Goal: Task Accomplishment & Management: Manage account settings

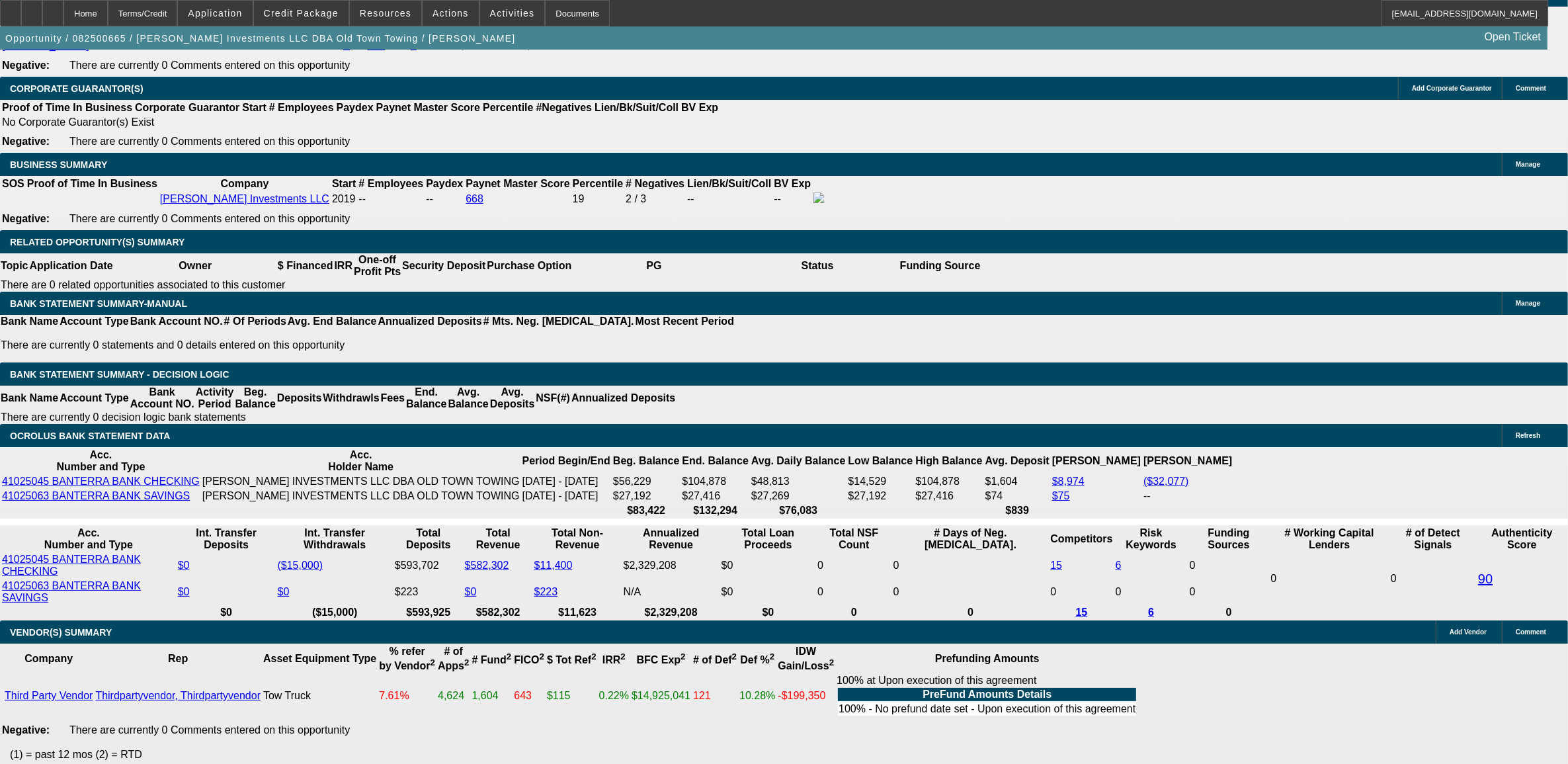
select select "0"
select select "0.1"
select select "0"
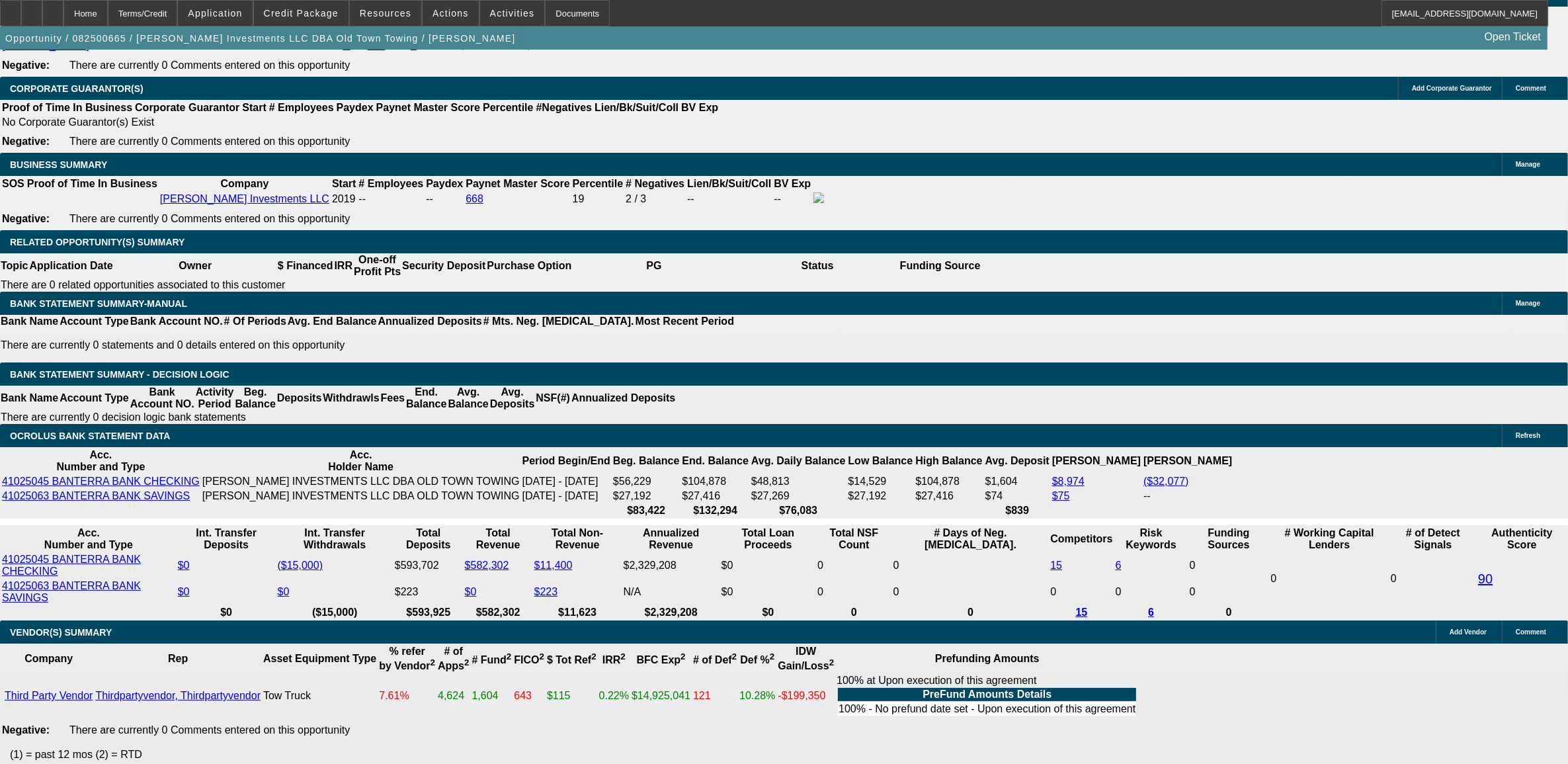
select select "0.1"
select select "0"
select select "0.1"
select select "0"
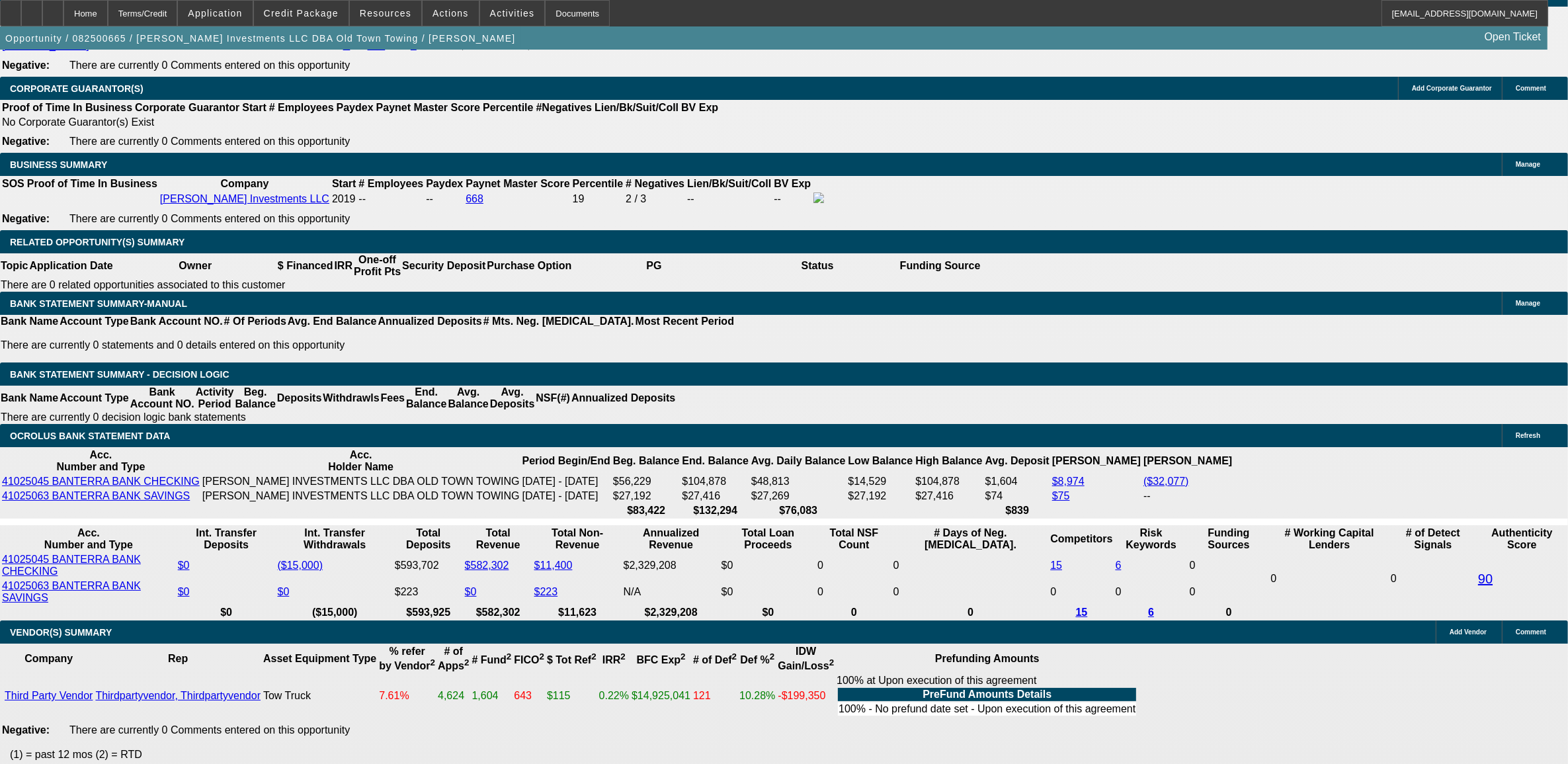
select select "0"
select select "0.1"
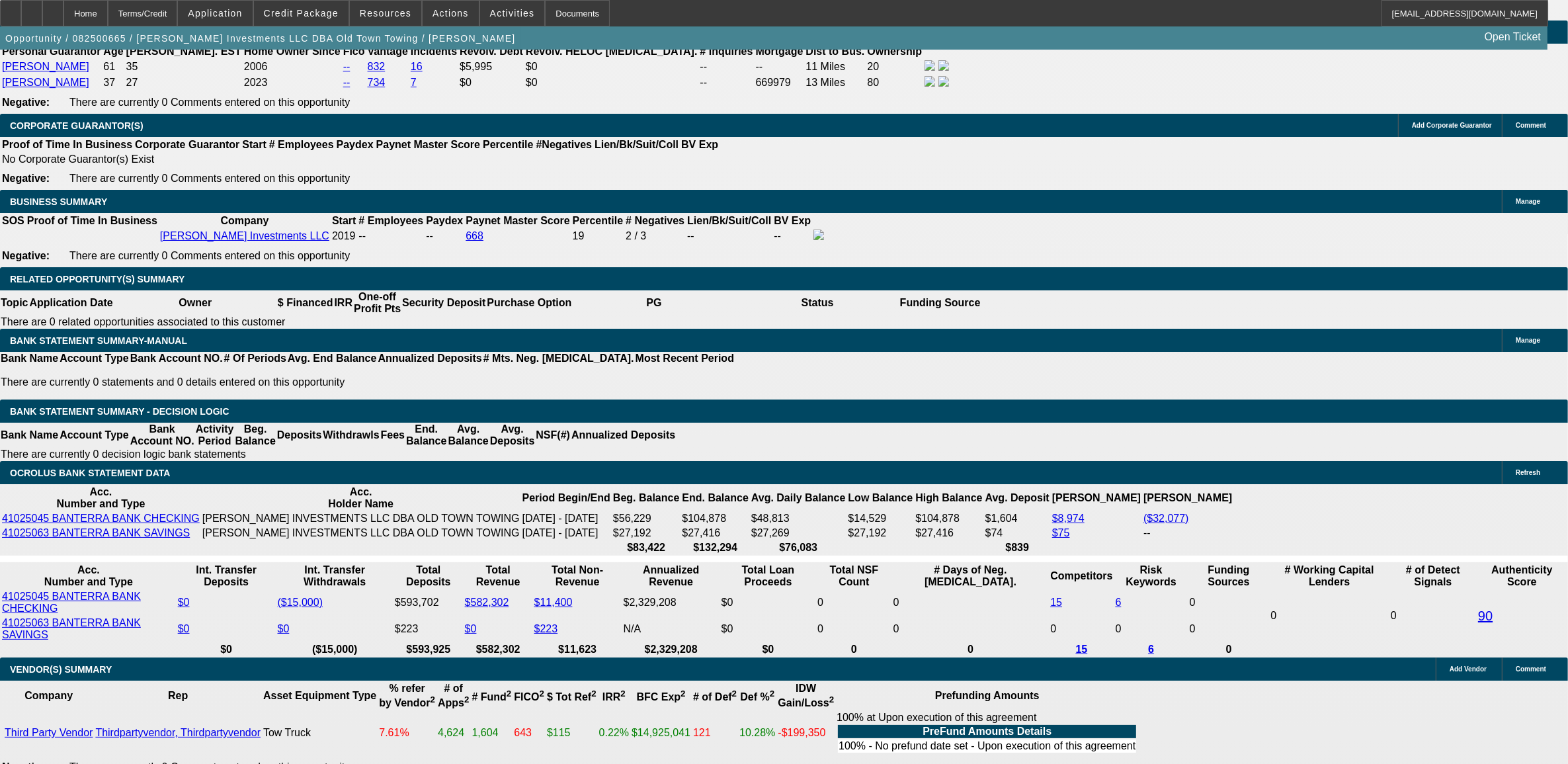
scroll to position [2059, 0]
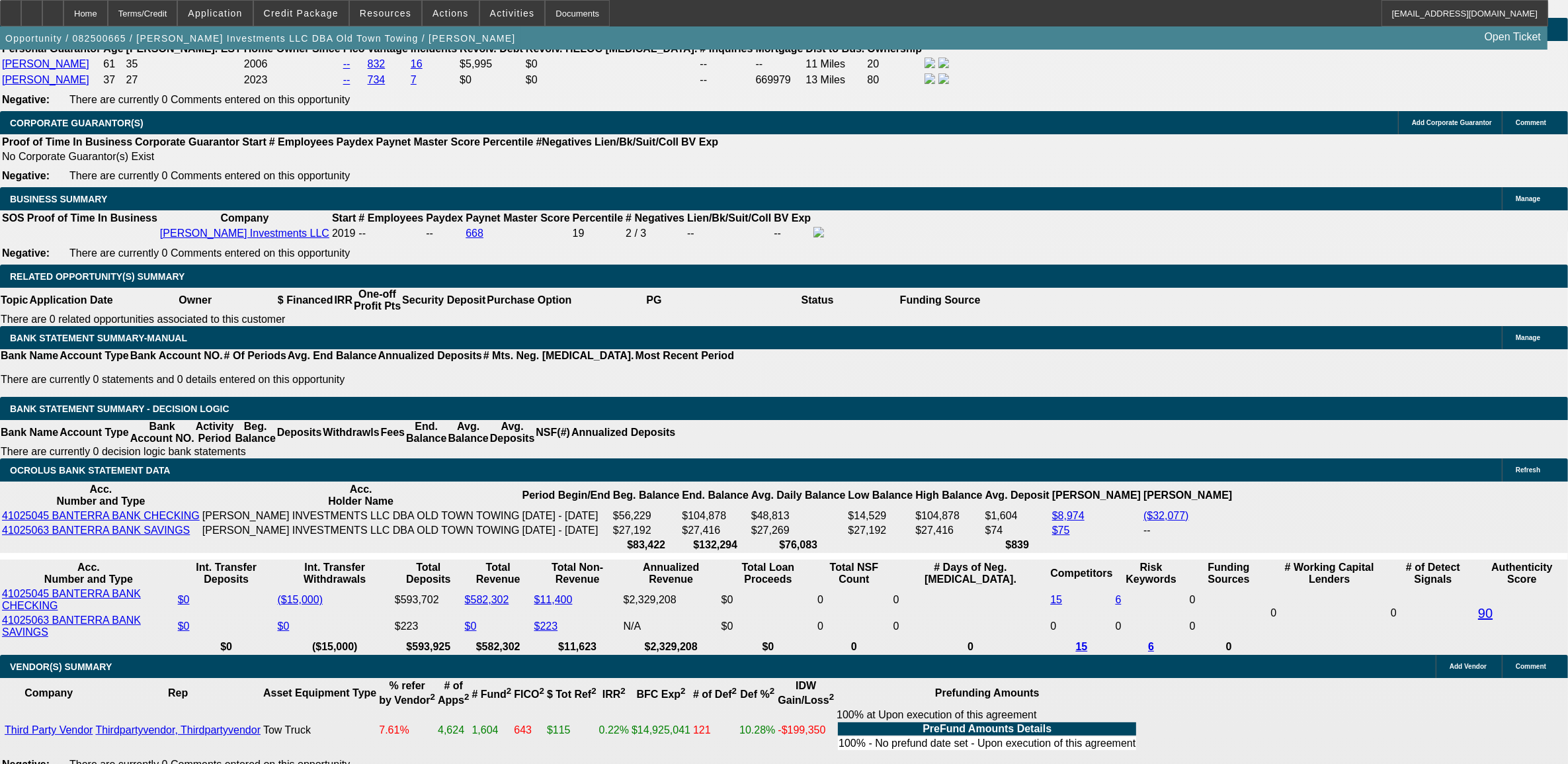
select select "1"
select select "2"
select select "4"
select select "1"
select select "2"
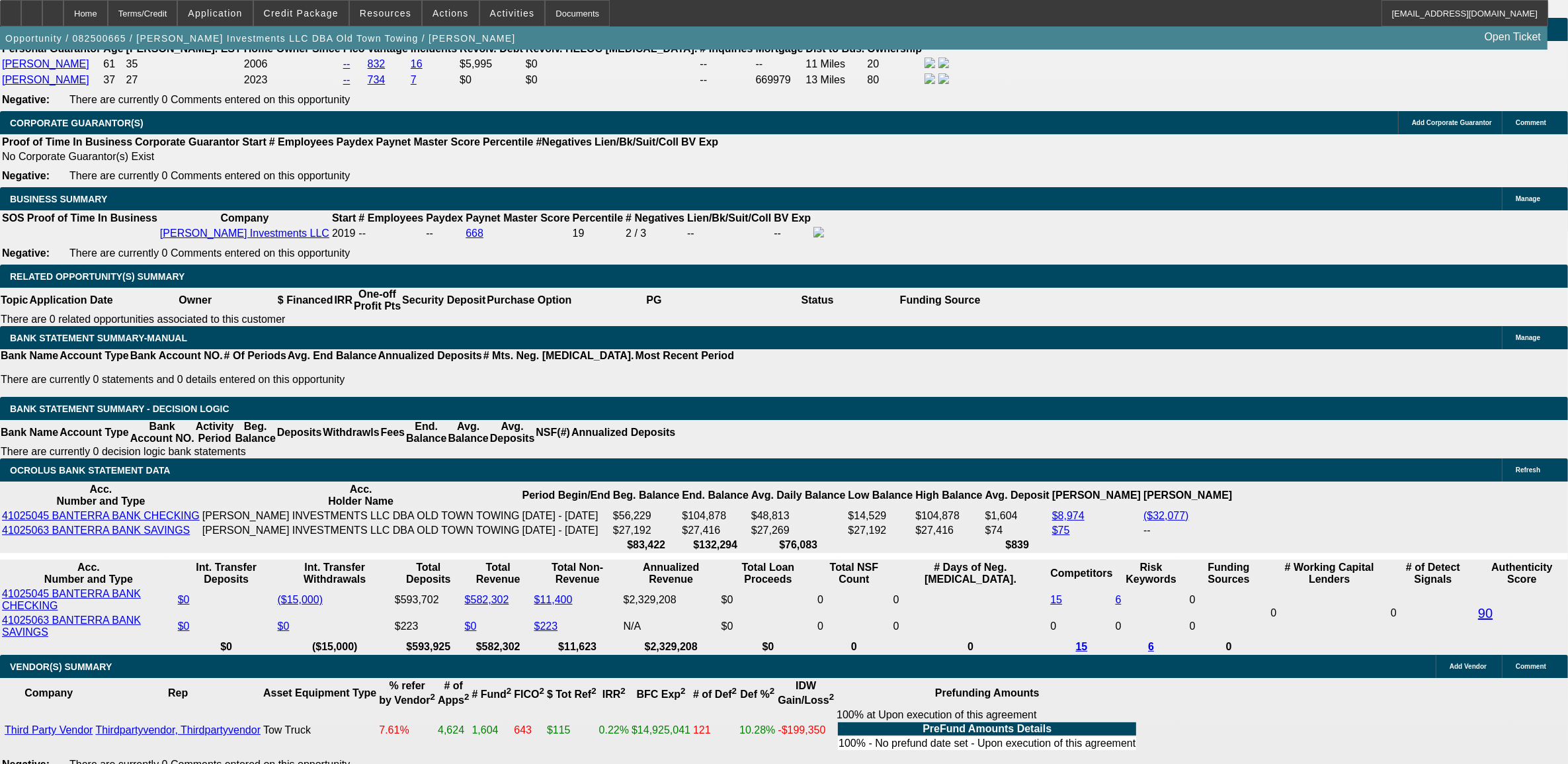
select select "4"
select select "1"
select select "4"
select select "1"
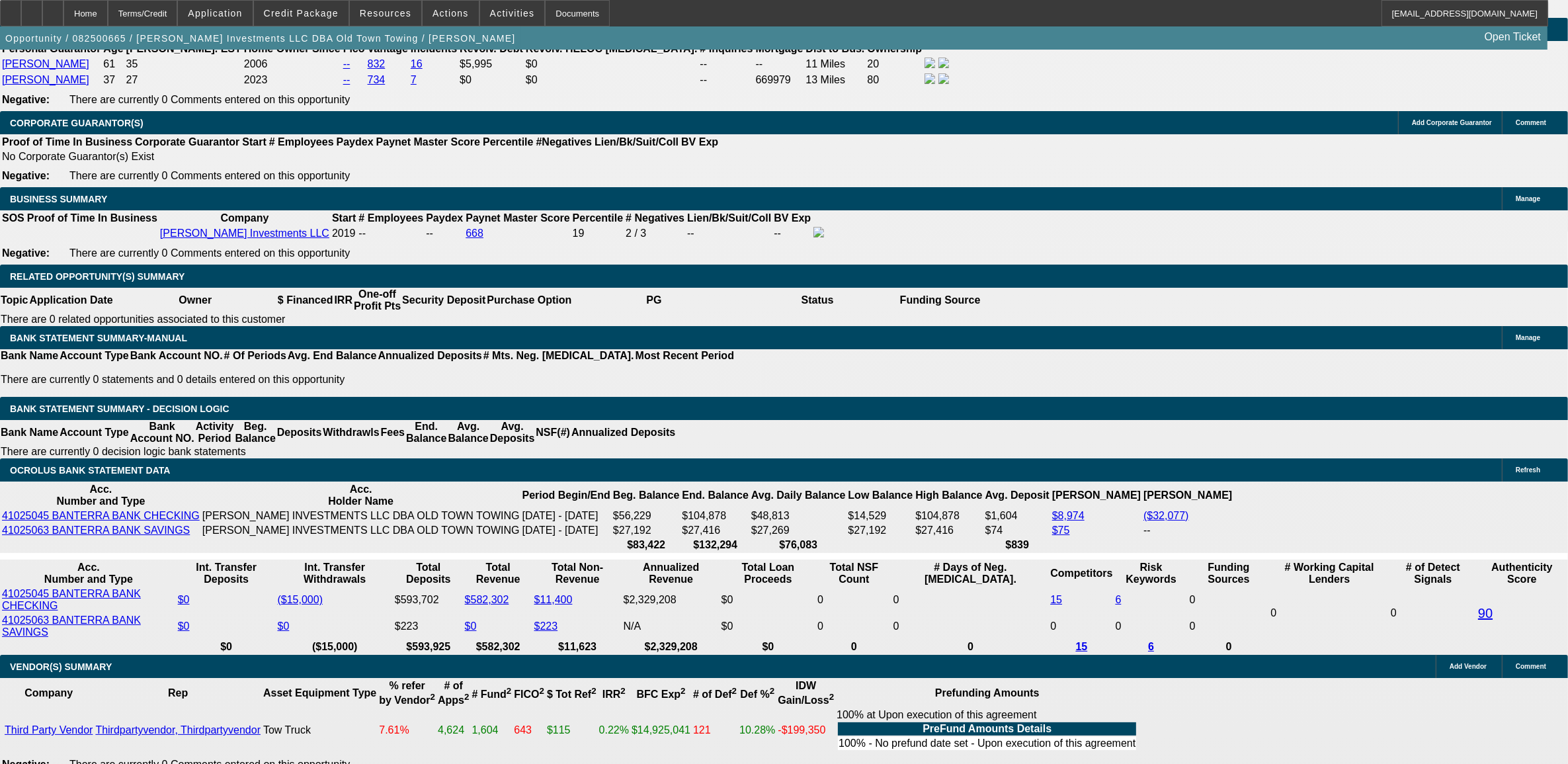
select select "1"
select select "4"
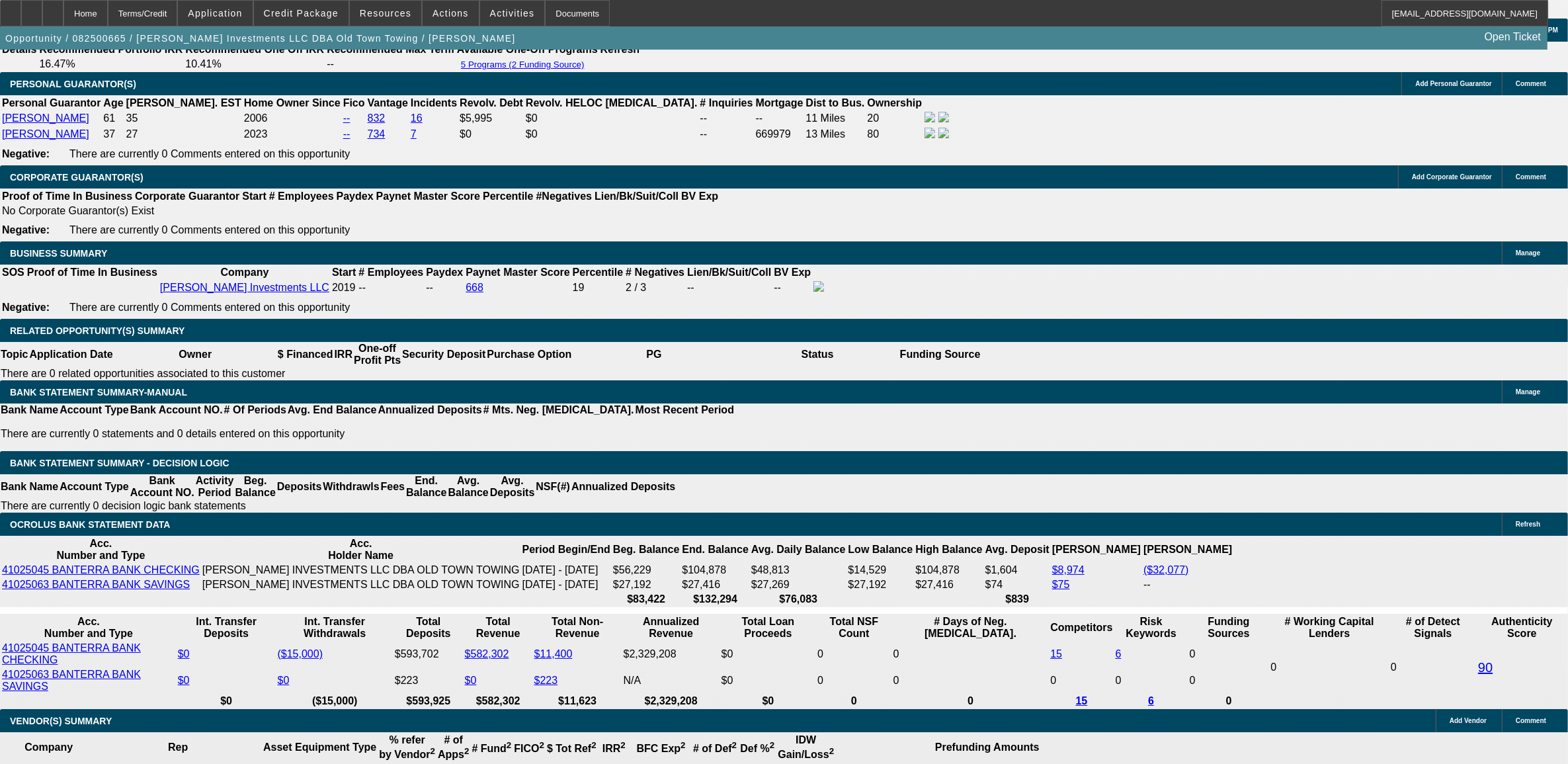
scroll to position [1977, 0]
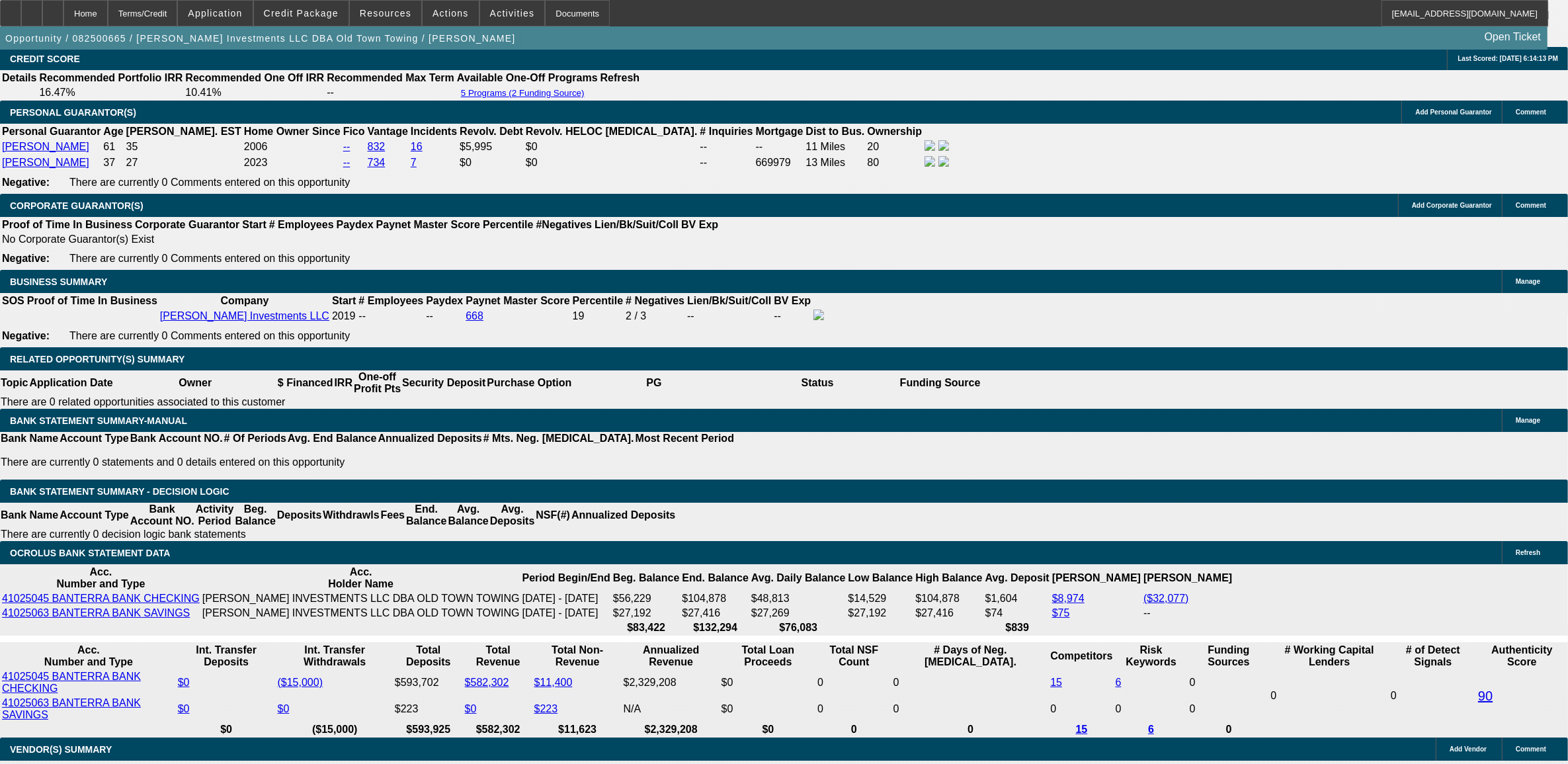
drag, startPoint x: 228, startPoint y: 204, endPoint x: 237, endPoint y: 204, distance: 9.0
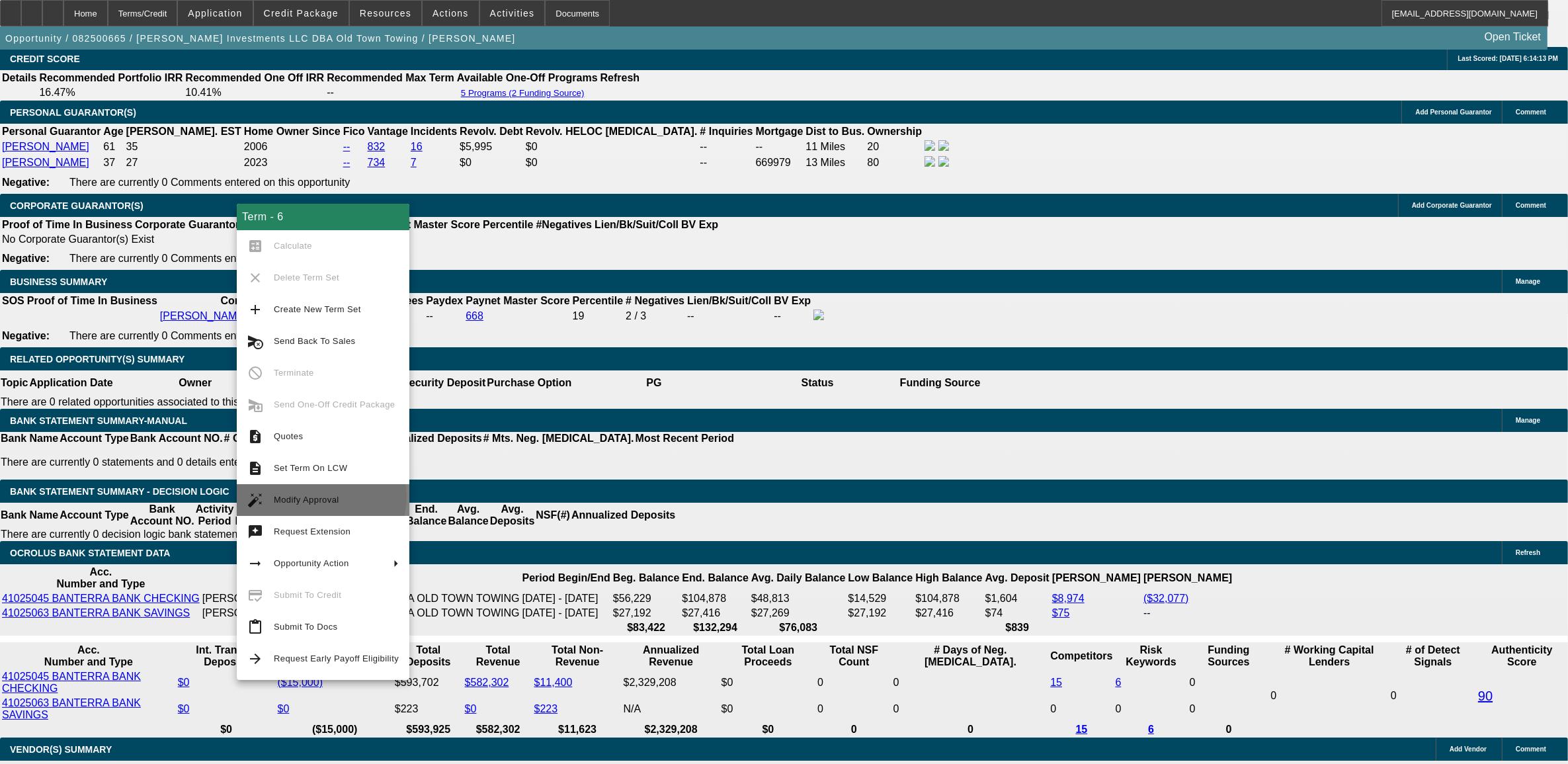
click at [320, 496] on span "Modify Approval" at bounding box center [306, 499] width 66 height 10
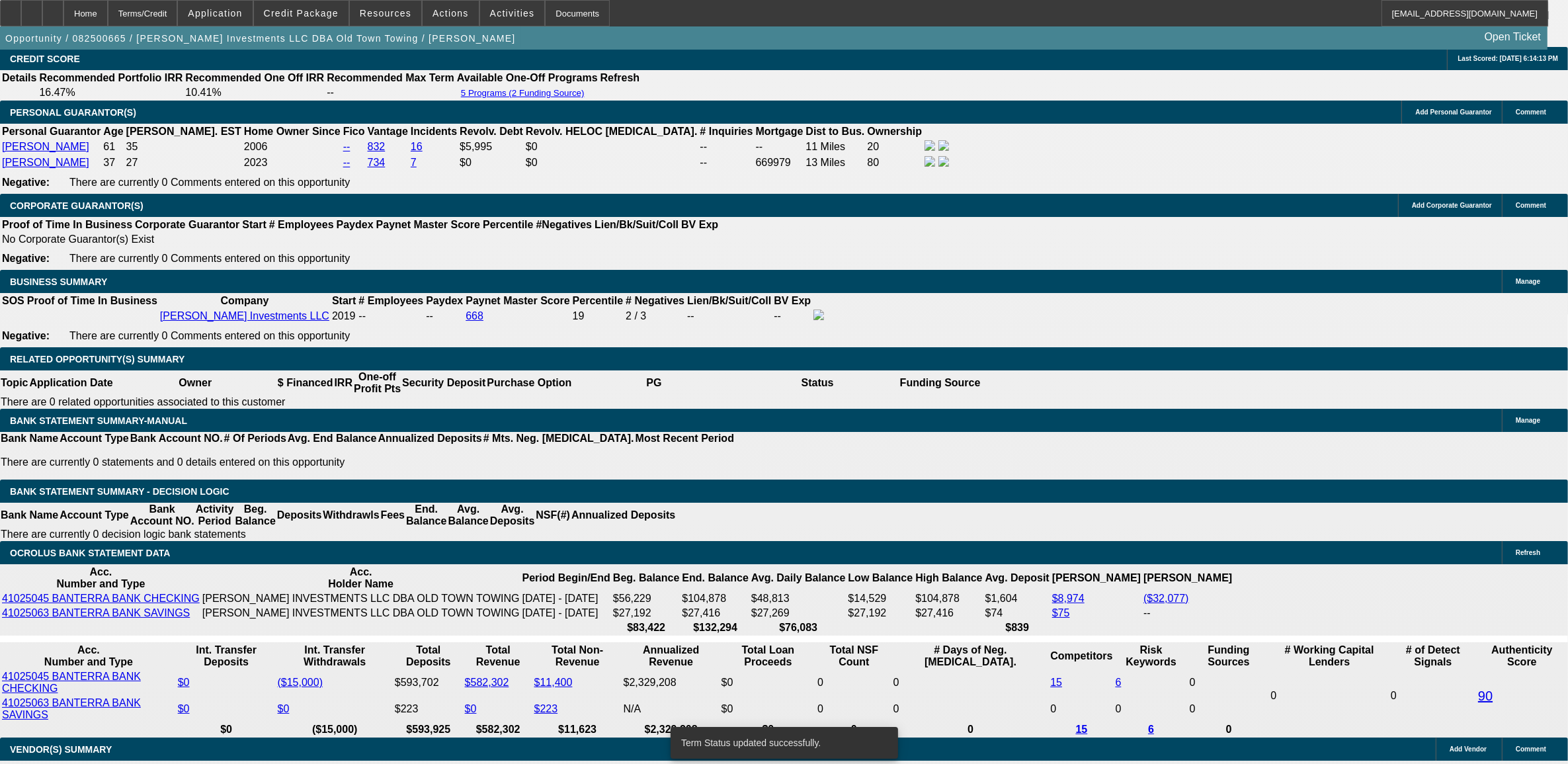
select select "0"
select select "2"
select select "0.1"
select select "4"
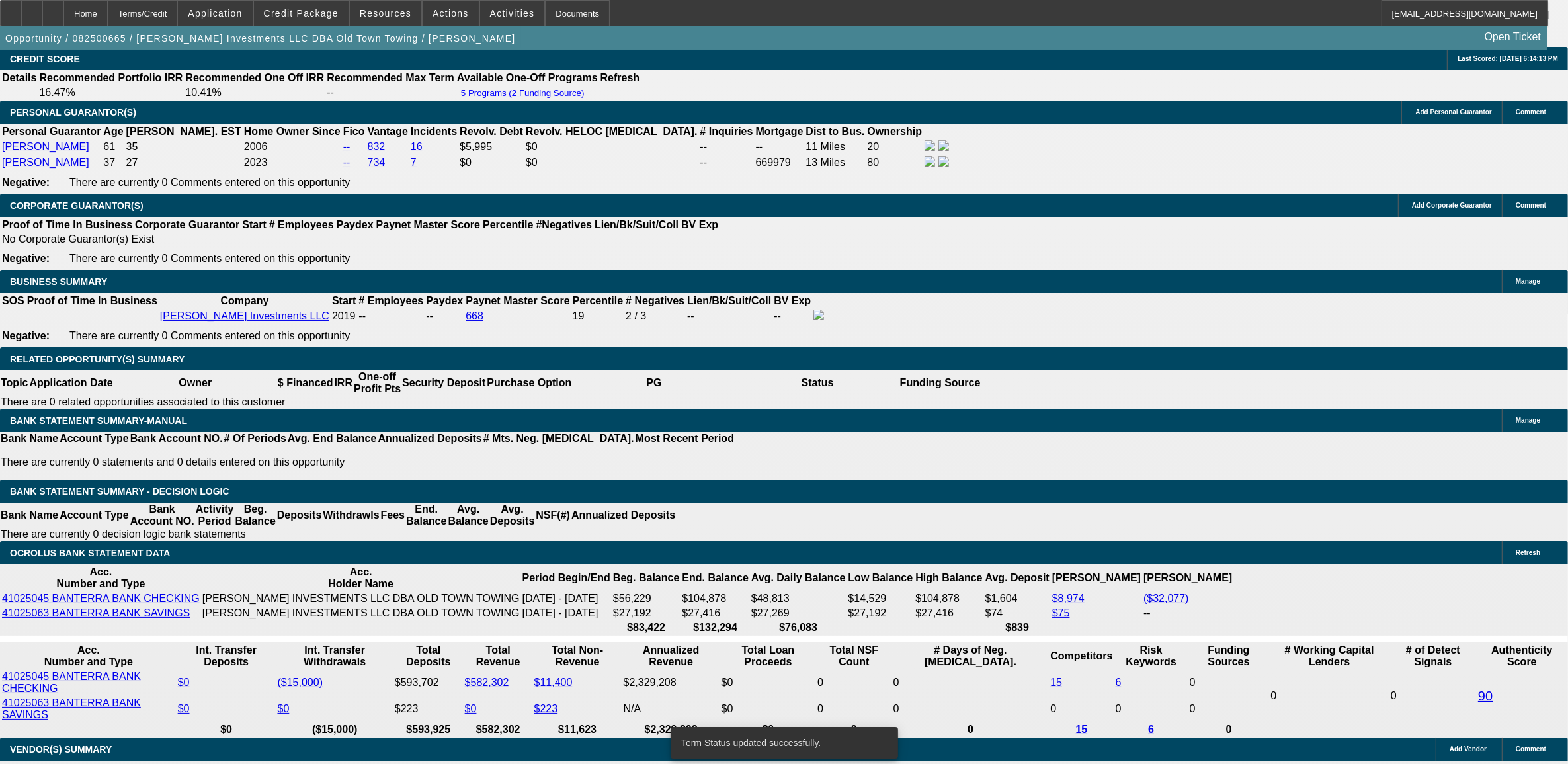
select select "0"
select select "2"
select select "0.1"
select select "4"
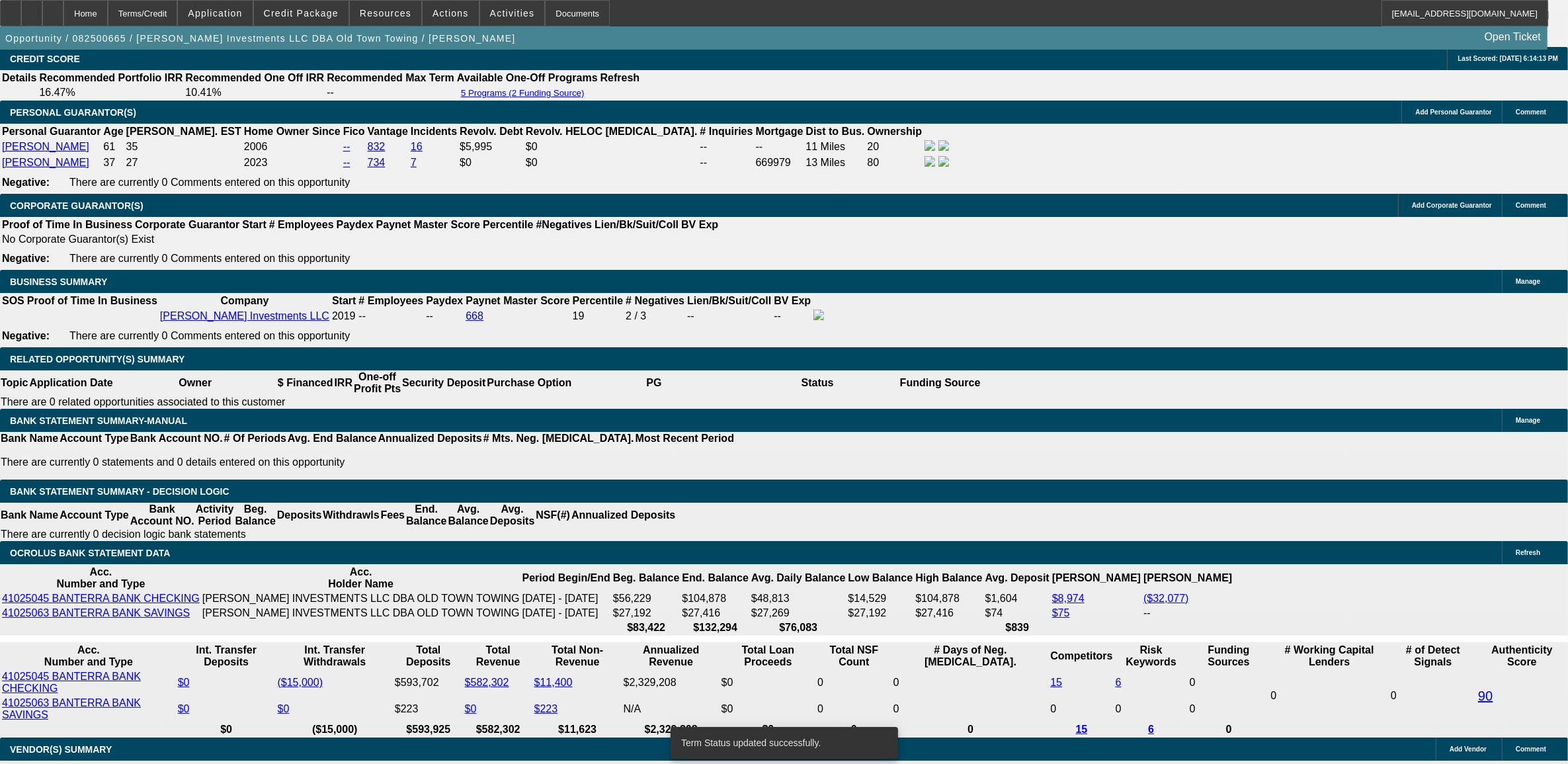
select select "0"
select select "2"
select select "0.1"
select select "4"
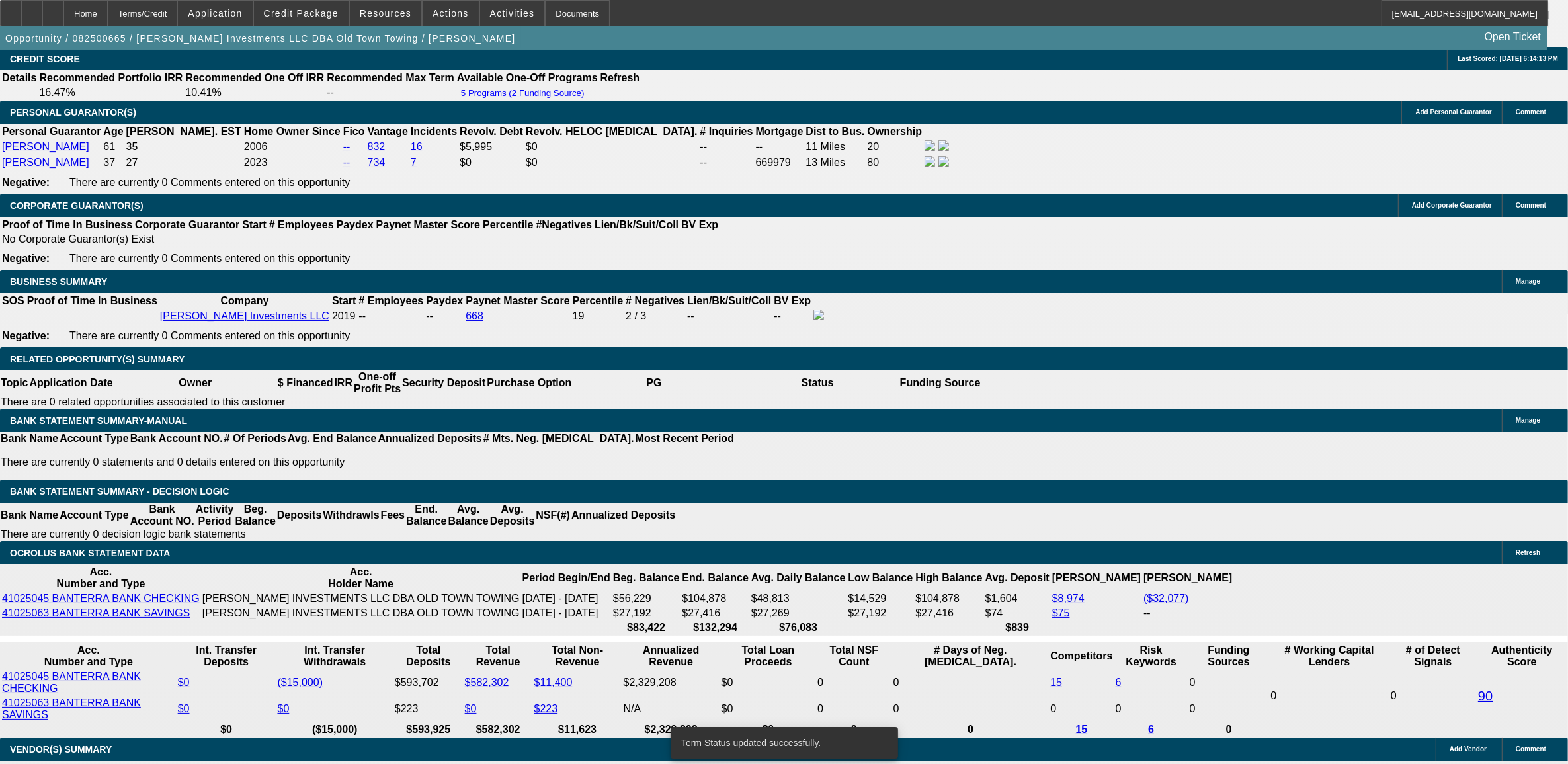
select select "0"
select select "0.1"
select select "4"
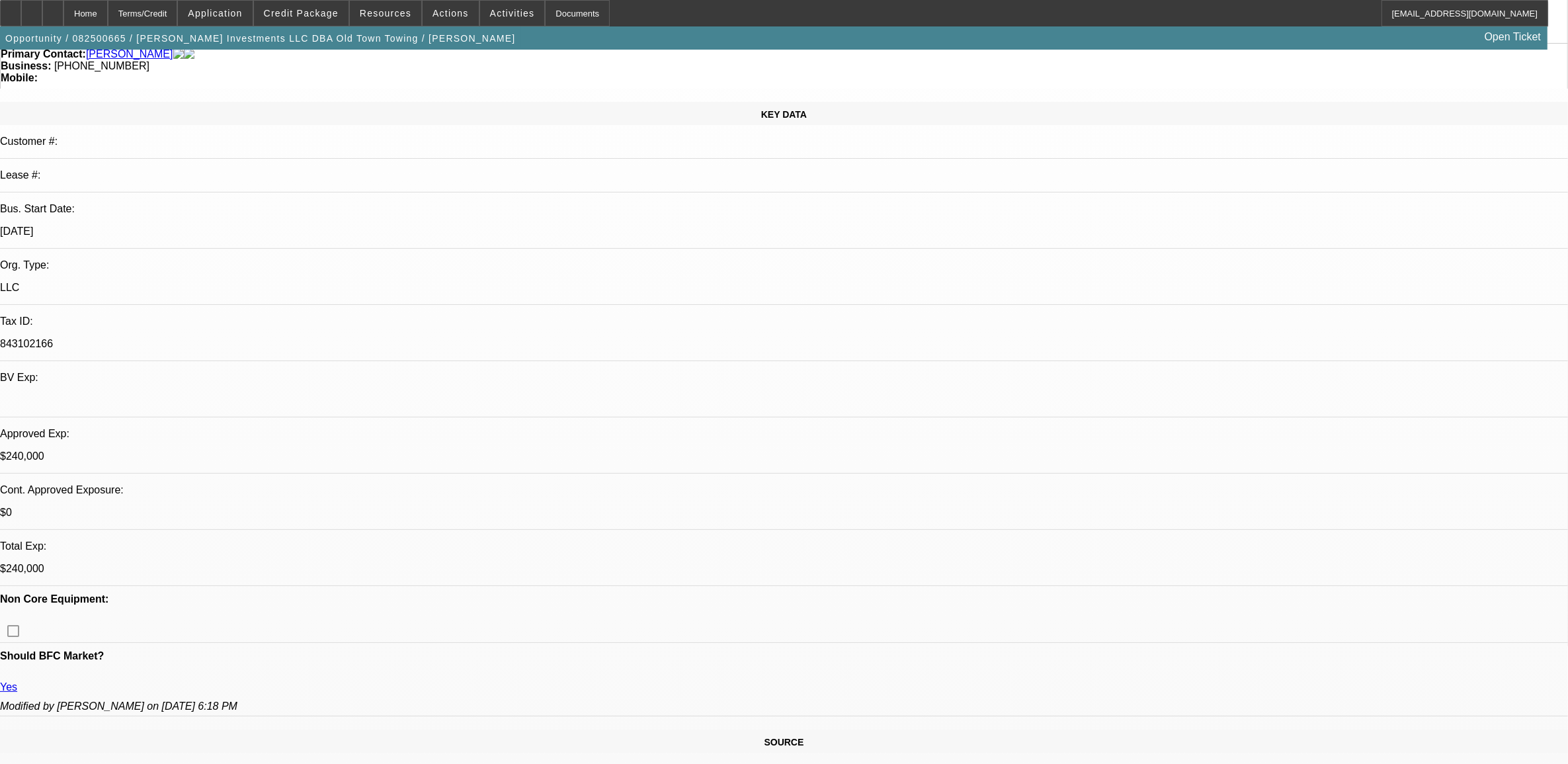
scroll to position [0, 0]
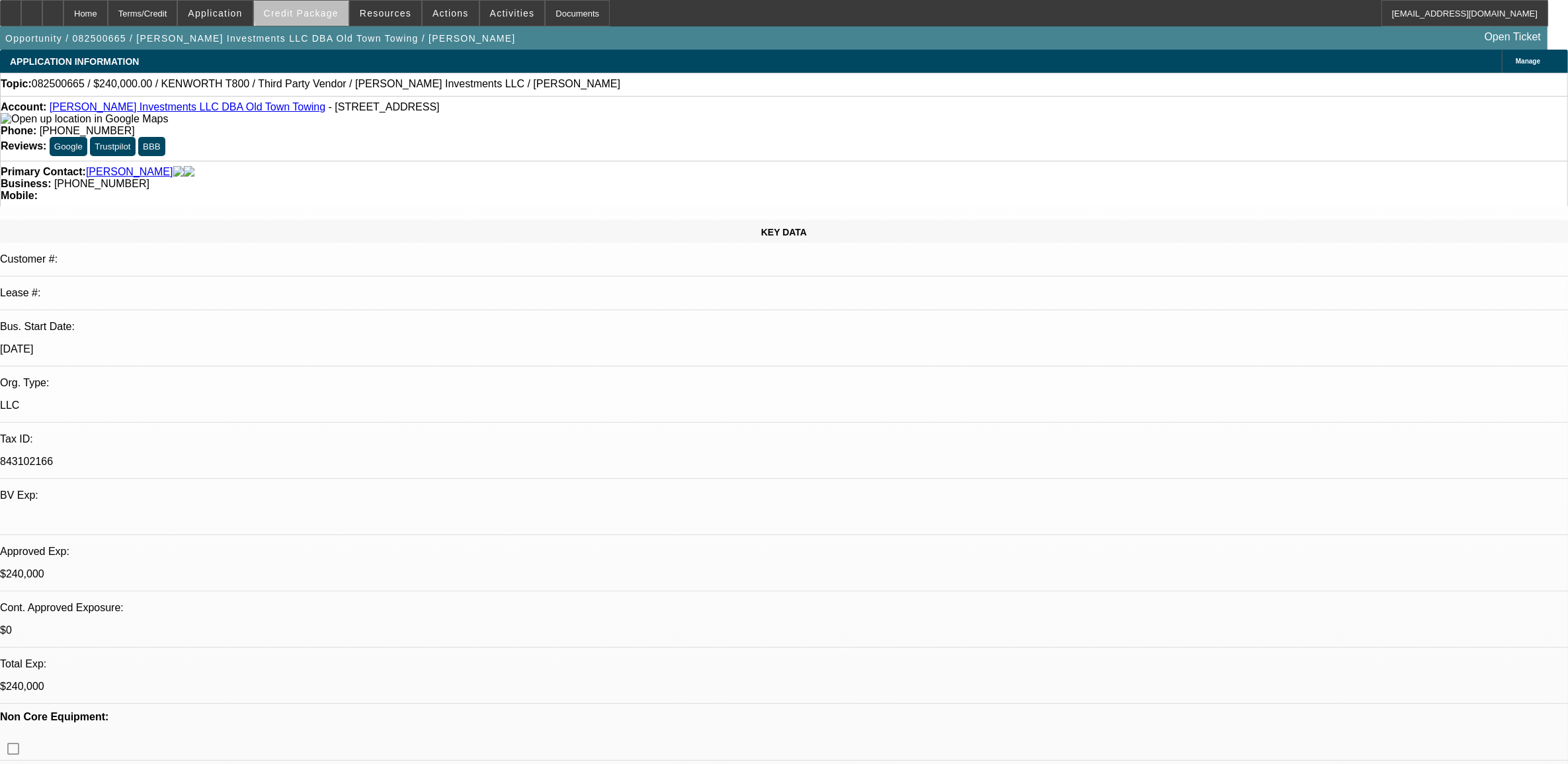
click at [338, 10] on span "Credit Package" at bounding box center [300, 13] width 75 height 11
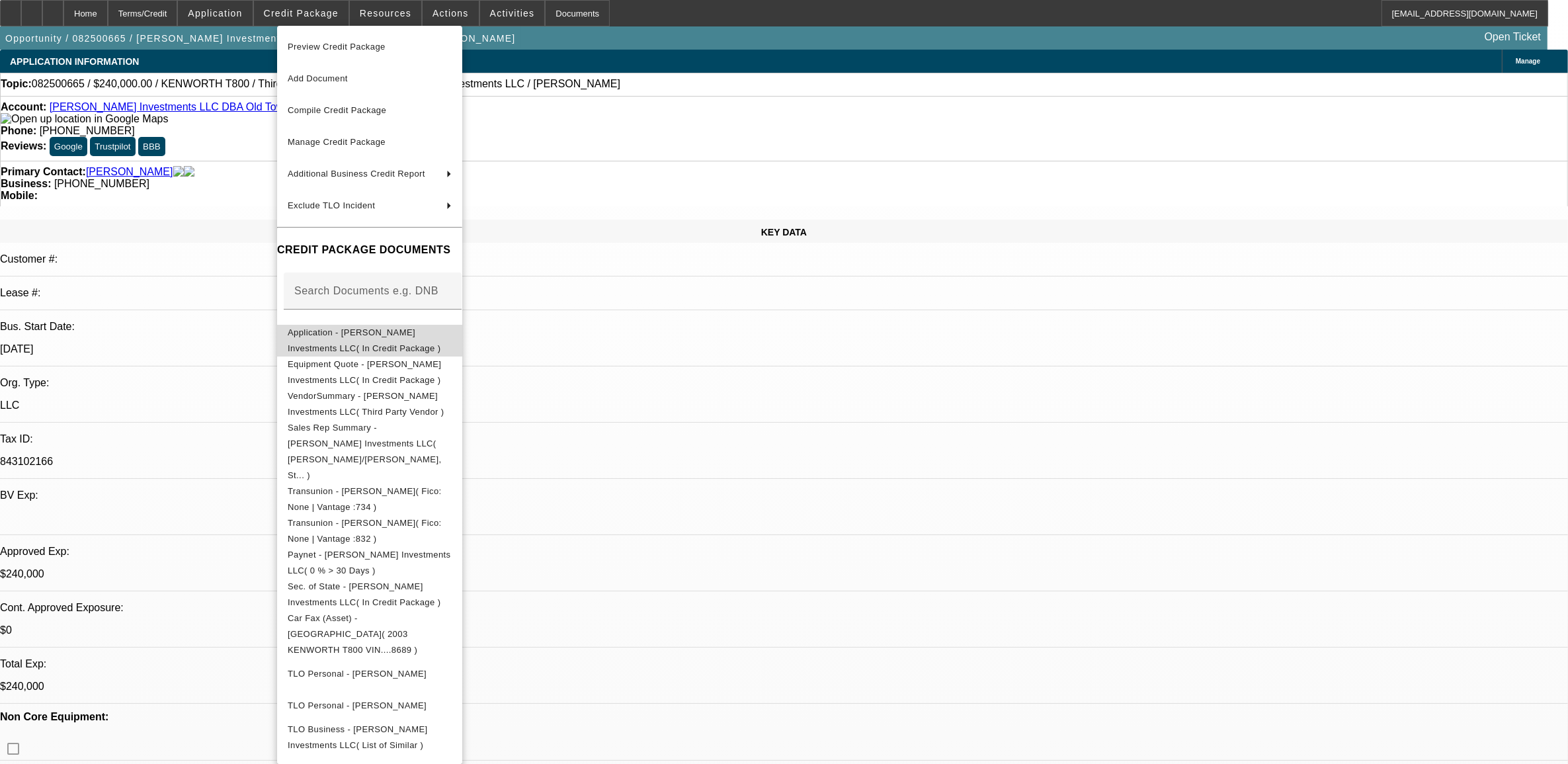
click at [393, 332] on span "Application - Harrison Stone Investments LLC( In Credit Package )" at bounding box center [364, 339] width 153 height 26
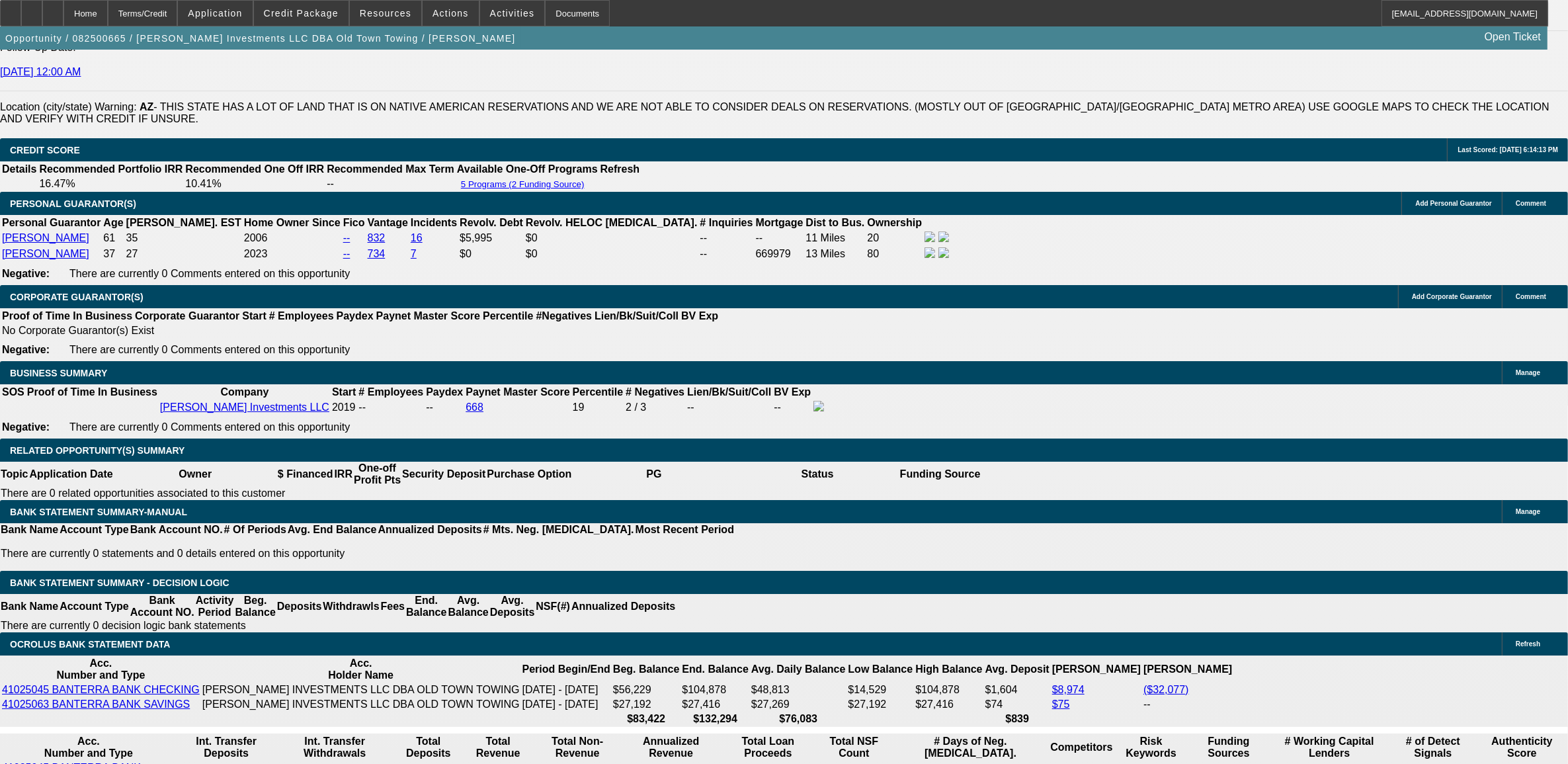
scroll to position [1901, 0]
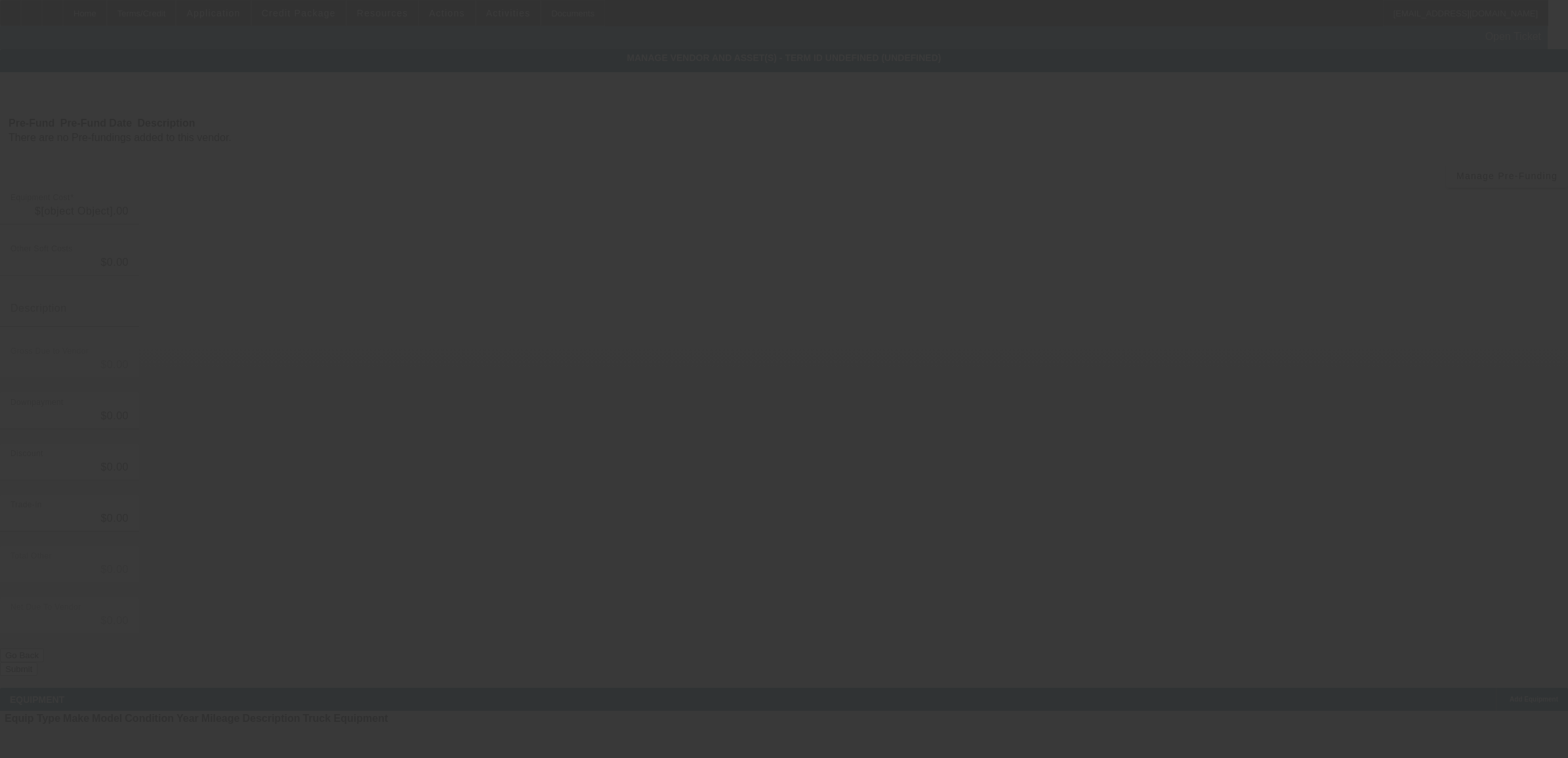
type input "$265,000.00"
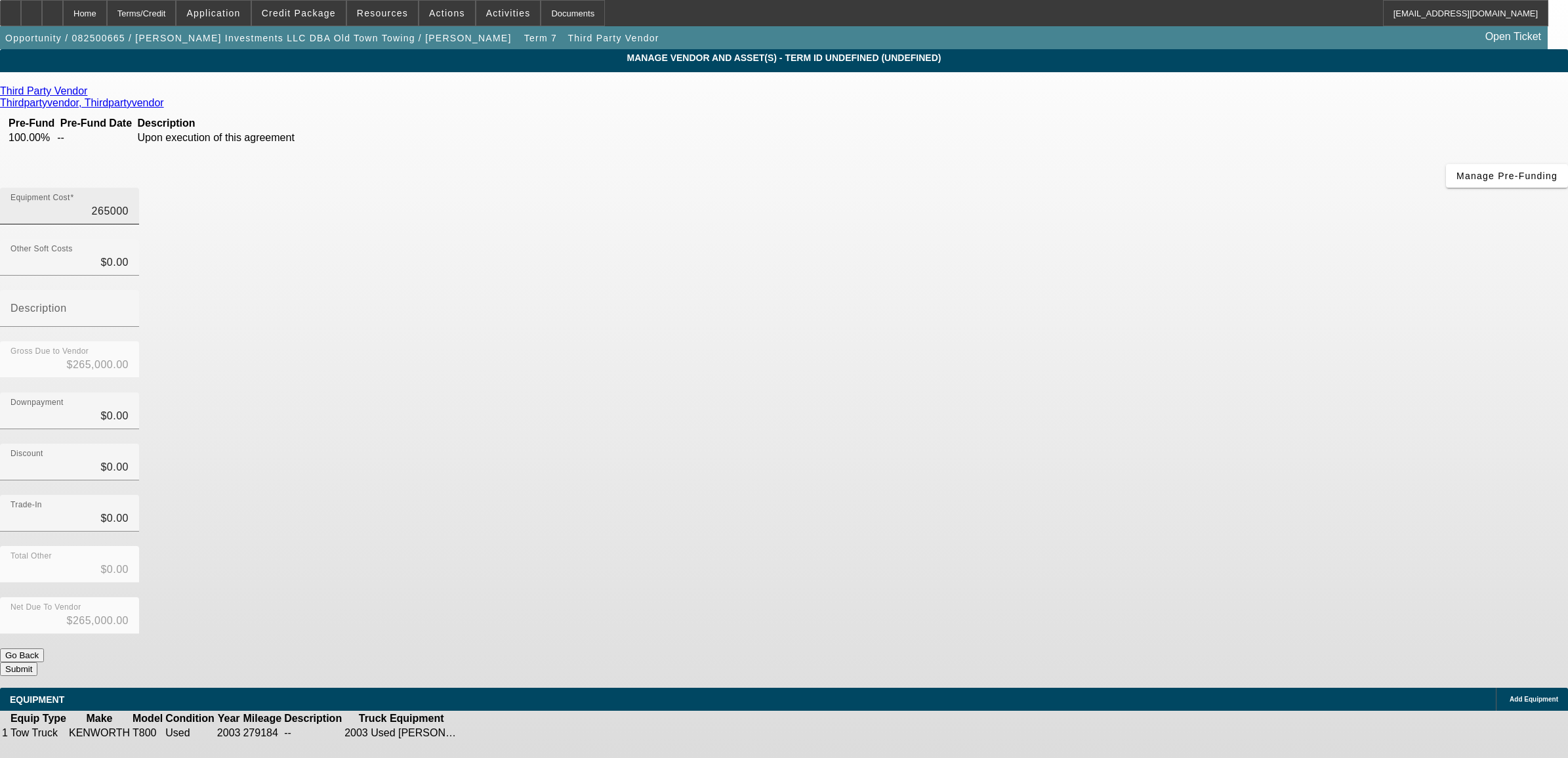
click at [128, 203] on input "265000" at bounding box center [70, 211] width 118 height 16
type input "1"
type input "$1.00"
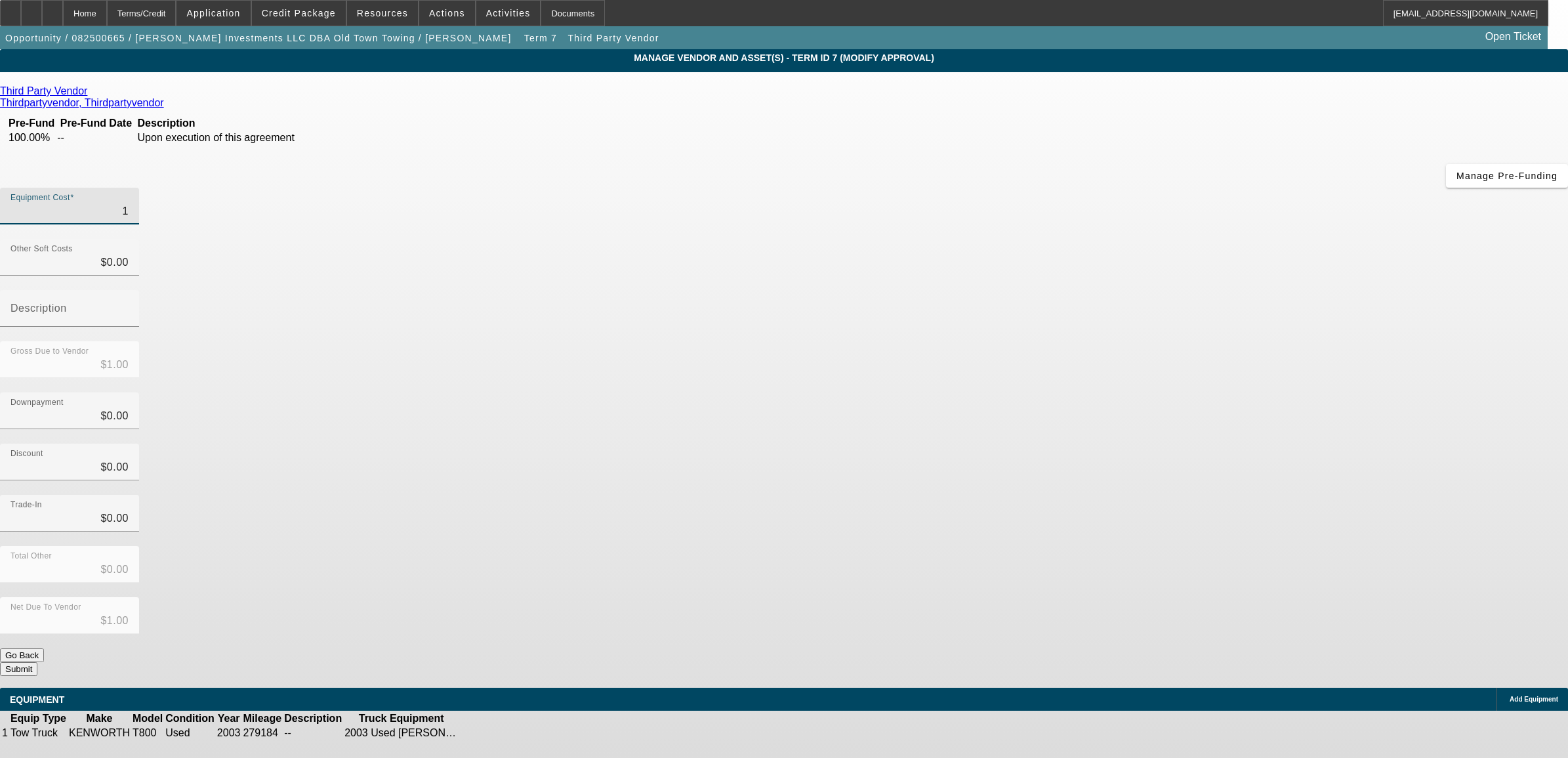
type input "15"
type input "$15.00"
type input "157"
type input "$157.00"
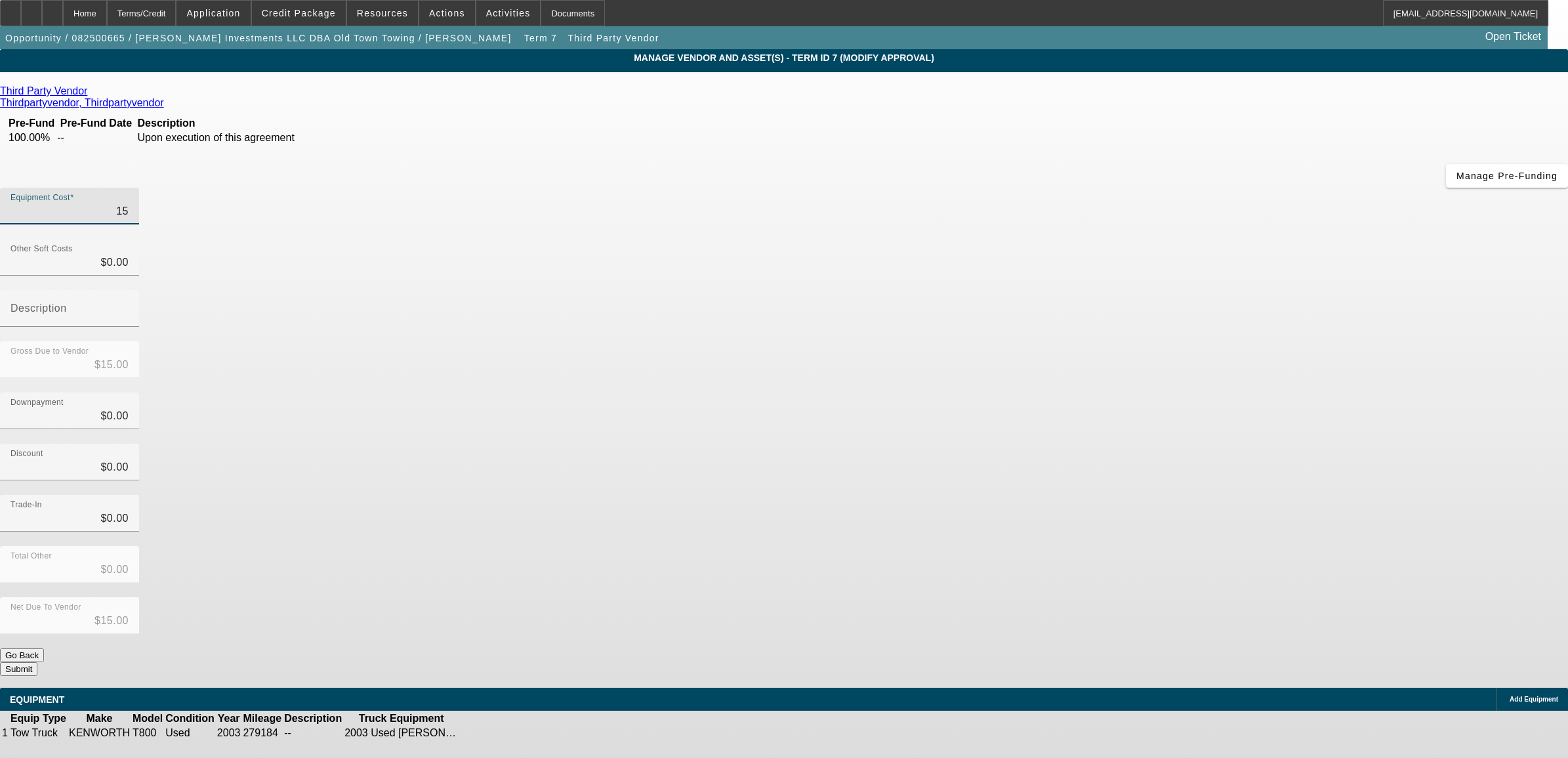
type input "$157.00"
type input "1570"
type input "$1,570.00"
type input "15700"
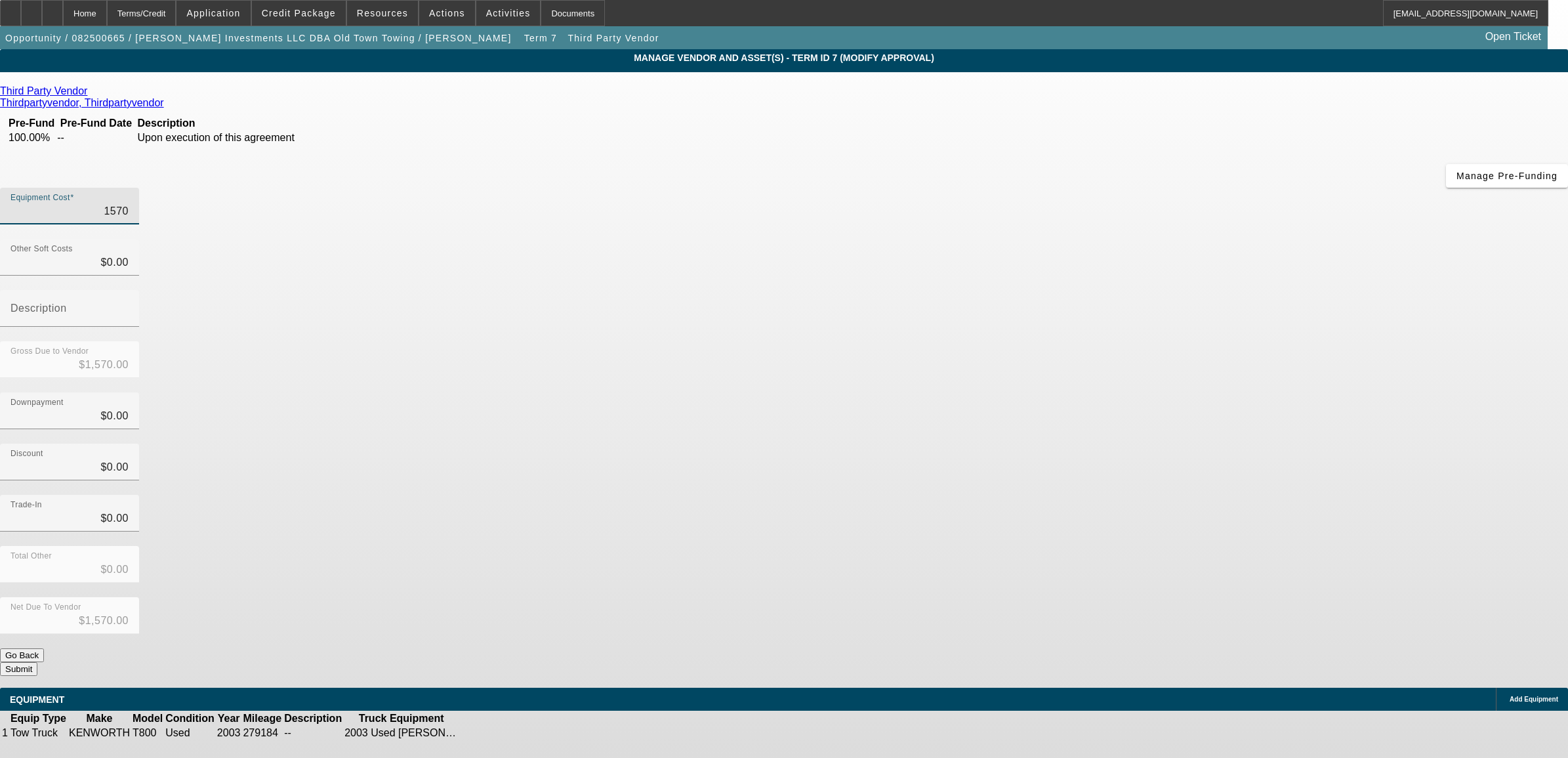
type input "$15,700.00"
type input "157000"
type input "$157,000.00"
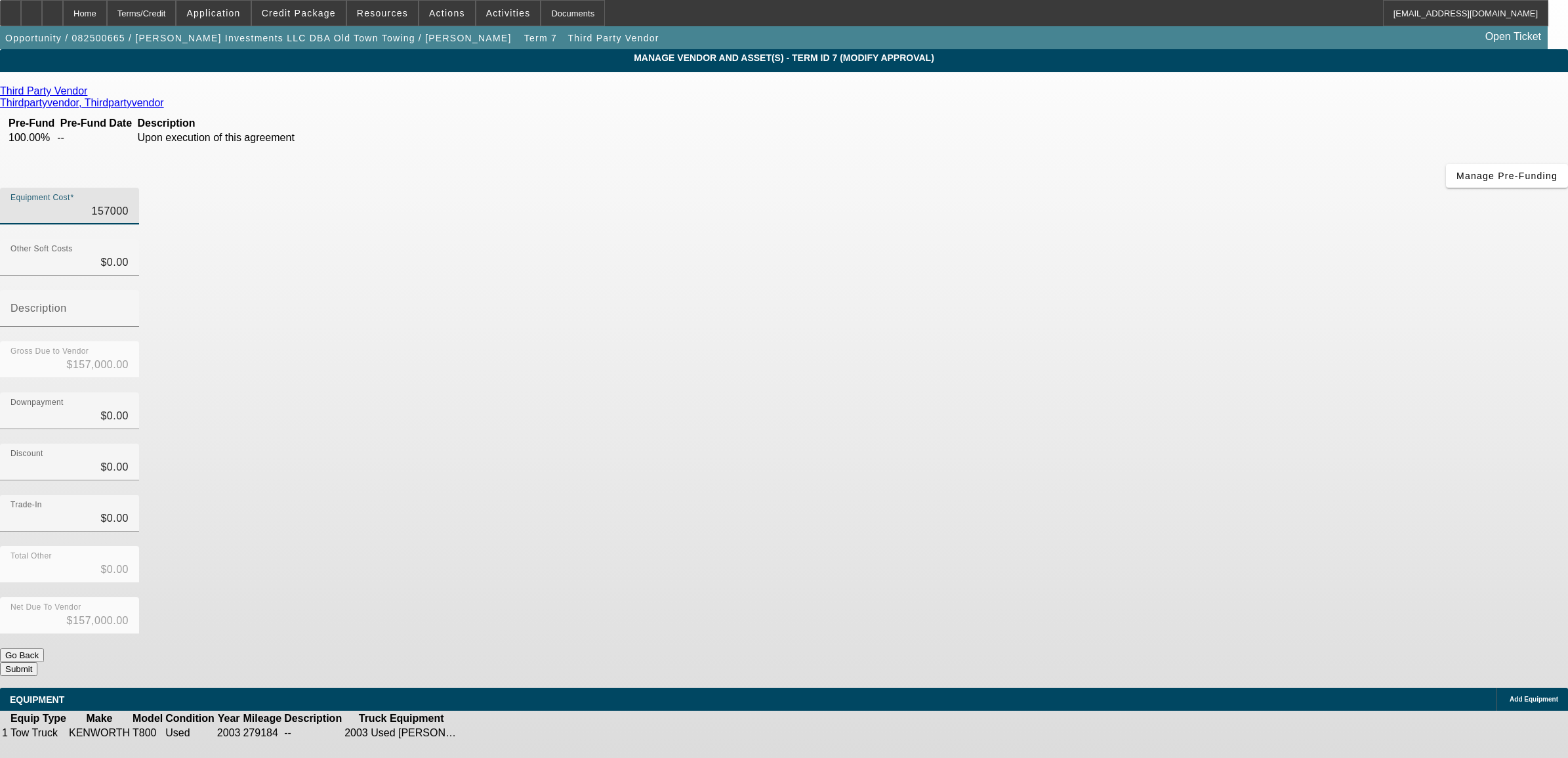
type input "15700"
type input "$15,700.00"
type input "1570"
type input "$1,570.00"
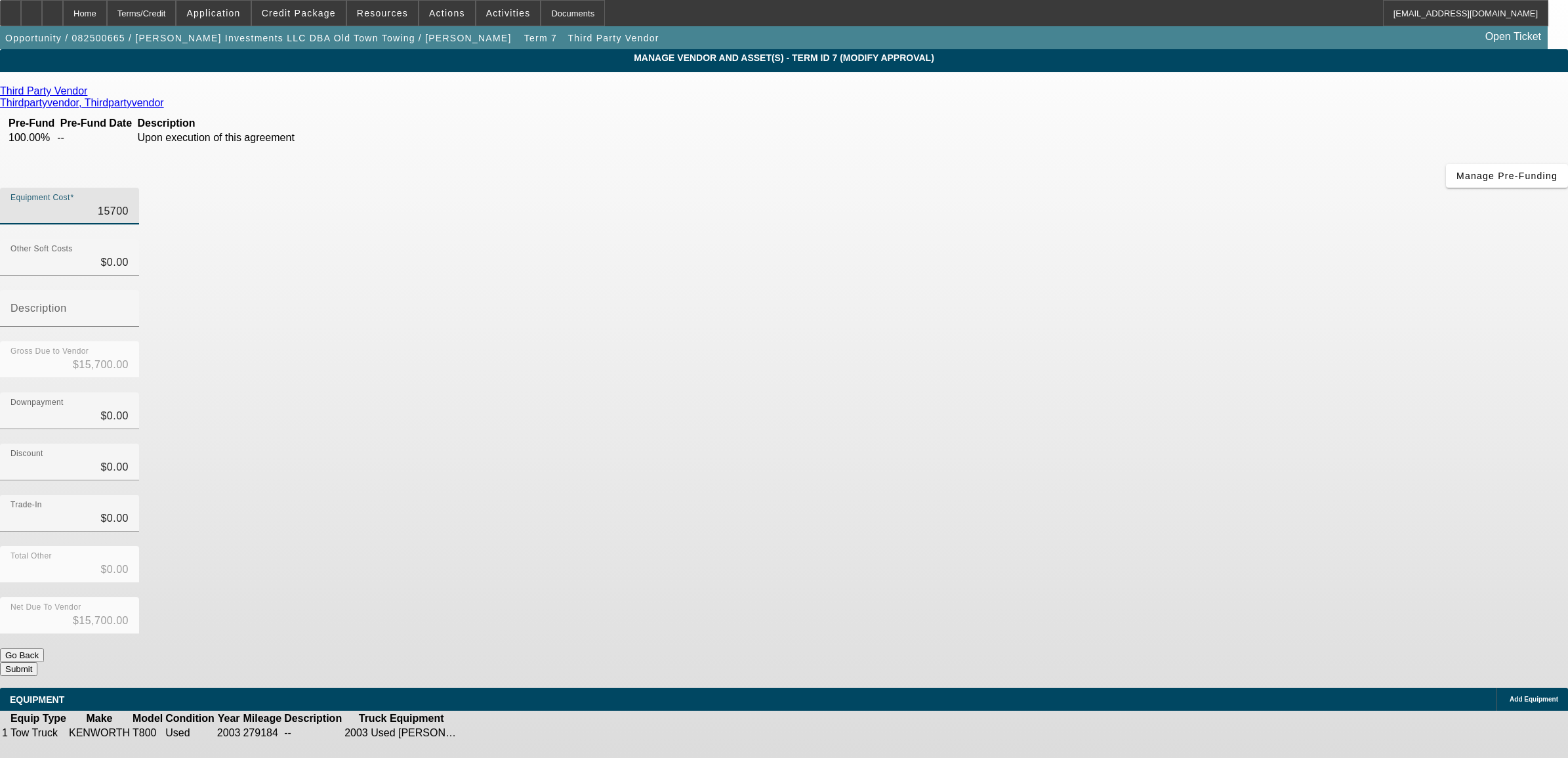
type input "$1,570.00"
type input "15"
type input "$15.00"
type input "1"
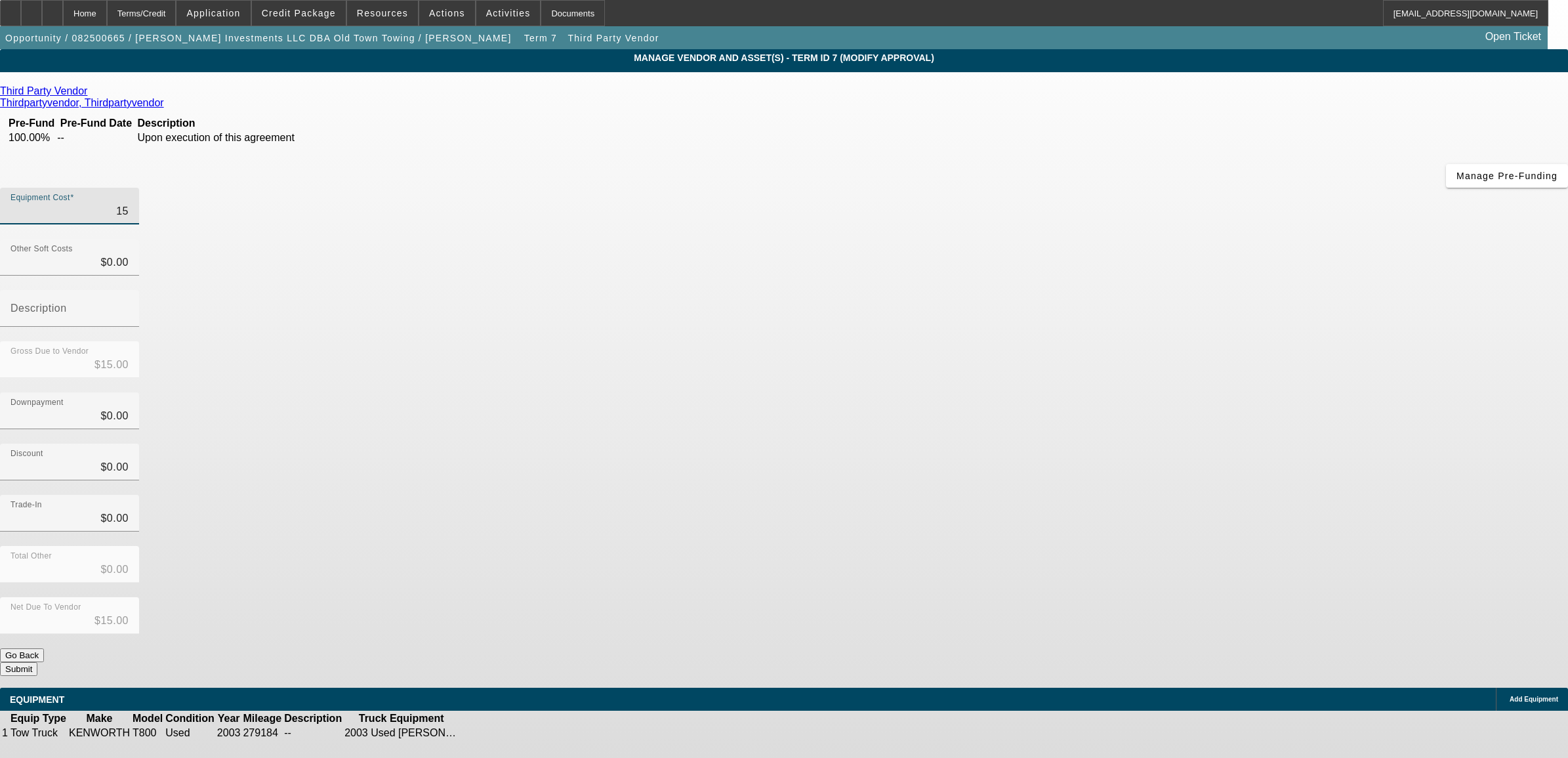
type input "$1.00"
type input "$0.00"
type input "2"
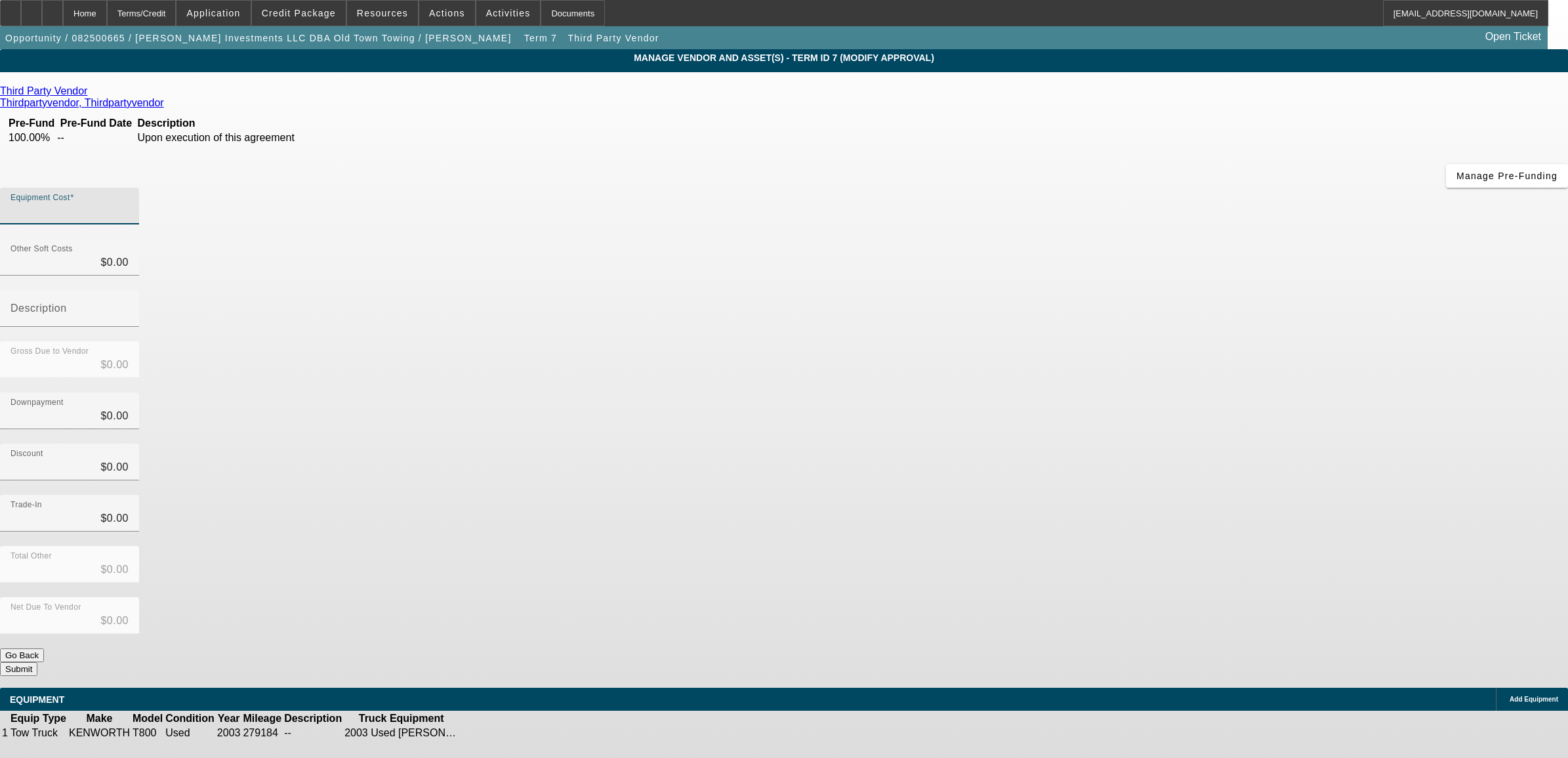
type input "$2.00"
type input "25"
type input "$25.00"
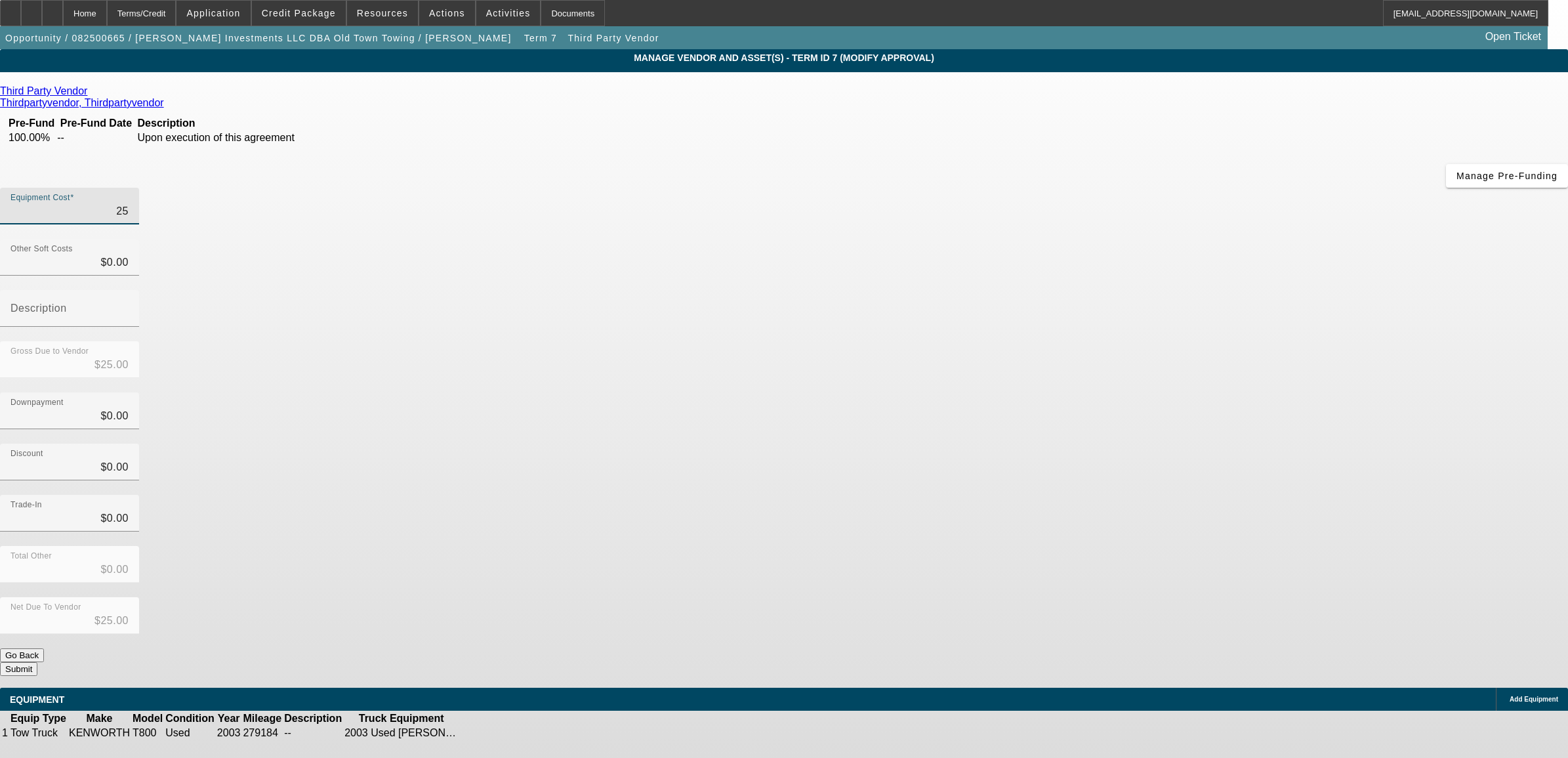
type input "257"
type input "$257.00"
type input "2570"
type input "$2,570.00"
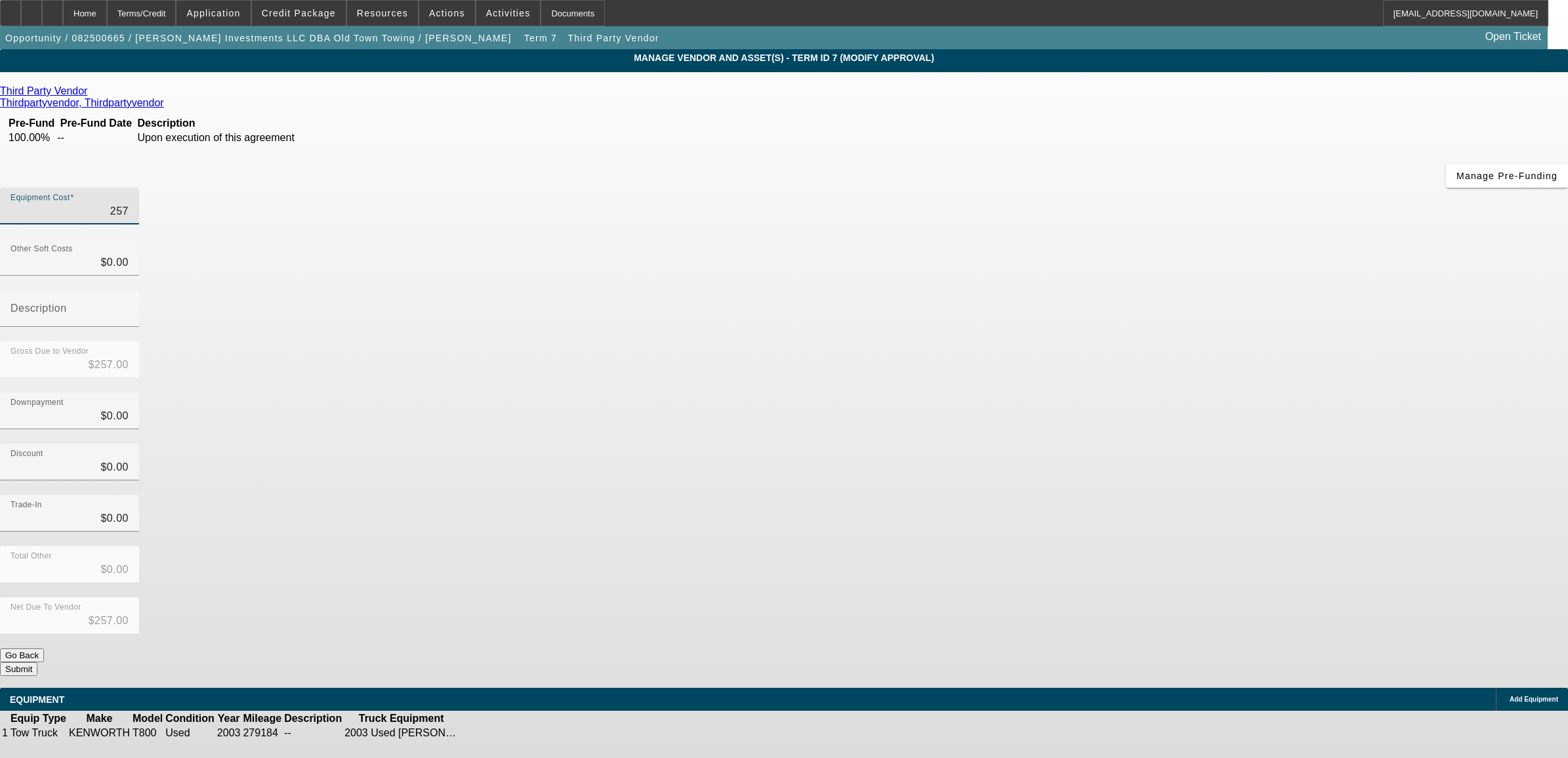
type input "$2,570.00"
type input "25700"
type input "$25,700.00"
type input "257000"
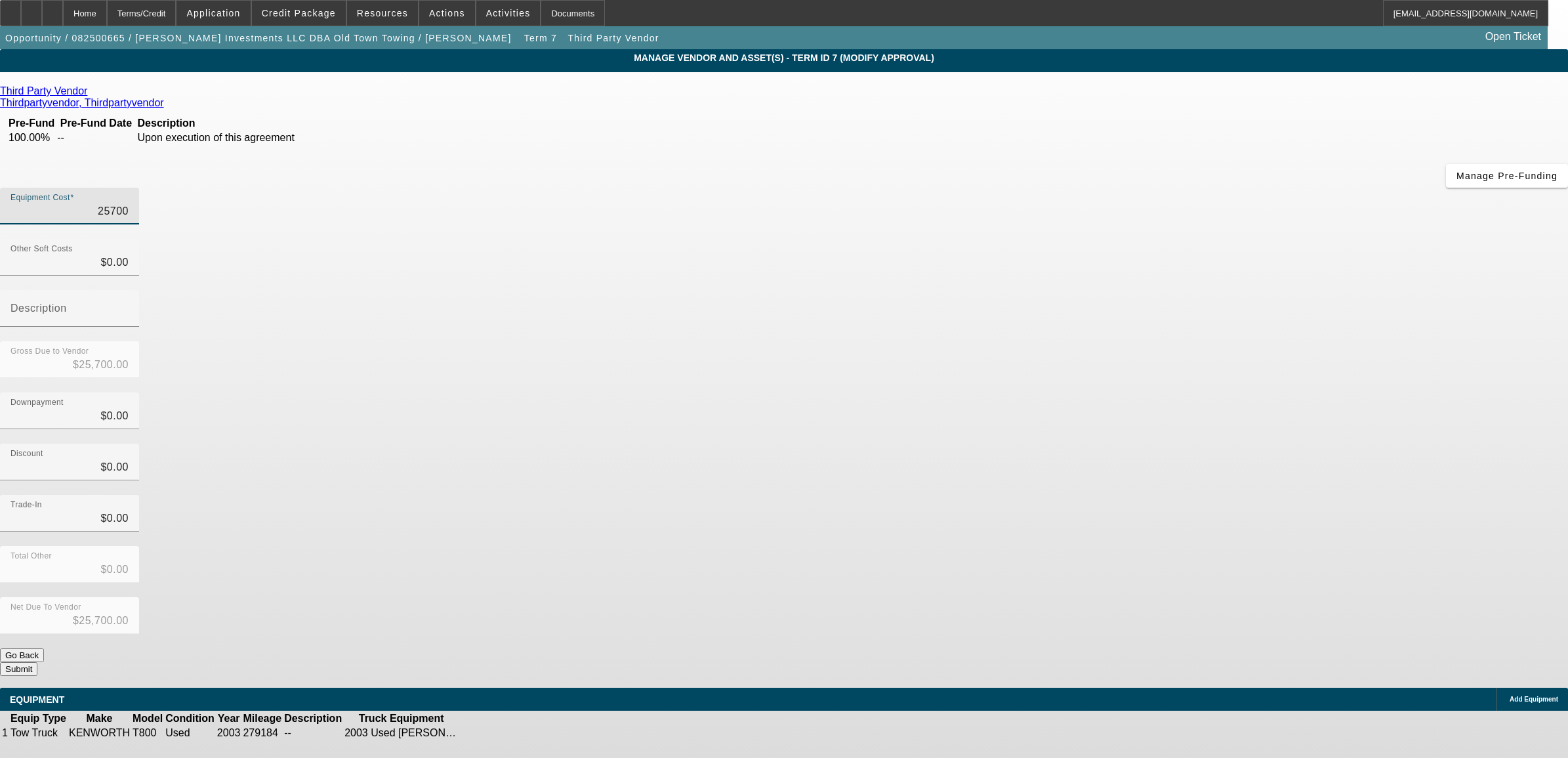
type input "$257,000.00"
type input "$0.00"
click at [38, 662] on button "Submit" at bounding box center [19, 669] width 38 height 14
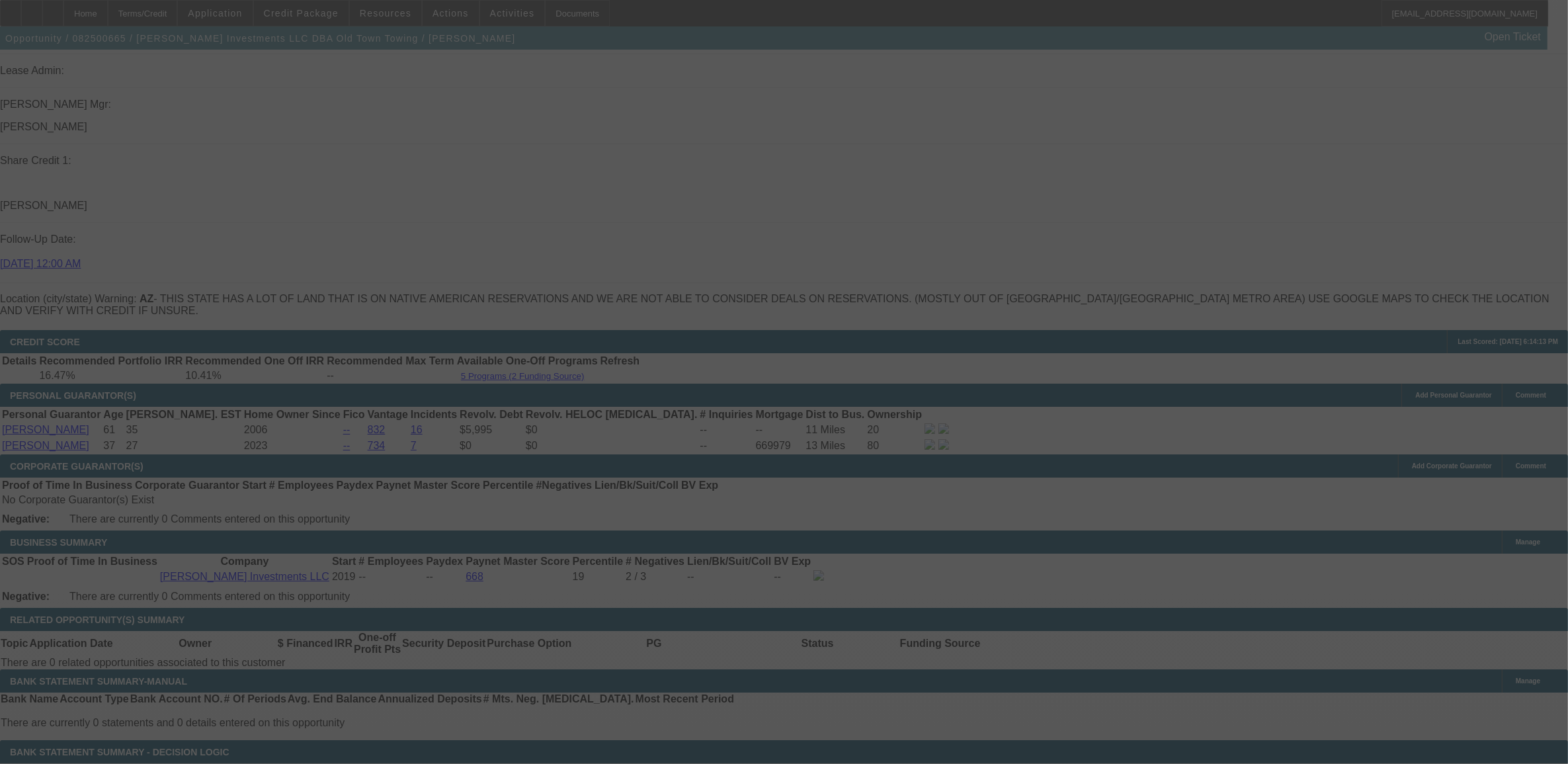
scroll to position [1714, 0]
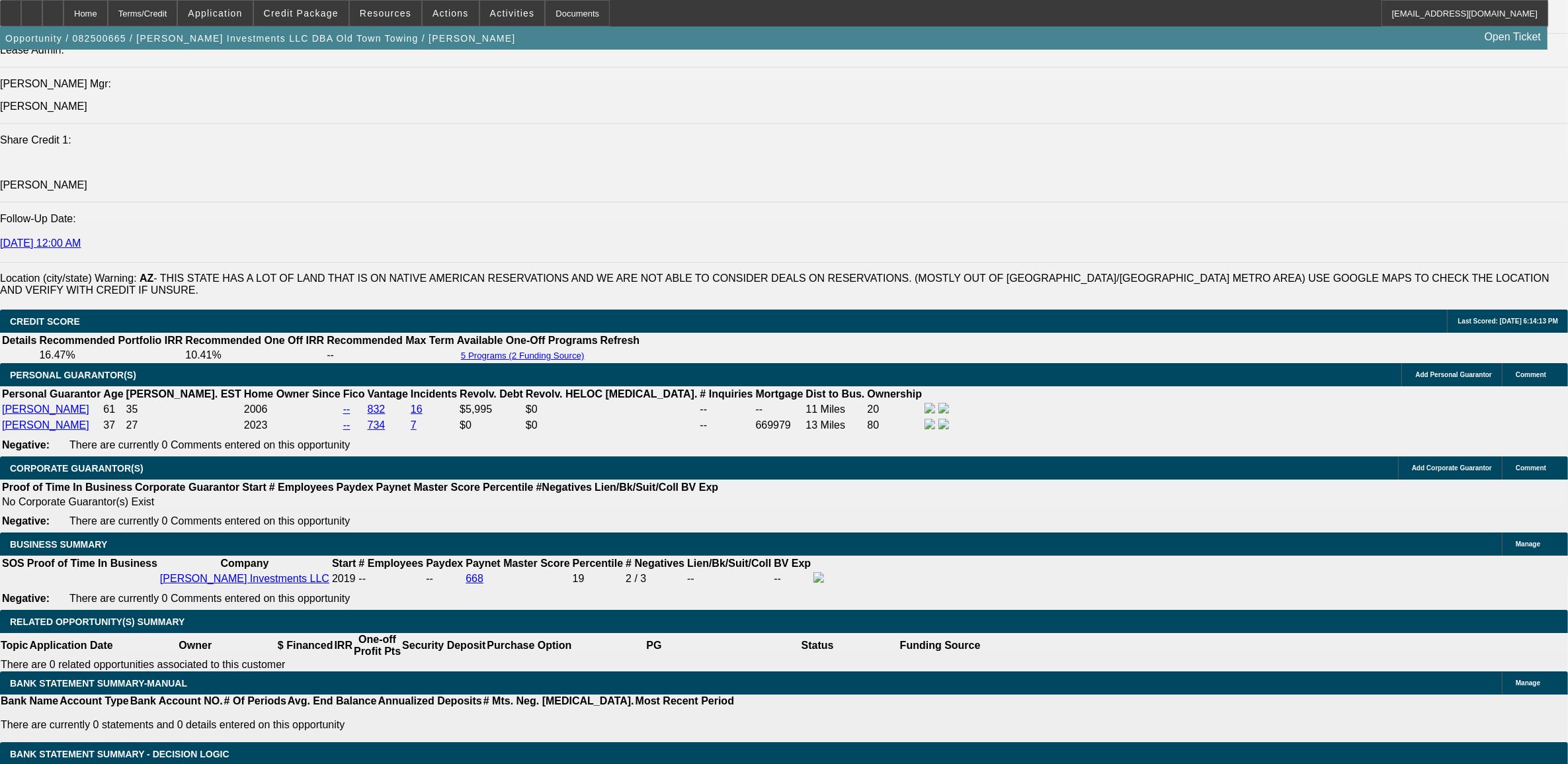
select select "0"
select select "2"
select select "0.1"
select select "4"
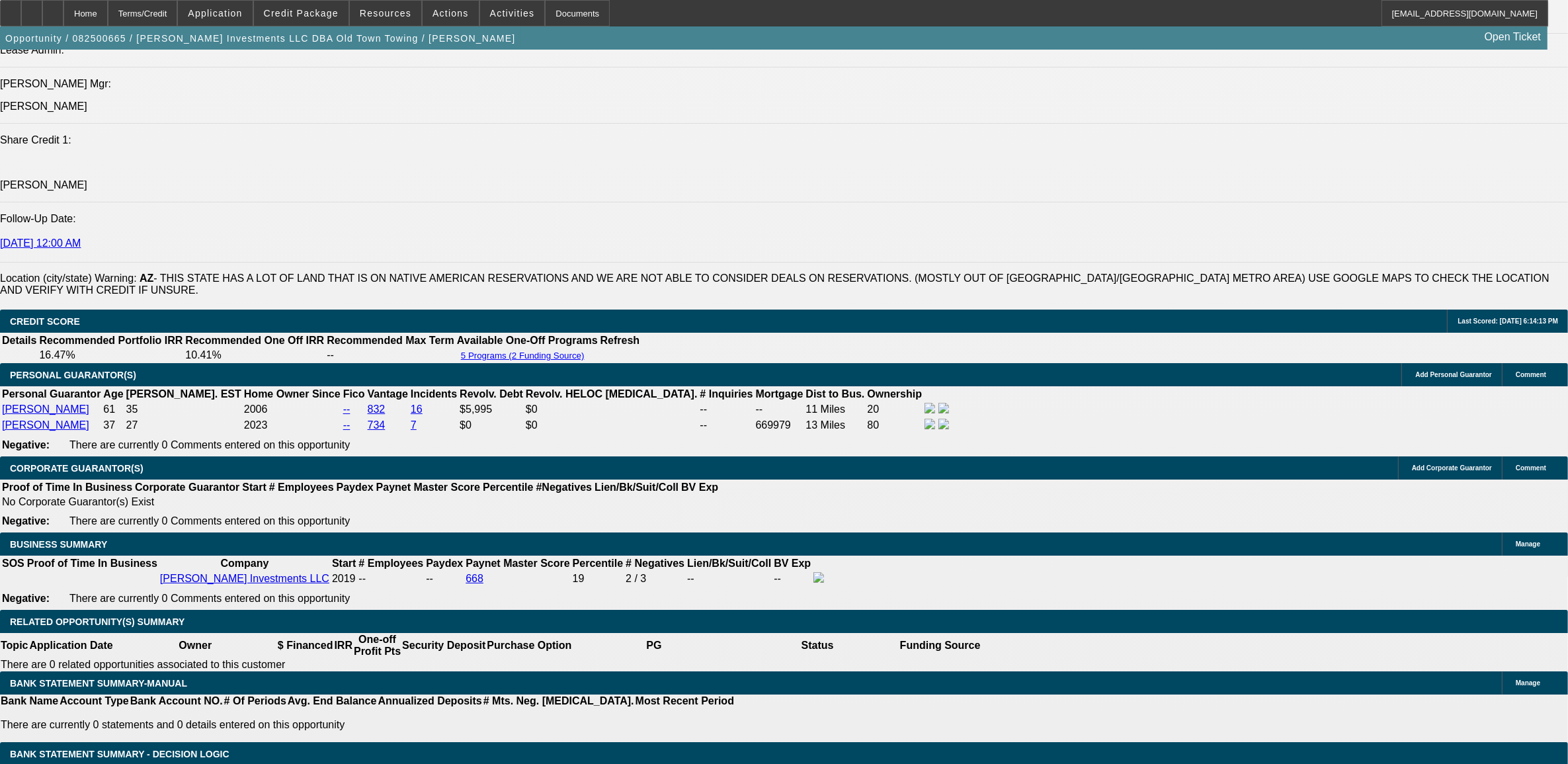
select select "0"
select select "2"
select select "0.1"
select select "4"
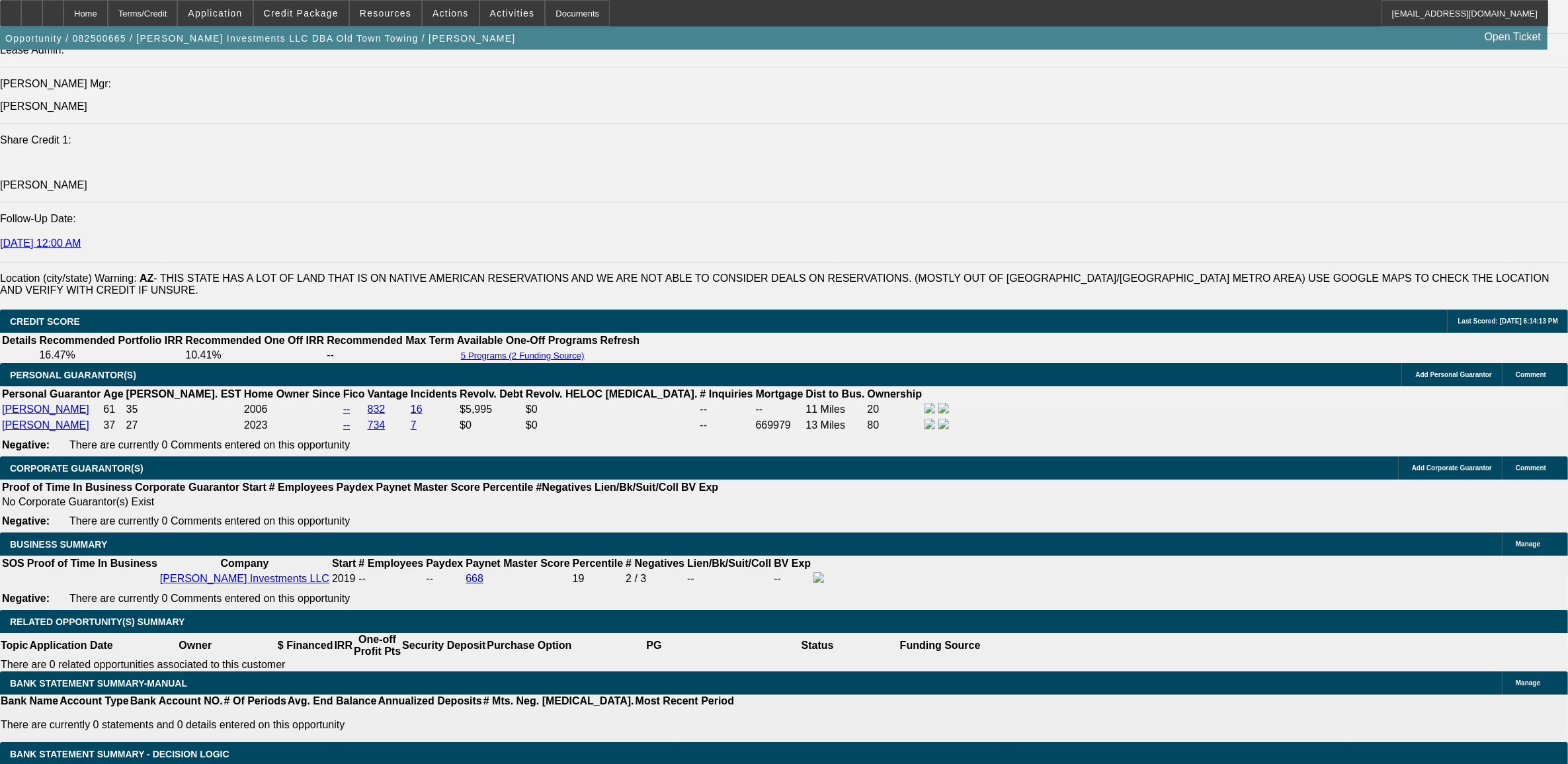
select select "0"
select select "2"
select select "0.1"
select select "4"
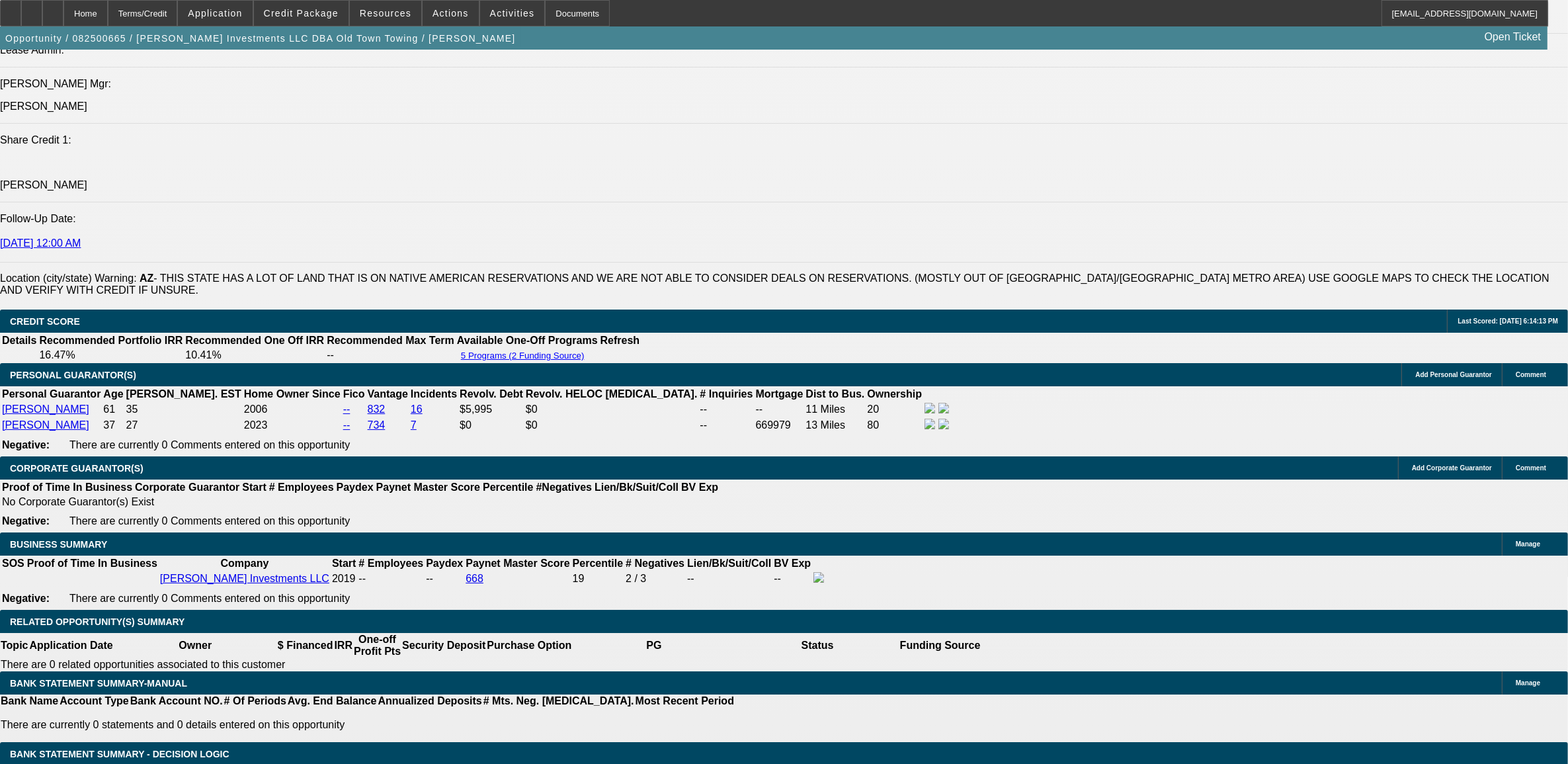
select select "0"
select select "0.1"
select select "4"
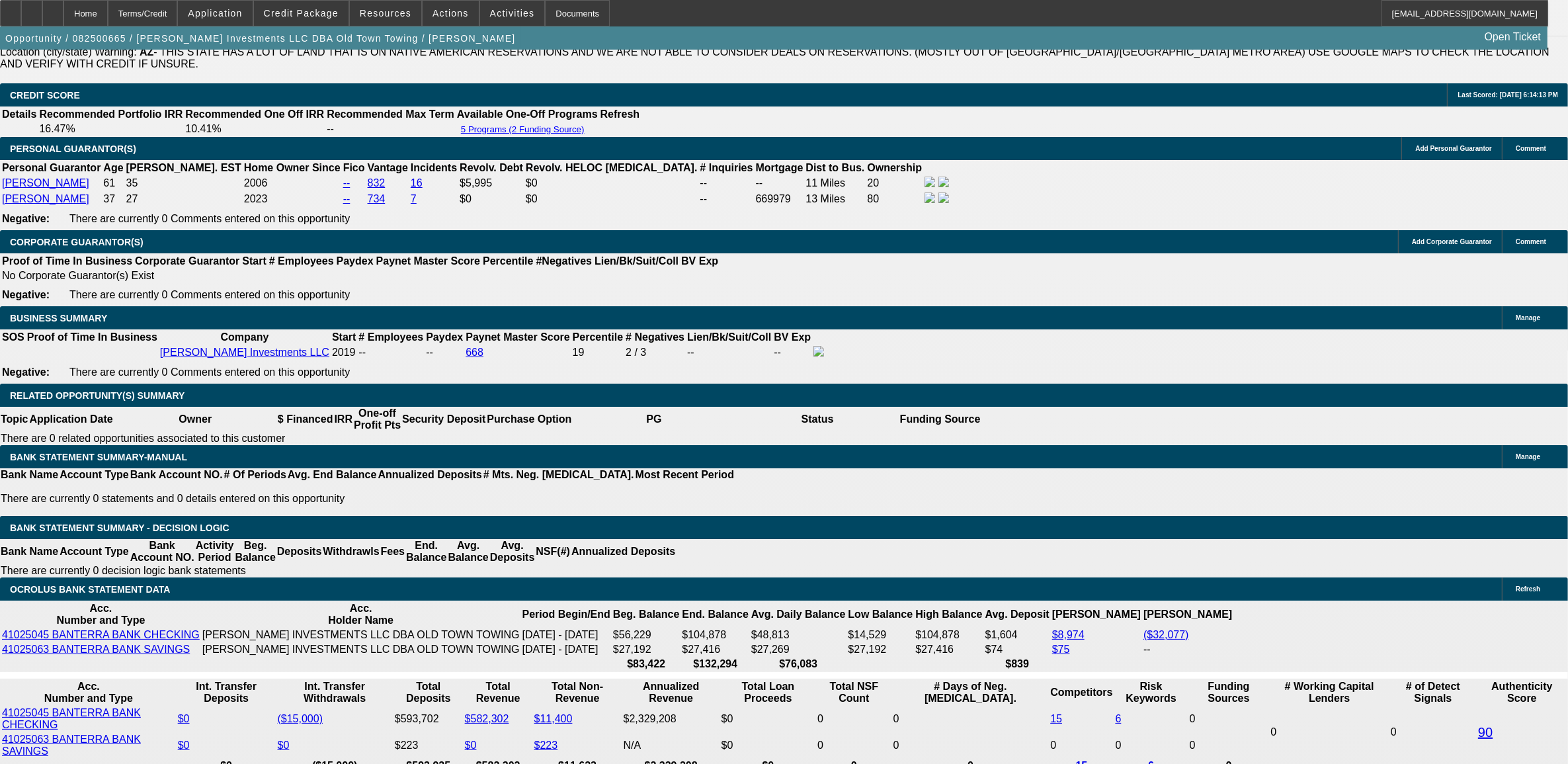
scroll to position [1901, 0]
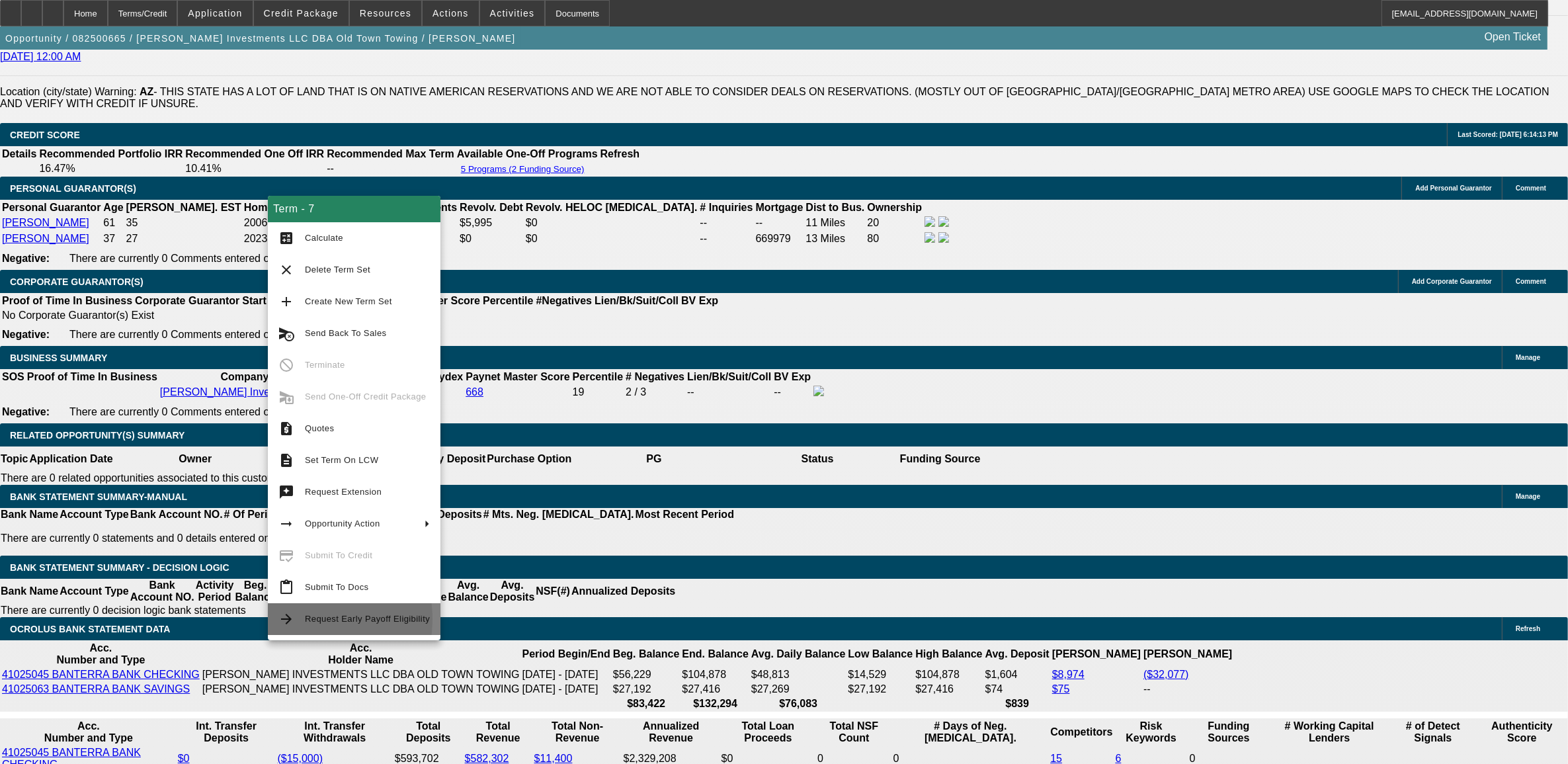
click at [292, 618] on mat-icon "arrow_forward" at bounding box center [287, 619] width 16 height 16
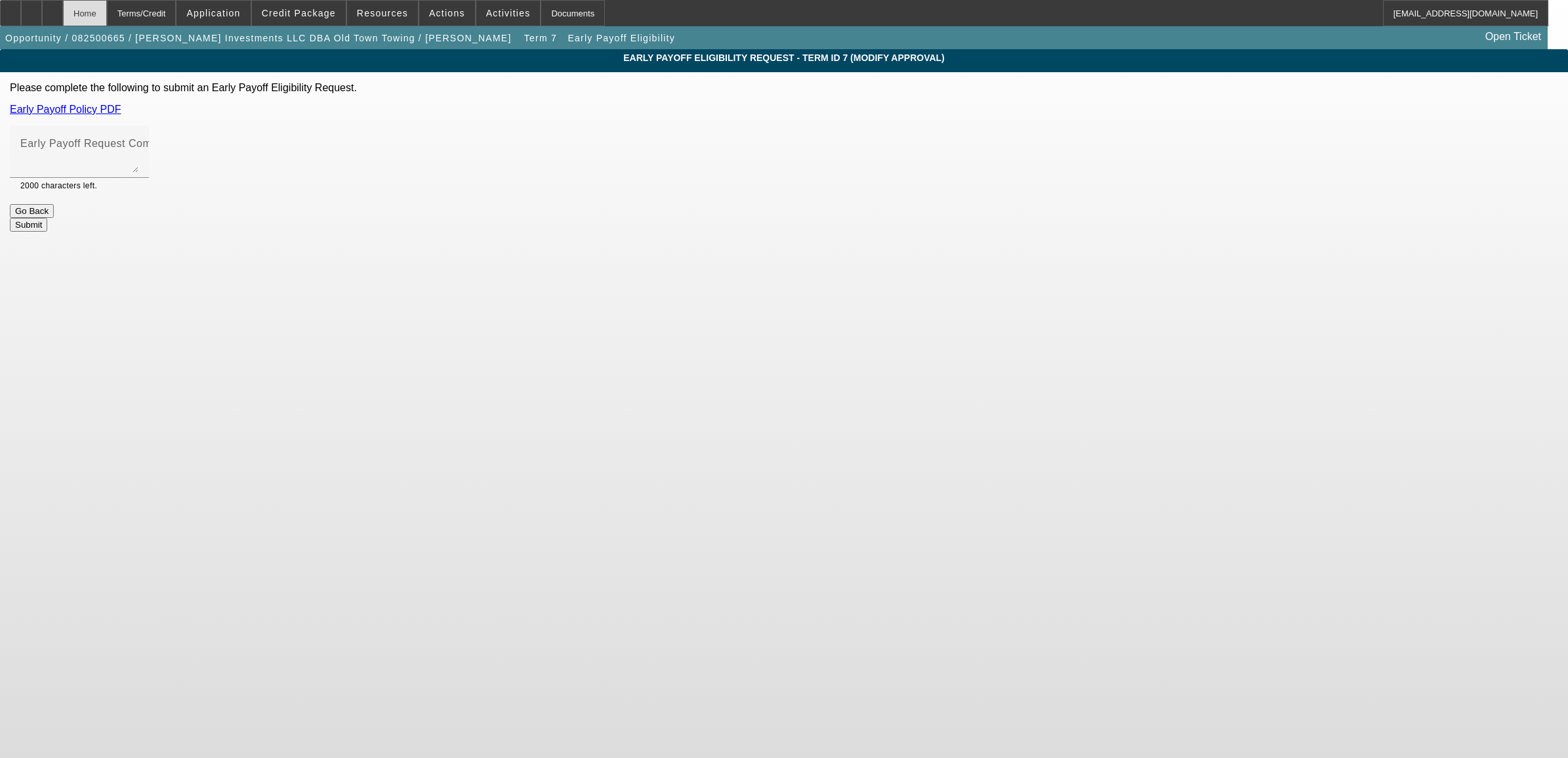
click at [105, 5] on div "Home" at bounding box center [85, 13] width 44 height 27
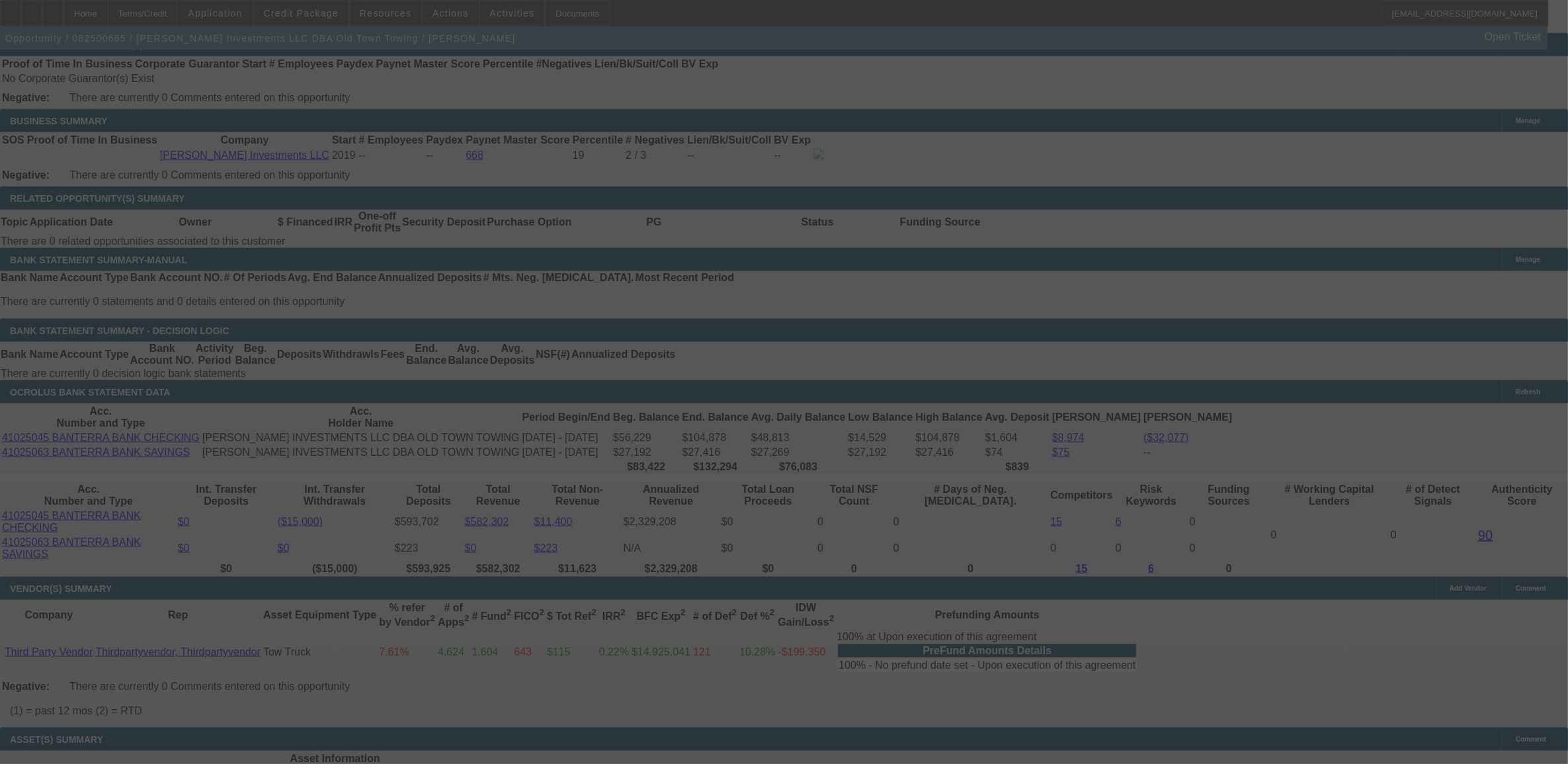
scroll to position [2245, 0]
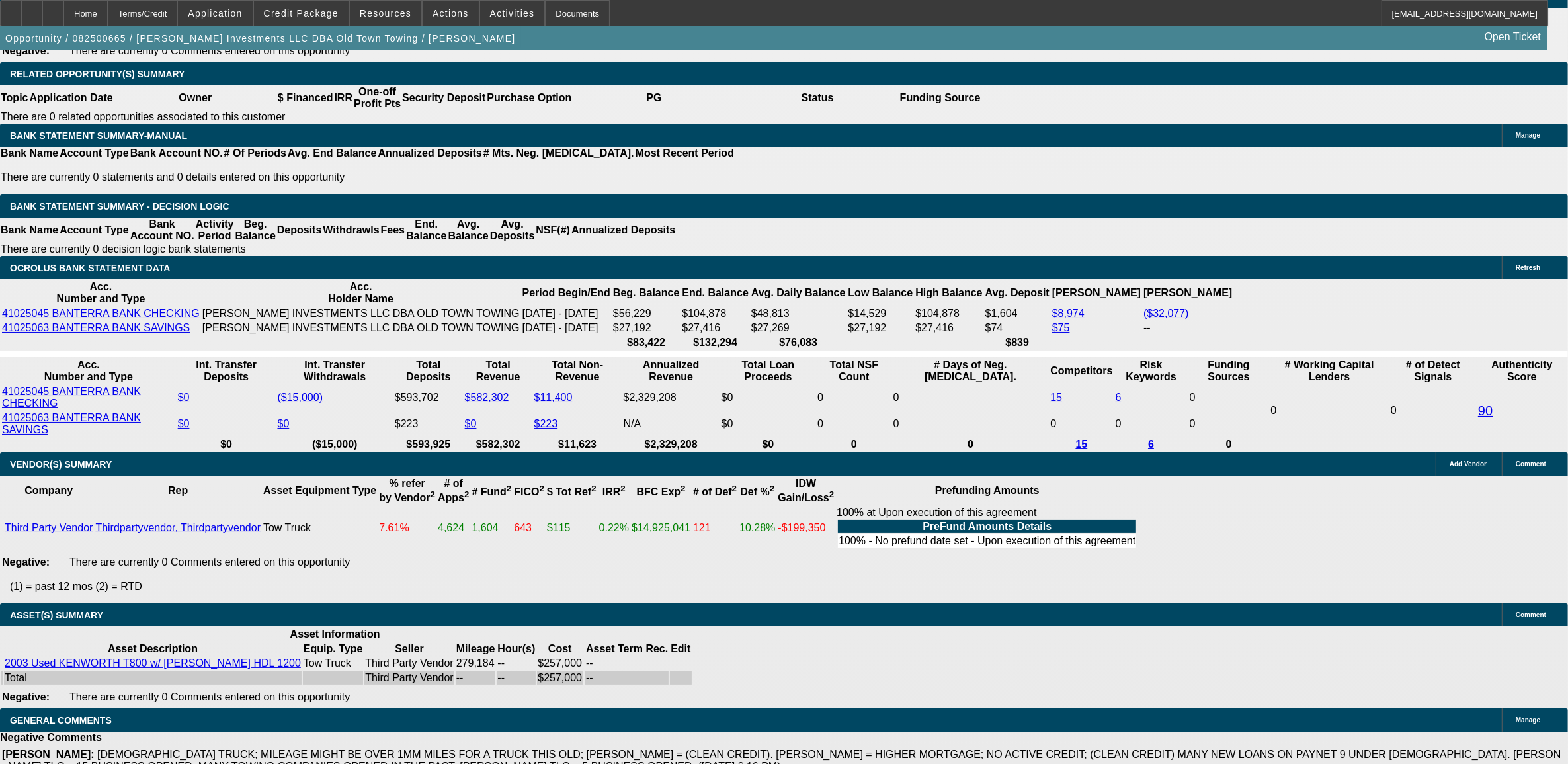
select select "0"
select select "2"
select select "0.1"
select select "4"
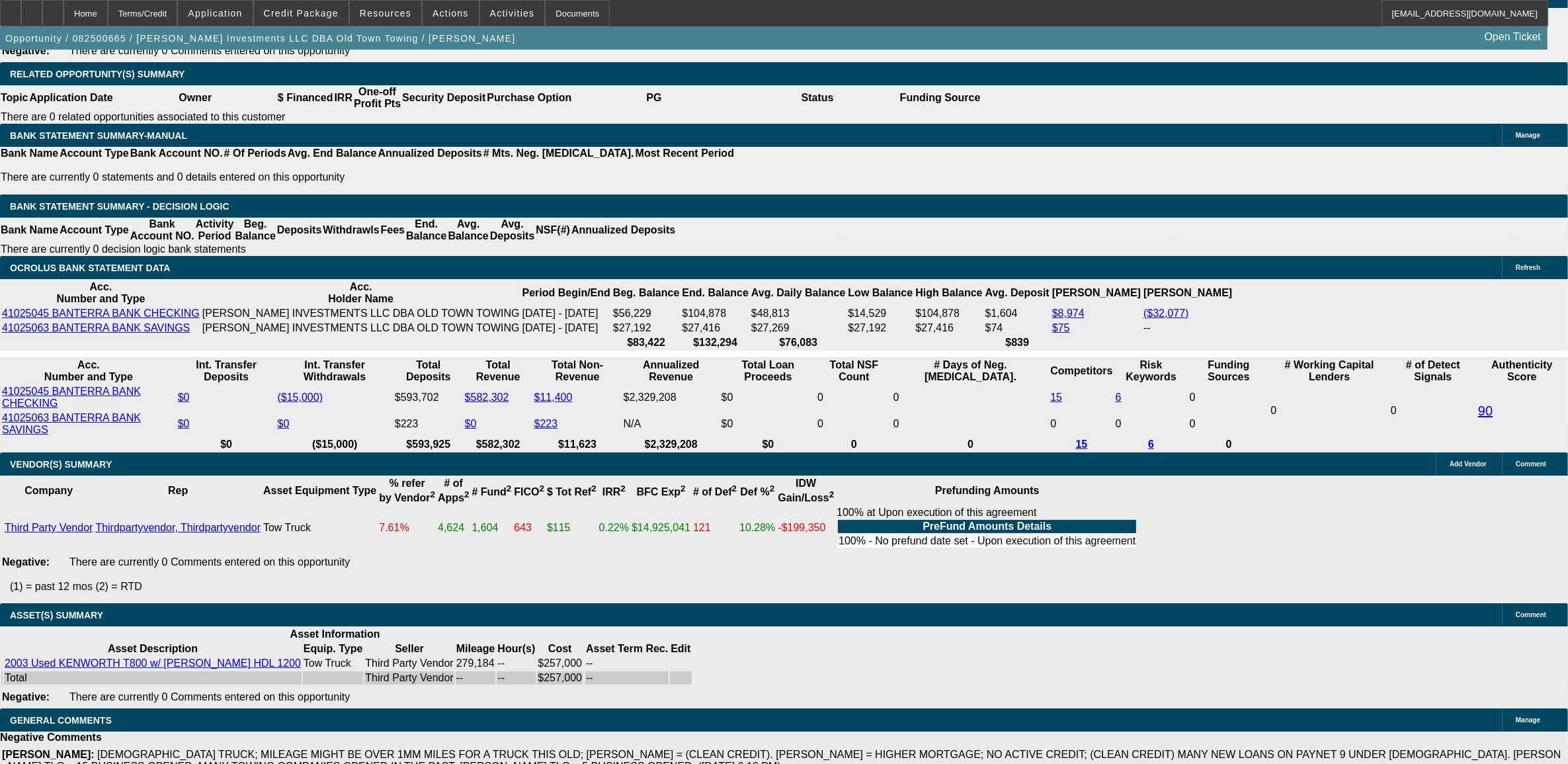
select select "0"
select select "2"
select select "0.1"
select select "4"
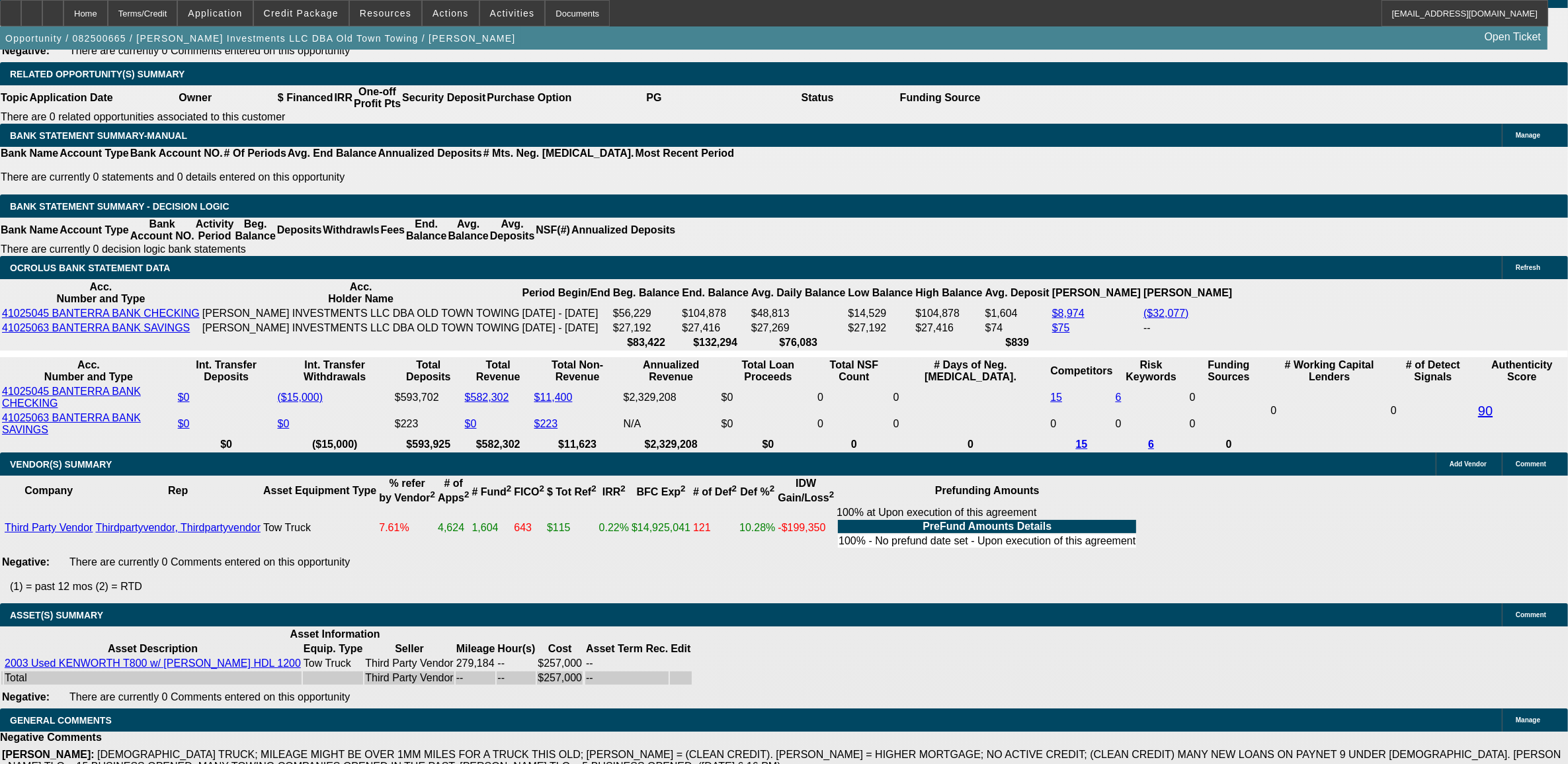
select select "0"
select select "2"
select select "0.1"
select select "4"
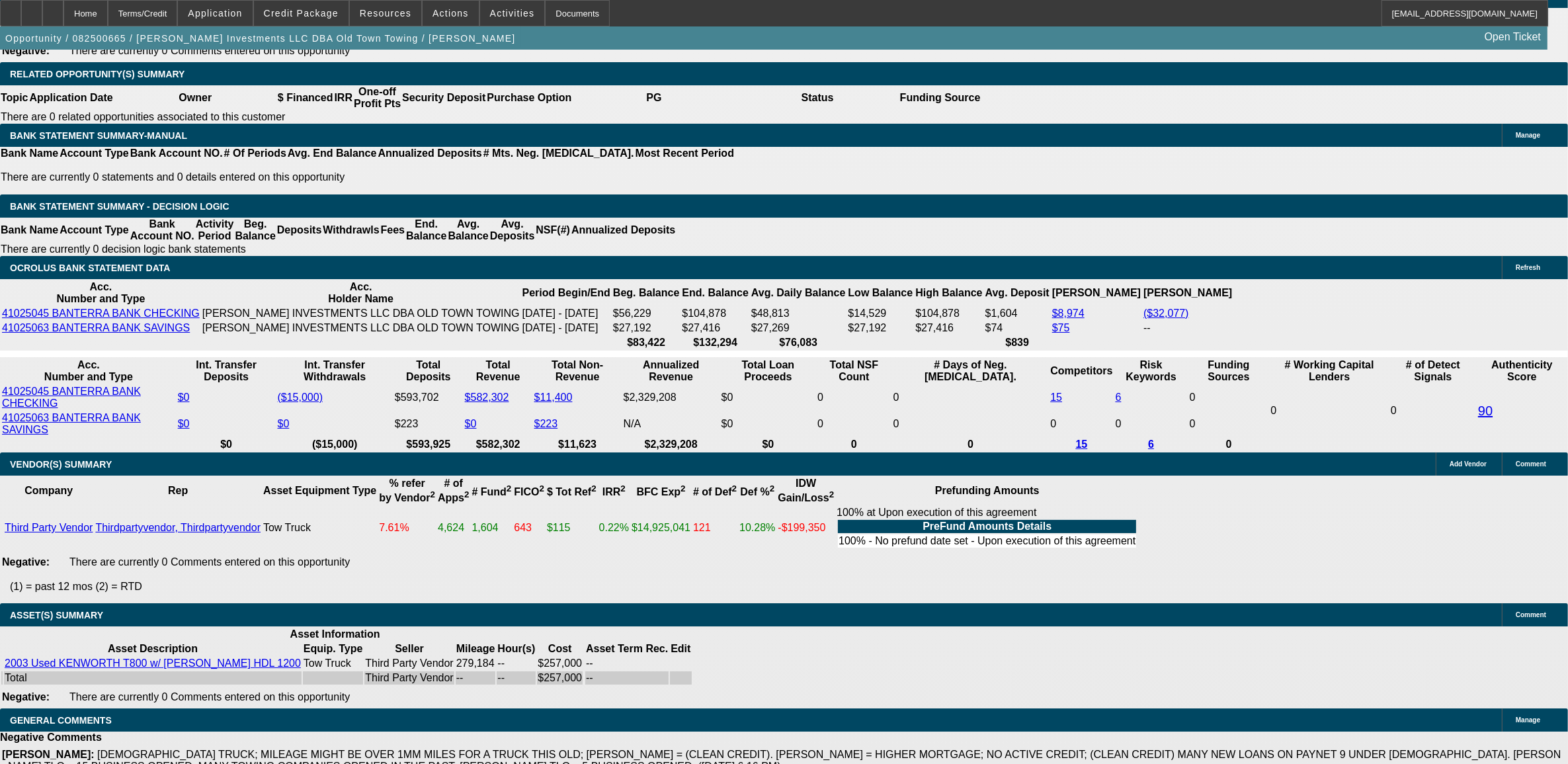
select select "0"
select select "0.1"
select select "4"
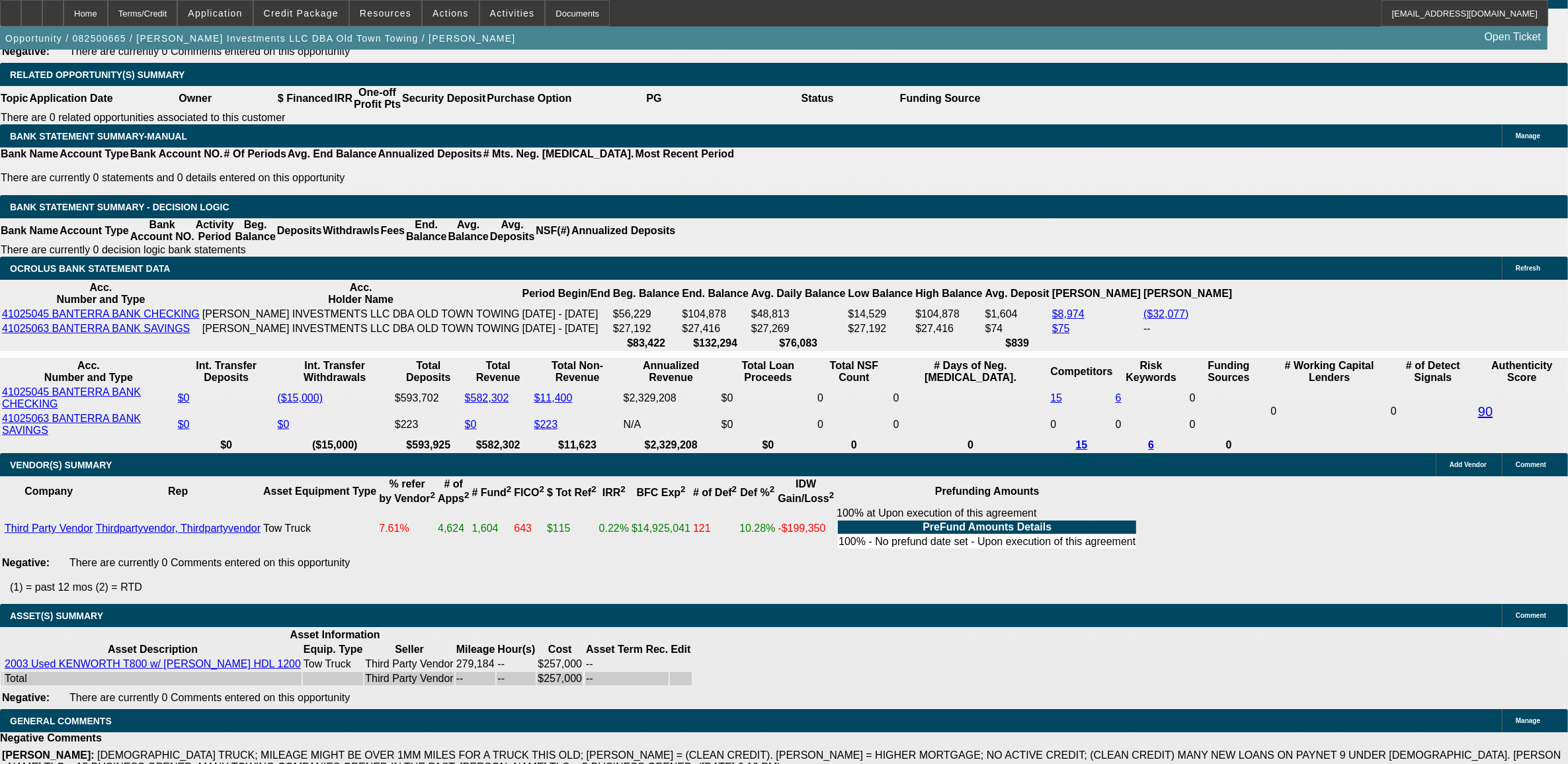
scroll to position [2012, 0]
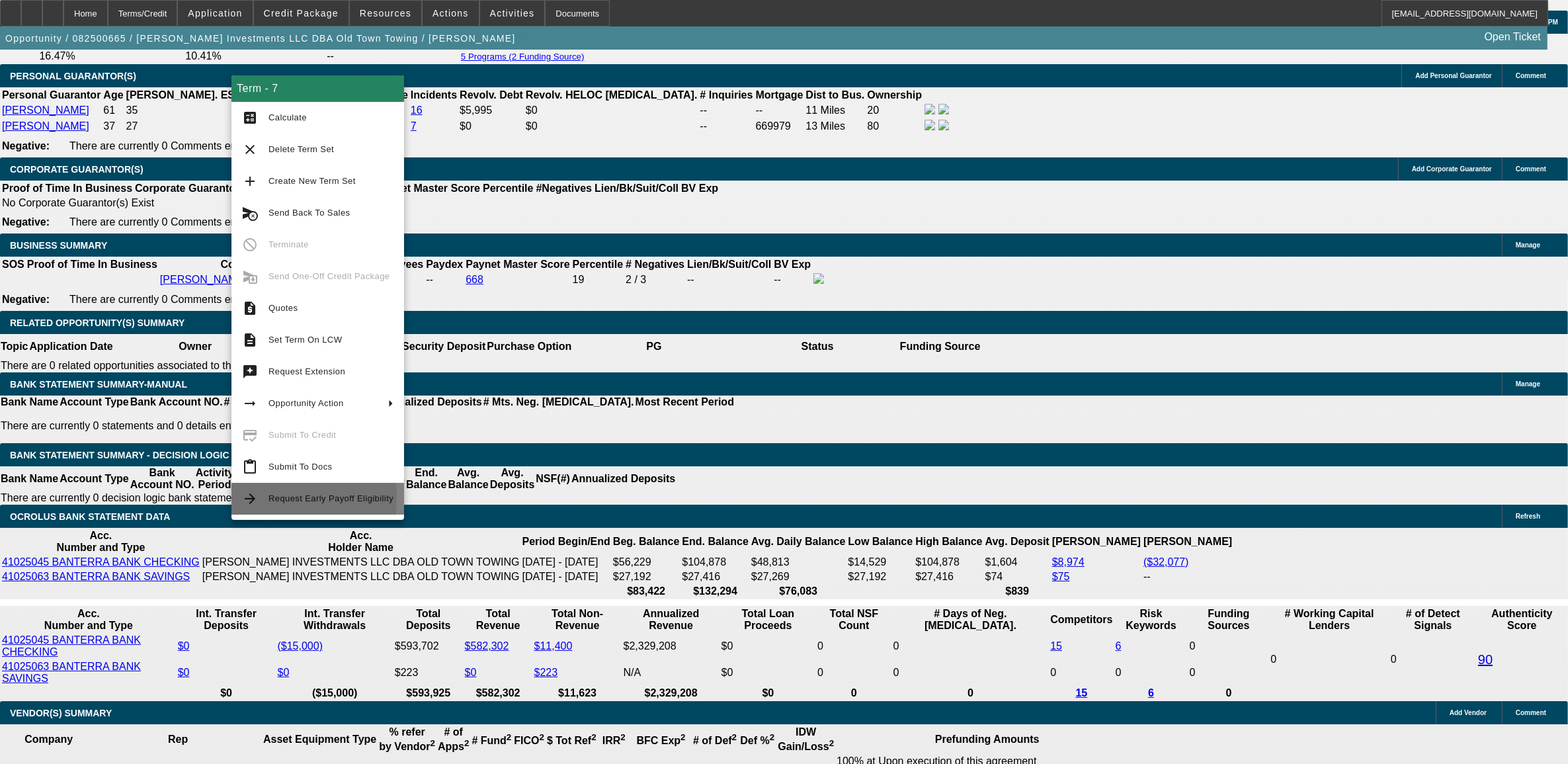
click at [263, 499] on button "arrow_forward Request Early Payoff Eligibility" at bounding box center [317, 498] width 172 height 32
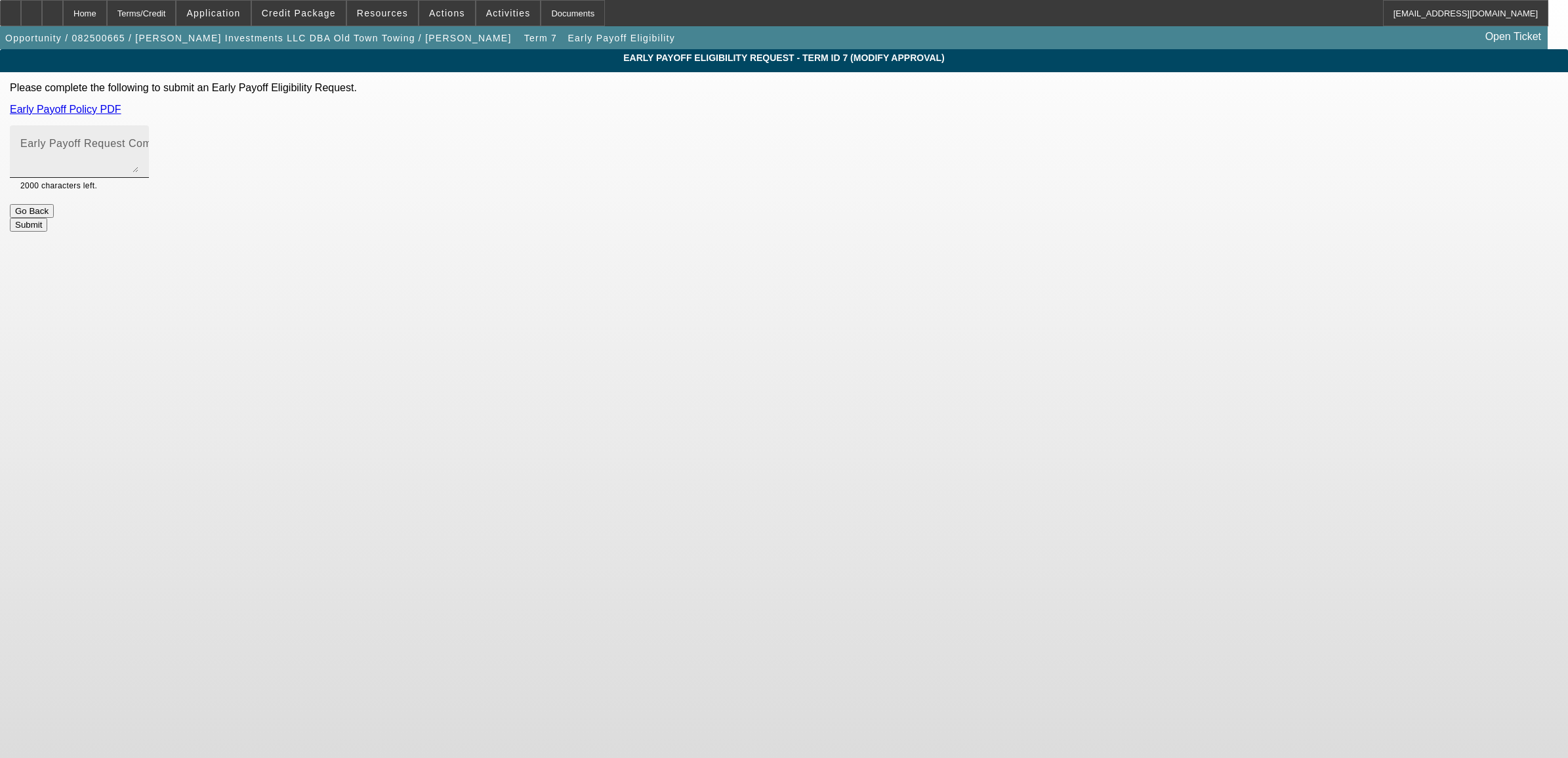
click at [177, 148] on mat-label "Early Payoff Request Comment" at bounding box center [99, 143] width 156 height 11
click at [138, 148] on textarea "Early Payoff Request Comment" at bounding box center [80, 157] width 118 height 32
click at [138, 168] on textarea "customer is getting the truck for 8K less. He is good with the terms but is loo…" at bounding box center [80, 157] width 118 height 32
type textarea "customer is getting the truck for 8K less. He is good with the terms but is loo…"
click at [47, 218] on button "Submit" at bounding box center [29, 225] width 38 height 14
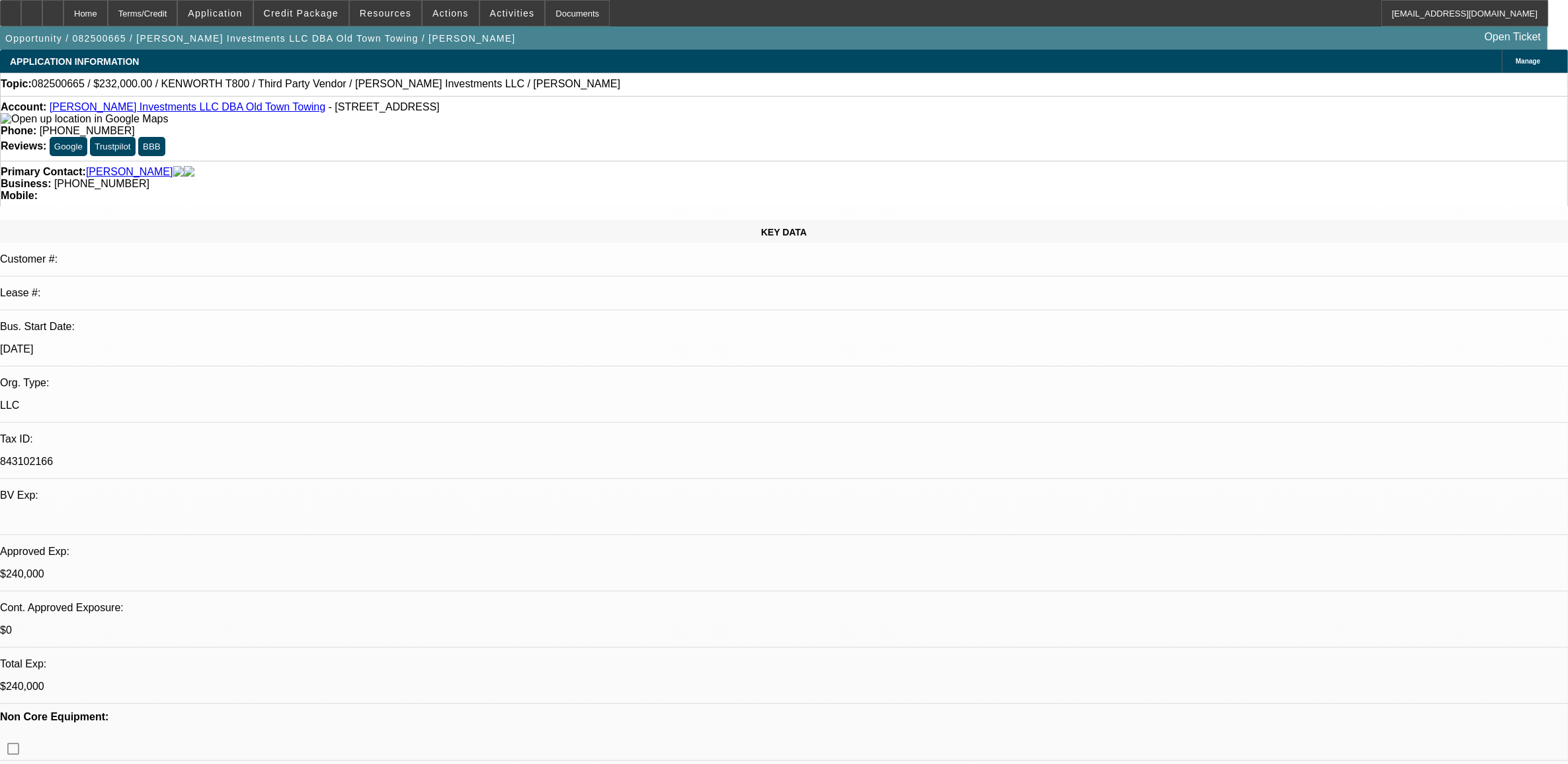
select select "0"
select select "2"
select select "0.1"
select select "4"
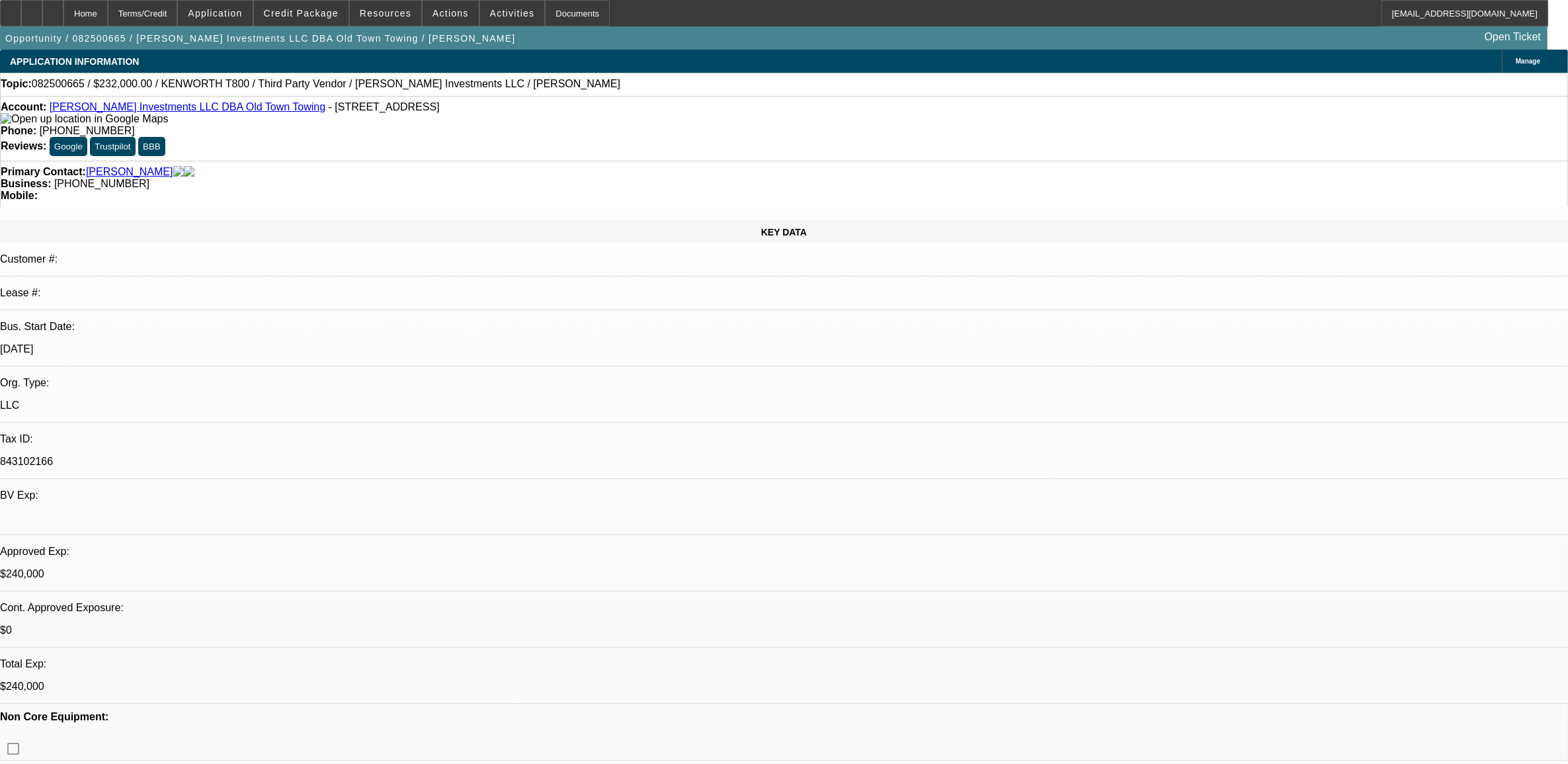
select select "0"
select select "2"
select select "0.1"
select select "4"
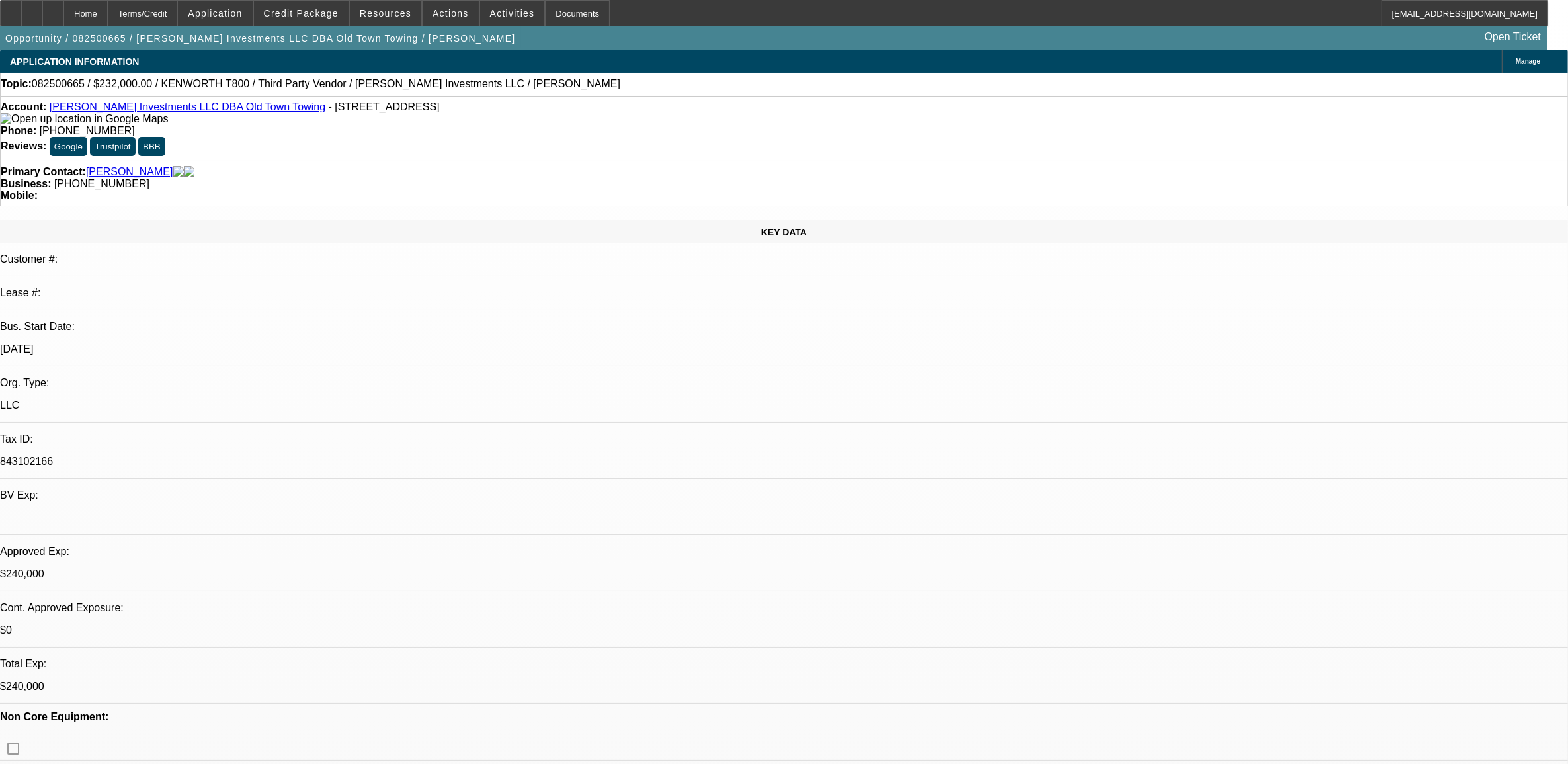
select select "0"
select select "2"
select select "0.1"
select select "4"
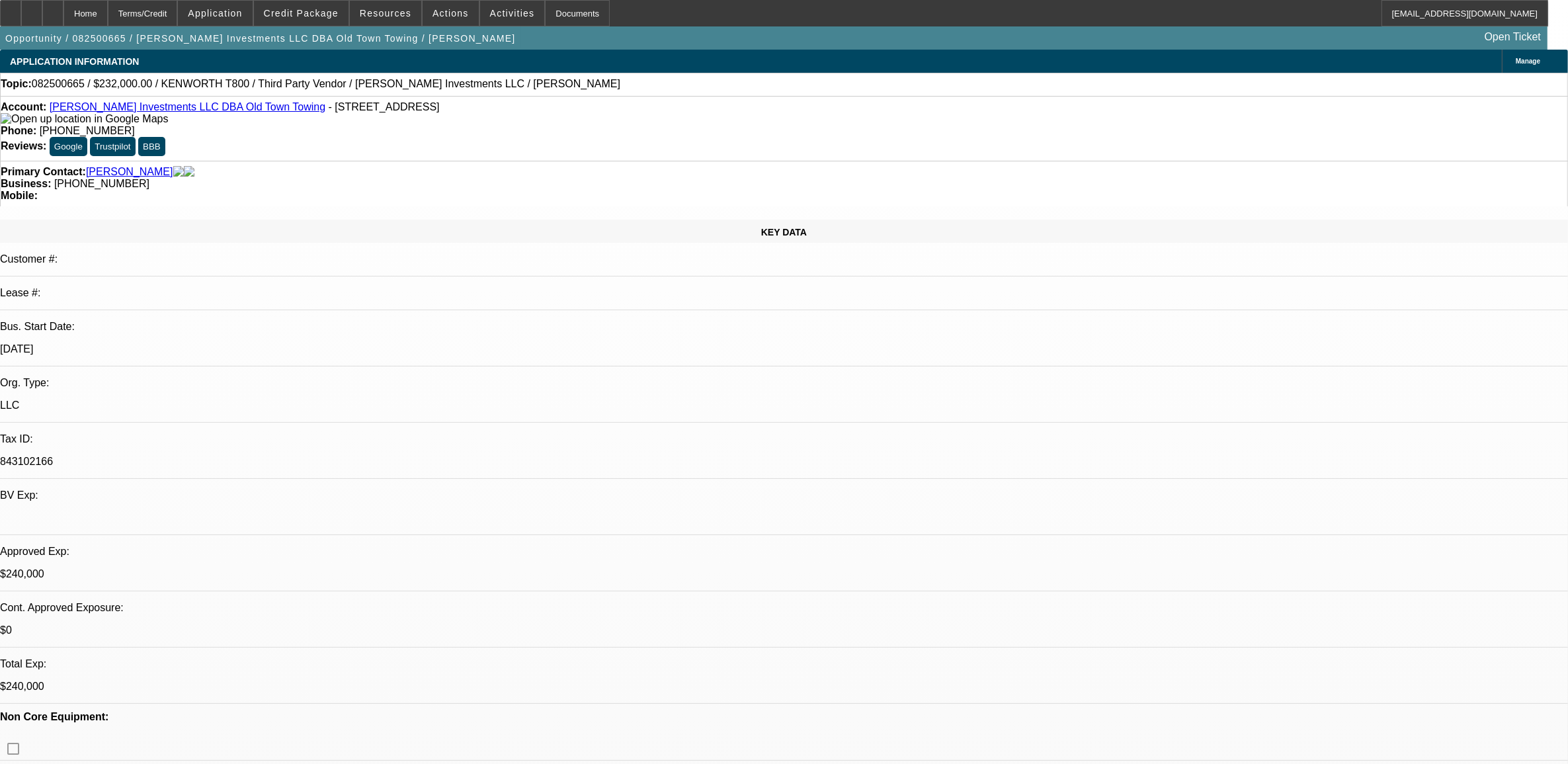
select select "0"
select select "0.1"
select select "4"
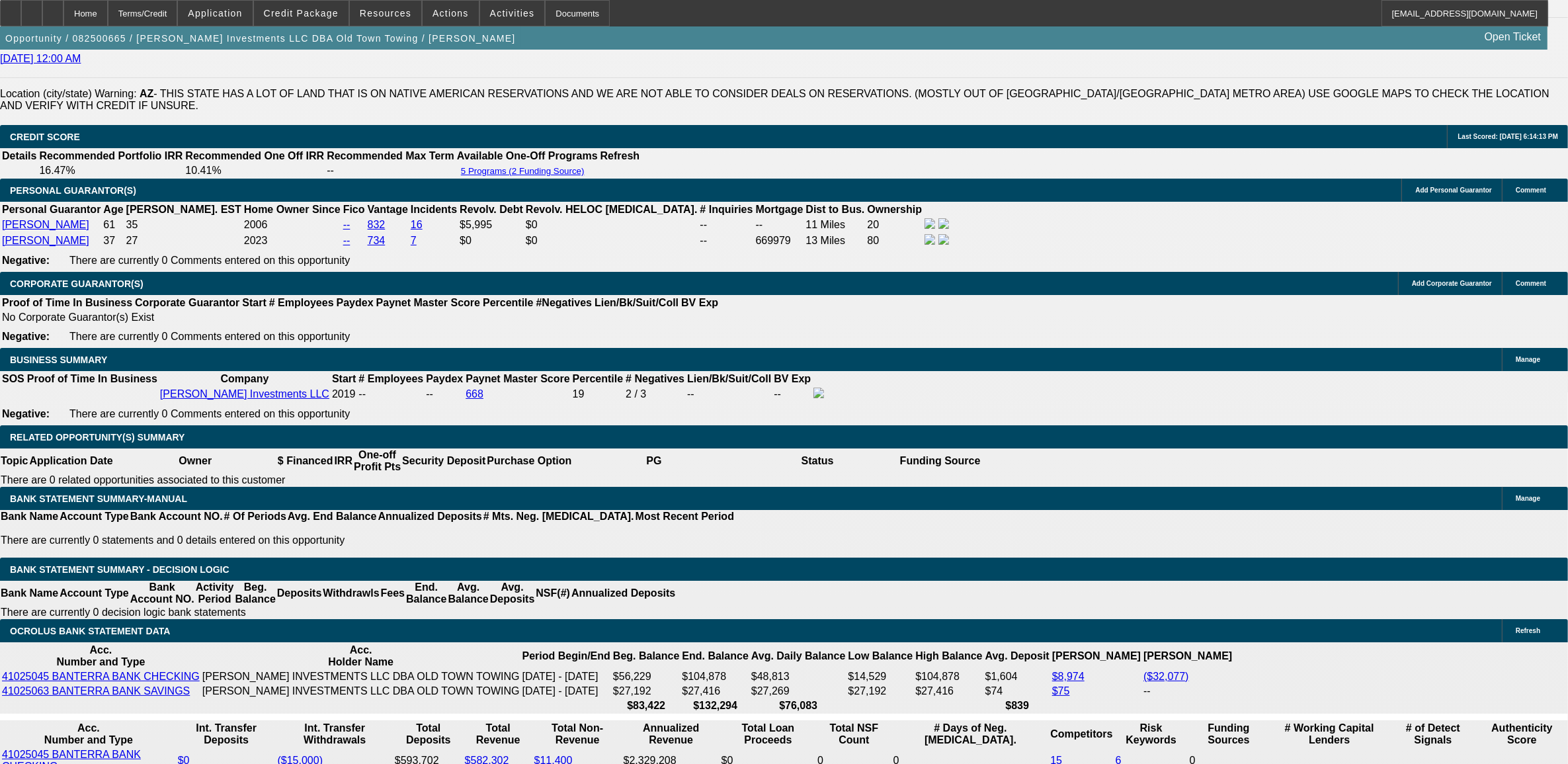
scroll to position [1901, 0]
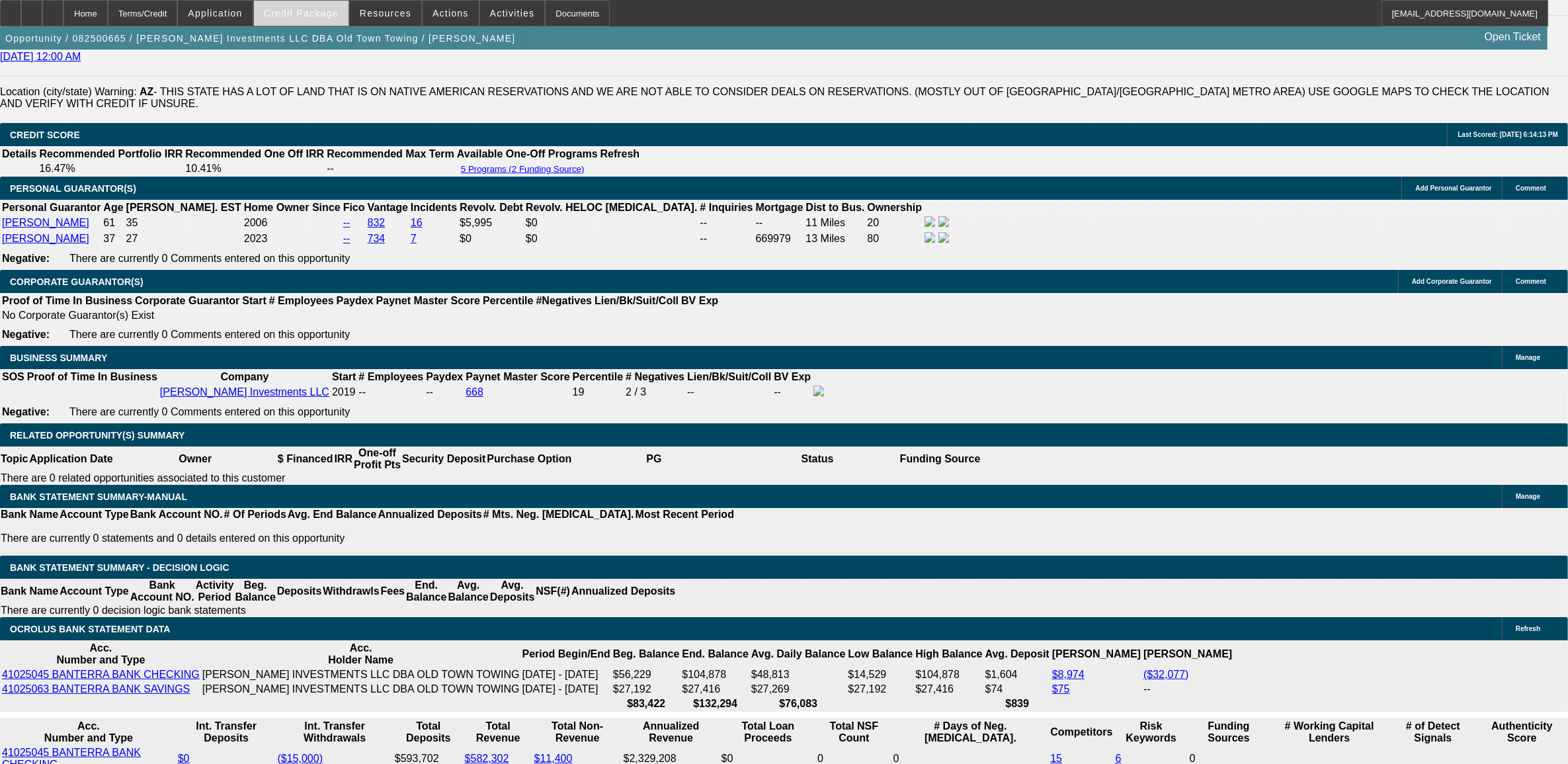
click at [338, 18] on span at bounding box center [300, 13] width 95 height 32
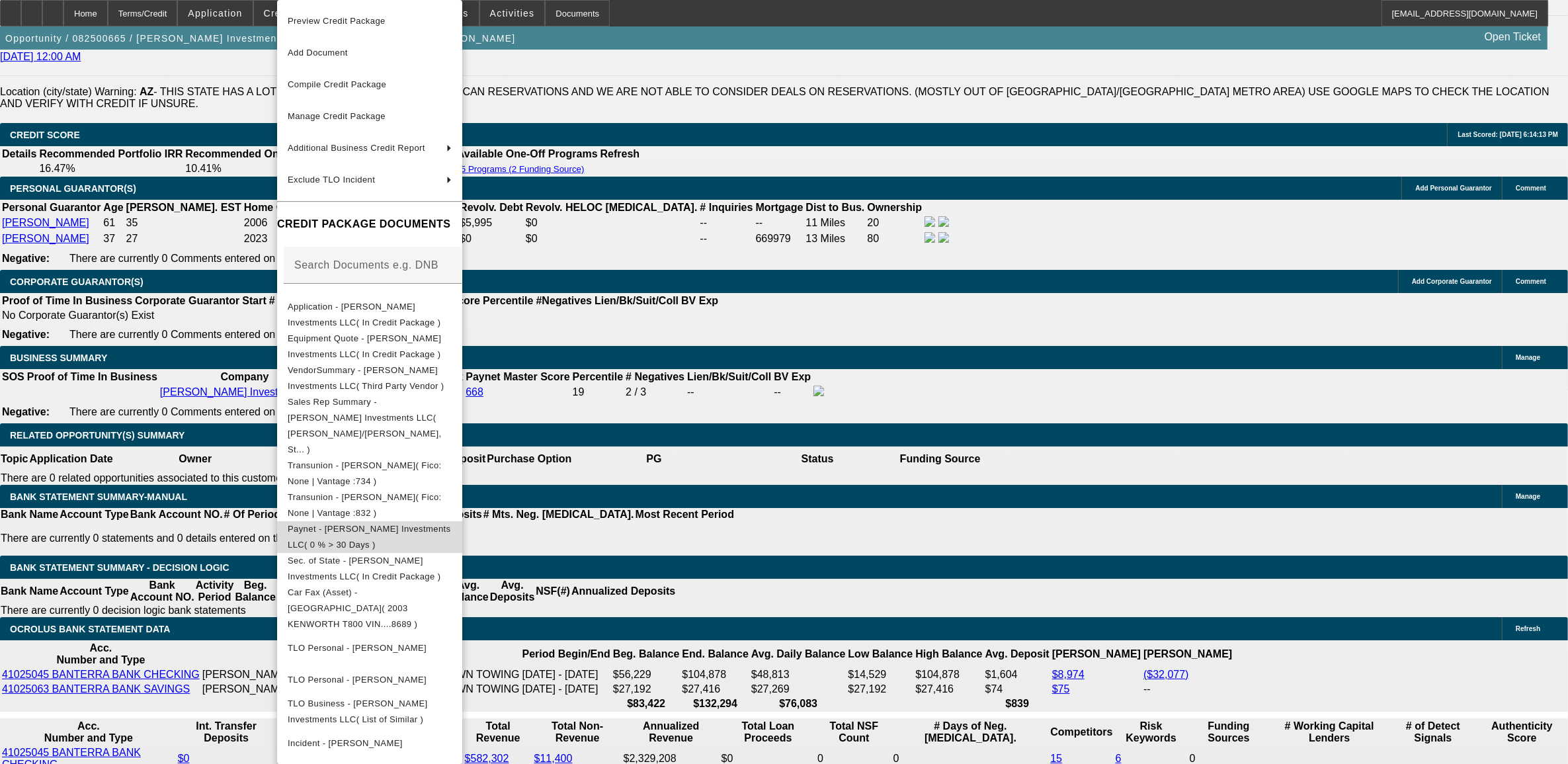
click at [357, 521] on span "Paynet - Harrison Stone Investments LLC( 0 % > 30 Days )" at bounding box center [369, 537] width 164 height 32
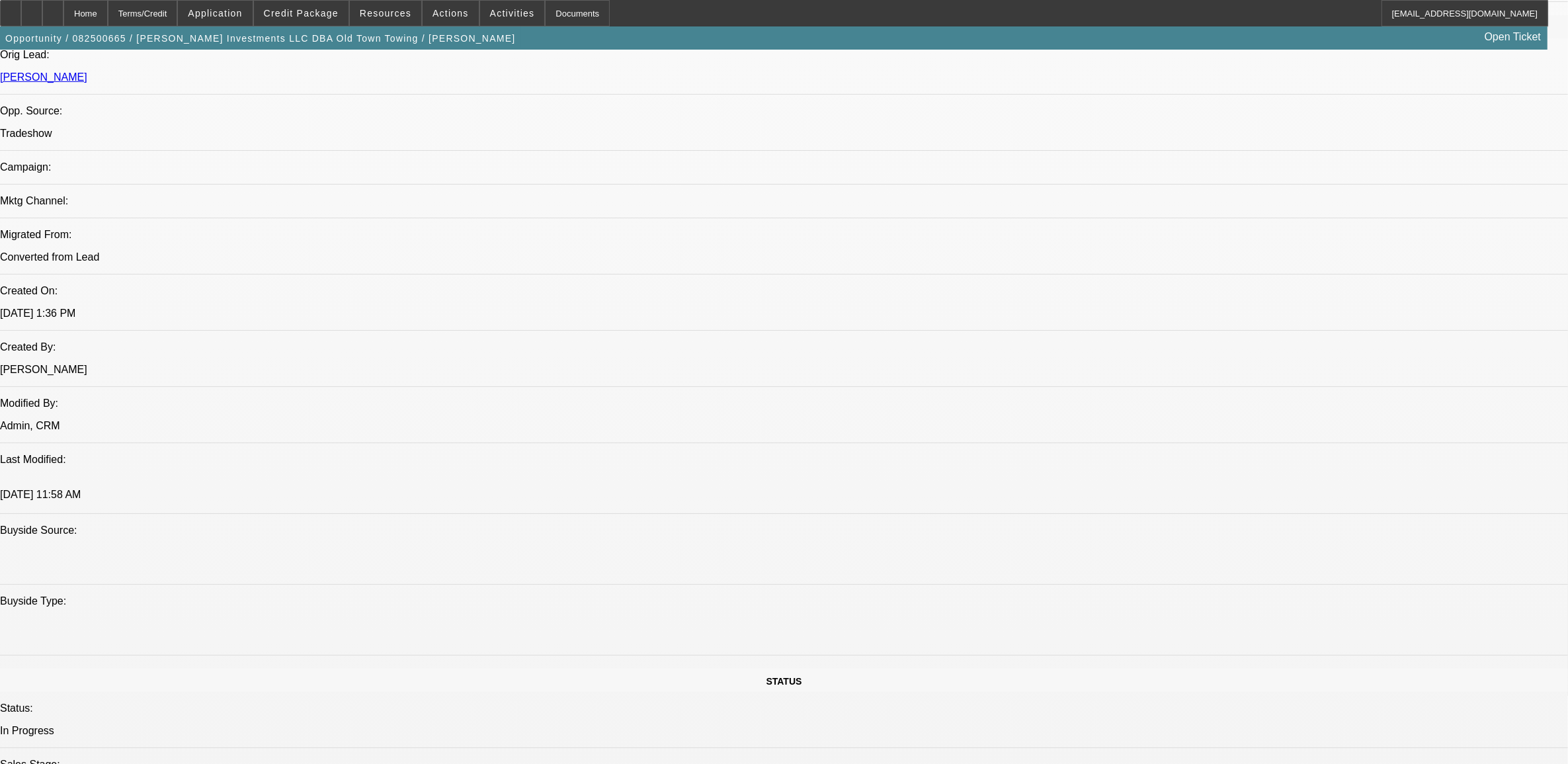
scroll to position [578, 0]
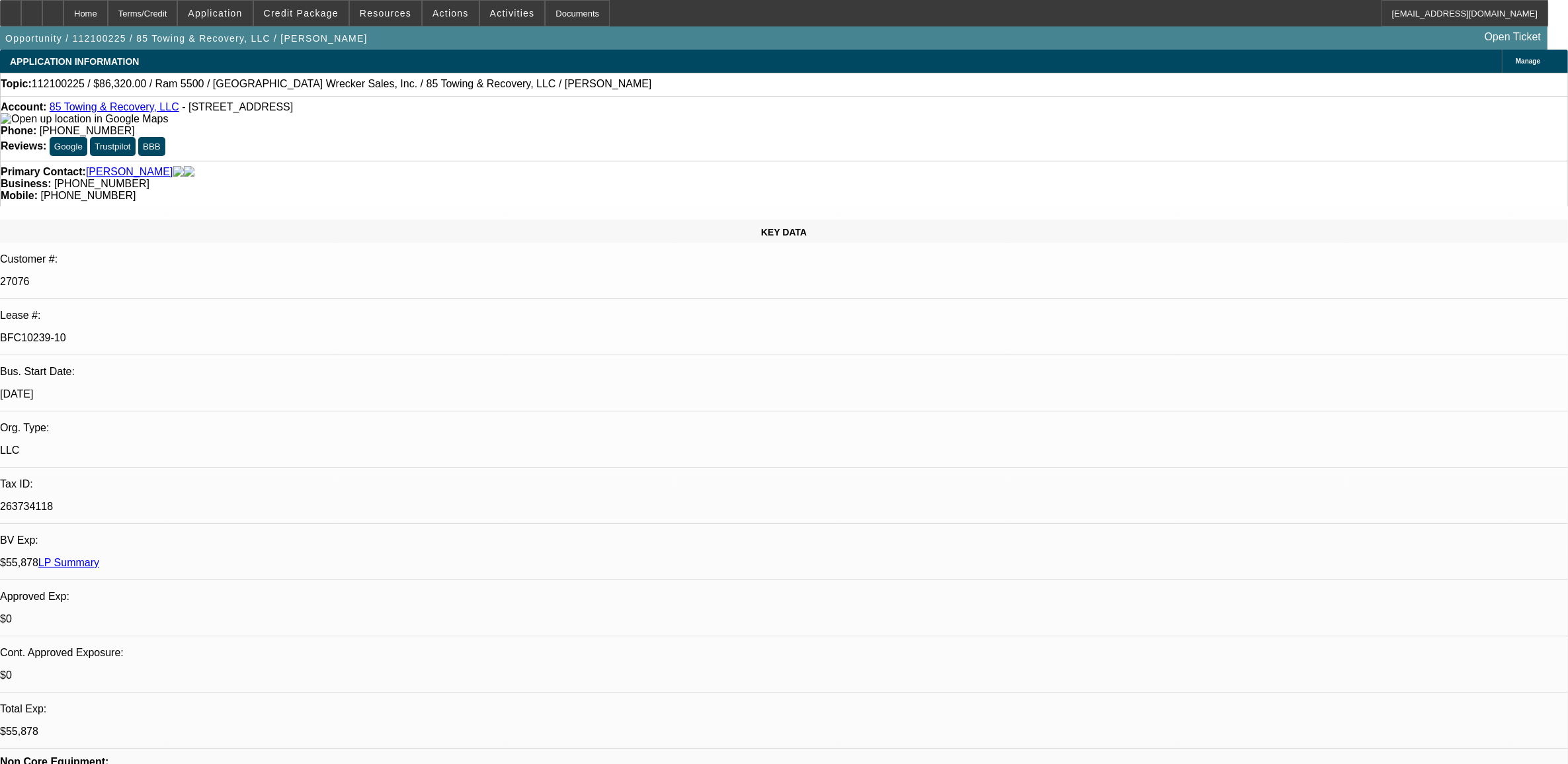
select select "0"
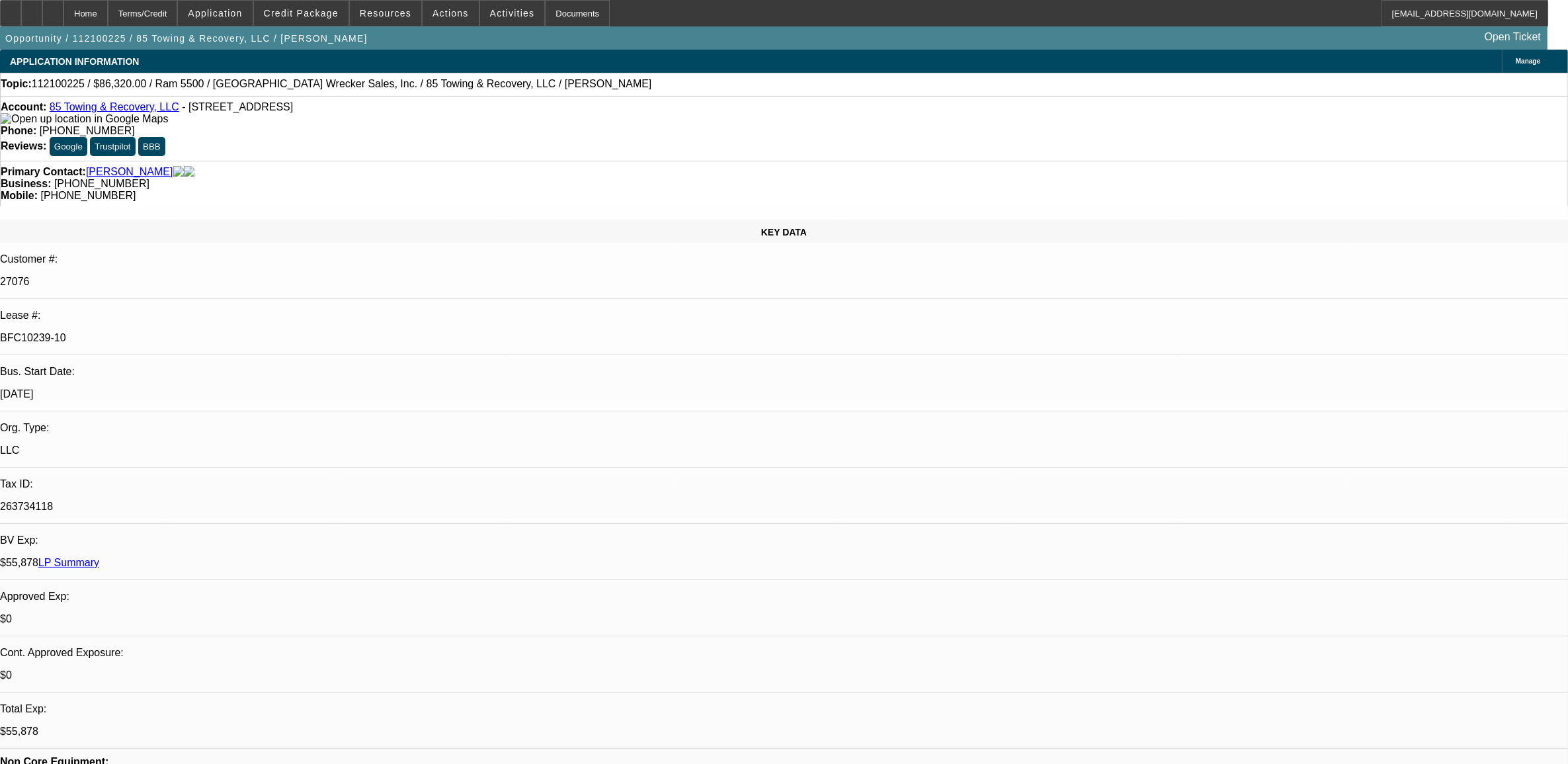
select select "0"
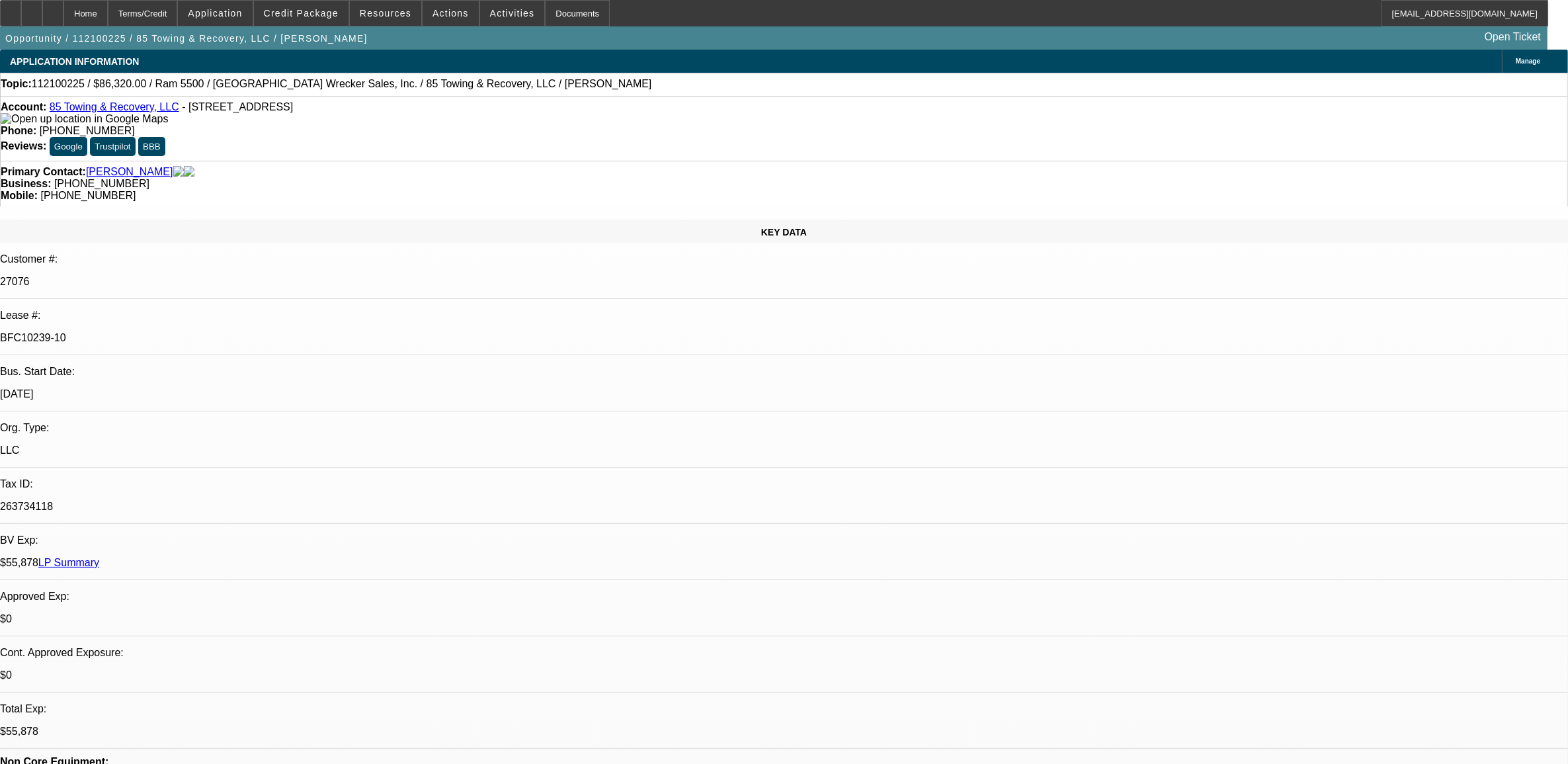
select select "0"
select select "1"
select select "6"
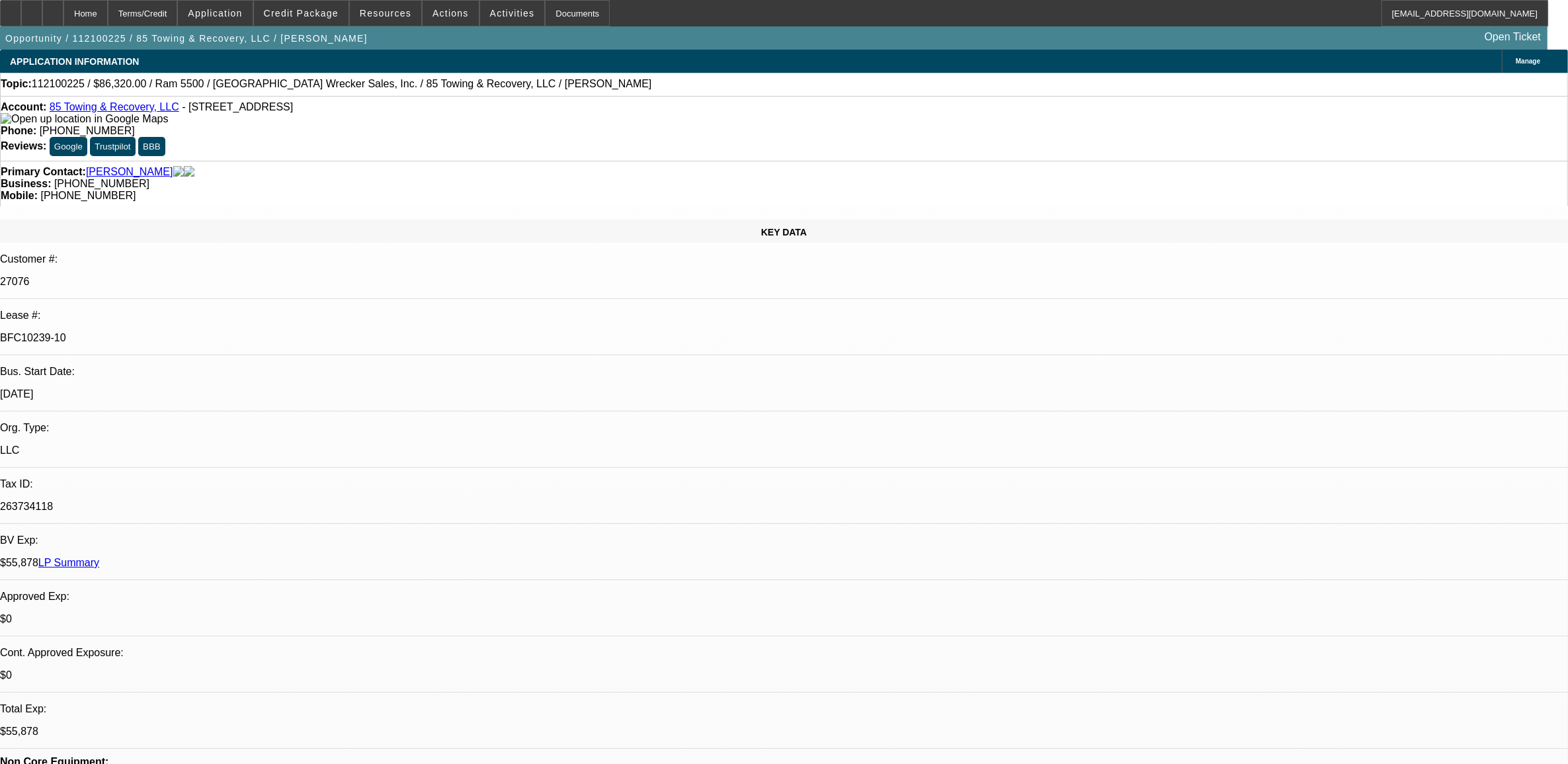
select select "1"
select select "2"
select select "6"
select select "1"
select select "2"
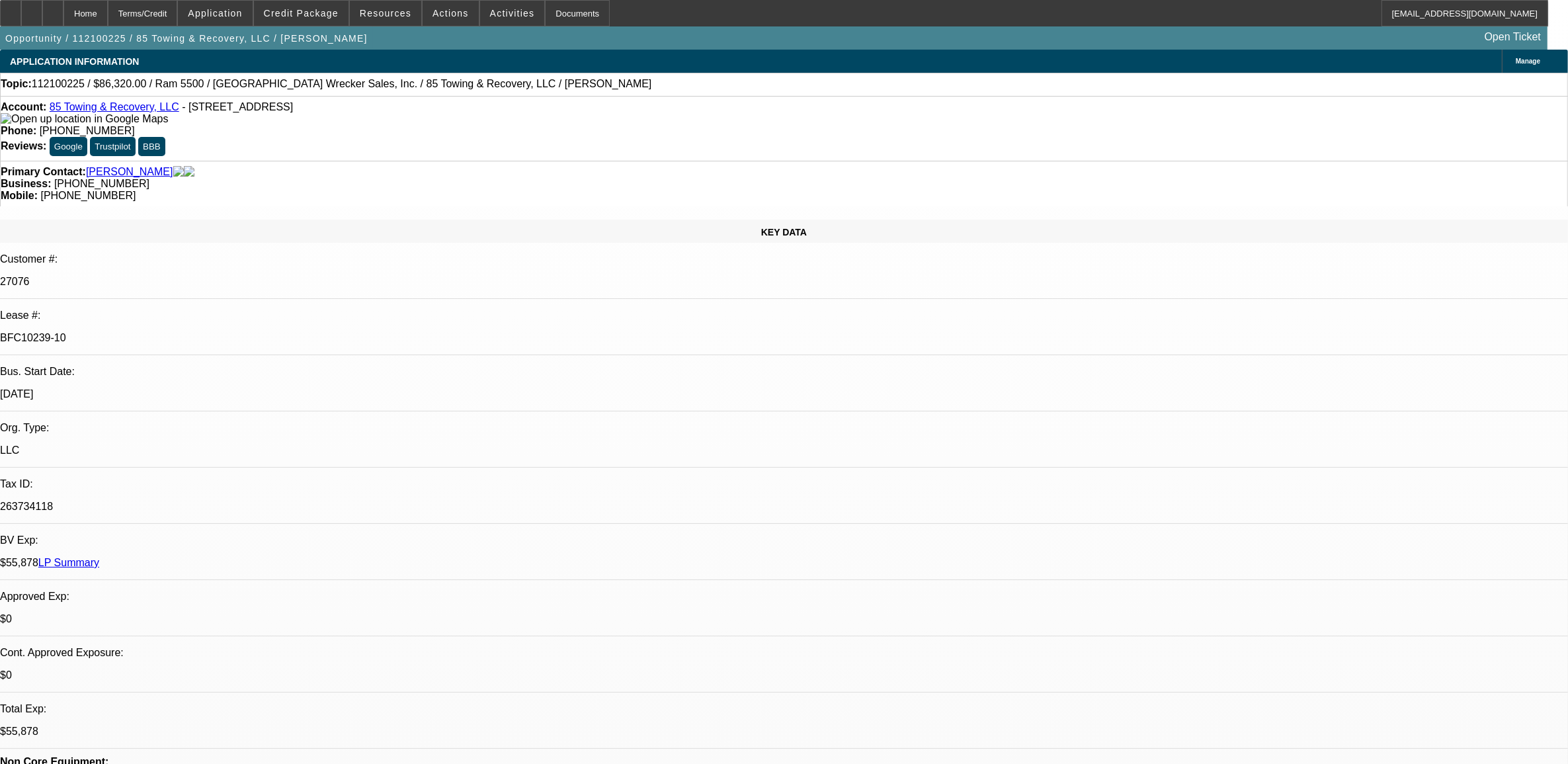
select select "6"
select select "1"
select select "2"
select select "6"
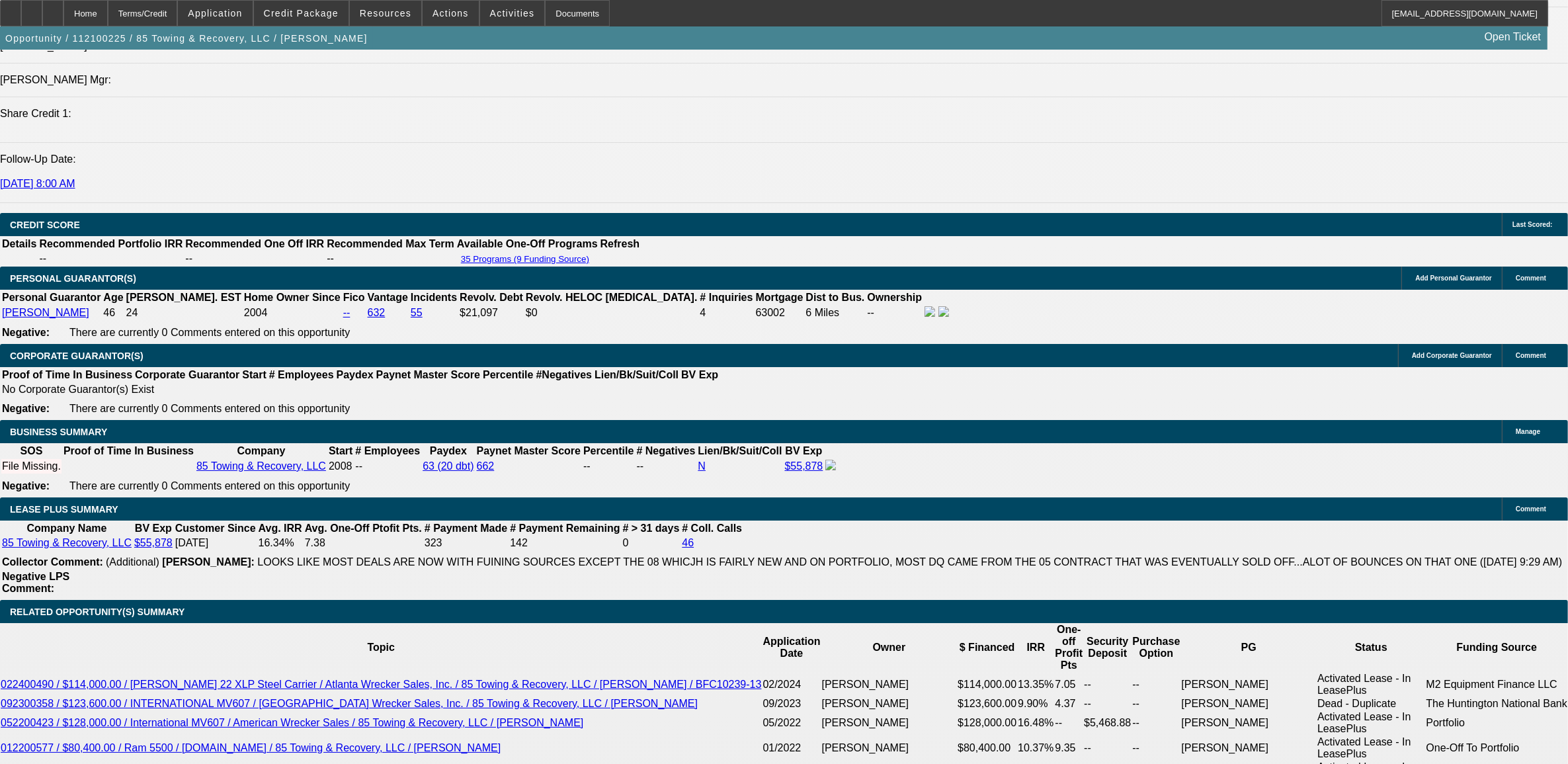
scroll to position [1984, 0]
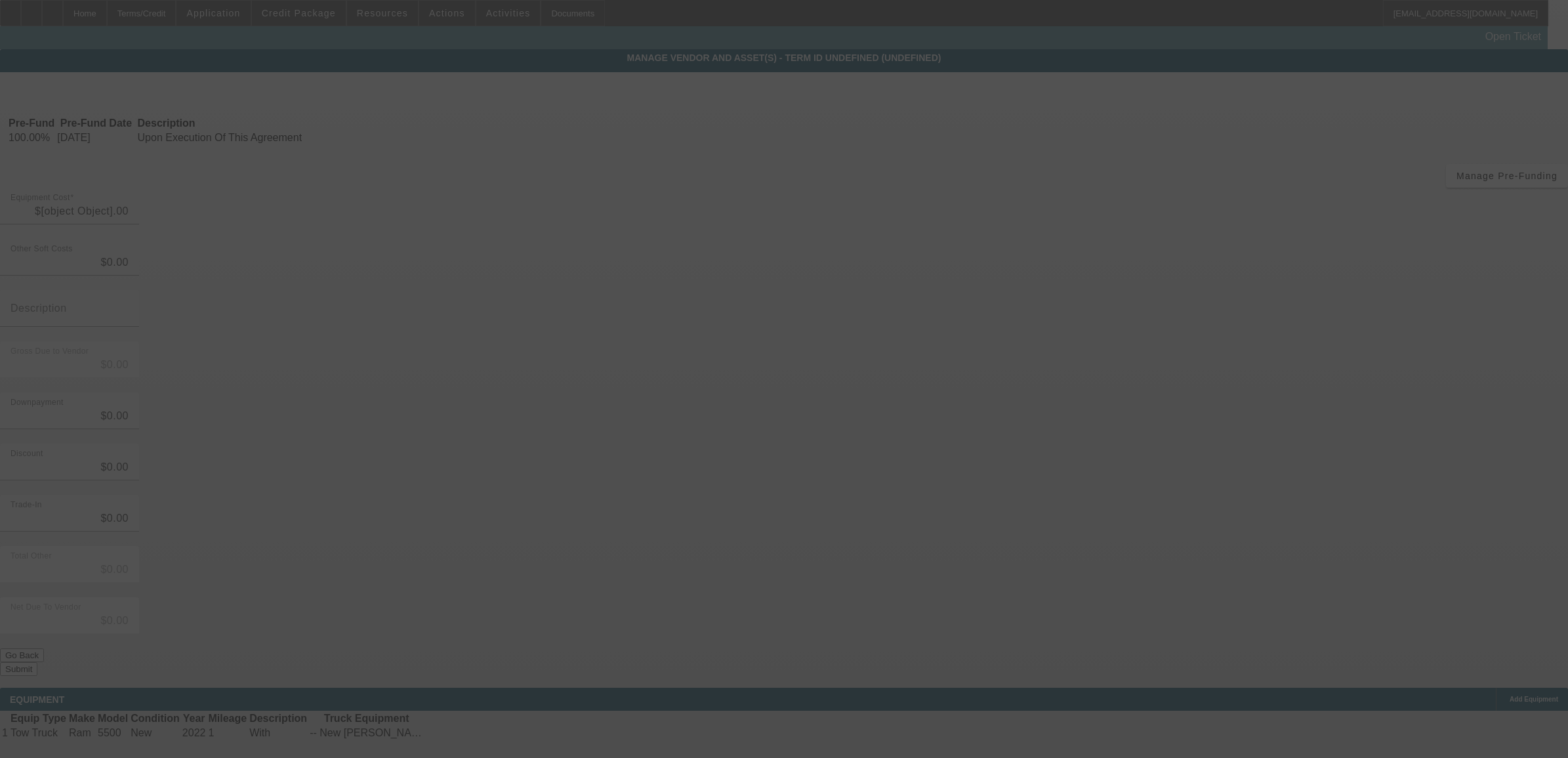
type input "$85,500.00"
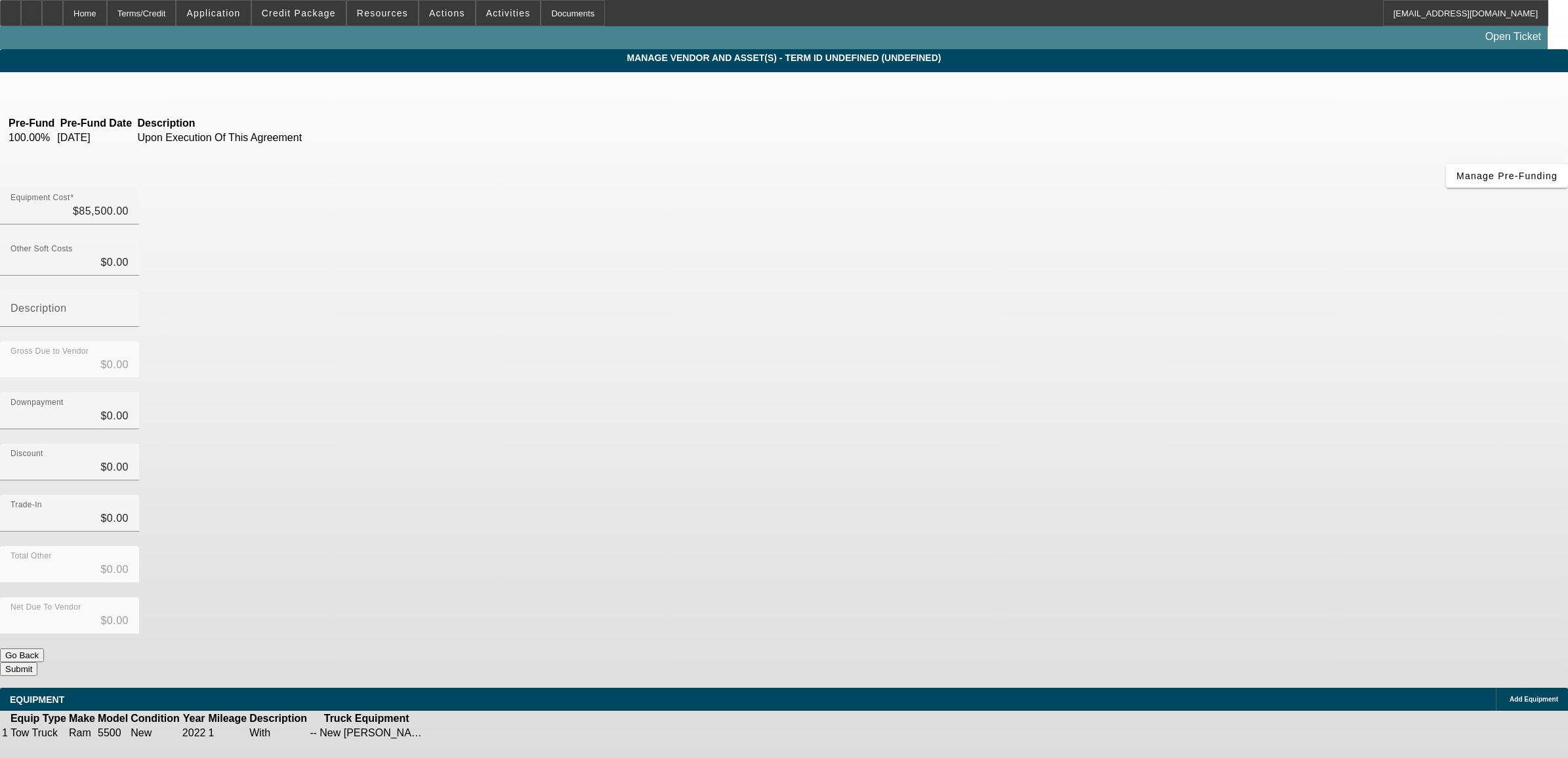
type input "$820.00"
type input "sales tax"
type input "$86,320.00"
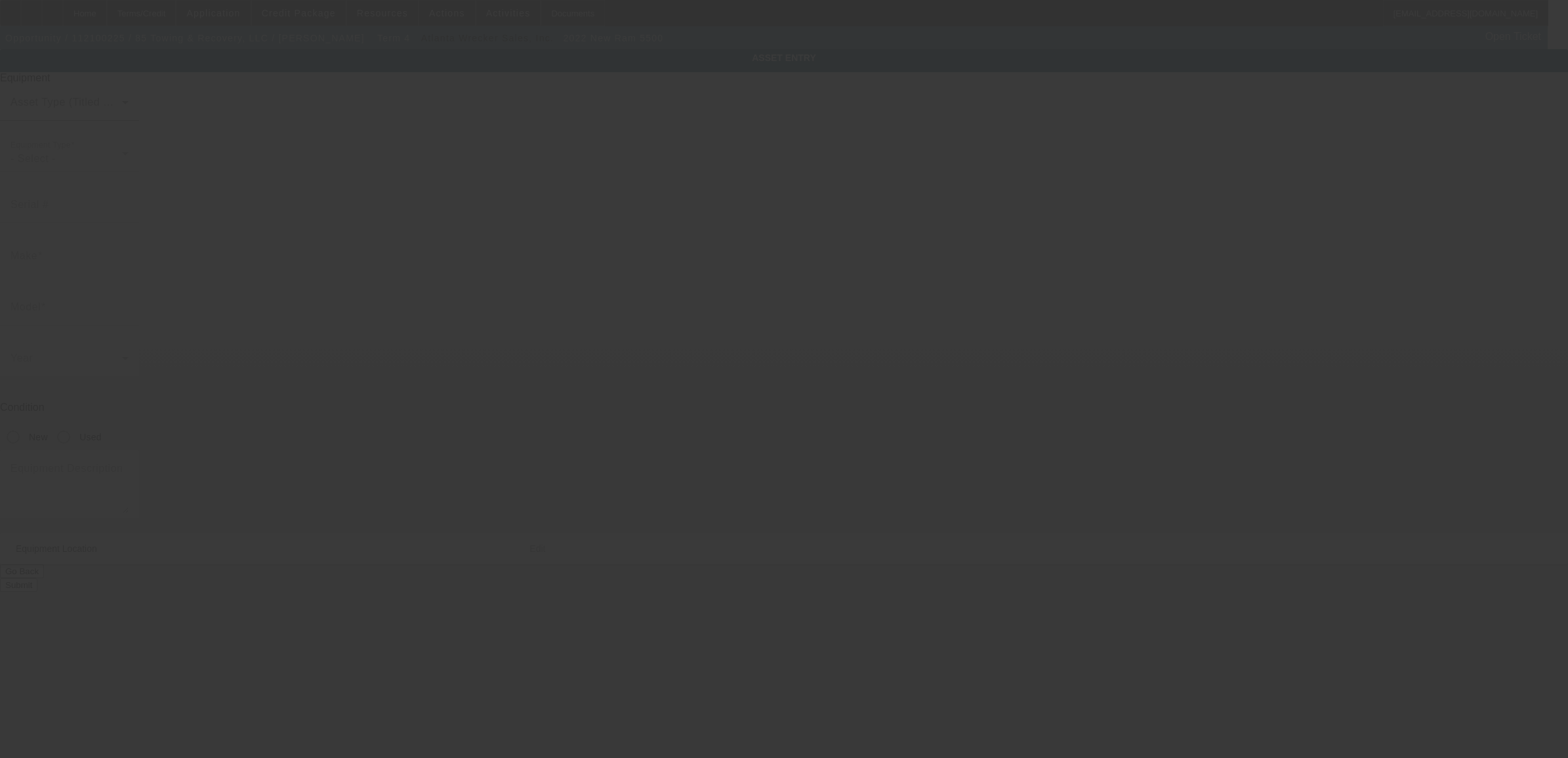
type input "3C7WRMDL2NG150967"
type input "Ram"
type input "5500"
radio input "true"
type textarea "With"
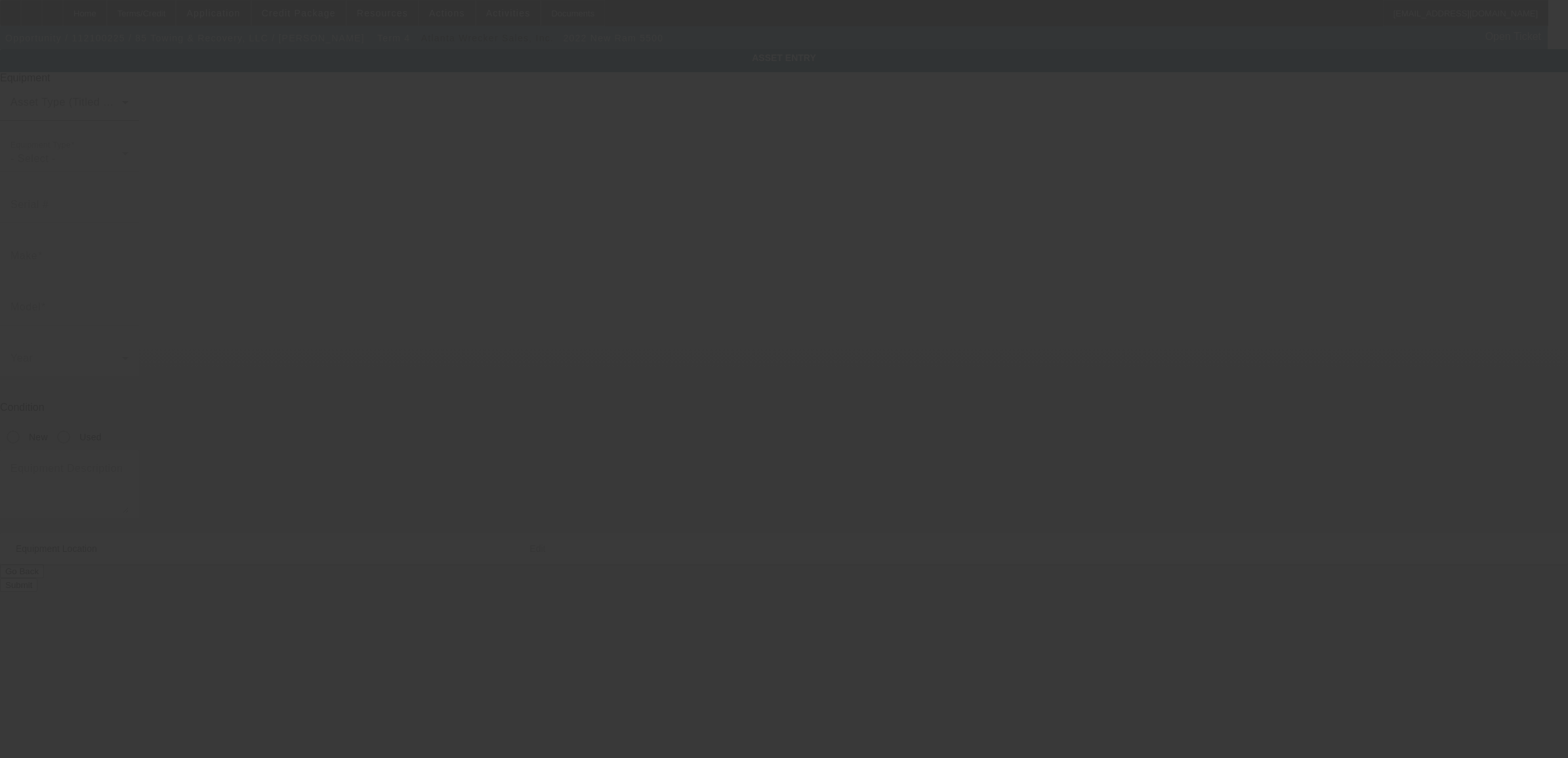
type input "1849 Piedmont Hwy"
type input "Piedmont"
type input "29673"
type input "Greenville"
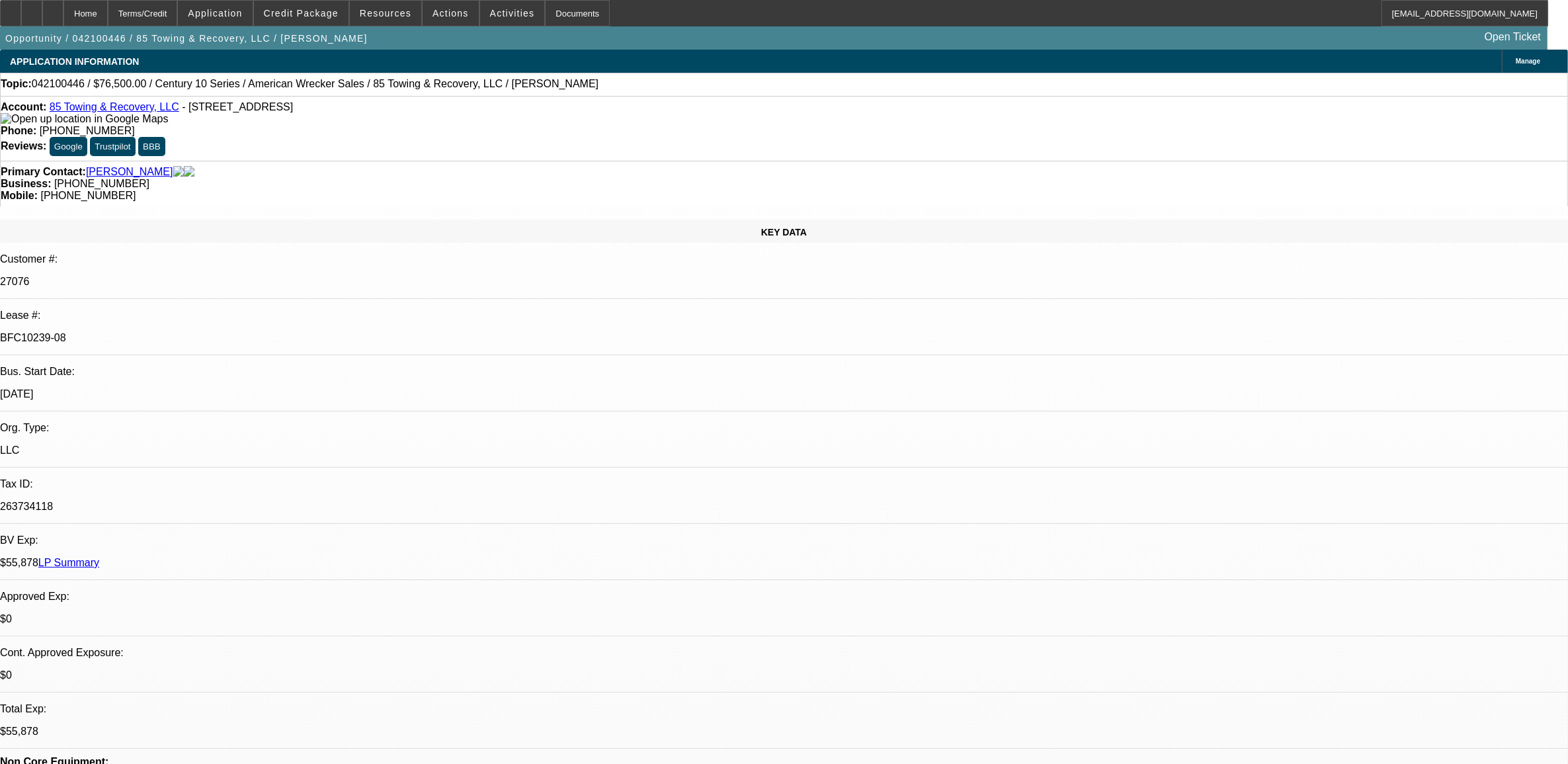
select select "0"
select select "2"
select select "0"
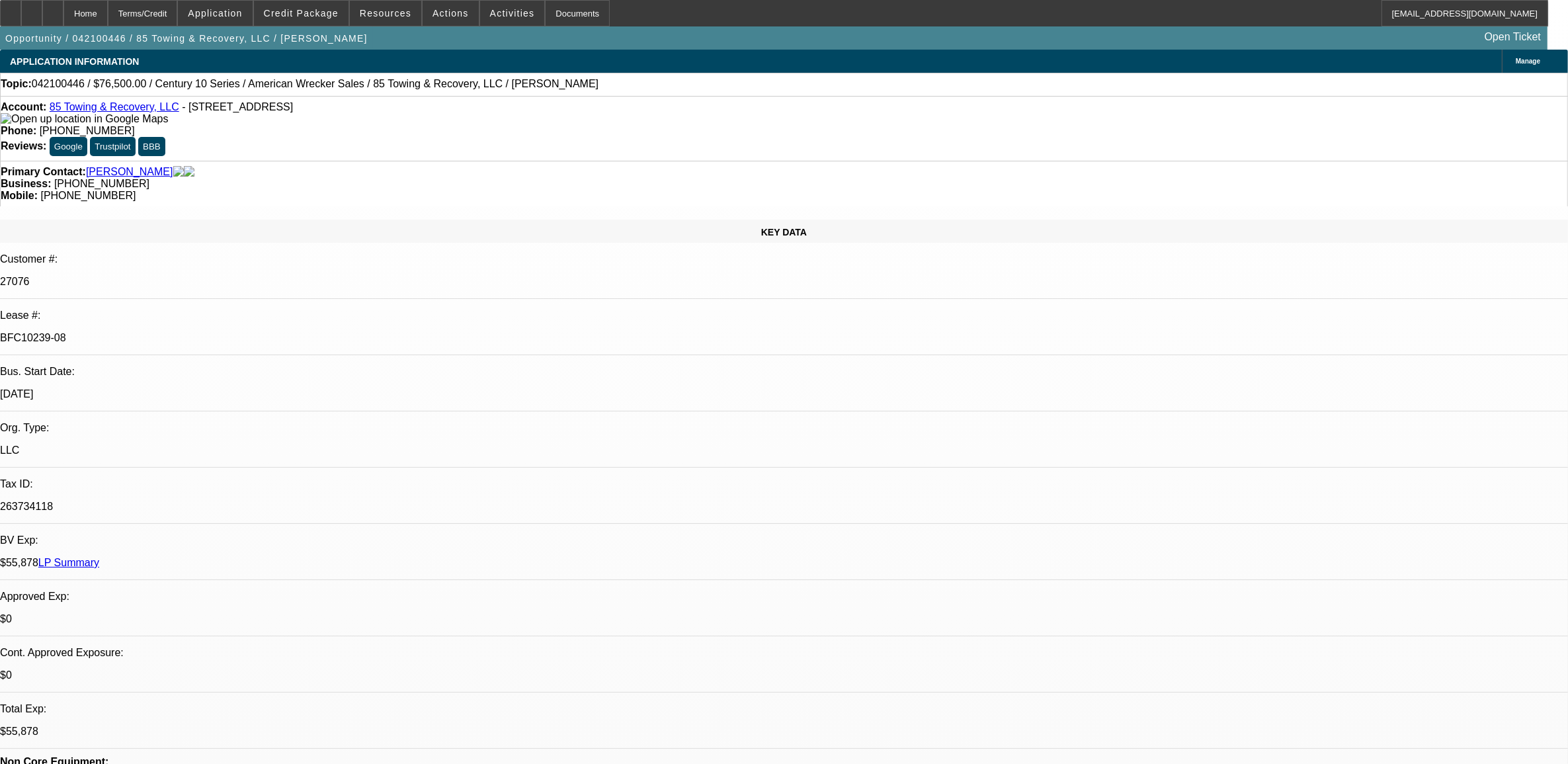
select select "0"
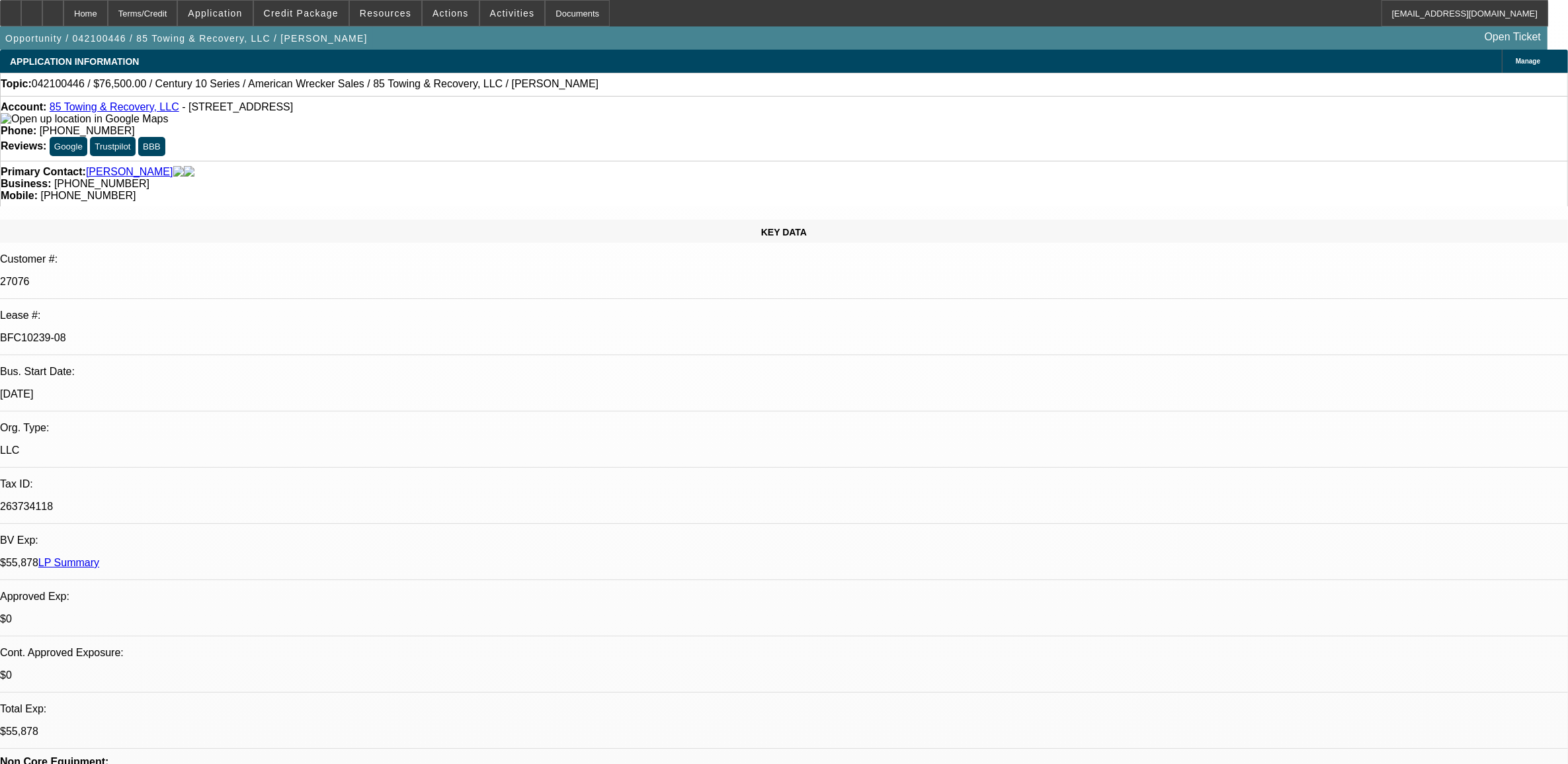
select select "0"
select select "1"
select select "2"
select select "6"
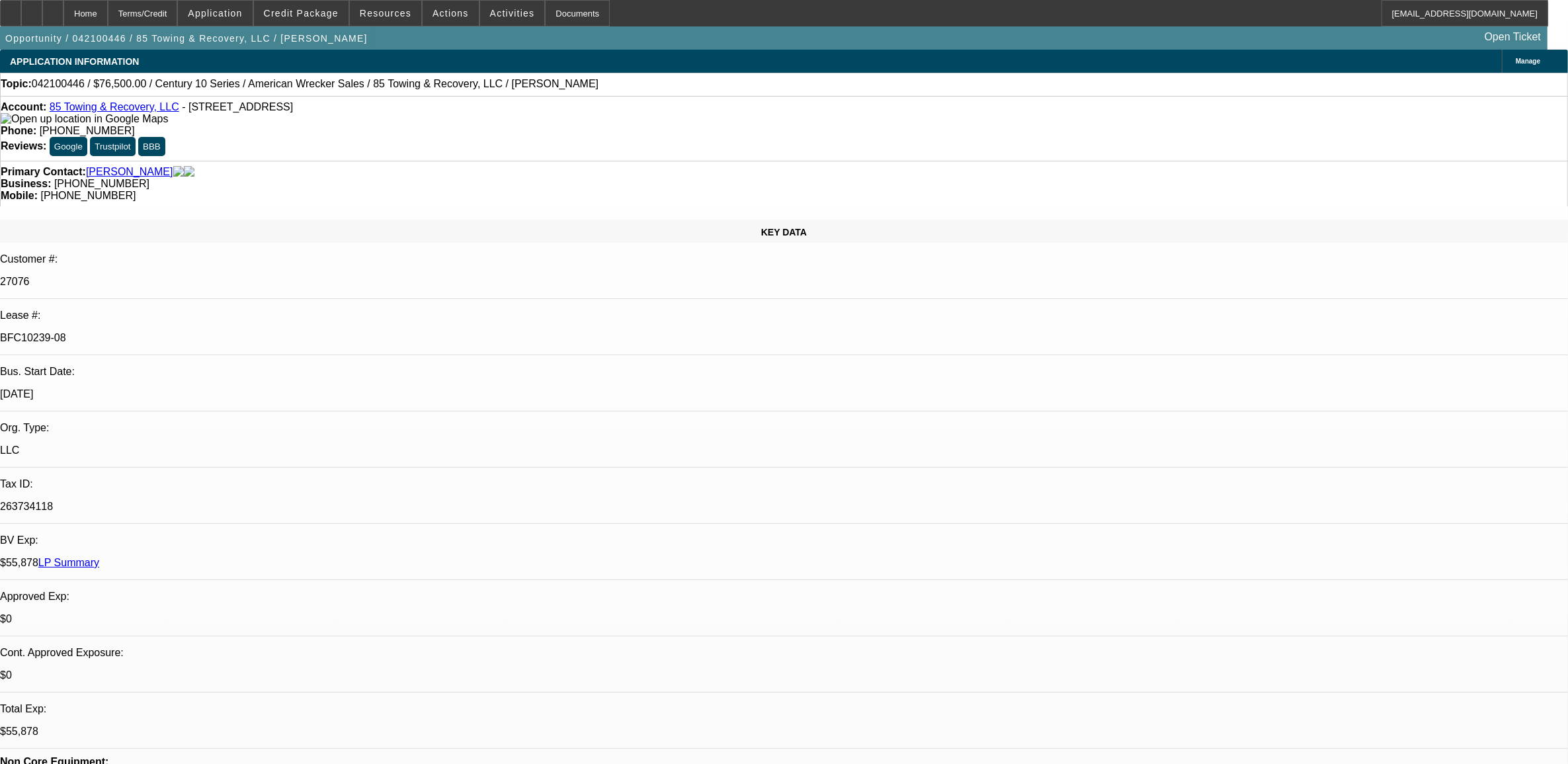
select select "1"
select select "6"
select select "1"
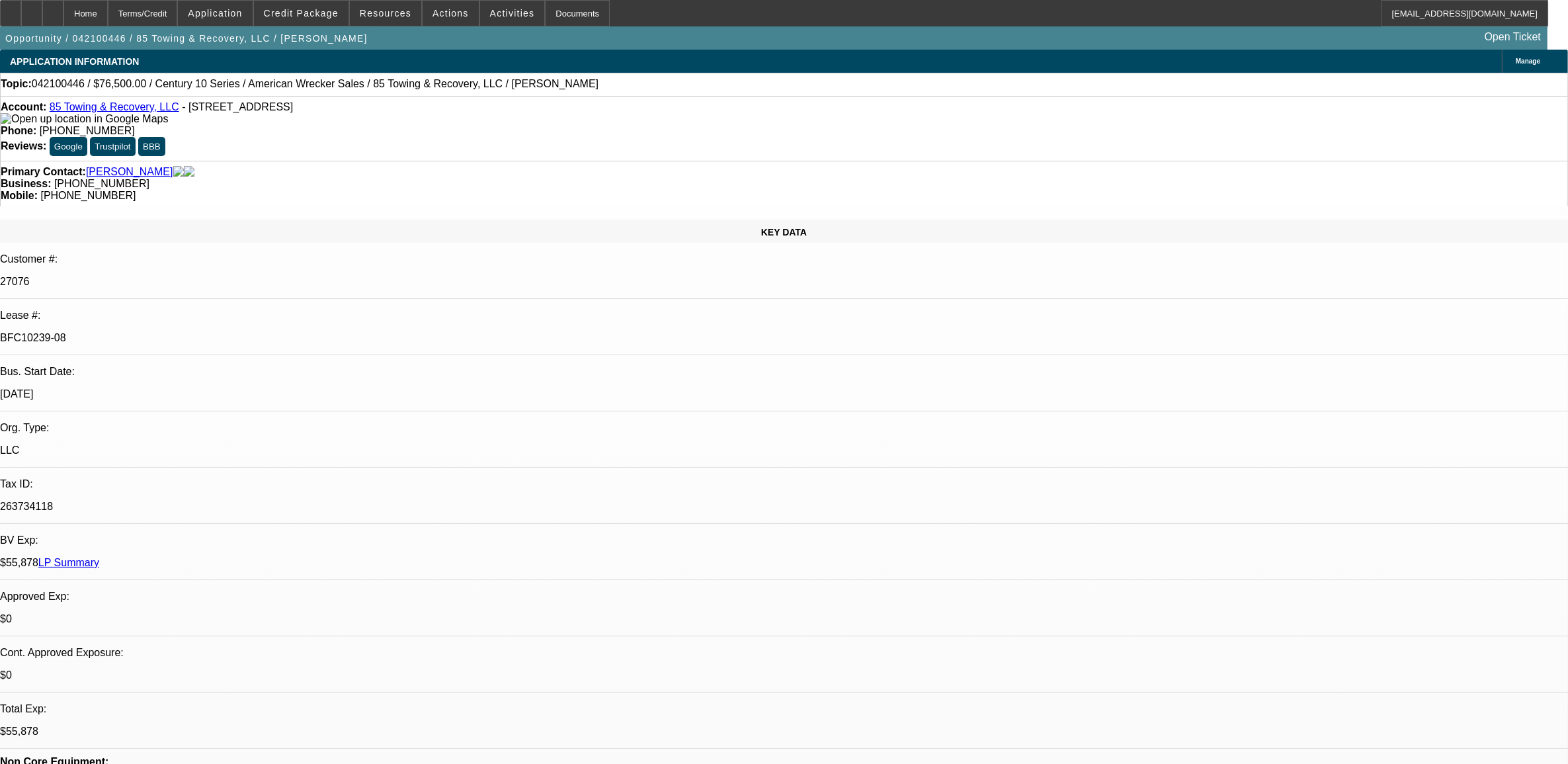
select select "6"
select select "1"
select select "6"
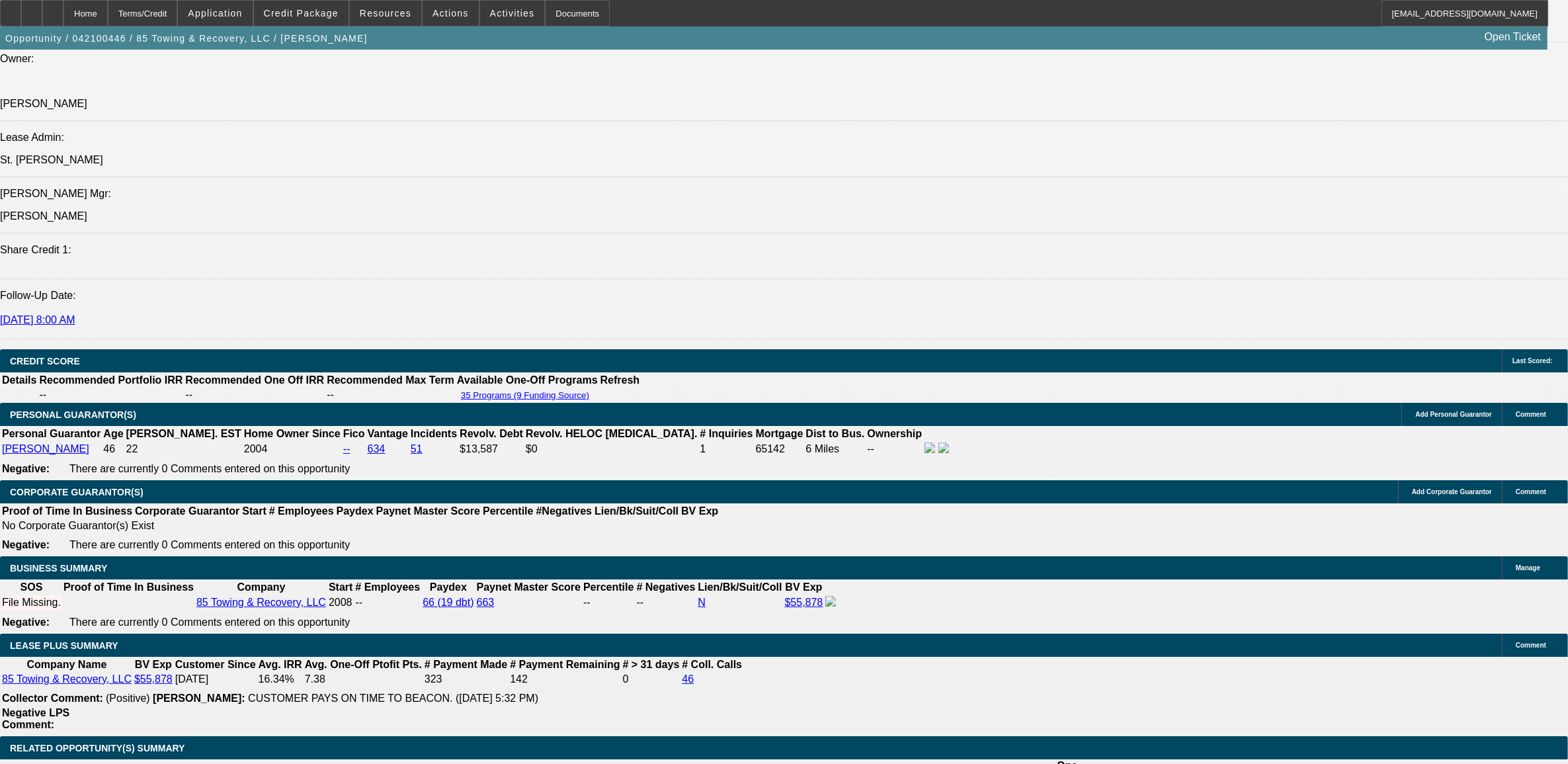
scroll to position [1901, 0]
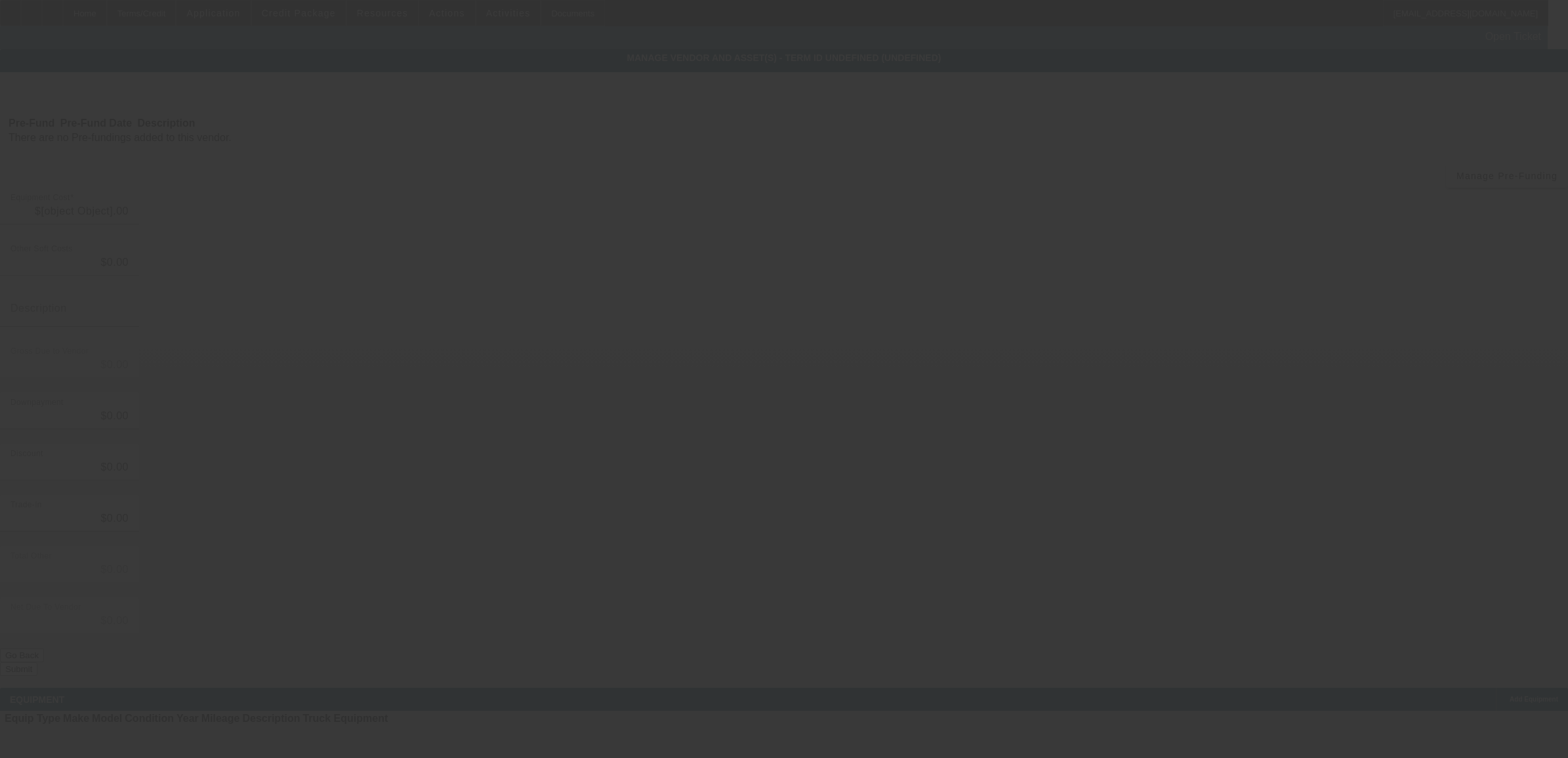
type input "$76,000.00"
type input "$500.00"
type input "$76,500.00"
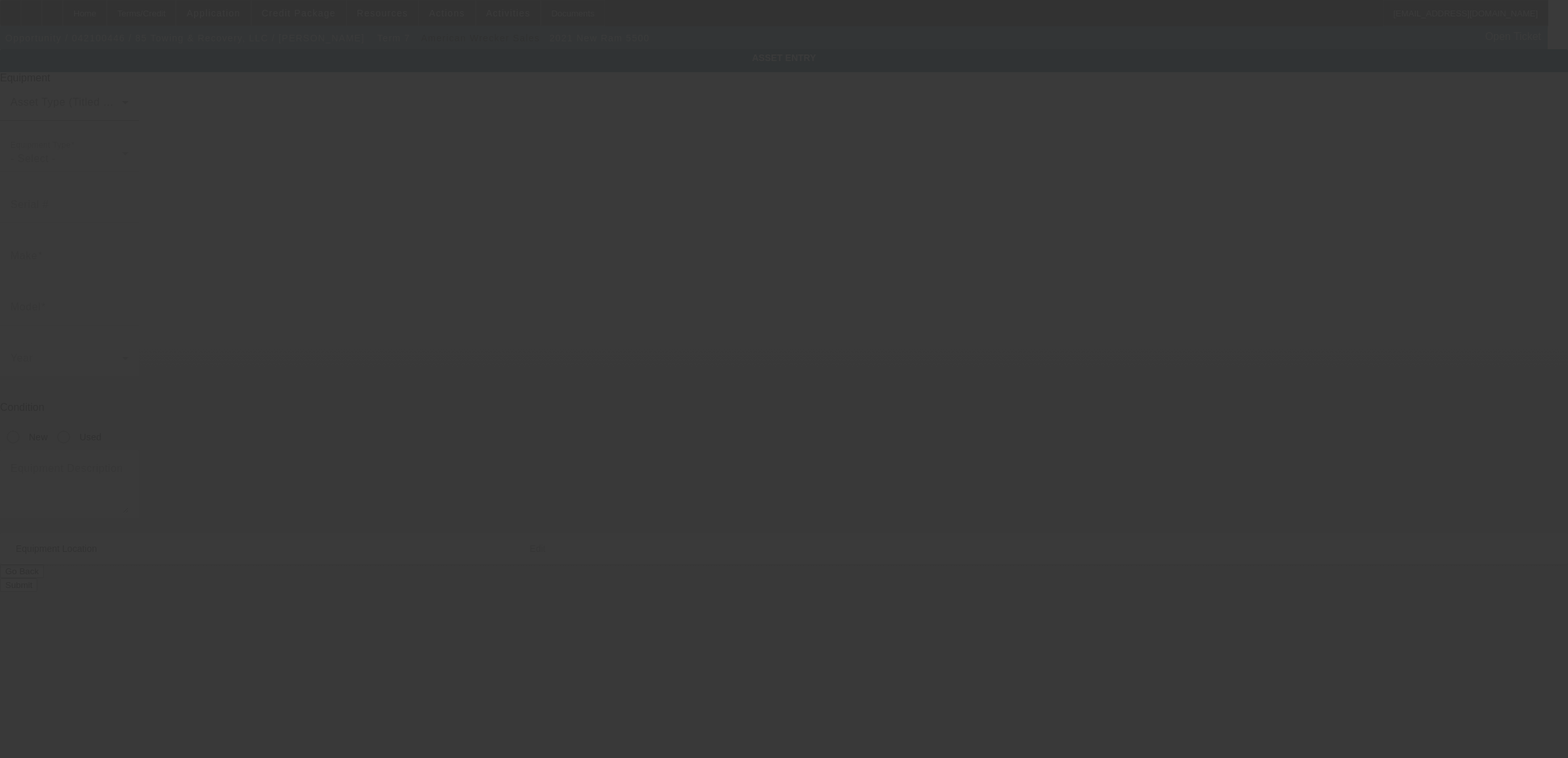
type input "3C7WRMDL2MG613687"
type input "Ram"
type input "5500"
radio input "true"
type textarea "with:"
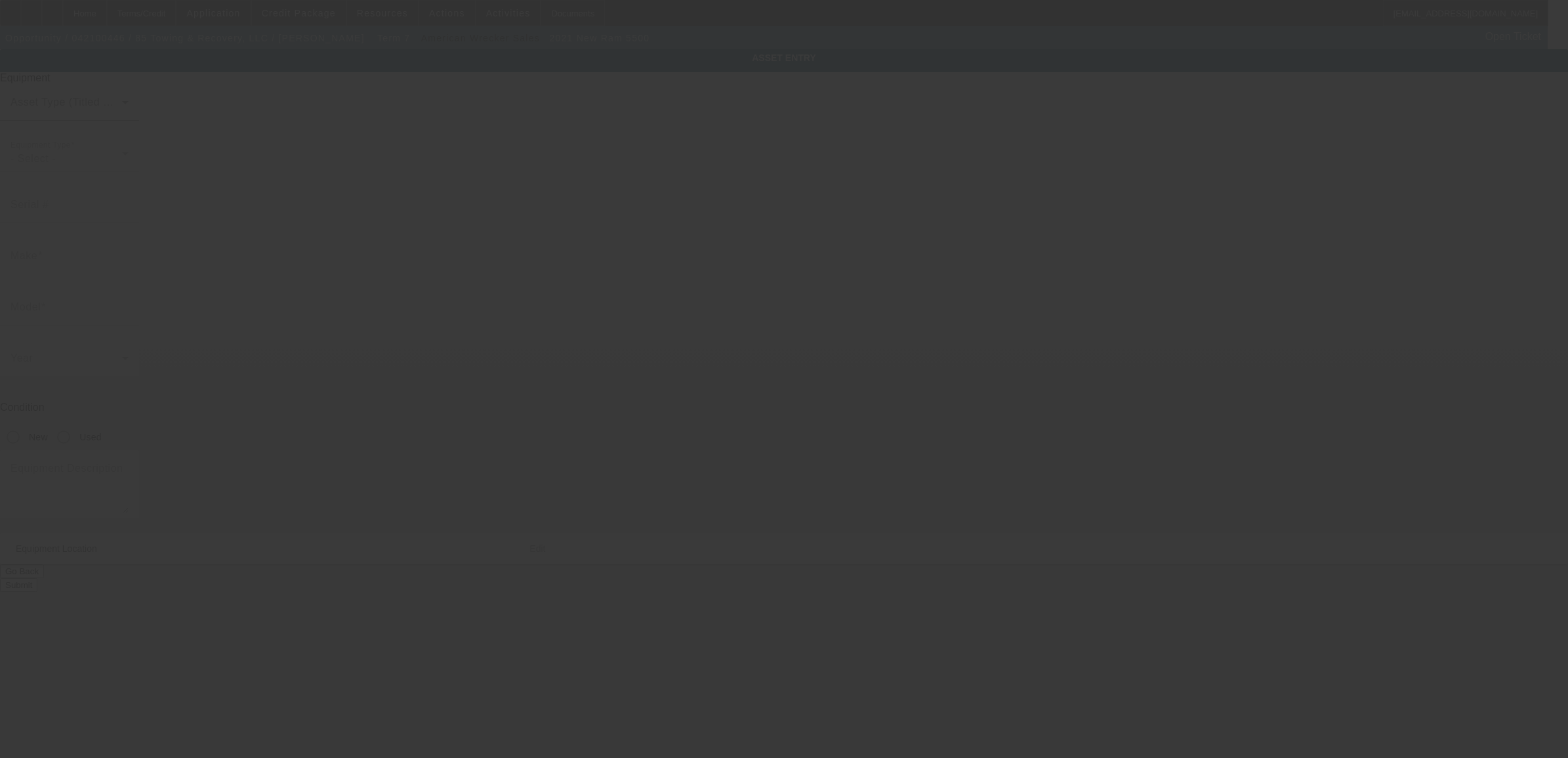
type input "[STREET_ADDRESS]"
type input "[GEOGRAPHIC_DATA]"
type input "29673"
type input "[GEOGRAPHIC_DATA]"
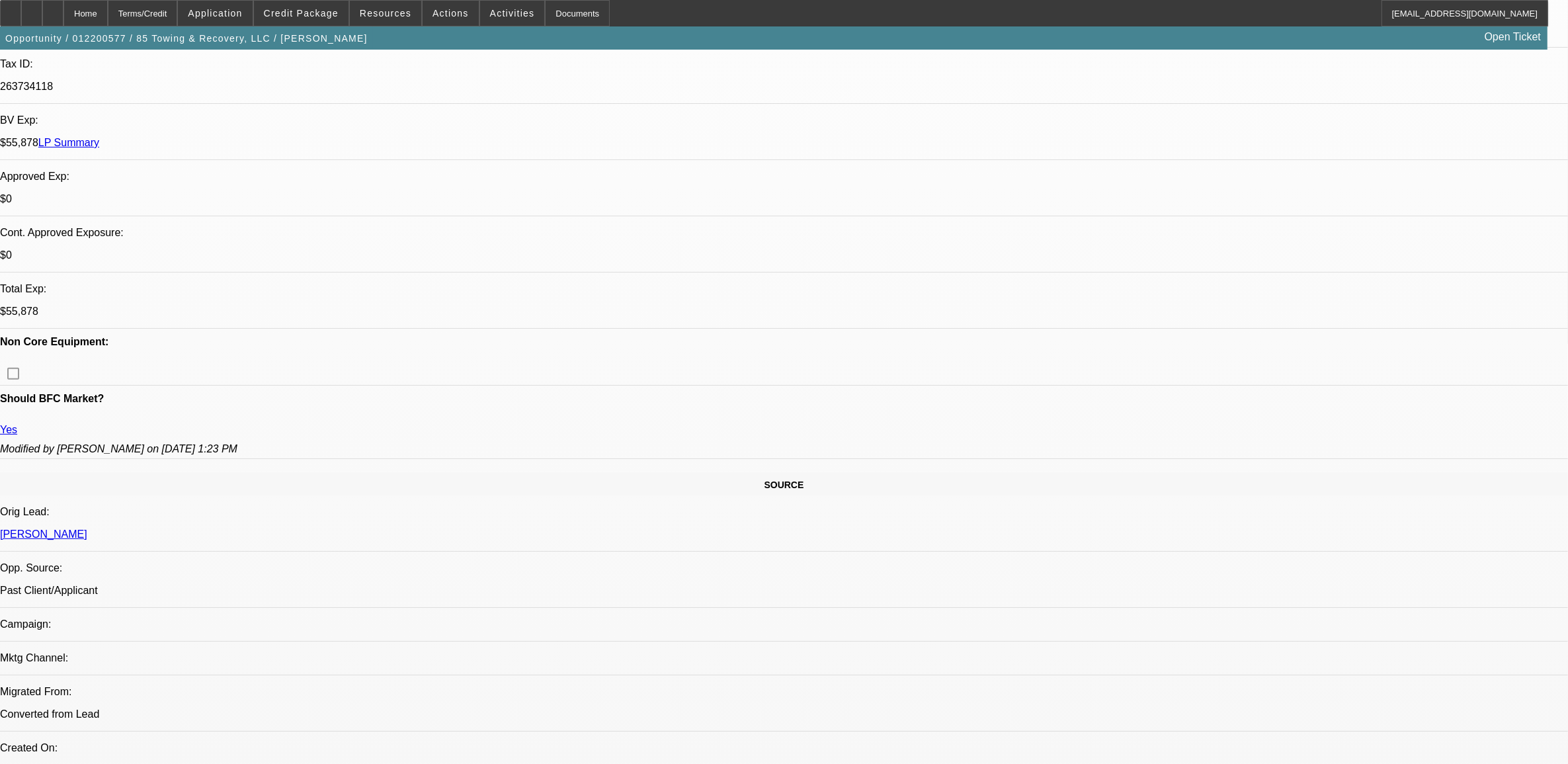
select select "0"
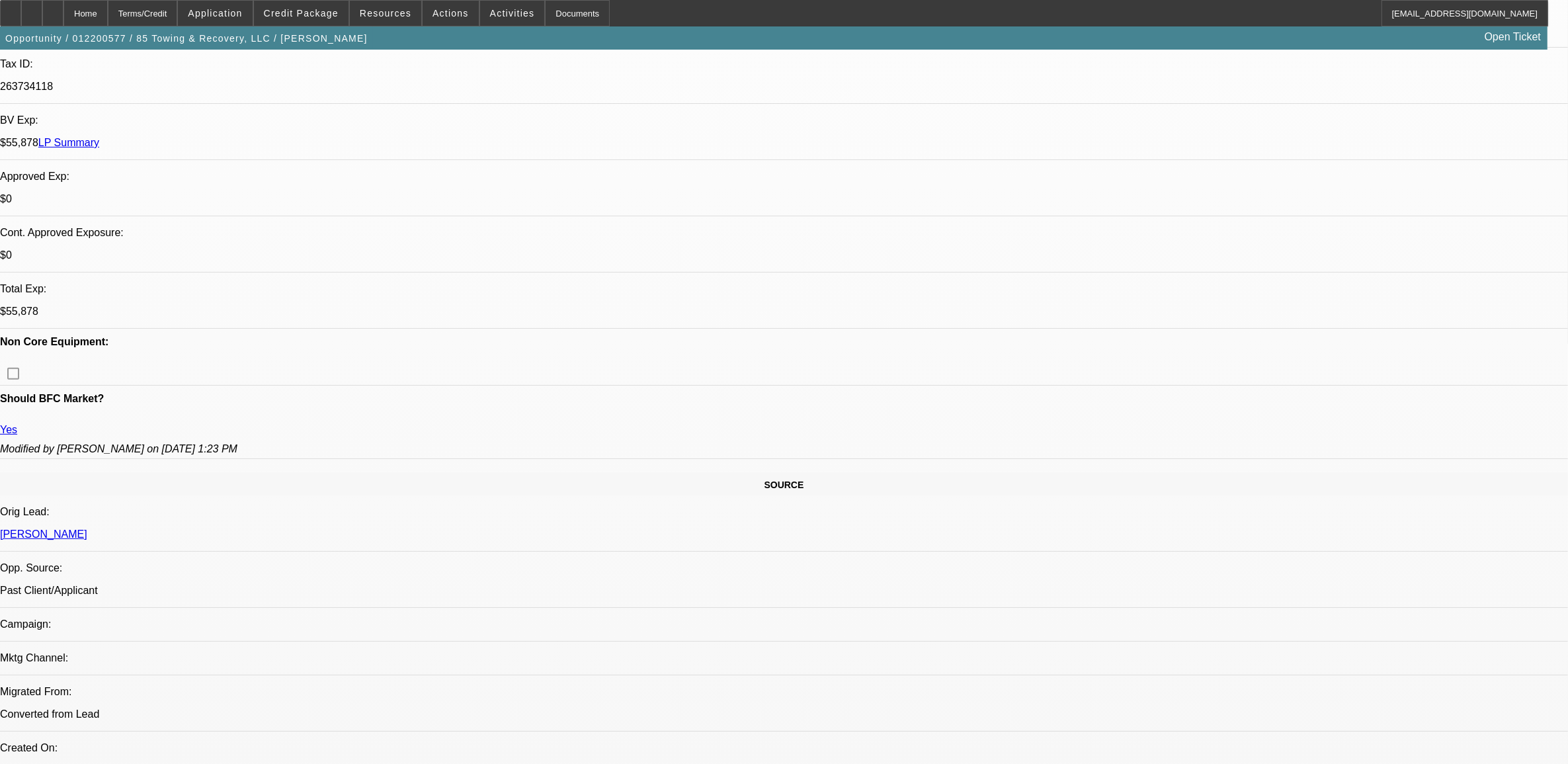
select select "0"
select select "2"
select select "0"
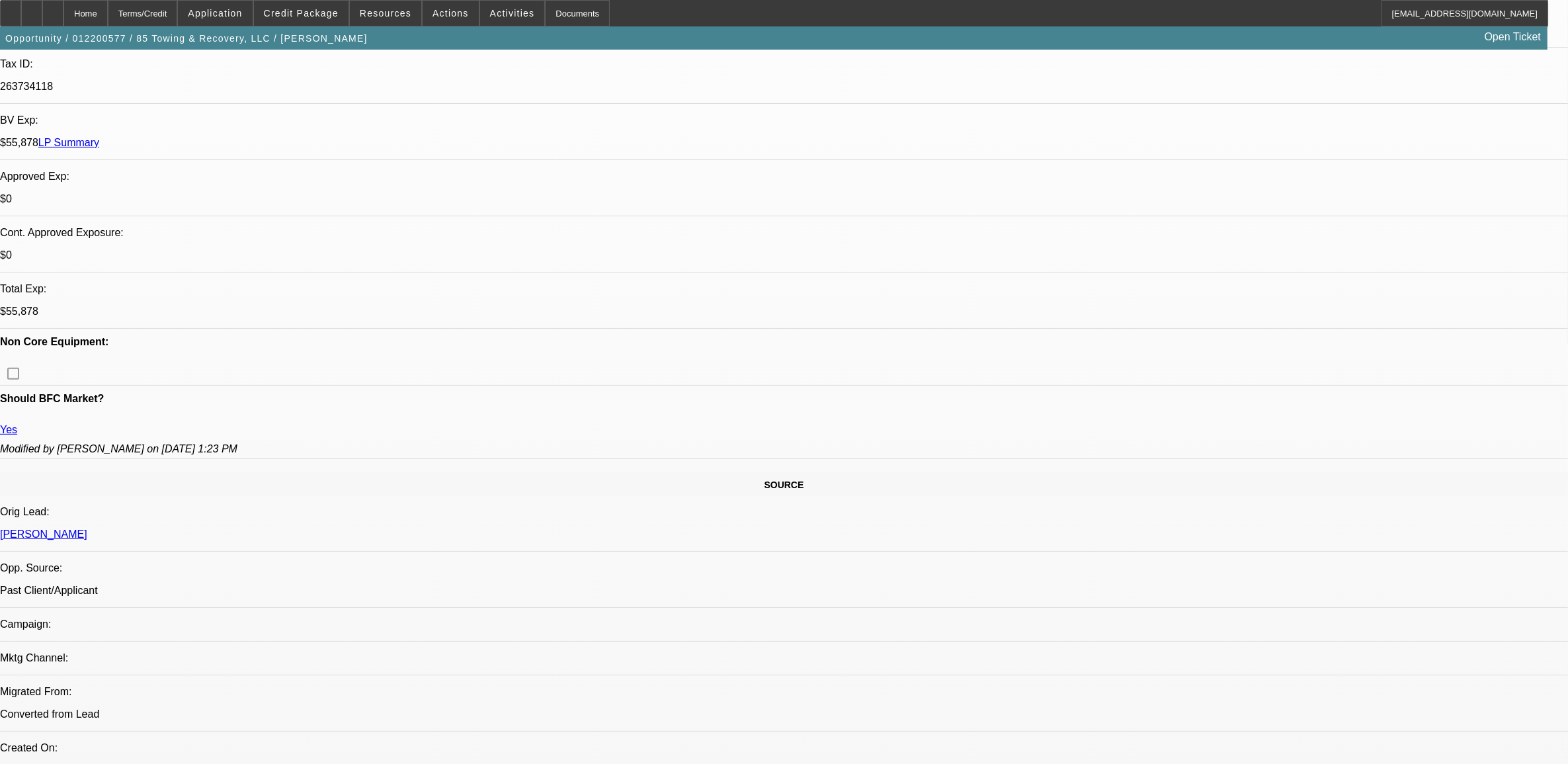
select select "2"
select select "0"
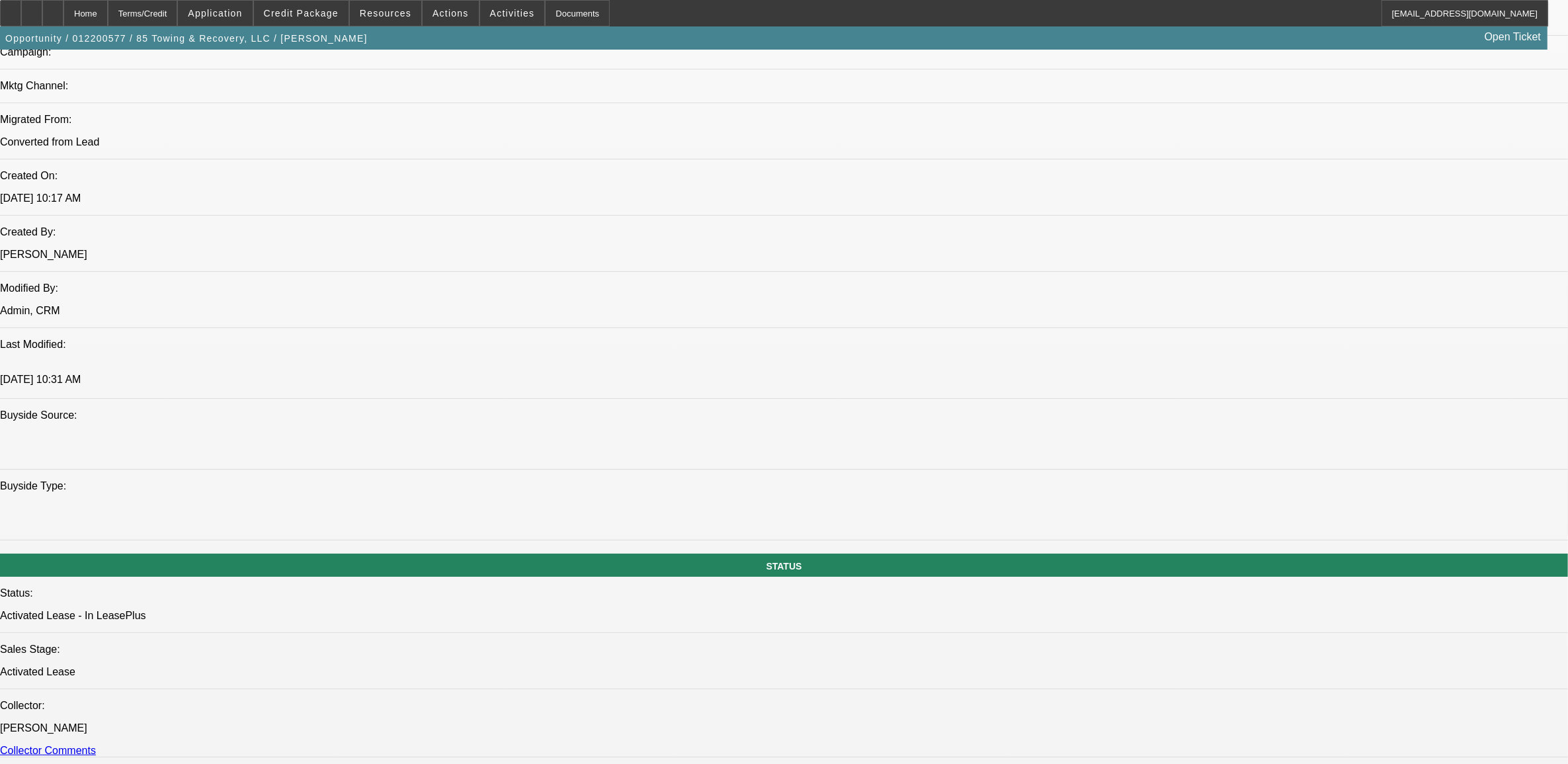
select select "1"
select select "2"
select select "6"
select select "1"
select select "2"
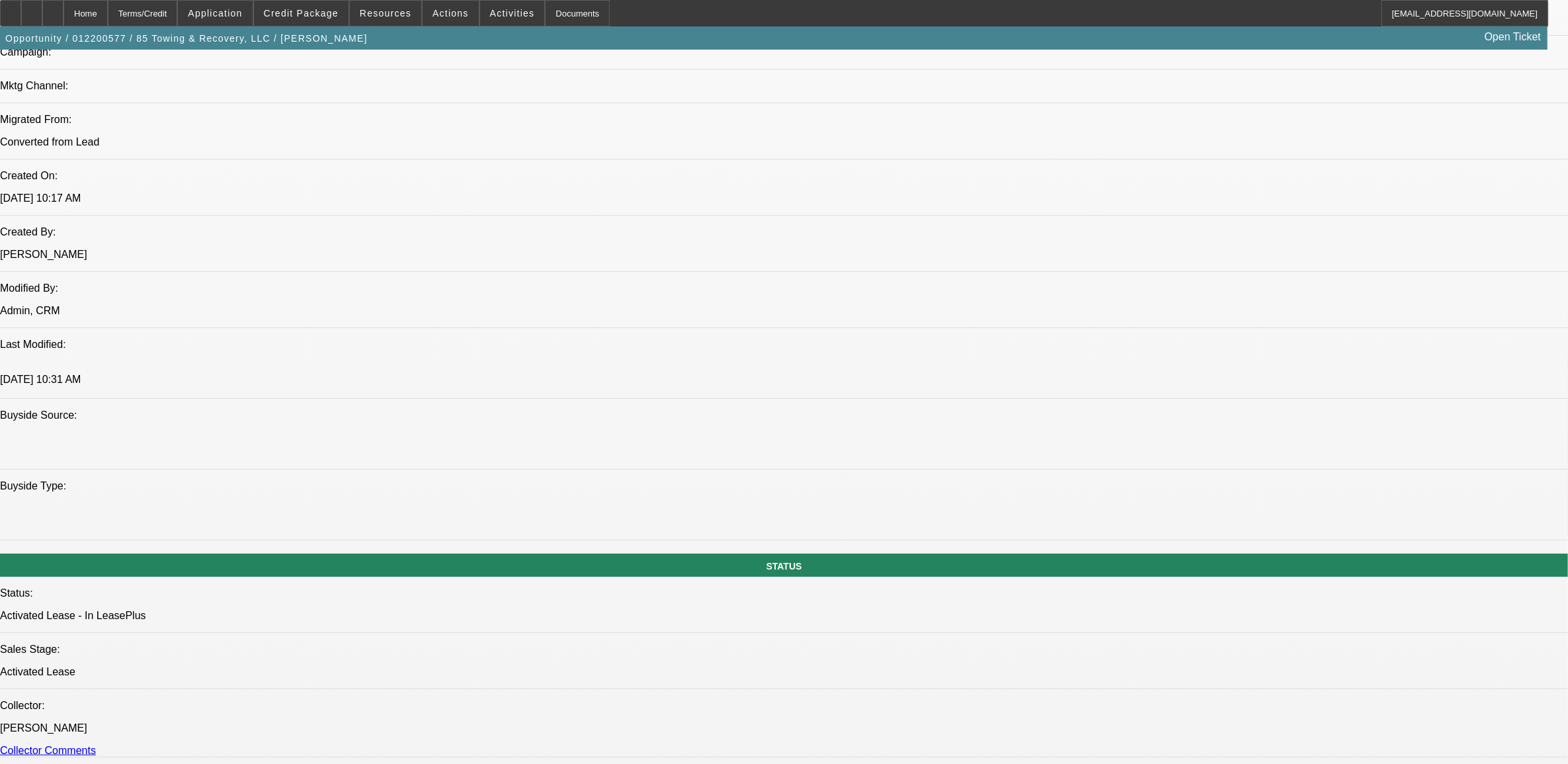
select select "6"
select select "1"
select select "2"
select select "6"
select select "1"
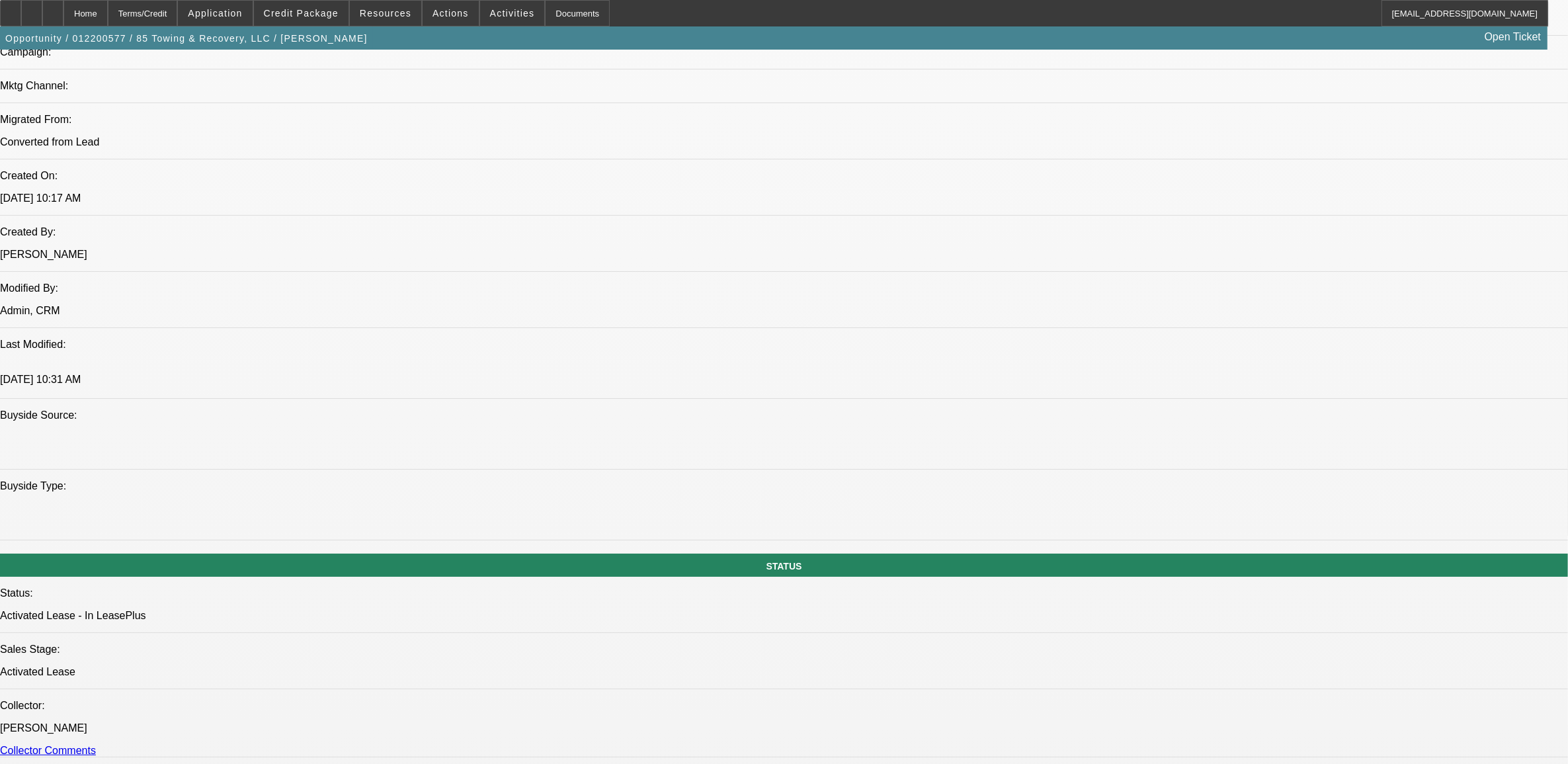
select select "2"
select select "6"
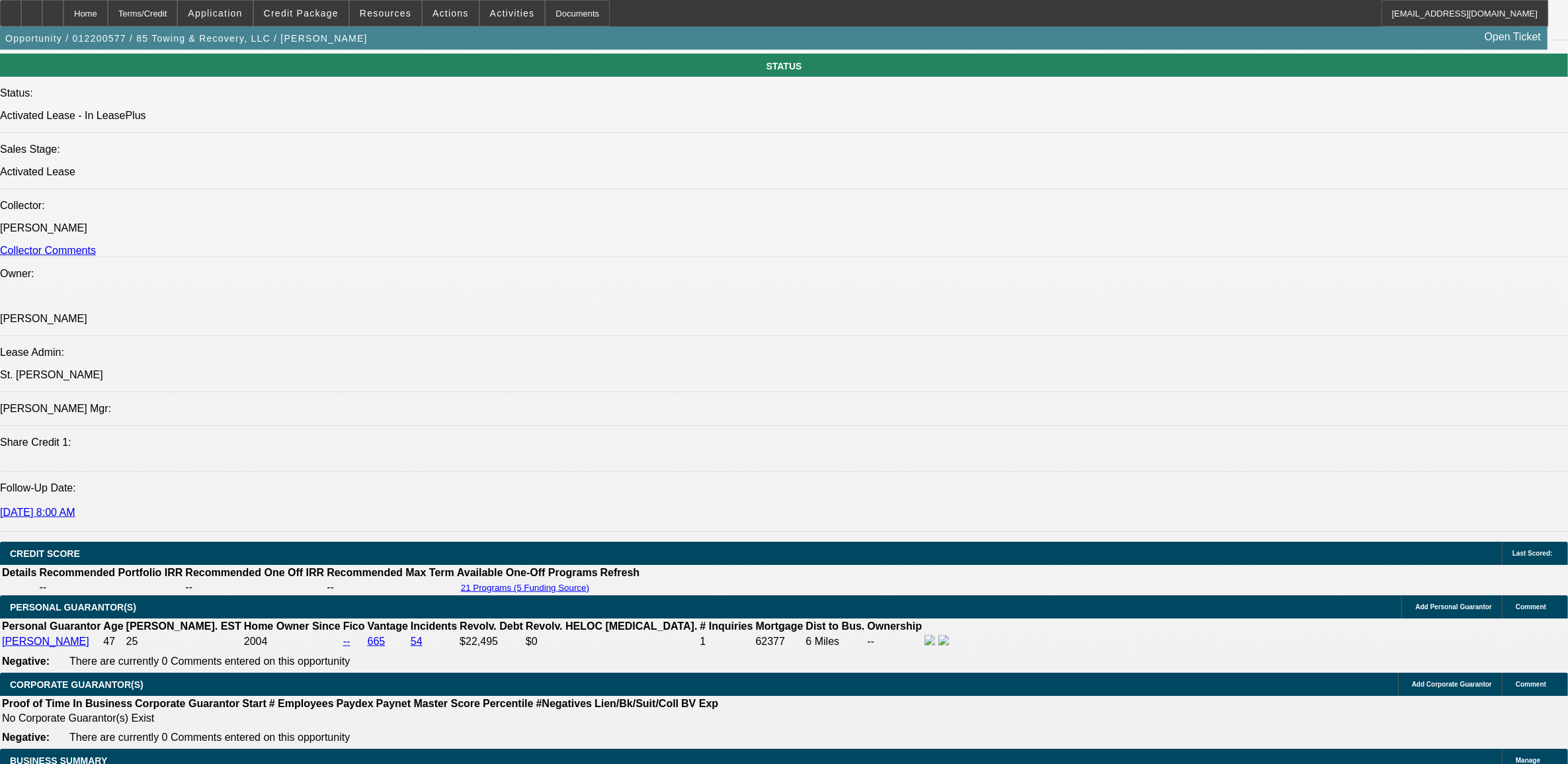
scroll to position [1735, 0]
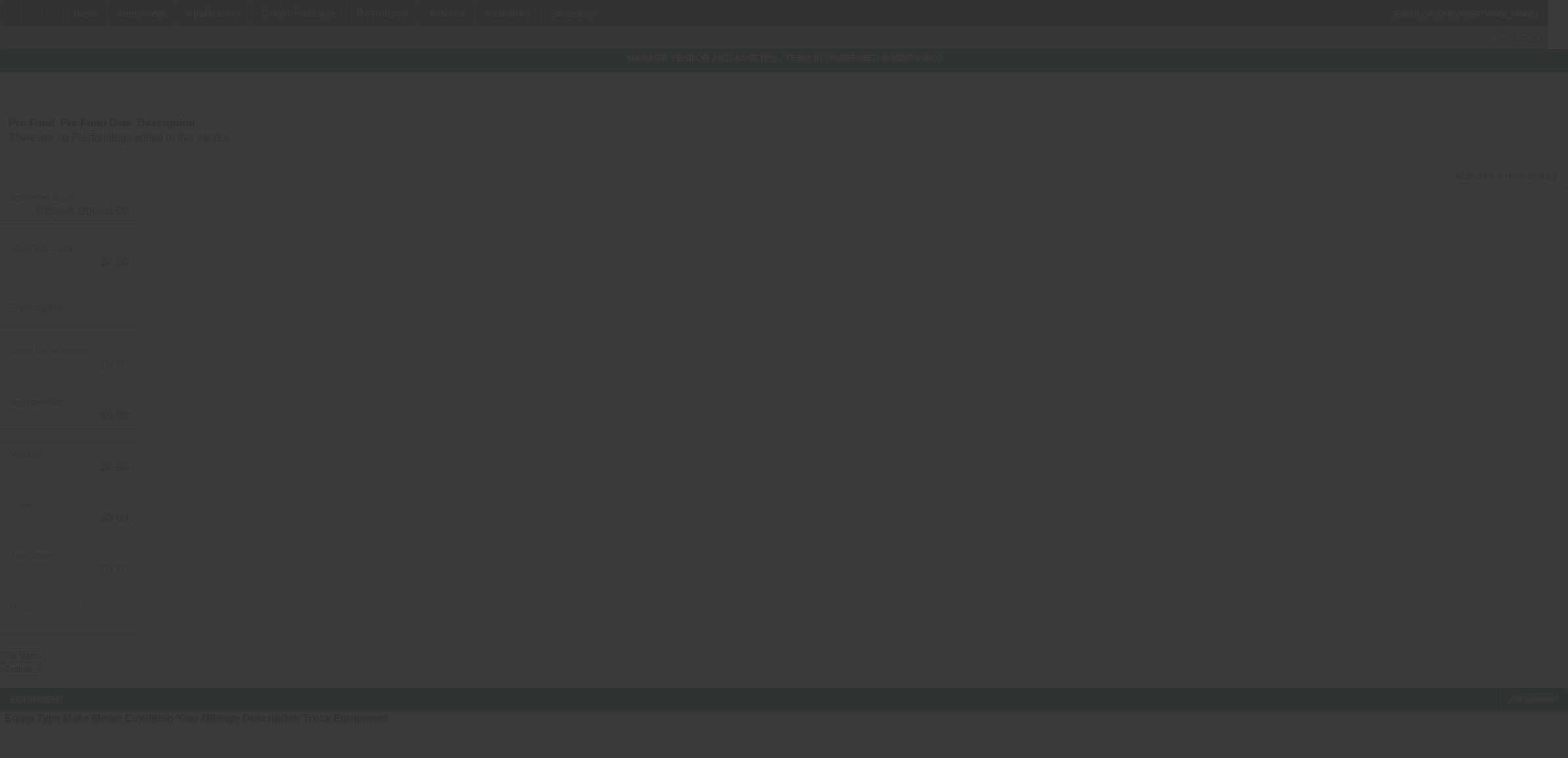
type input "$79,900.00"
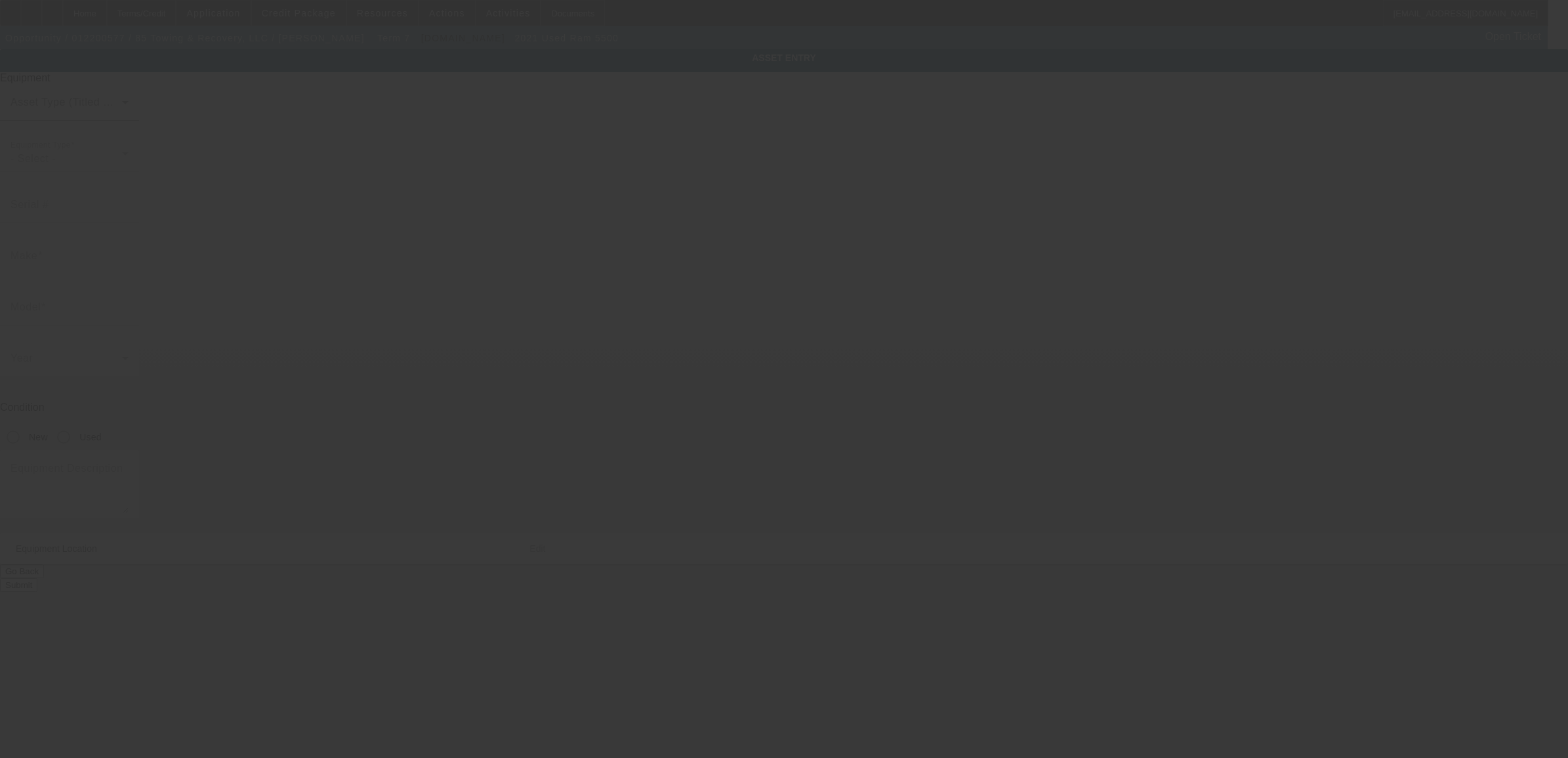
type input "3C7WRMDL9MG600712"
type input "Ram"
type input "5500"
radio input "true"
type textarea "with:"
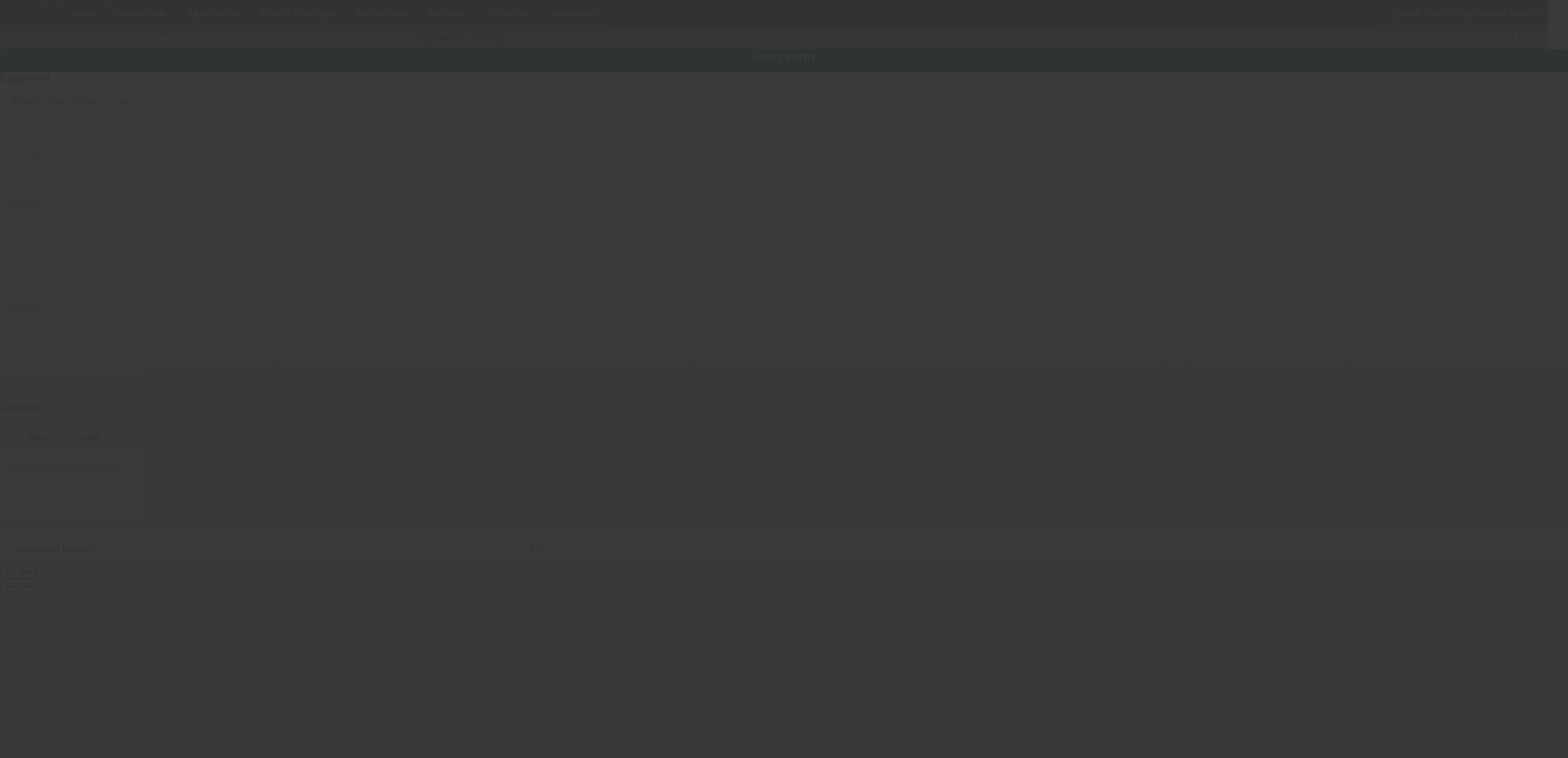
type input "1849 Piedmont Hwy"
type input "Piedmont"
type input "29673"
type input "Greenville"
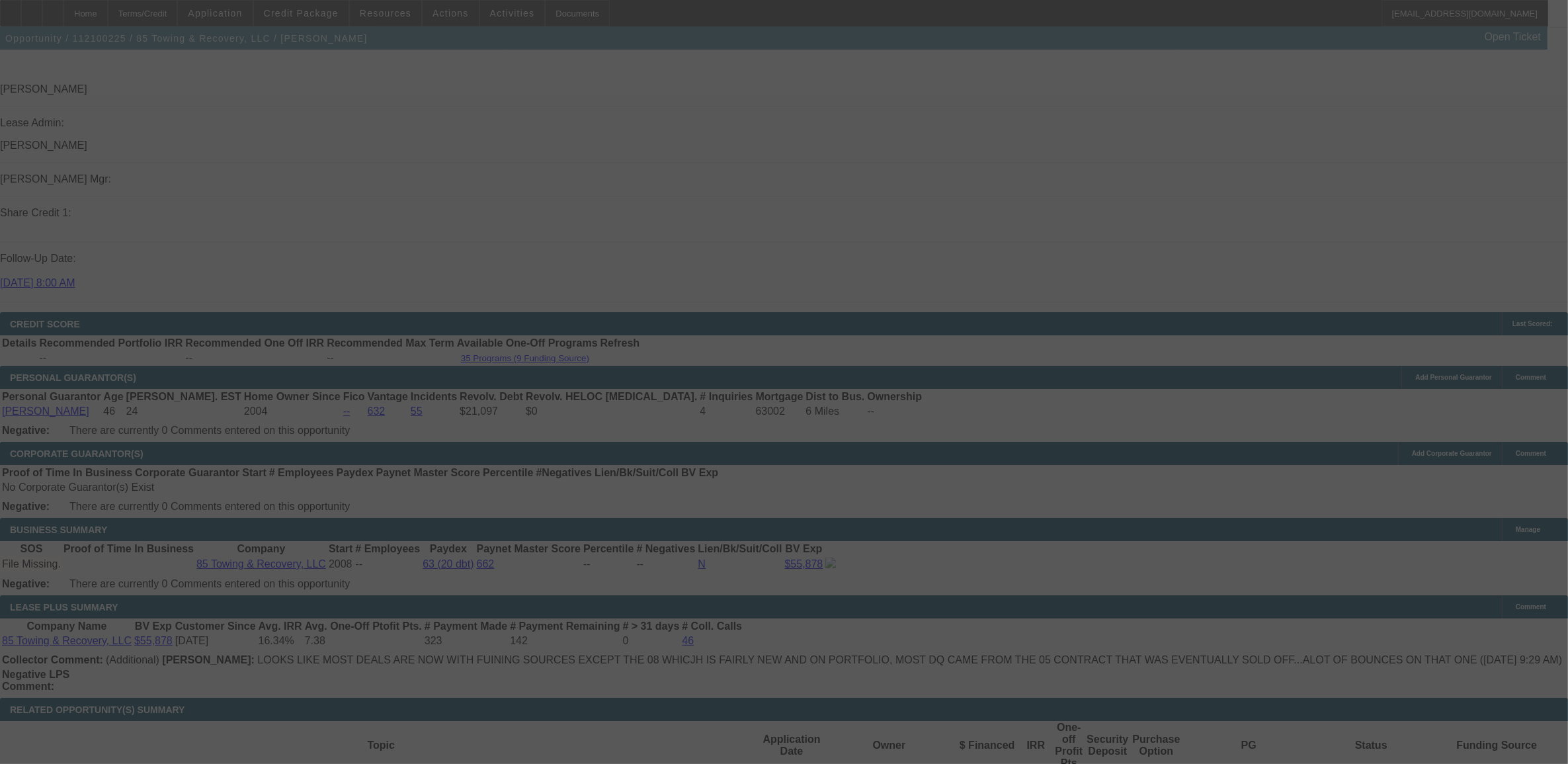
select select "0"
select select "6"
select select "0"
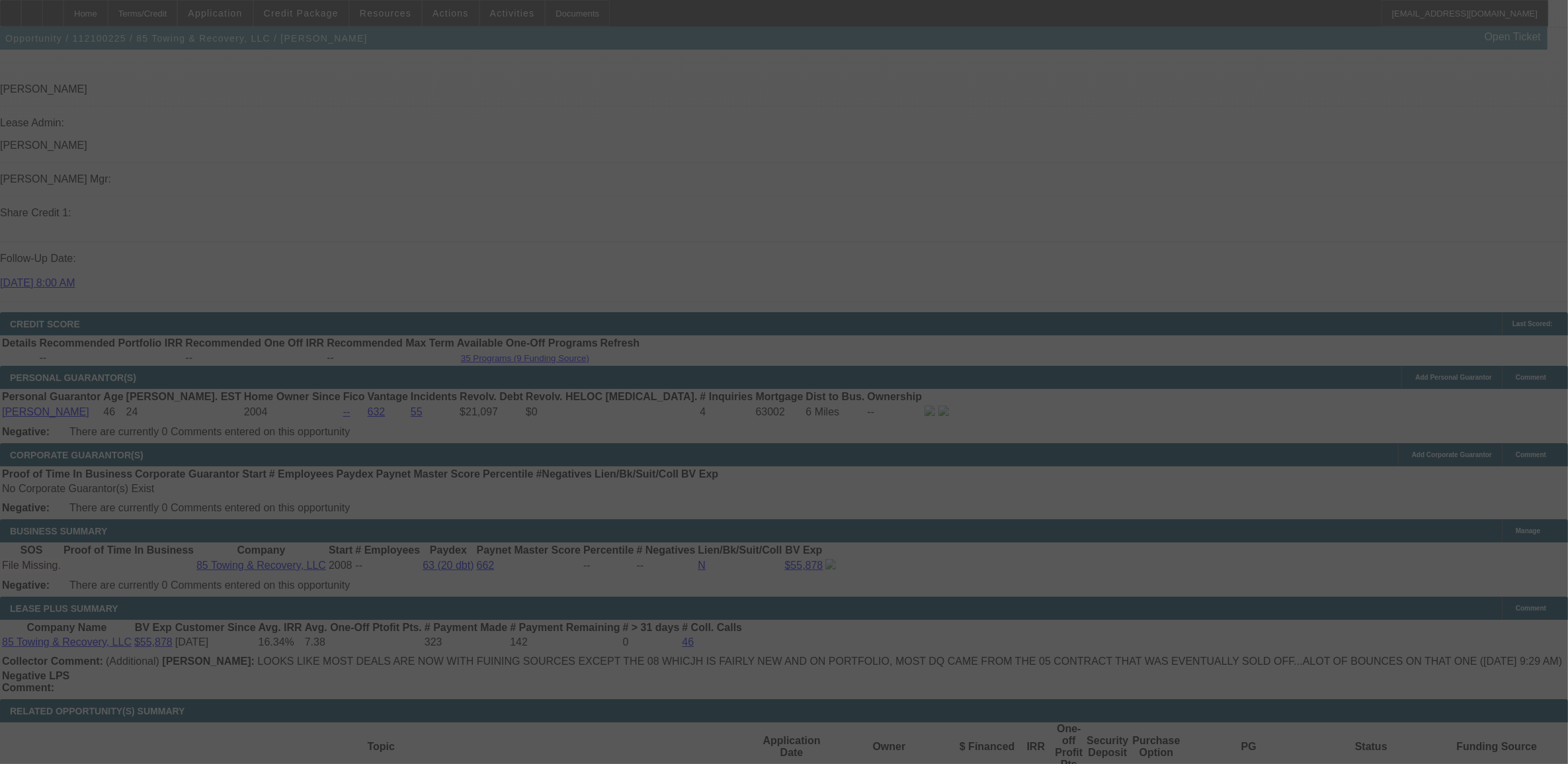
select select "0"
select select "2"
select select "0"
select select "6"
select select "0"
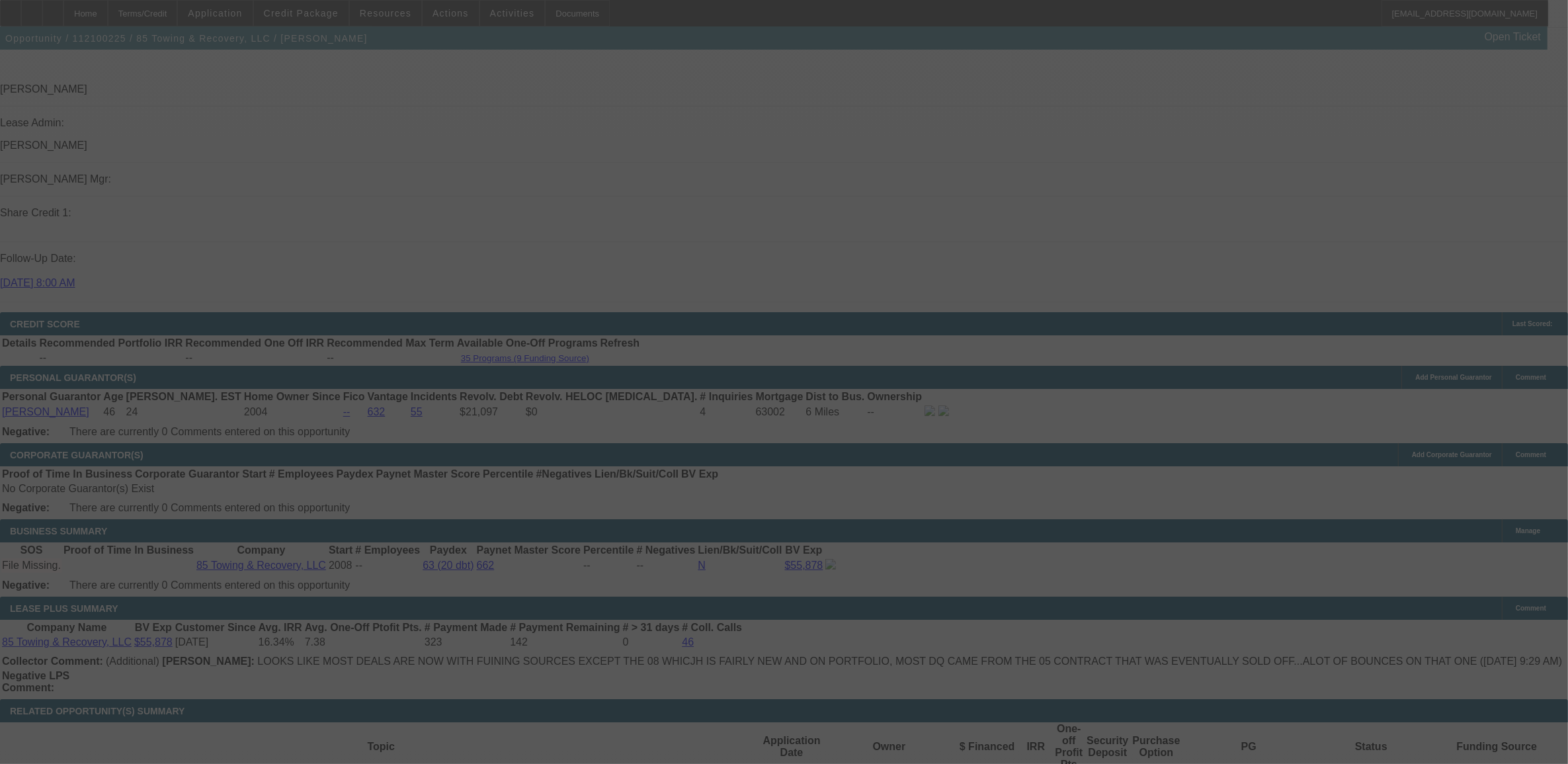
select select "0"
select select "2"
select select "0"
select select "6"
select select "0"
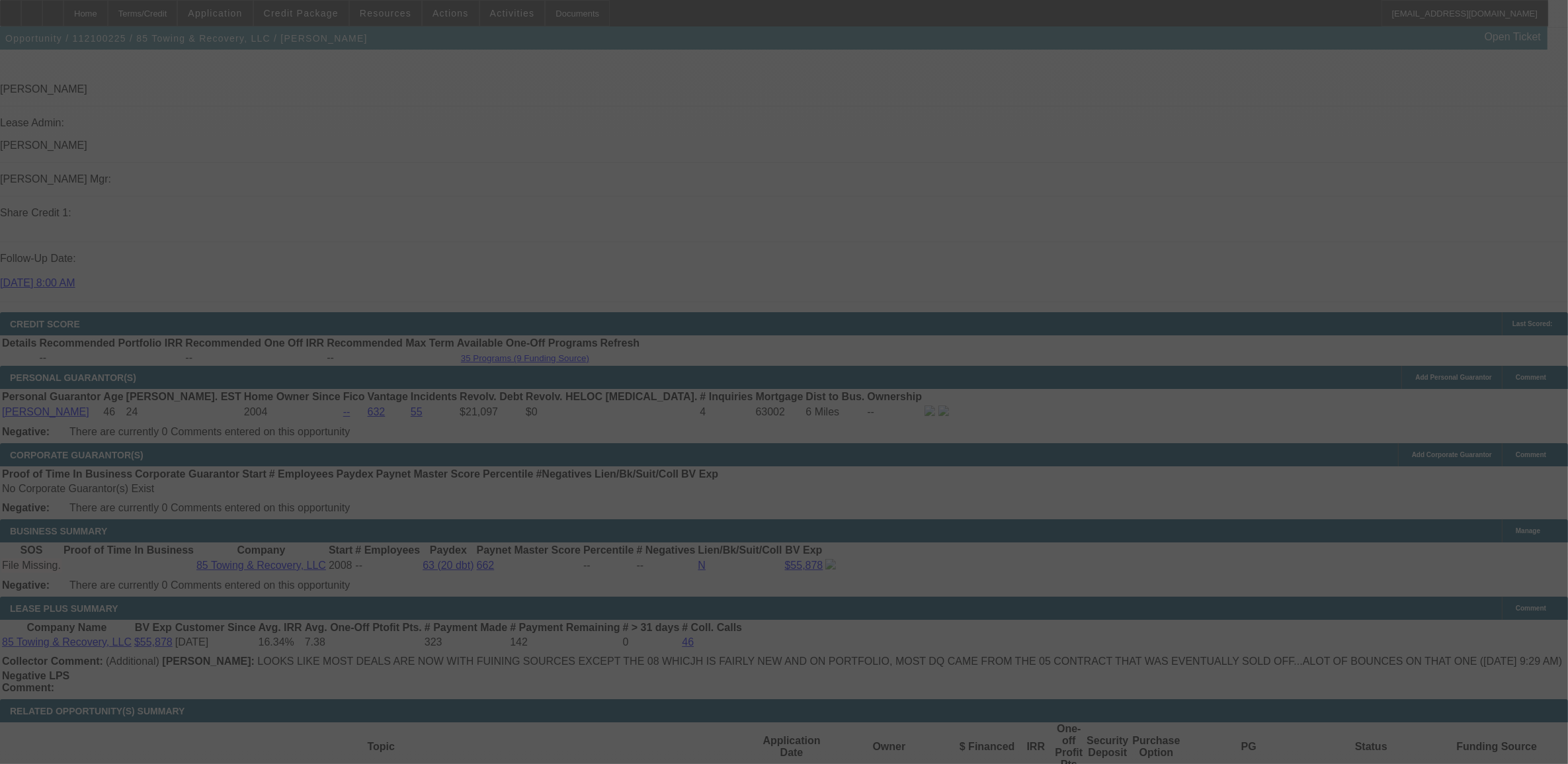
select select "0"
select select "2"
select select "0"
select select "6"
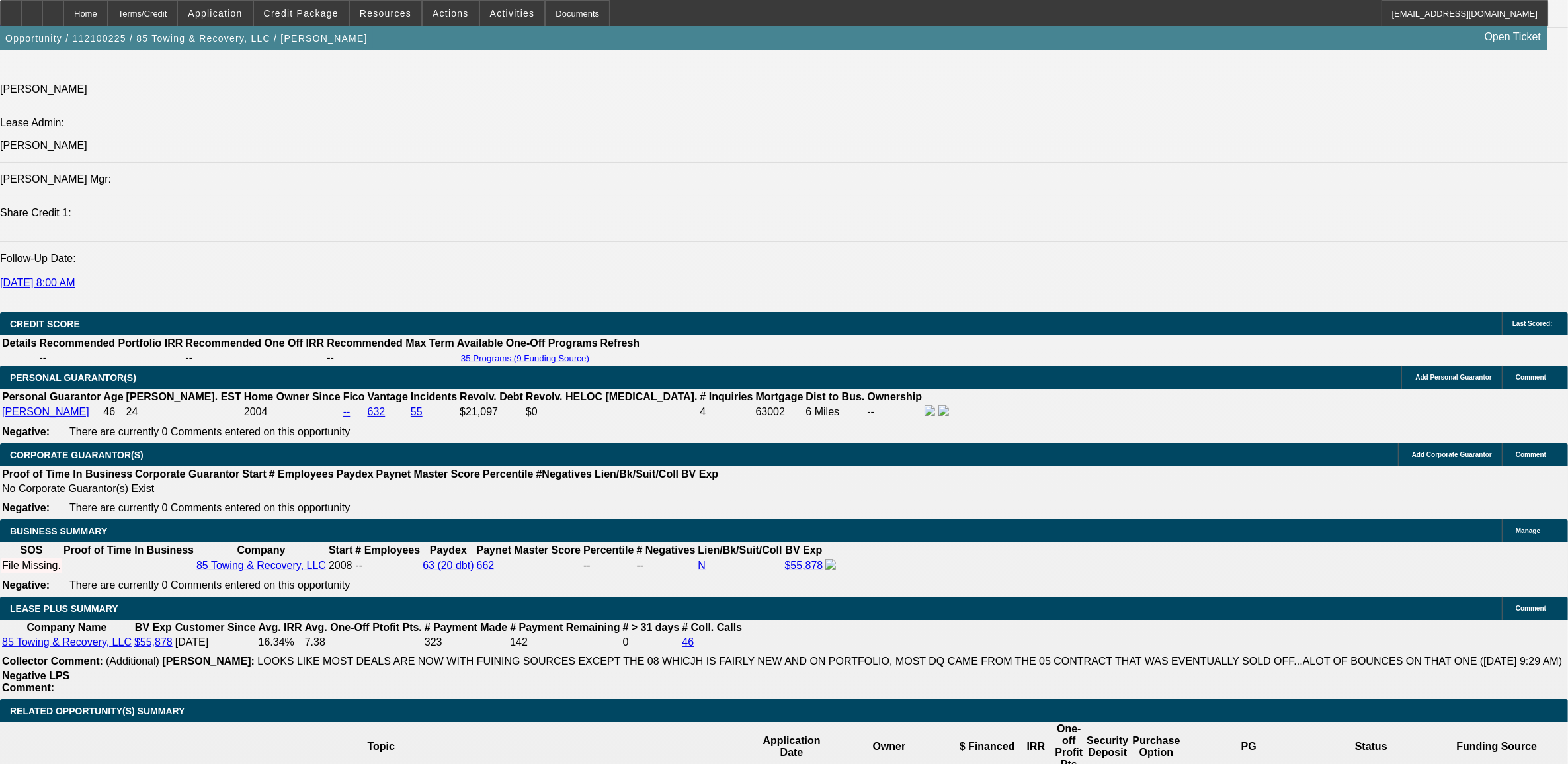
scroll to position [1978, 0]
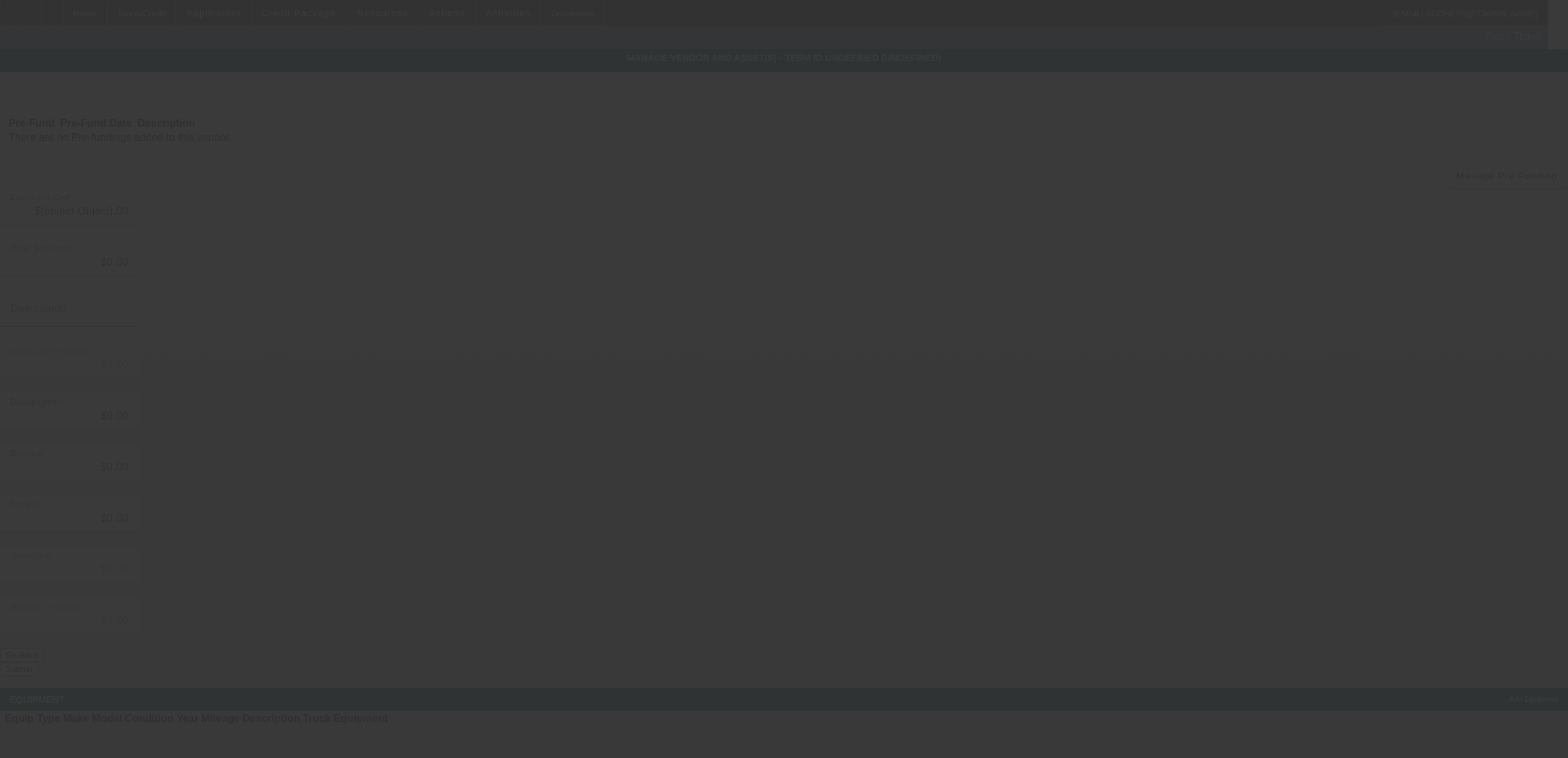
type input "$85,500.00"
type input "$820.00"
type input "sales tax"
type input "$86,320.00"
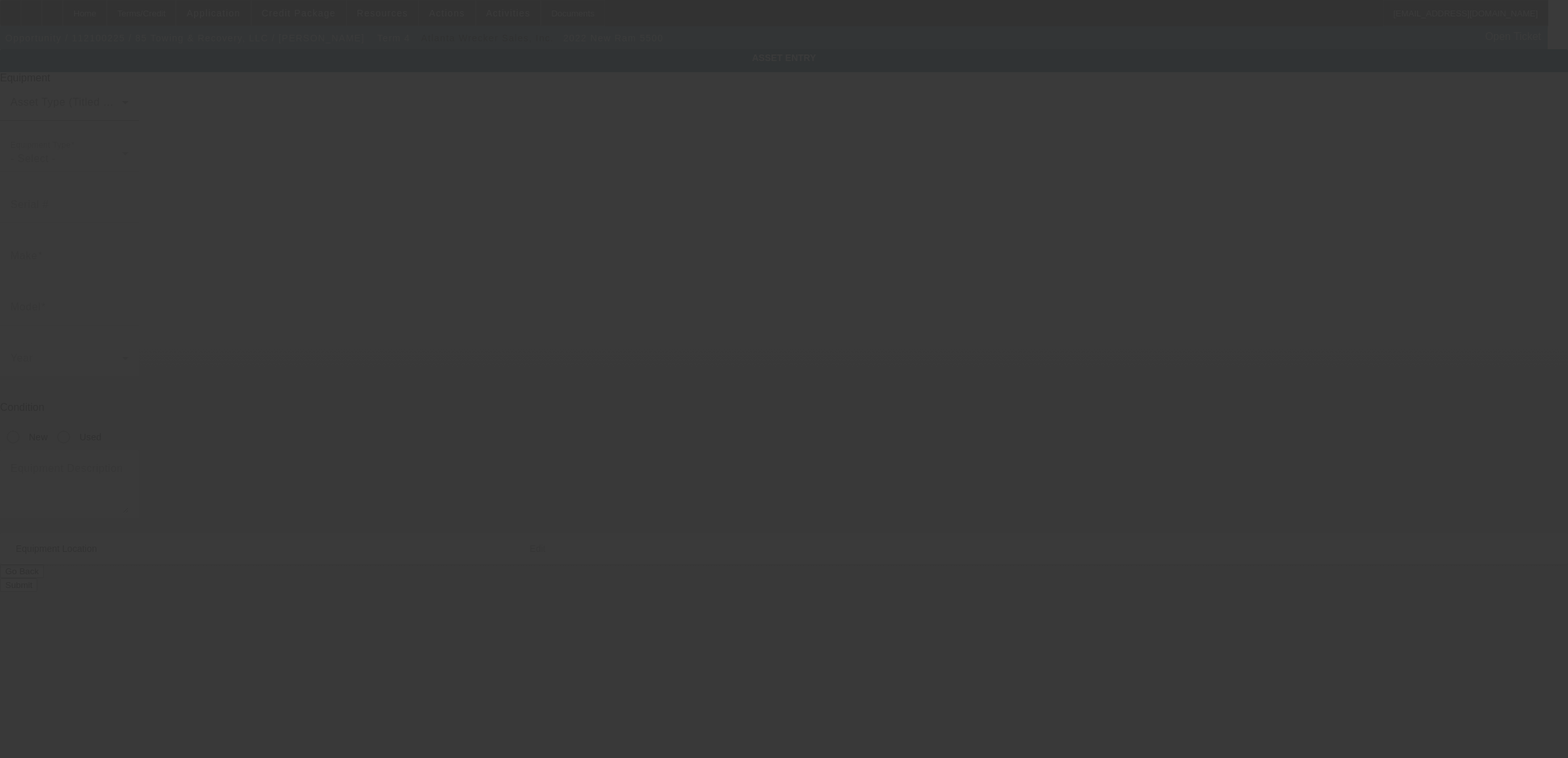
type input "3C7WRMDL2NG150967"
type input "Ram"
type input "5500"
radio input "true"
type textarea "With"
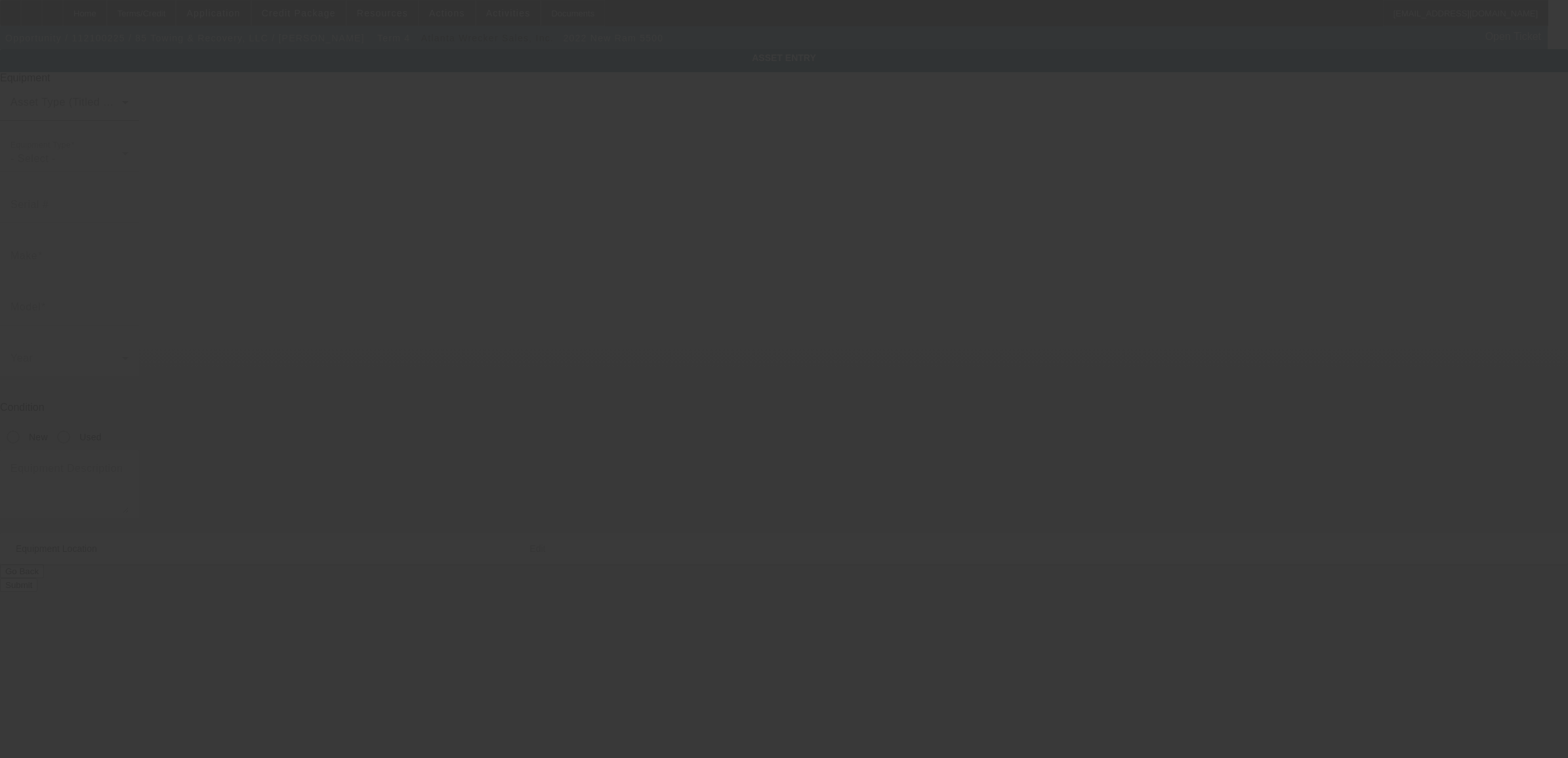
type input "1849 Piedmont Hwy"
type input "Piedmont"
type input "29673"
type input "Greenville"
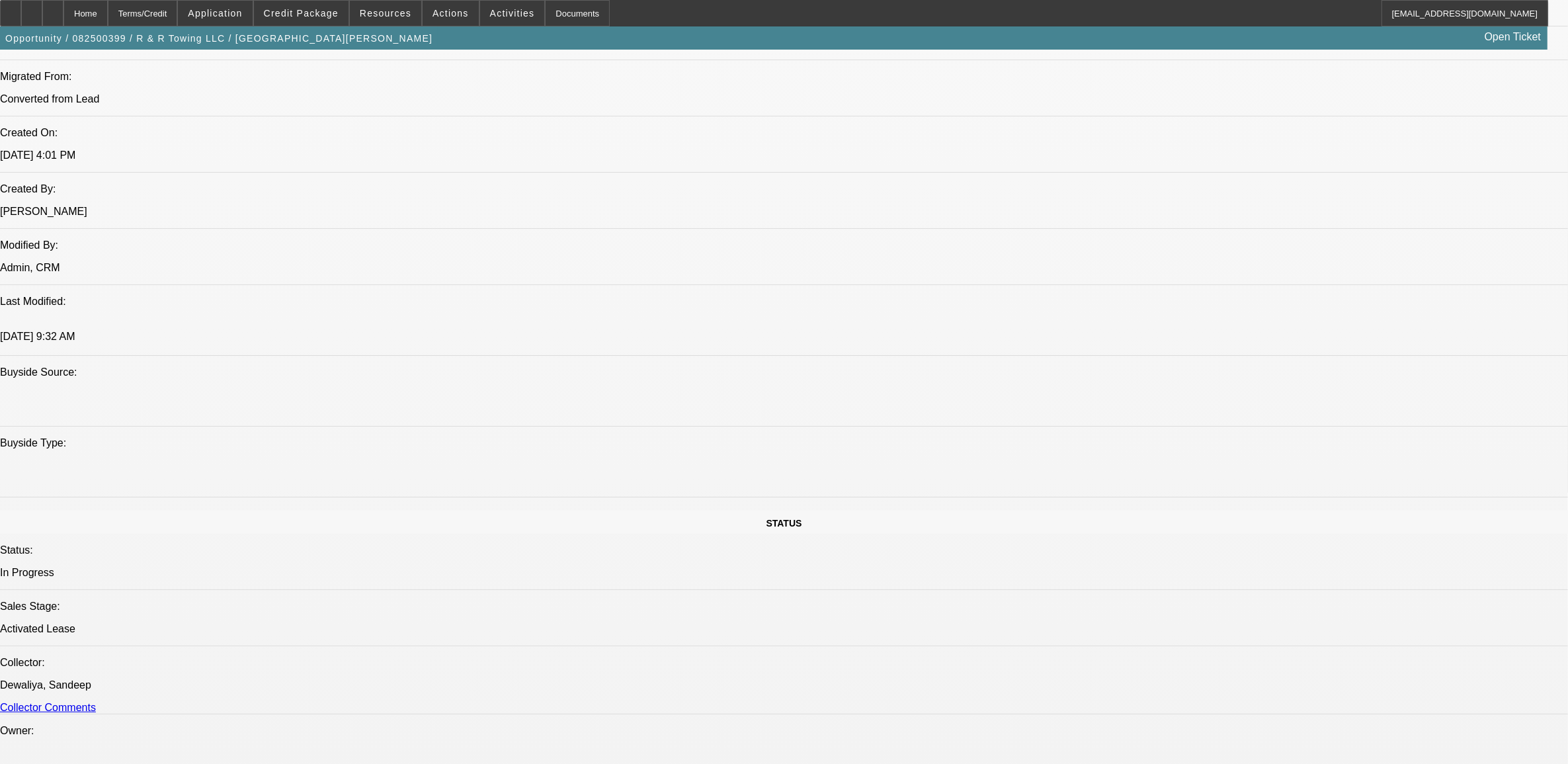
select select "0"
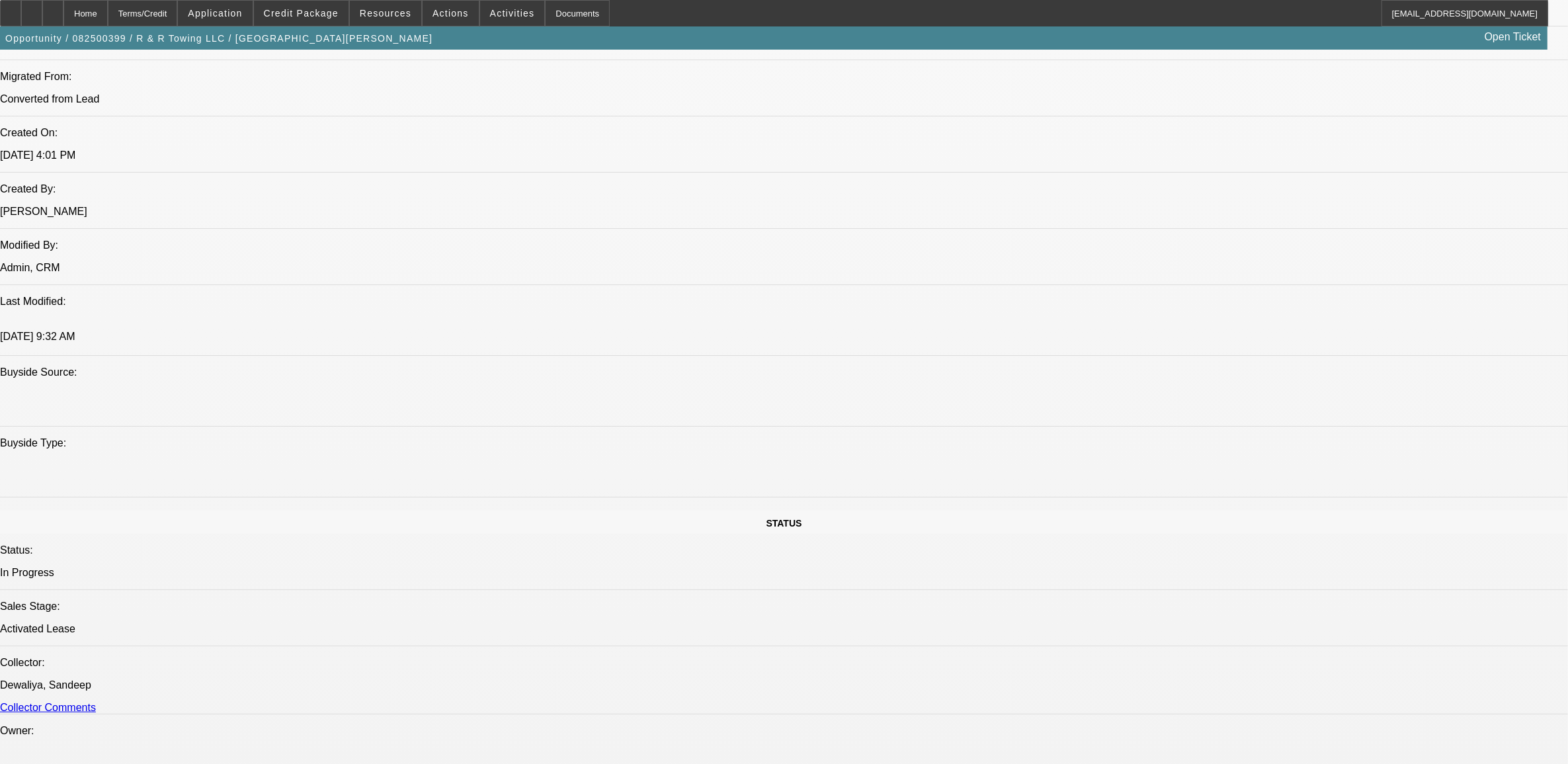
select select "0"
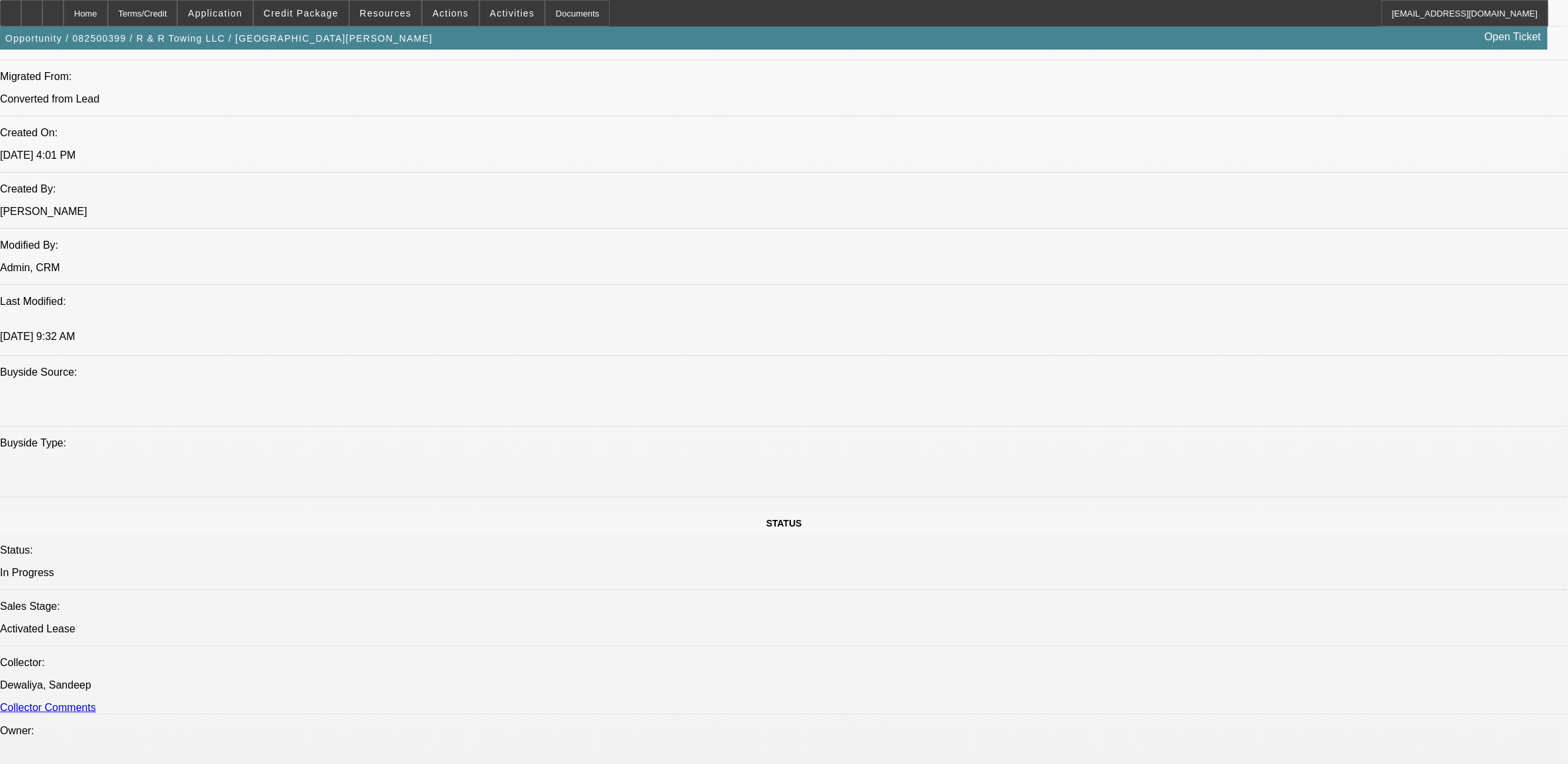
select select "0"
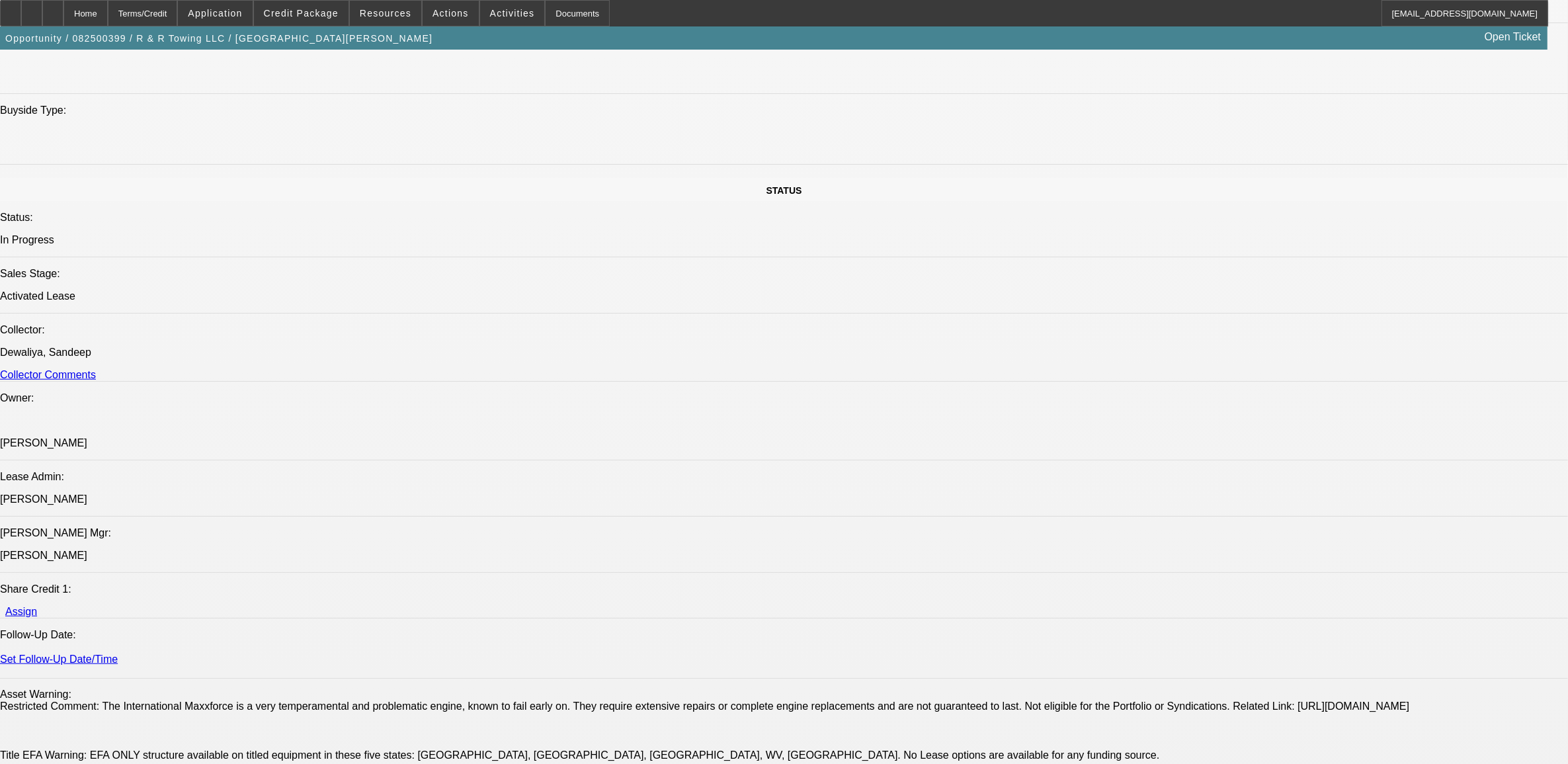
select select "1"
select select "6"
select select "1"
select select "3"
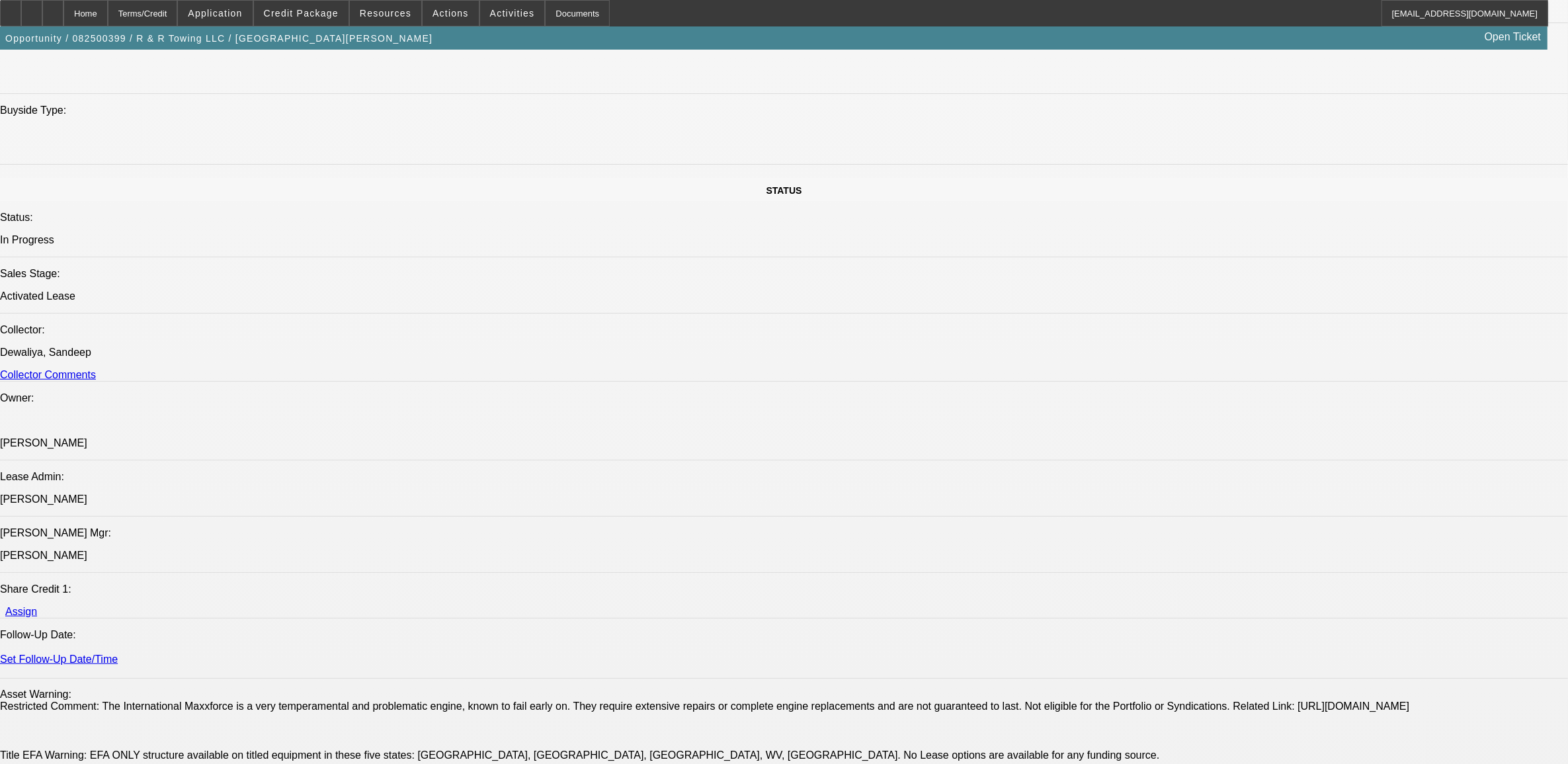
select select "6"
select select "1"
select select "2"
select select "6"
select select "1"
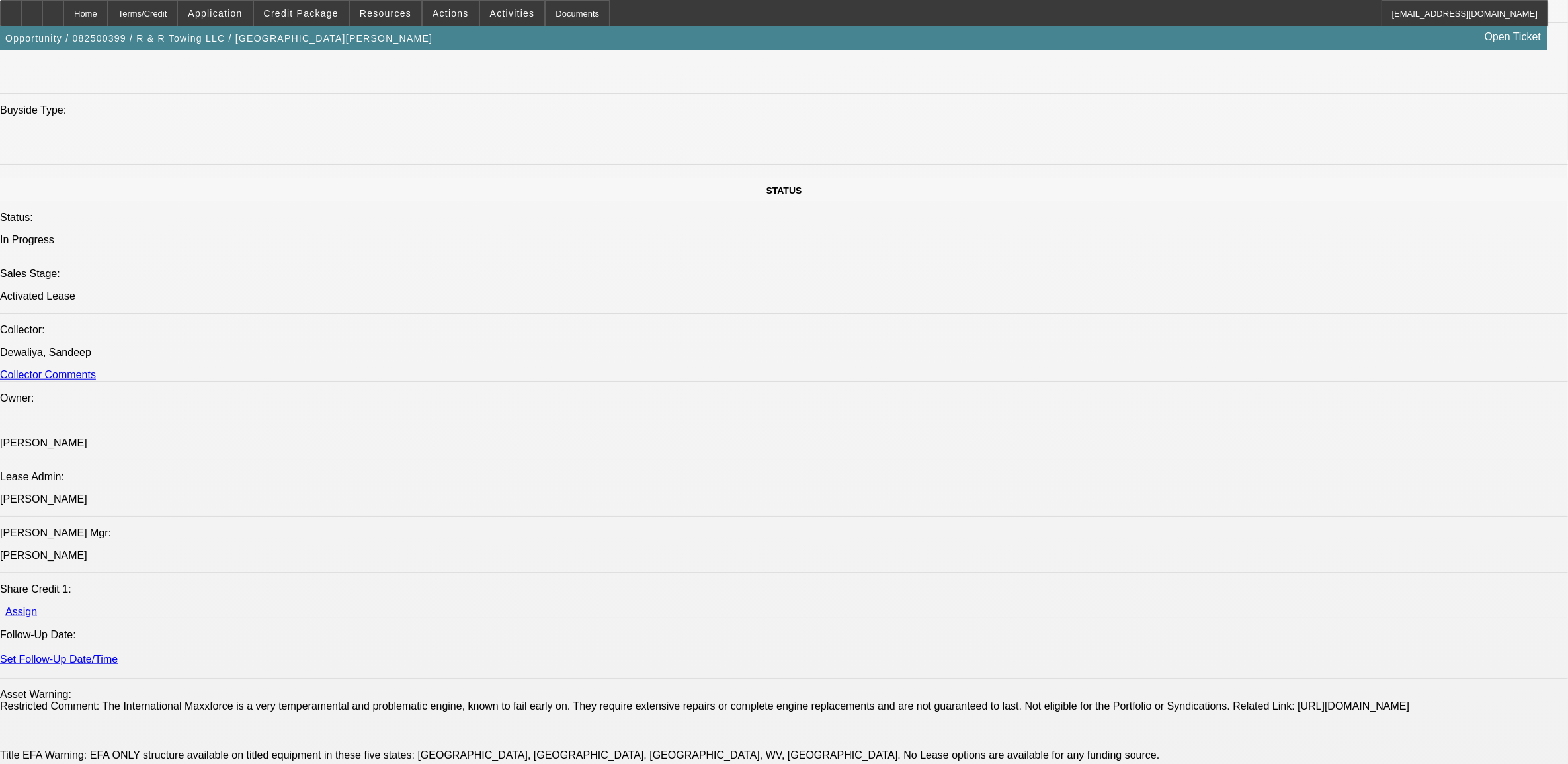
select select "2"
select select "6"
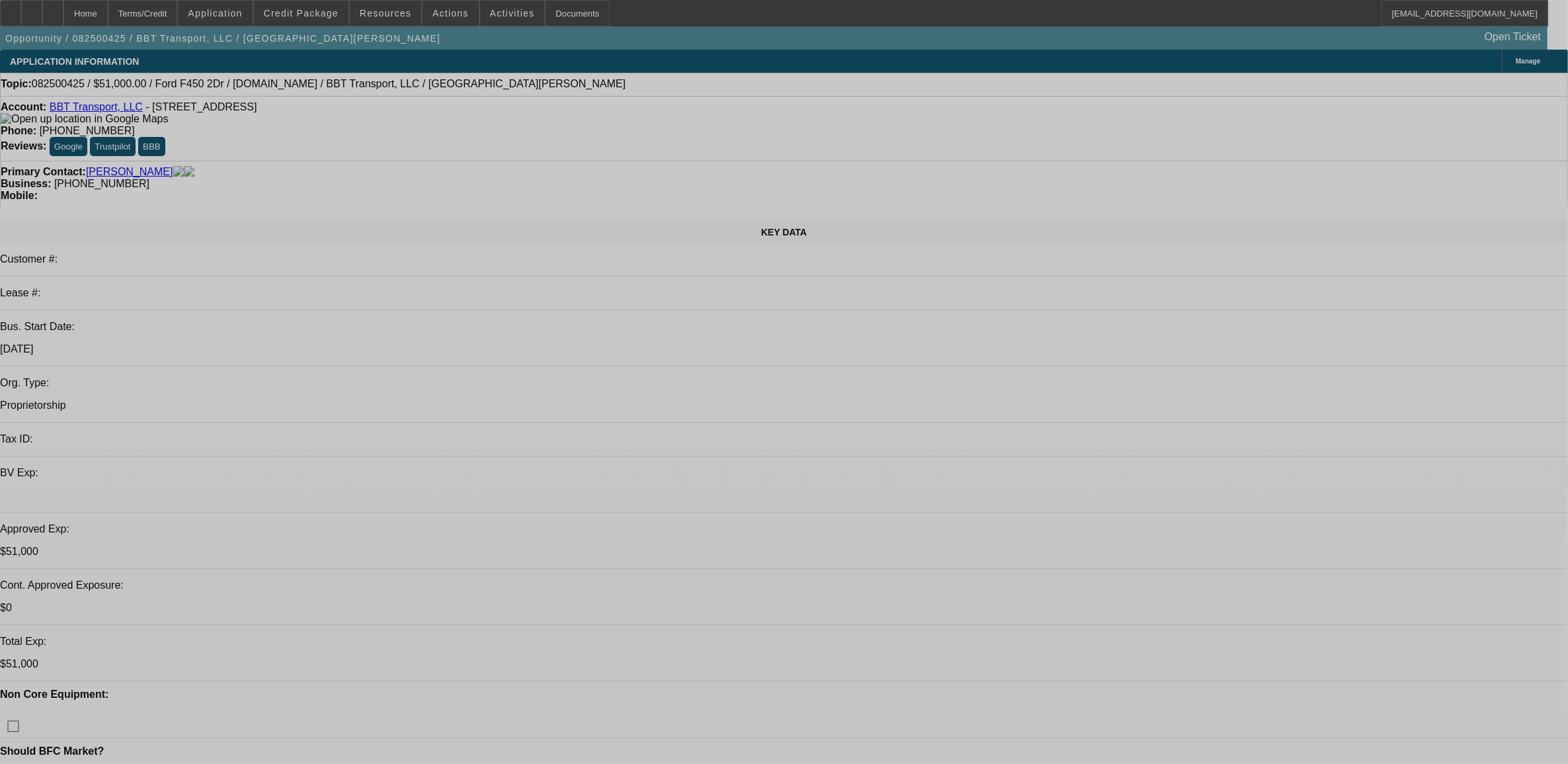
select select "0"
select select "2"
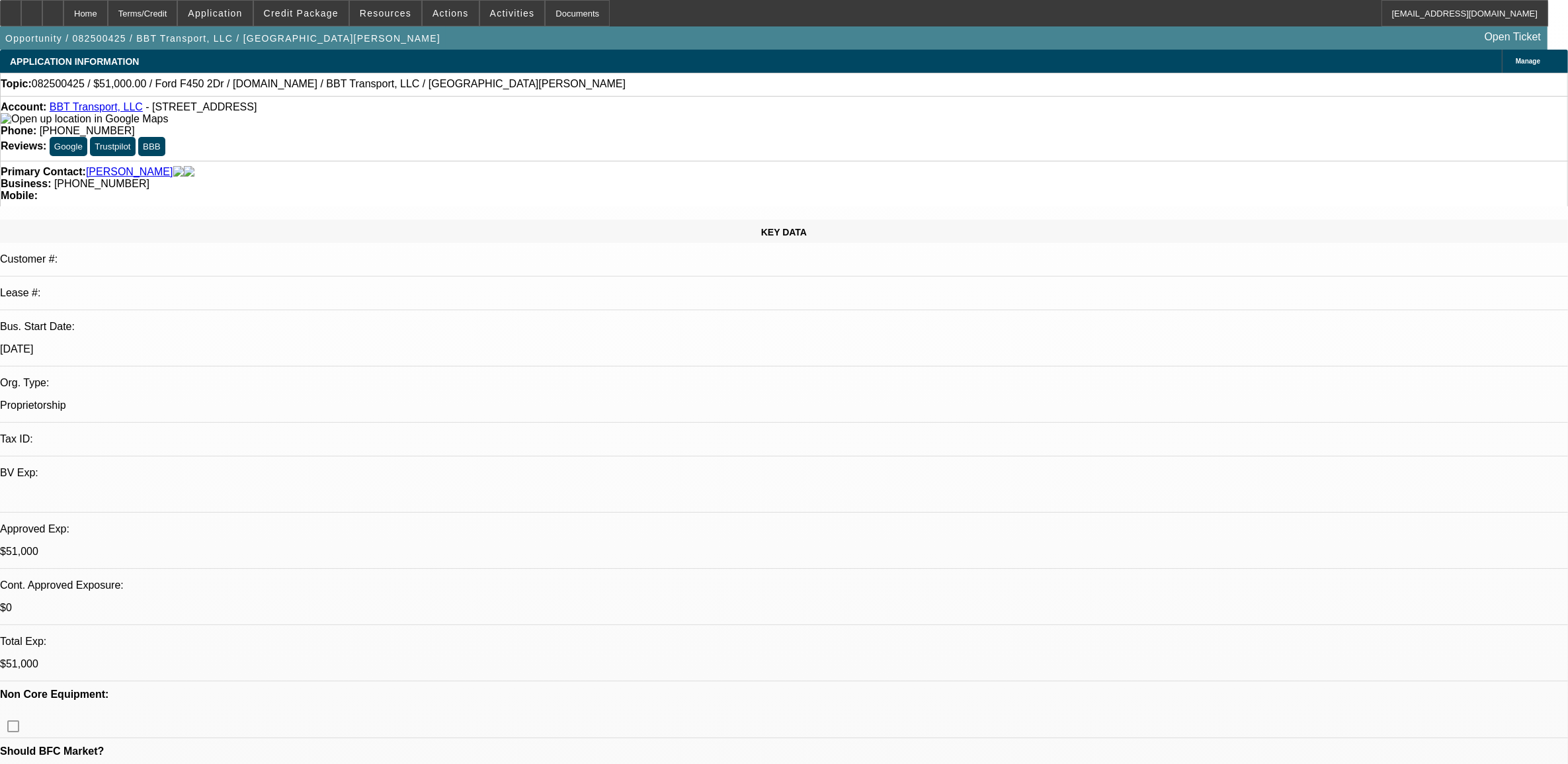
select select "0.1"
select select "0"
select select "2"
select select "0.1"
select select "1"
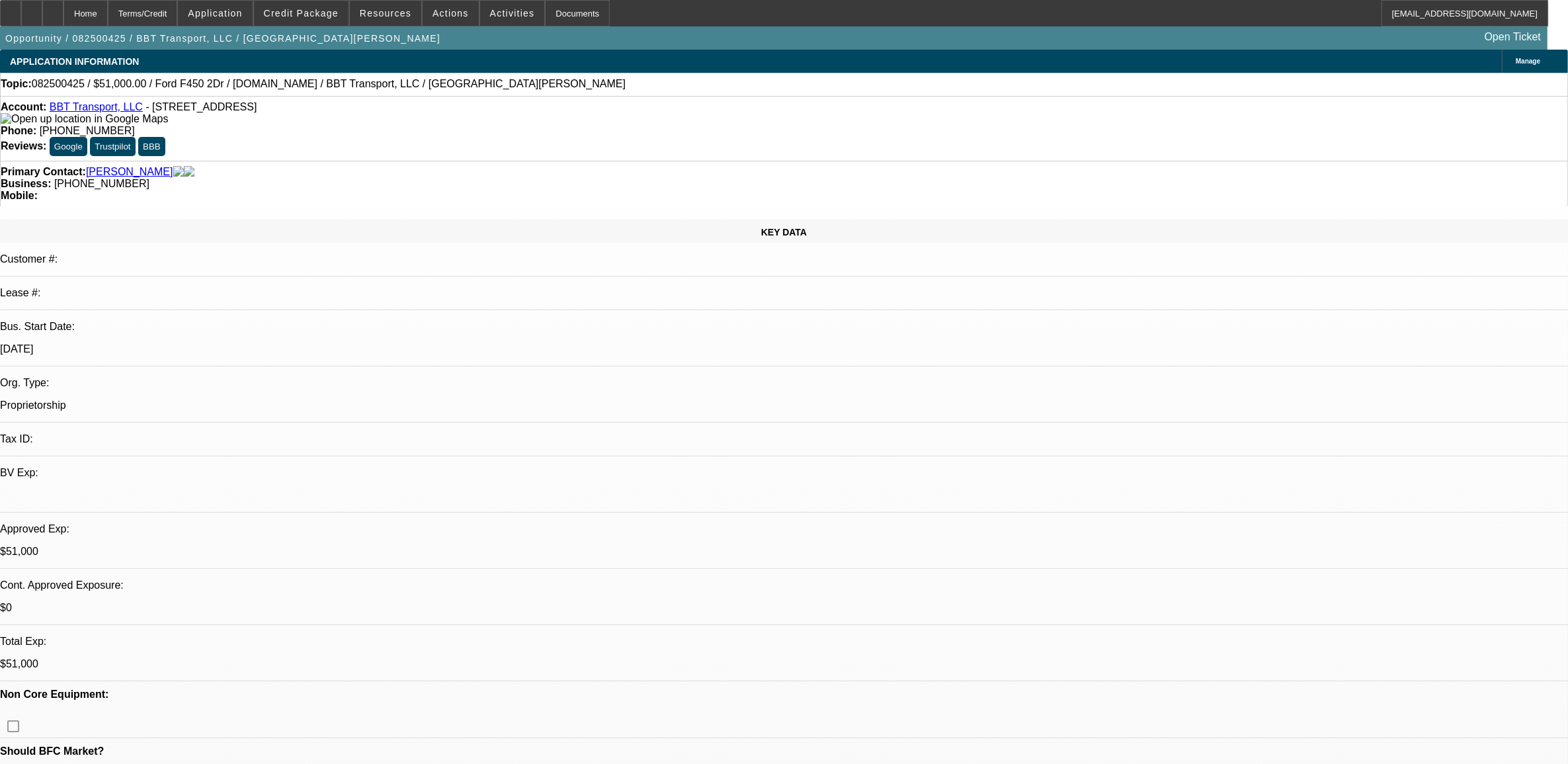
select select "2"
select select "4"
select select "1"
select select "2"
select select "4"
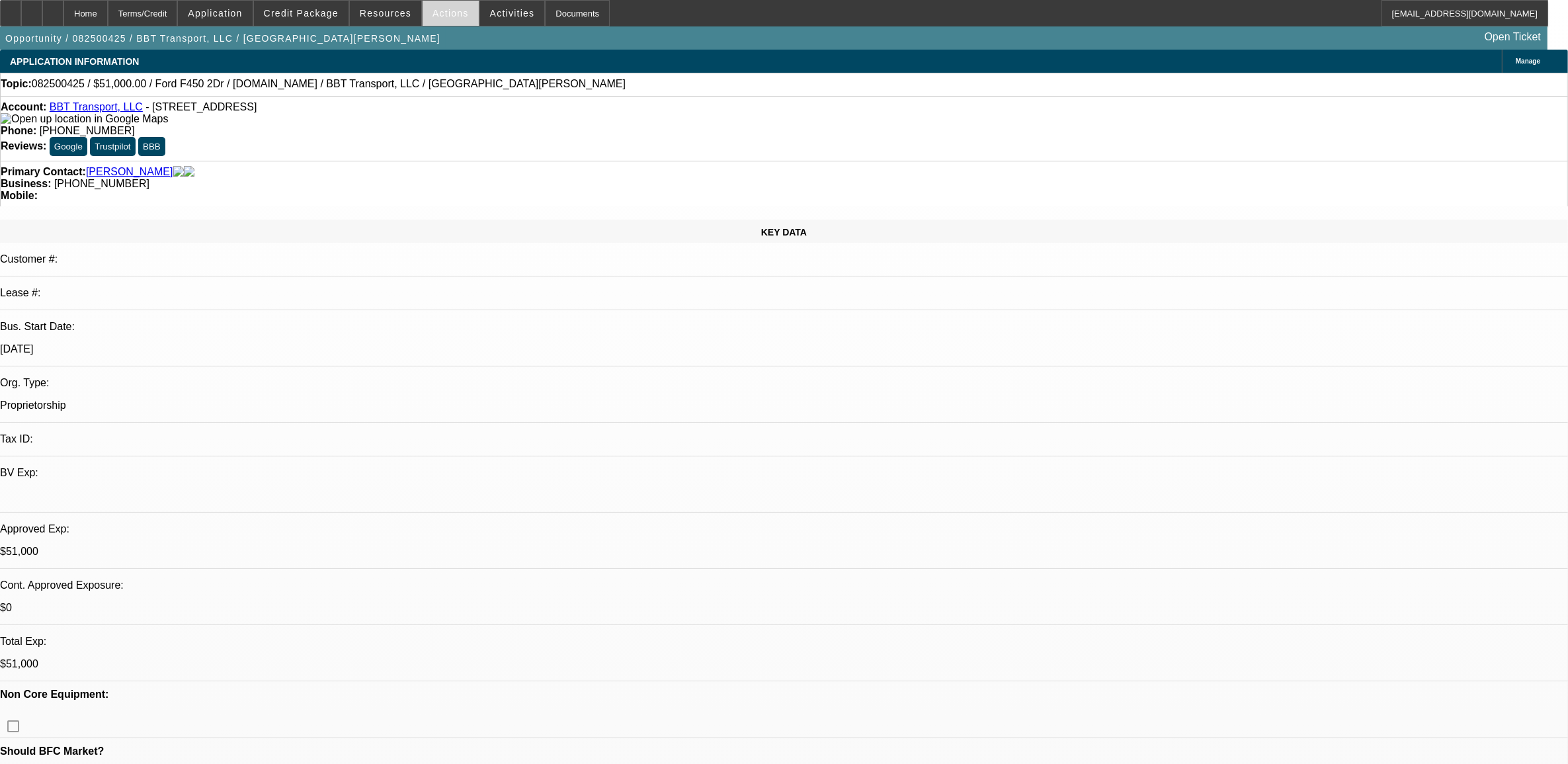
click at [433, 21] on span at bounding box center [451, 13] width 56 height 32
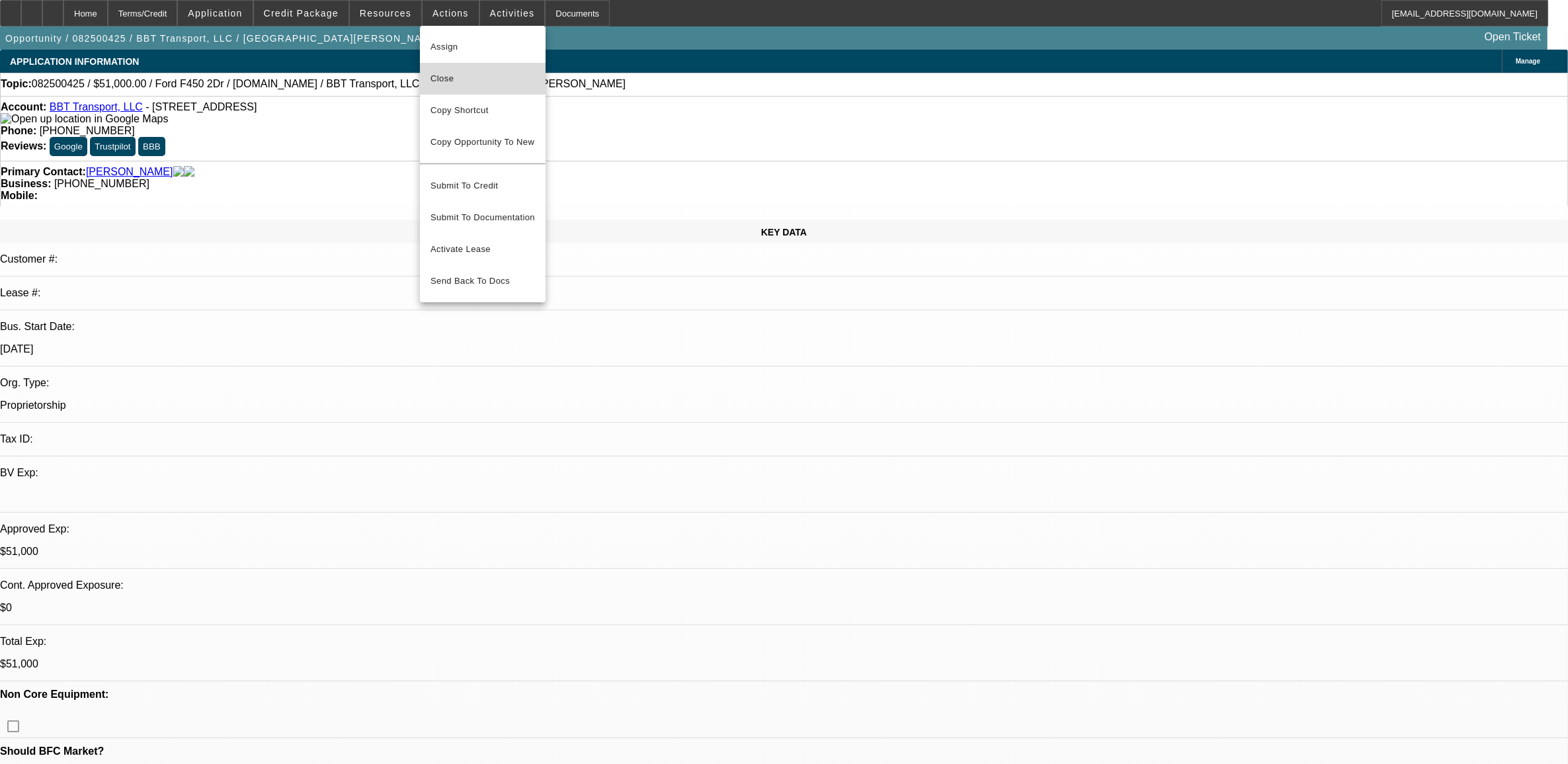
click at [449, 84] on span "Close" at bounding box center [483, 79] width 104 height 16
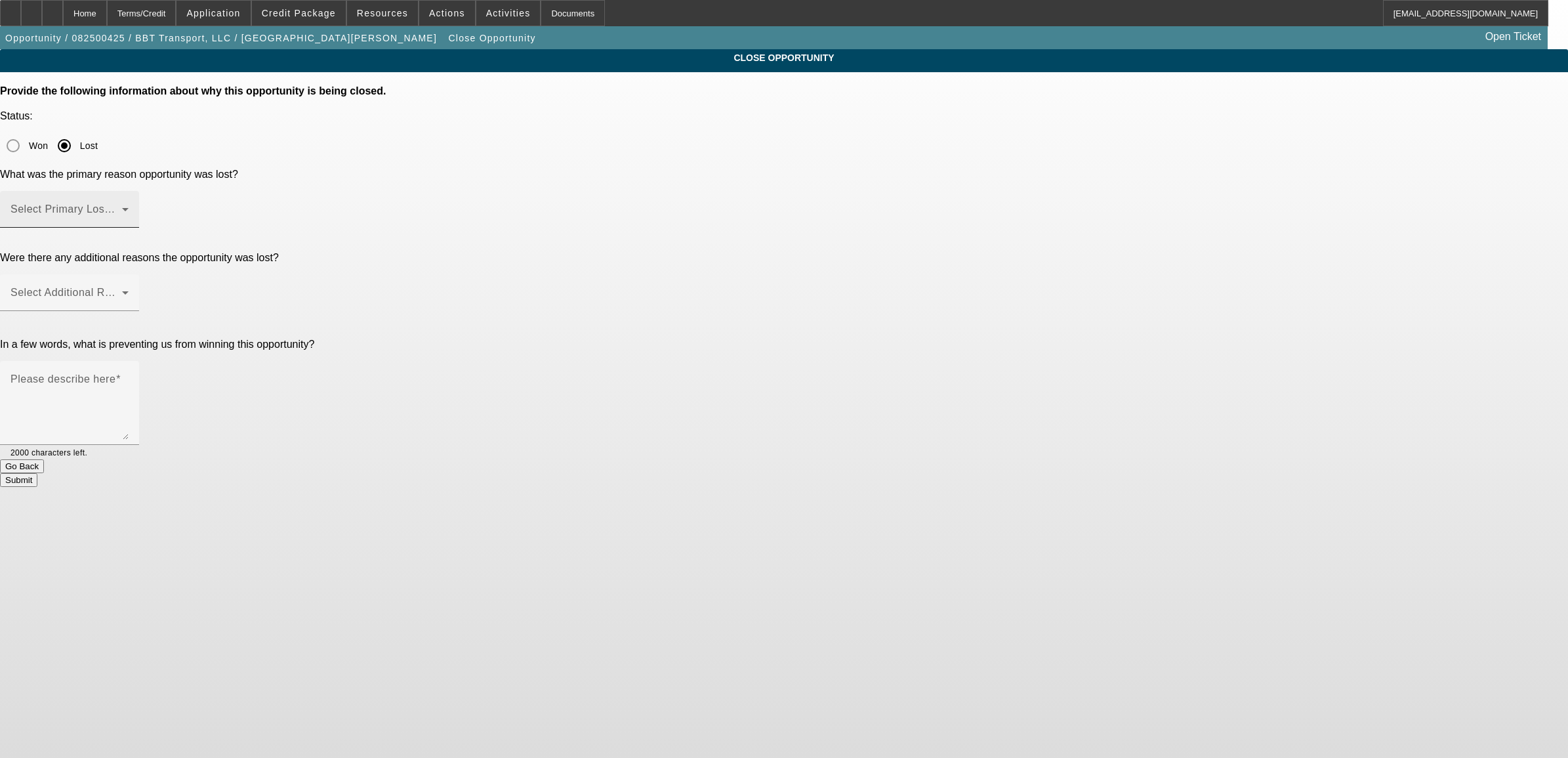
click at [149, 203] on mat-label "Select Primary Lost Reason" at bounding box center [80, 208] width 138 height 11
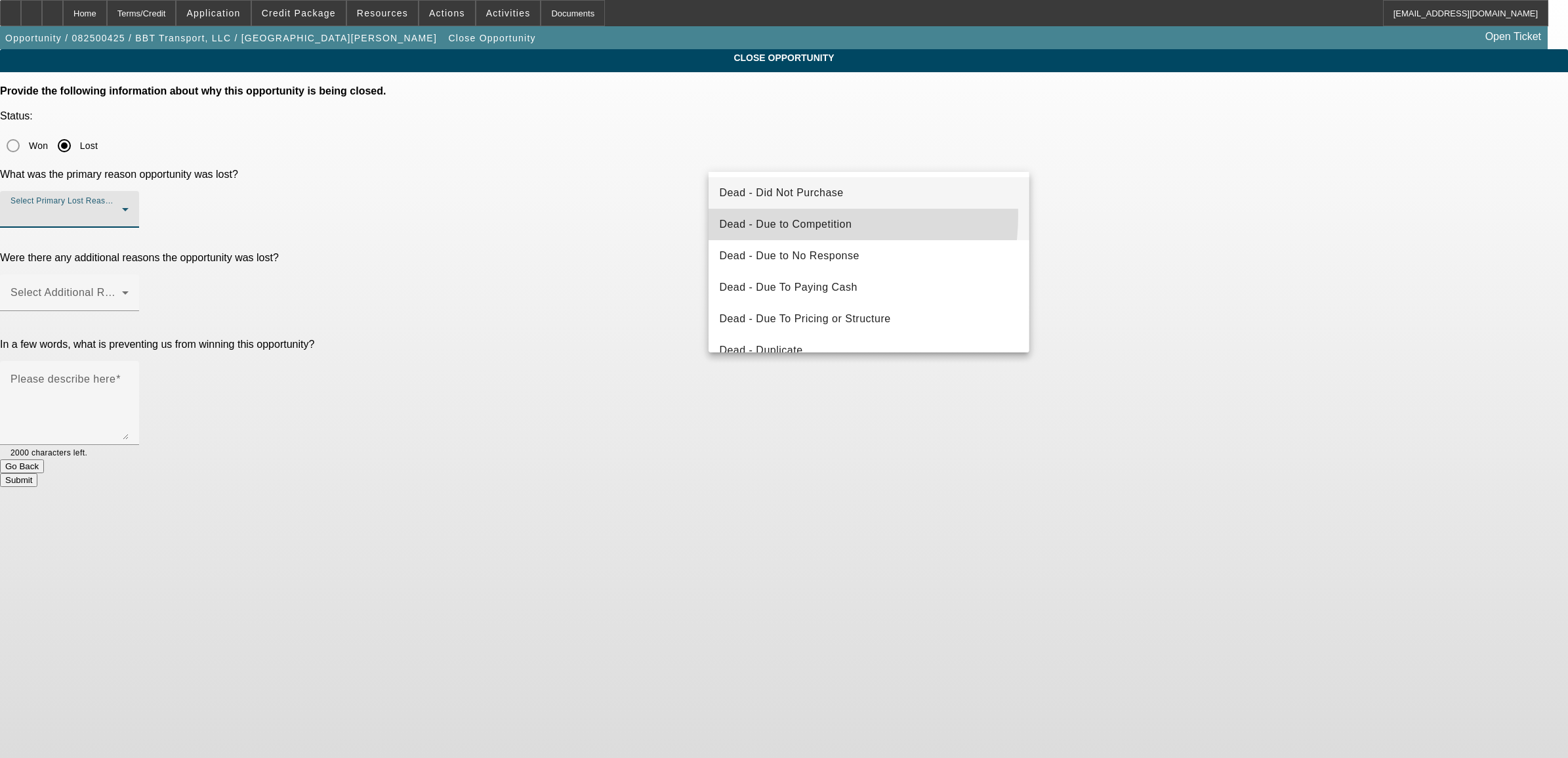
click at [776, 214] on mat-option "Dead - Due to Competition" at bounding box center [869, 224] width 320 height 32
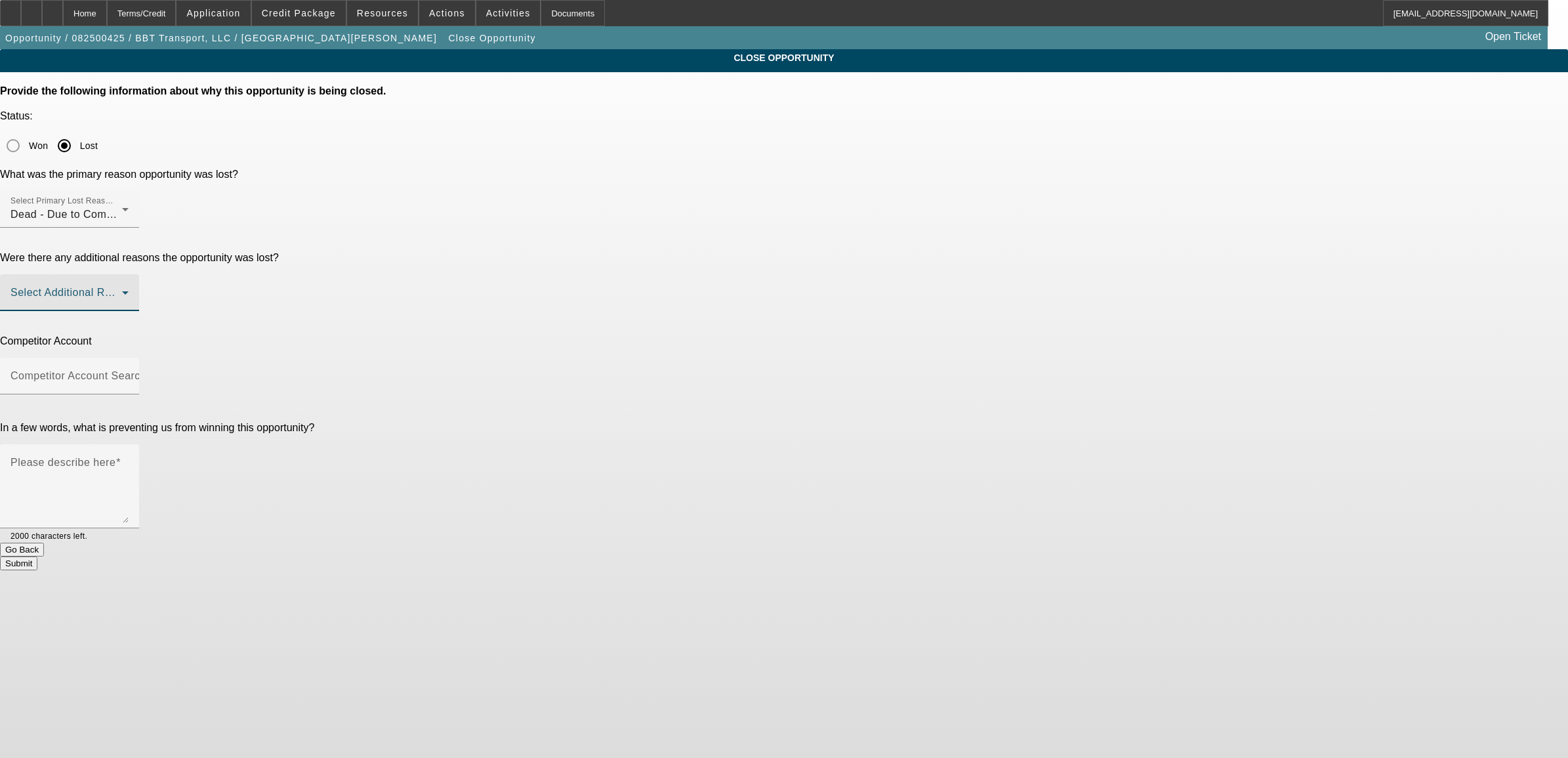
click at [122, 290] on span at bounding box center [66, 298] width 112 height 16
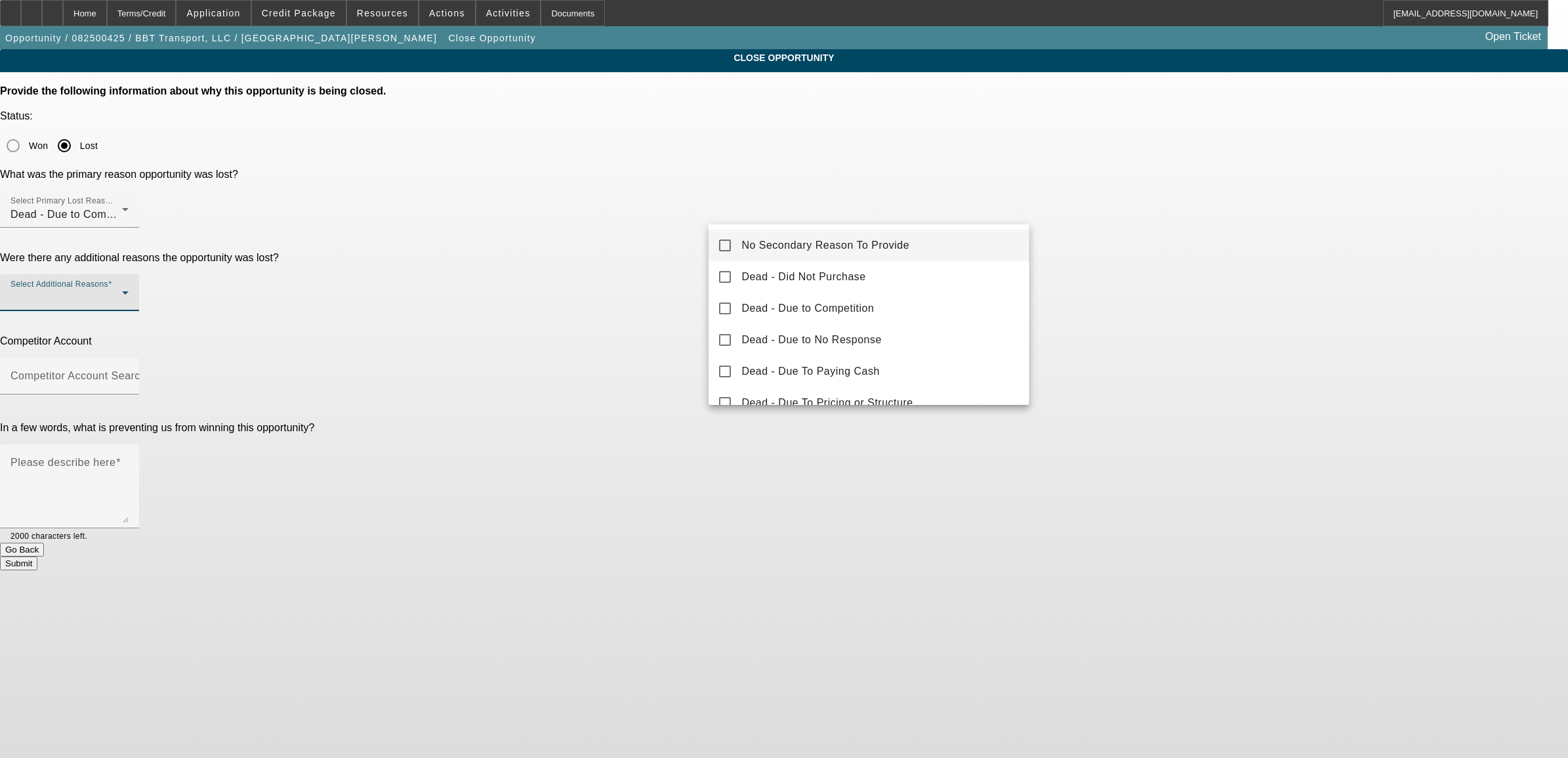
click at [750, 244] on span "No Secondary Reason To Provide" at bounding box center [825, 246] width 168 height 16
click at [650, 268] on div at bounding box center [784, 379] width 1568 height 758
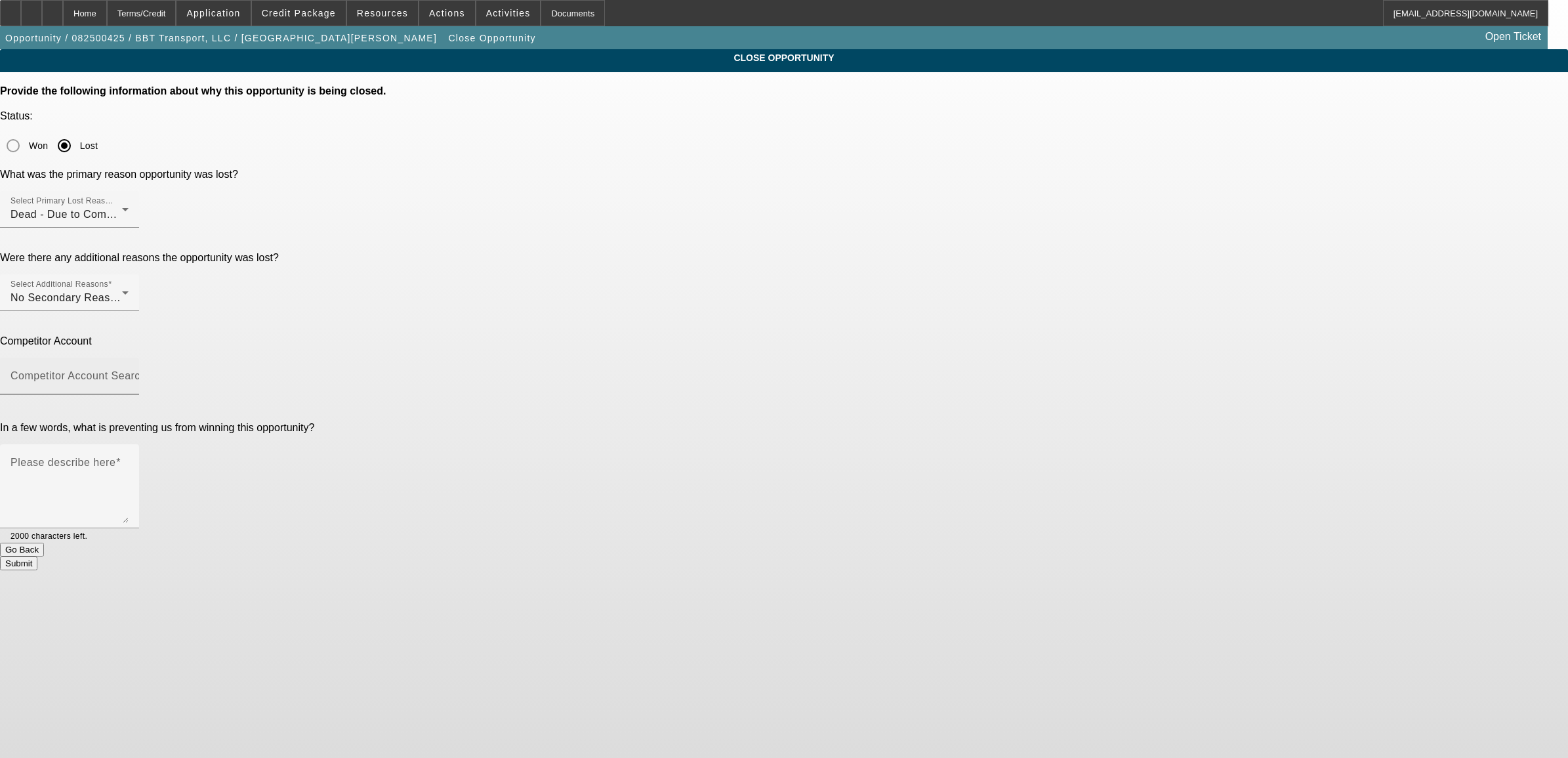
click at [146, 370] on mat-label "Competitor Account Search" at bounding box center [79, 375] width 136 height 11
click at [128, 373] on input "Competitor Account Search" at bounding box center [70, 381] width 118 height 16
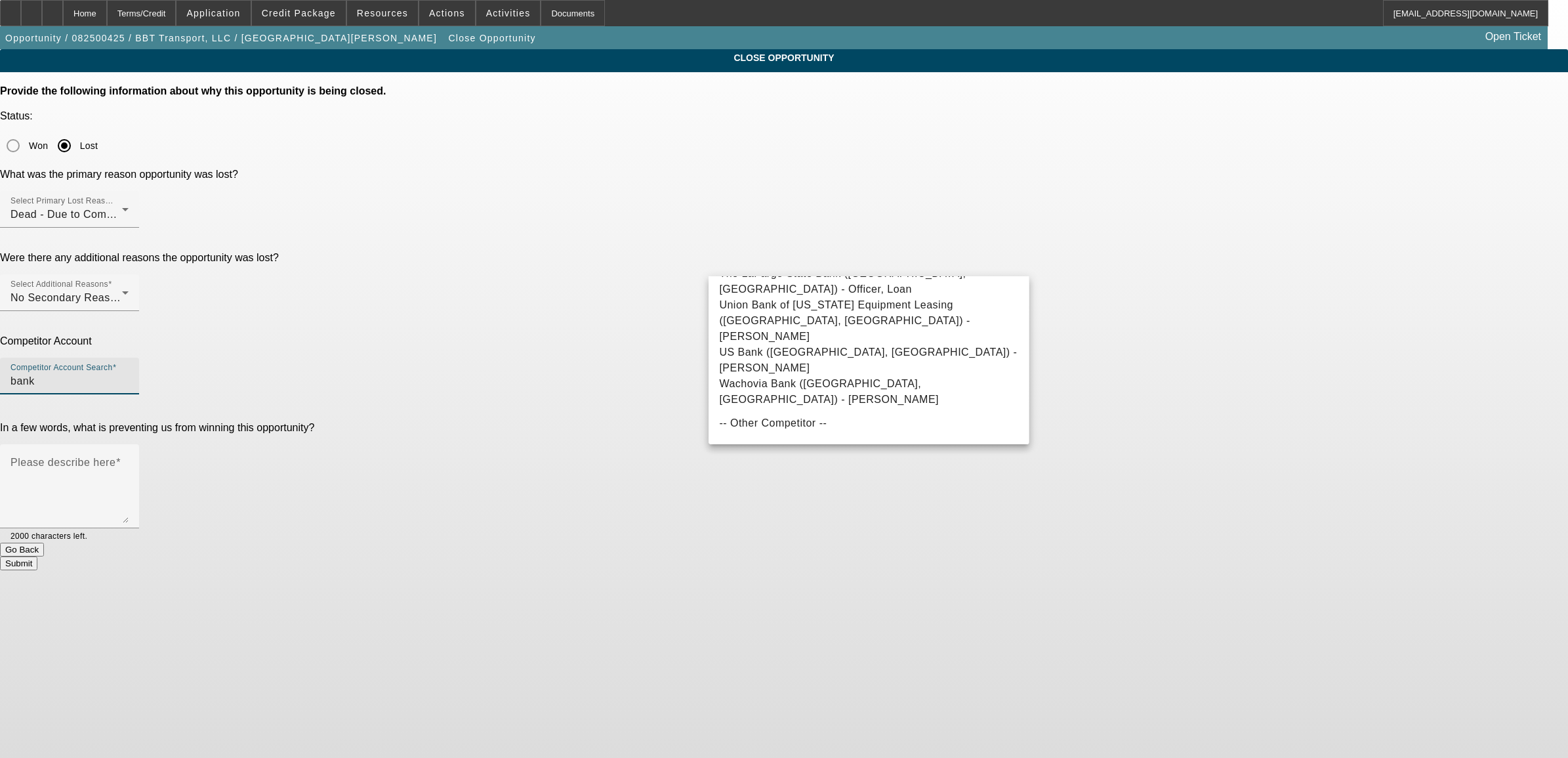
scroll to position [906, 0]
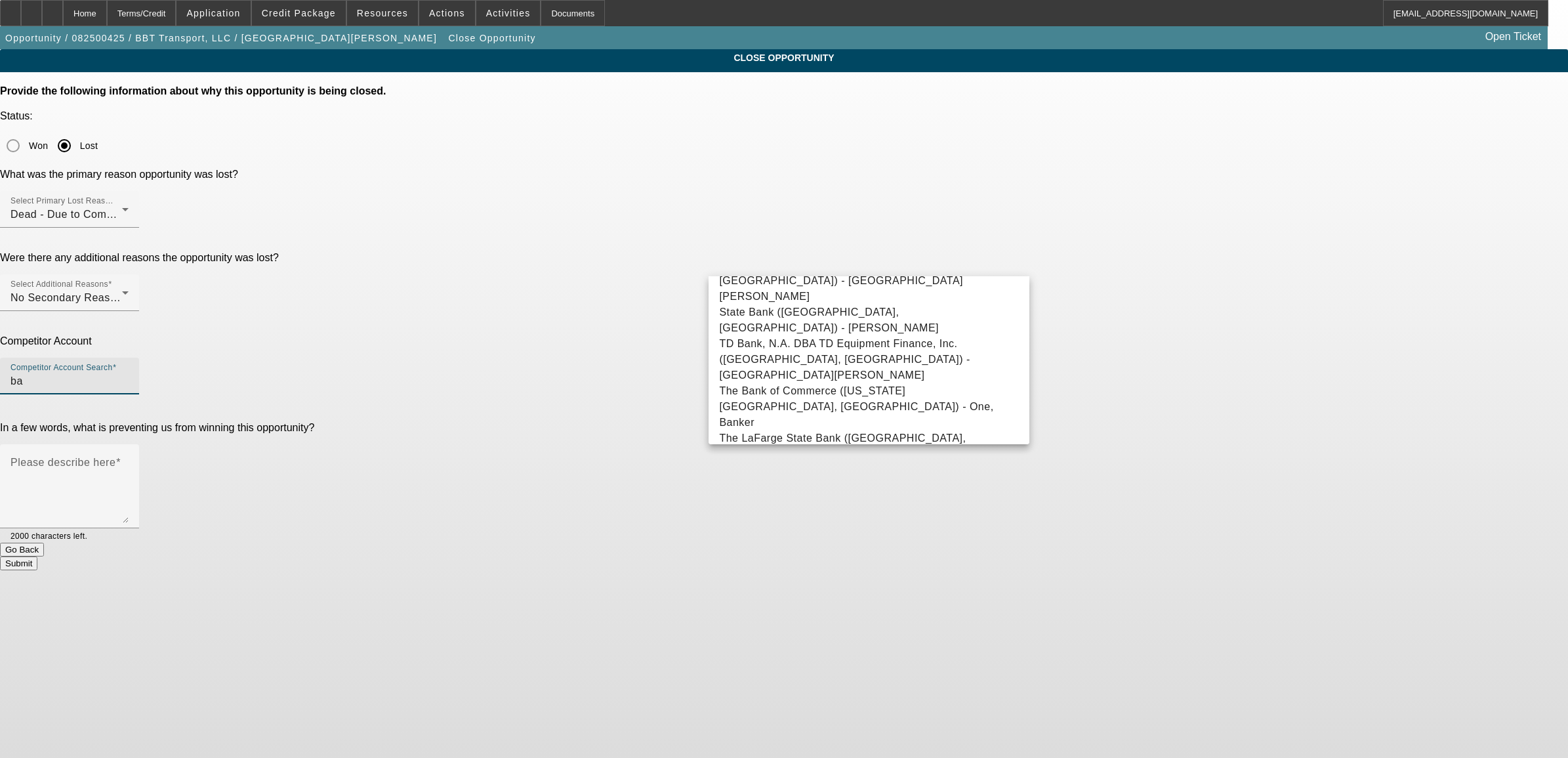
type input "b"
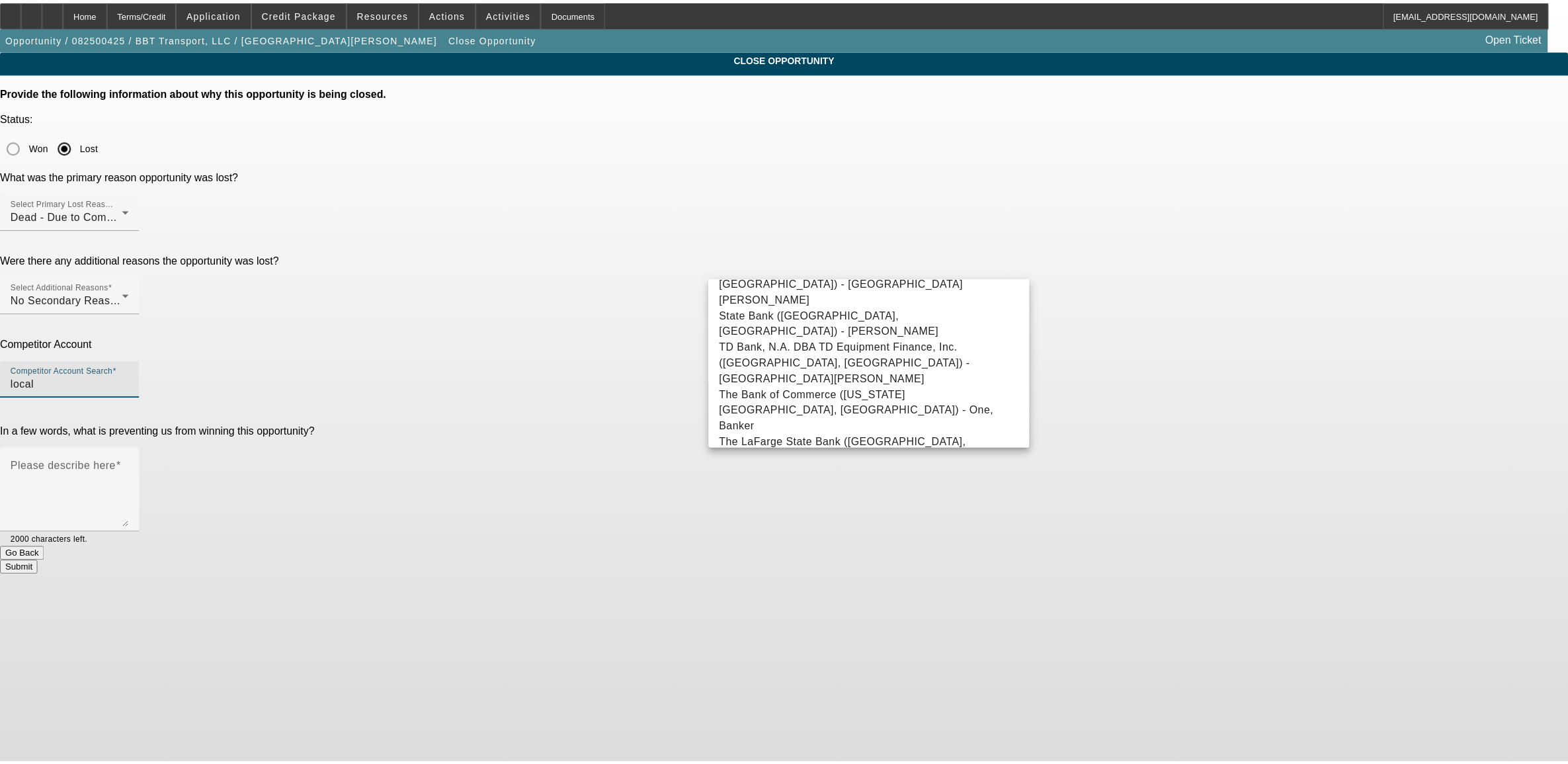
scroll to position [0, 0]
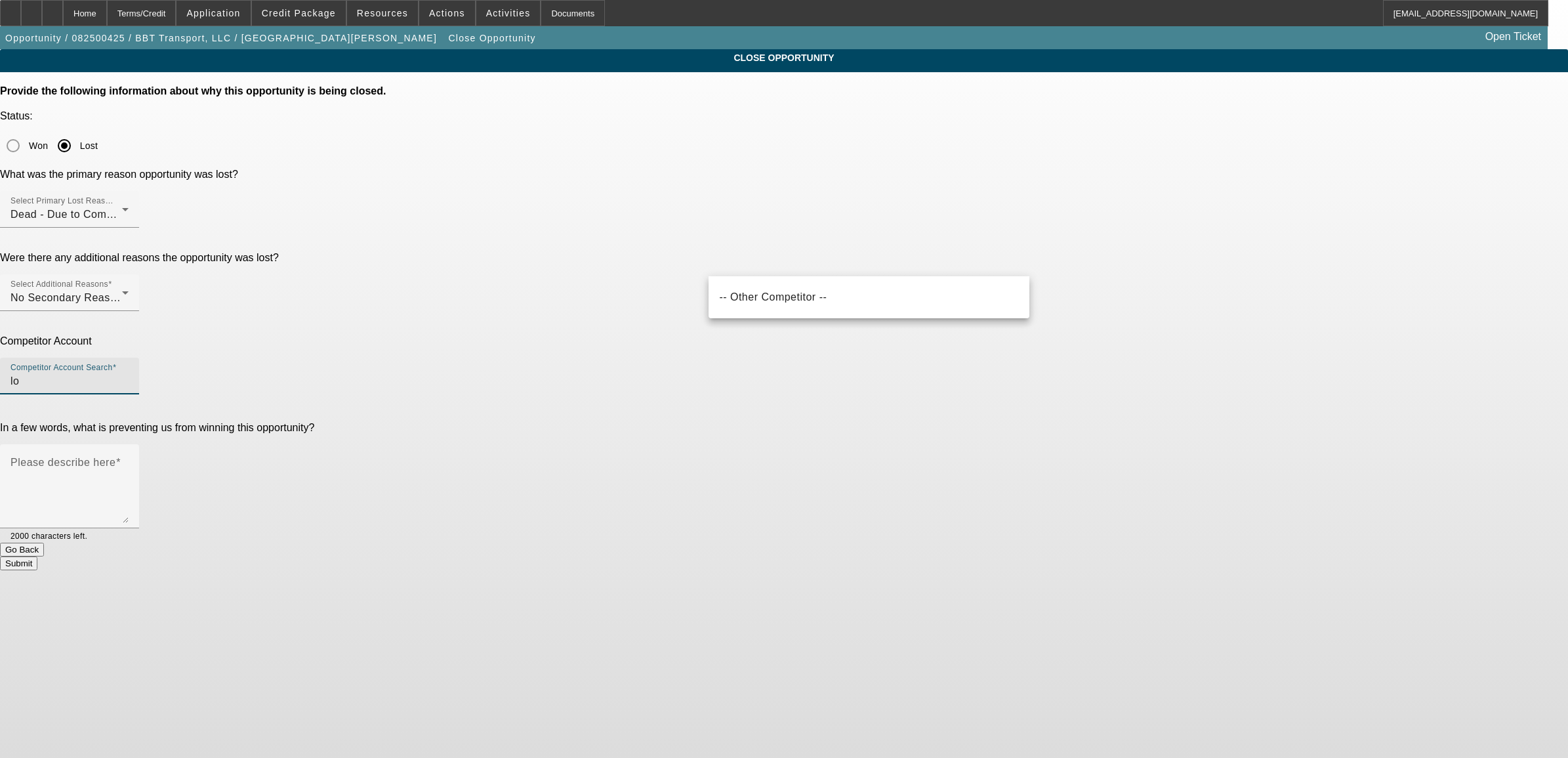
type input "l"
type input "u"
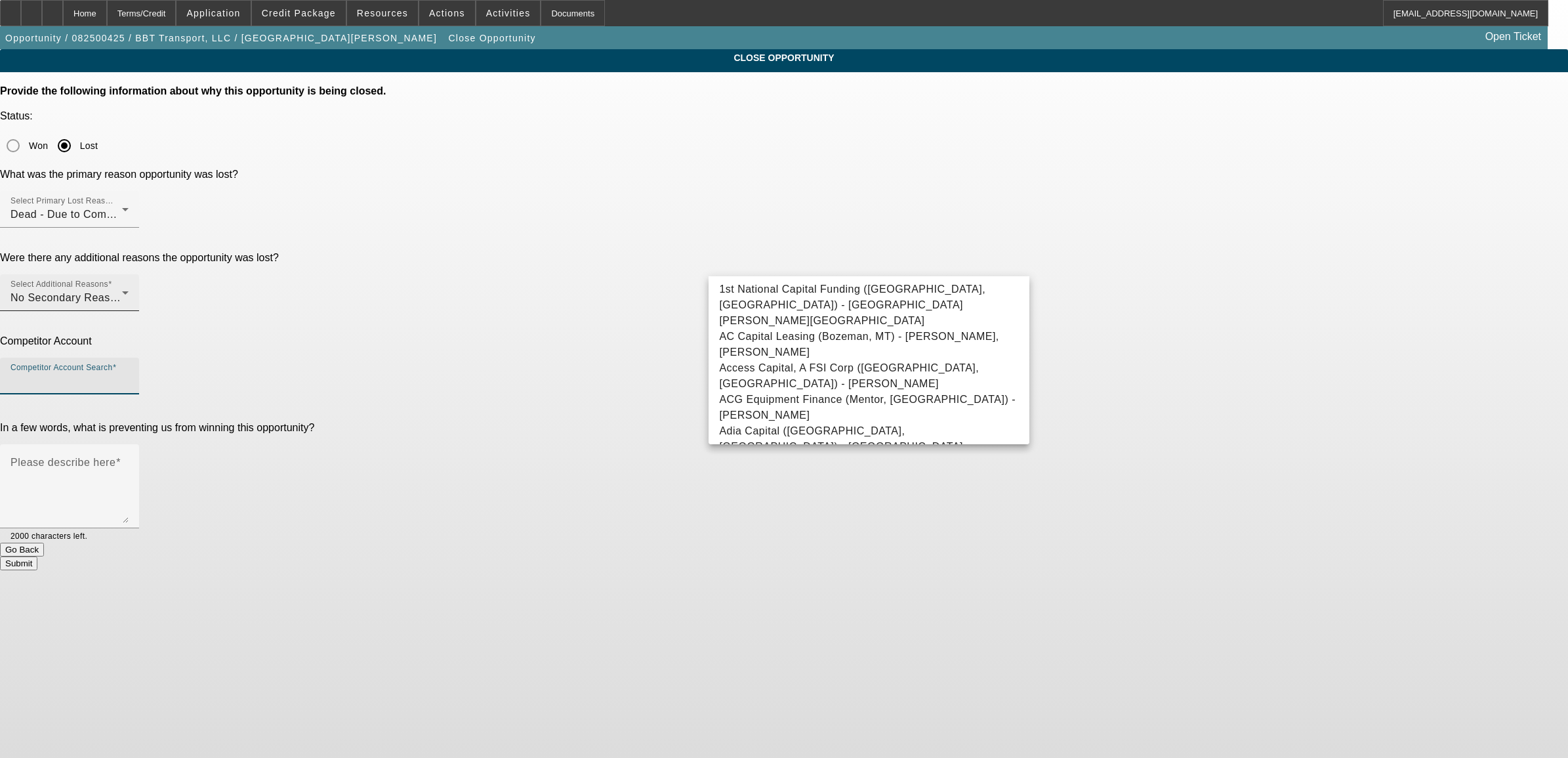
click at [122, 290] on div "No Secondary Reason To Provide" at bounding box center [66, 298] width 112 height 16
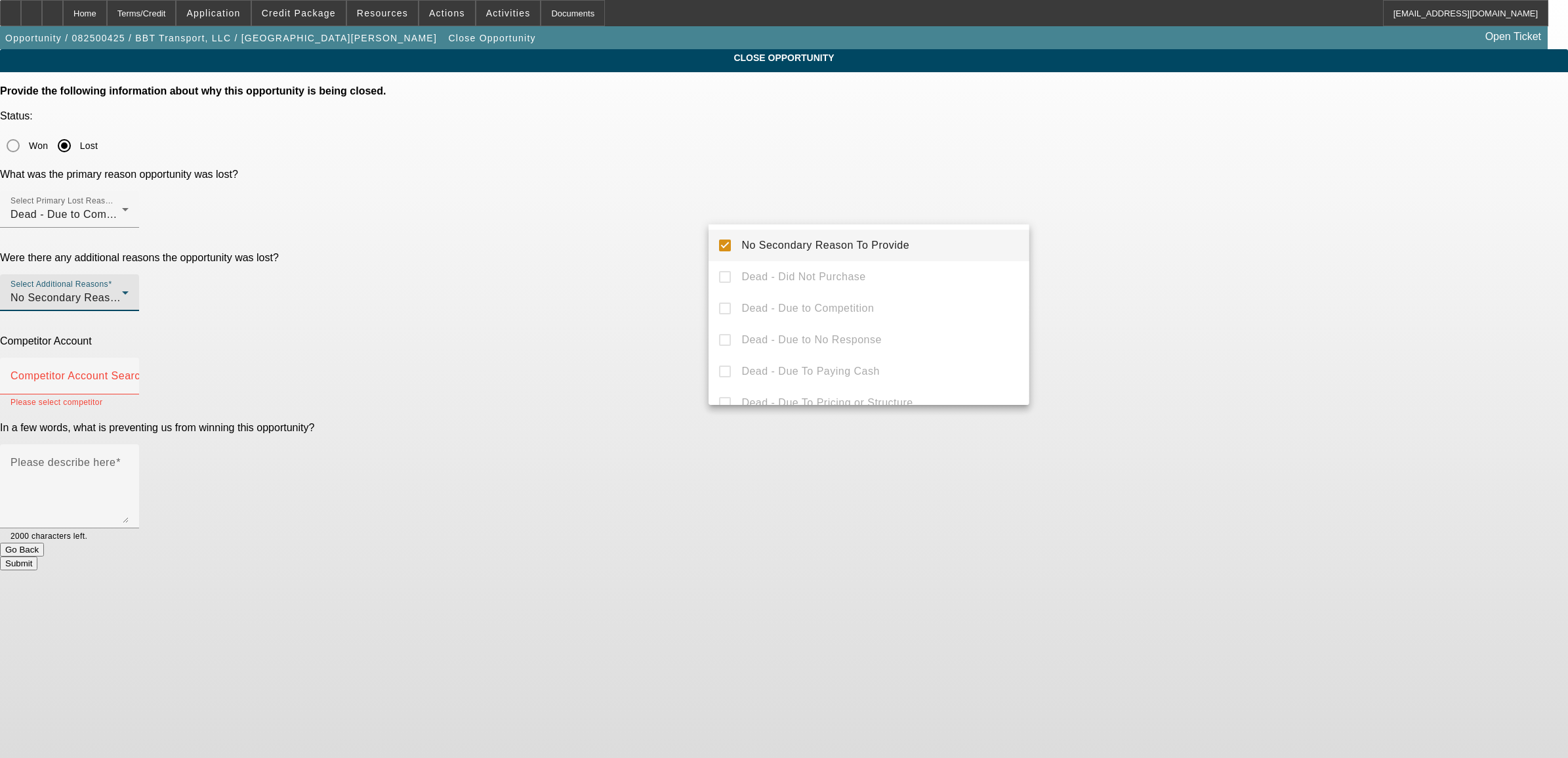
click at [730, 244] on mat-pseudo-checkbox at bounding box center [725, 246] width 12 height 12
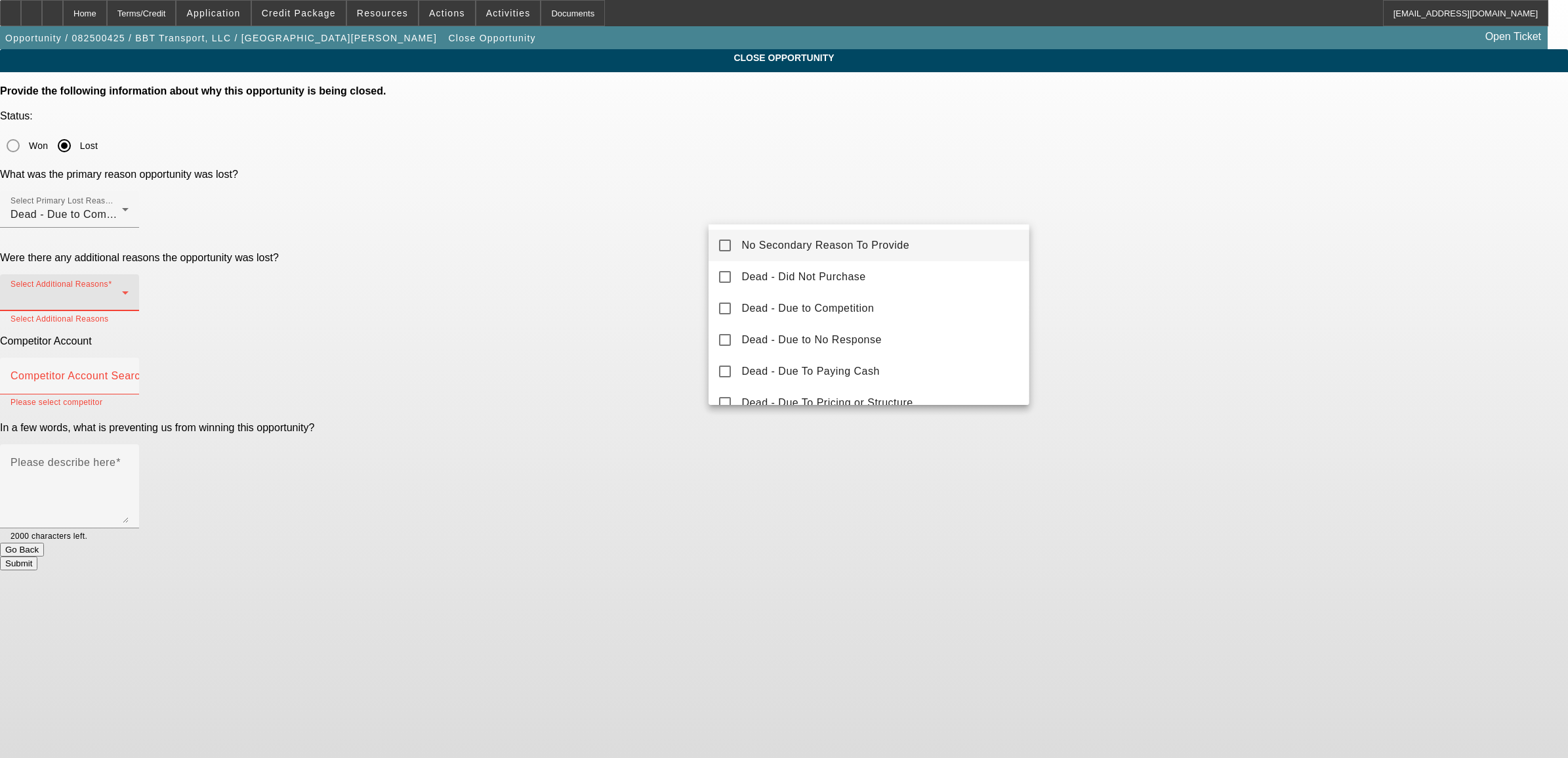
click at [752, 171] on div at bounding box center [784, 379] width 1568 height 758
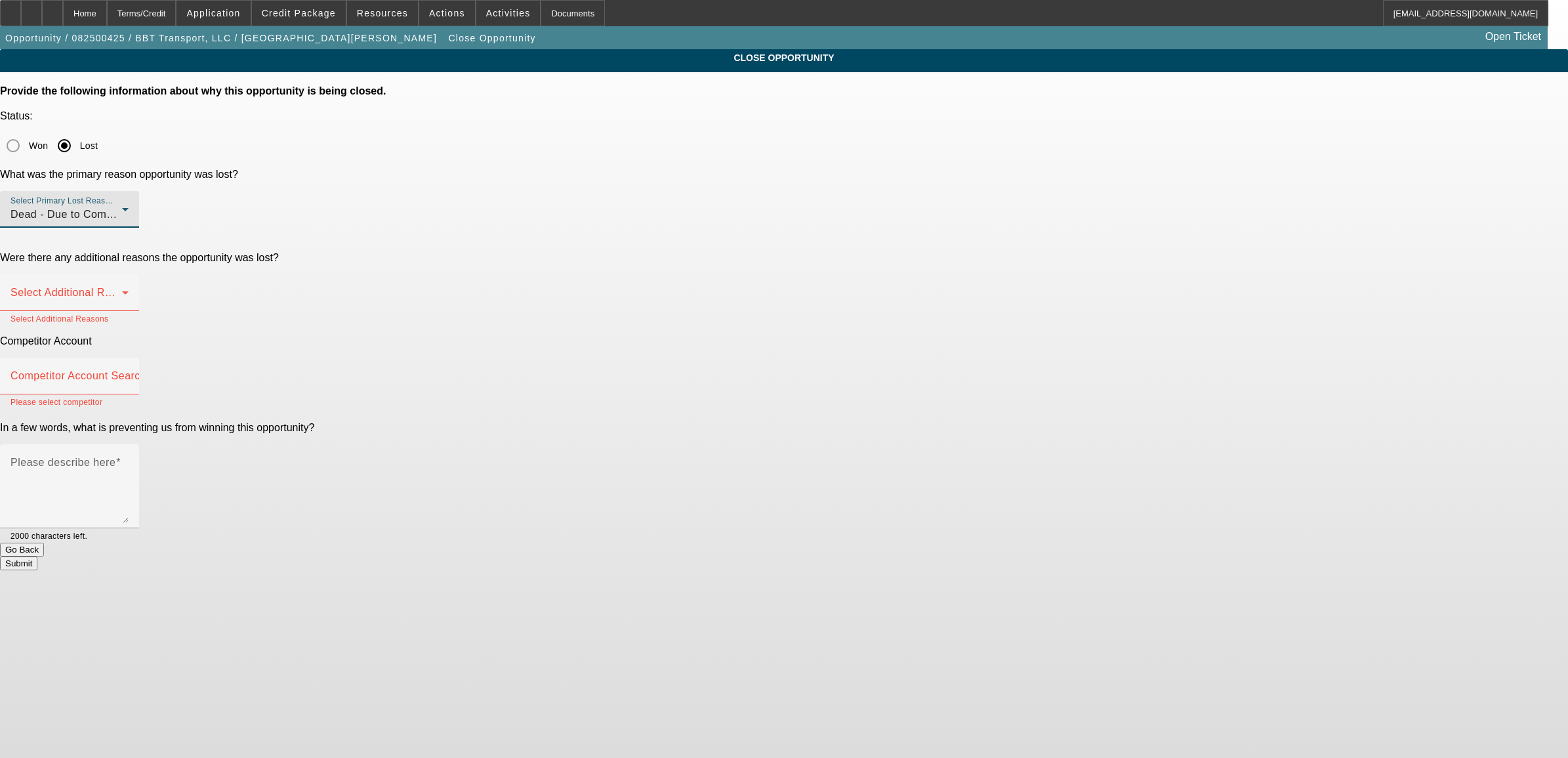
click at [122, 206] on div "Dead - Due to Competition" at bounding box center [66, 214] width 112 height 16
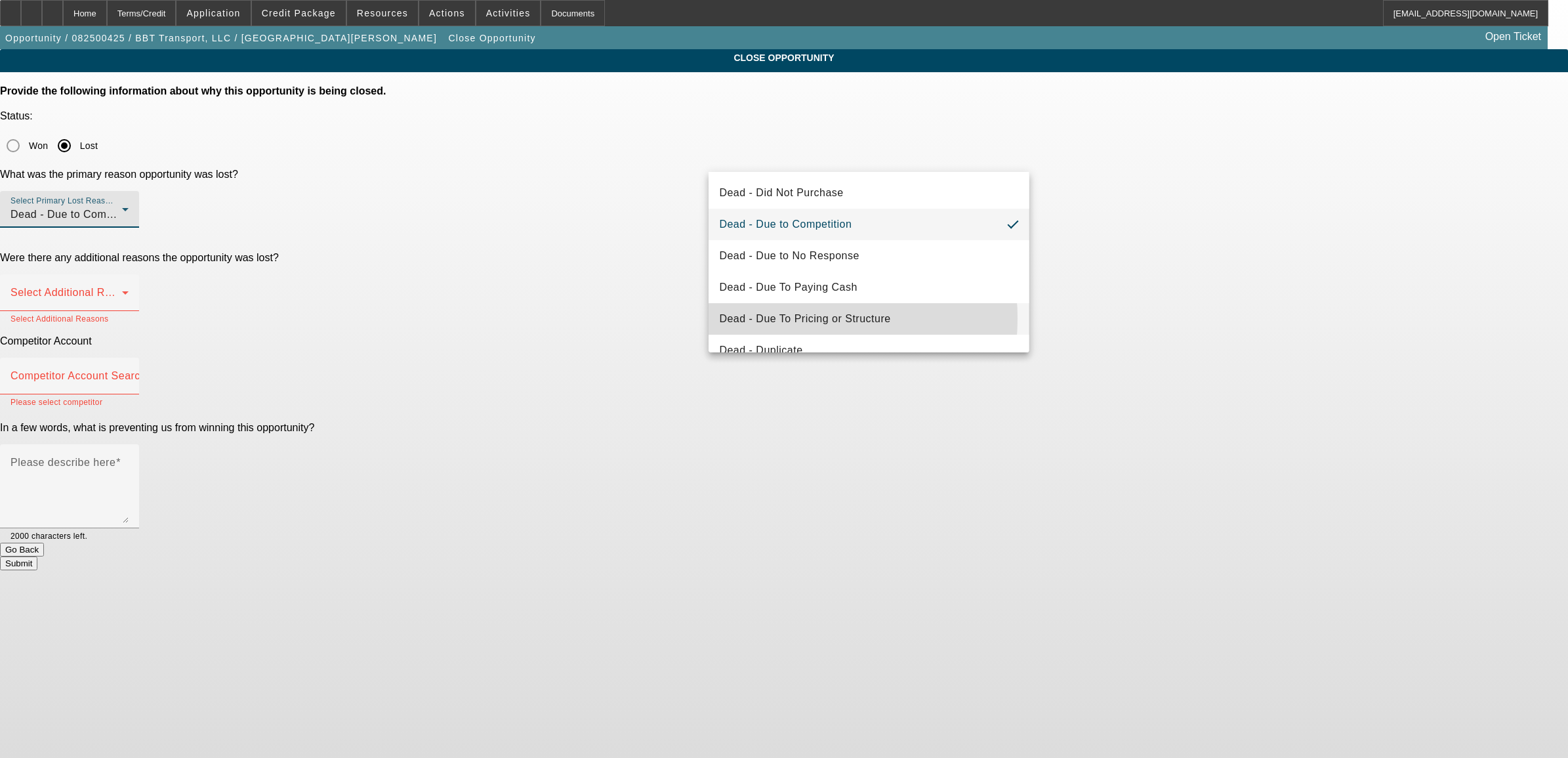
click at [785, 318] on span "Dead - Due To Pricing or Structure" at bounding box center [804, 319] width 171 height 16
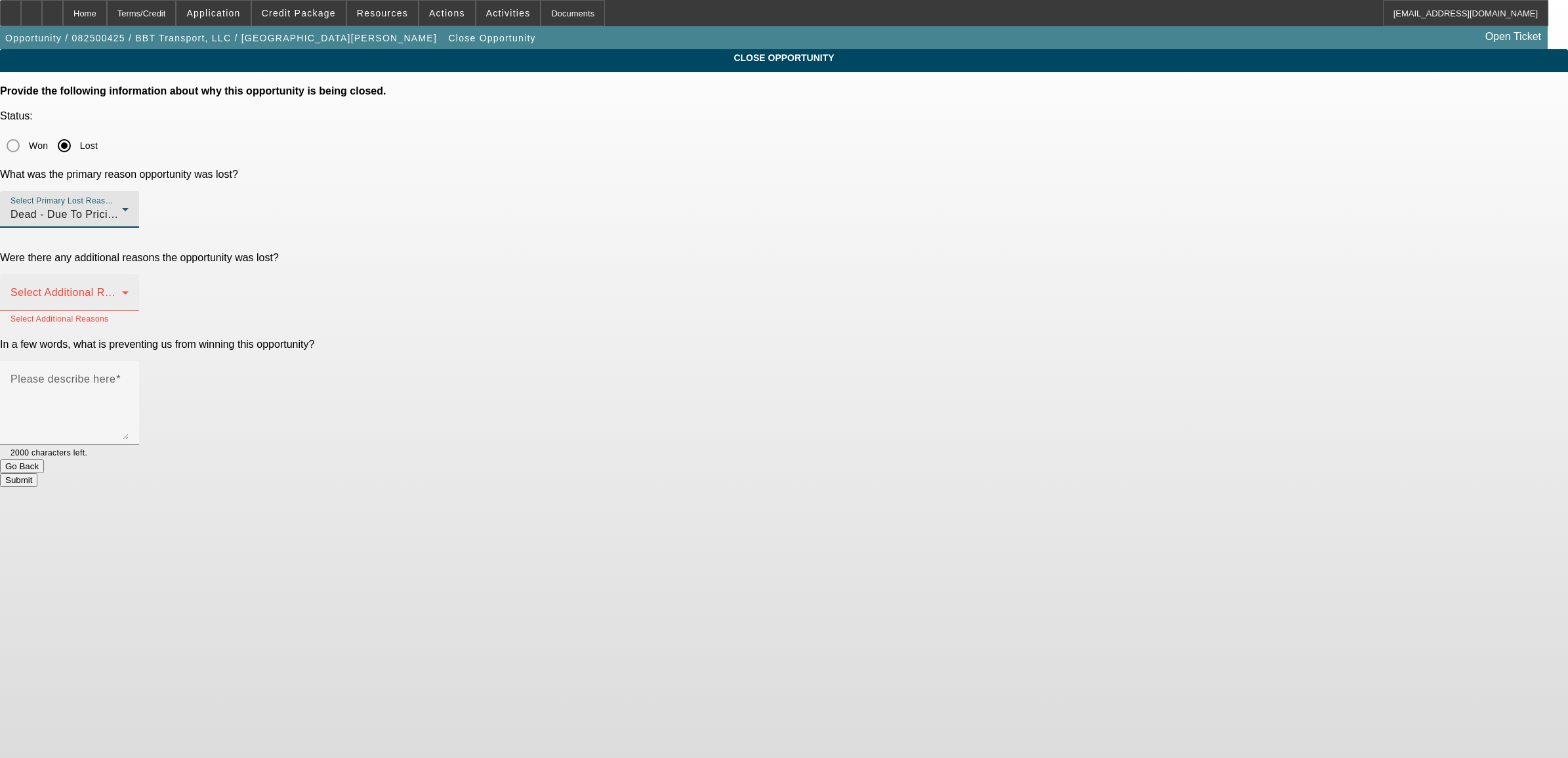
click at [122, 290] on span at bounding box center [66, 298] width 112 height 16
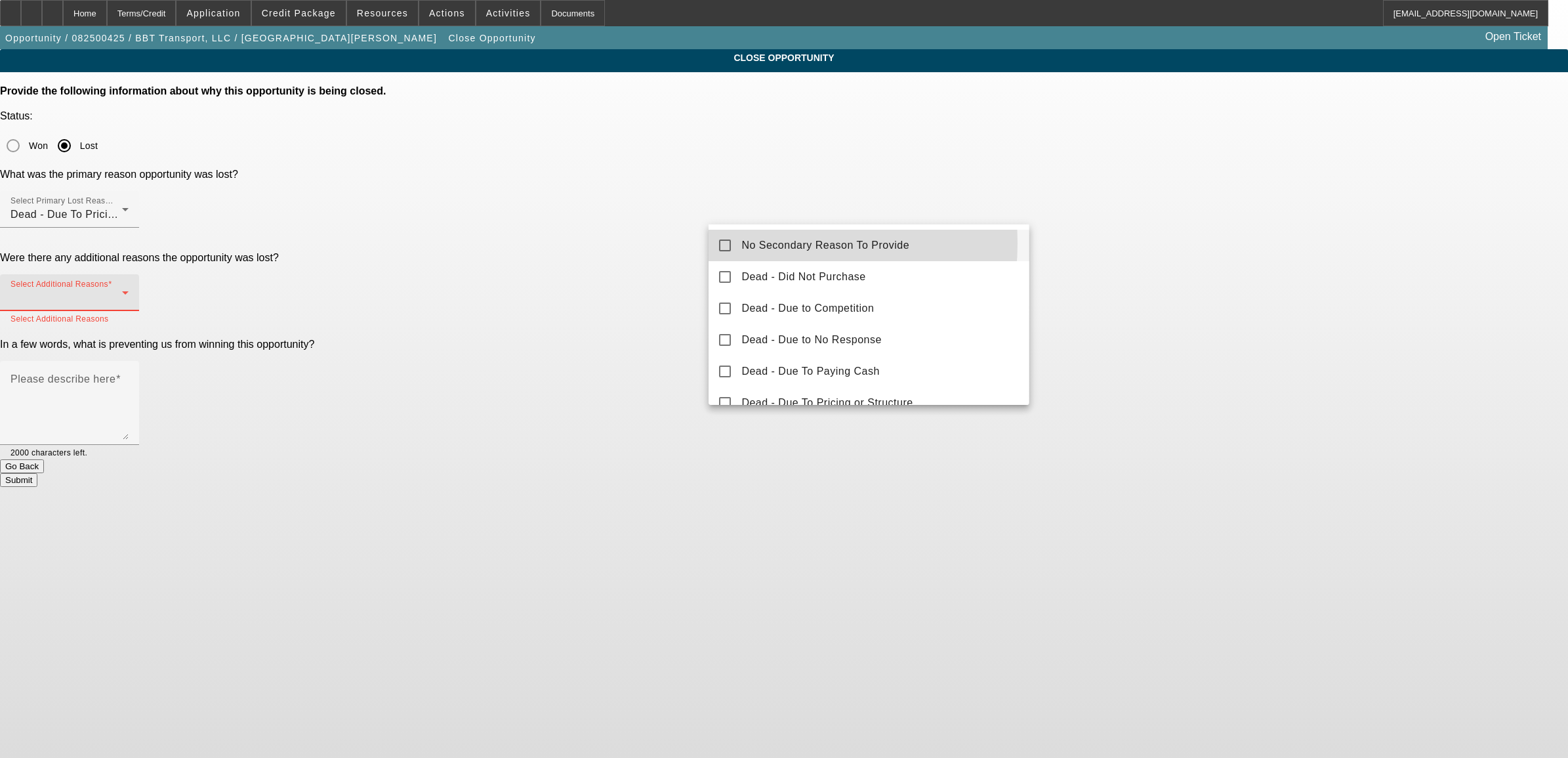
click at [744, 243] on span "No Secondary Reason To Provide" at bounding box center [825, 246] width 168 height 16
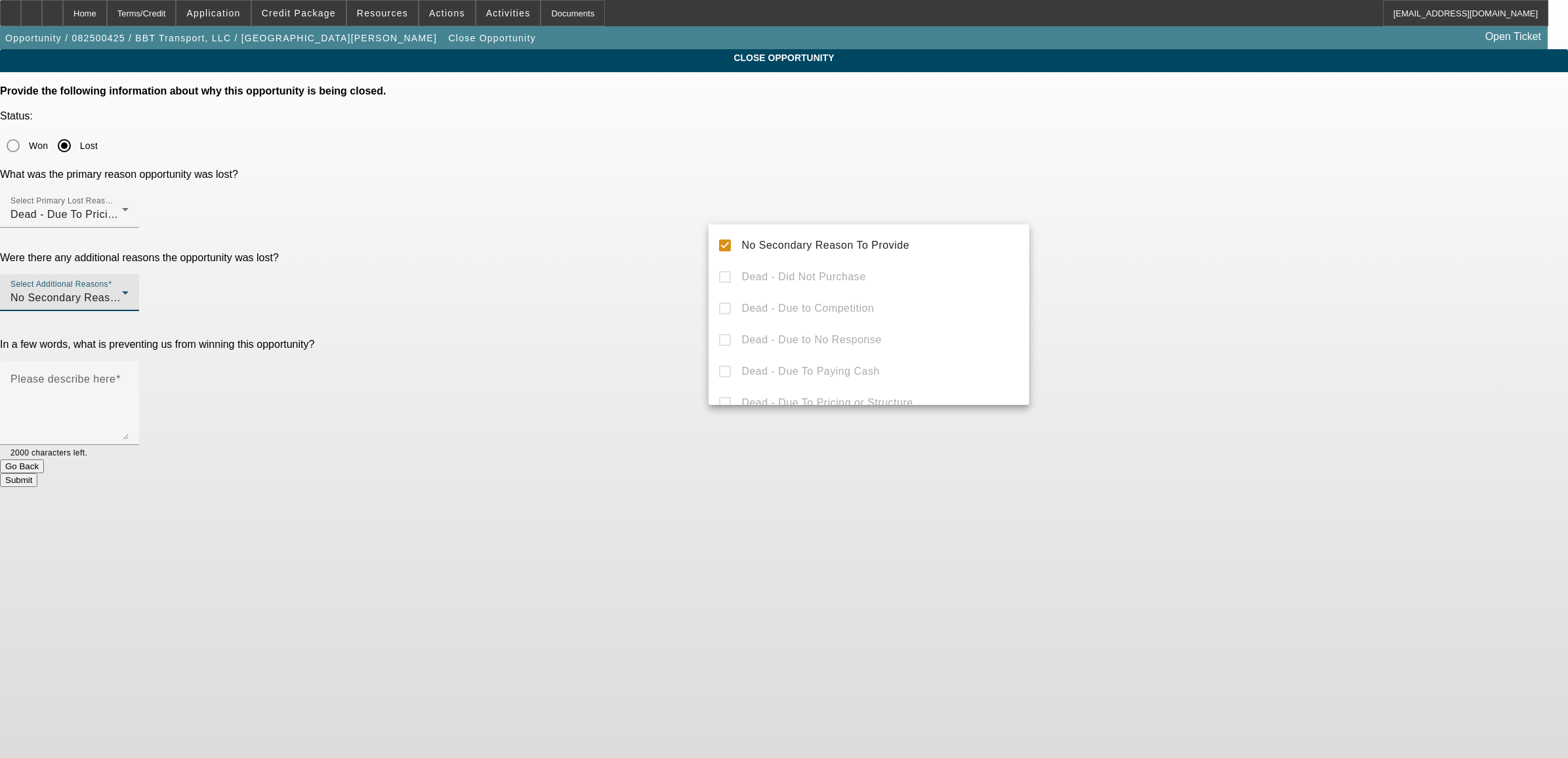
drag, startPoint x: 600, startPoint y: 290, endPoint x: 673, endPoint y: 308, distance: 75.2
click at [605, 296] on div at bounding box center [784, 379] width 1568 height 758
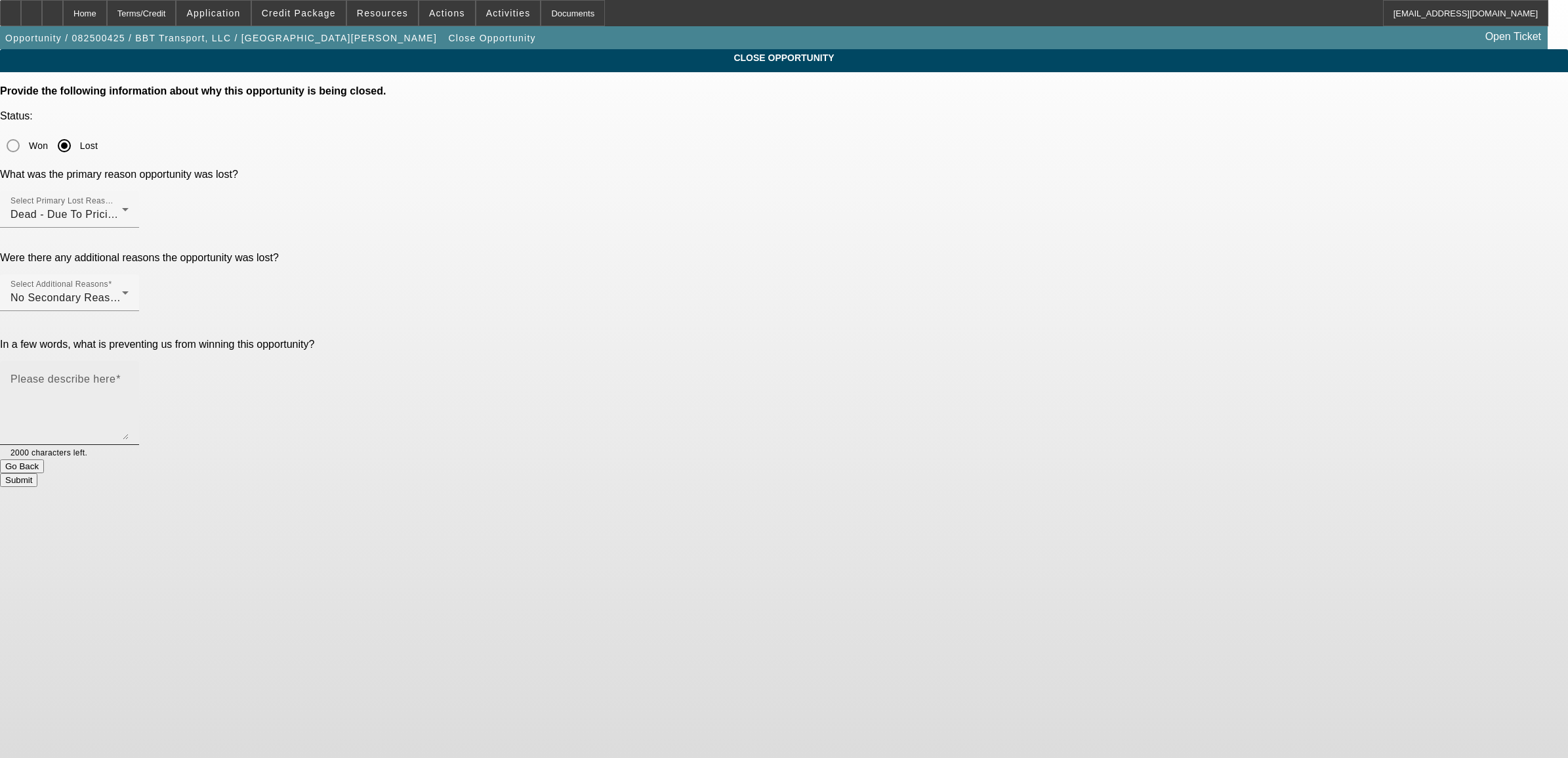
click at [128, 376] on textarea "Please describe here" at bounding box center [70, 408] width 118 height 63
type textarea "said he went with anothe rbank. wouldn't tell me who when I asked."
click at [38, 473] on button "Submit" at bounding box center [19, 480] width 38 height 14
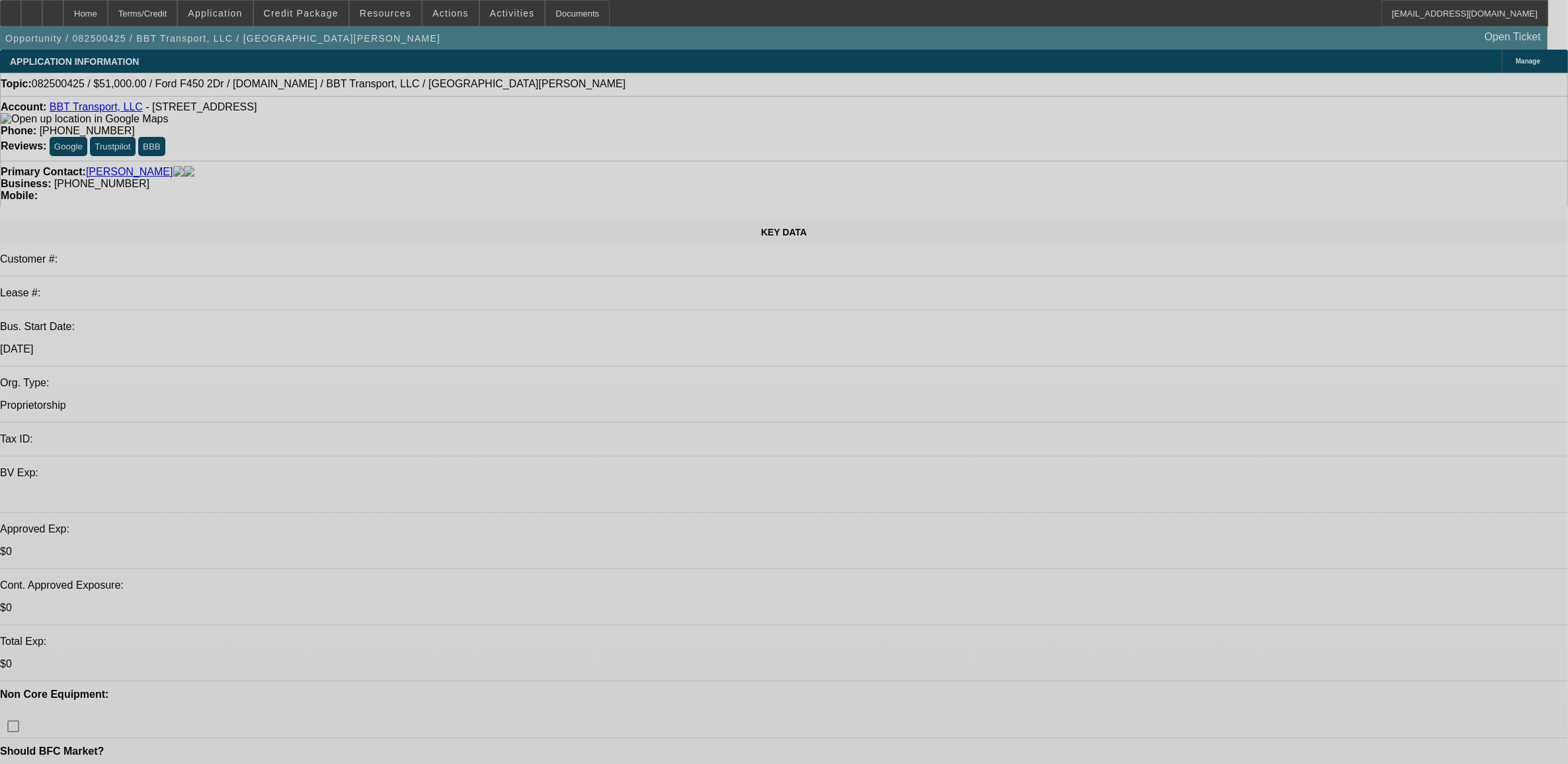
select select "0"
select select "2"
select select "0.1"
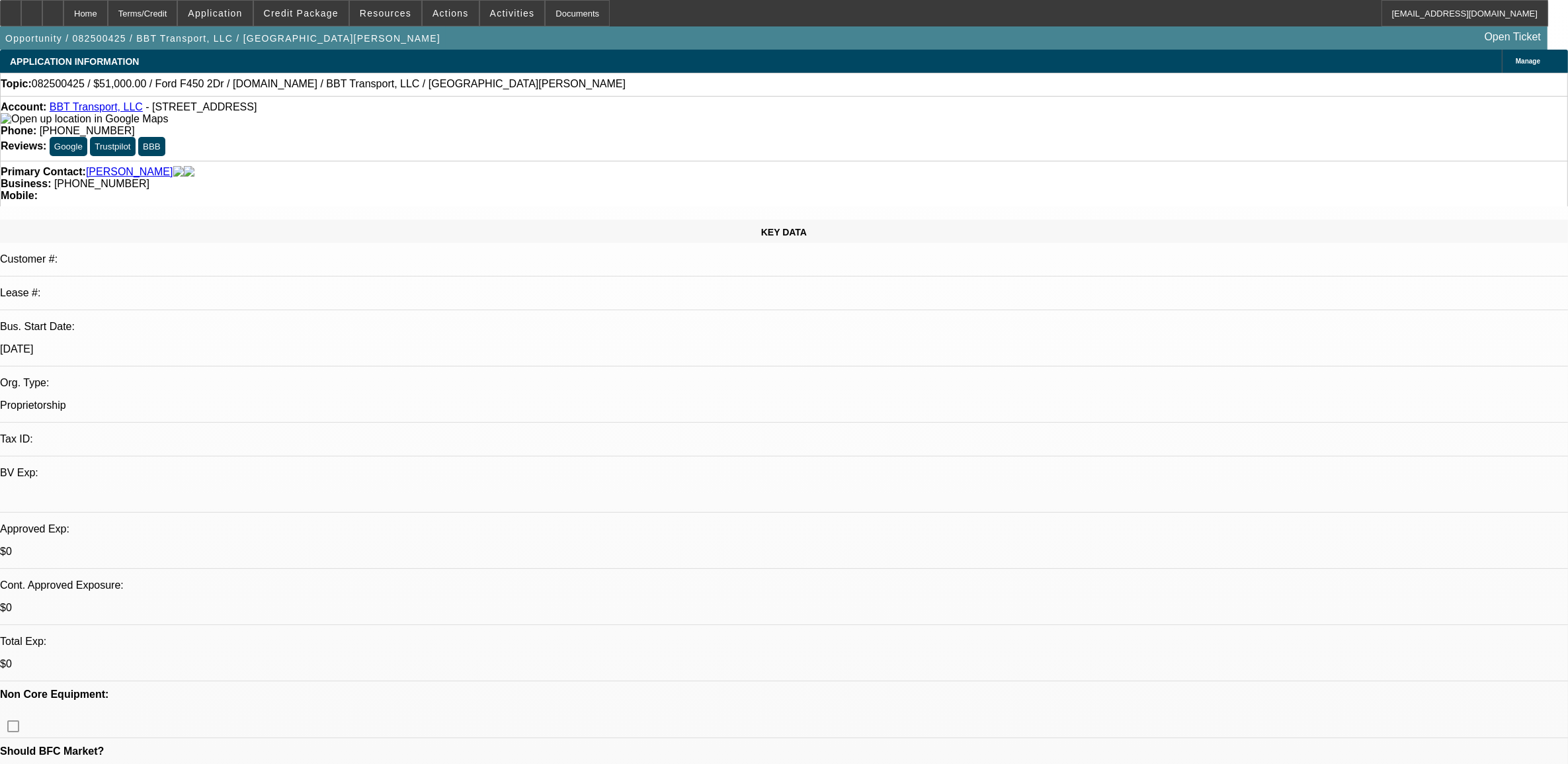
select select "0"
select select "2"
select select "0.1"
select select "1"
select select "2"
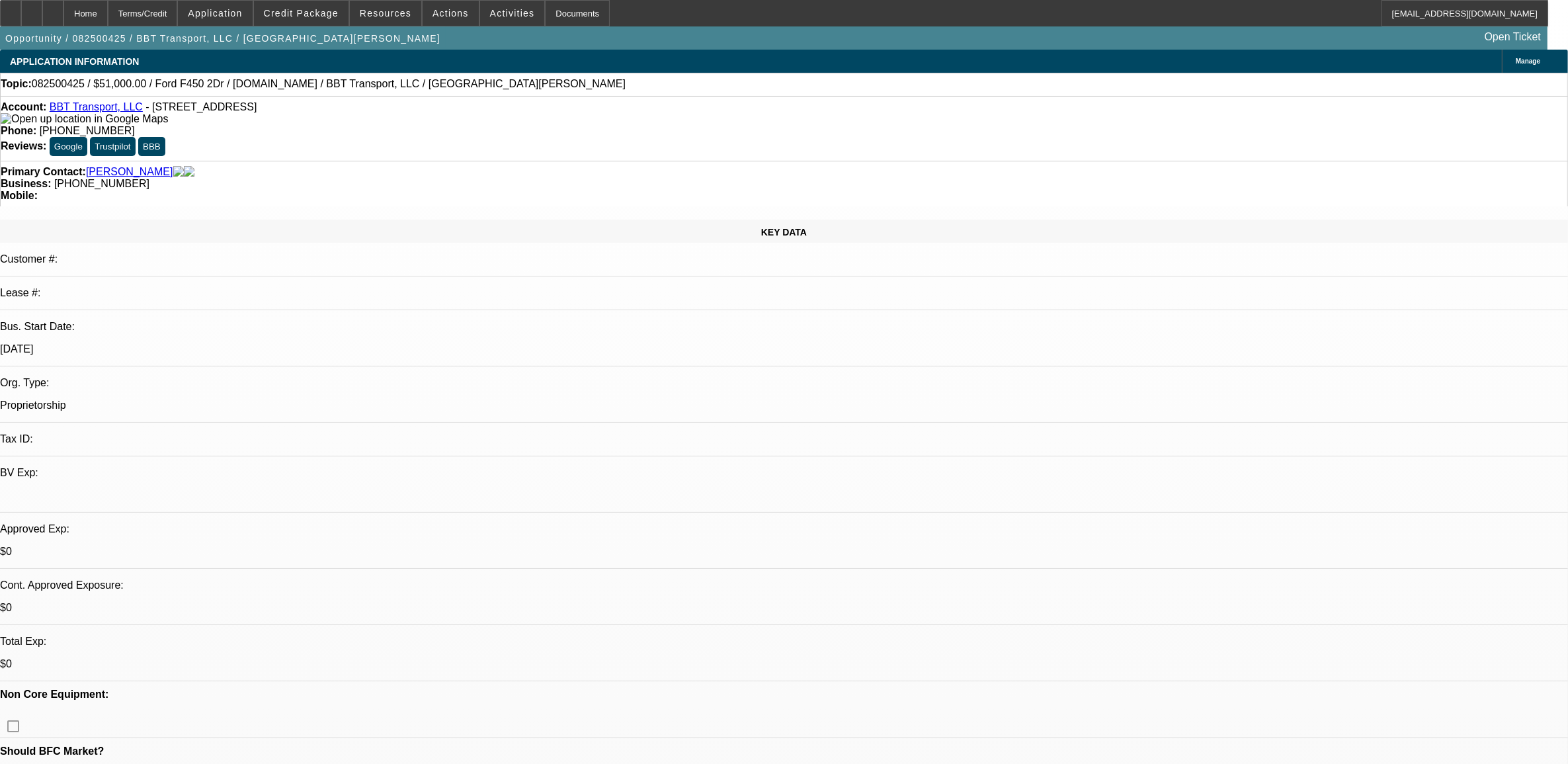
select select "4"
select select "1"
select select "2"
select select "4"
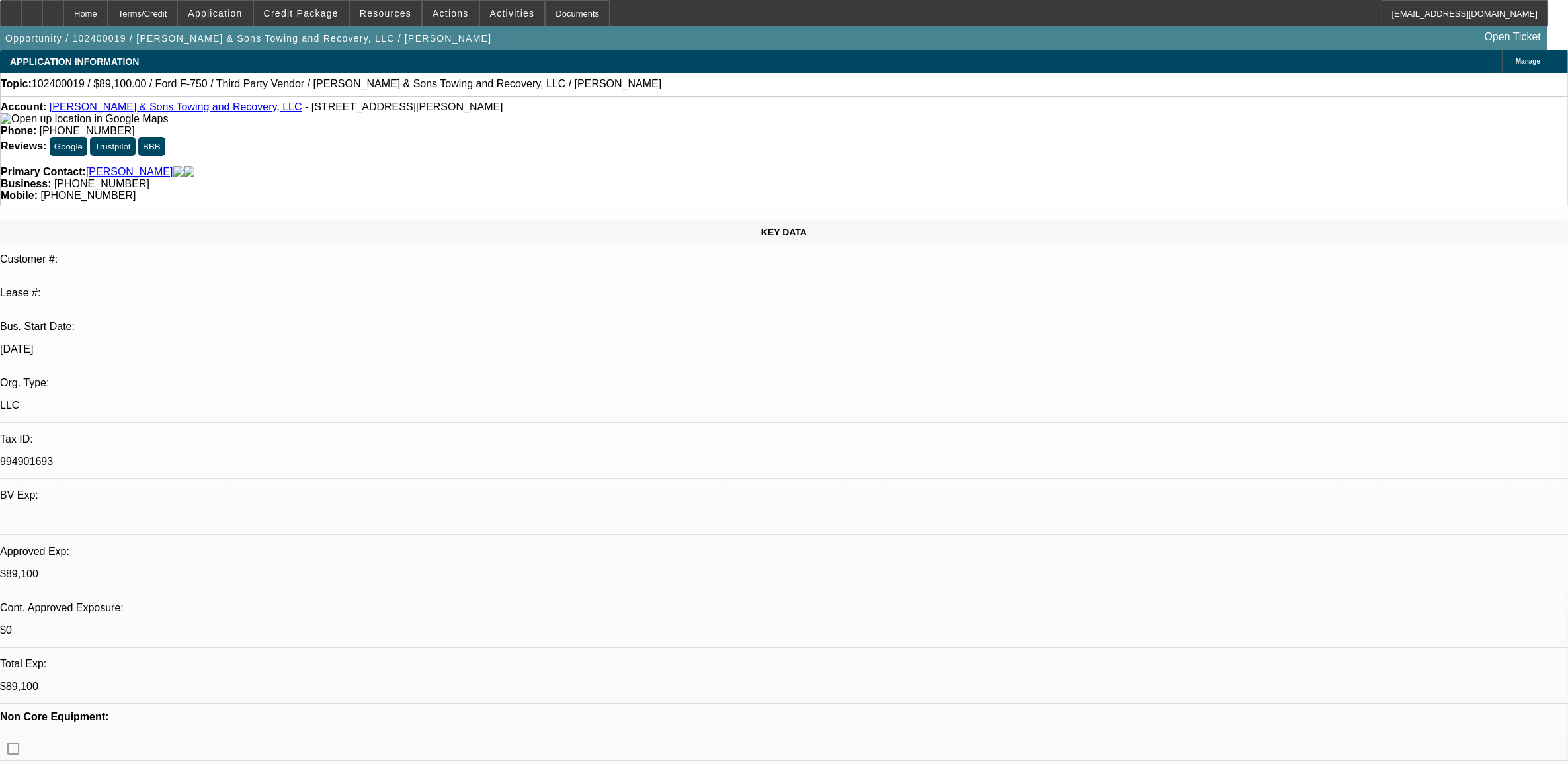
select select "0"
select select "0.1"
select select "2"
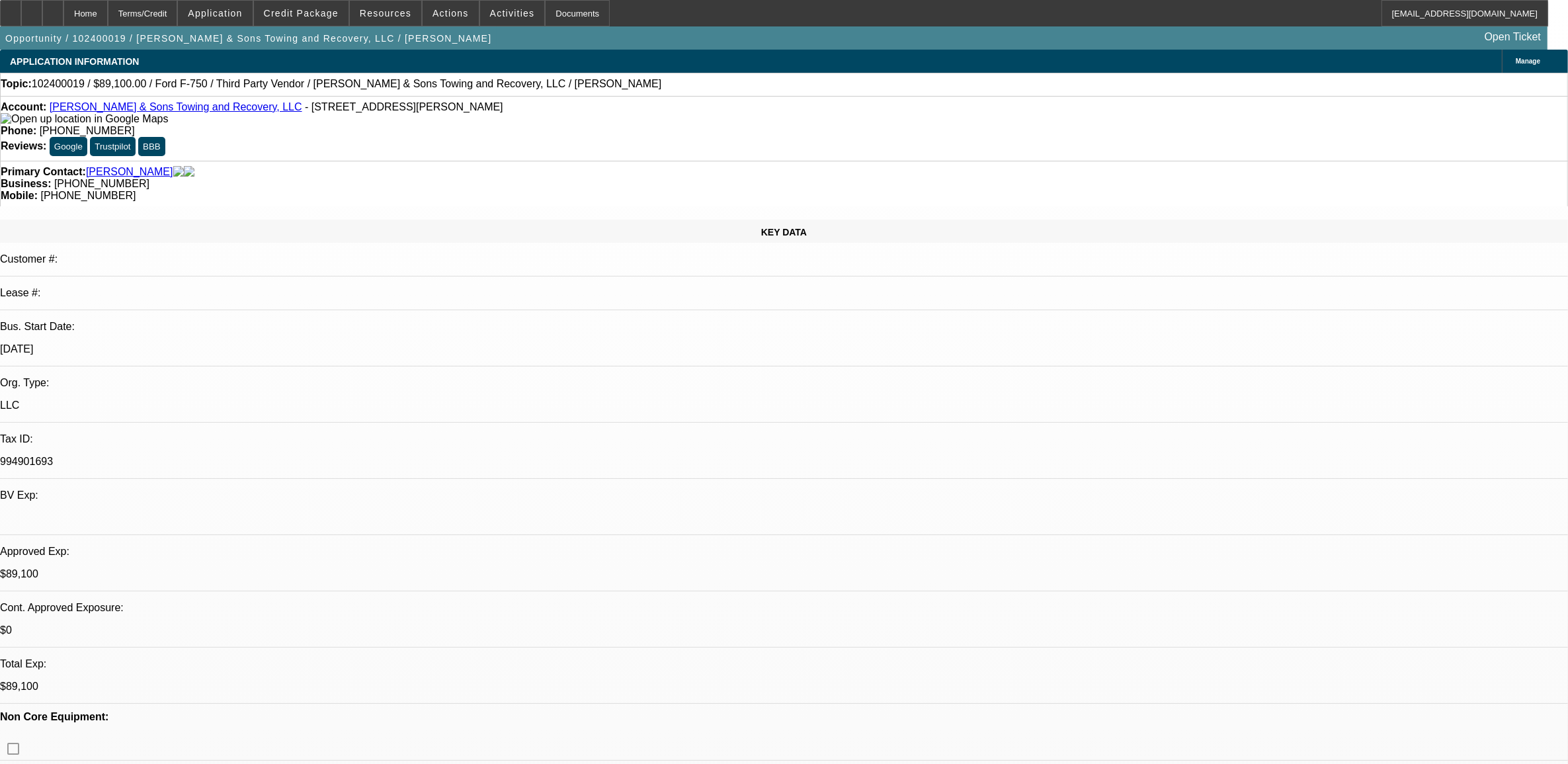
select select "0"
select select "0.1"
select select "2"
select select "0.1"
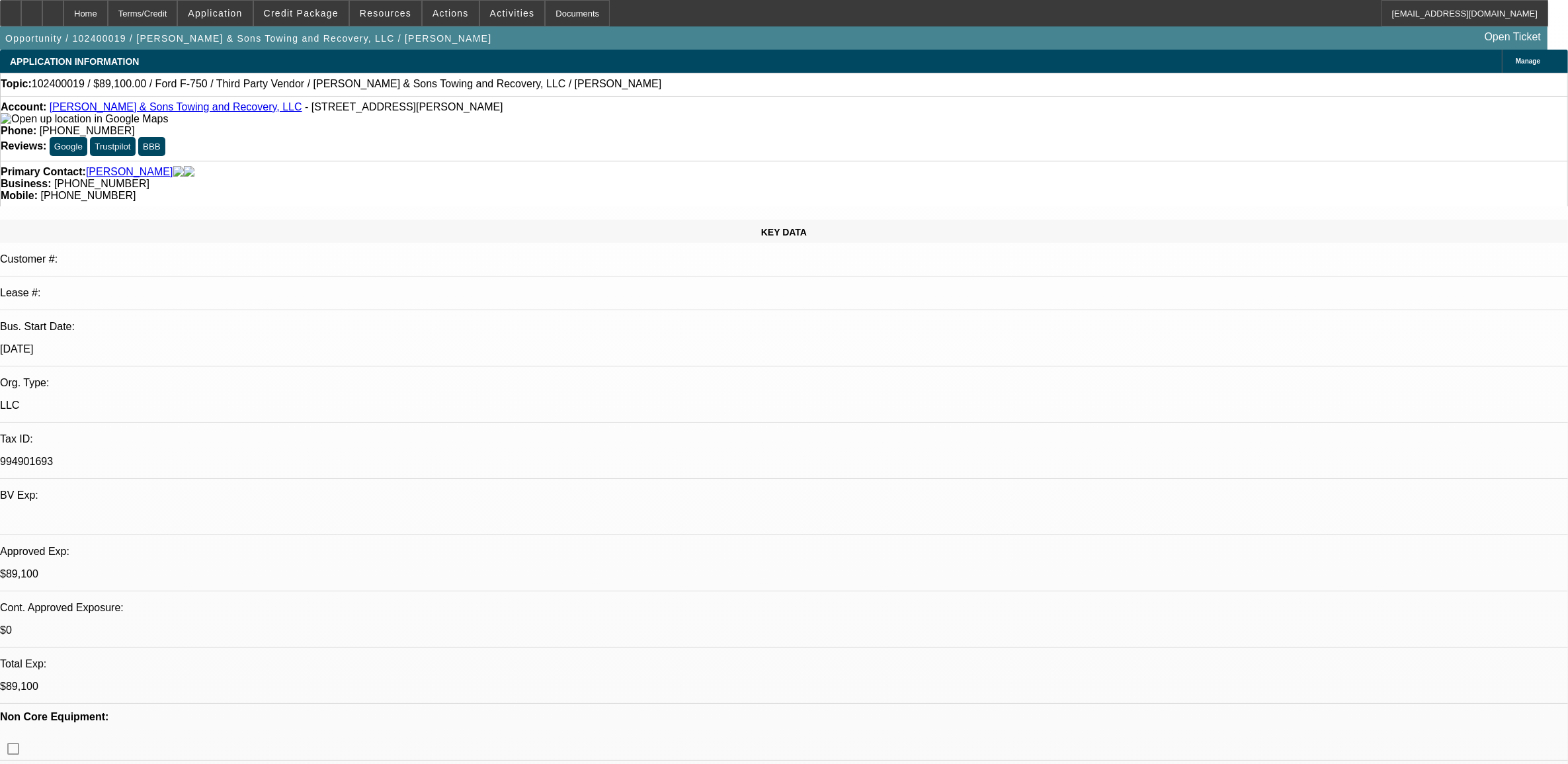
select select "2"
select select "0.1"
select select "1"
select select "2"
select select "6"
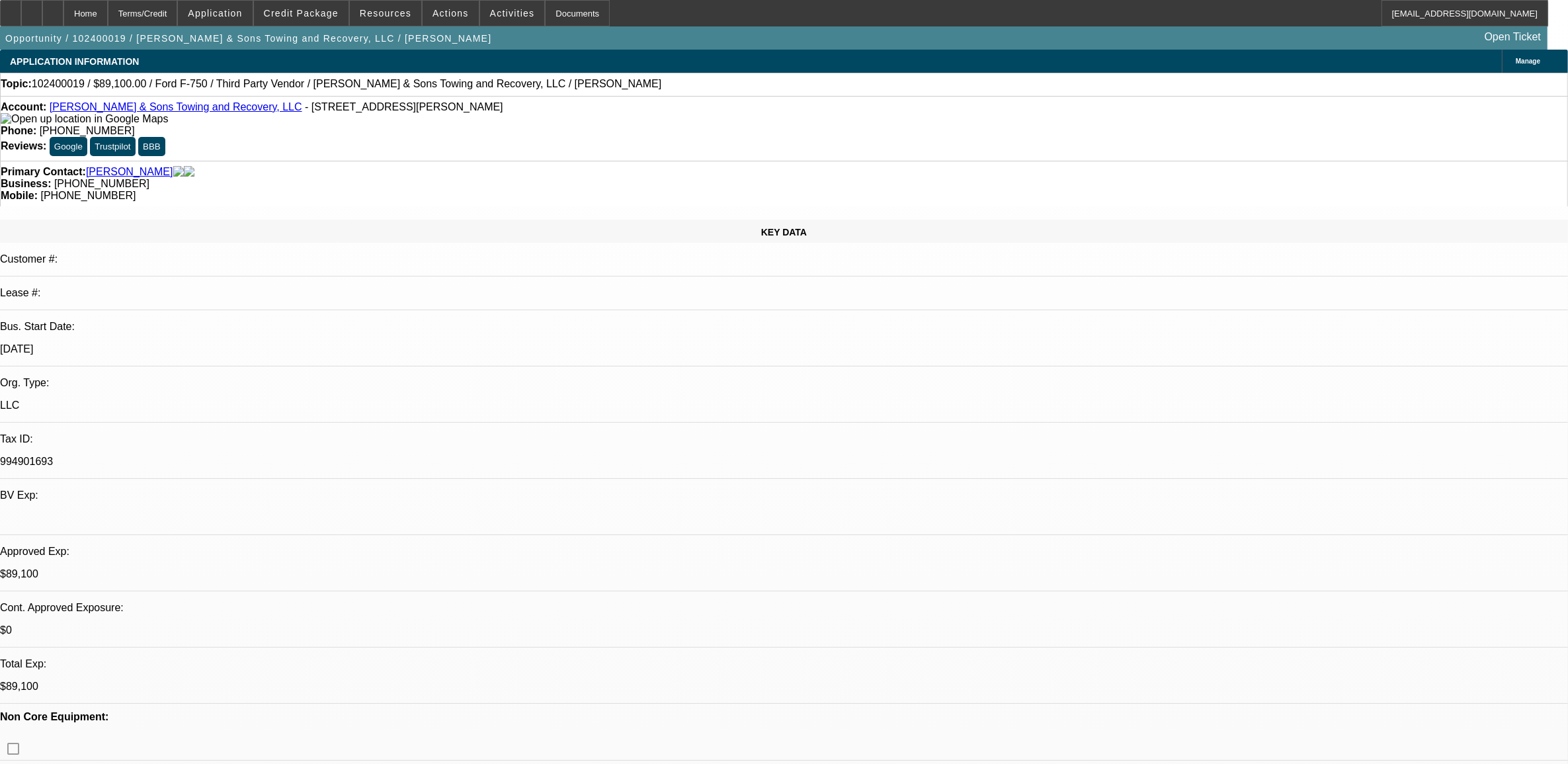
select select "1"
select select "2"
select select "6"
select select "1"
select select "2"
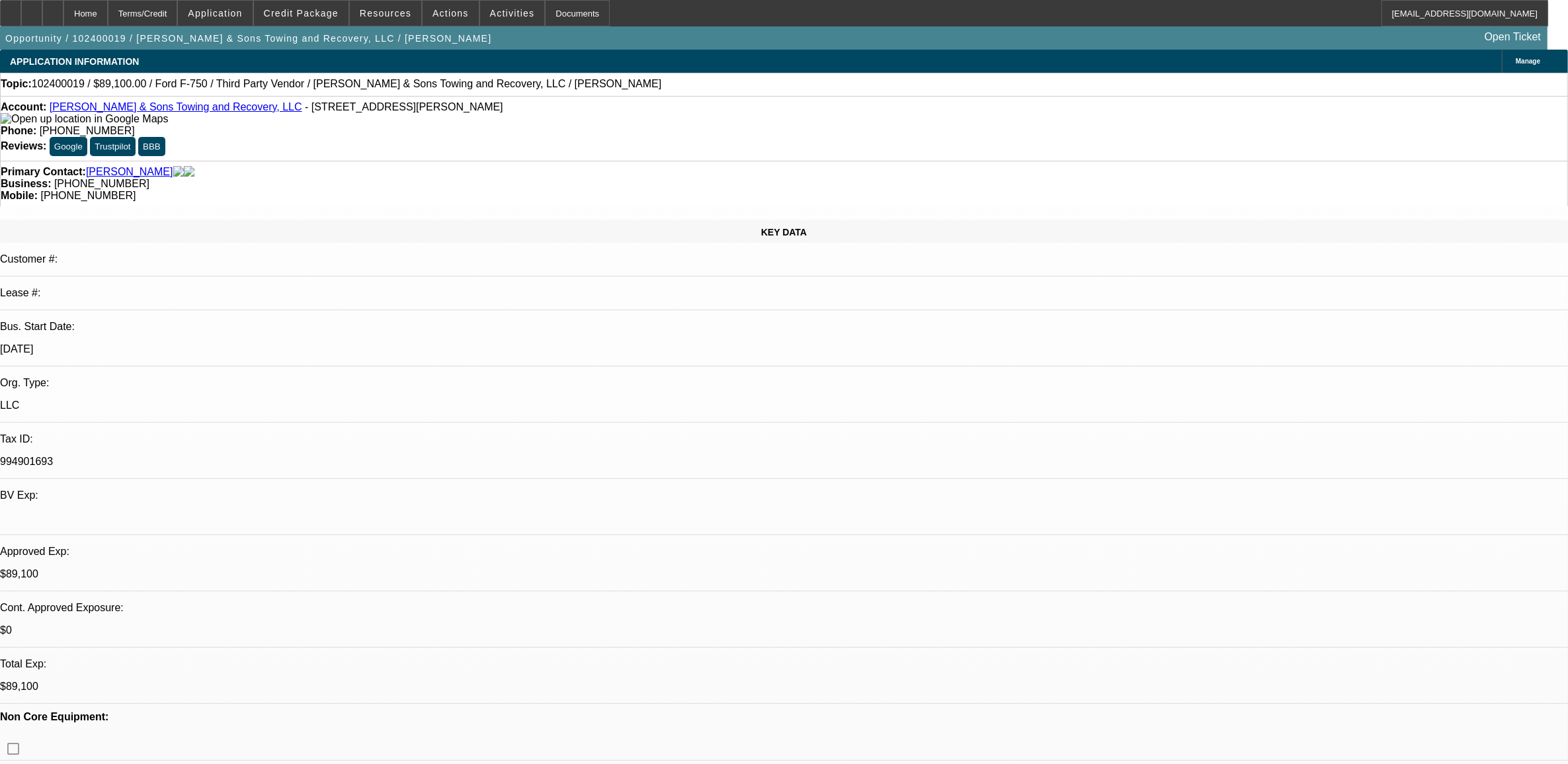
select select "4"
select select "1"
select select "2"
select select "4"
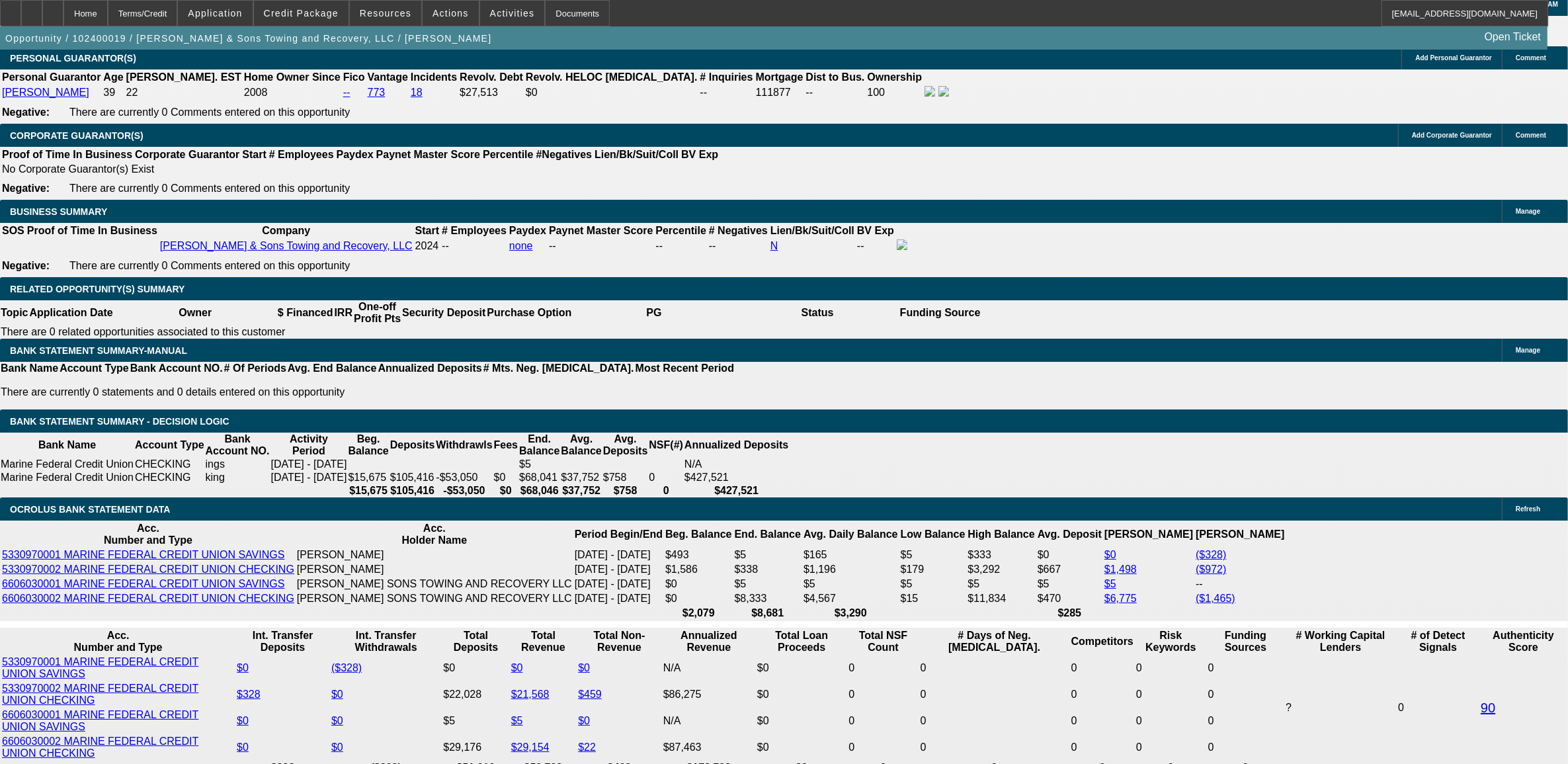
scroll to position [2066, 0]
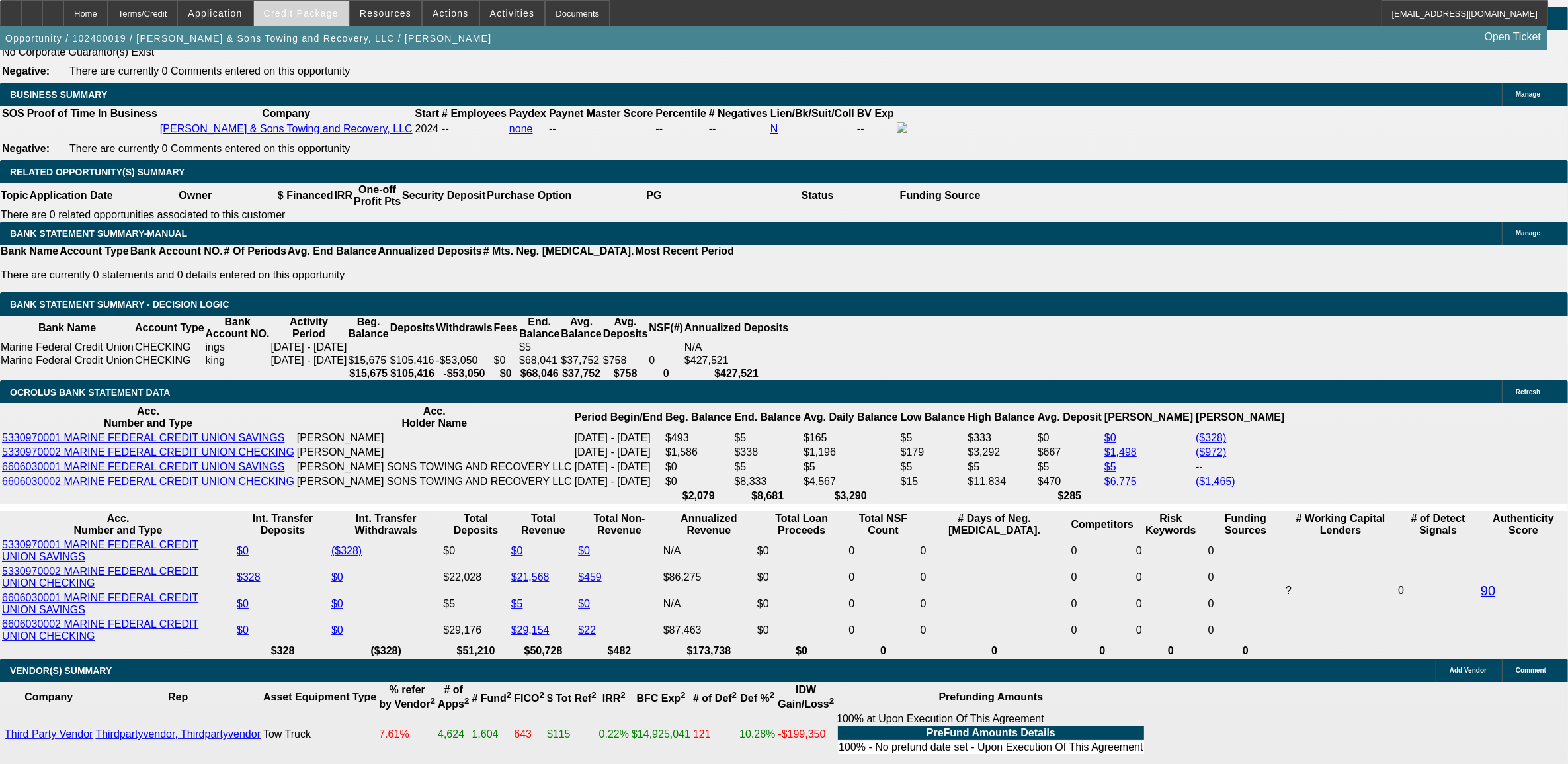
click at [312, 11] on span "Credit Package" at bounding box center [300, 13] width 75 height 11
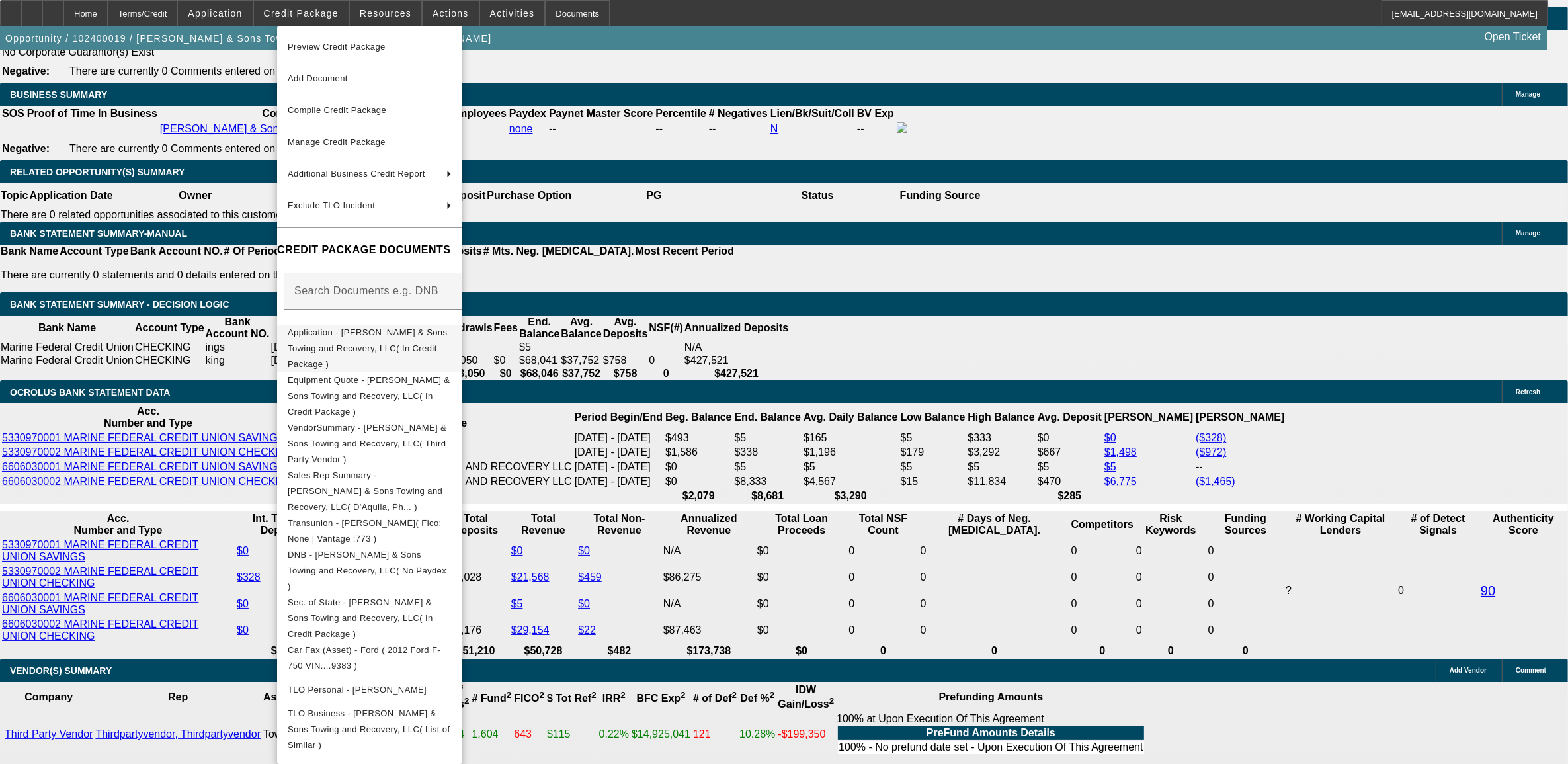
click at [373, 342] on span "Application - Smith & Sons Towing and Recovery, LLC( In Credit Package )" at bounding box center [369, 348] width 164 height 48
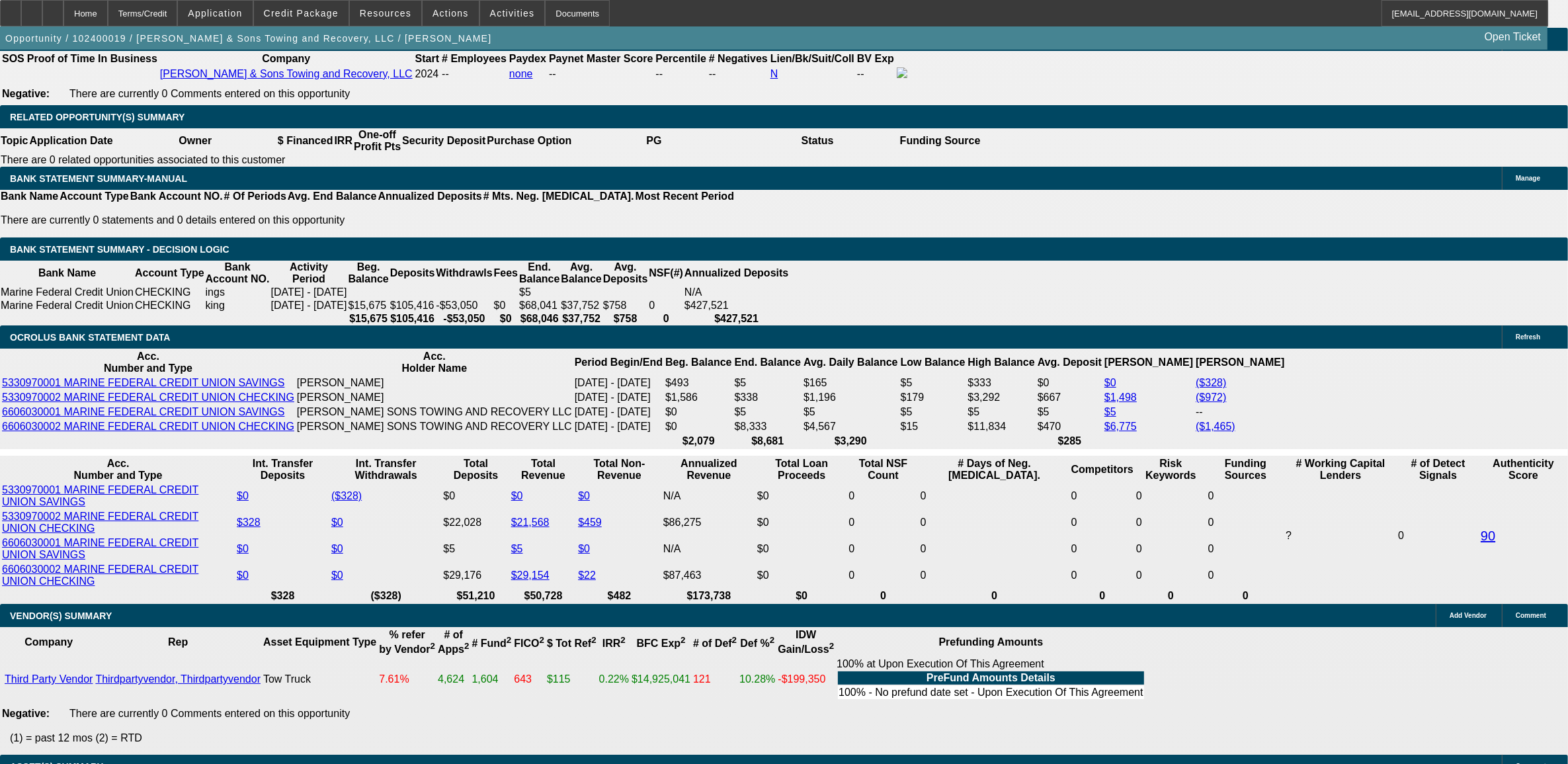
scroll to position [2149, 0]
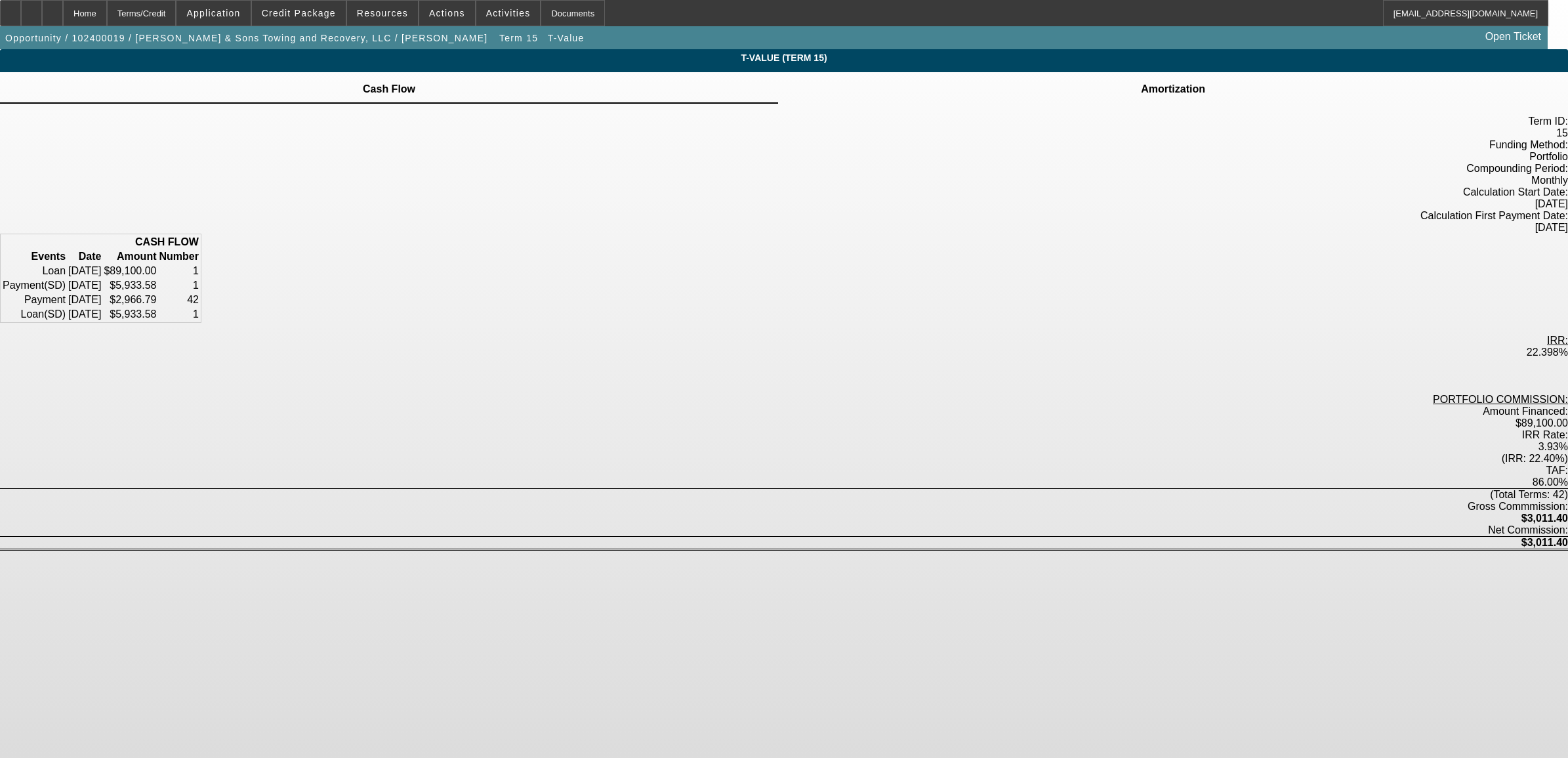
click at [1140, 95] on td "Amortization" at bounding box center [1173, 89] width 65 height 12
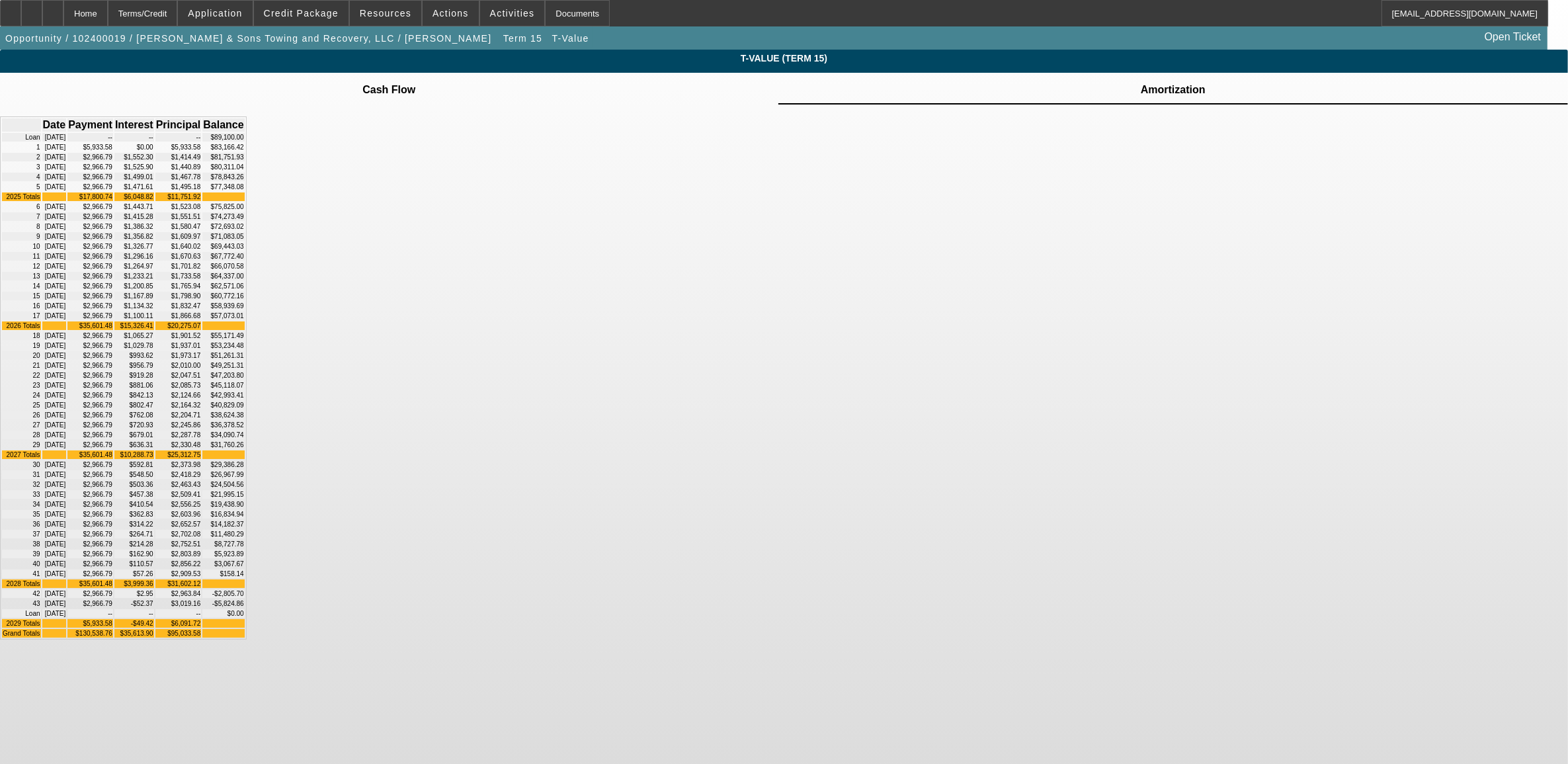
scroll to position [265, 0]
click at [107, 12] on div "Home" at bounding box center [86, 13] width 45 height 27
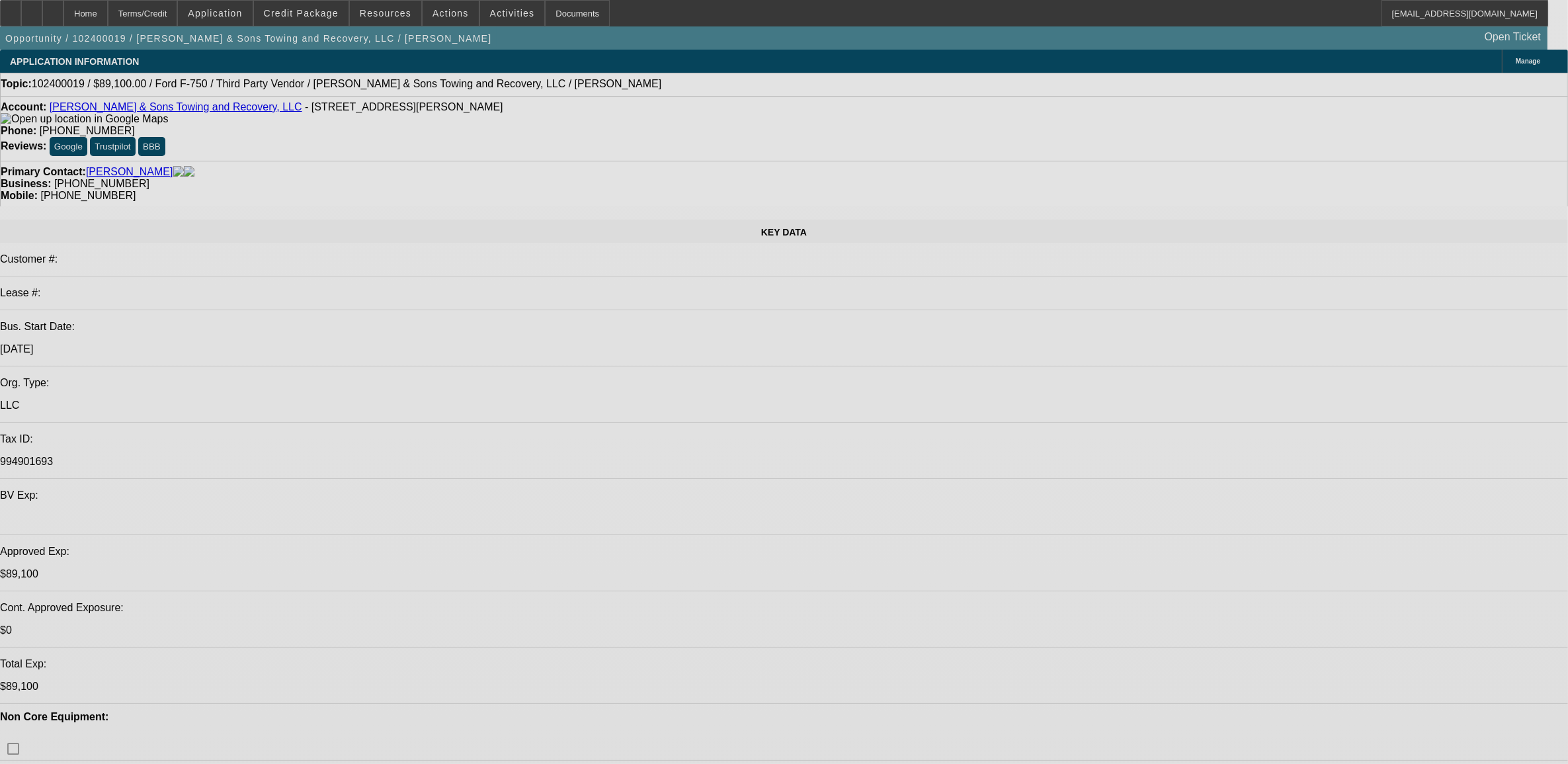
select select "0"
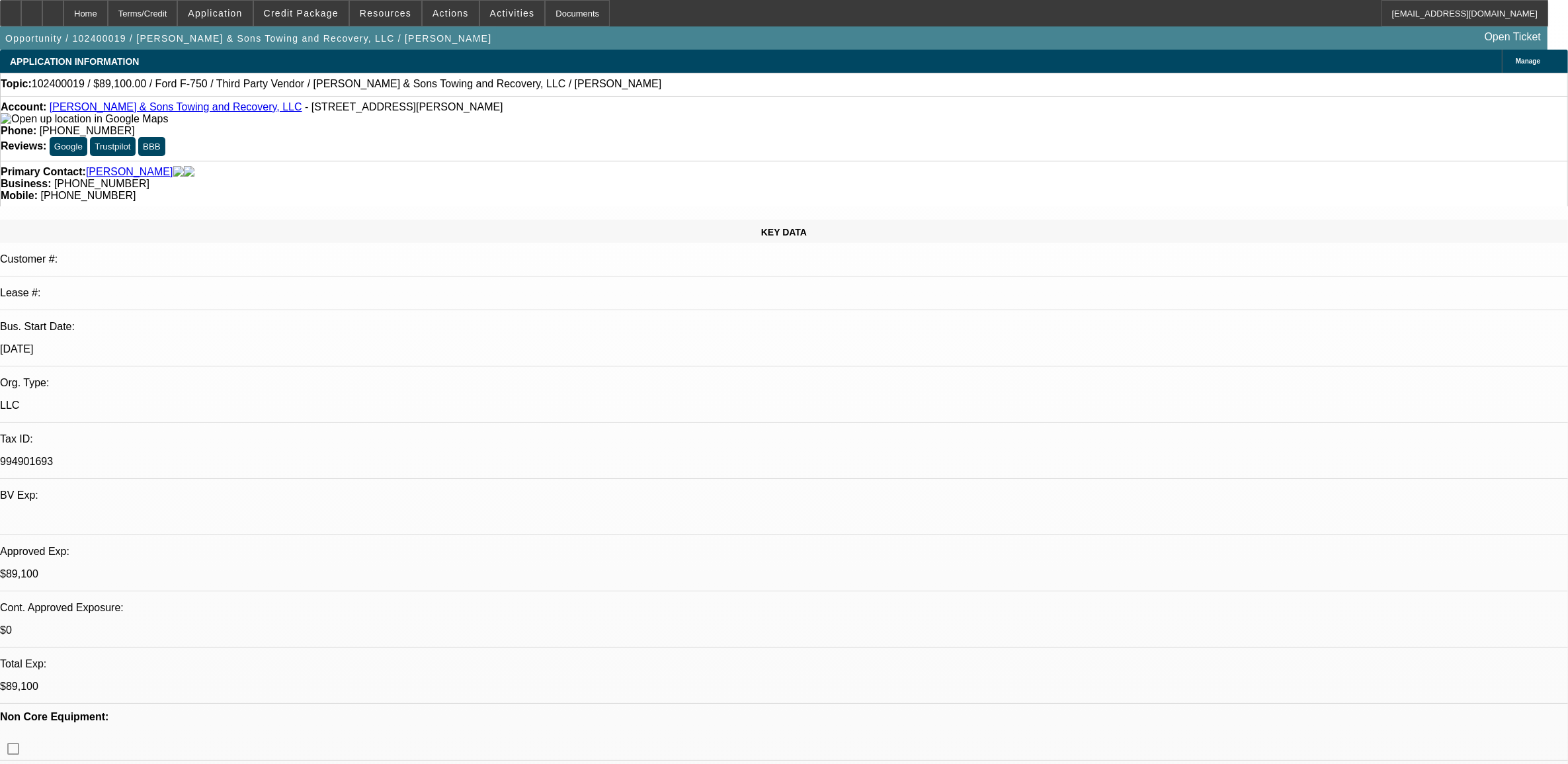
select select "0"
select select "2"
select select "0"
select select "6"
select select "0.1"
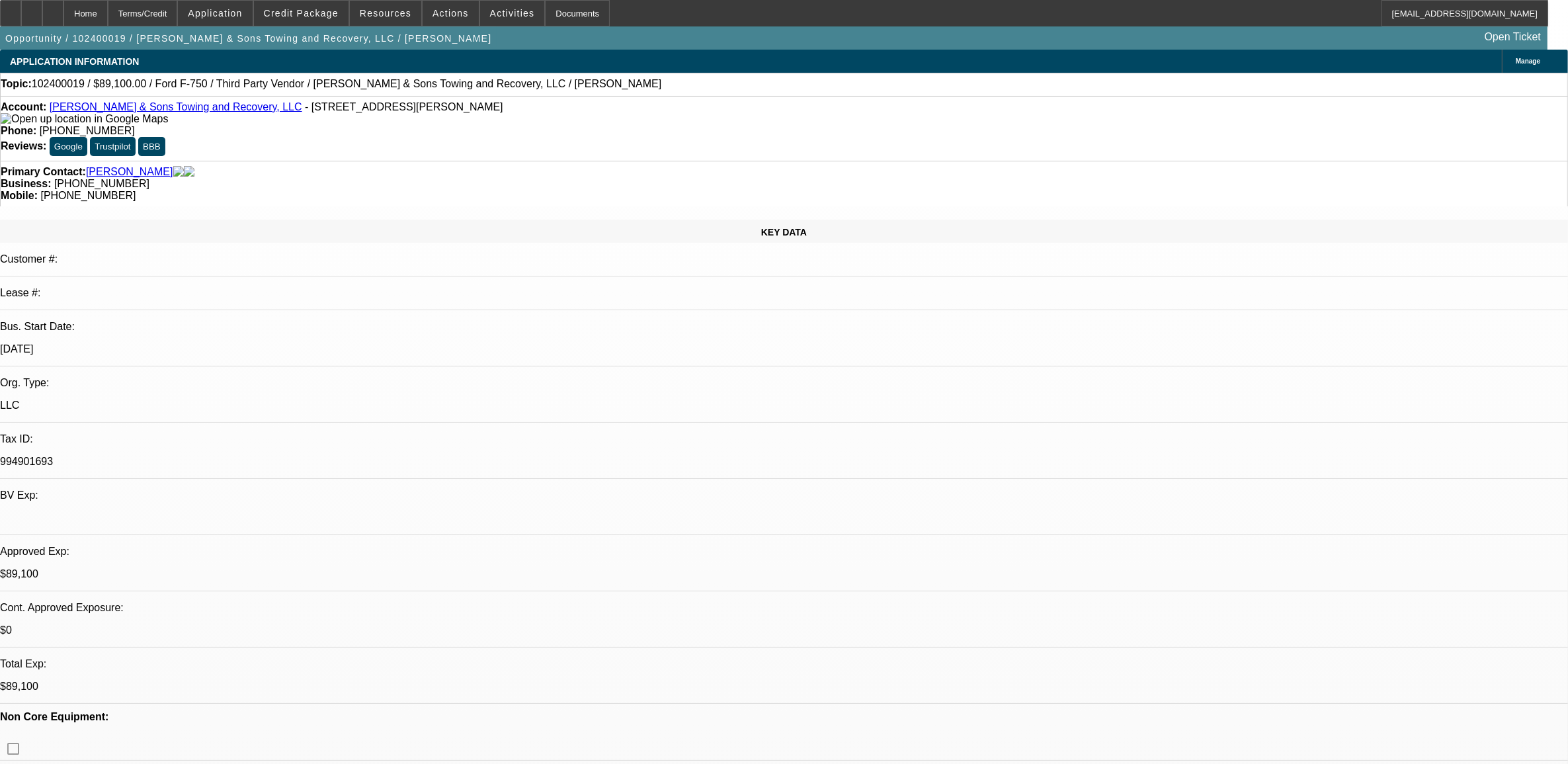
select select "2"
select select "0"
select select "6"
select select "0.1"
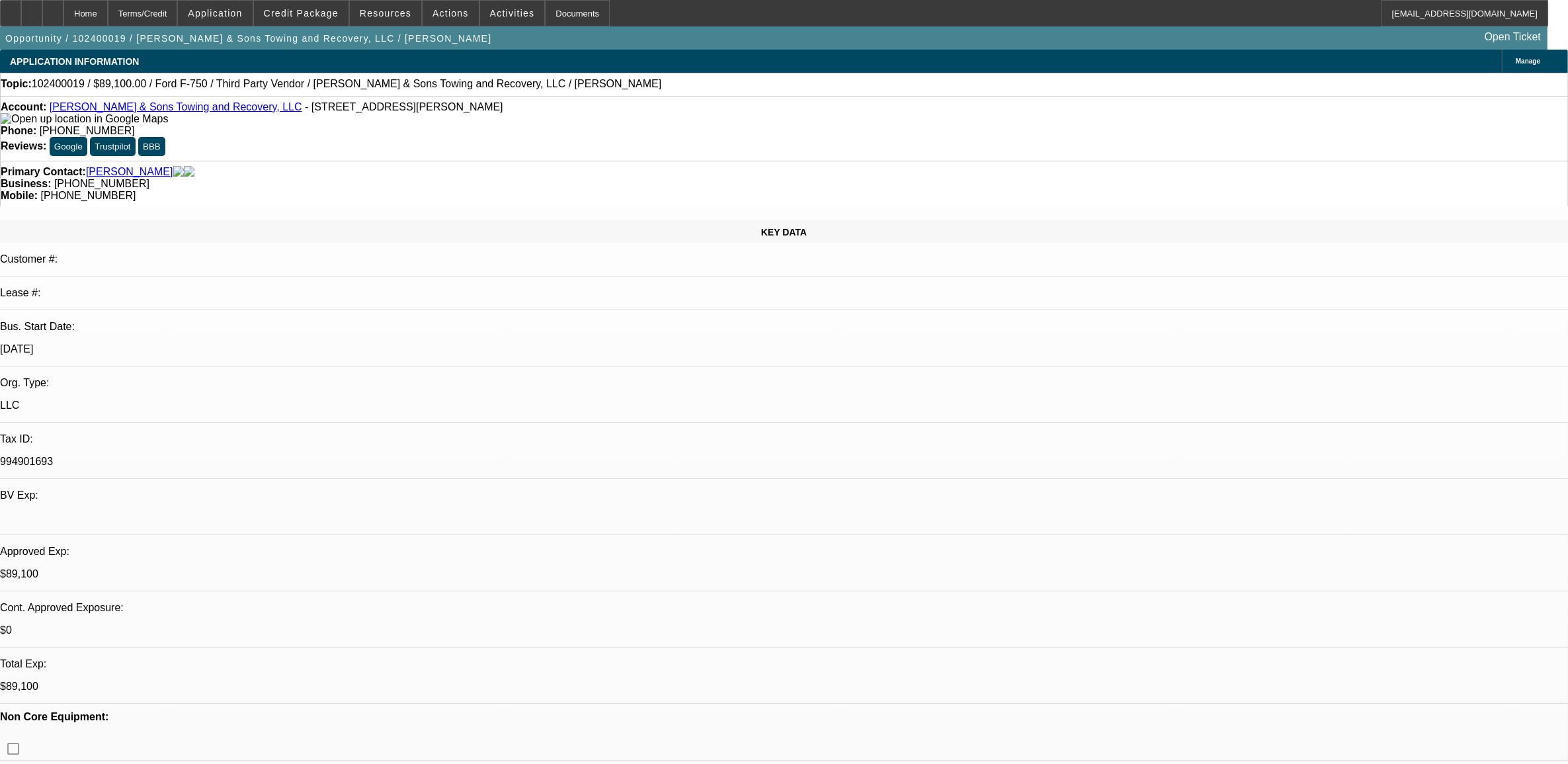
select select "2"
select select "0.1"
select select "4"
select select "0.1"
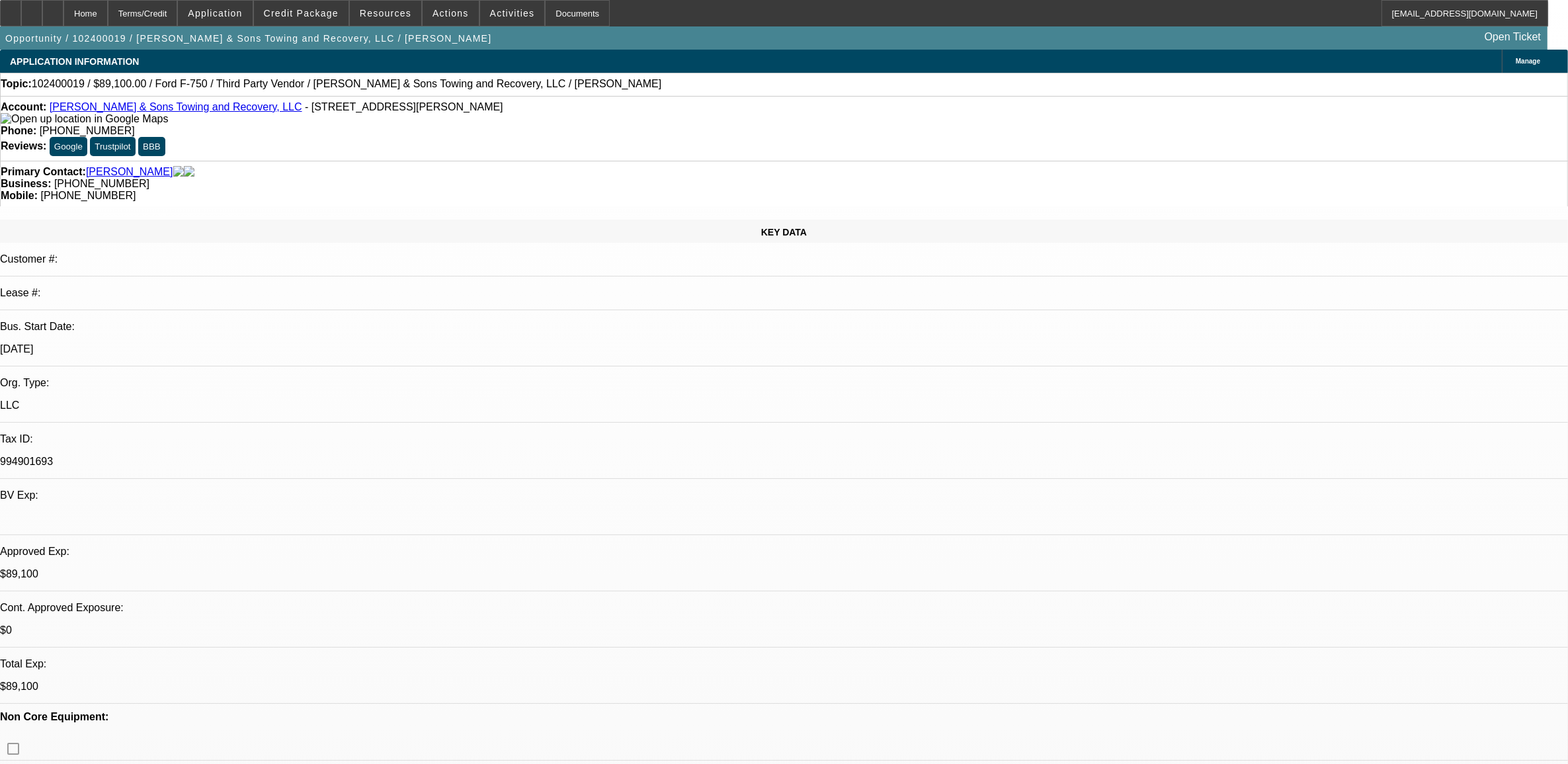
select select "2"
select select "0.1"
select select "4"
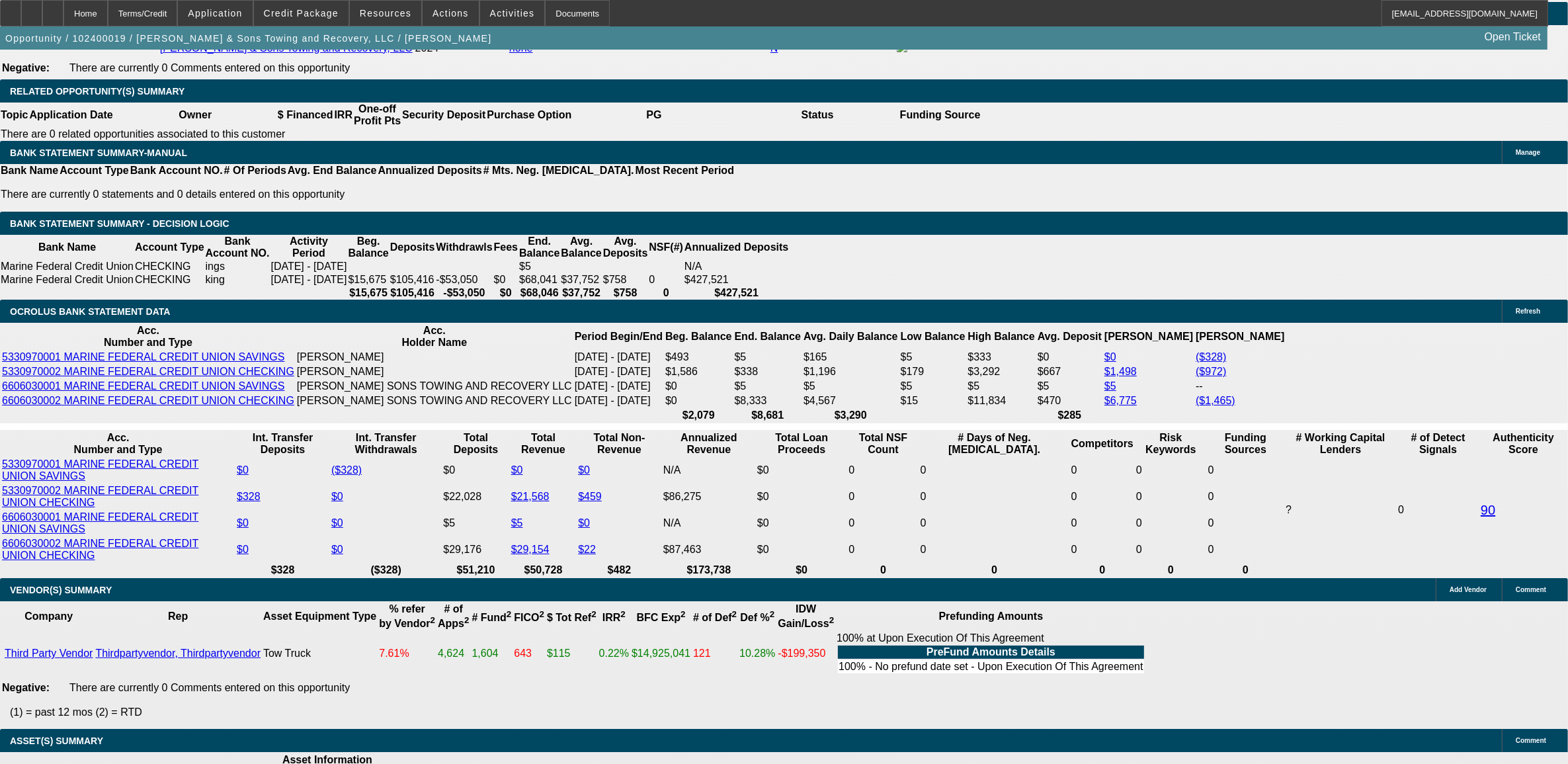
scroll to position [2149, 0]
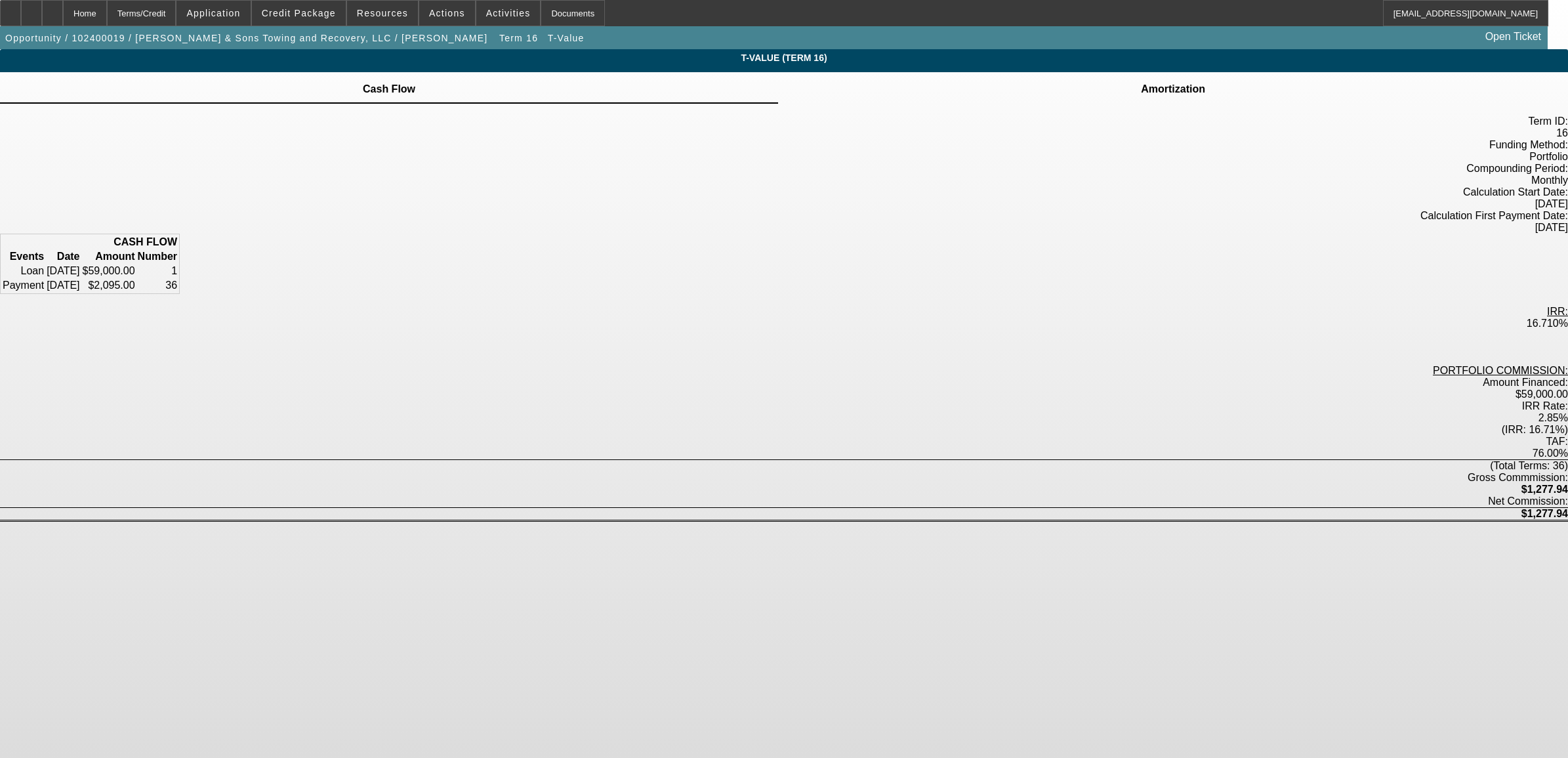
click at [1140, 82] on td at bounding box center [1173, 81] width 65 height 1
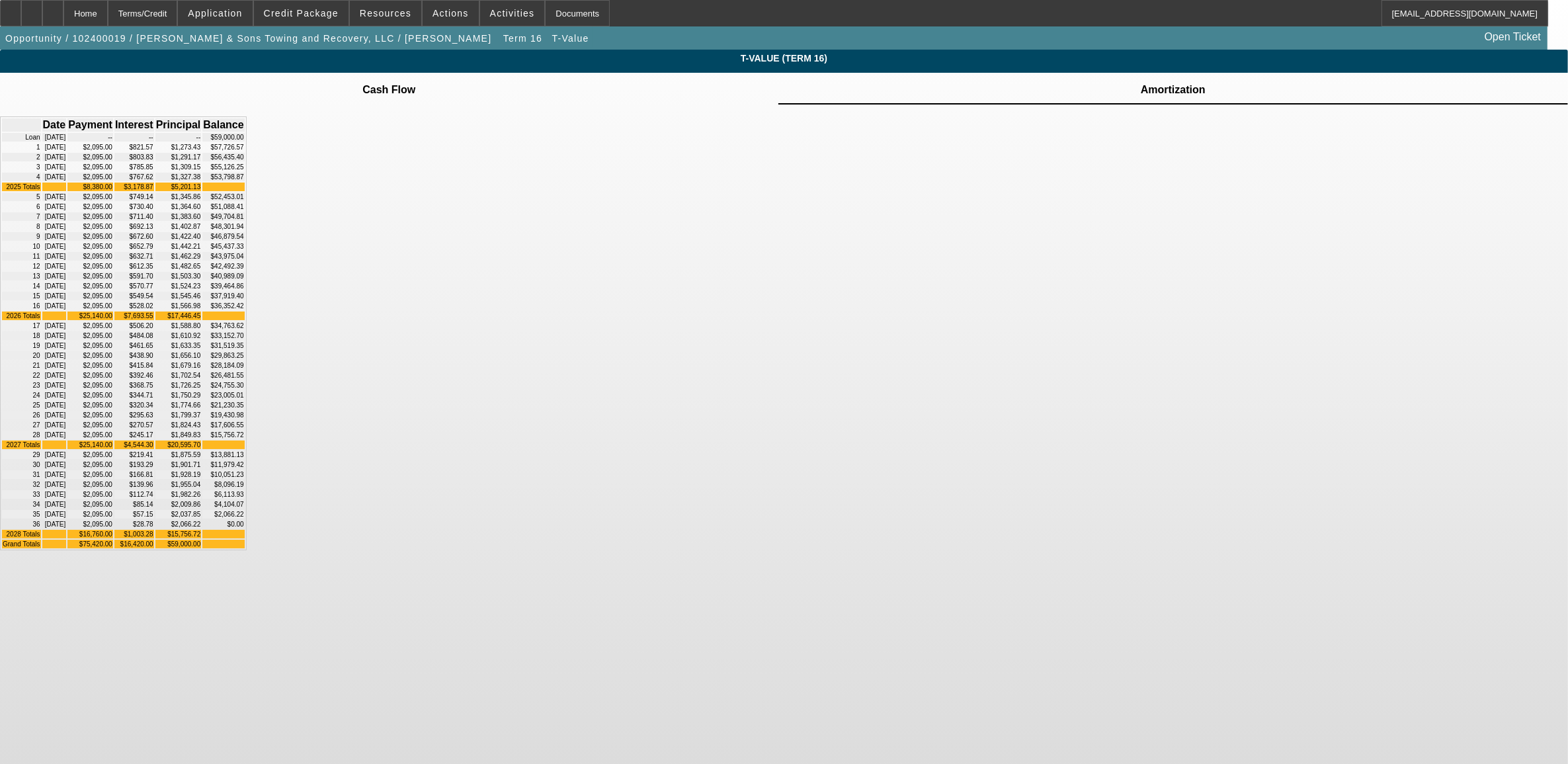
scroll to position [113, 0]
click at [107, 22] on div "Home" at bounding box center [86, 13] width 45 height 27
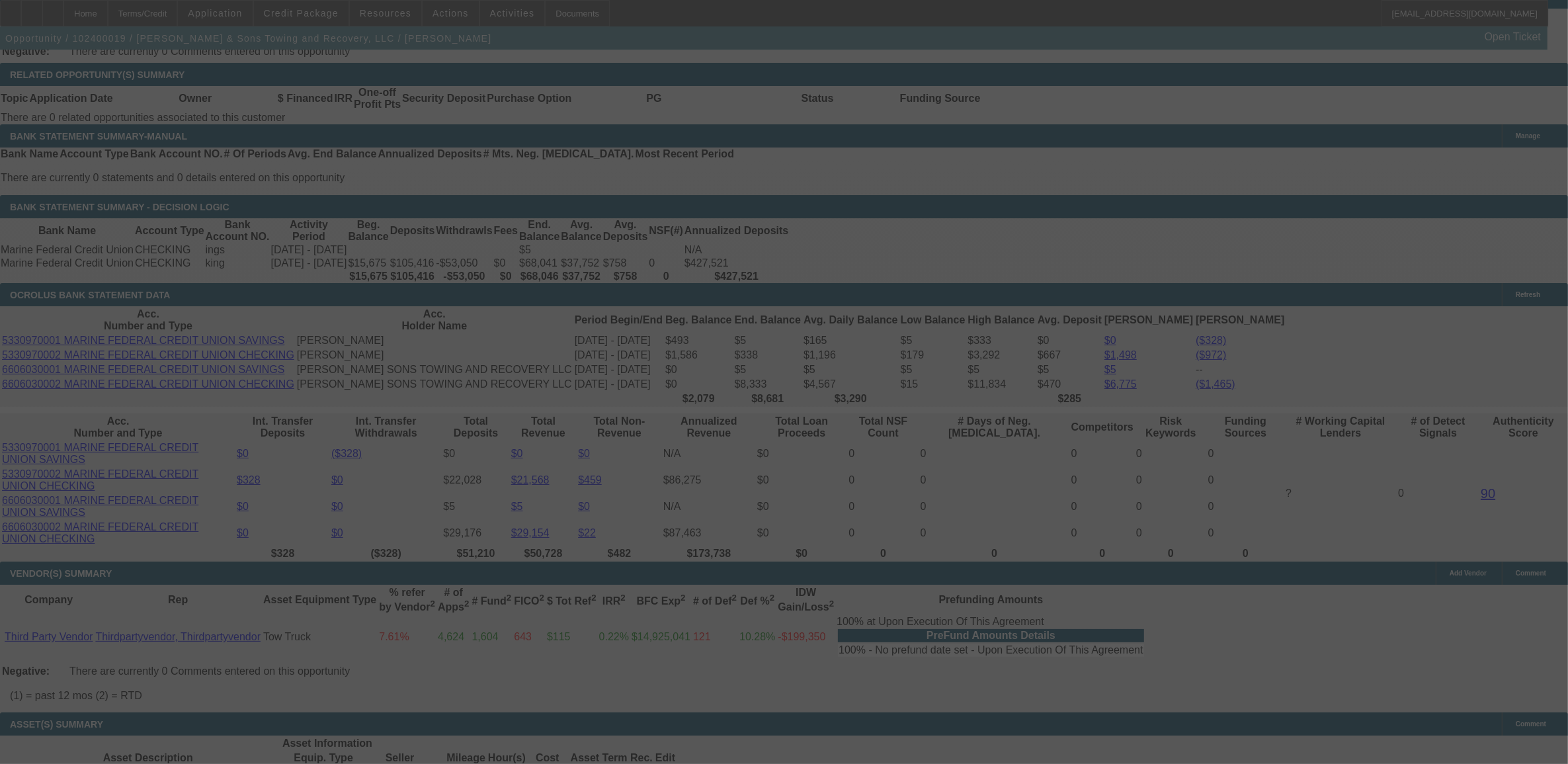
scroll to position [2149, 0]
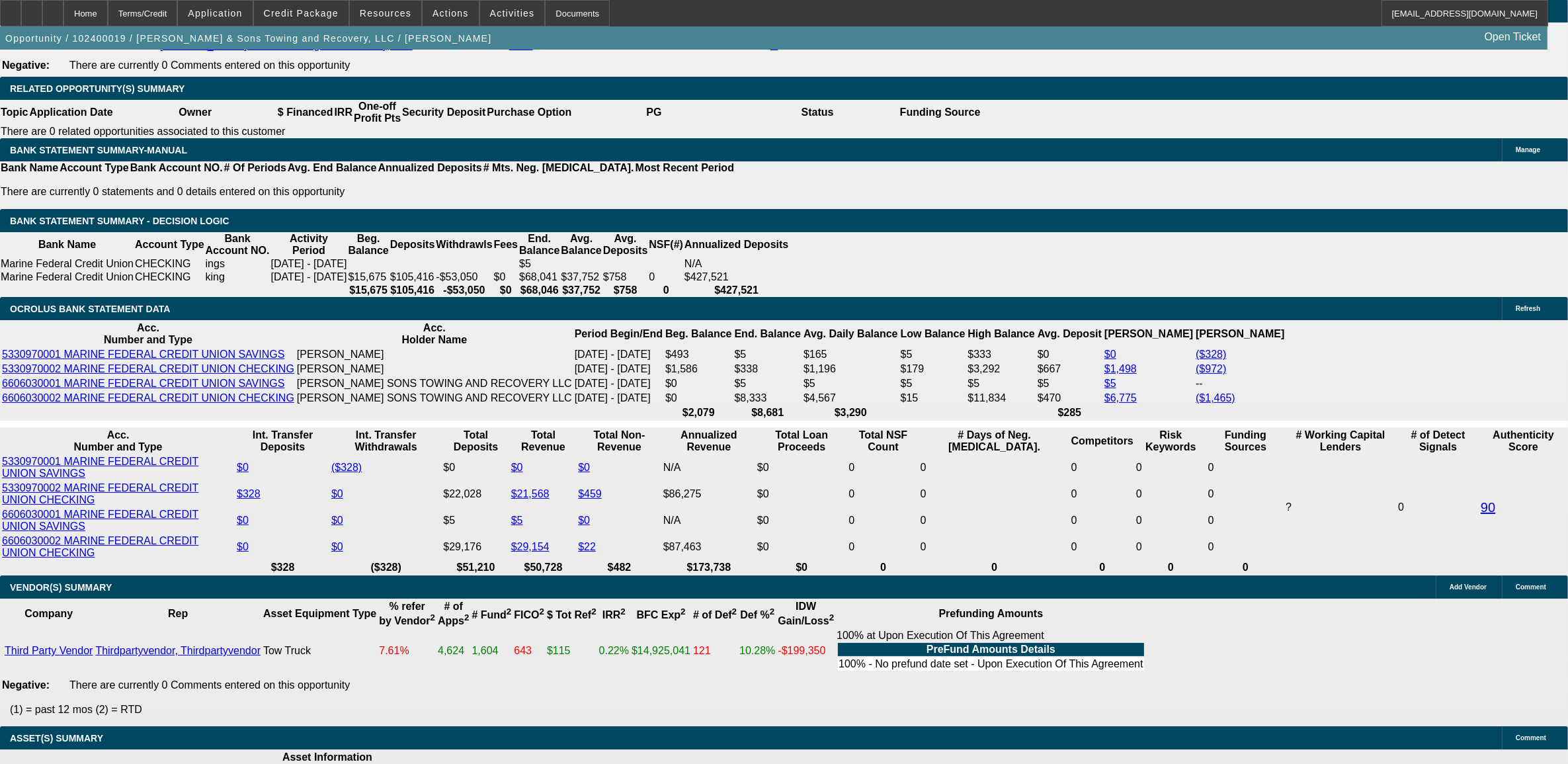
select select "0"
select select "2"
select select "0"
select select "6"
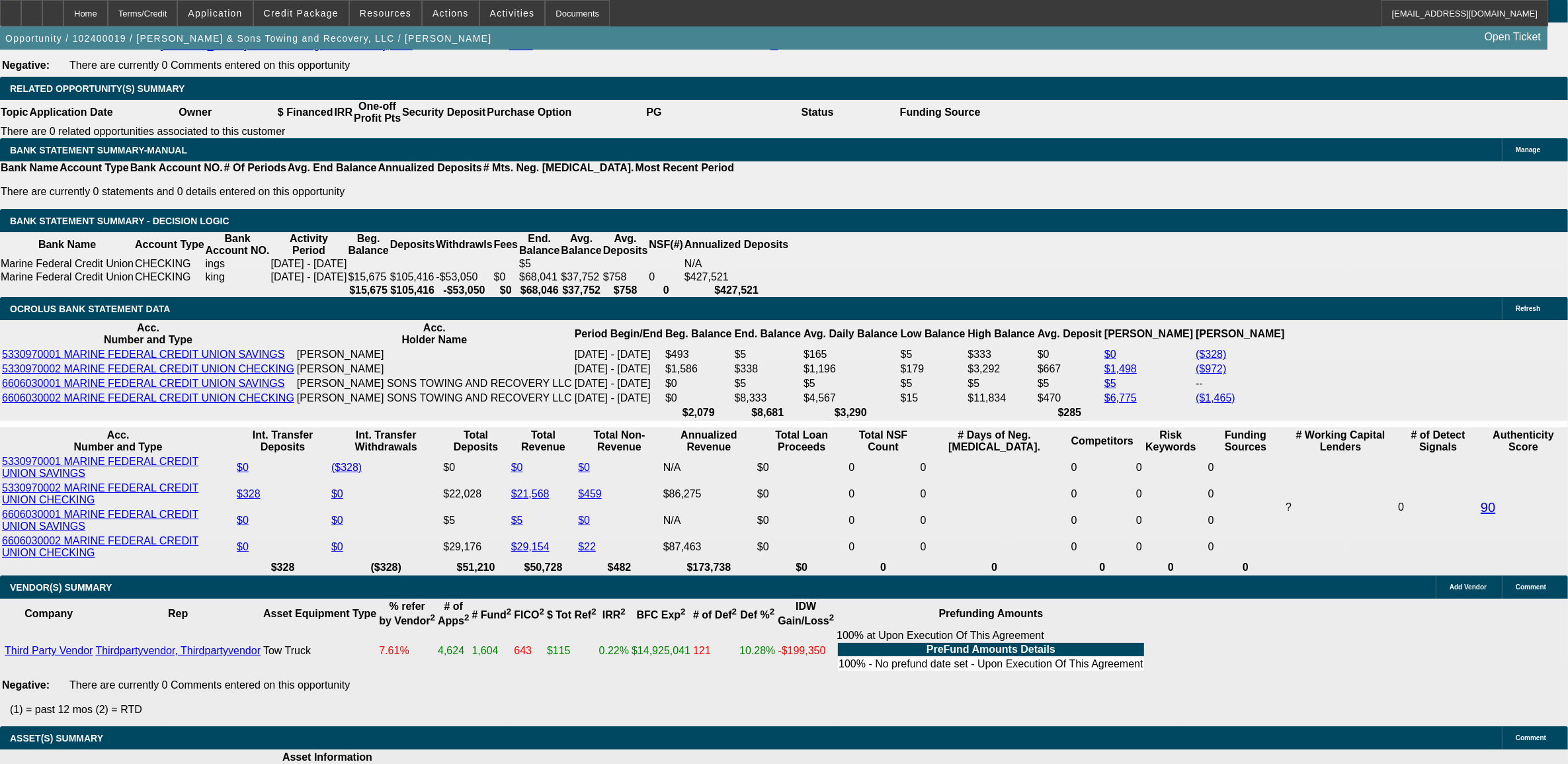
select select "0.1"
select select "2"
select select "0"
select select "6"
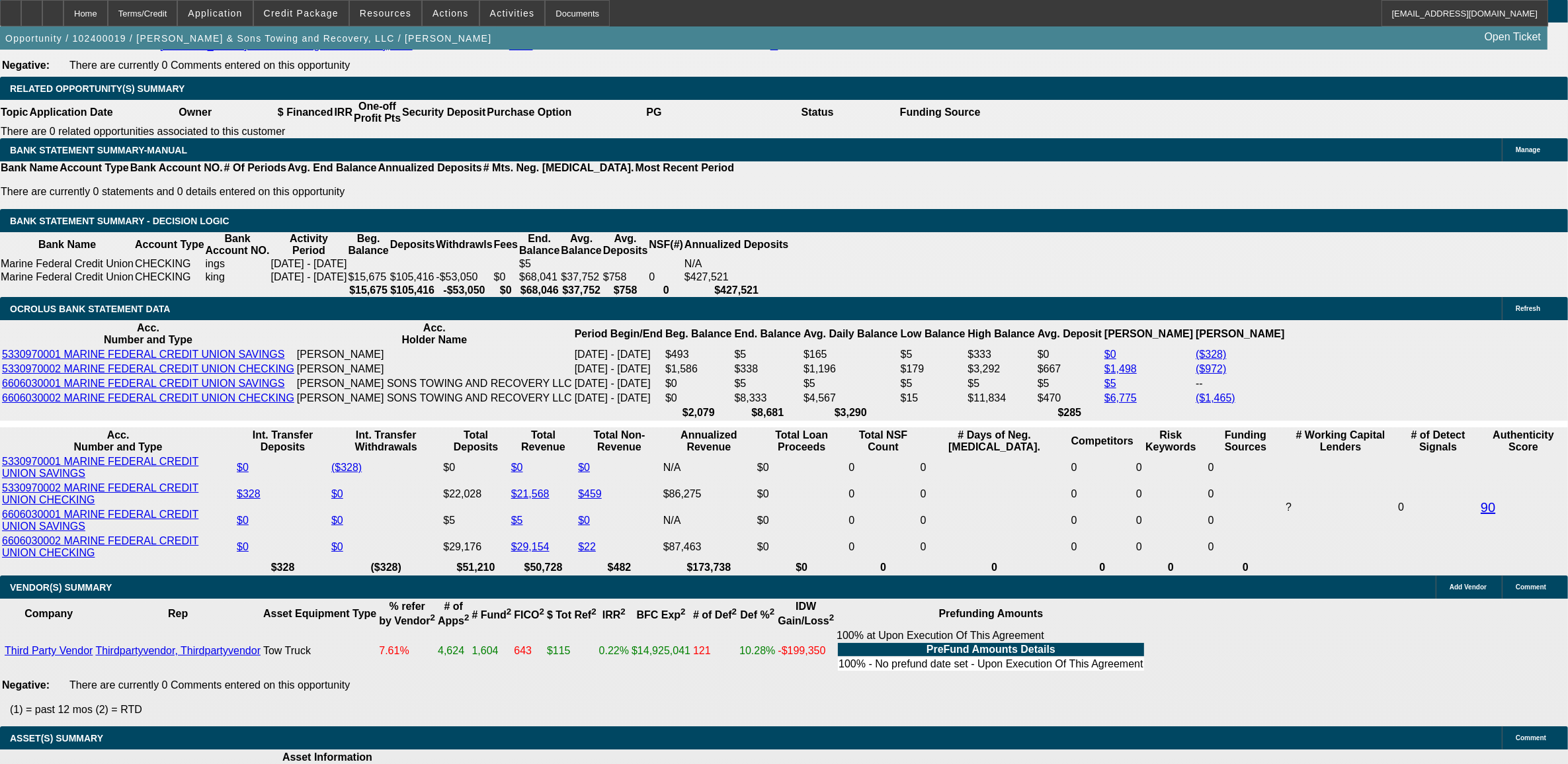
select select "0.1"
select select "2"
select select "0.1"
select select "4"
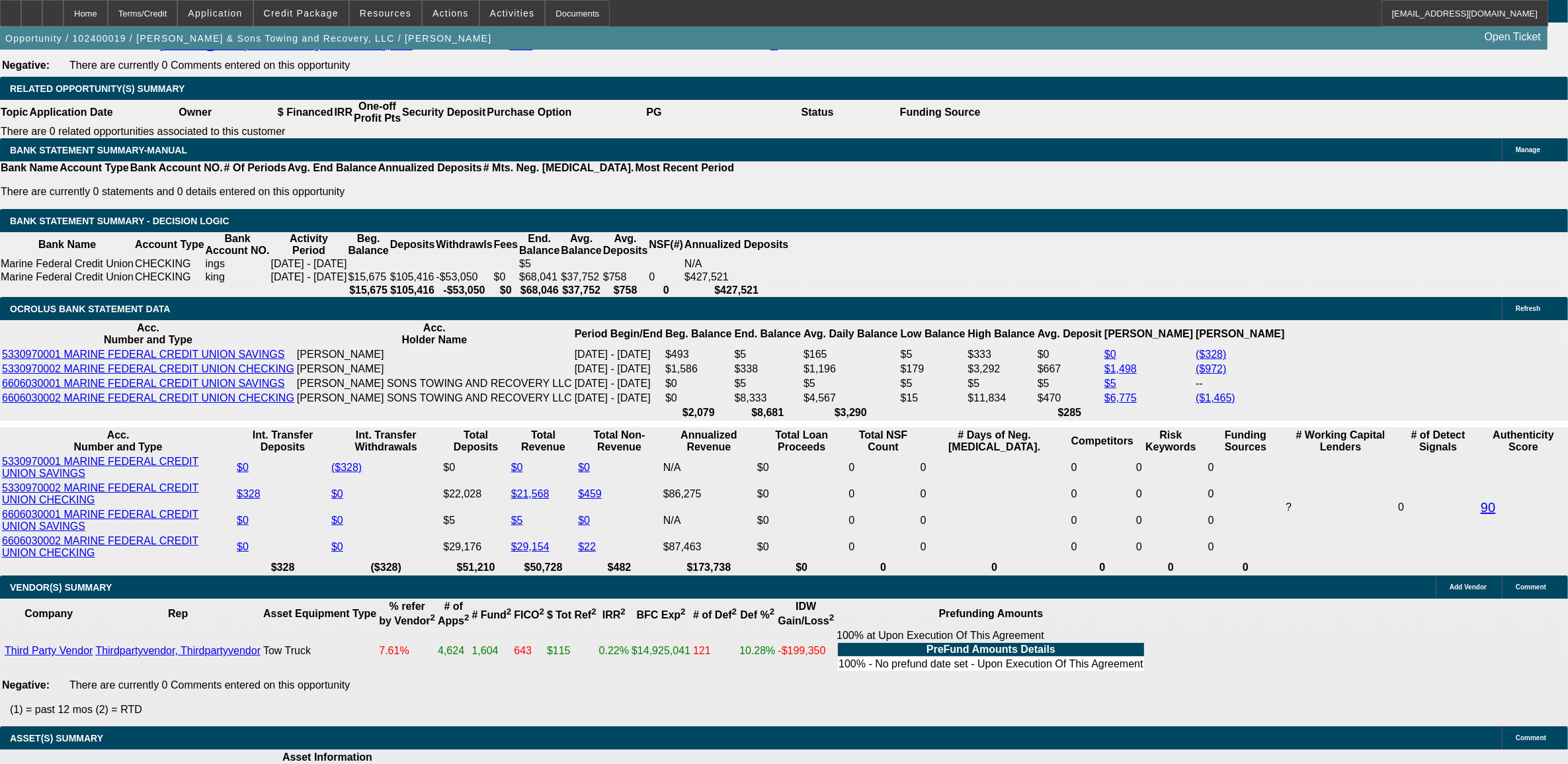
select select "0.1"
select select "2"
select select "0.1"
select select "4"
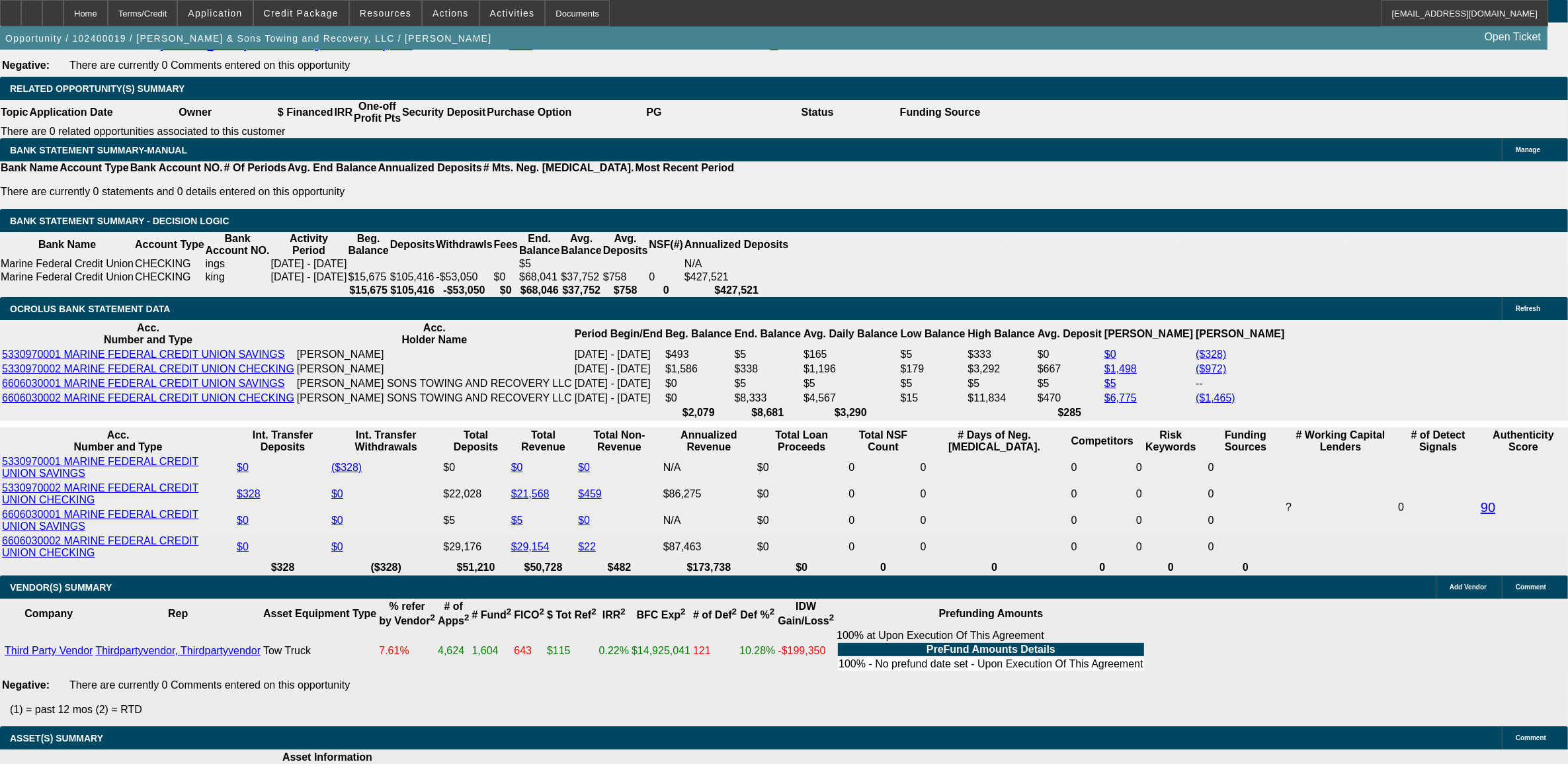
type input "$50,000.00"
type input "UNKNOWN"
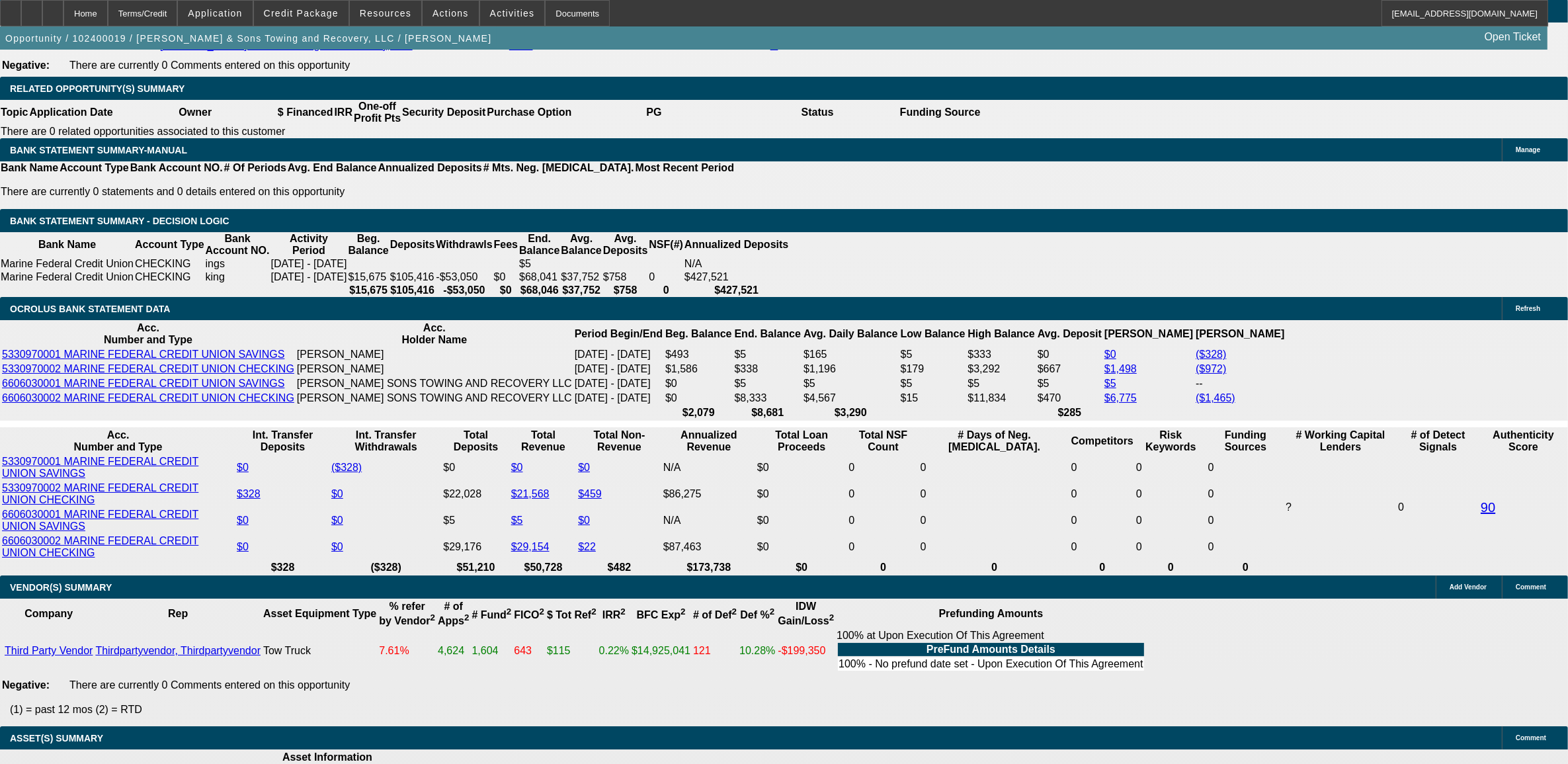
type input "$1,739.92"
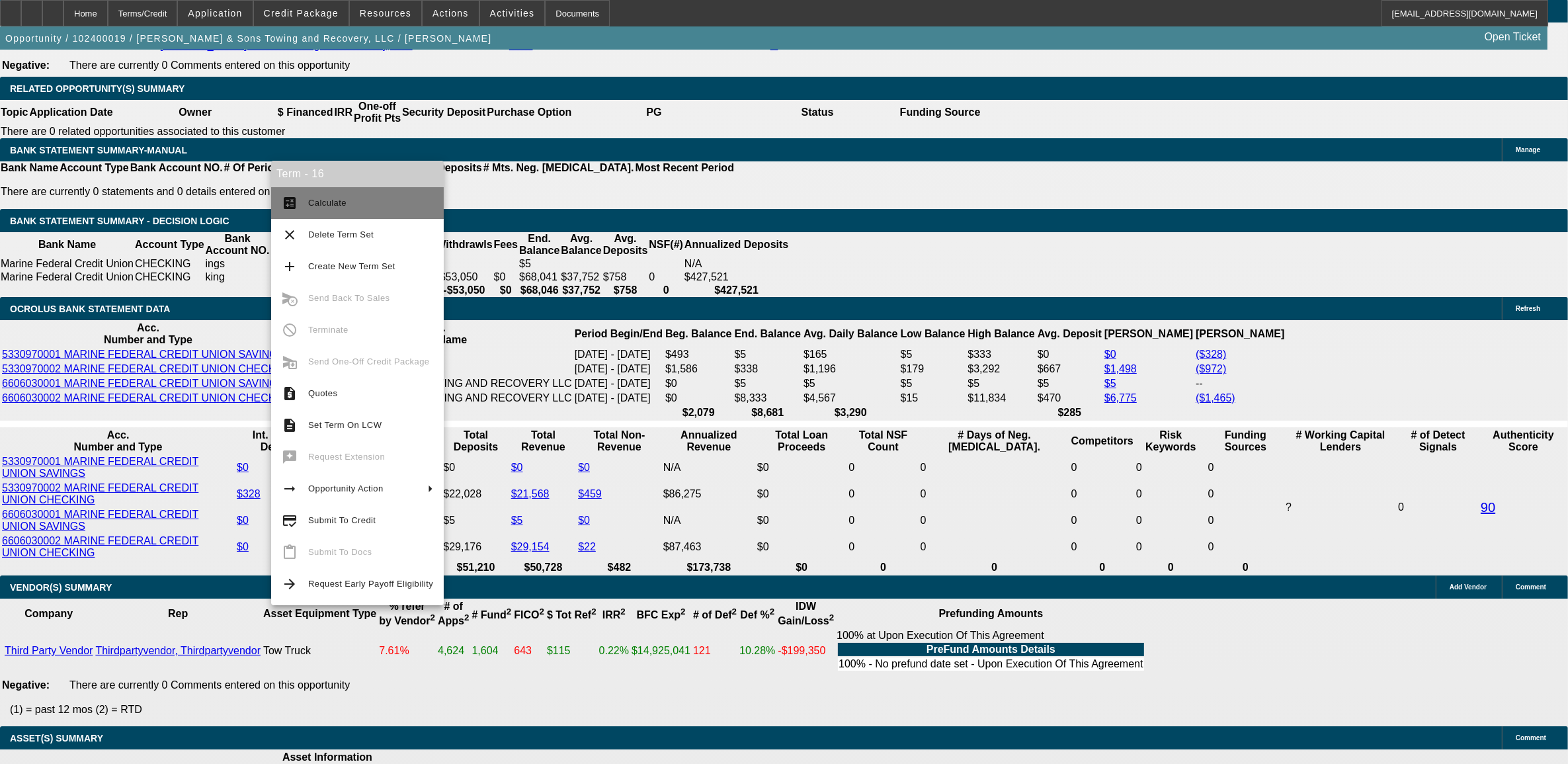
click at [293, 199] on mat-icon "calculate" at bounding box center [290, 203] width 16 height 16
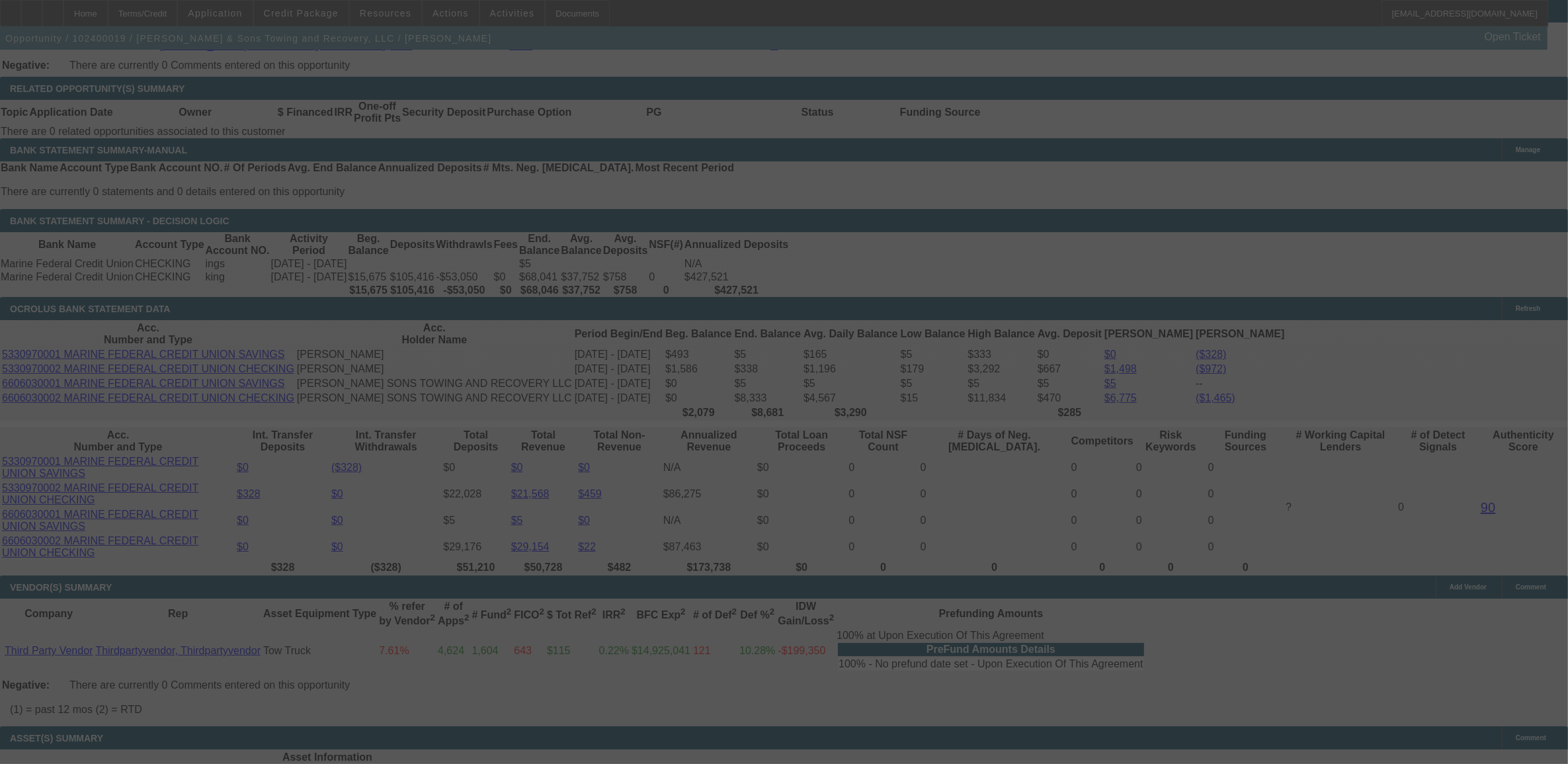
select select "0"
select select "2"
select select "0"
select select "6"
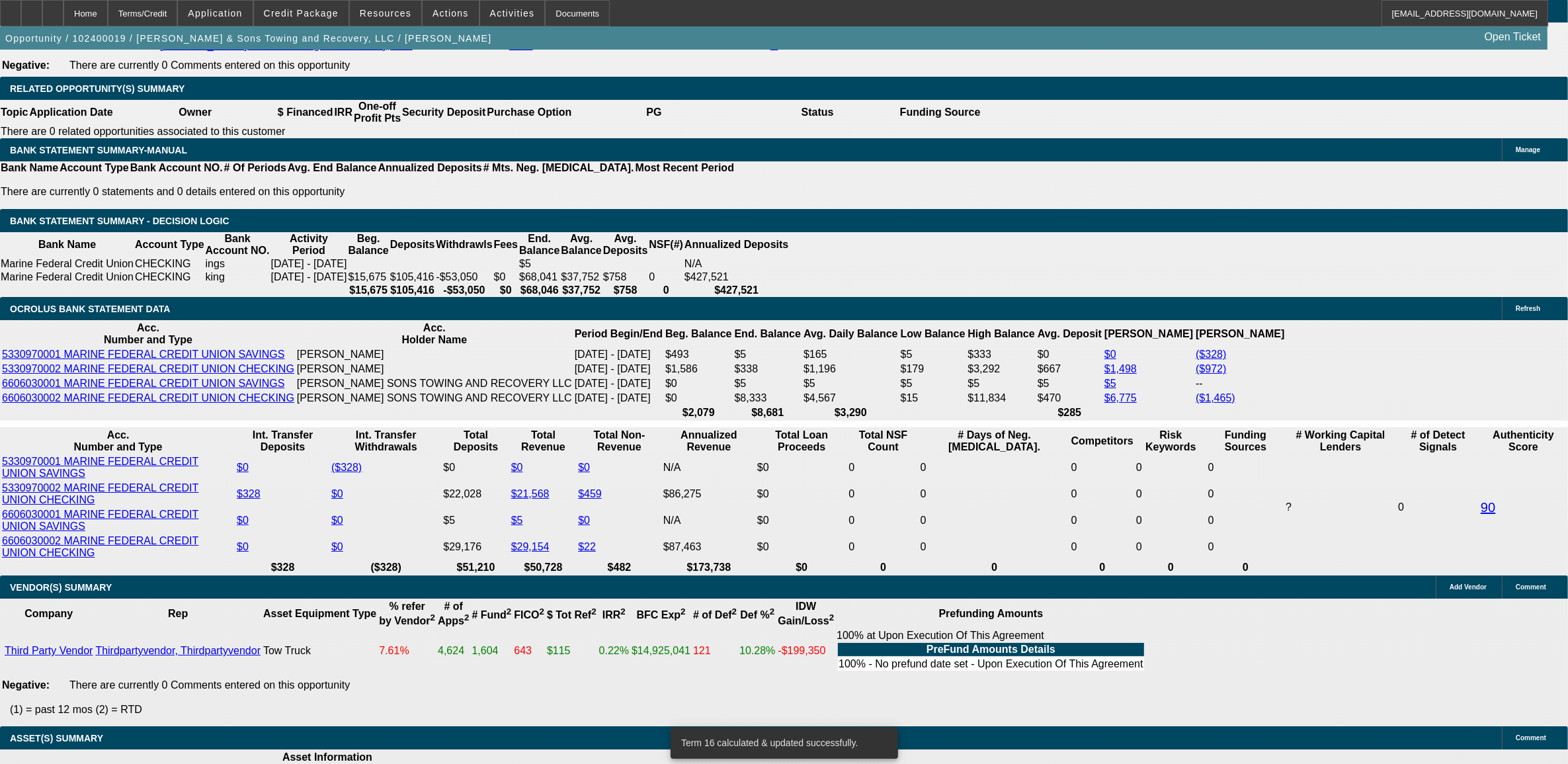
type input "1"
type input "UNKNOWN"
type input "14"
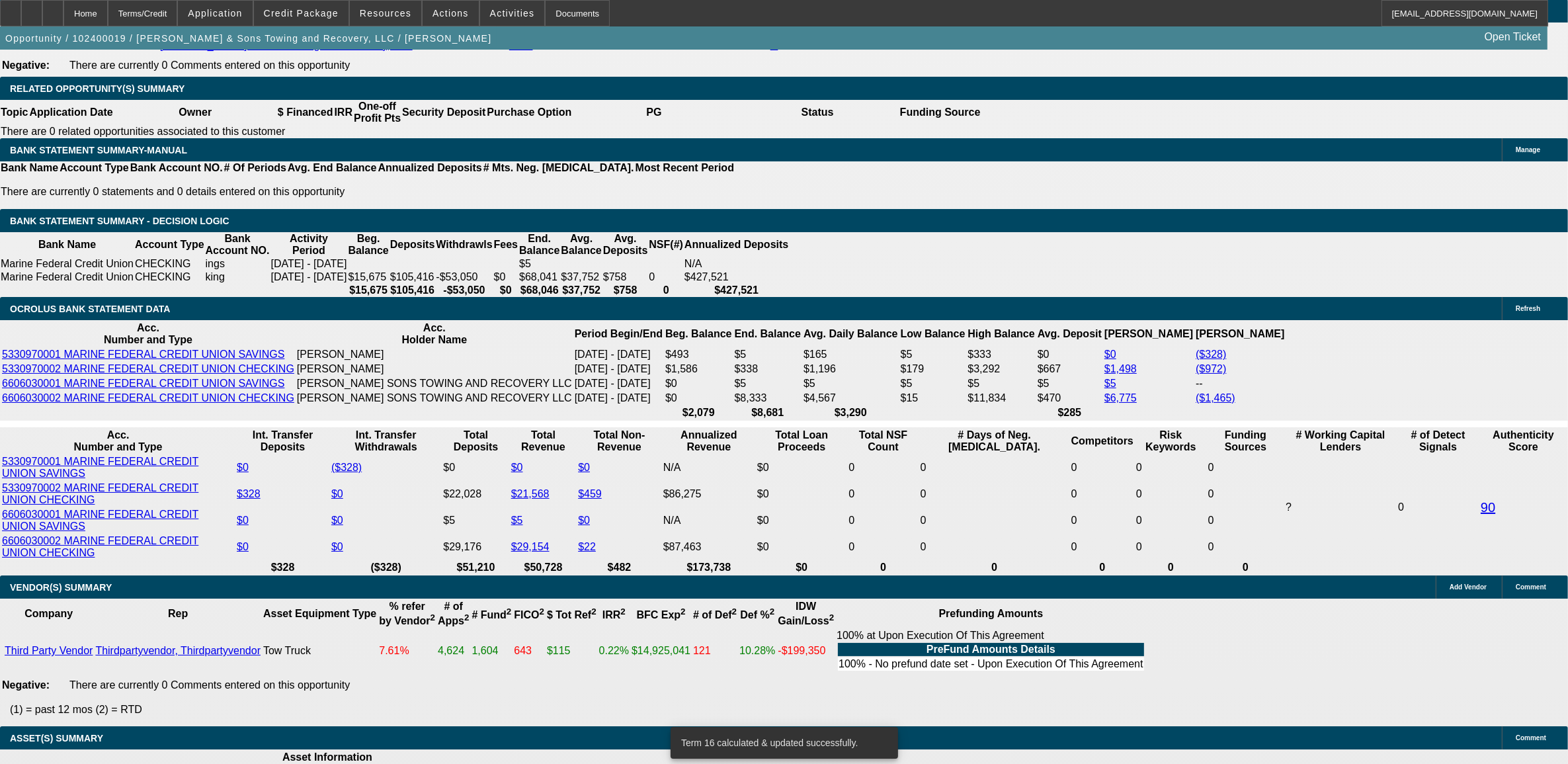
type input "$1,382.20"
type input "14."
type input "$1,674.70"
type input "14.9"
type input "$1,696.20"
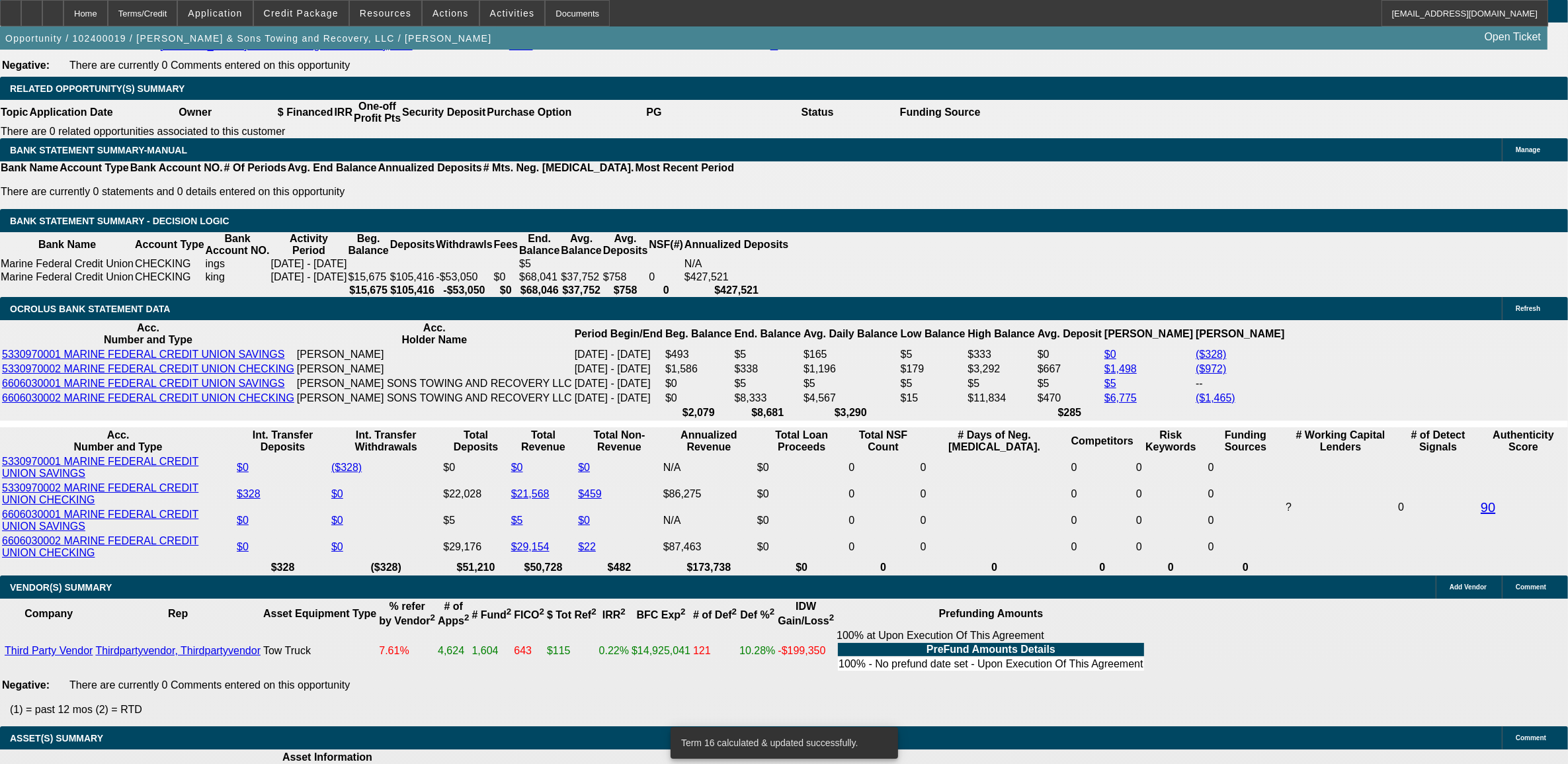
type input "14.9"
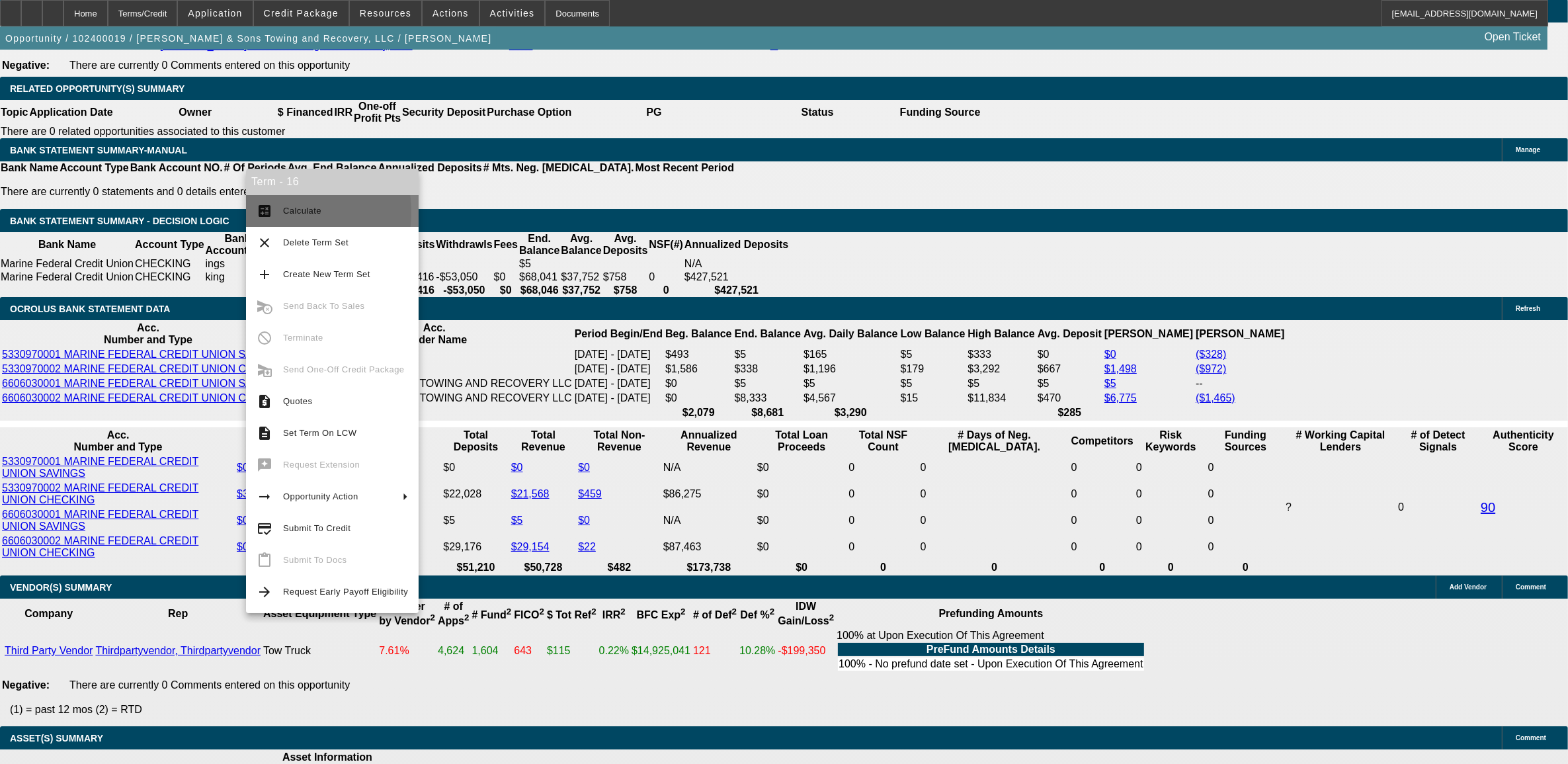
click at [283, 212] on span "Calculate" at bounding box center [345, 211] width 125 height 16
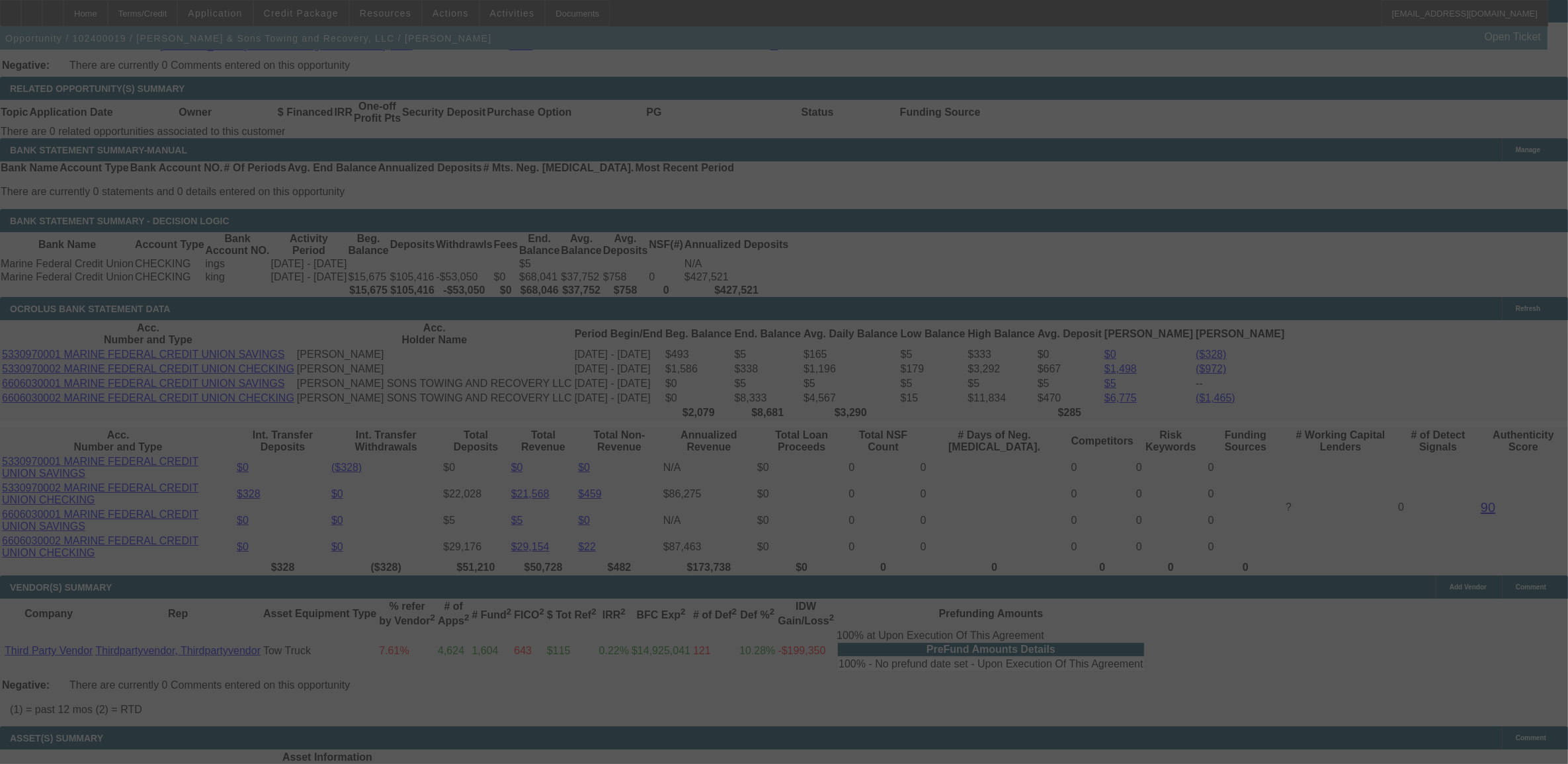
select select "0"
select select "2"
select select "0"
select select "6"
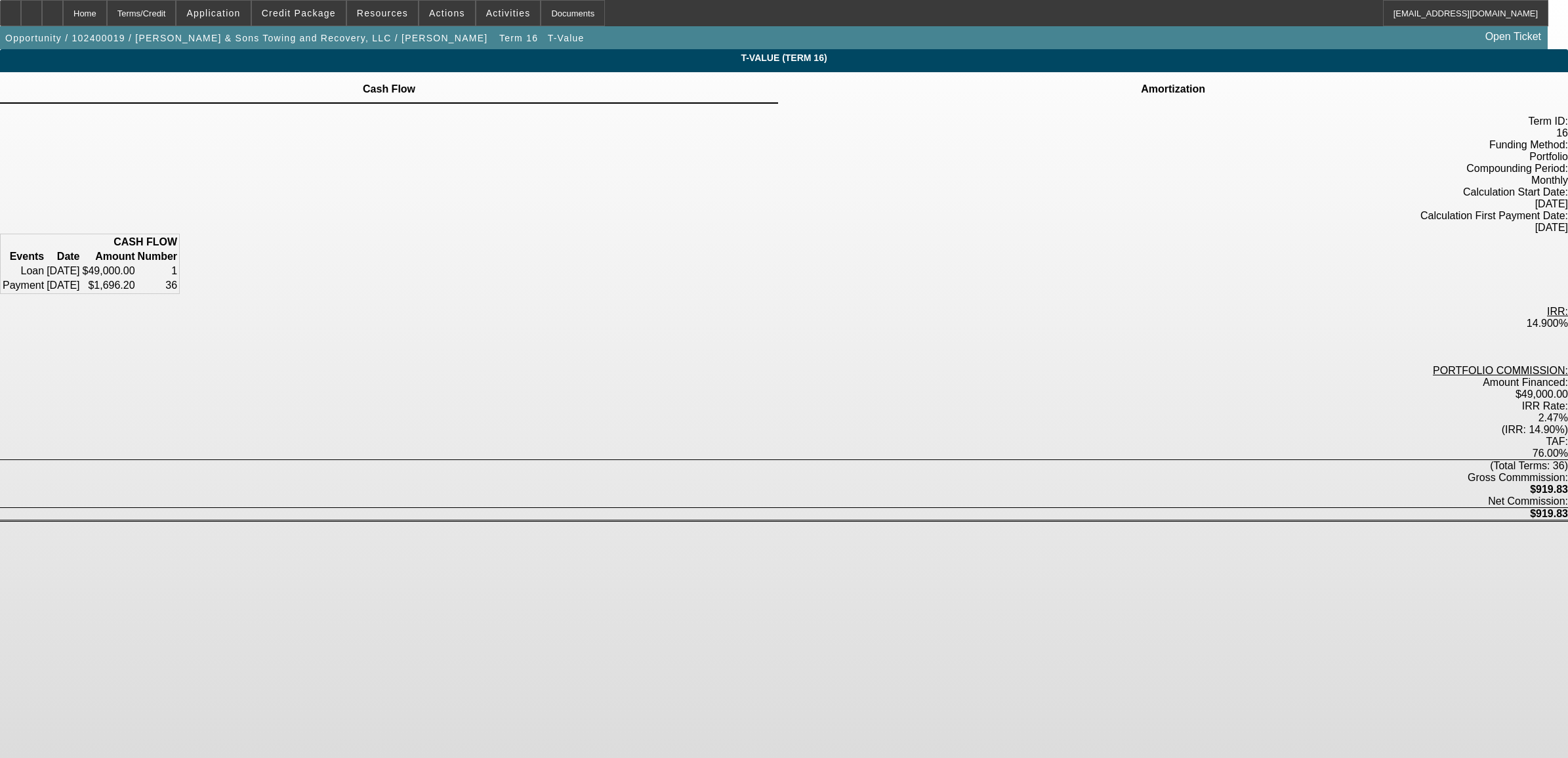
click at [1140, 82] on td at bounding box center [1173, 81] width 65 height 1
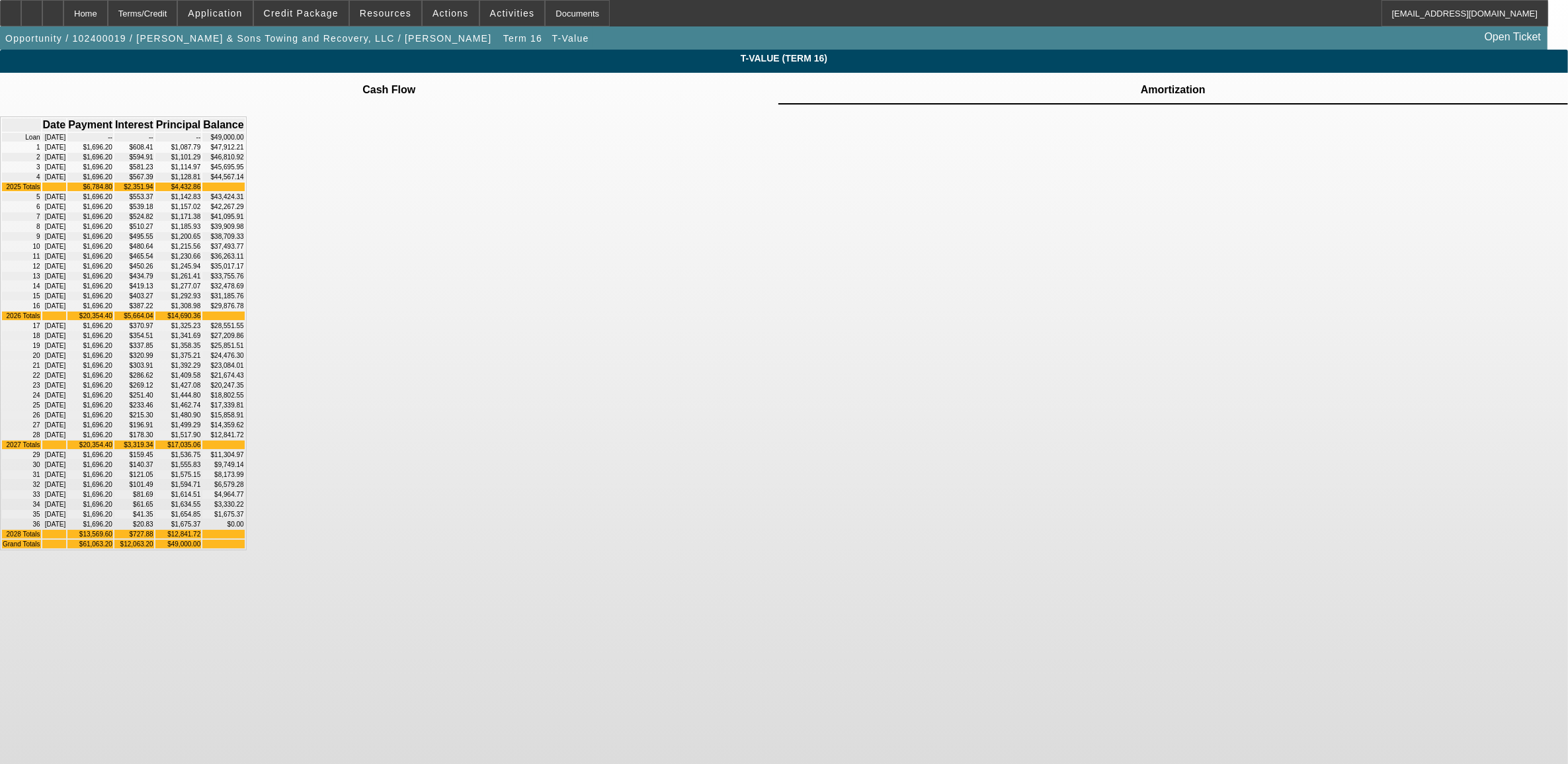
scroll to position [113, 0]
click at [107, 8] on div "Home" at bounding box center [86, 13] width 45 height 27
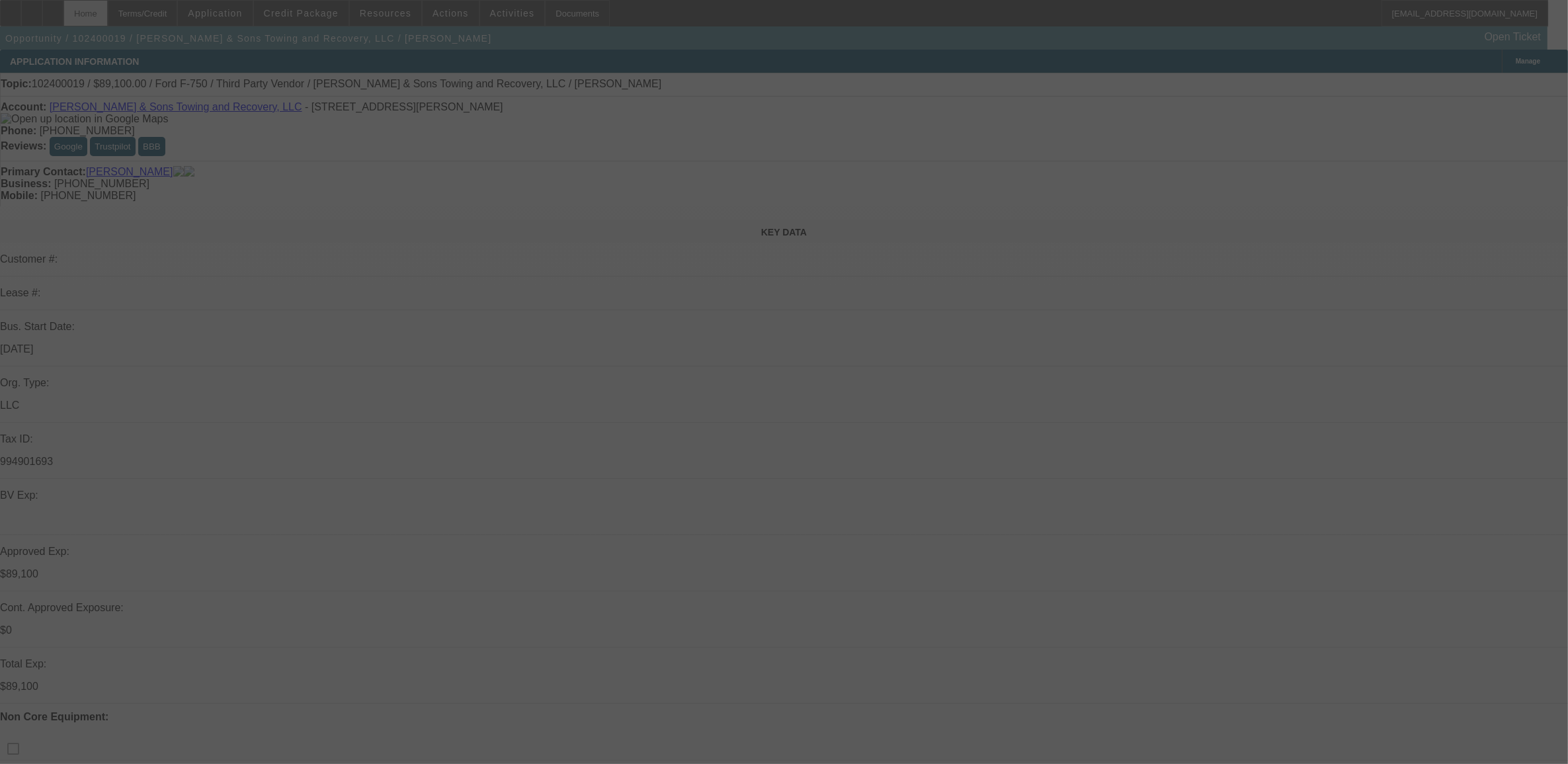
select select "0"
select select "2"
select select "0"
select select "6"
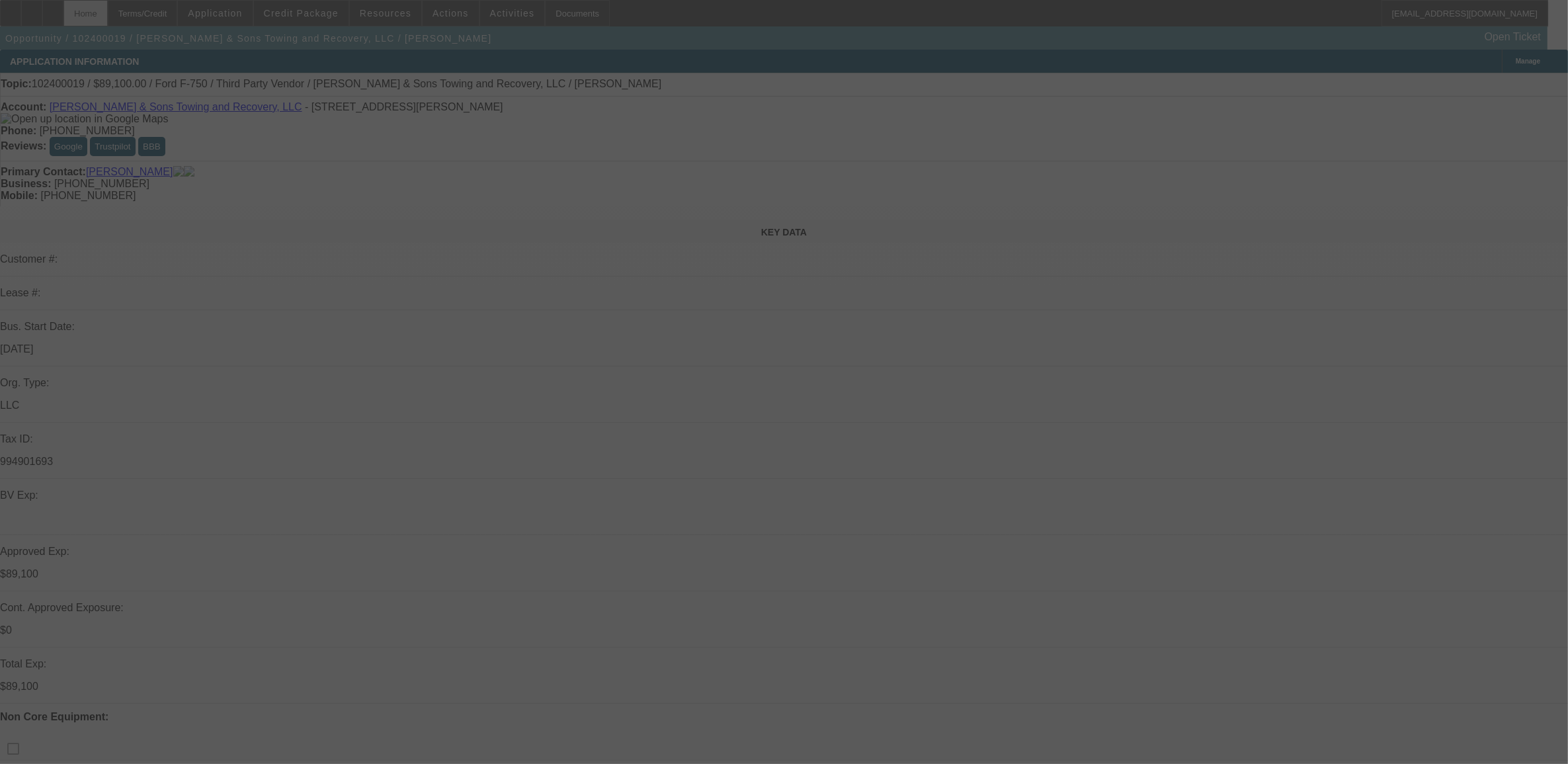
select select "0.1"
select select "2"
select select "0"
select select "6"
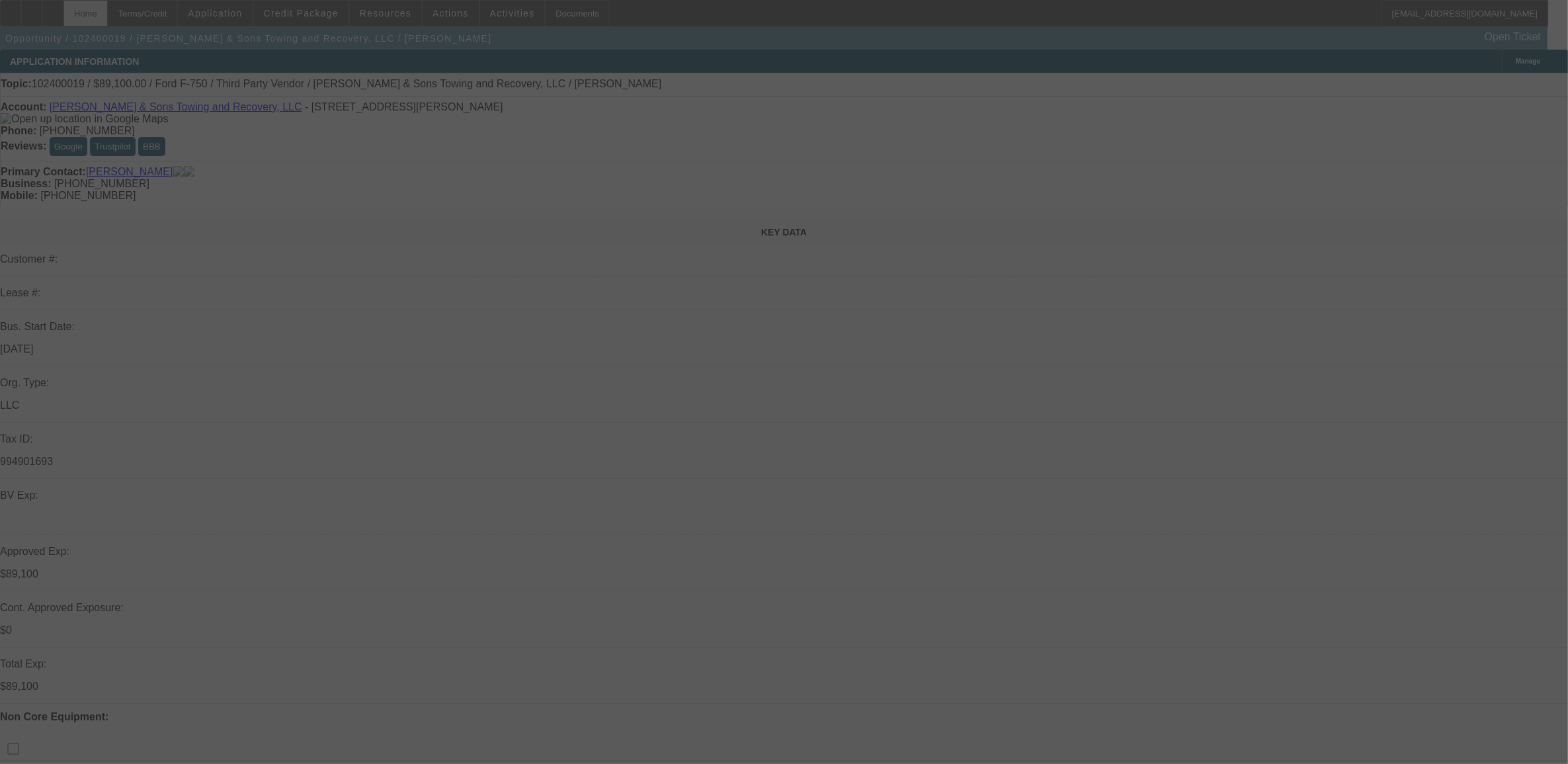
select select "0.1"
select select "2"
select select "0.1"
select select "4"
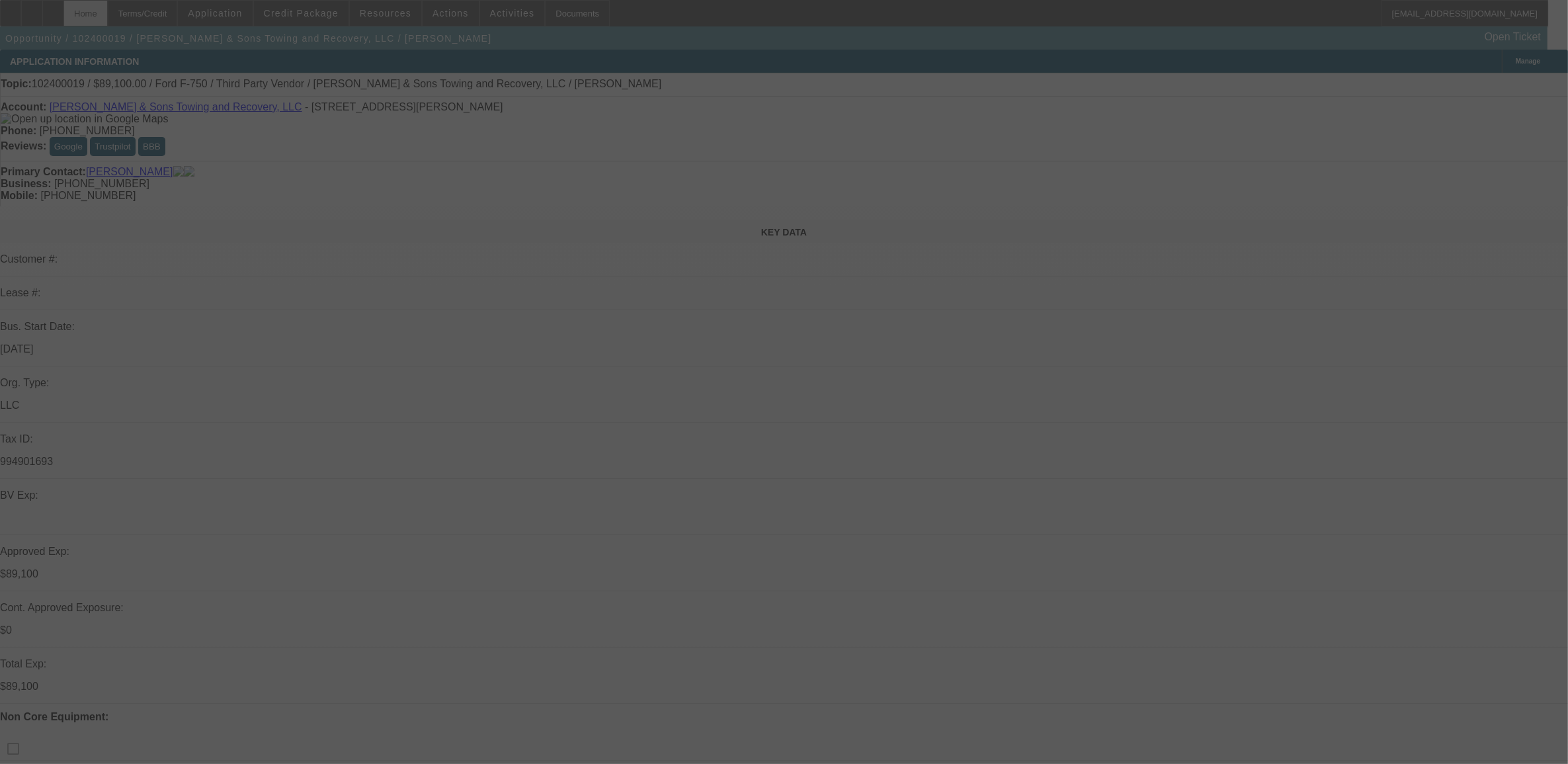
select select "0.1"
select select "2"
select select "0.1"
select select "4"
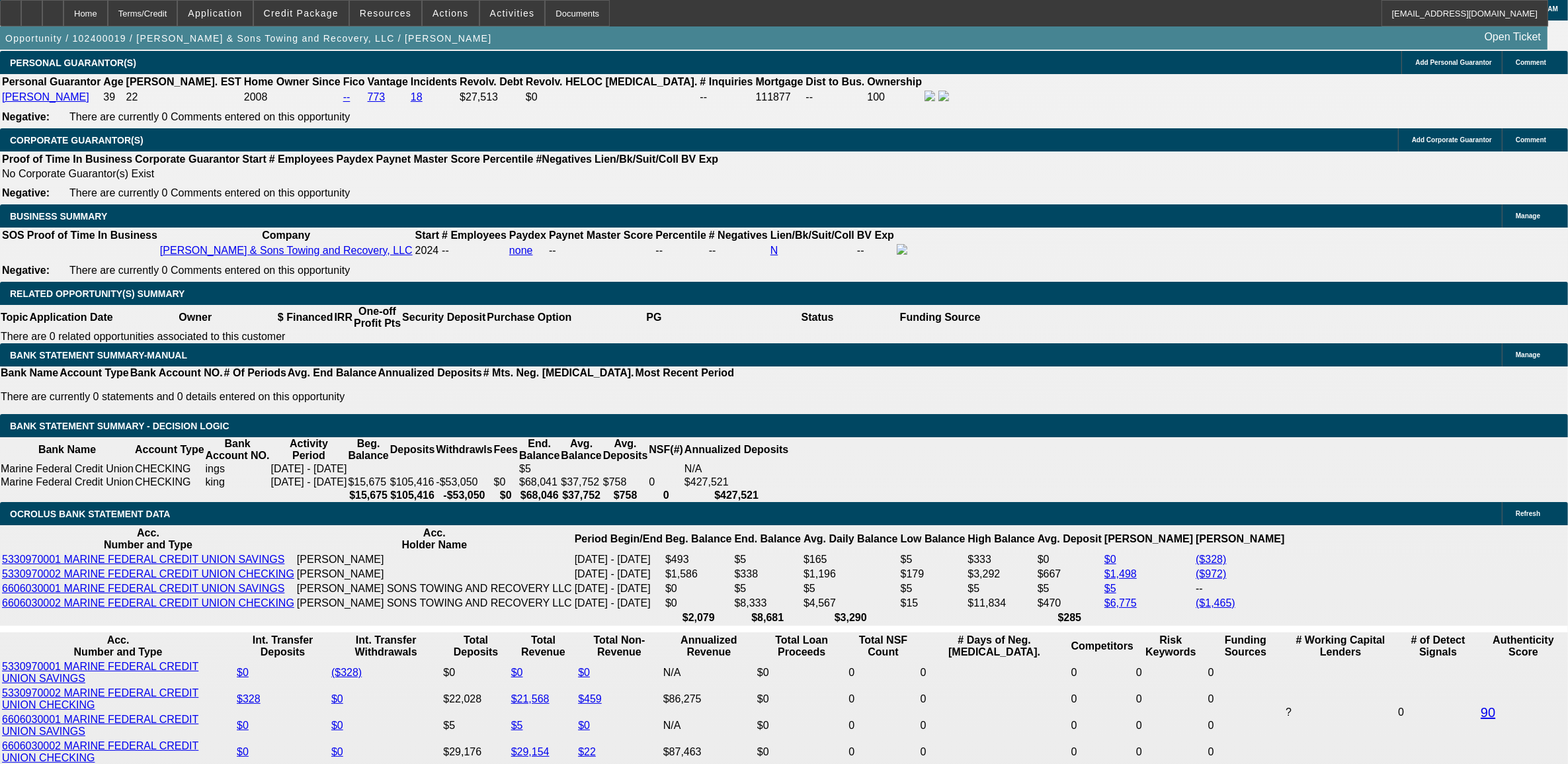
scroll to position [1984, 0]
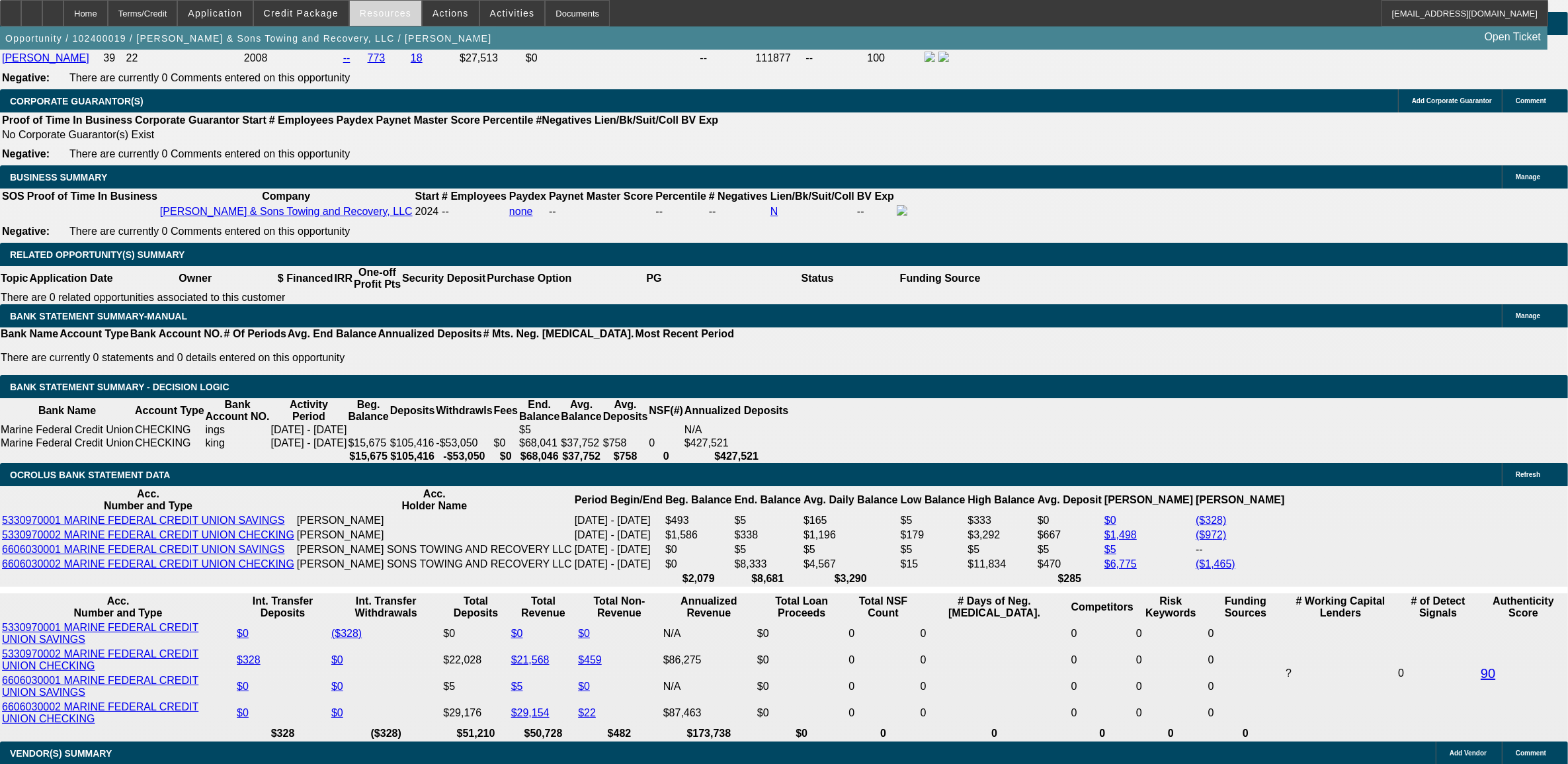
click at [395, 25] on span at bounding box center [386, 13] width 72 height 32
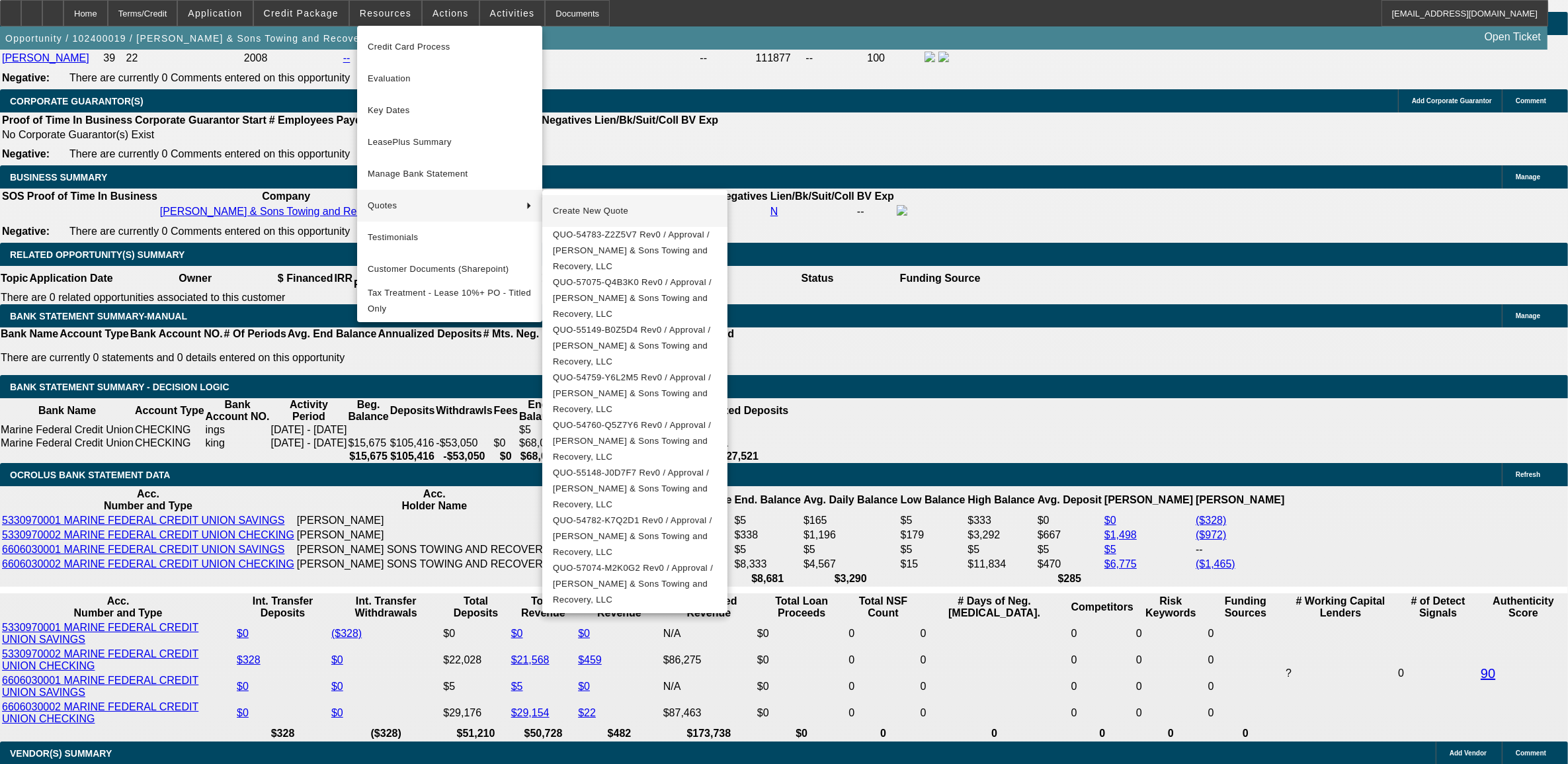
click at [560, 204] on span "Create New Quote" at bounding box center [635, 211] width 164 height 16
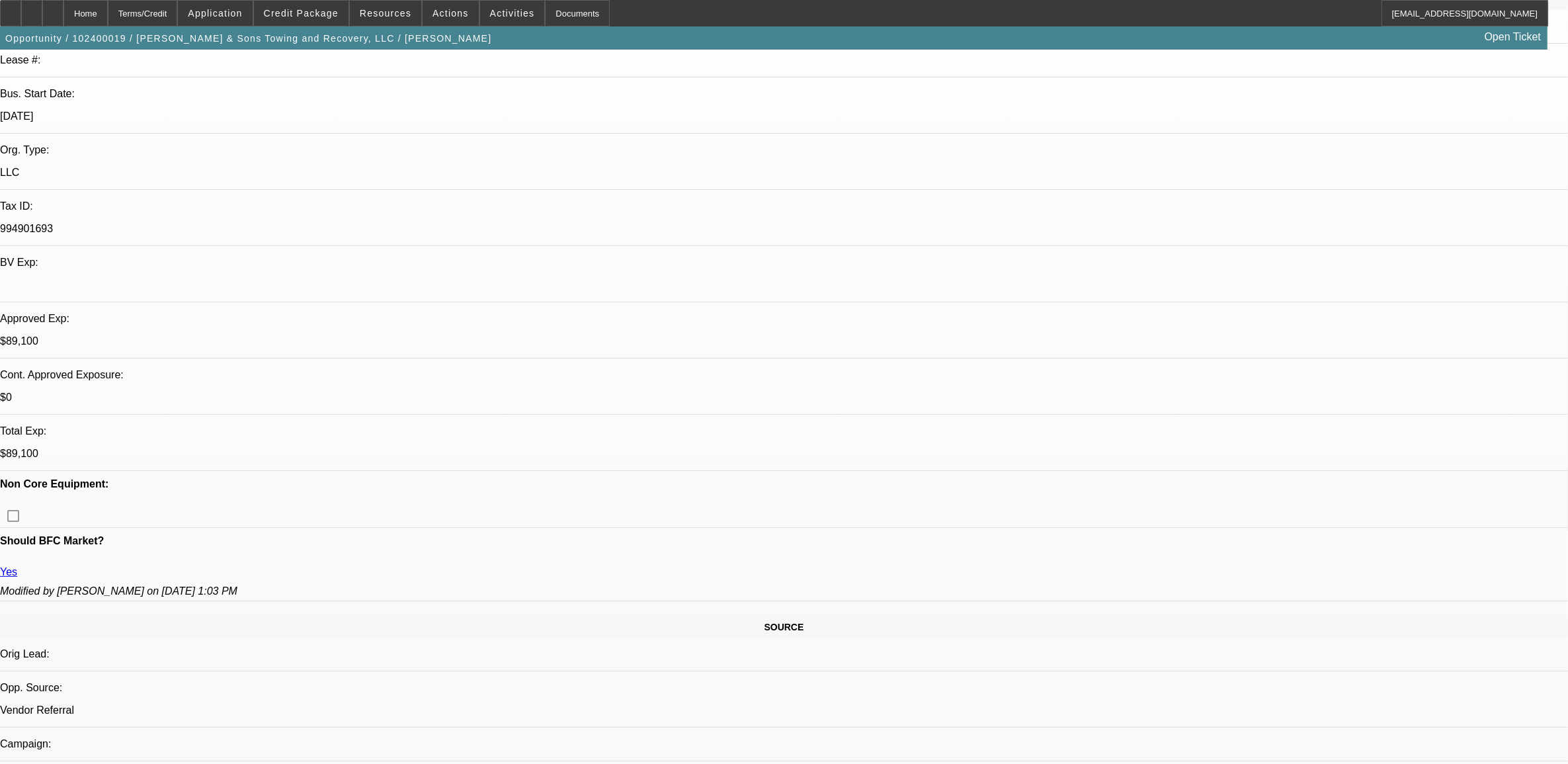
scroll to position [83, 0]
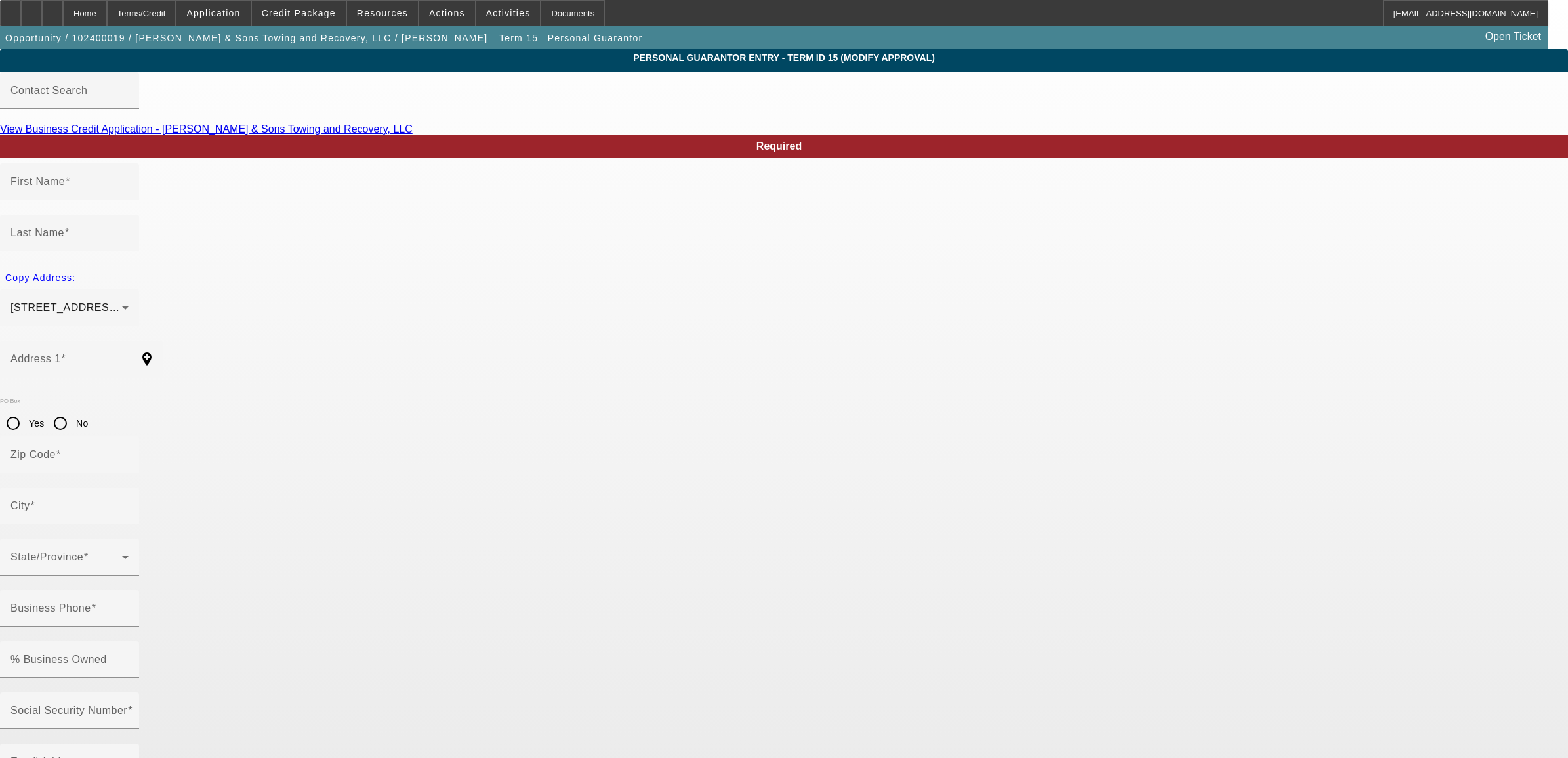
type input "Derek"
type input "Smith"
type input "713 Doris ave"
radio input "true"
type input "28540"
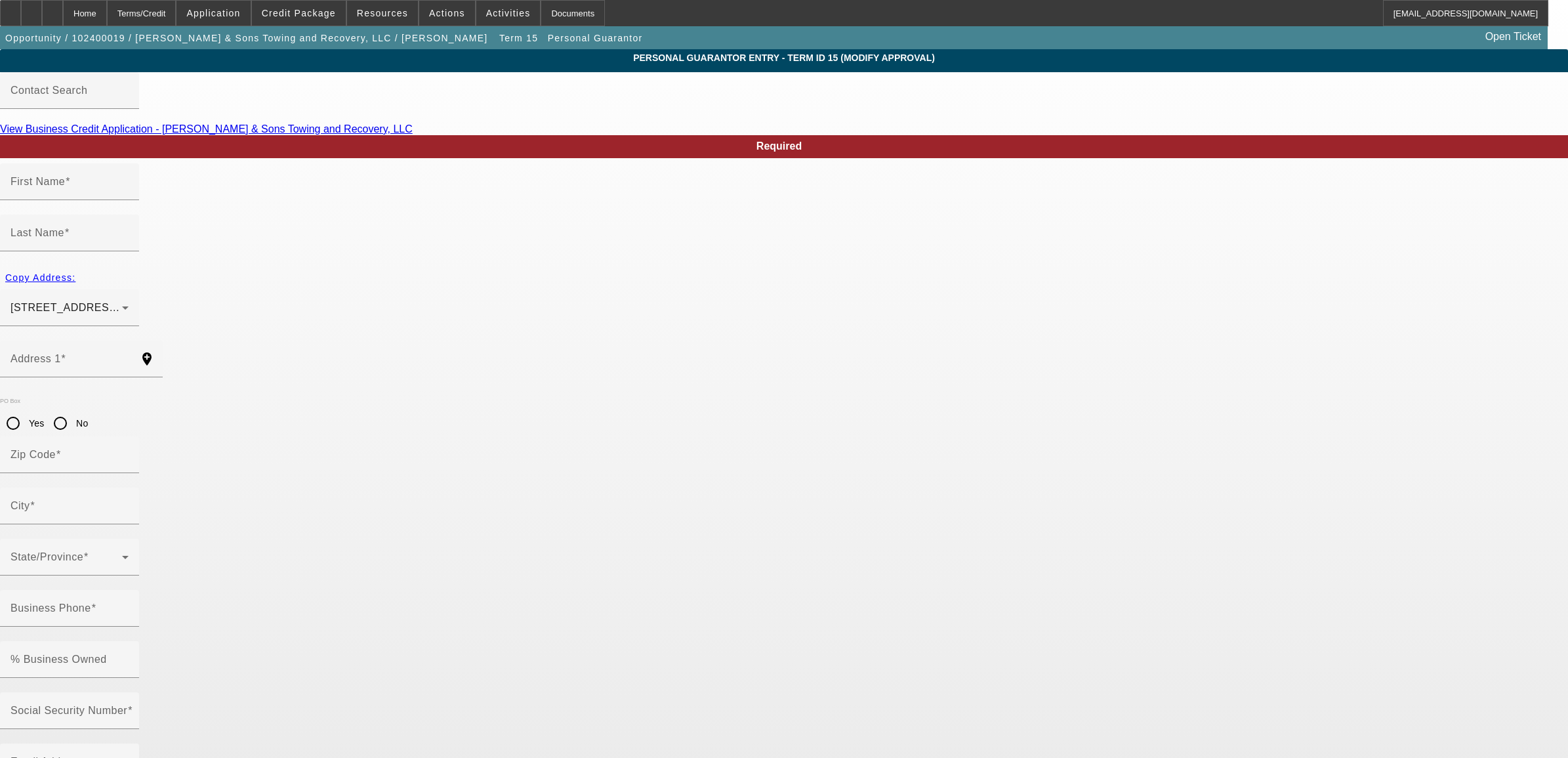
type input "Jacksonville"
type input "(910) 376-1000"
type input "100"
type input "246-57-9170"
type input "towman.nc28540@gmail.com"
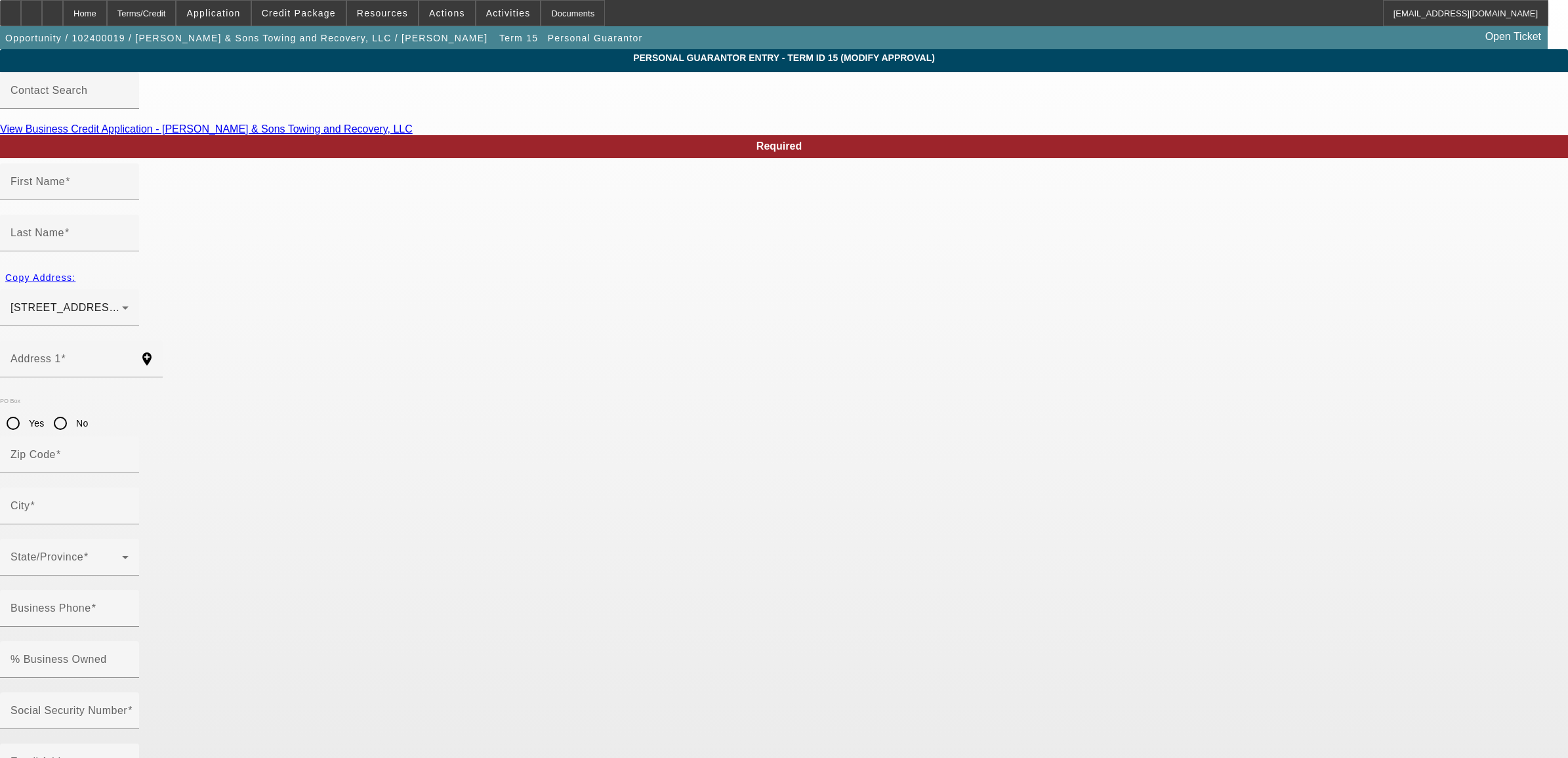
type input "(910) 346-4308"
type input "(910) 353-7278"
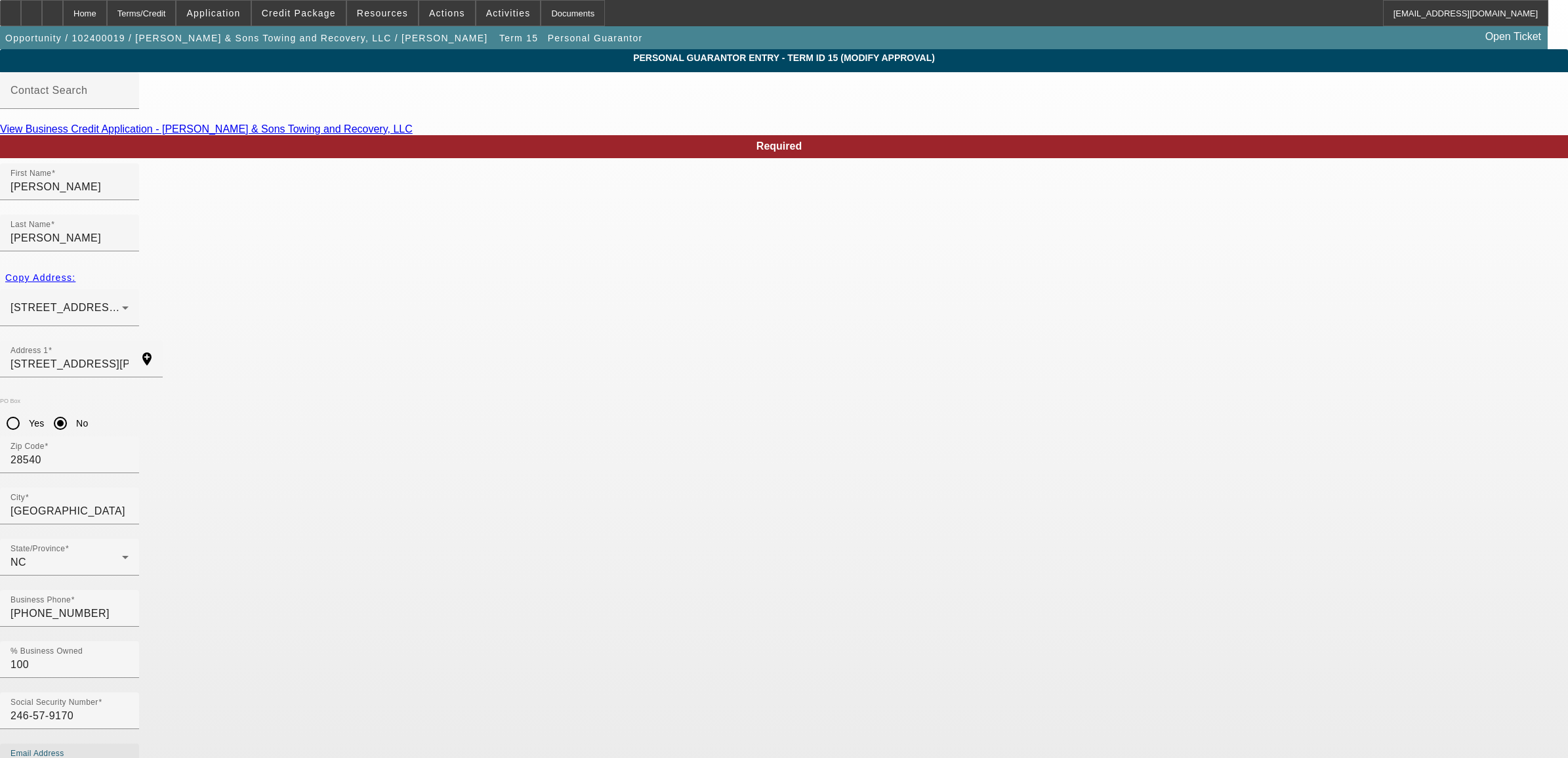
drag, startPoint x: 740, startPoint y: 521, endPoint x: 515, endPoint y: 549, distance: 226.7
click at [515, 692] on div "Social Security Number 246-57-9170 Email Address towman.nc28540@gmail.com" at bounding box center [784, 743] width 1568 height 103
click at [107, 8] on div "Home" at bounding box center [85, 13] width 44 height 27
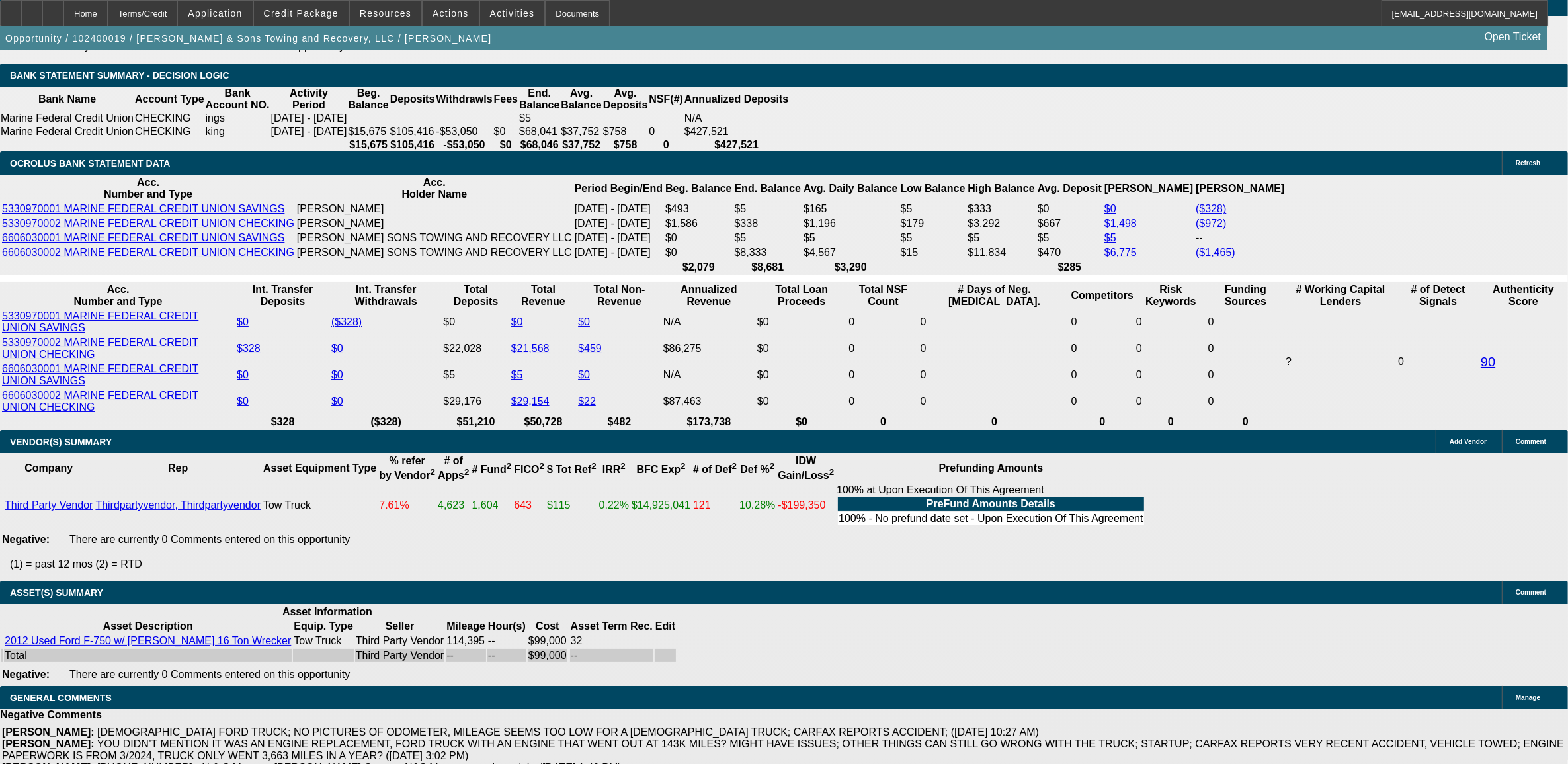
select select "0"
select select "2"
select select "0"
select select "6"
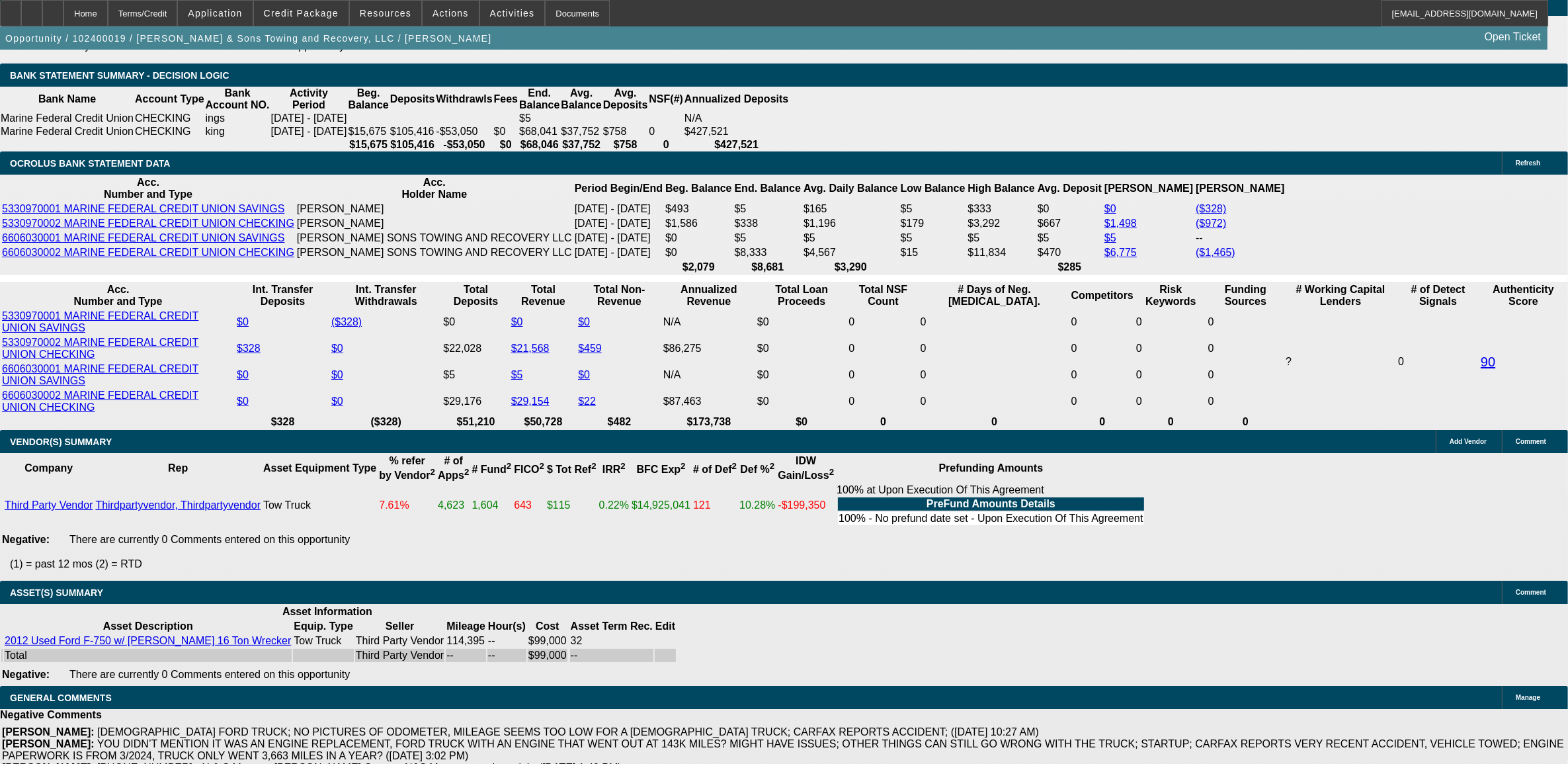
select select "0.1"
select select "2"
select select "0"
select select "6"
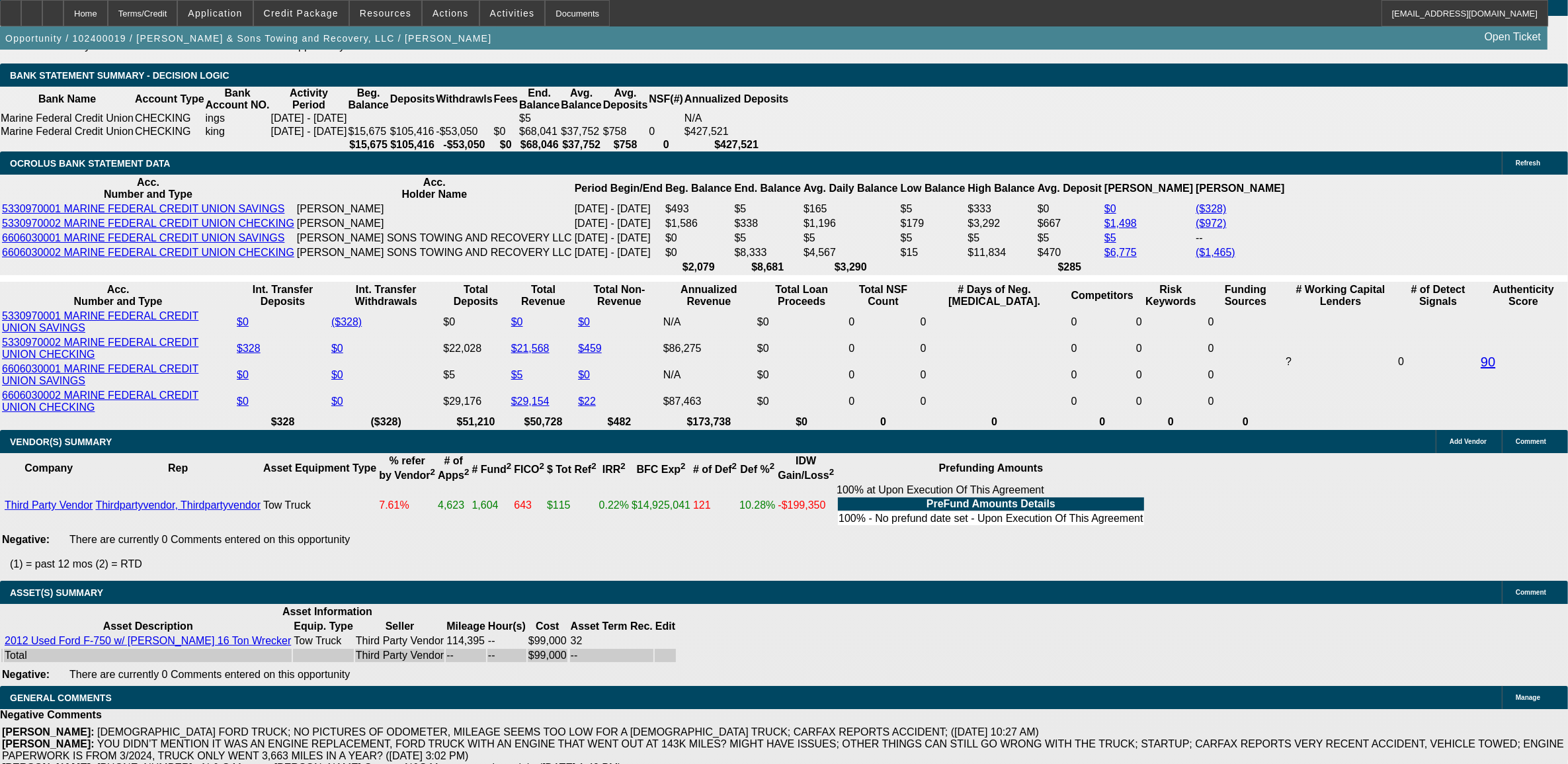
select select "0.1"
select select "2"
select select "0.1"
select select "4"
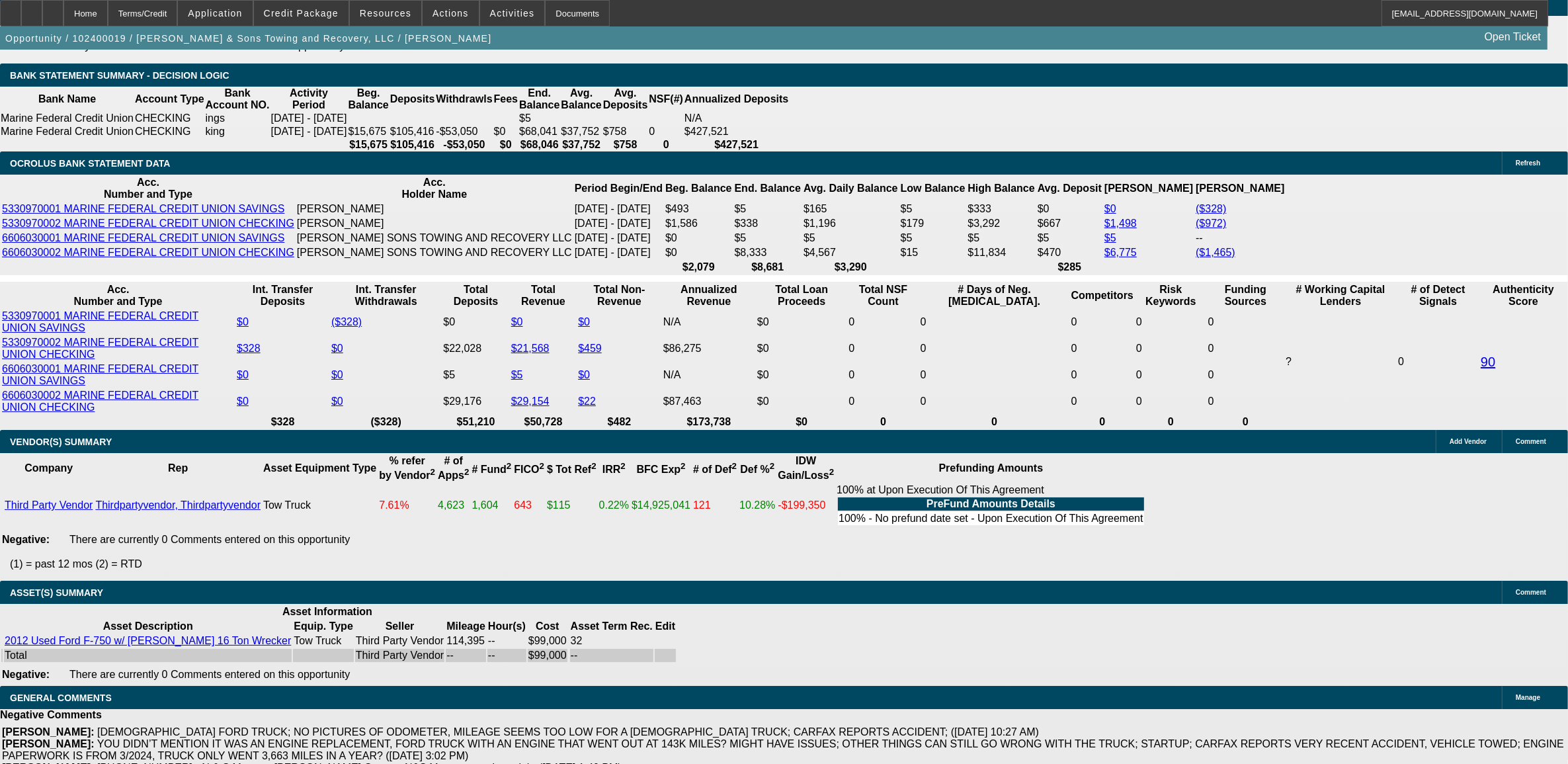
select select "0.1"
select select "2"
select select "0.1"
select select "4"
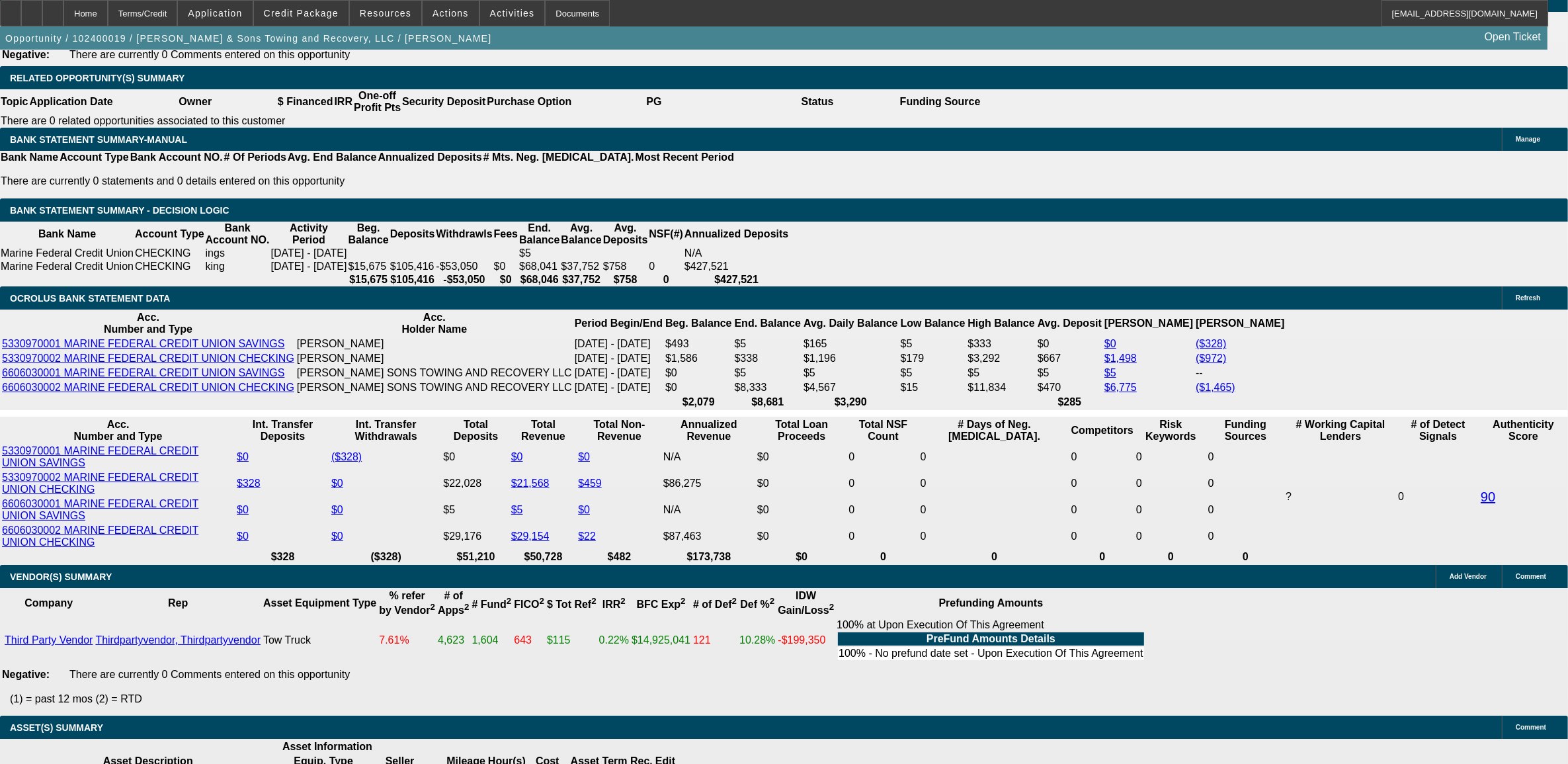
scroll to position [2132, 0]
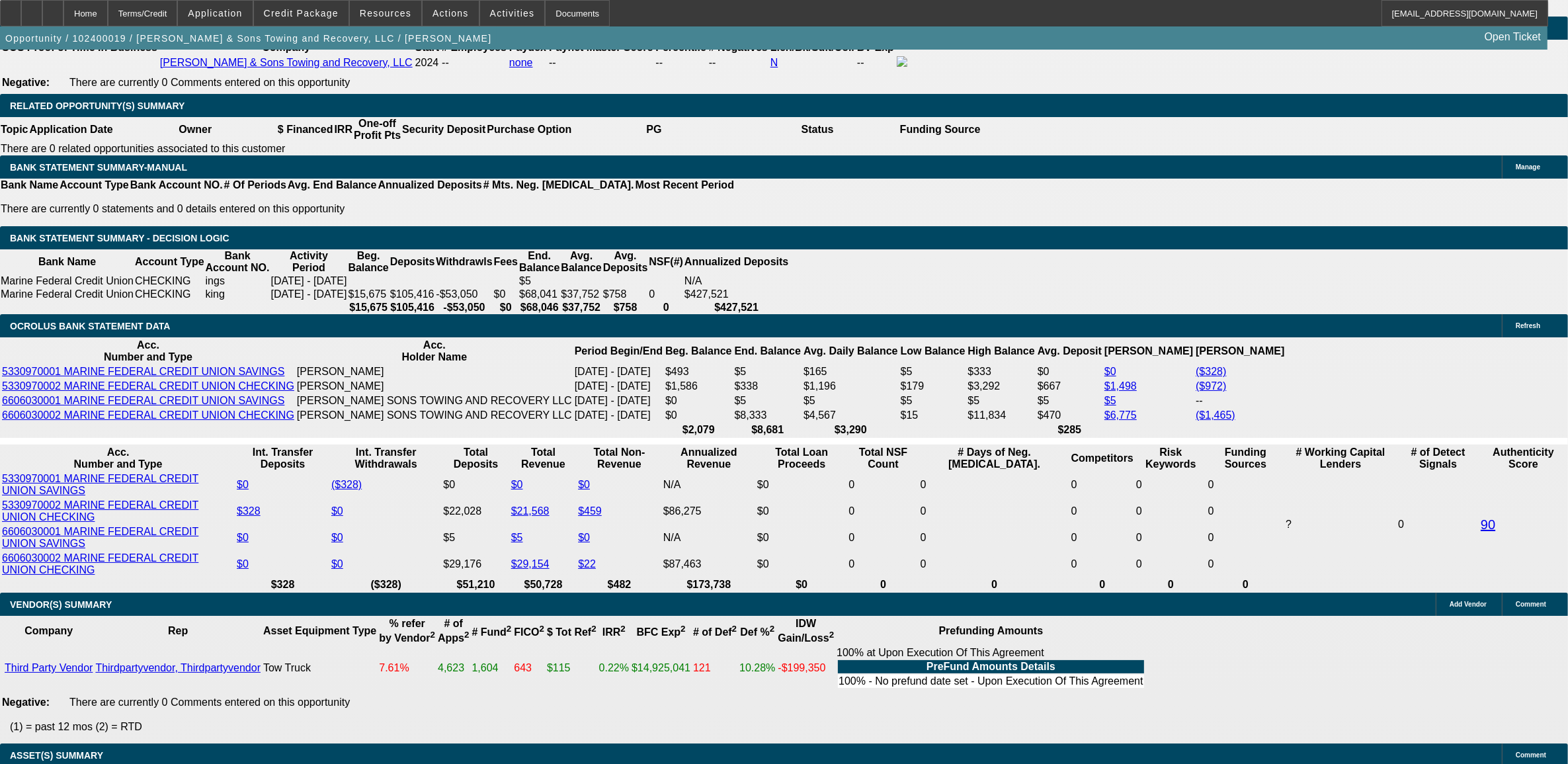
type input "UNKNOWN"
type input "17"
type input "$1,746.98"
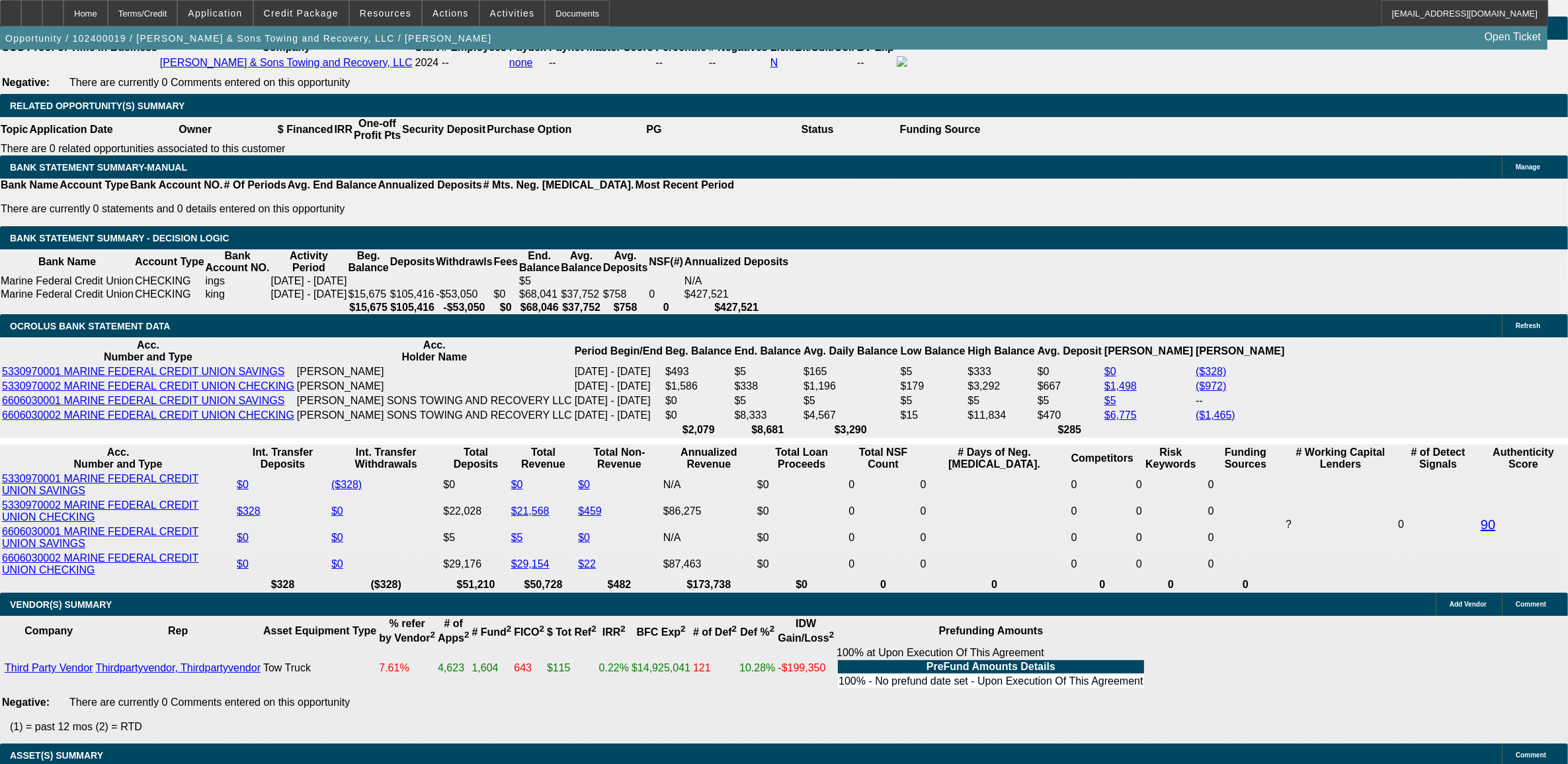
type input "17.9"
type input "$1,769.01"
type input "17.9"
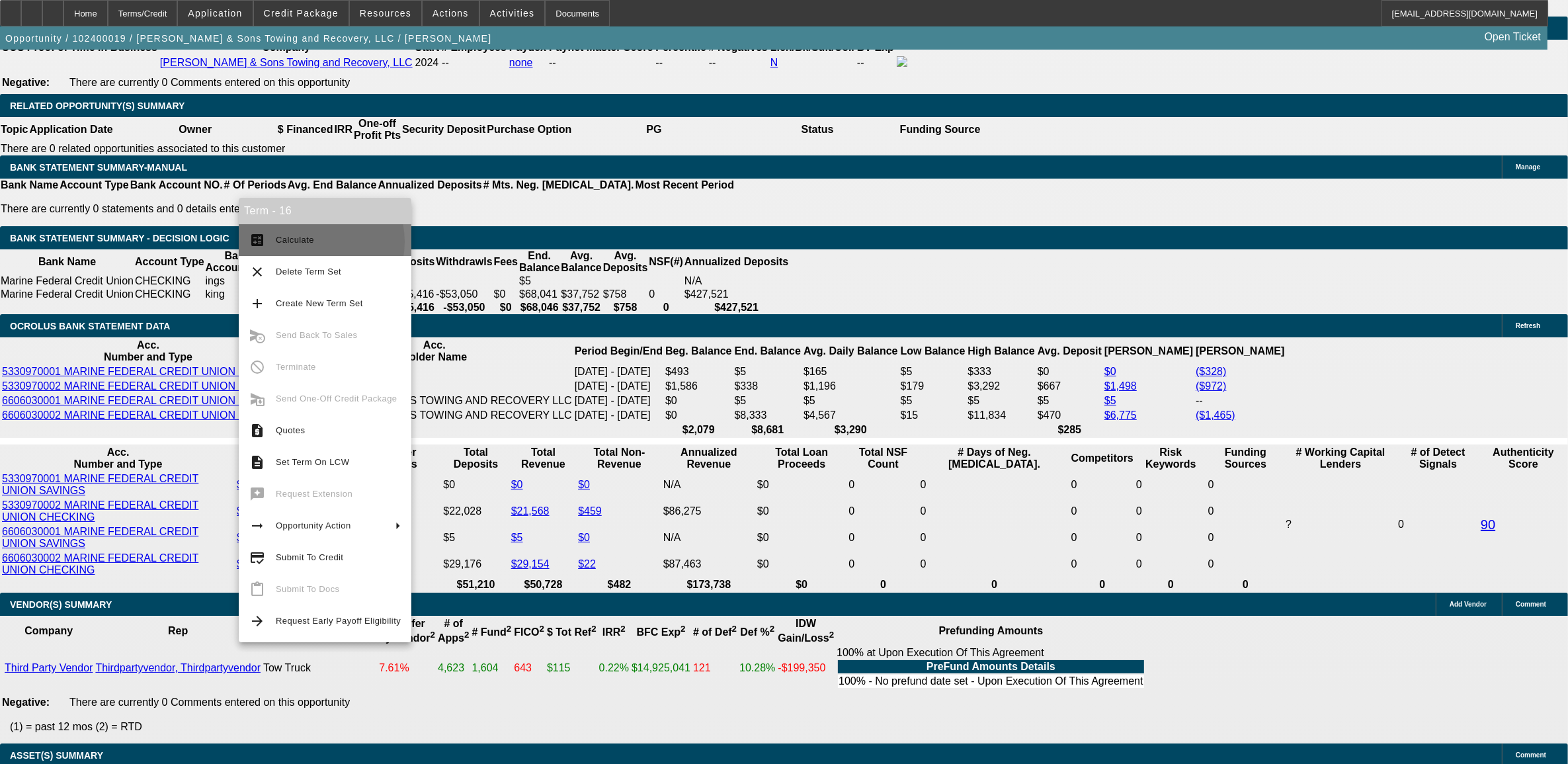
click at [307, 242] on span "Calculate" at bounding box center [294, 240] width 39 height 10
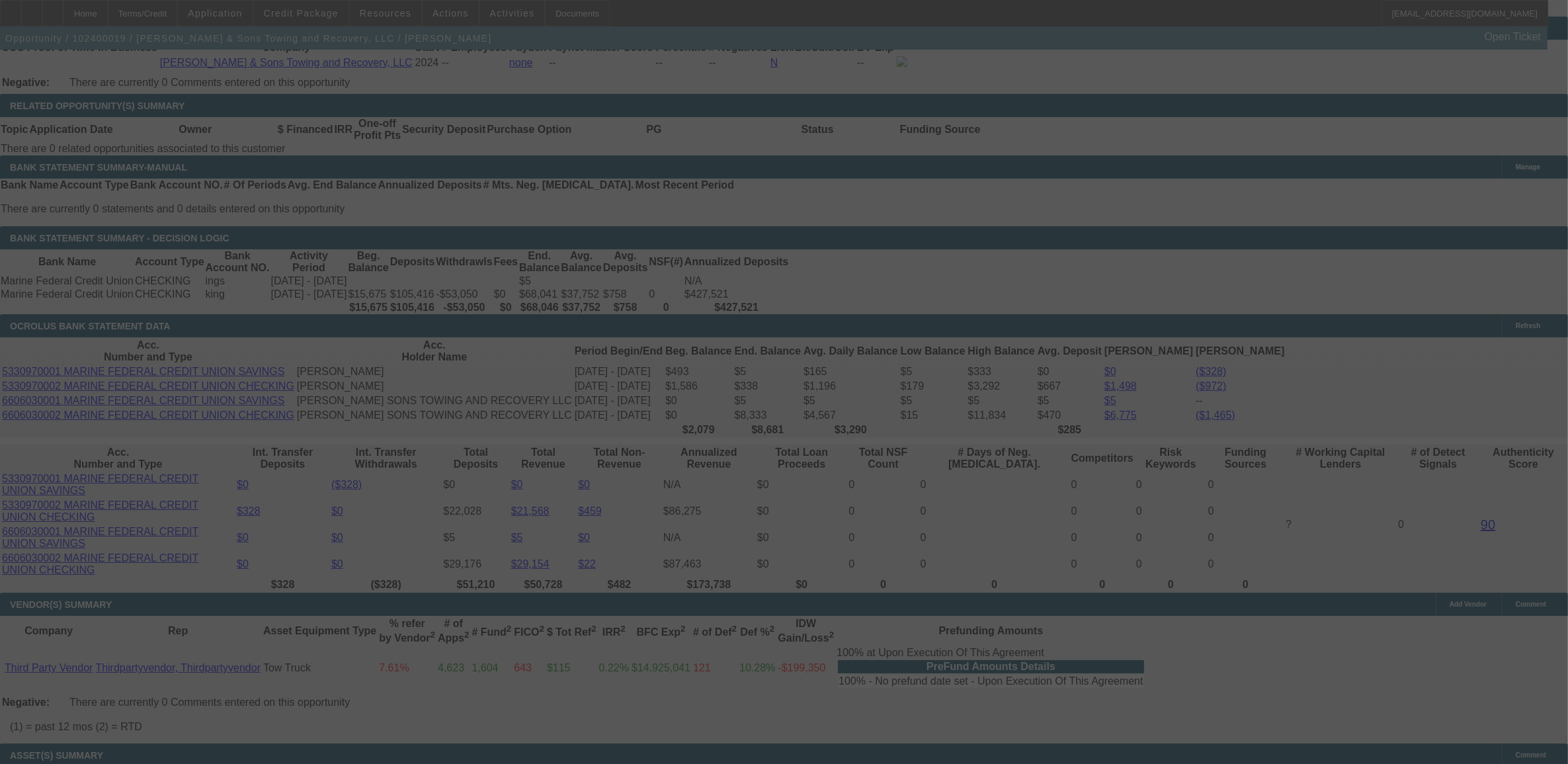
select select "0"
select select "2"
select select "0"
select select "6"
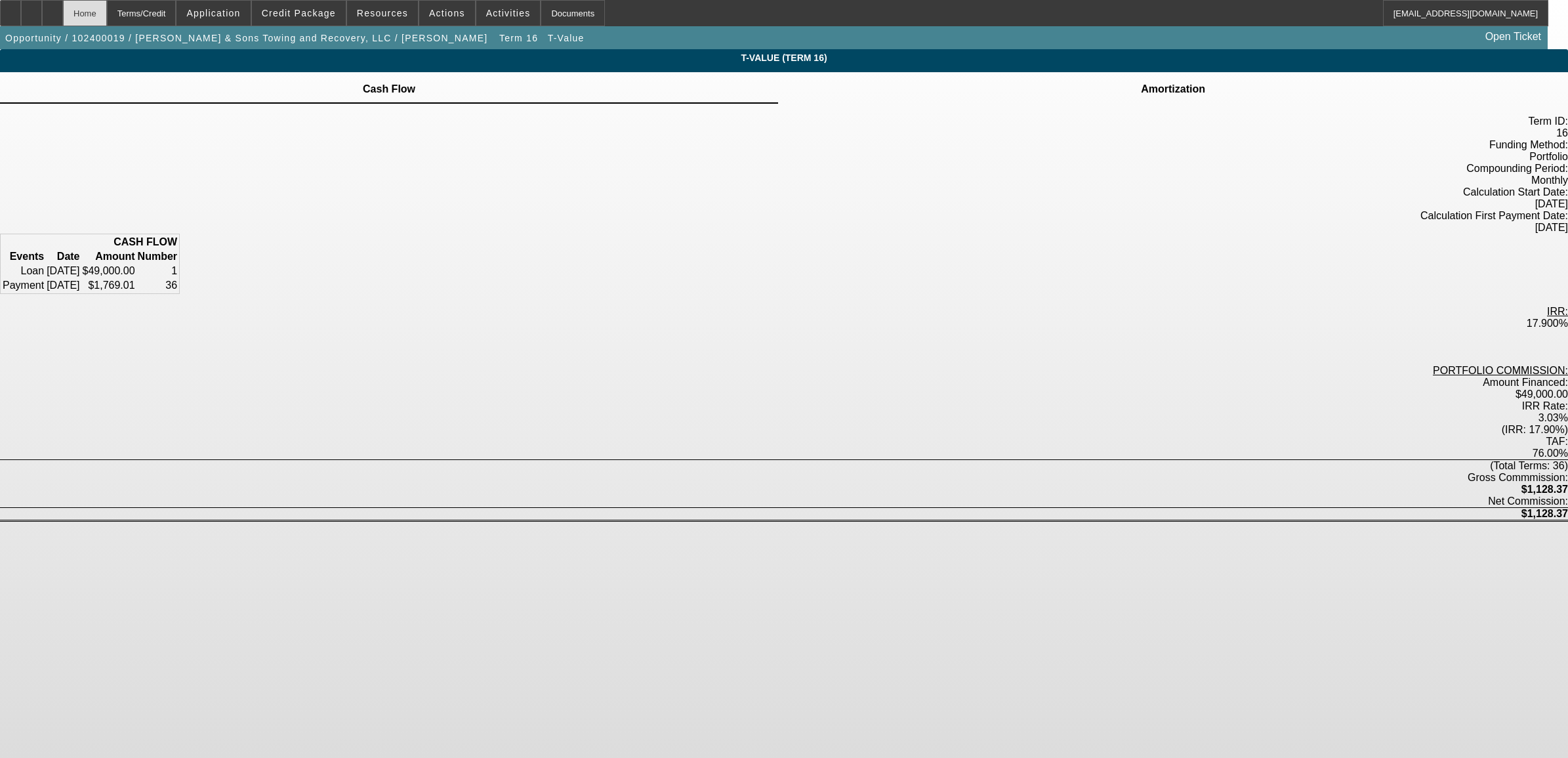
click at [107, 2] on div "Home" at bounding box center [85, 13] width 44 height 27
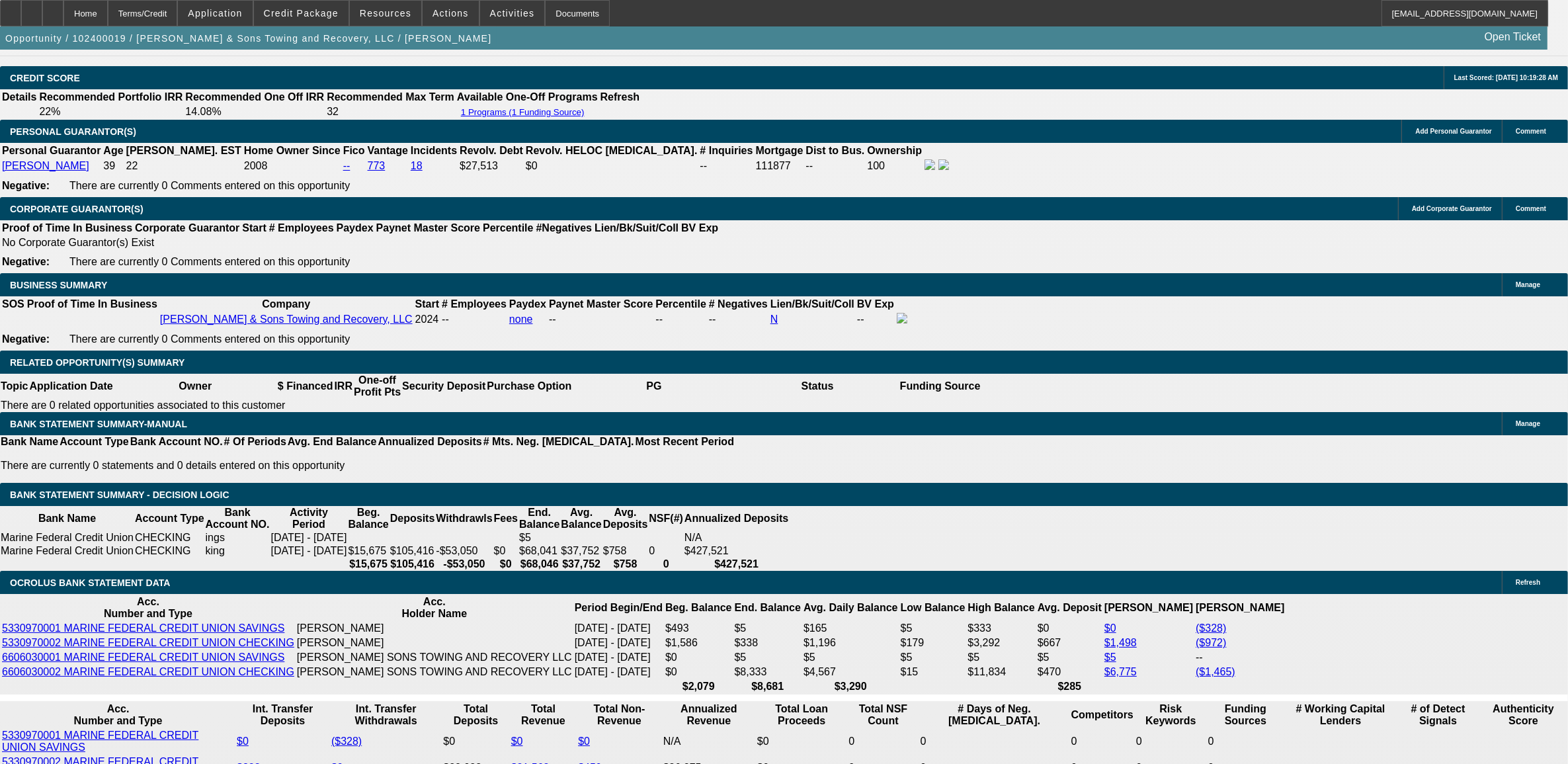
select select "0"
select select "2"
select select "0"
select select "6"
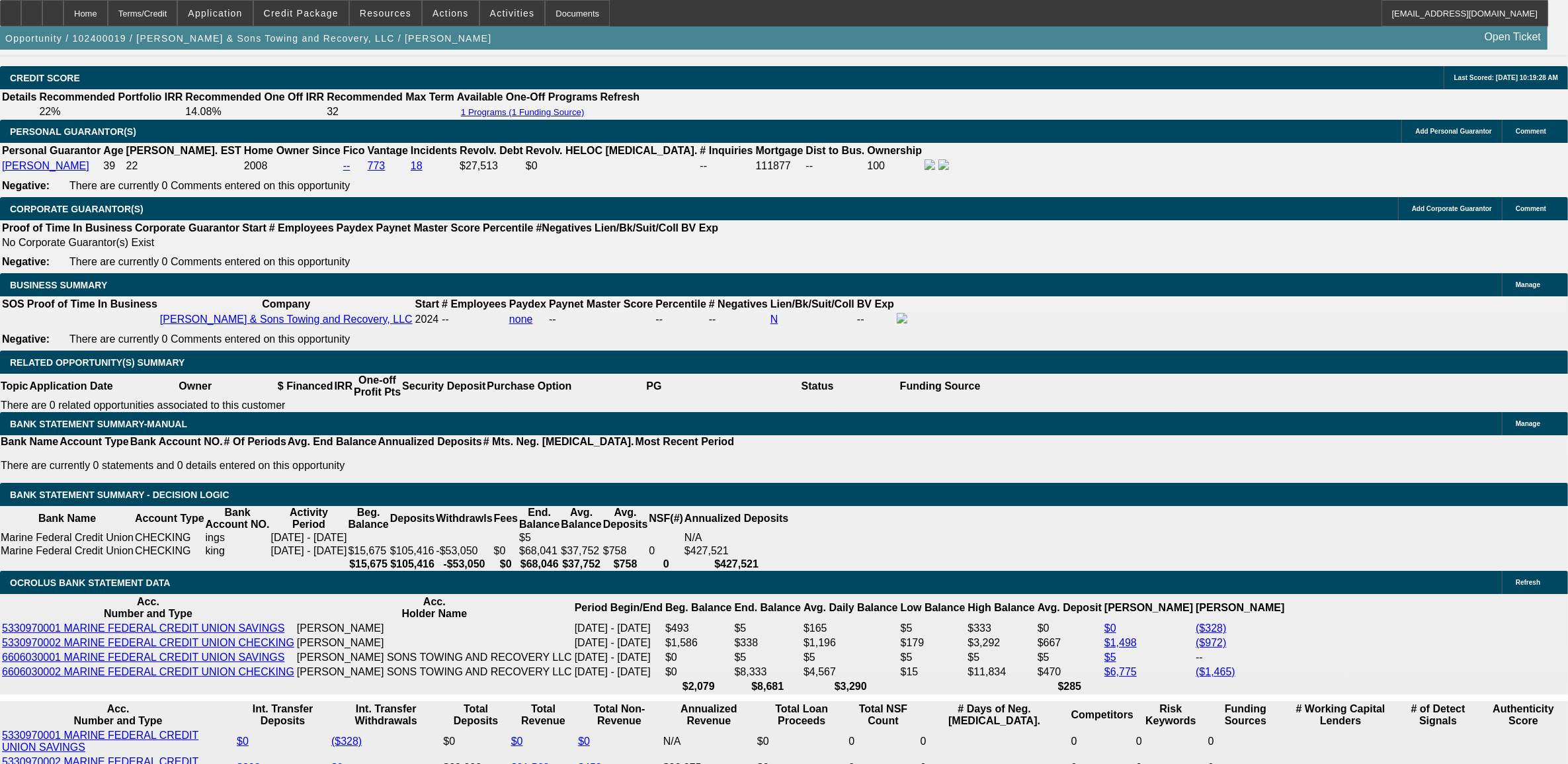
select select "0.1"
select select "2"
select select "0"
select select "6"
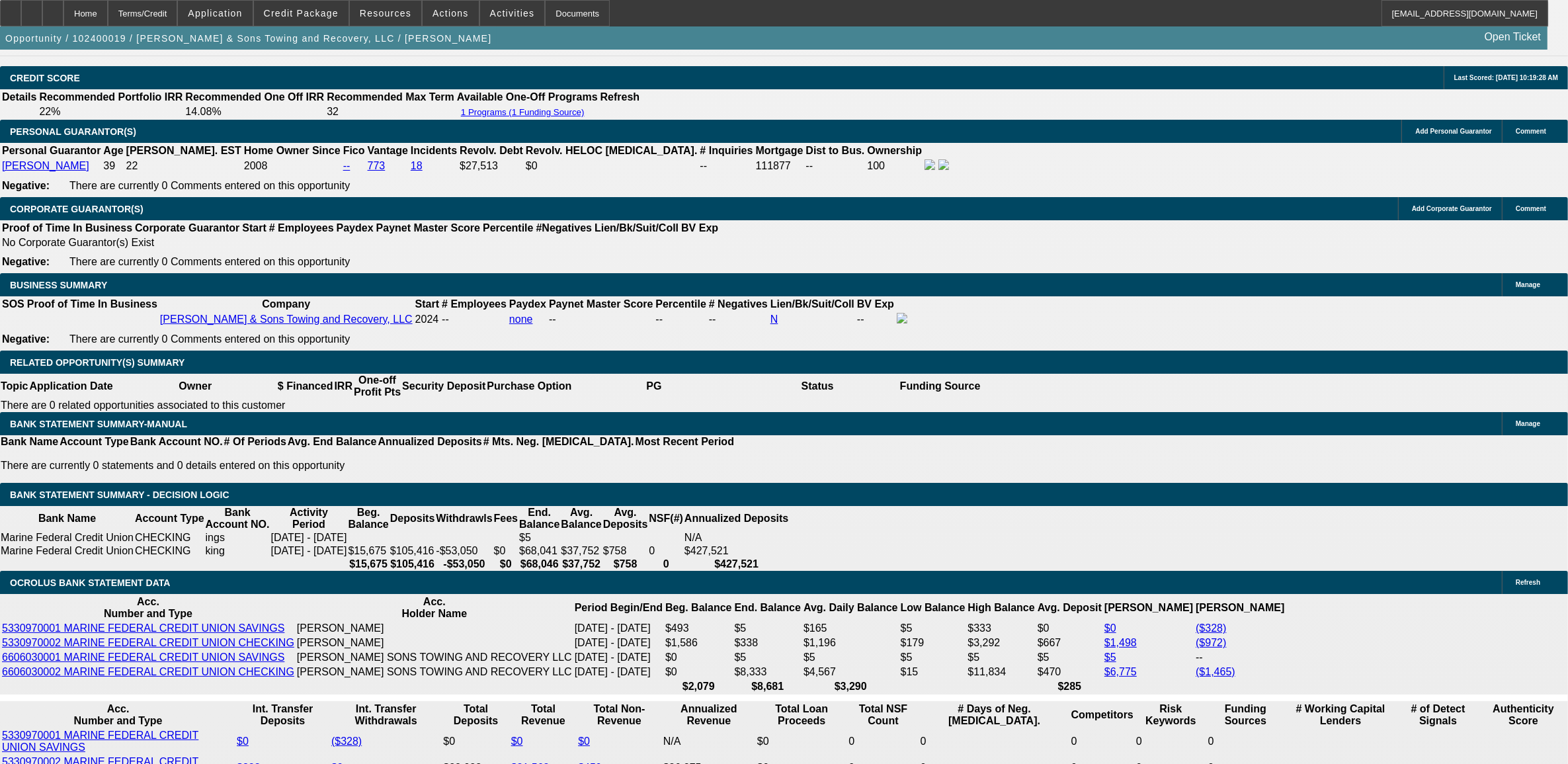
select select "0.1"
select select "2"
select select "0.1"
select select "4"
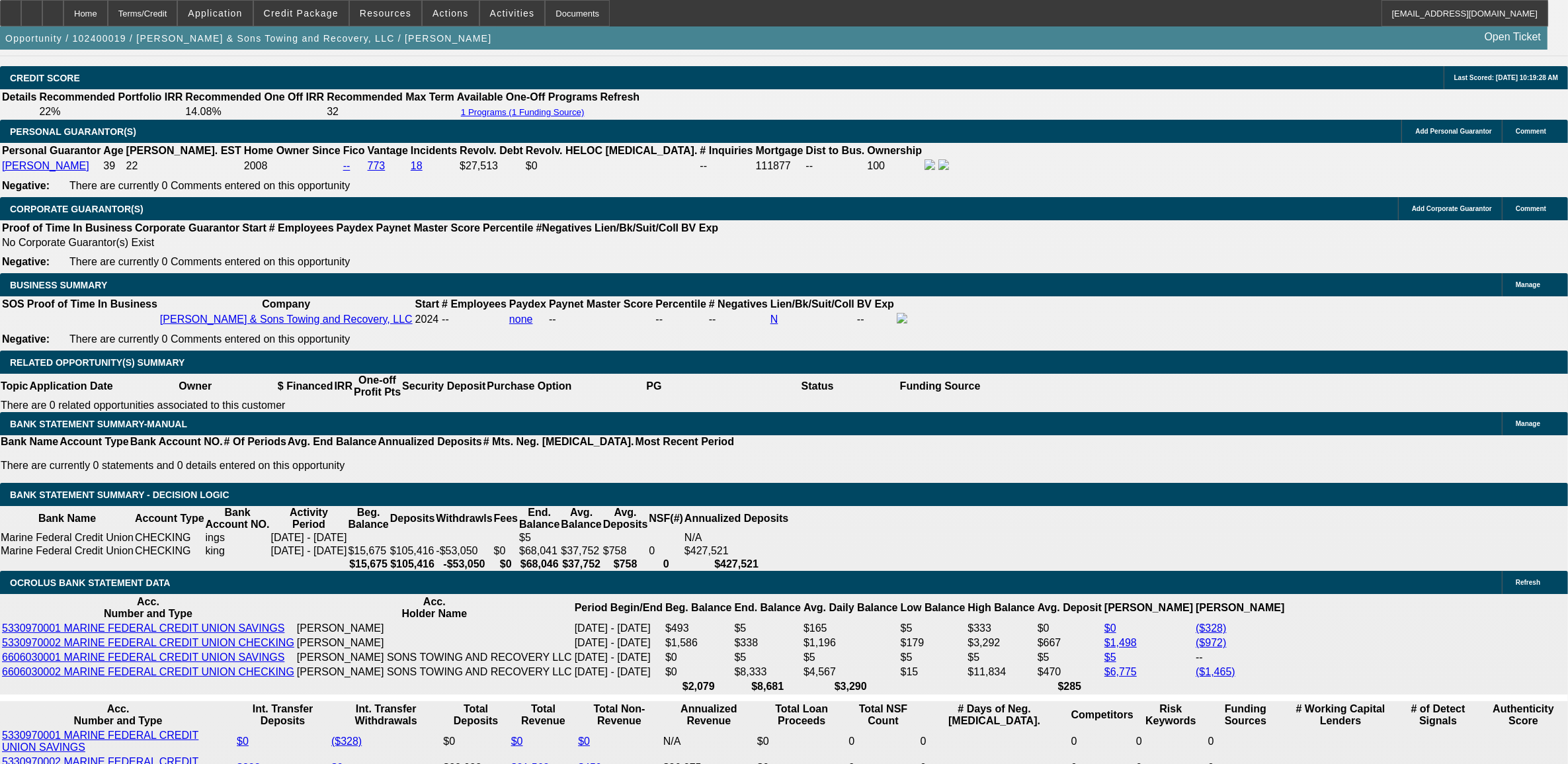
select select "0.1"
select select "2"
select select "0.1"
select select "4"
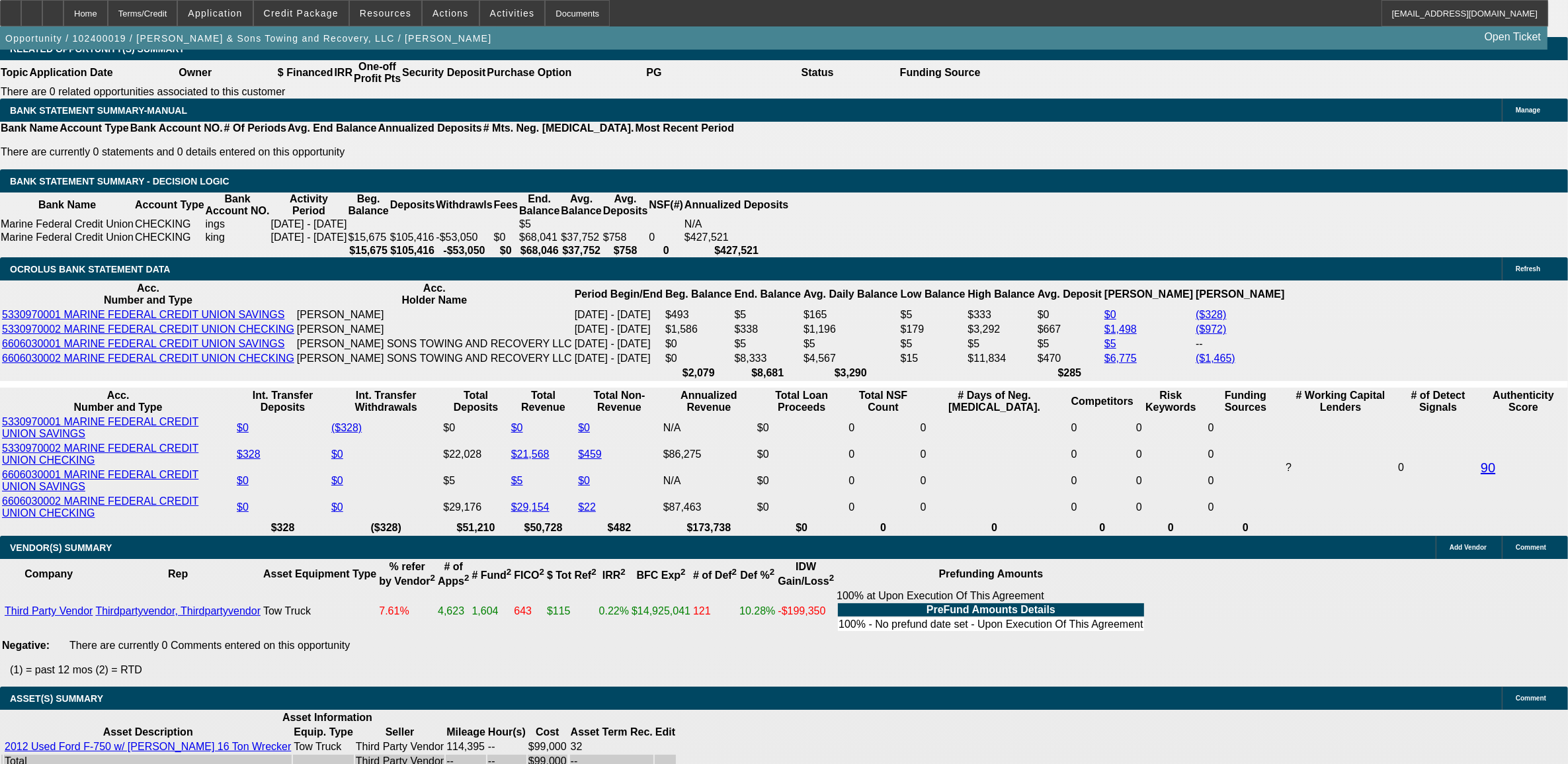
scroll to position [2150, 0]
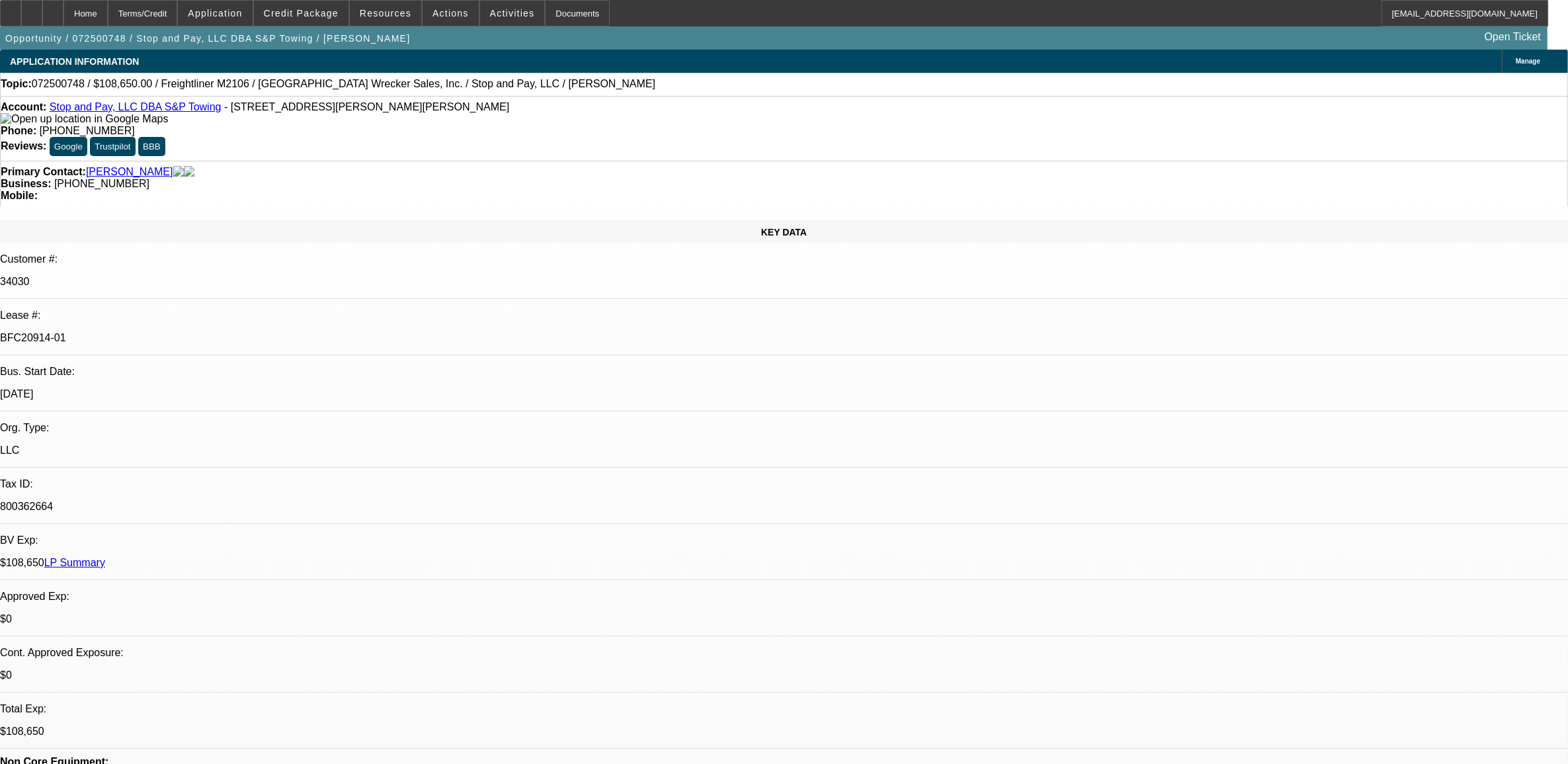
select select "0"
select select "2"
select select "0"
select select "2"
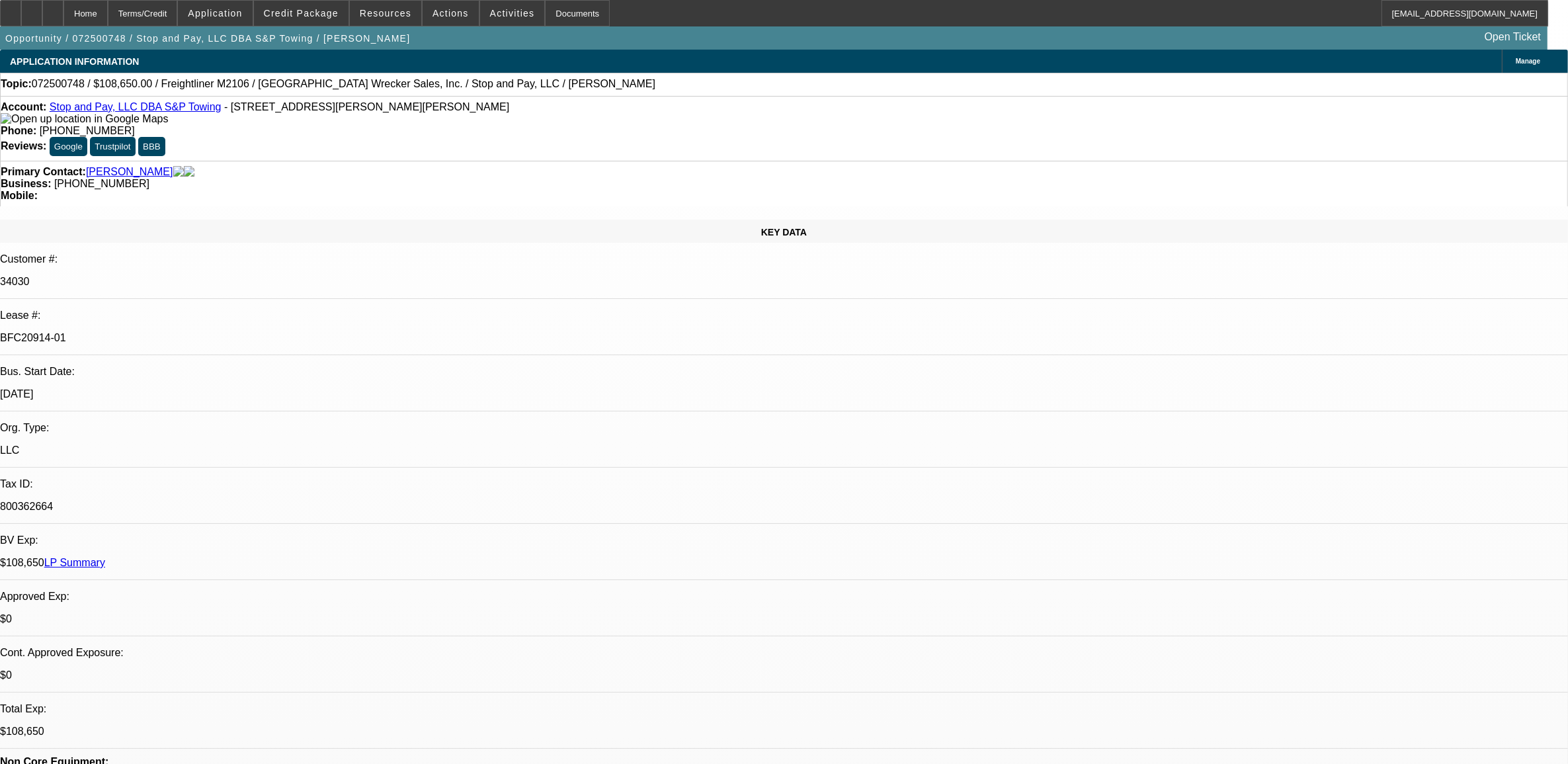
select select "0"
select select "2"
select select "0"
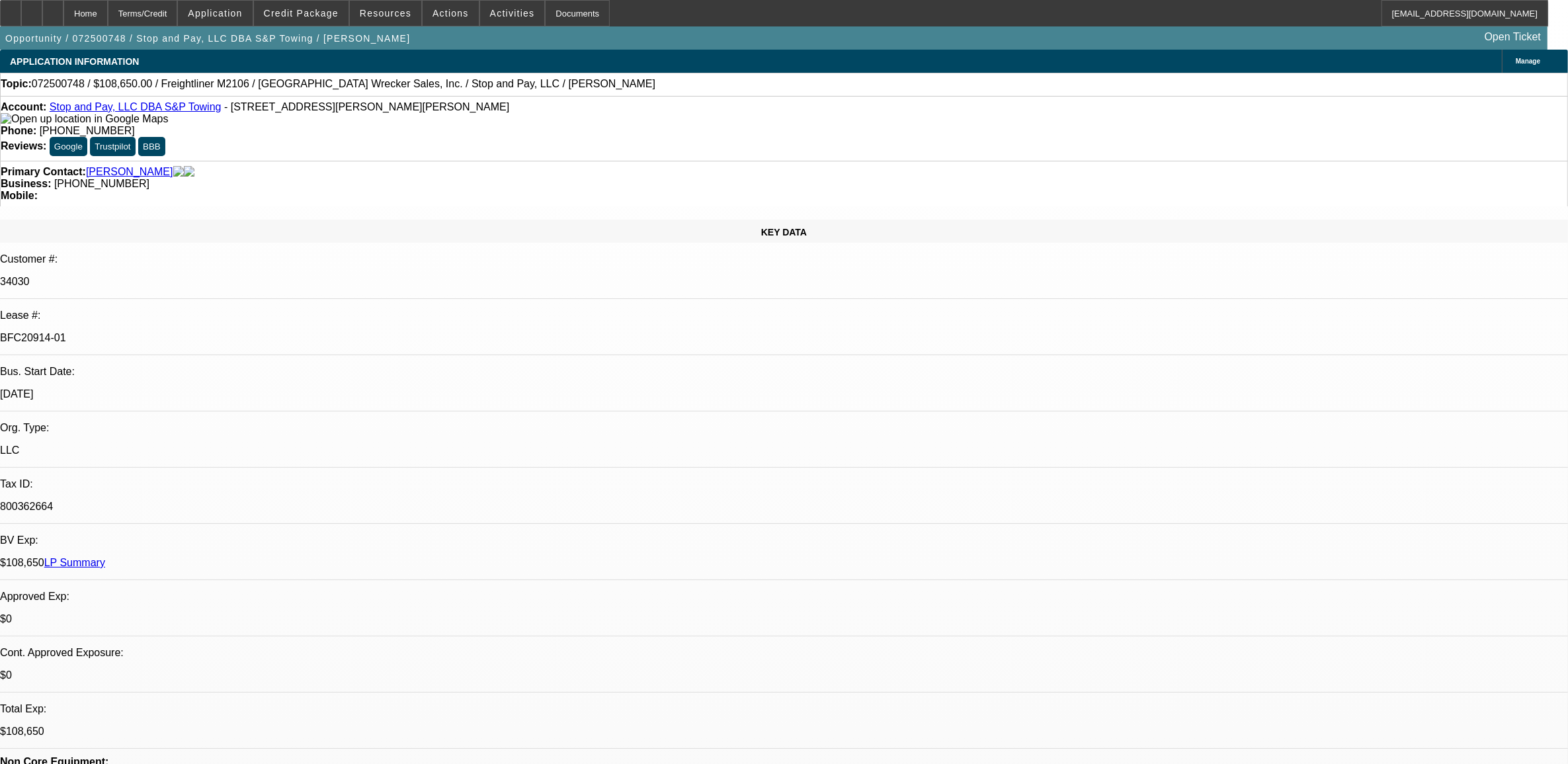
select select "2"
select select "0"
select select "1"
select select "2"
select select "6"
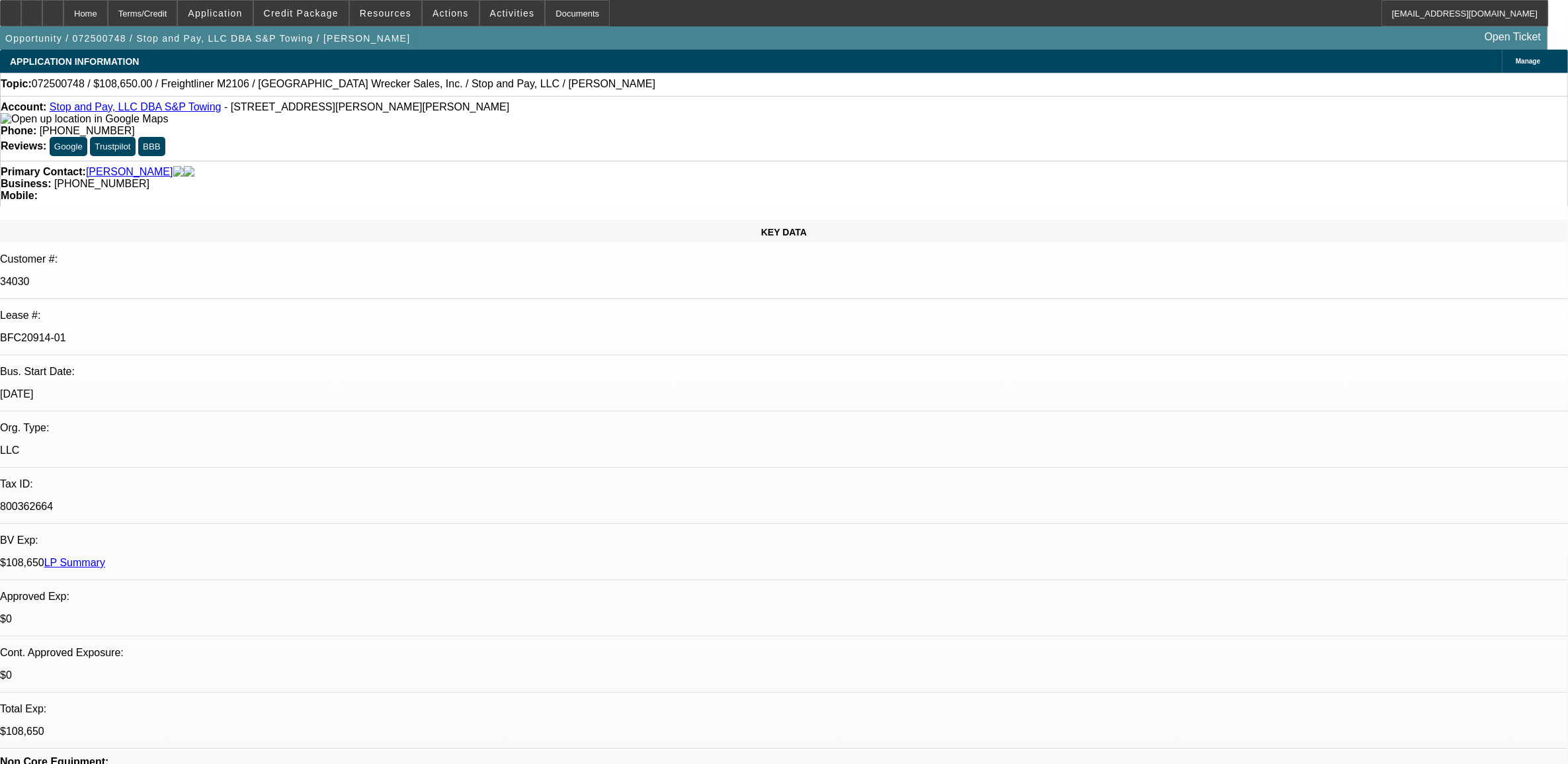
select select "1"
select select "2"
select select "6"
select select "1"
select select "2"
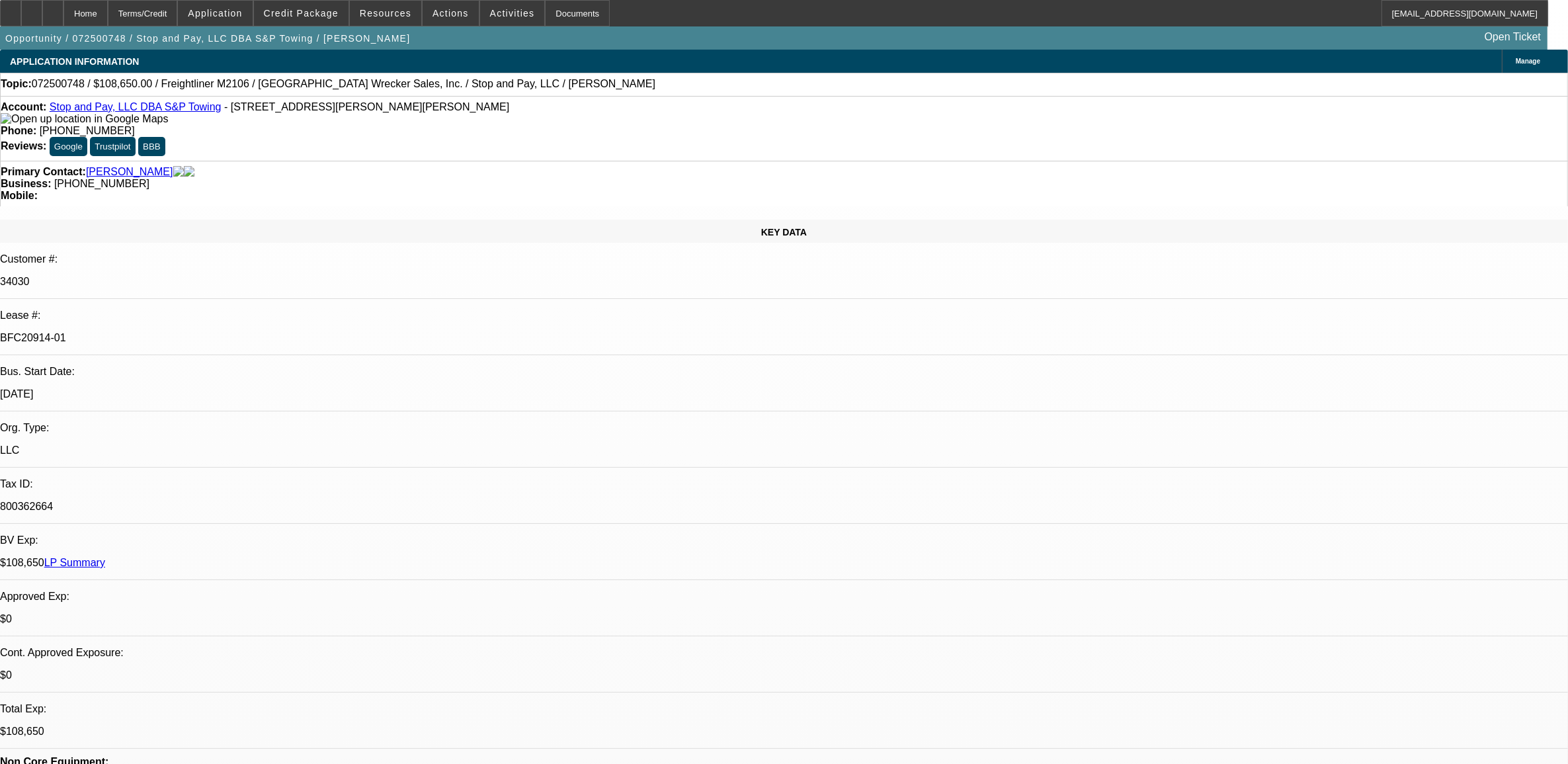
select select "6"
select select "1"
select select "2"
select select "6"
click at [389, 15] on span "Resources" at bounding box center [386, 13] width 52 height 11
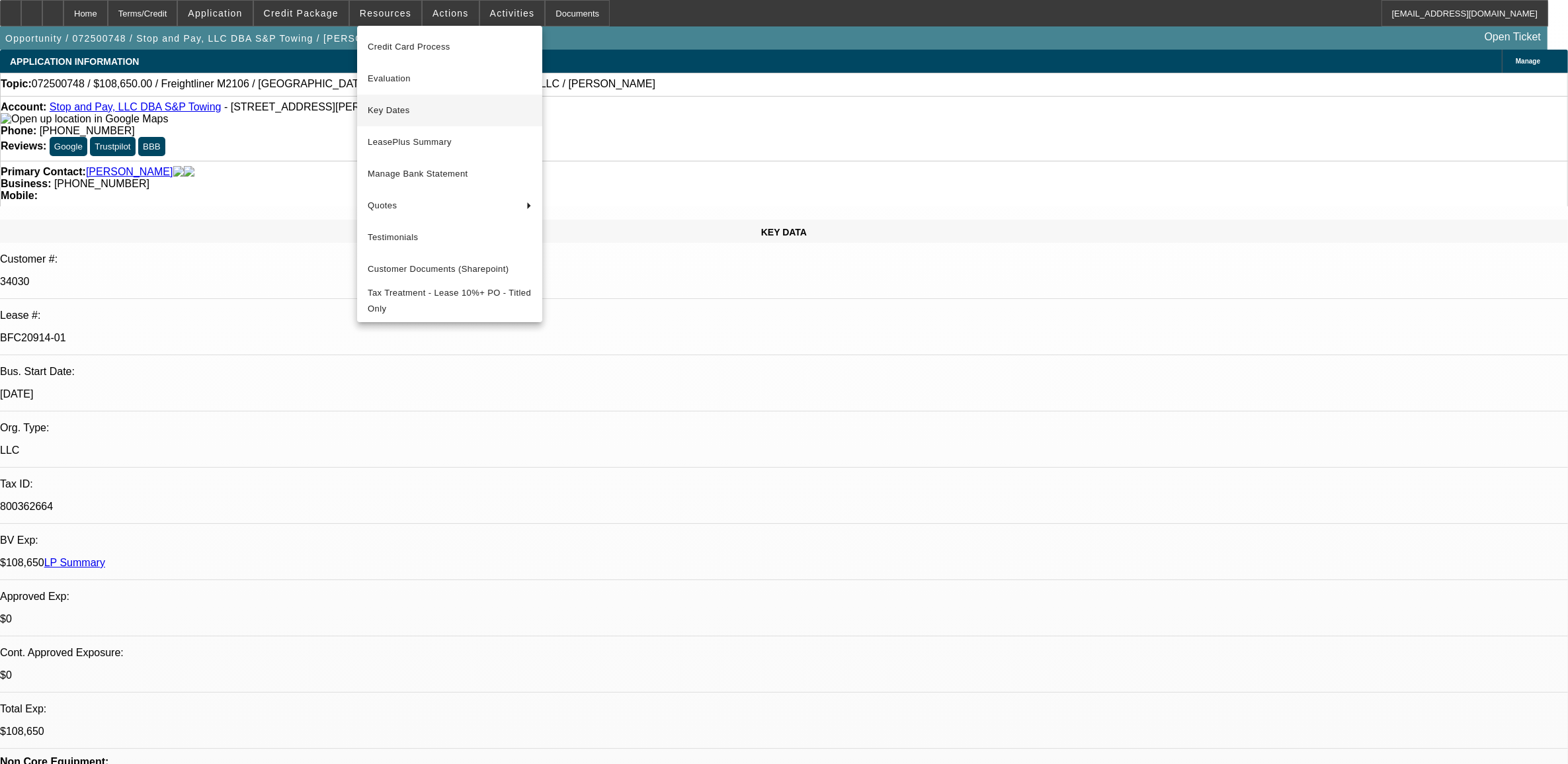
click at [414, 103] on span "Key Dates" at bounding box center [449, 110] width 164 height 16
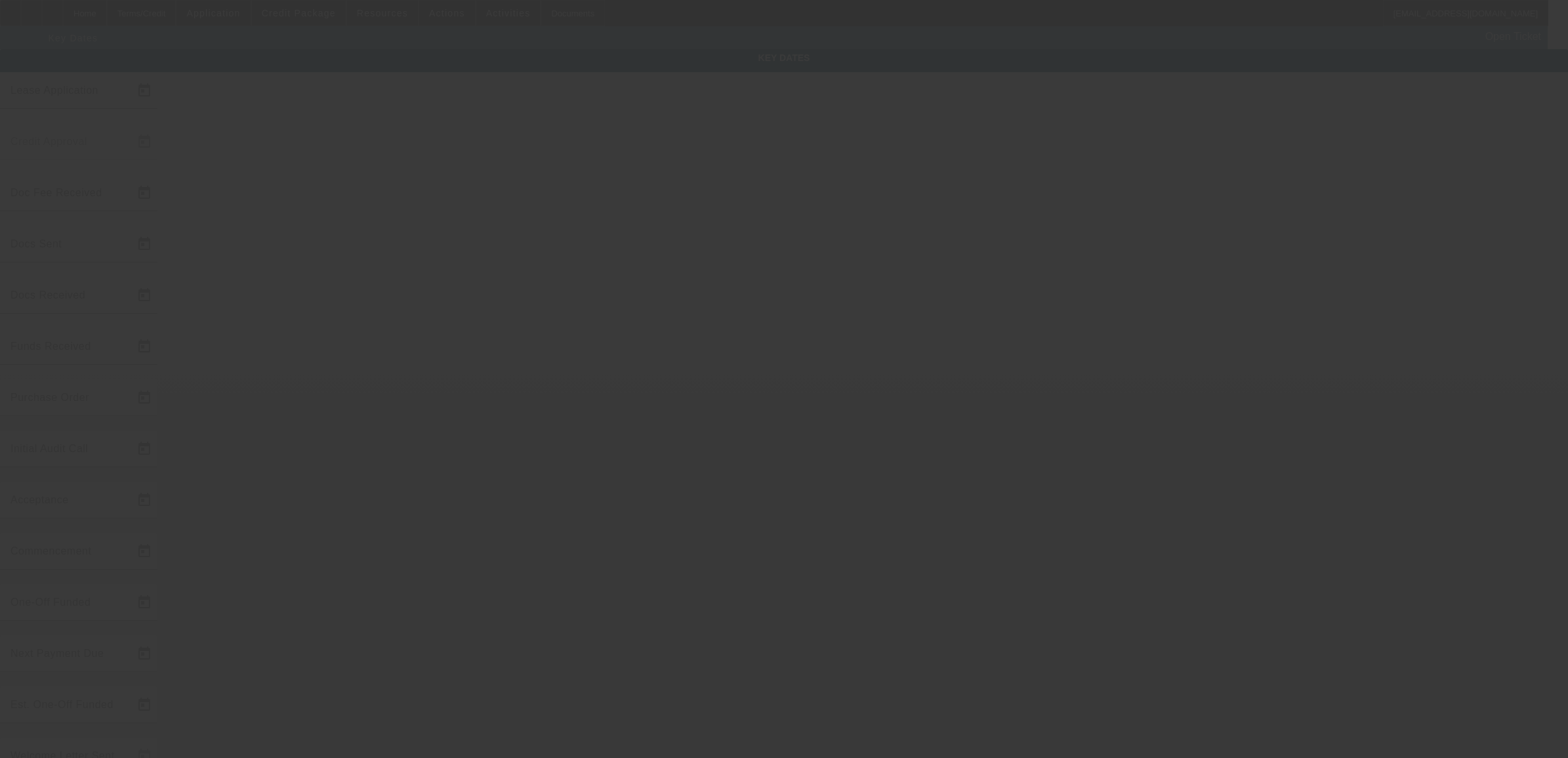
type input "[DATE]"
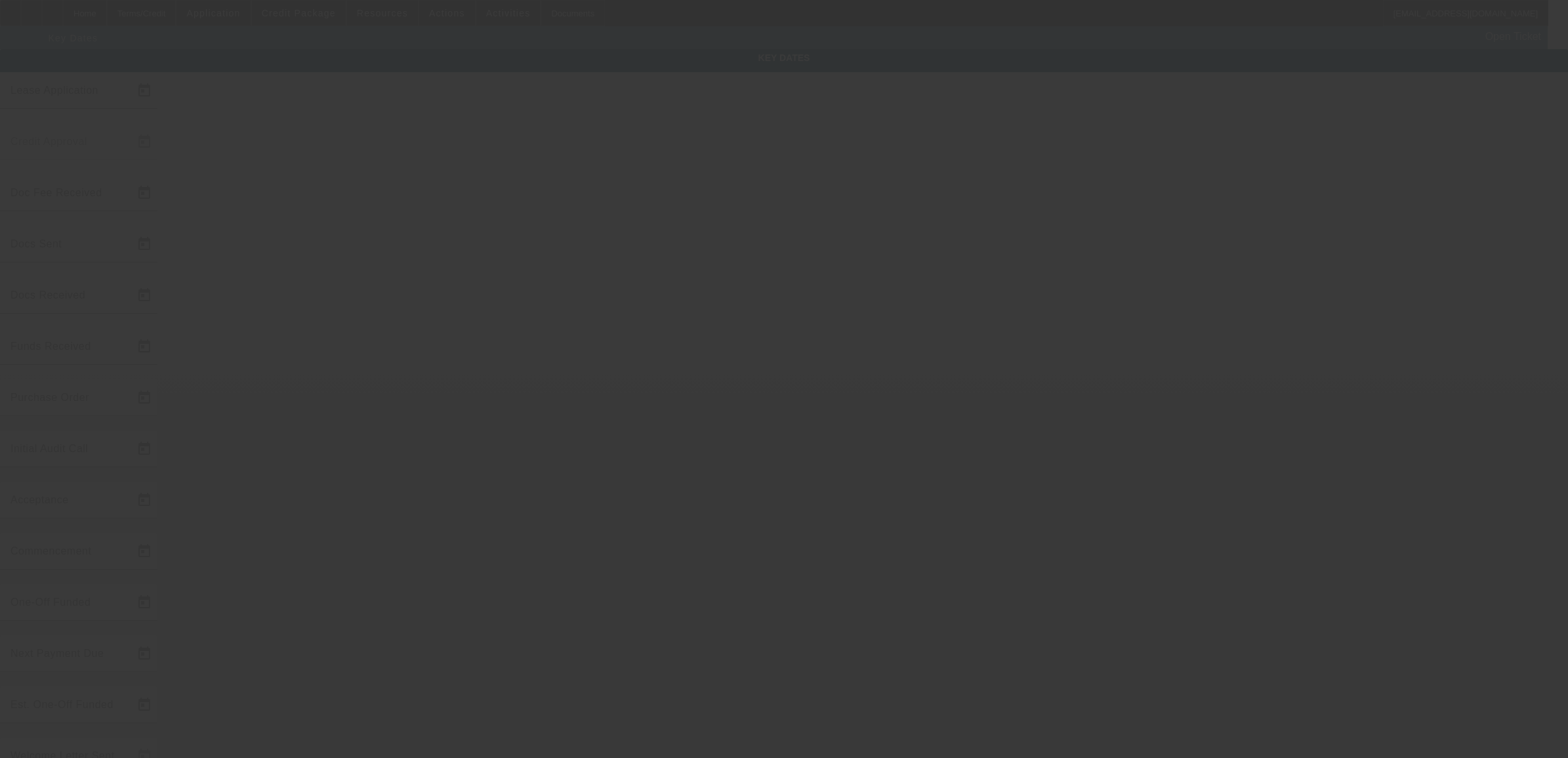
type input "[DATE]"
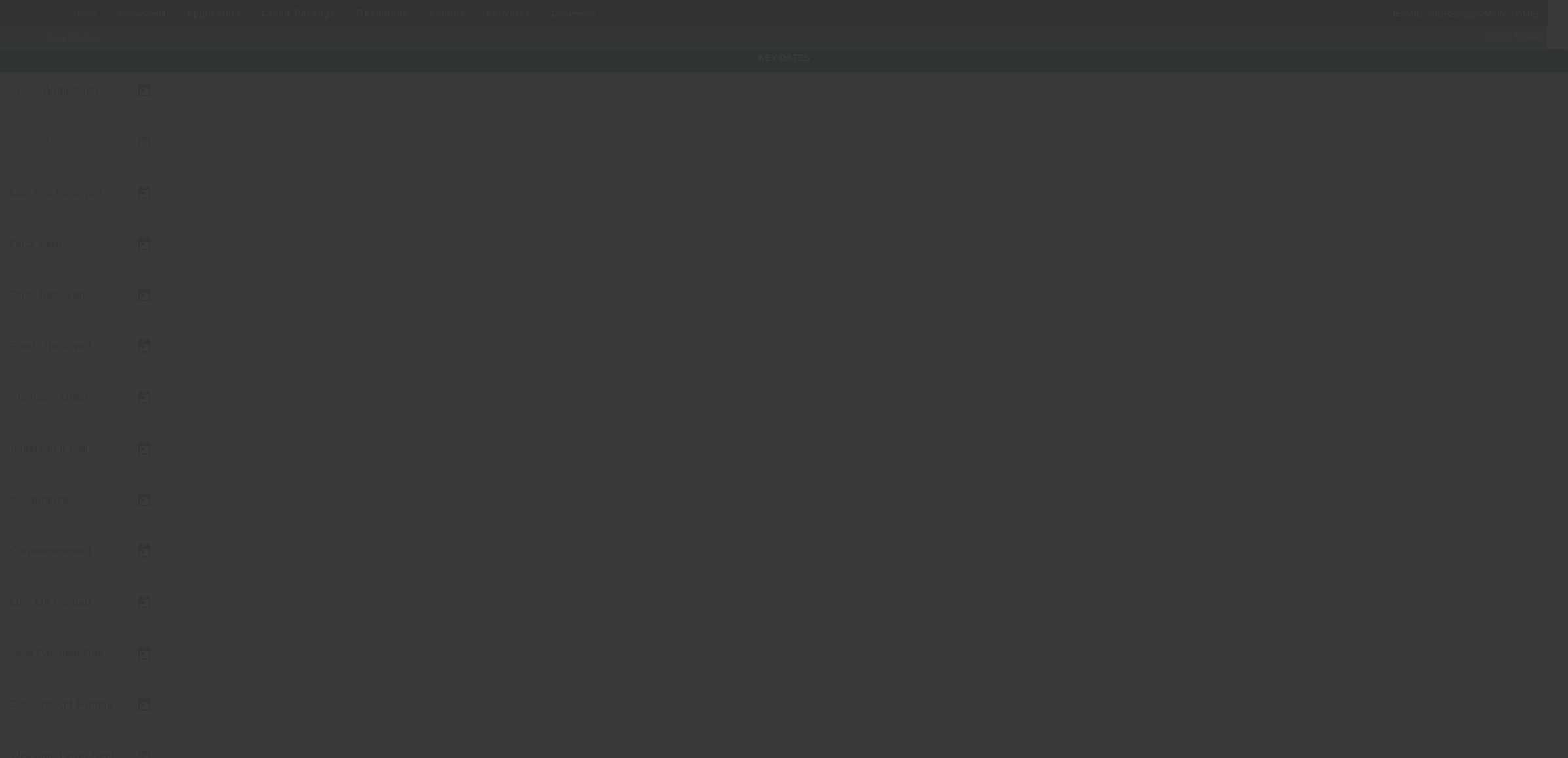
type input "[DATE]"
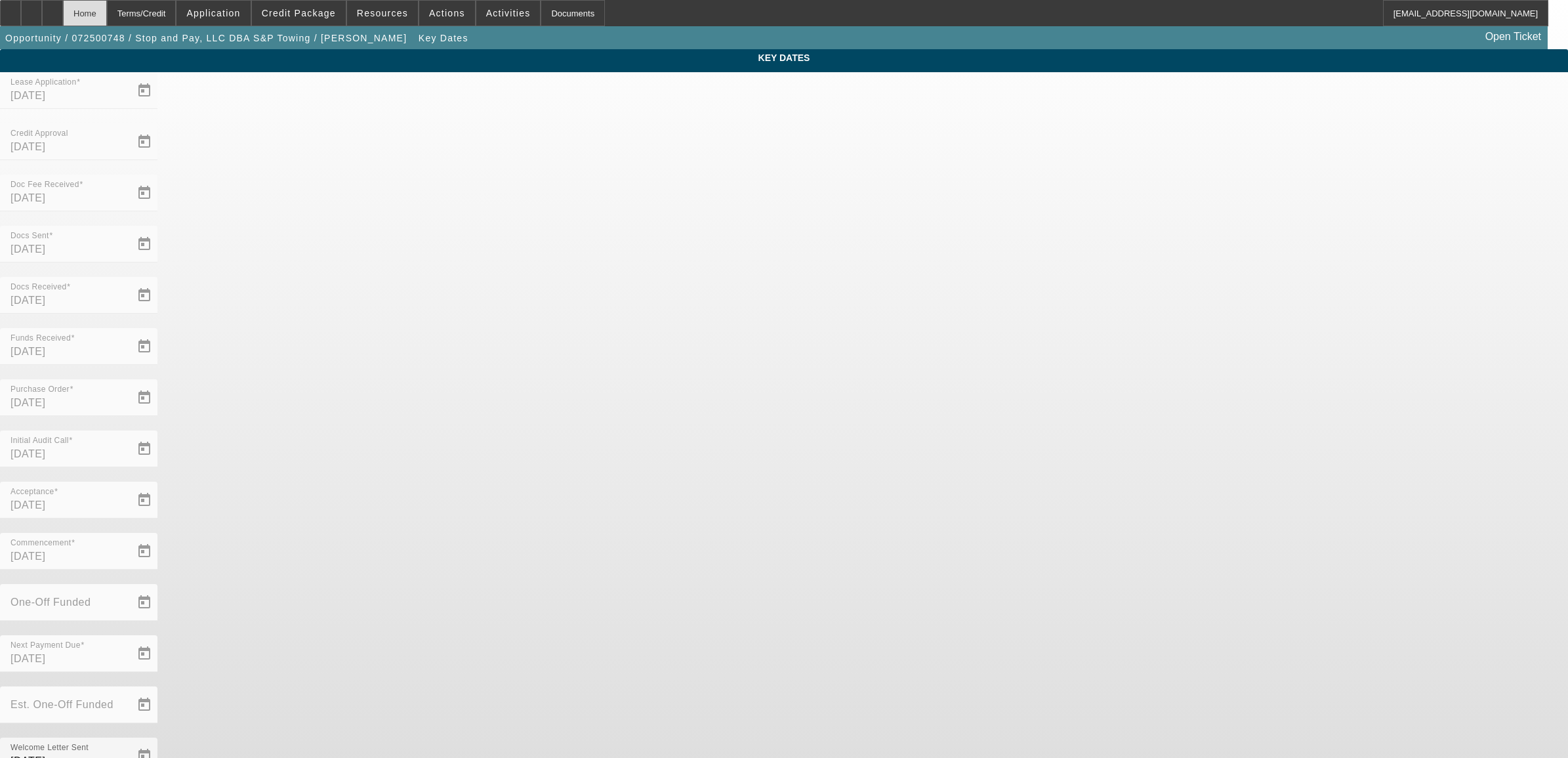
click at [107, 11] on div "Home" at bounding box center [85, 13] width 44 height 27
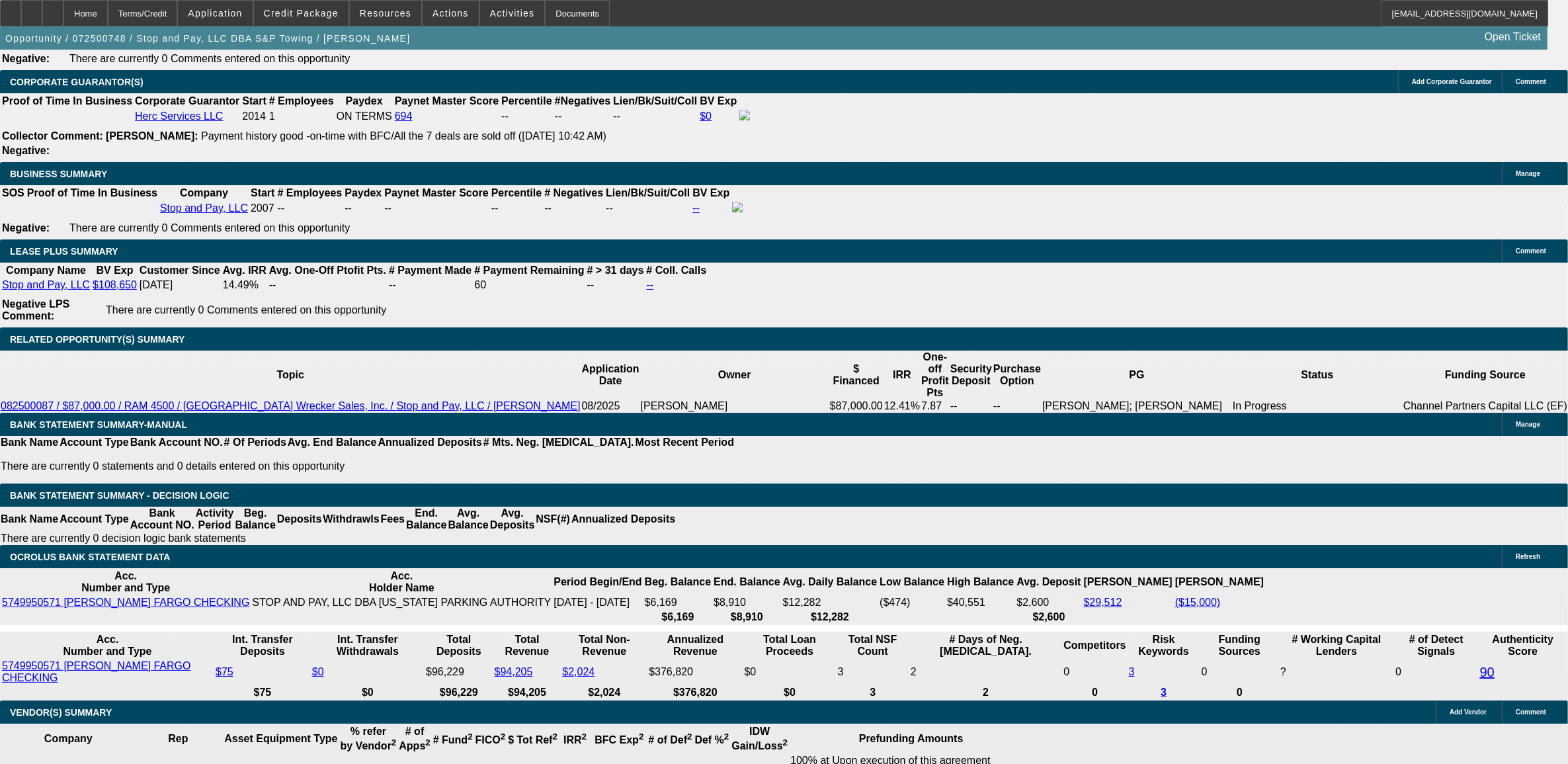
select select "0"
select select "2"
select select "0"
select select "6"
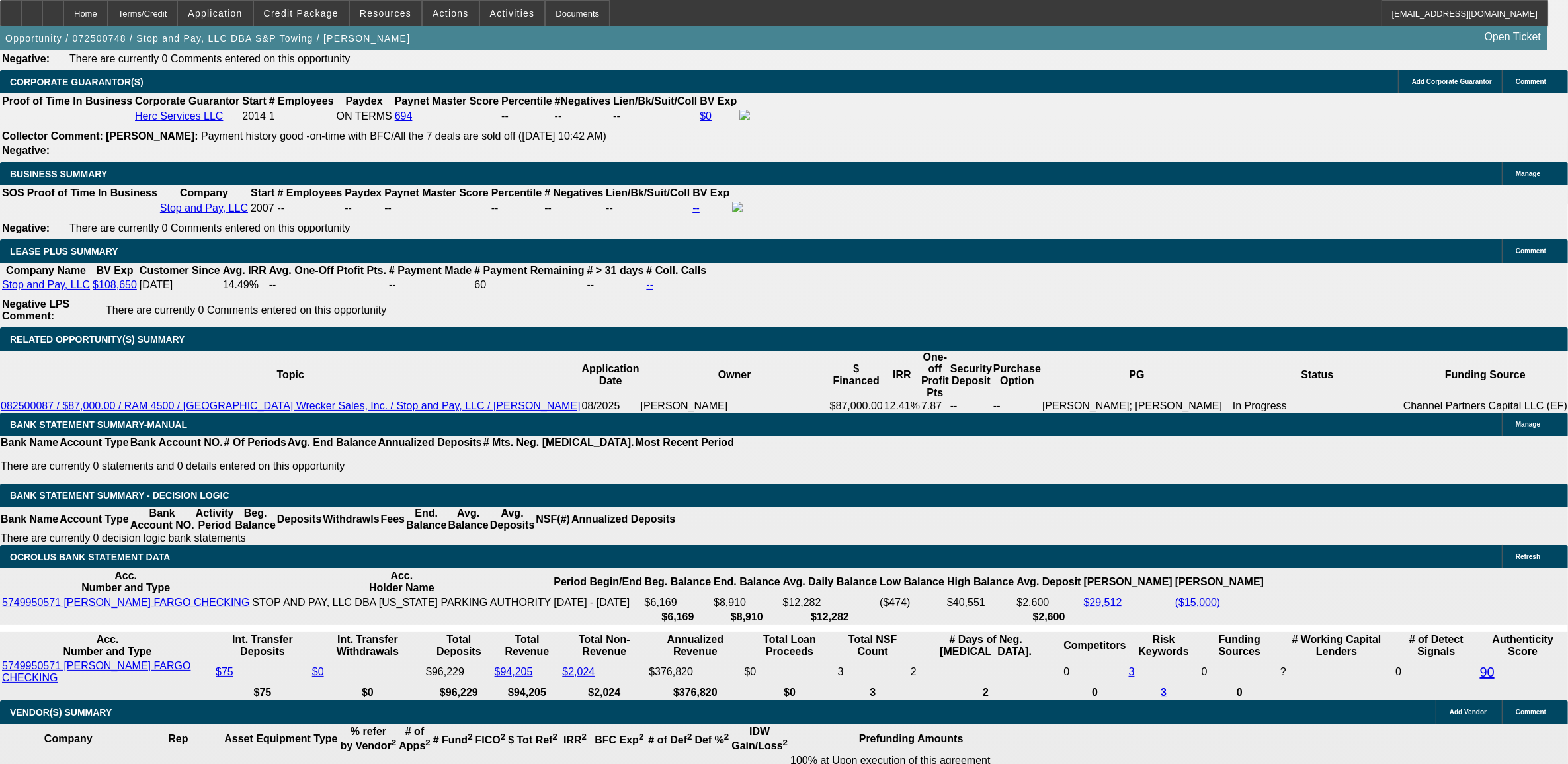
select select "0"
select select "2"
select select "0"
select select "6"
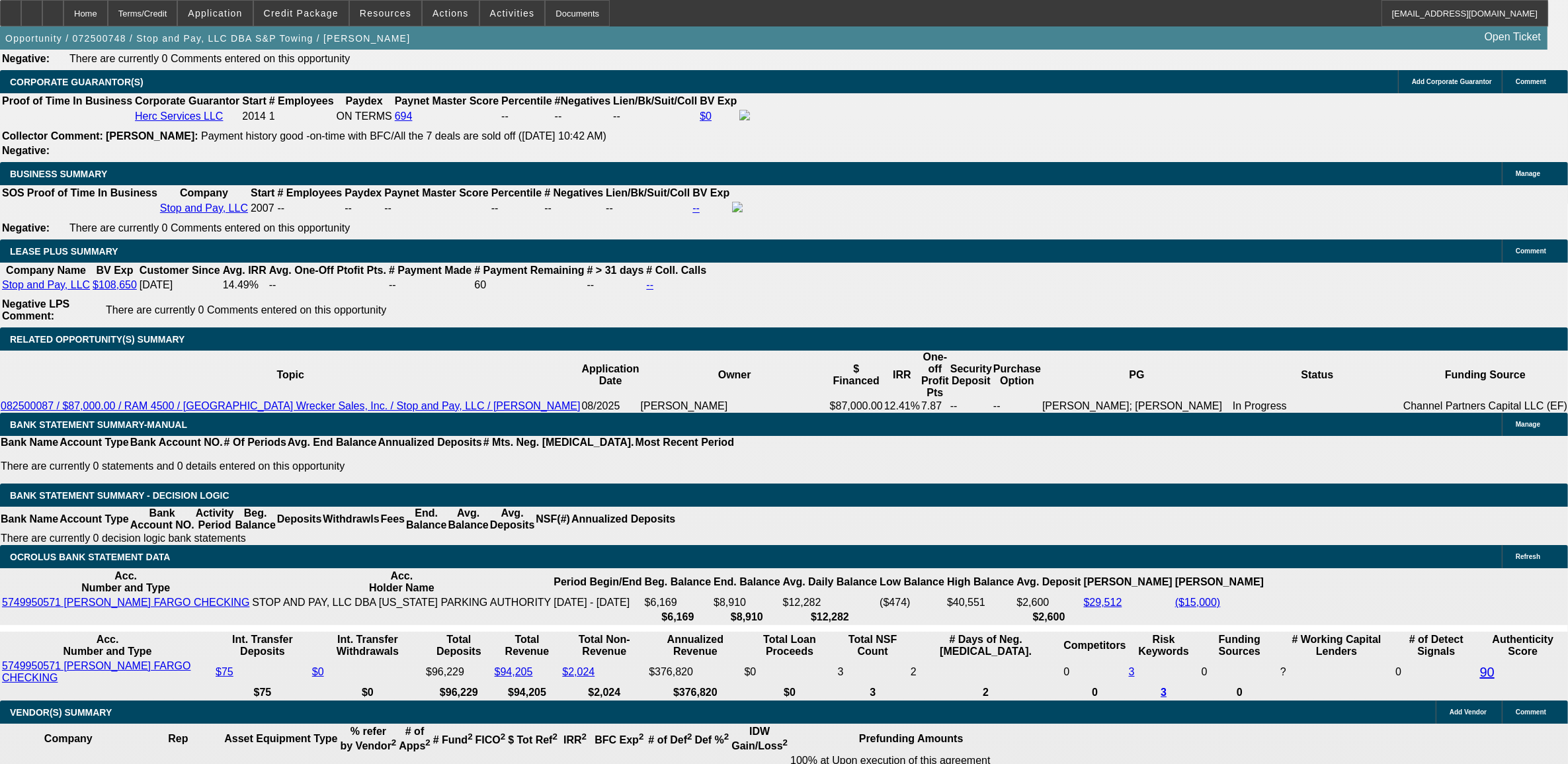
select select "0"
select select "2"
select select "0"
select select "6"
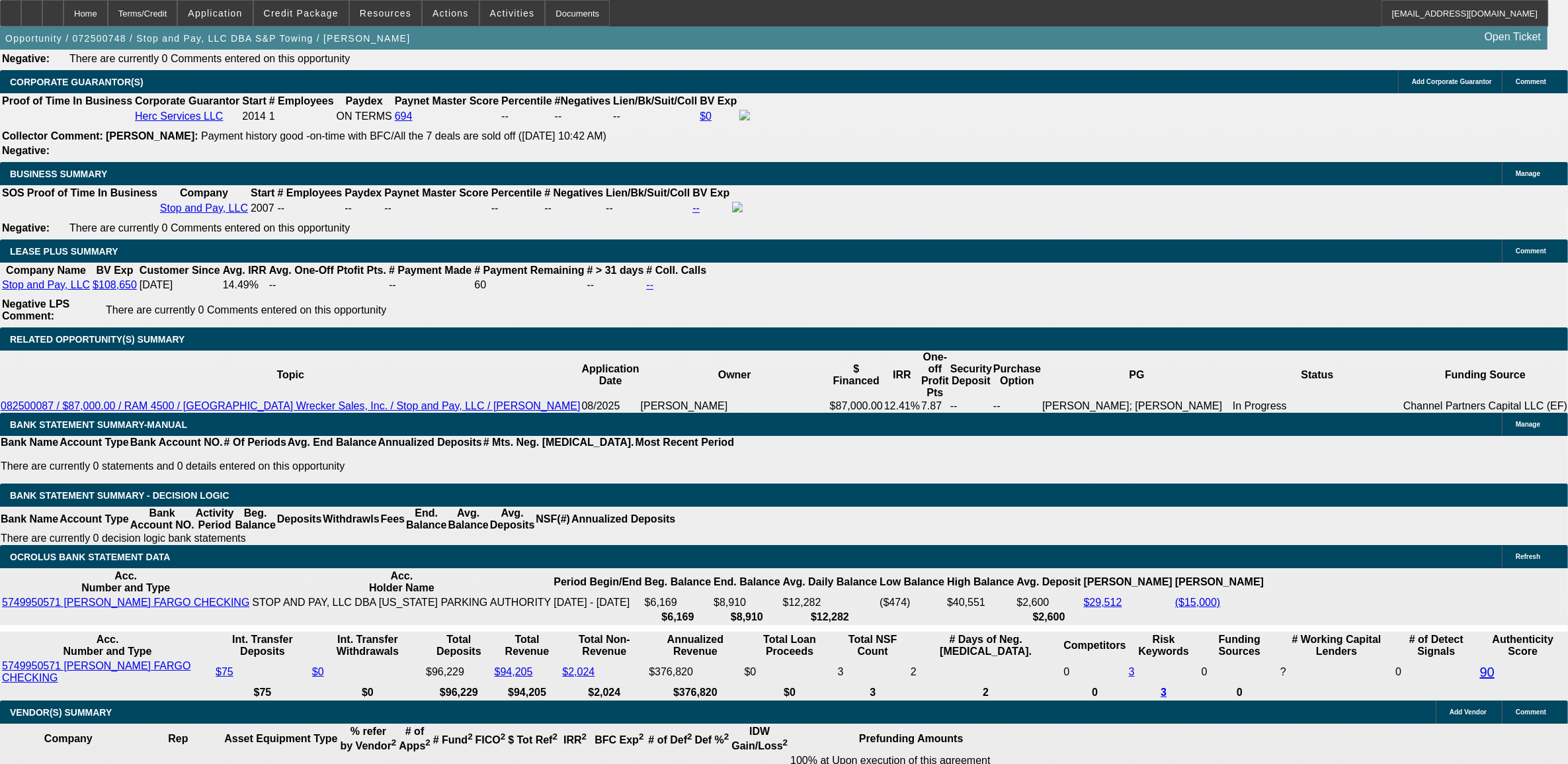
select select "0"
select select "2"
select select "0"
select select "6"
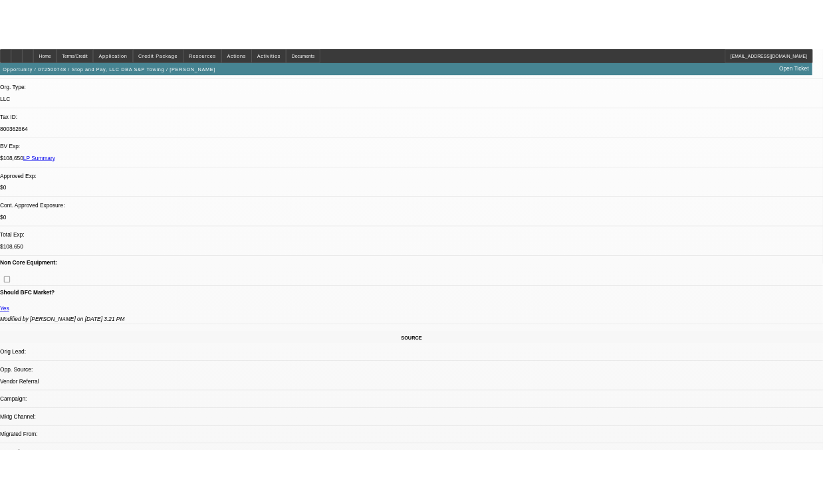
scroll to position [387, 0]
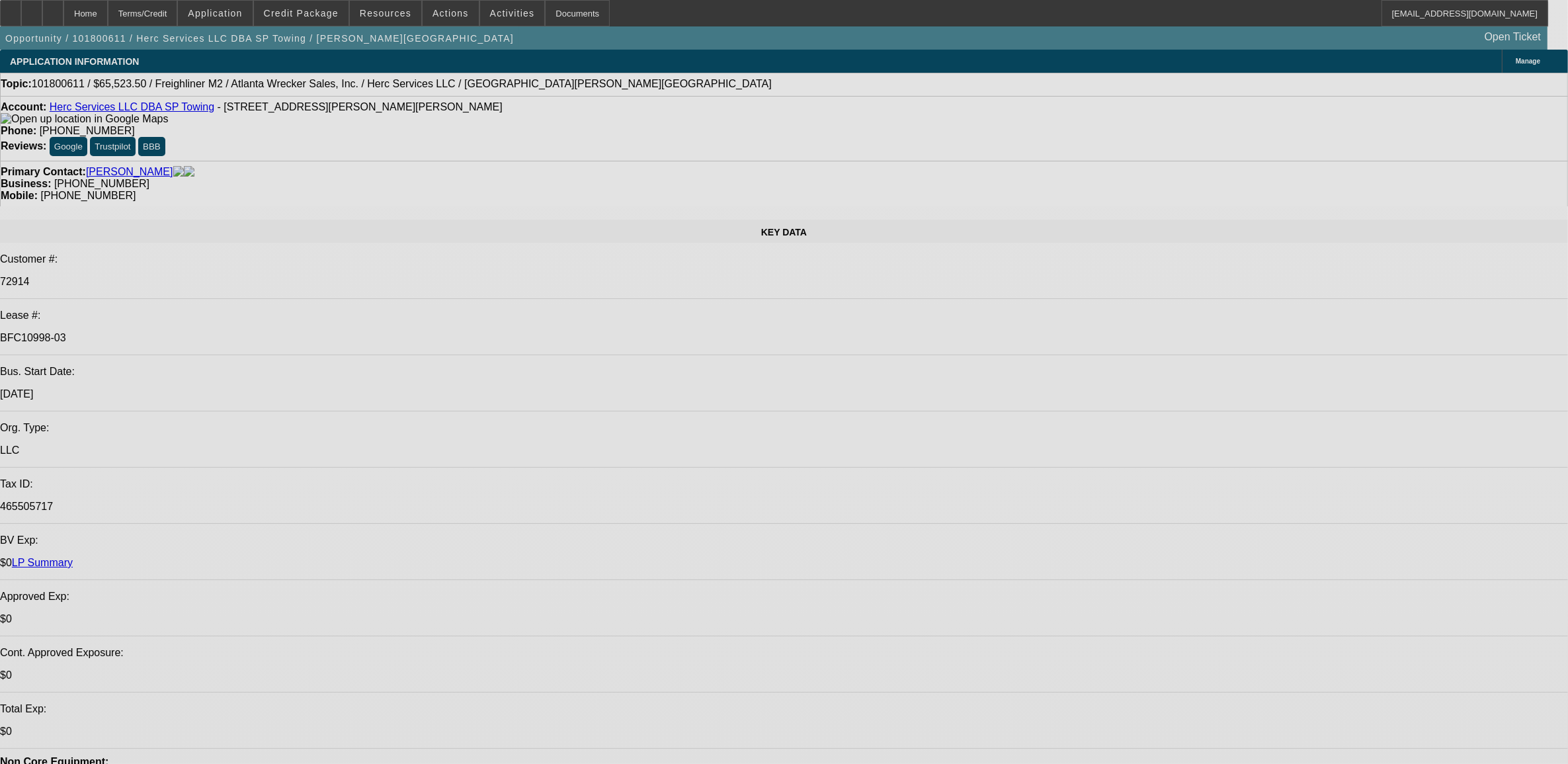
select select "0"
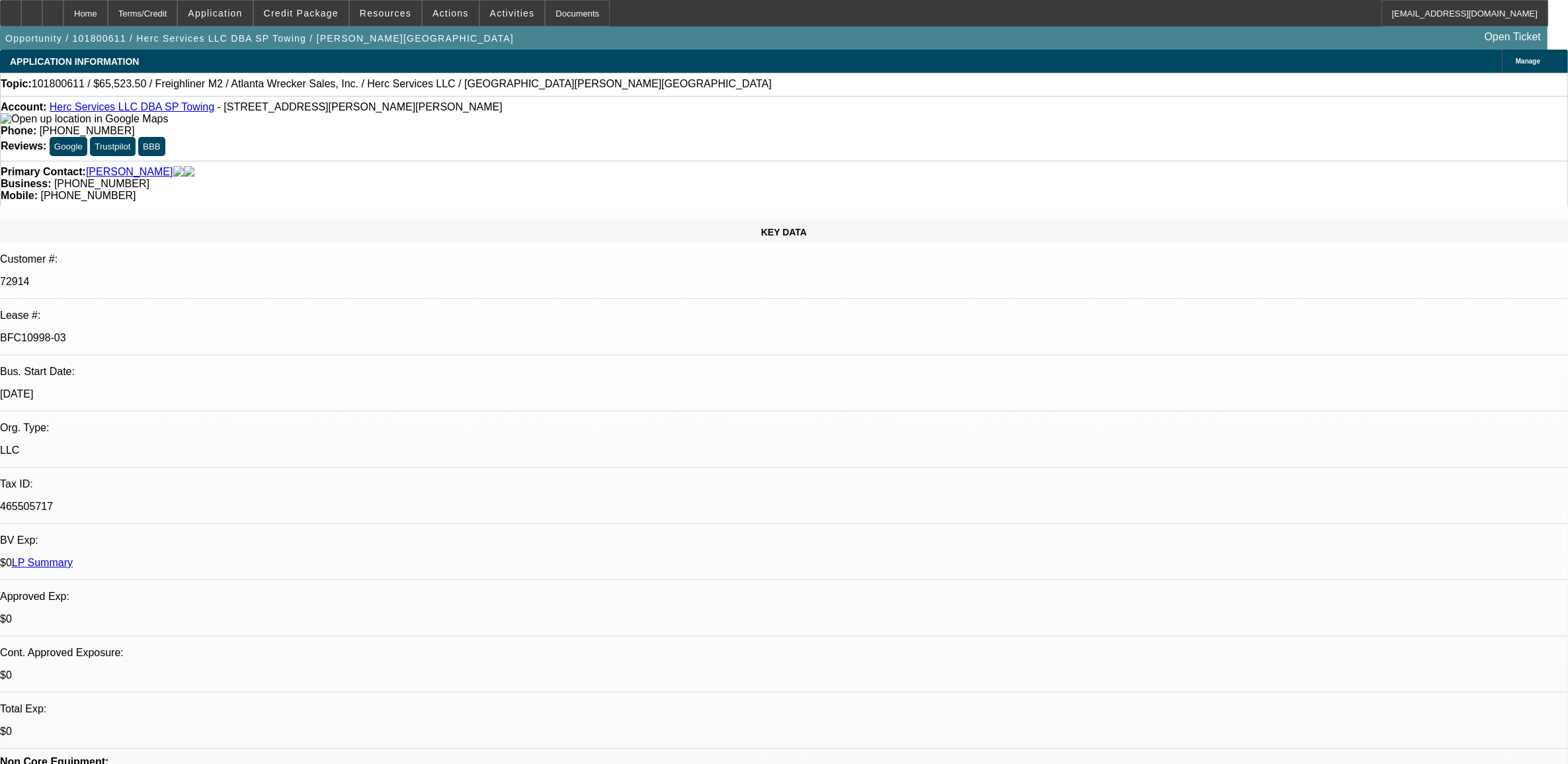
select select "0"
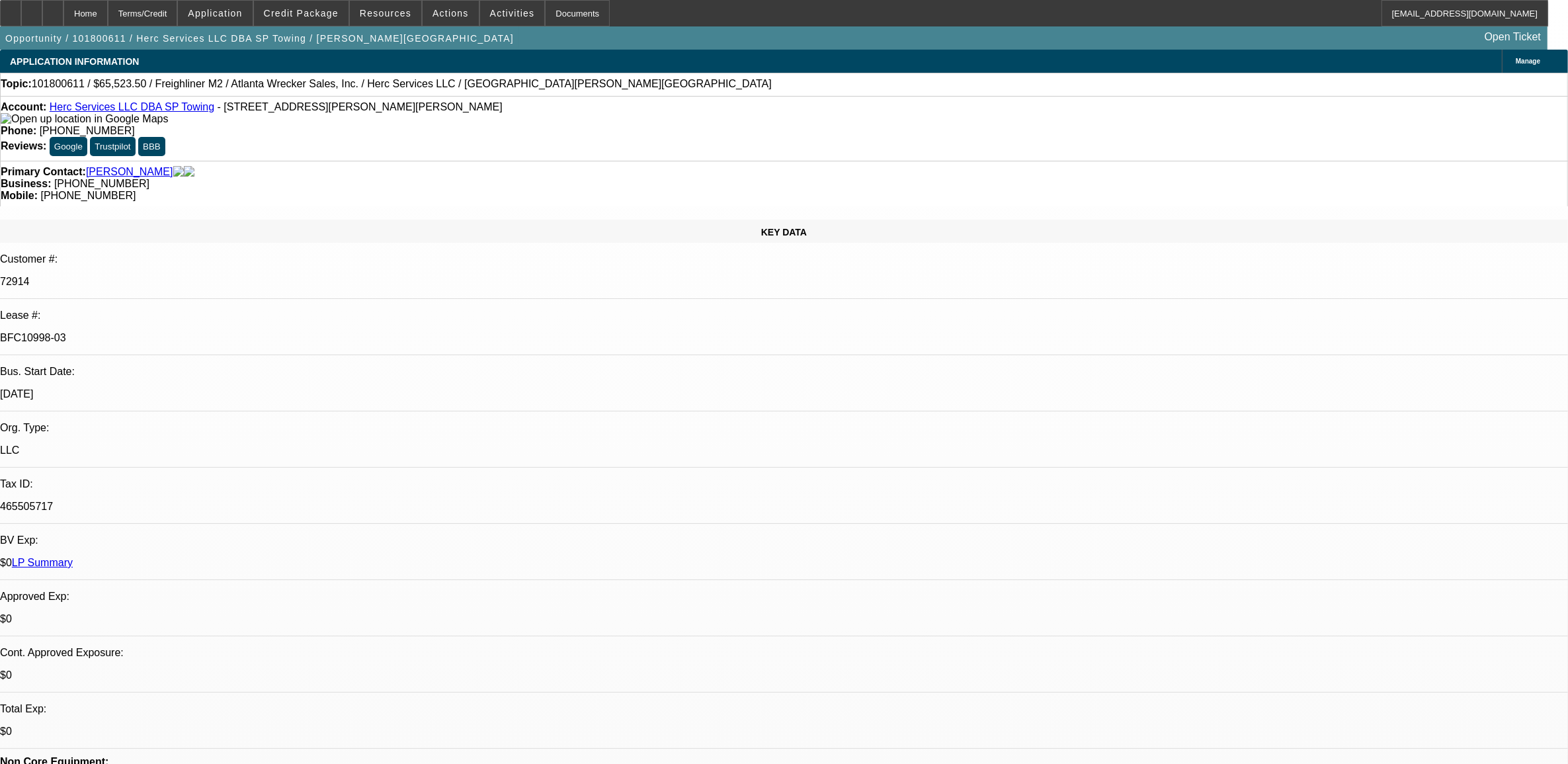
select select "0"
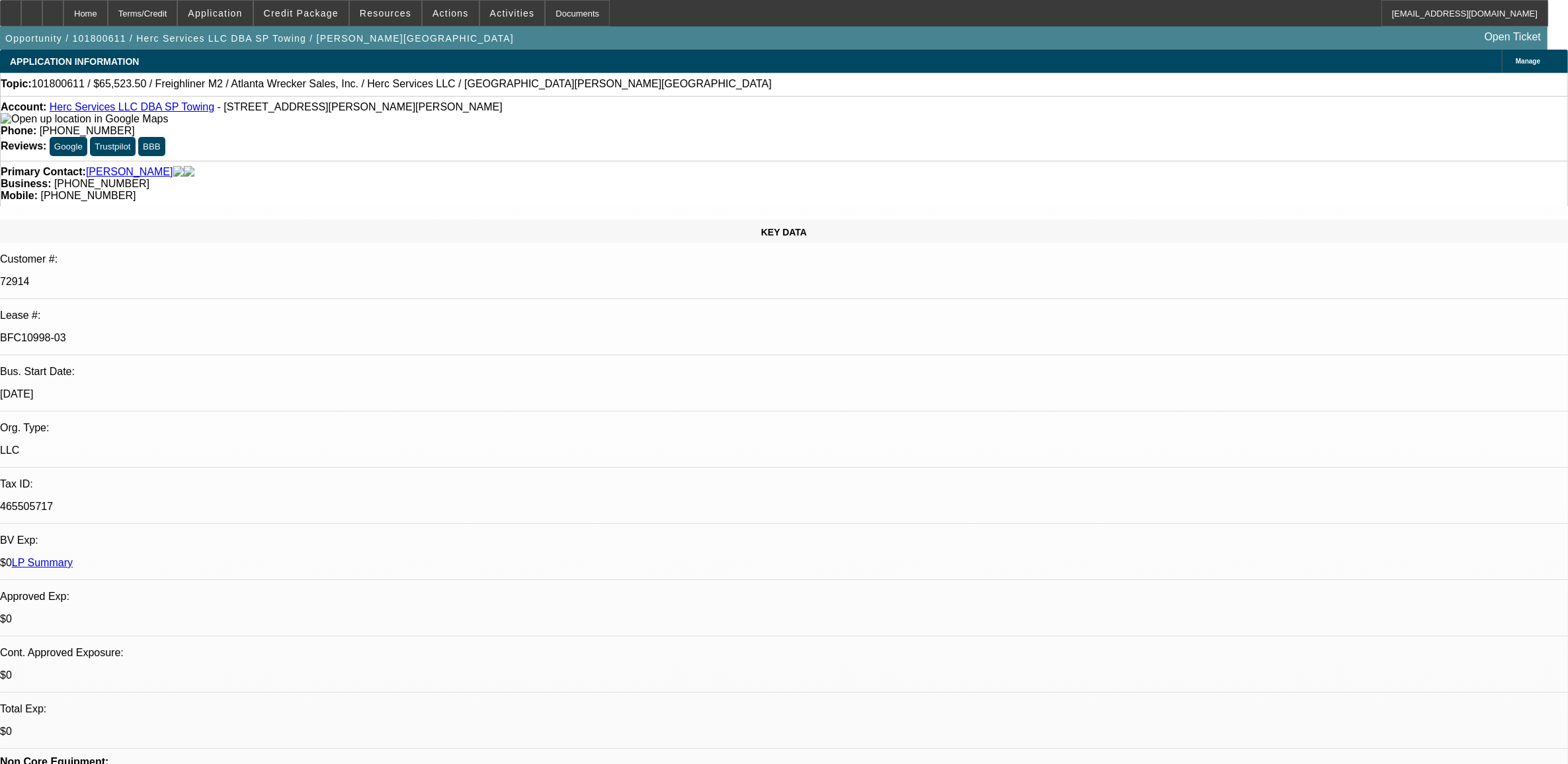
select select "0"
select select "1"
select select "2"
select select "1"
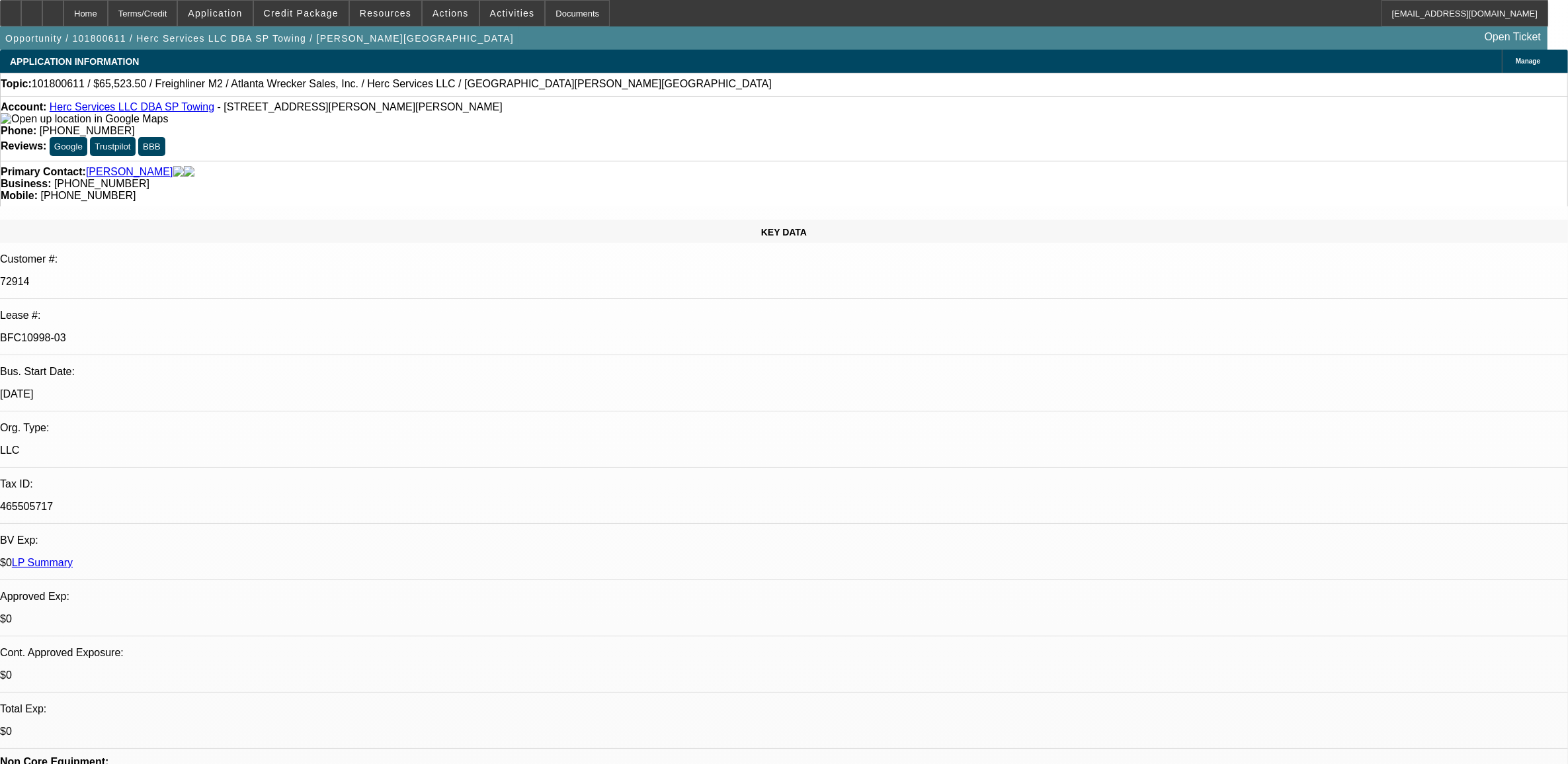
select select "1"
select select "6"
select select "1"
select select "2"
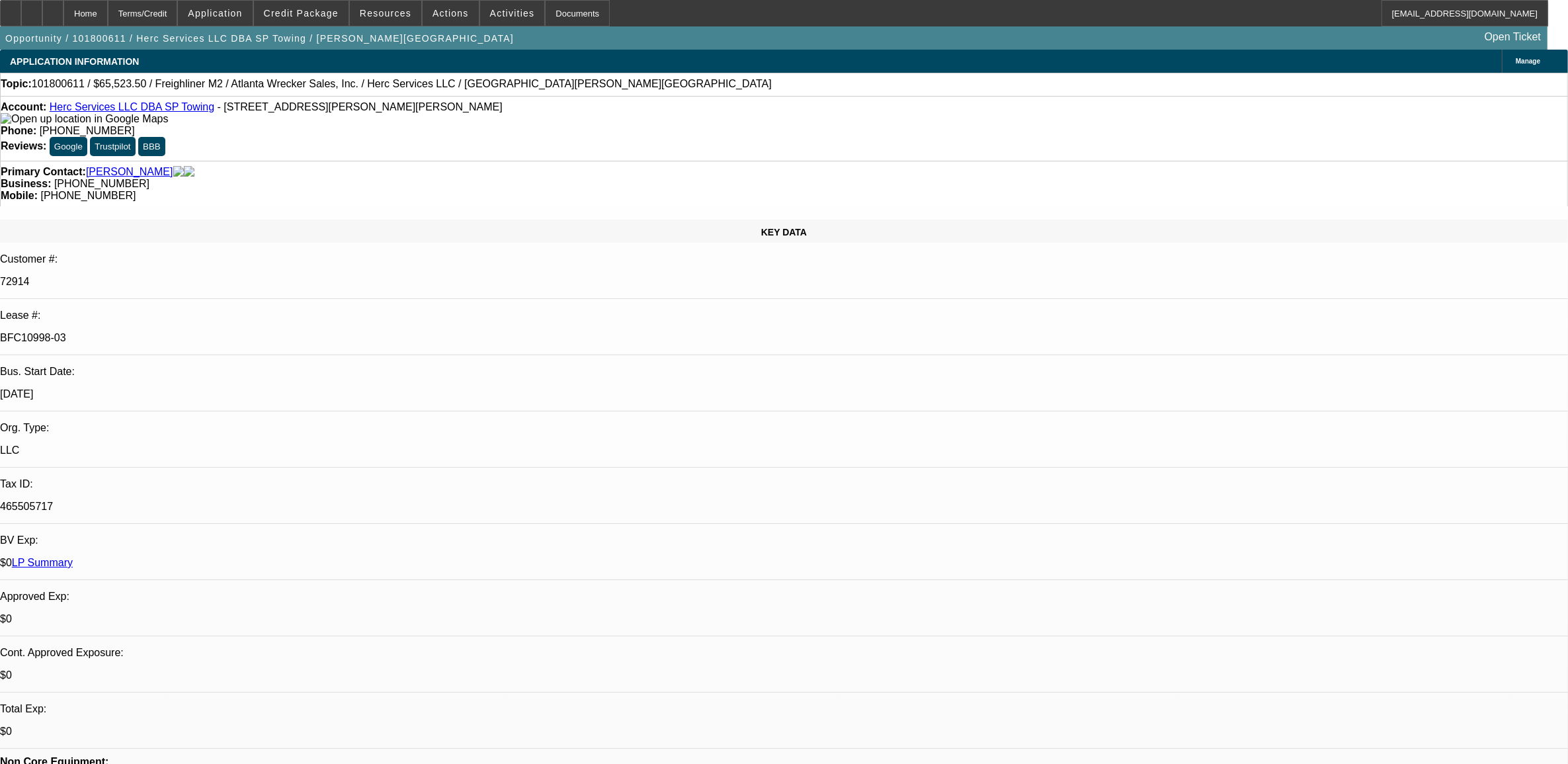
select select "1"
select select "2"
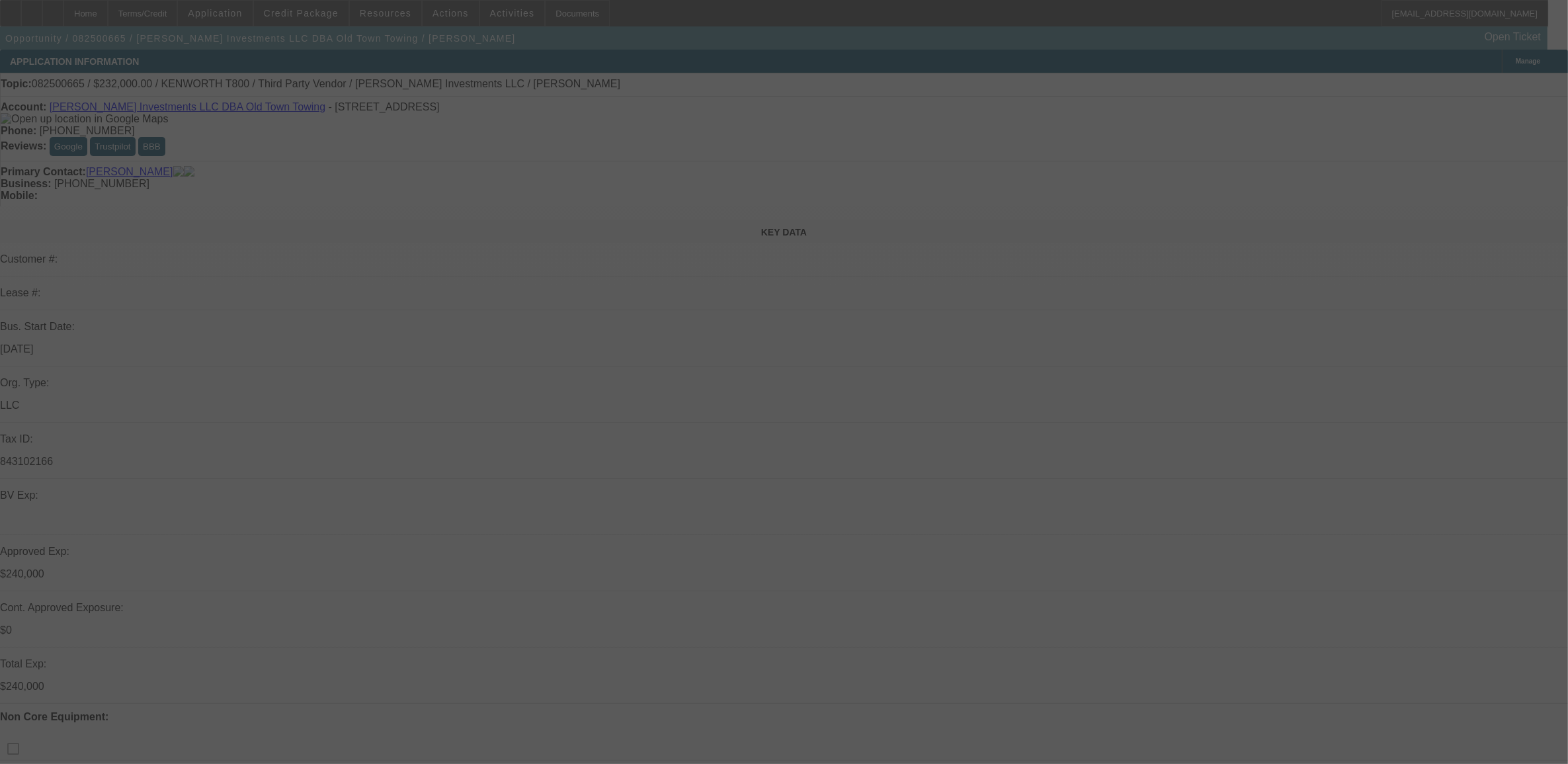
select select "0"
select select "0.1"
select select "0"
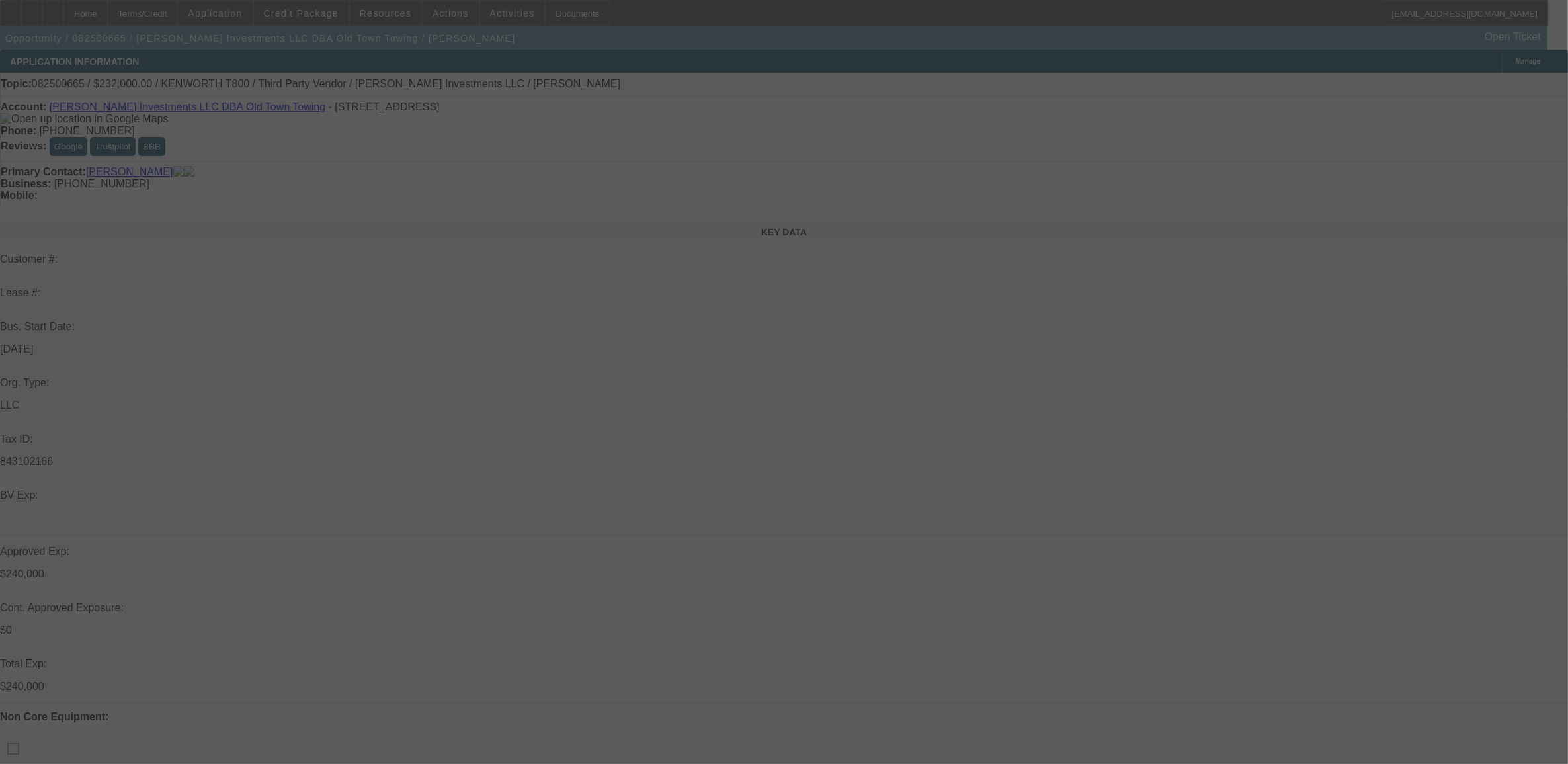
select select "0.1"
select select "0"
select select "0.1"
select select "0"
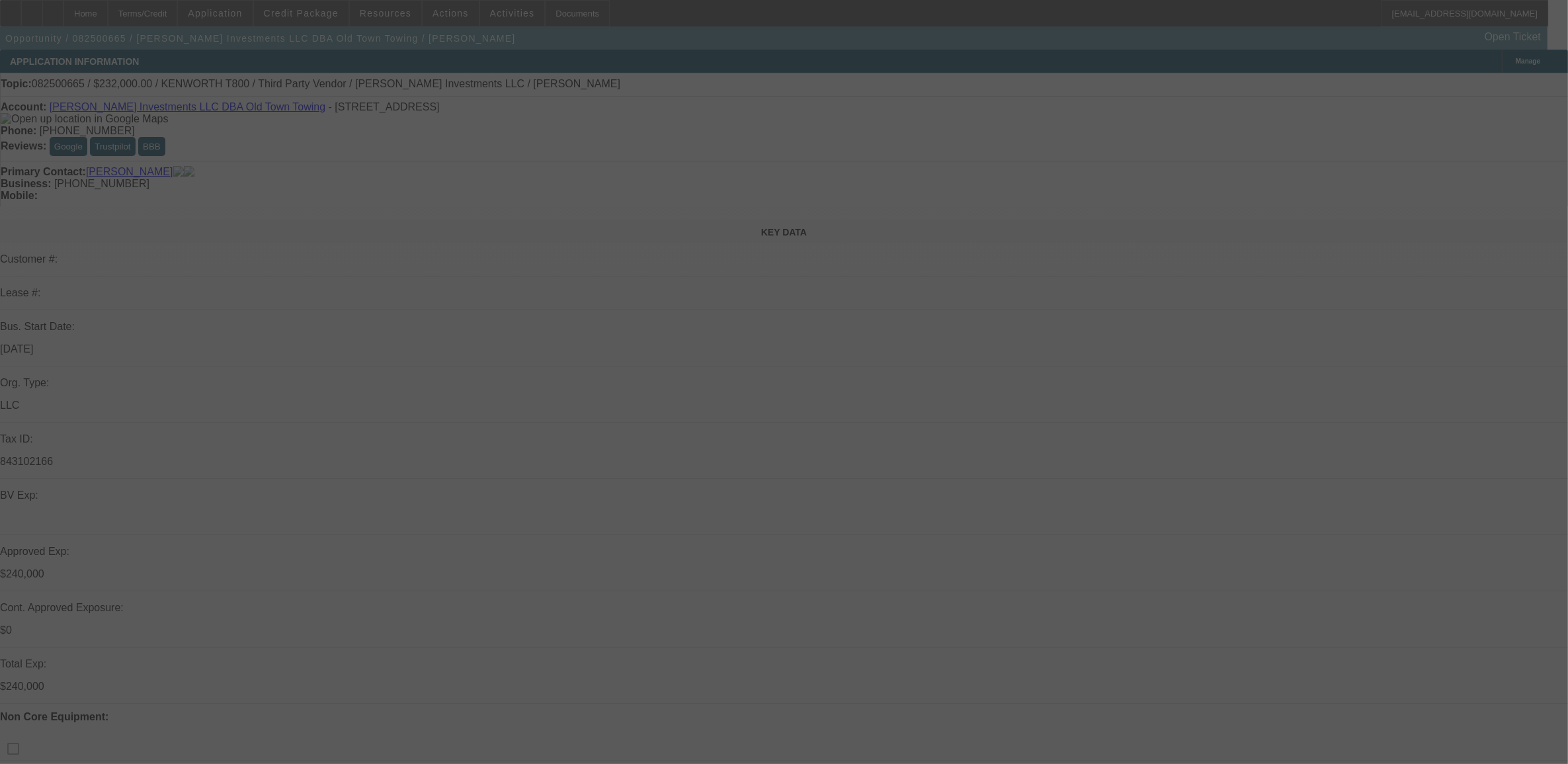
select select "0"
select select "0.1"
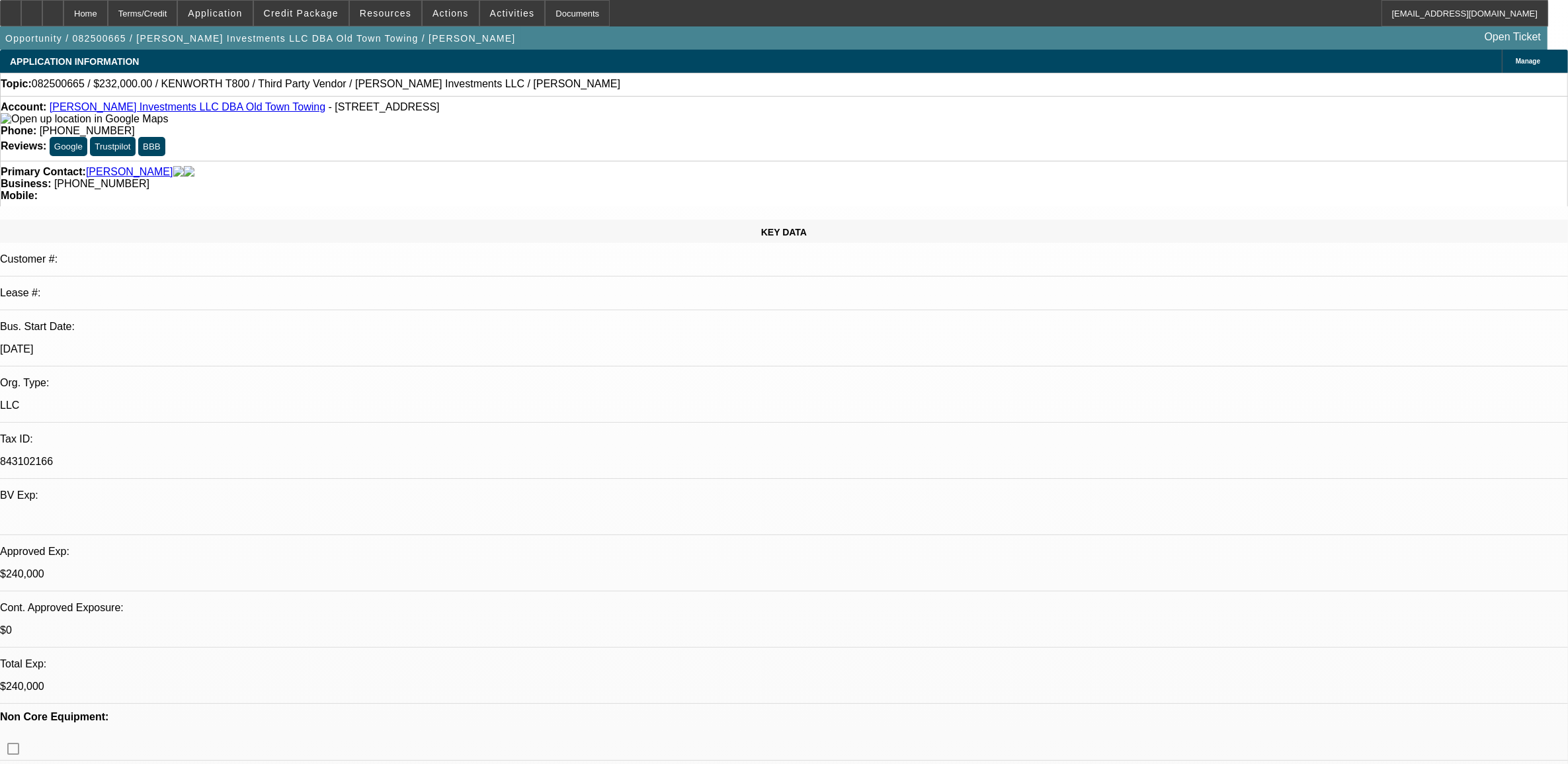
select select "1"
select select "2"
select select "4"
select select "1"
select select "2"
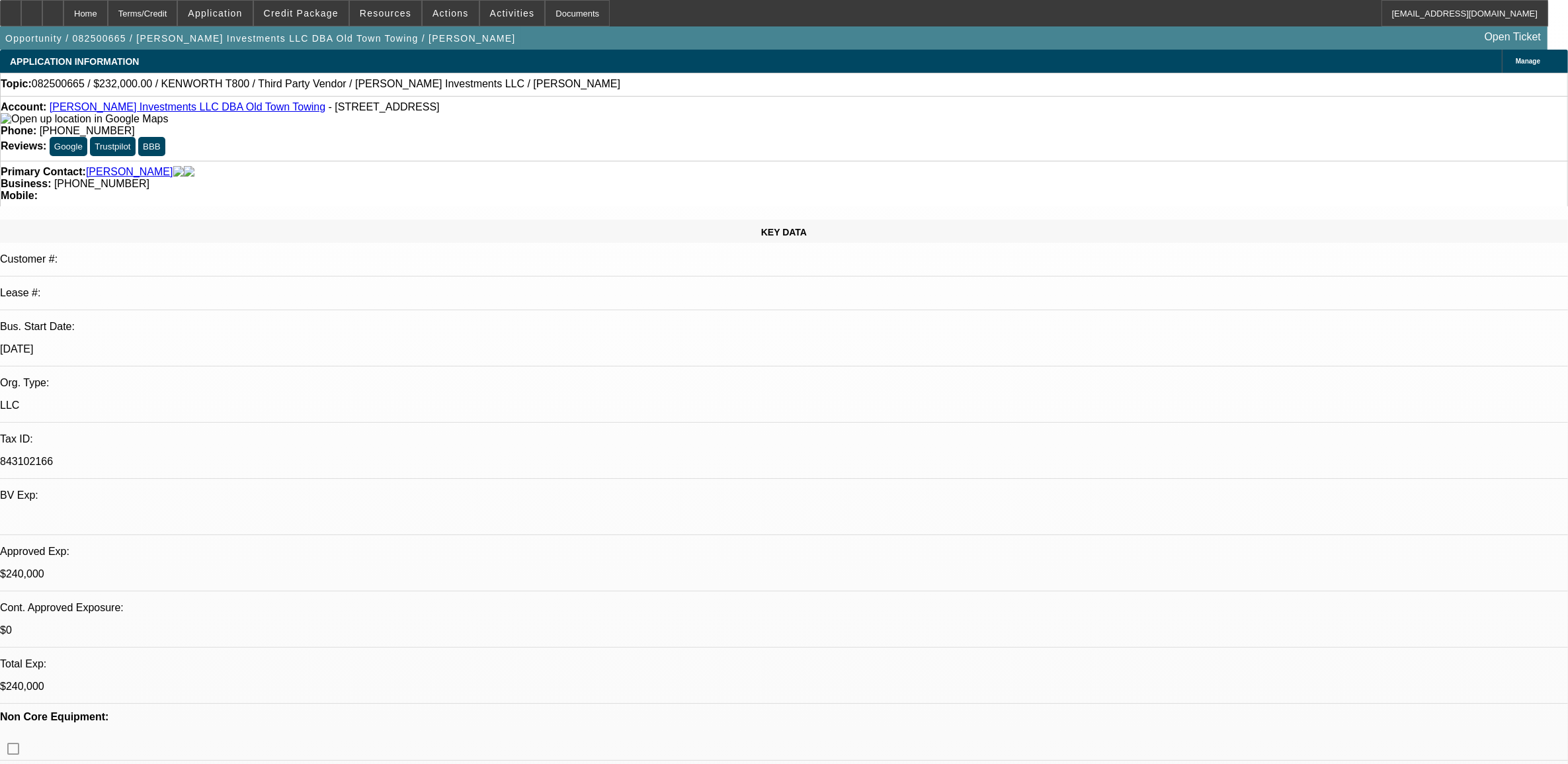
select select "4"
select select "1"
select select "2"
select select "4"
select select "1"
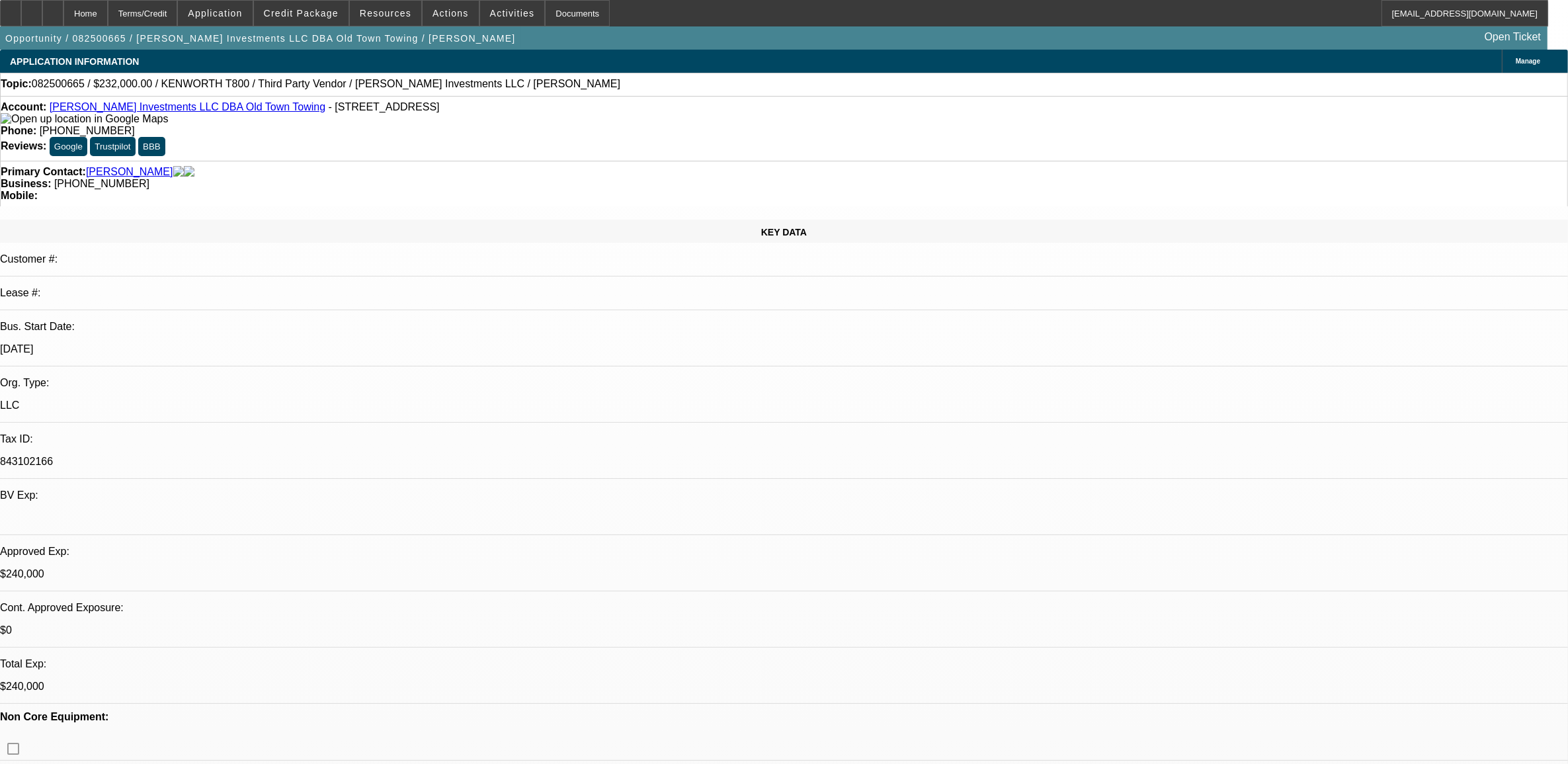
select select "1"
select select "4"
click at [312, 18] on span at bounding box center [300, 13] width 95 height 32
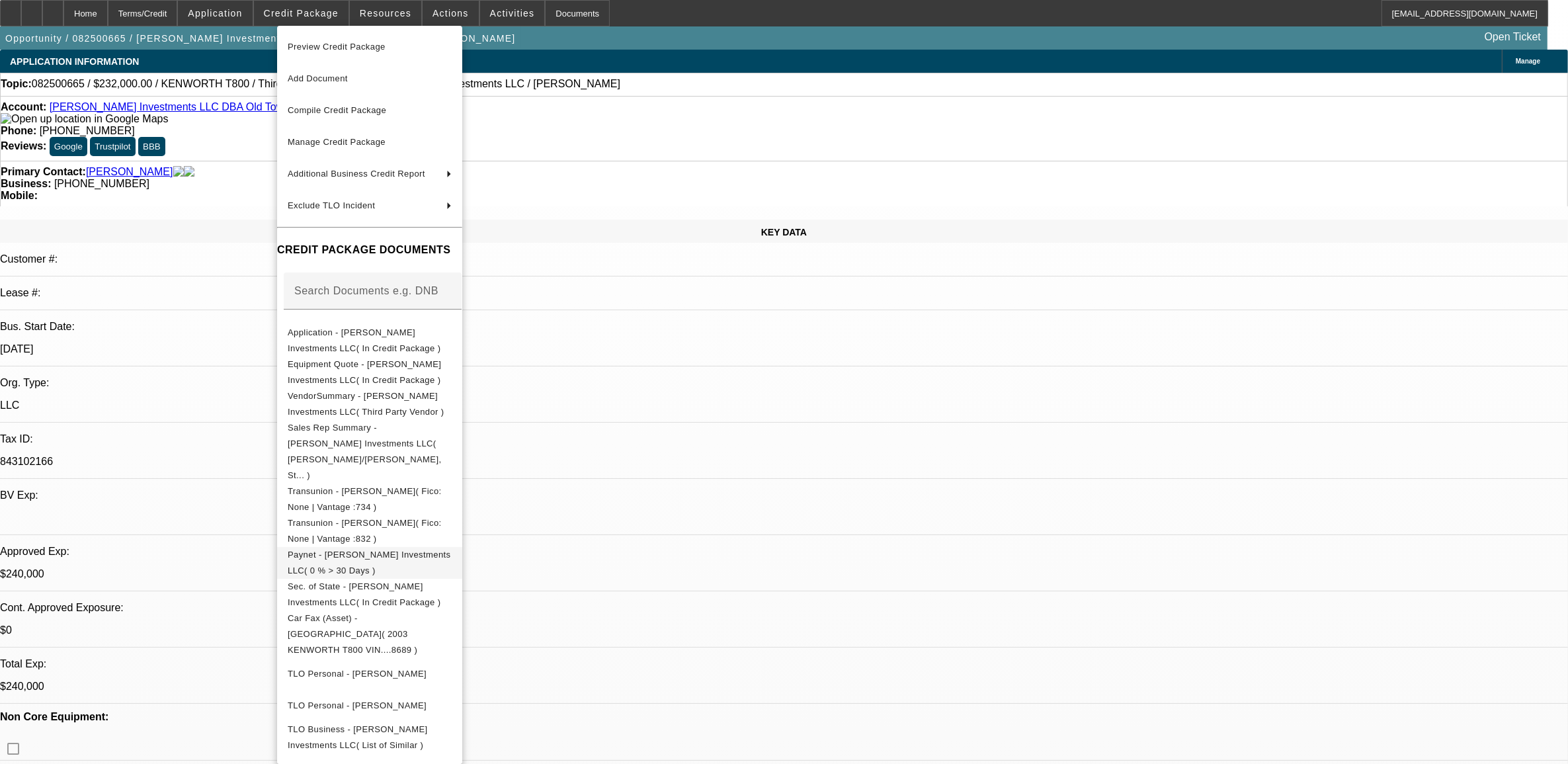
scroll to position [51, 0]
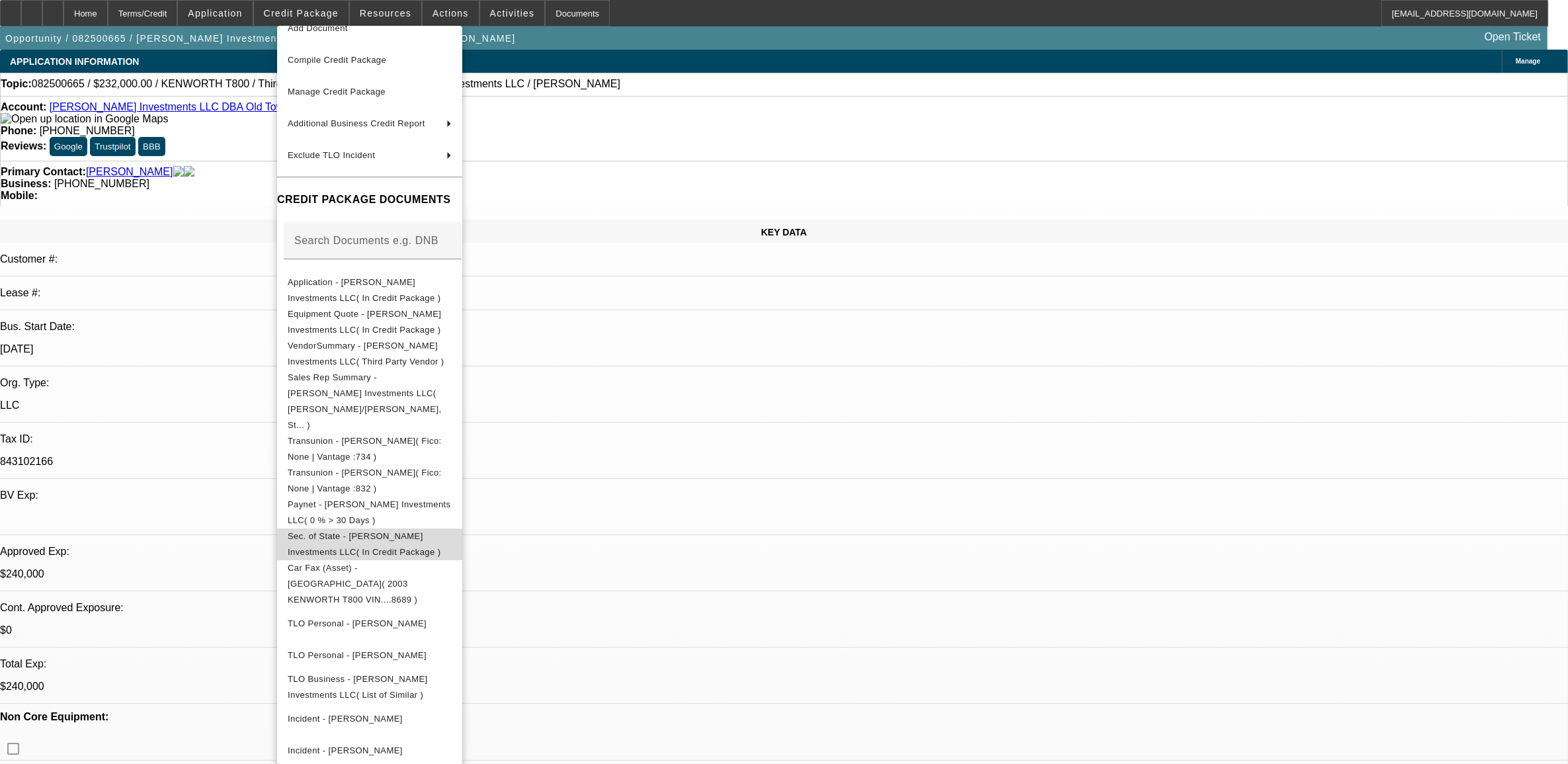
click at [385, 527] on span "Sec. of State - [PERSON_NAME] Investments LLC( In Credit Package )" at bounding box center [369, 543] width 164 height 32
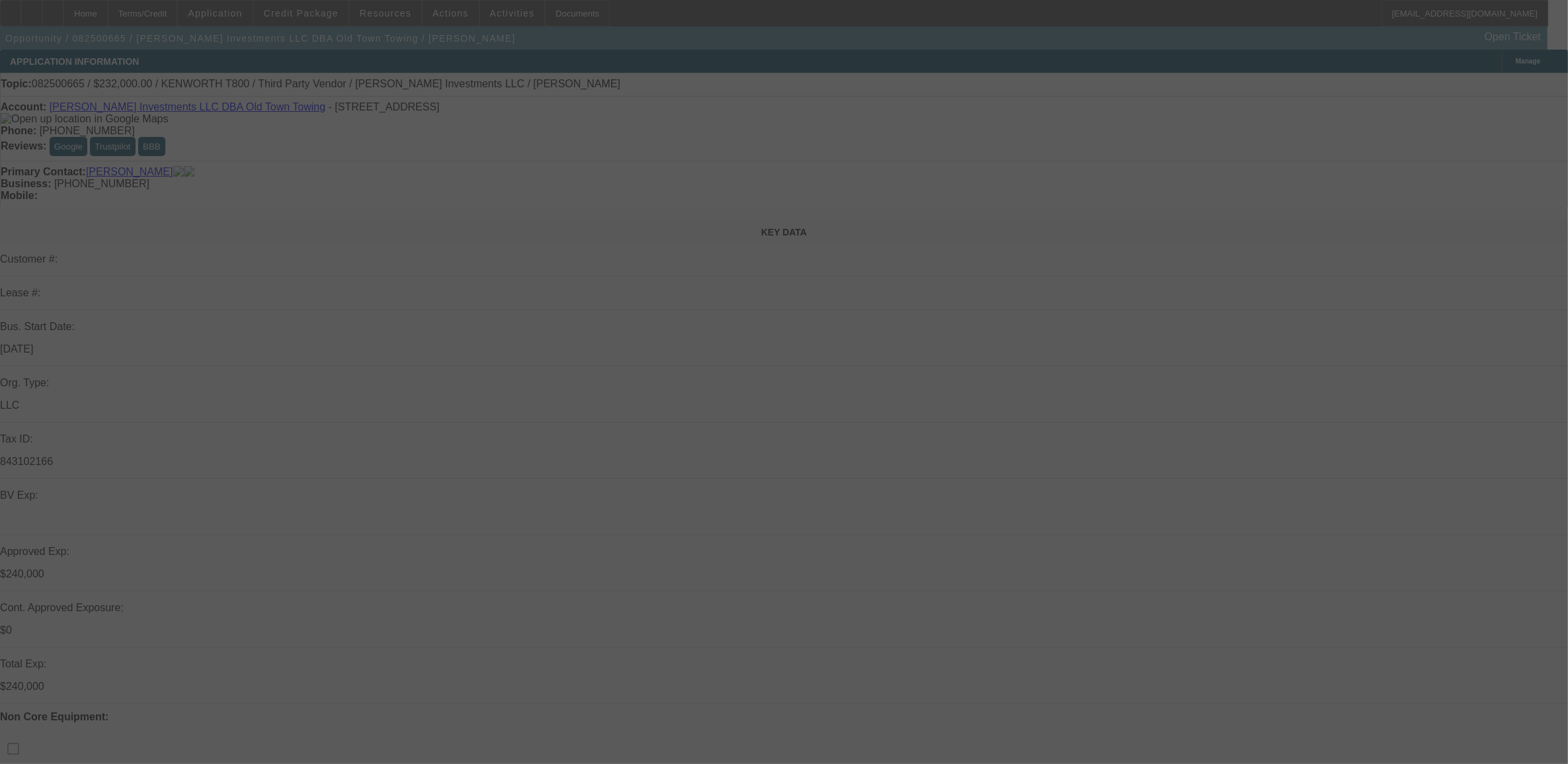
select select "0"
select select "0.1"
select select "0"
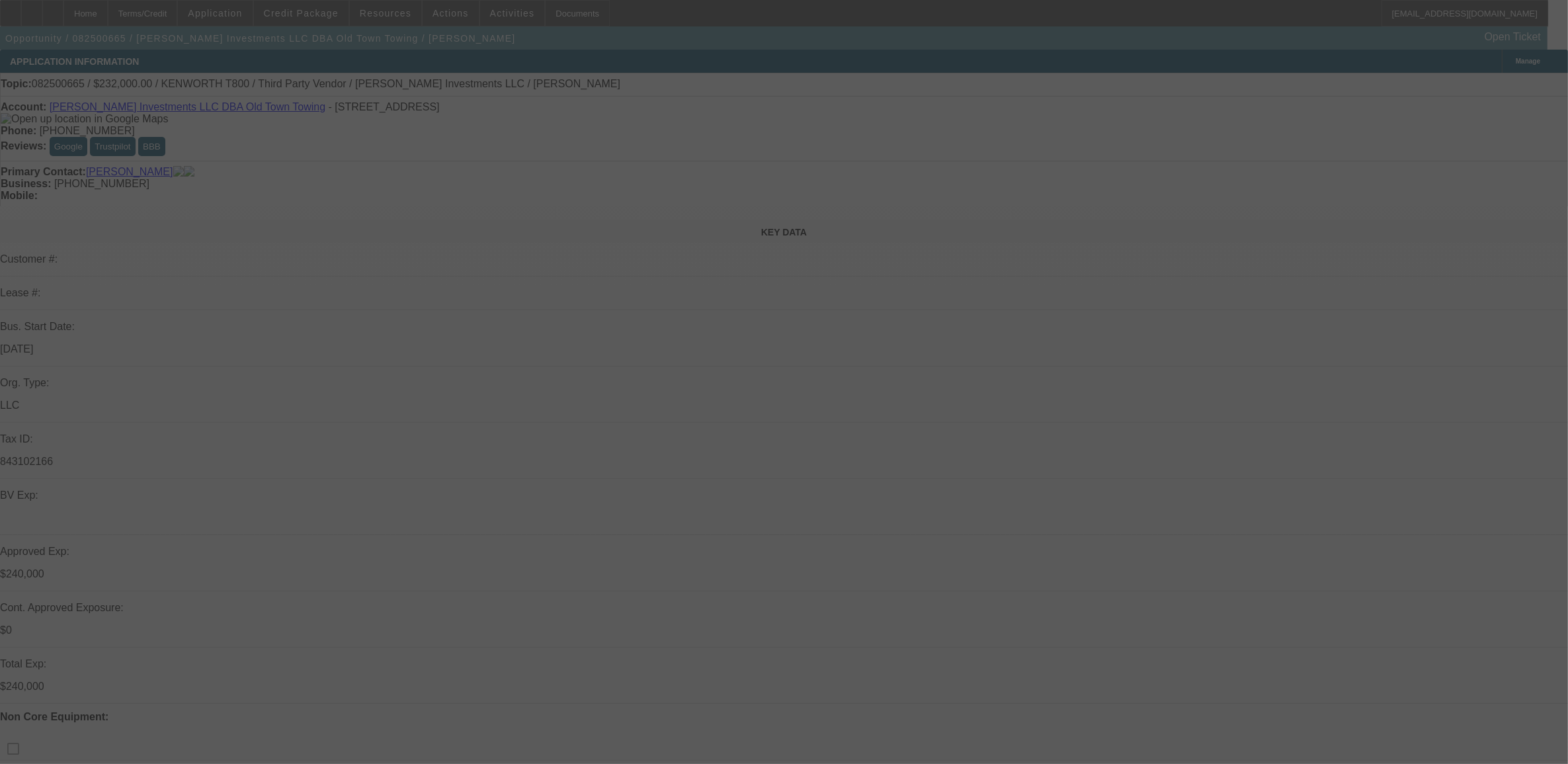
select select "0.1"
select select "0"
select select "0.1"
select select "0"
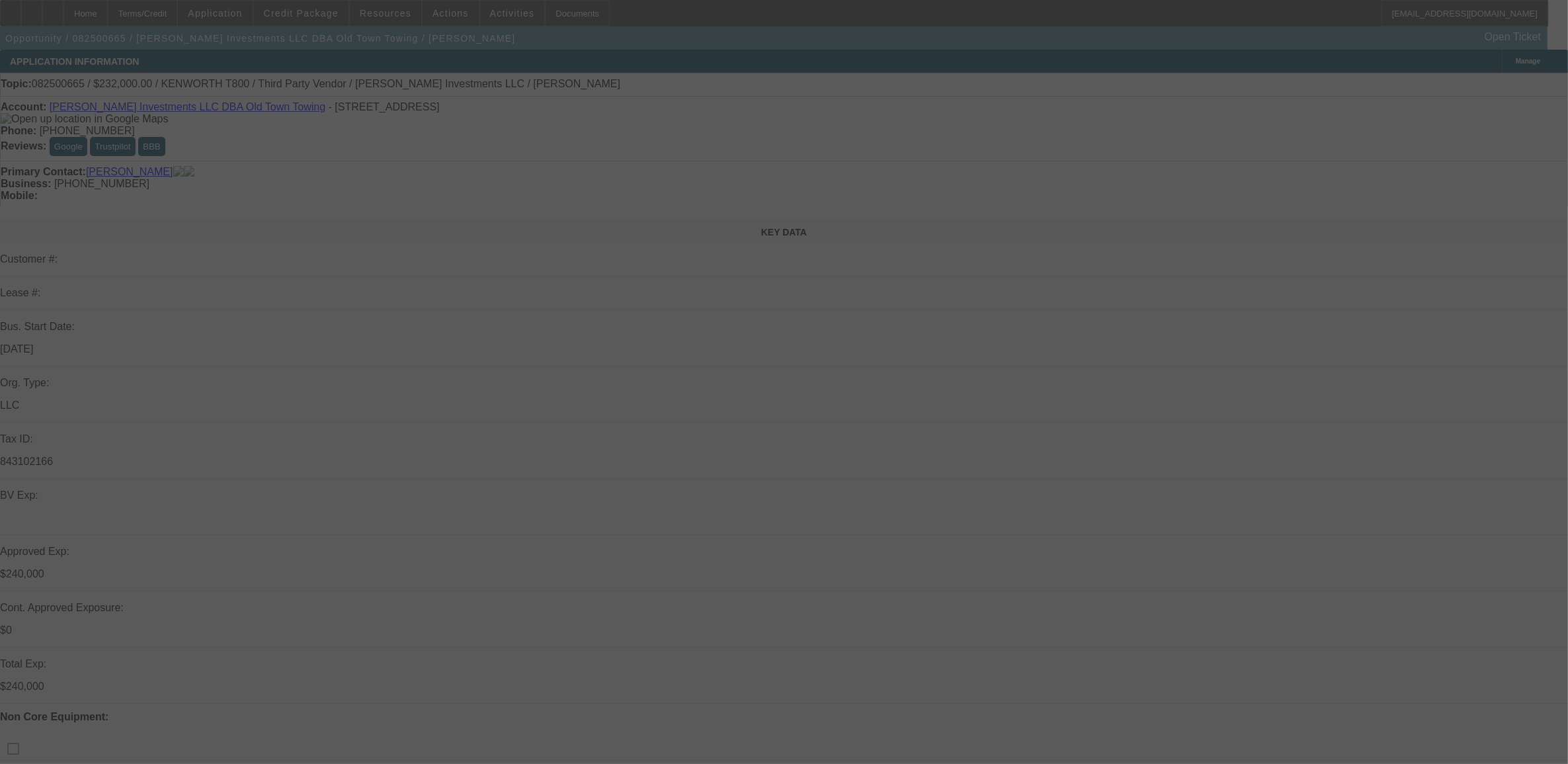
select select "0"
select select "0.1"
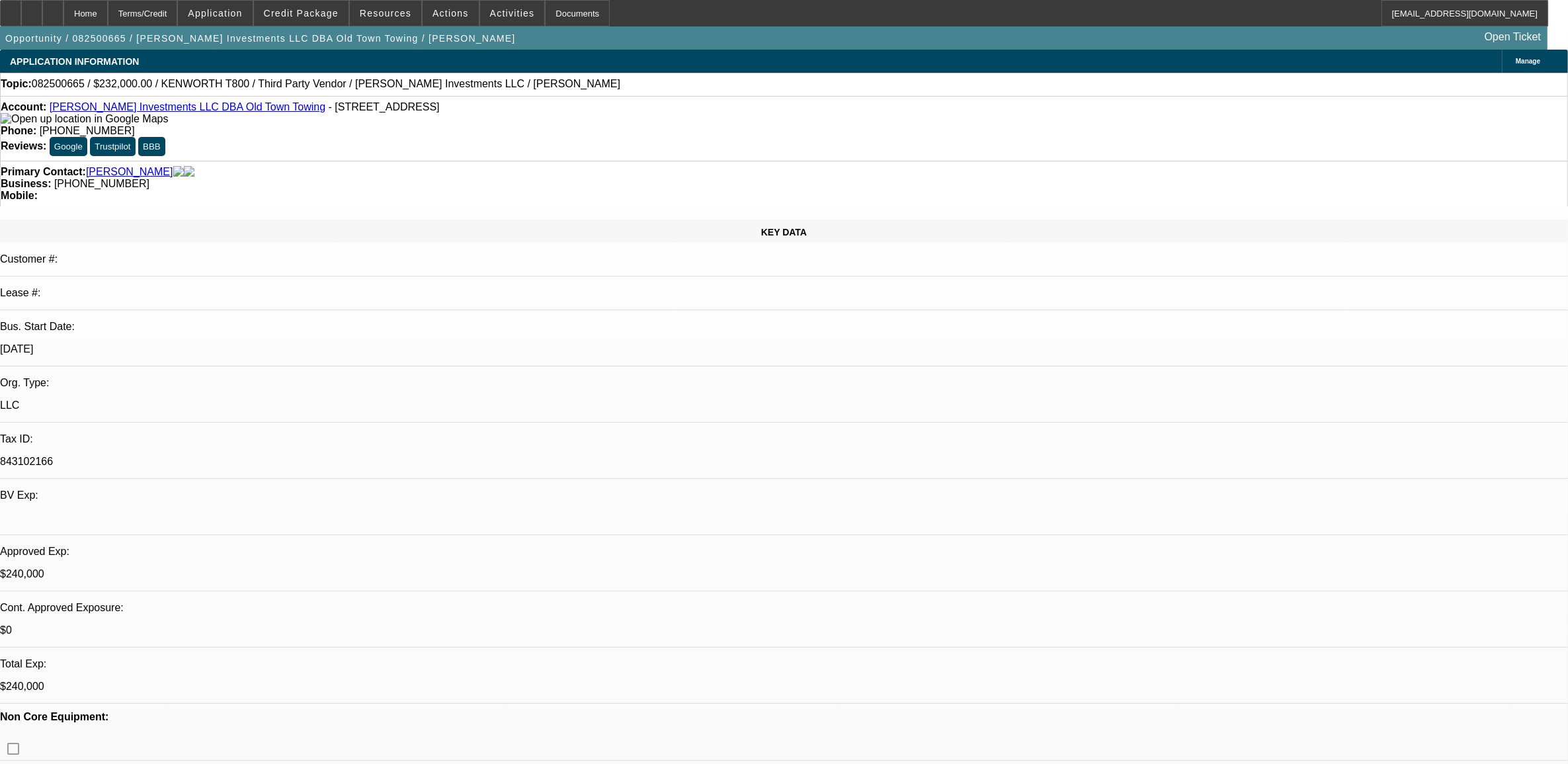
select select "1"
select select "2"
select select "4"
select select "1"
select select "2"
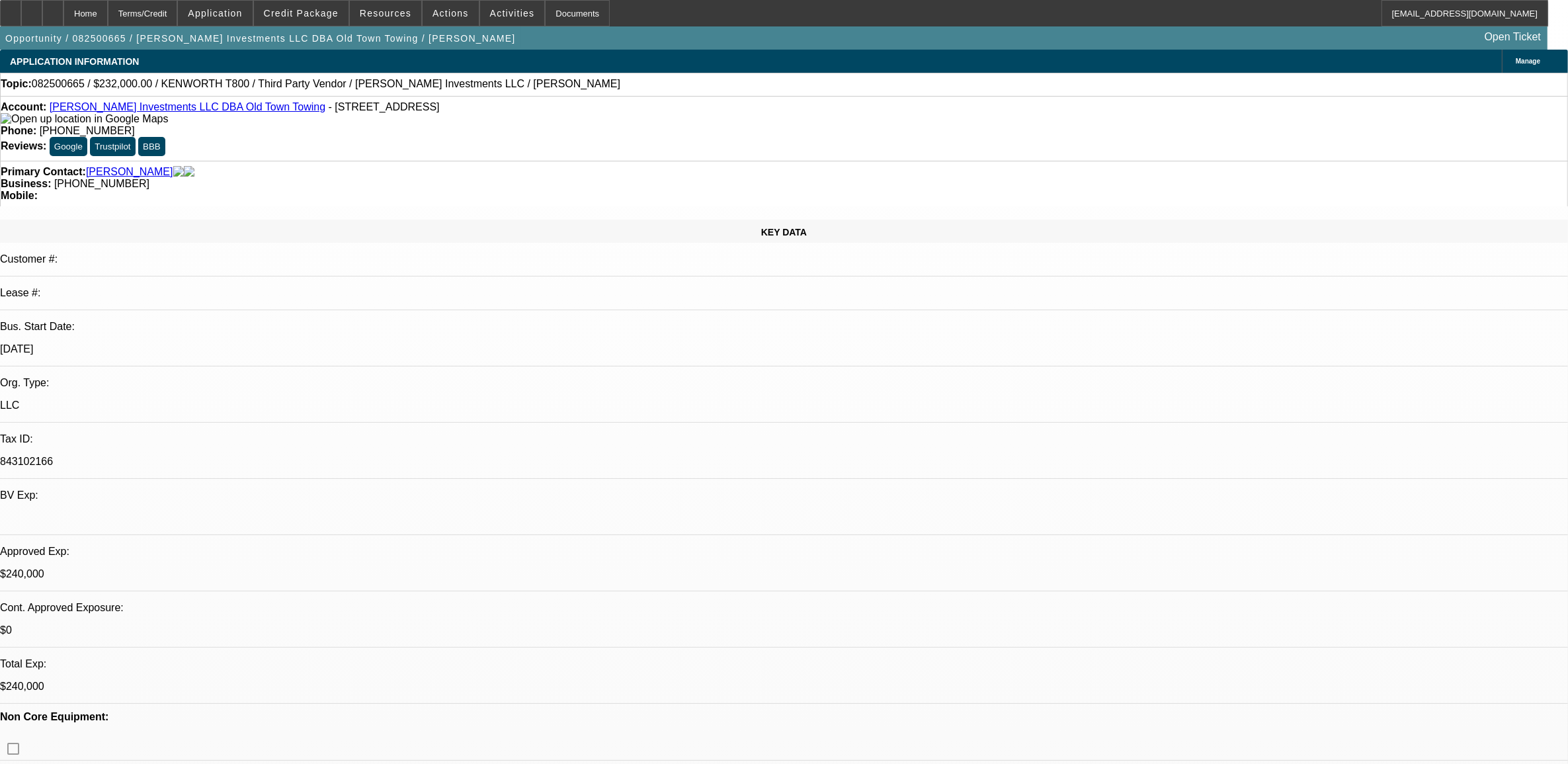
select select "4"
select select "1"
select select "2"
select select "4"
select select "1"
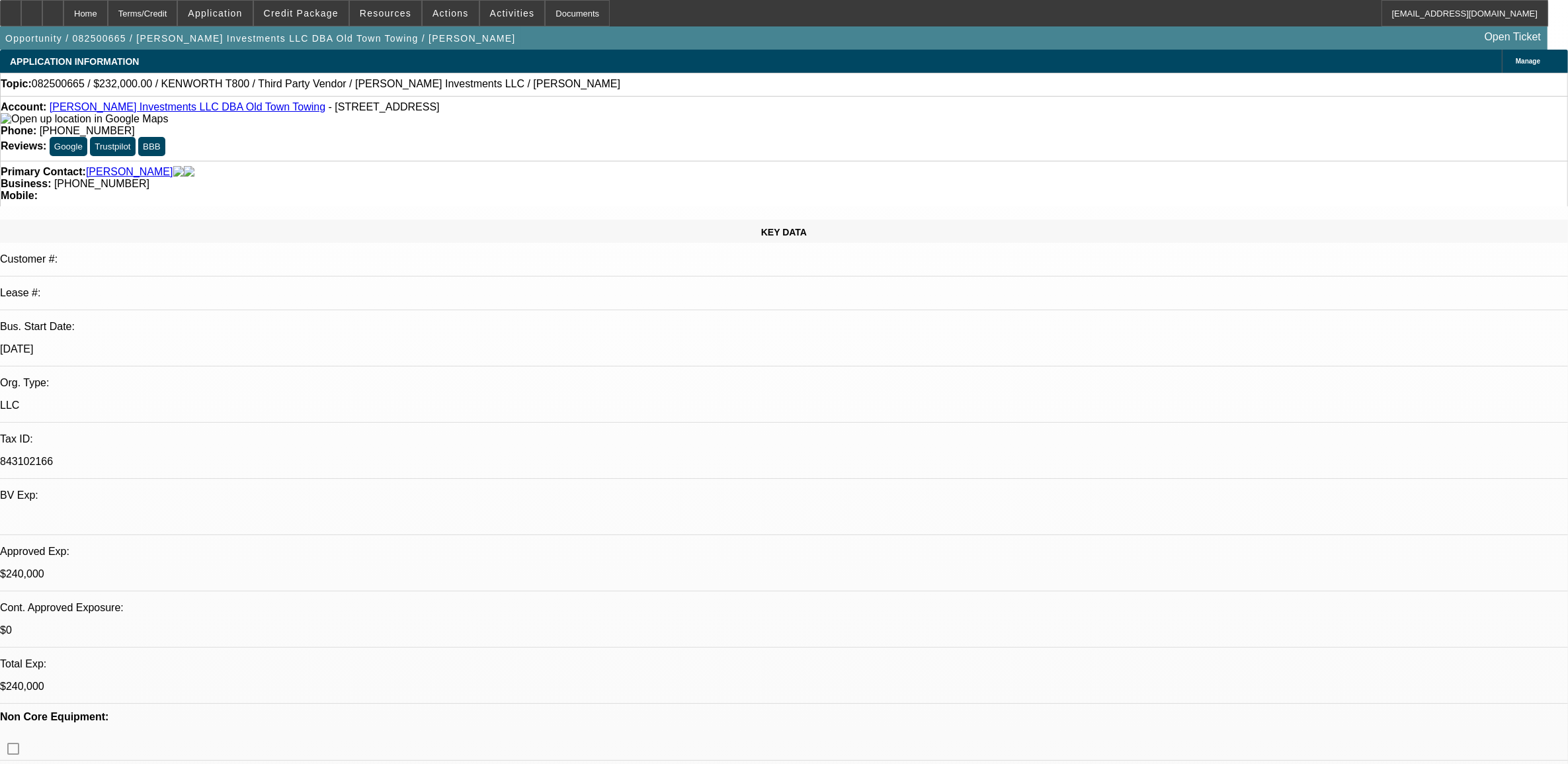
select select "1"
select select "4"
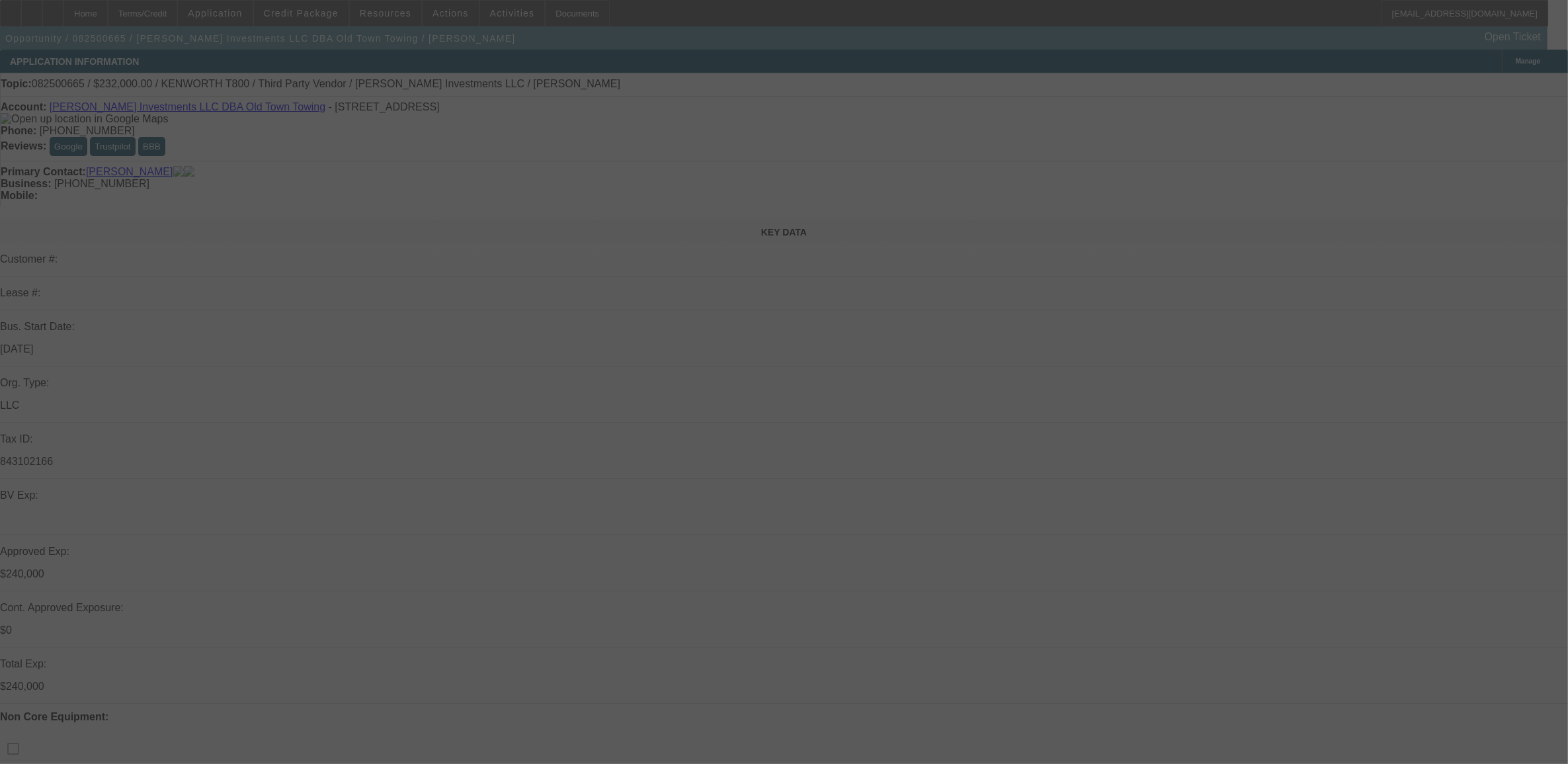
select select "0"
select select "0.1"
select select "0"
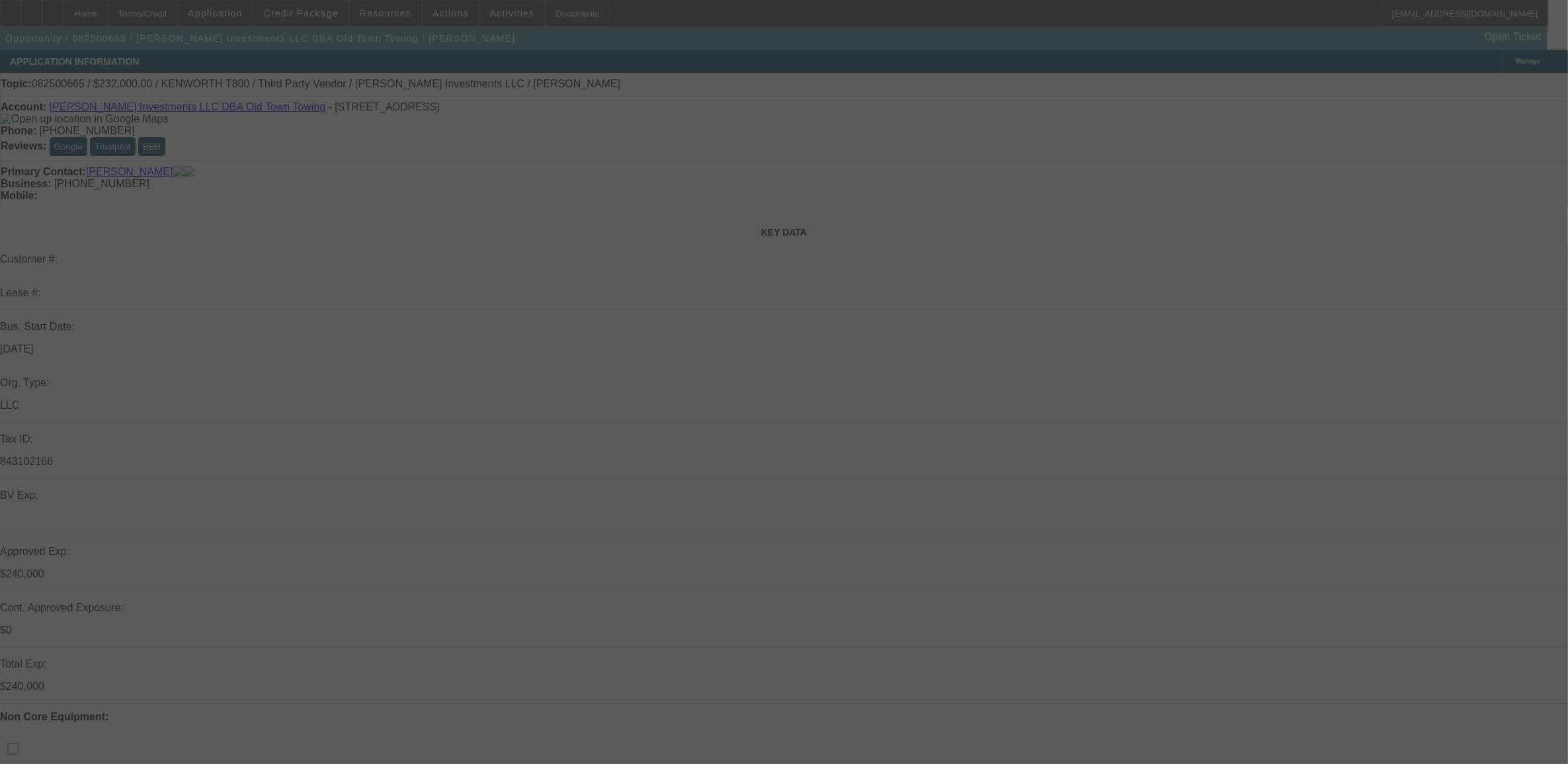
select select "0.1"
select select "0"
select select "0.1"
select select "0"
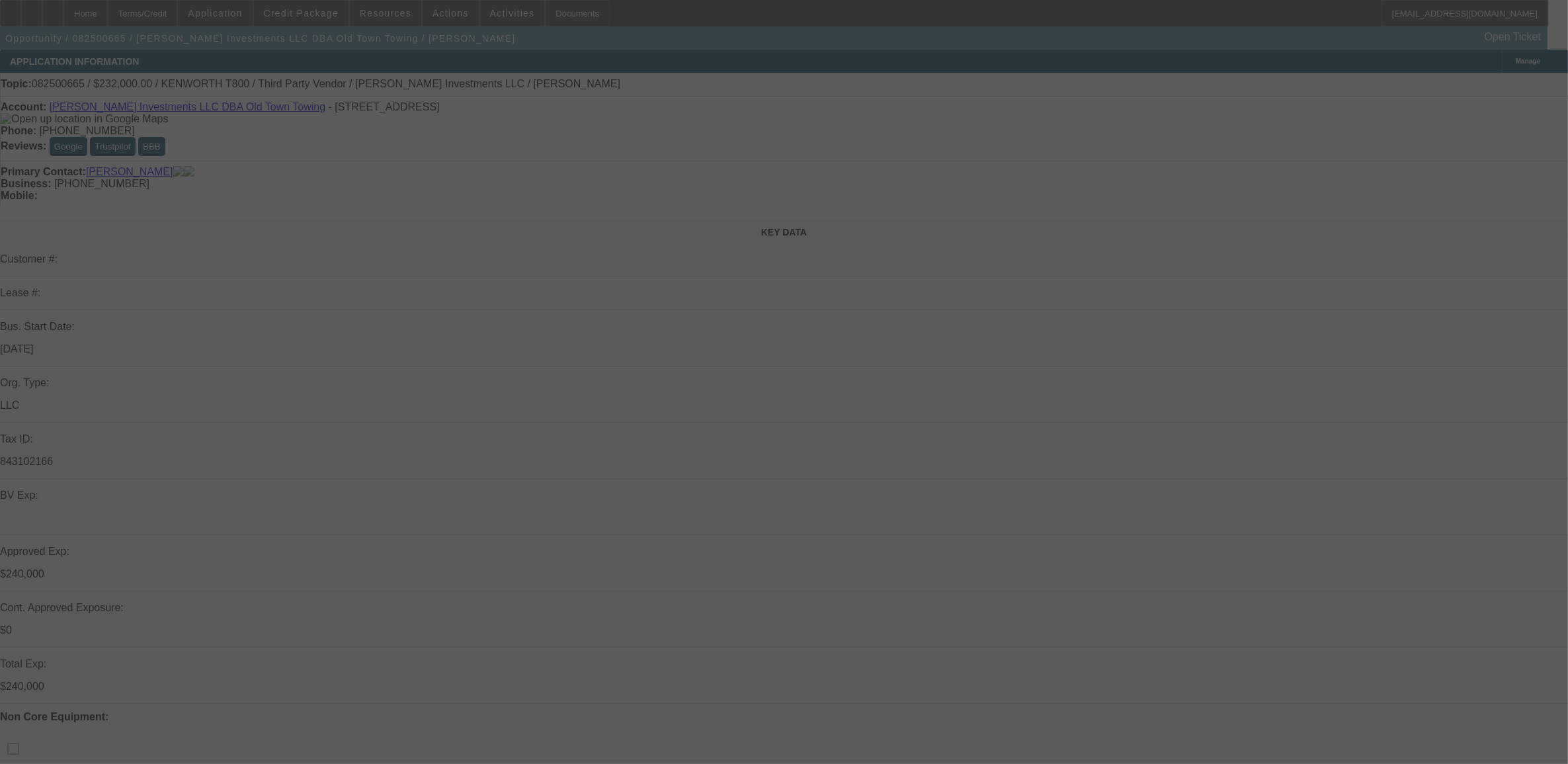
select select "0"
select select "0.1"
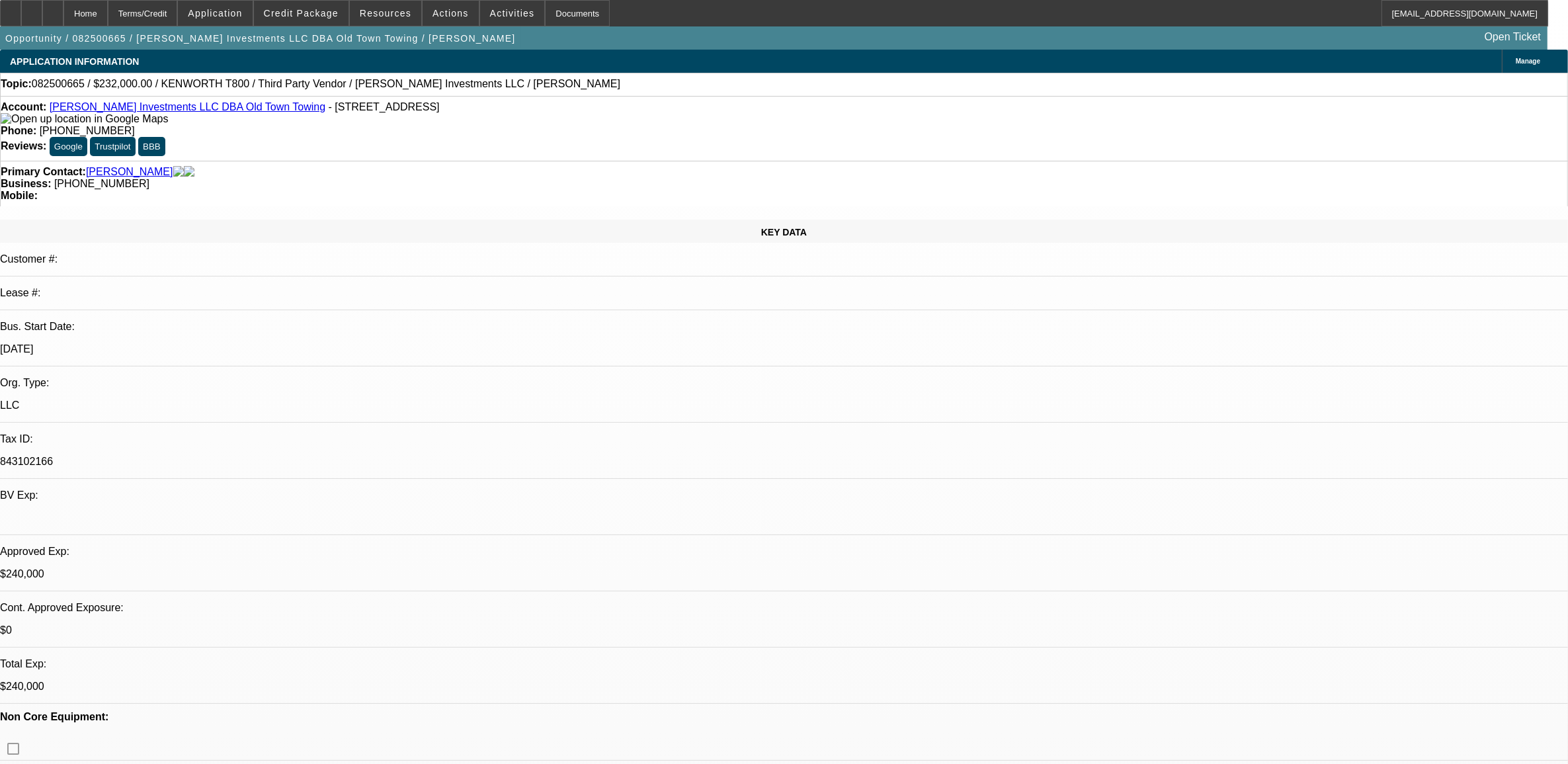
select select "1"
select select "2"
select select "4"
select select "1"
select select "2"
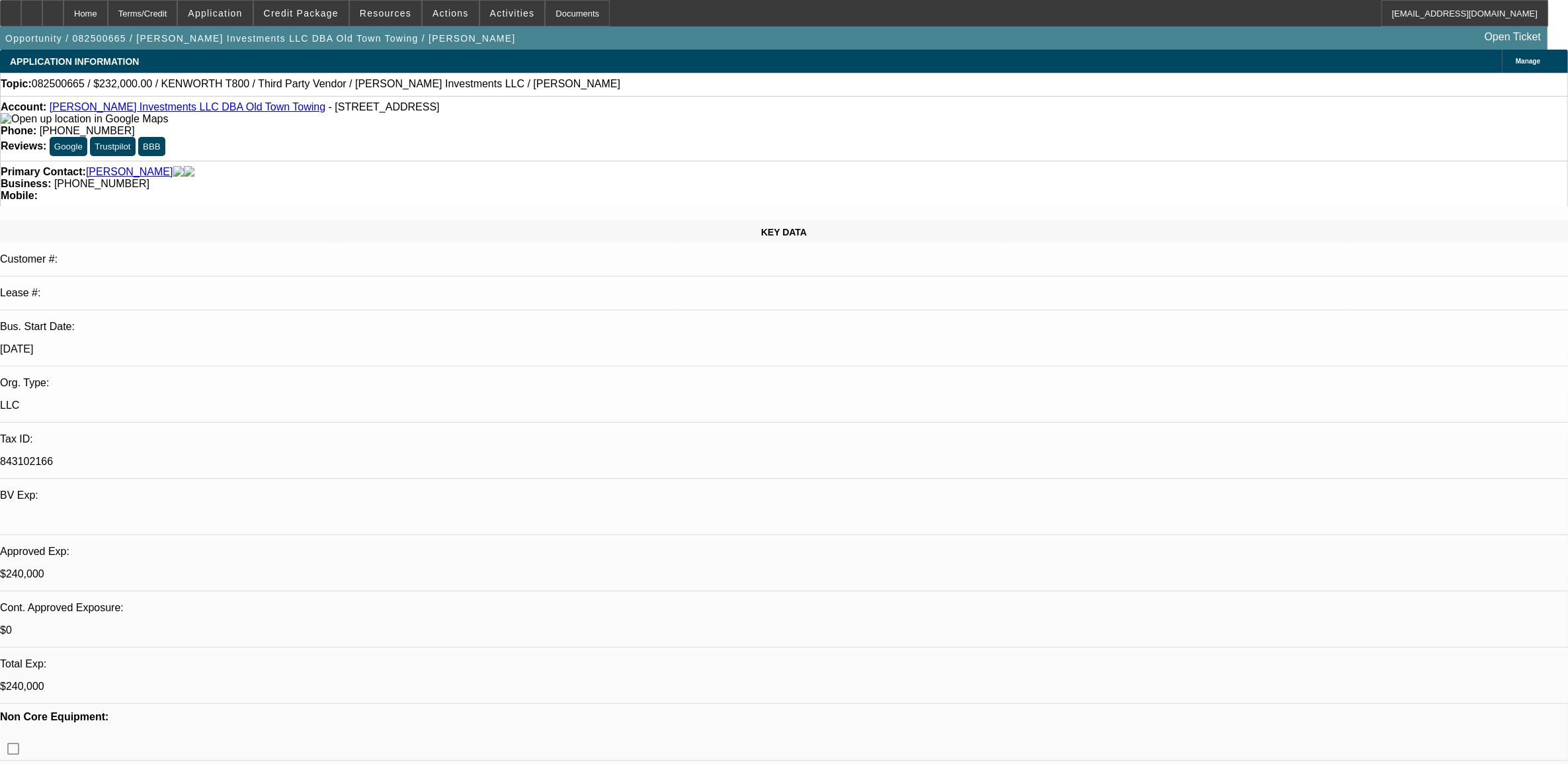
select select "4"
select select "1"
select select "2"
select select "4"
select select "1"
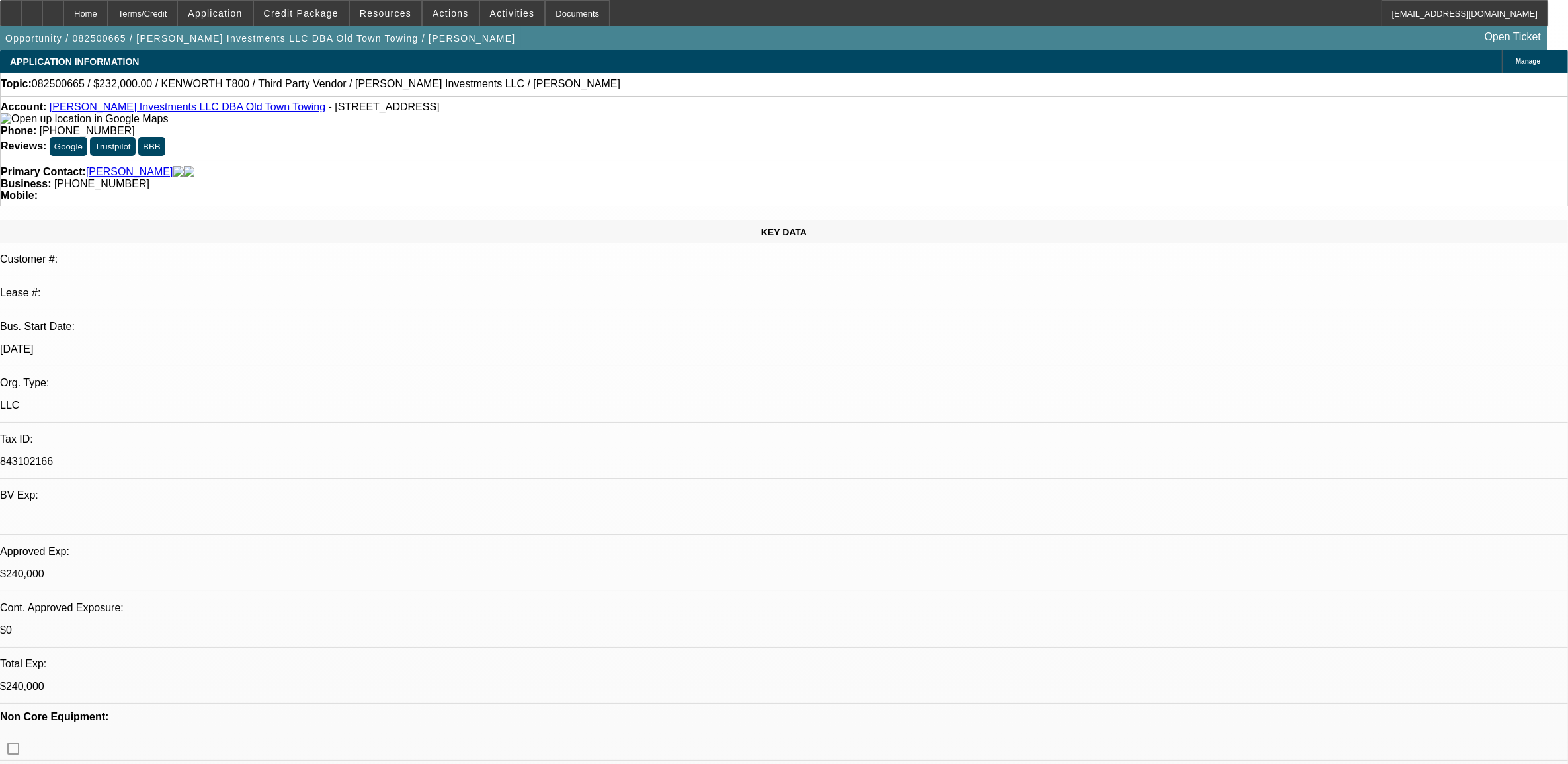
select select "1"
select select "4"
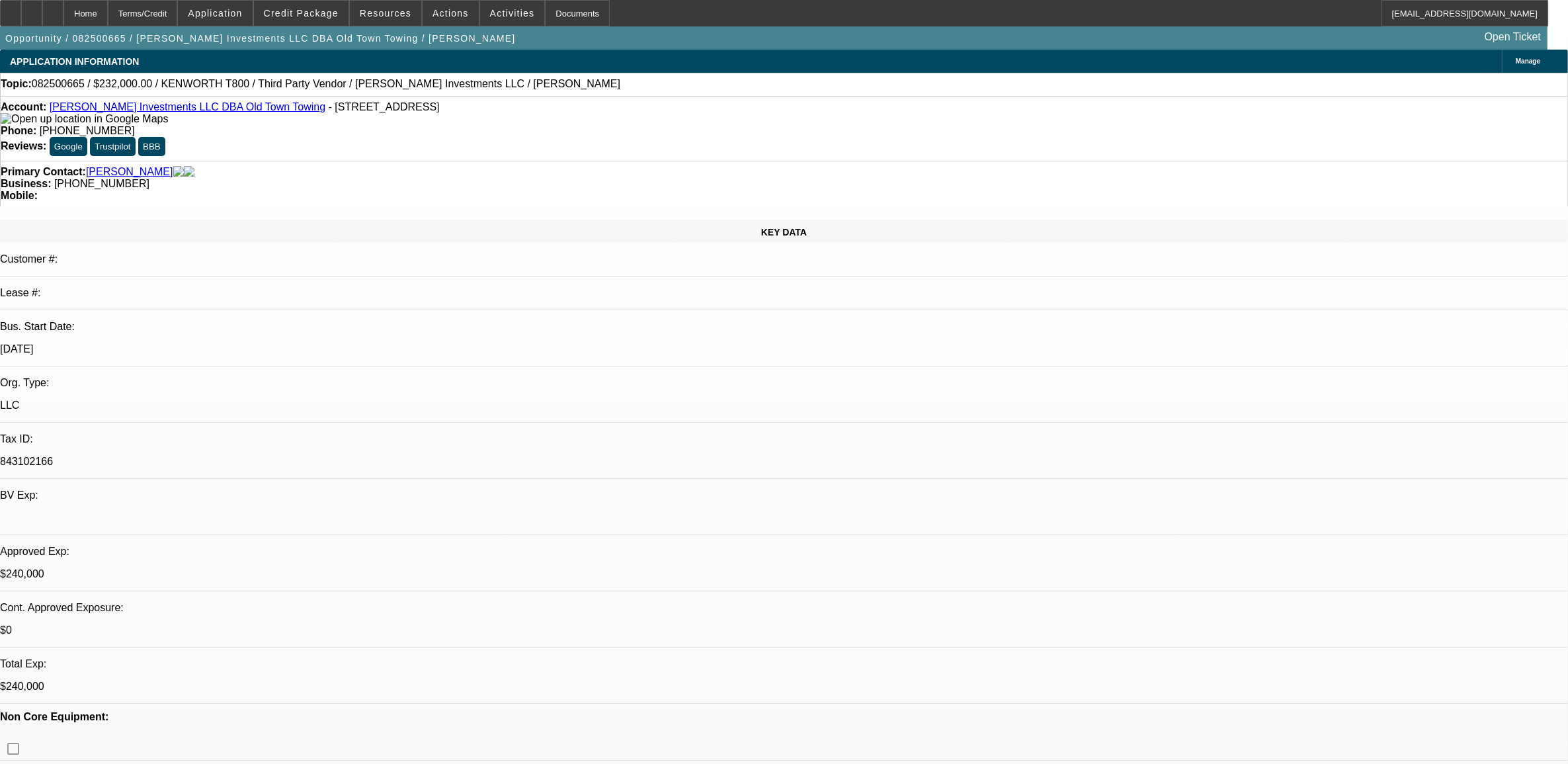
click at [1258, 228] on mat-icon "reply" at bounding box center [1252, 228] width 16 height 16
click at [324, 14] on span "Credit Package" at bounding box center [300, 13] width 75 height 11
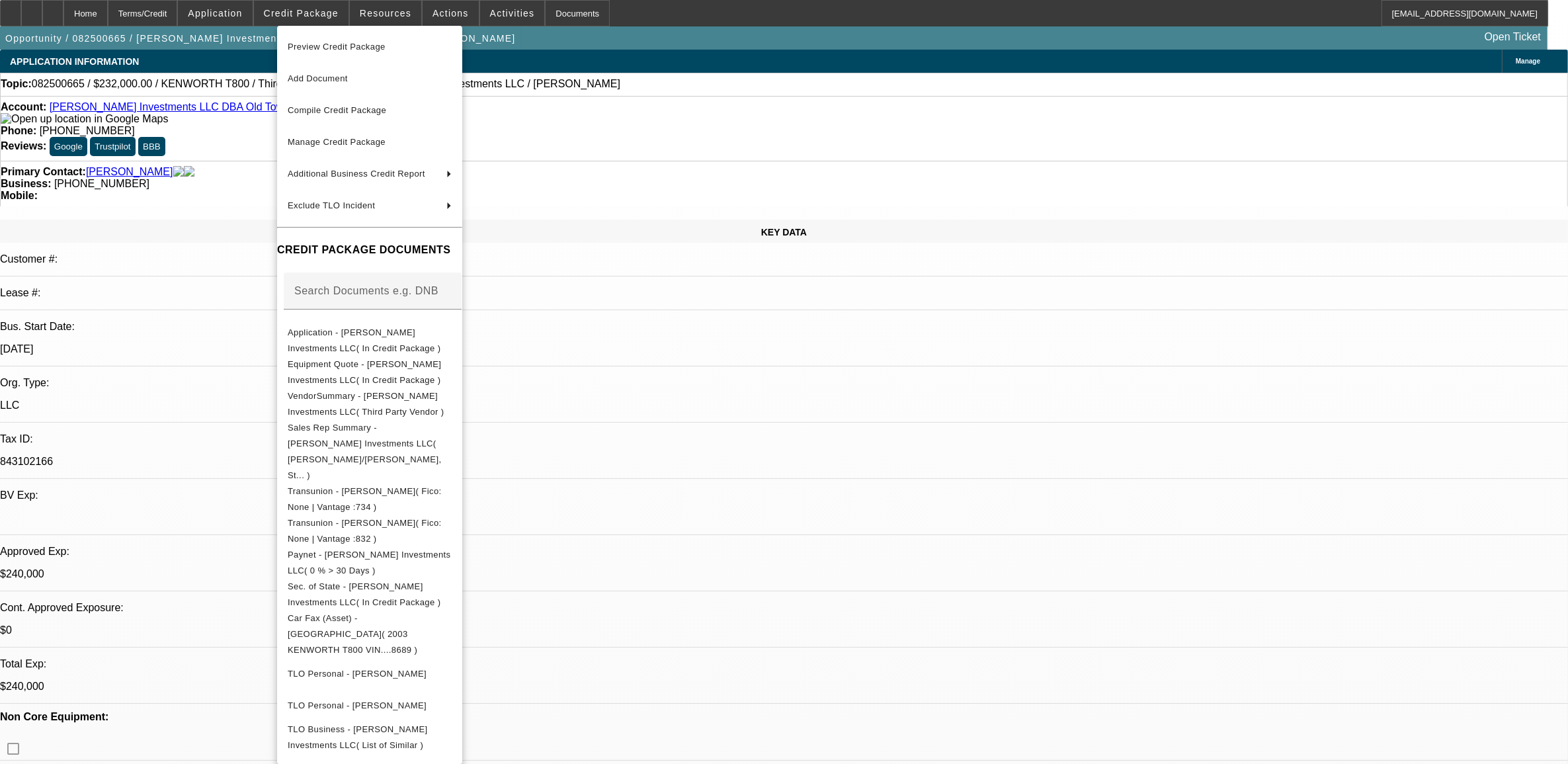
click at [794, 391] on div at bounding box center [784, 382] width 1568 height 764
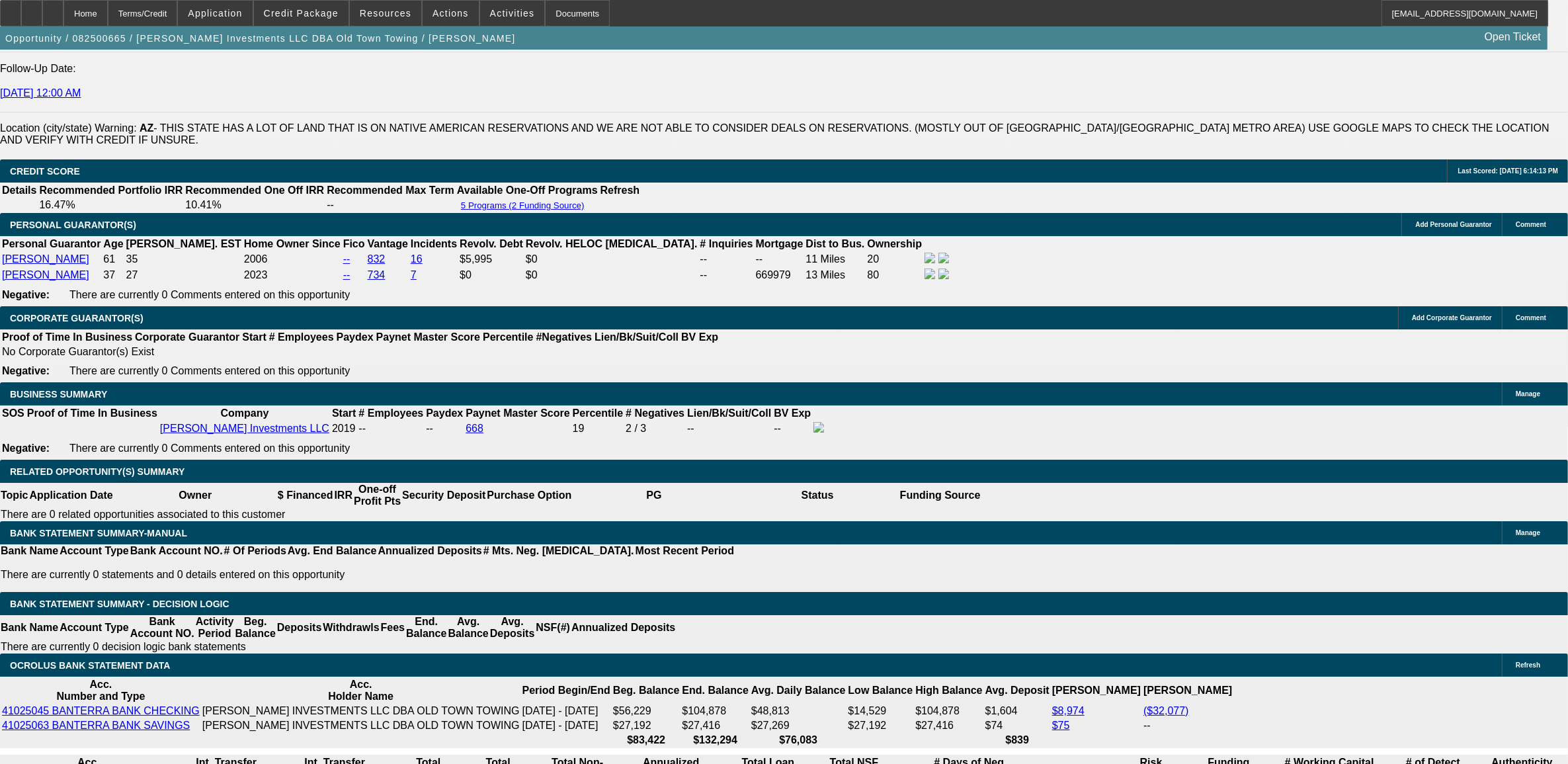
scroll to position [1901, 0]
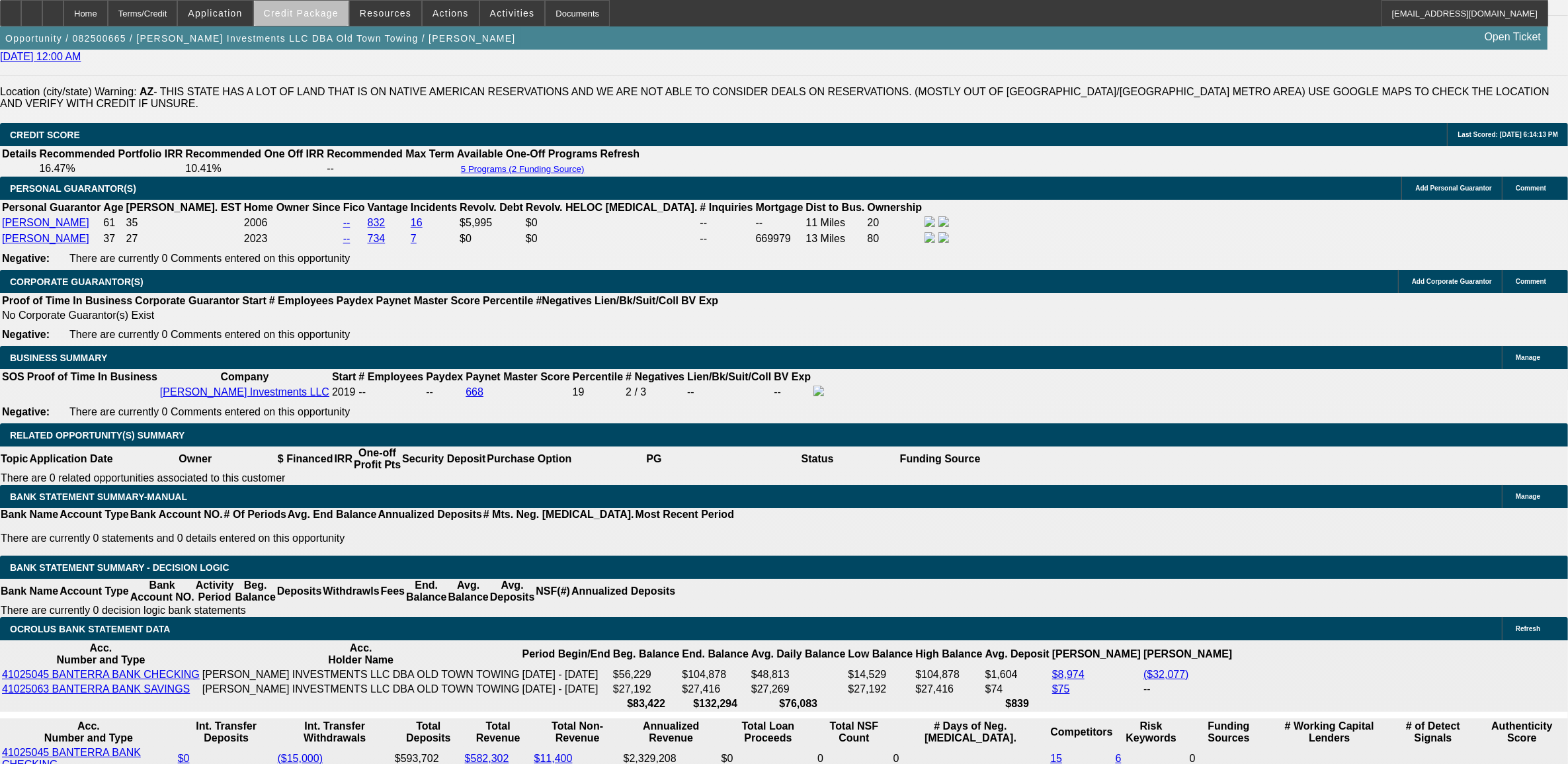
click at [338, 21] on span at bounding box center [300, 13] width 95 height 32
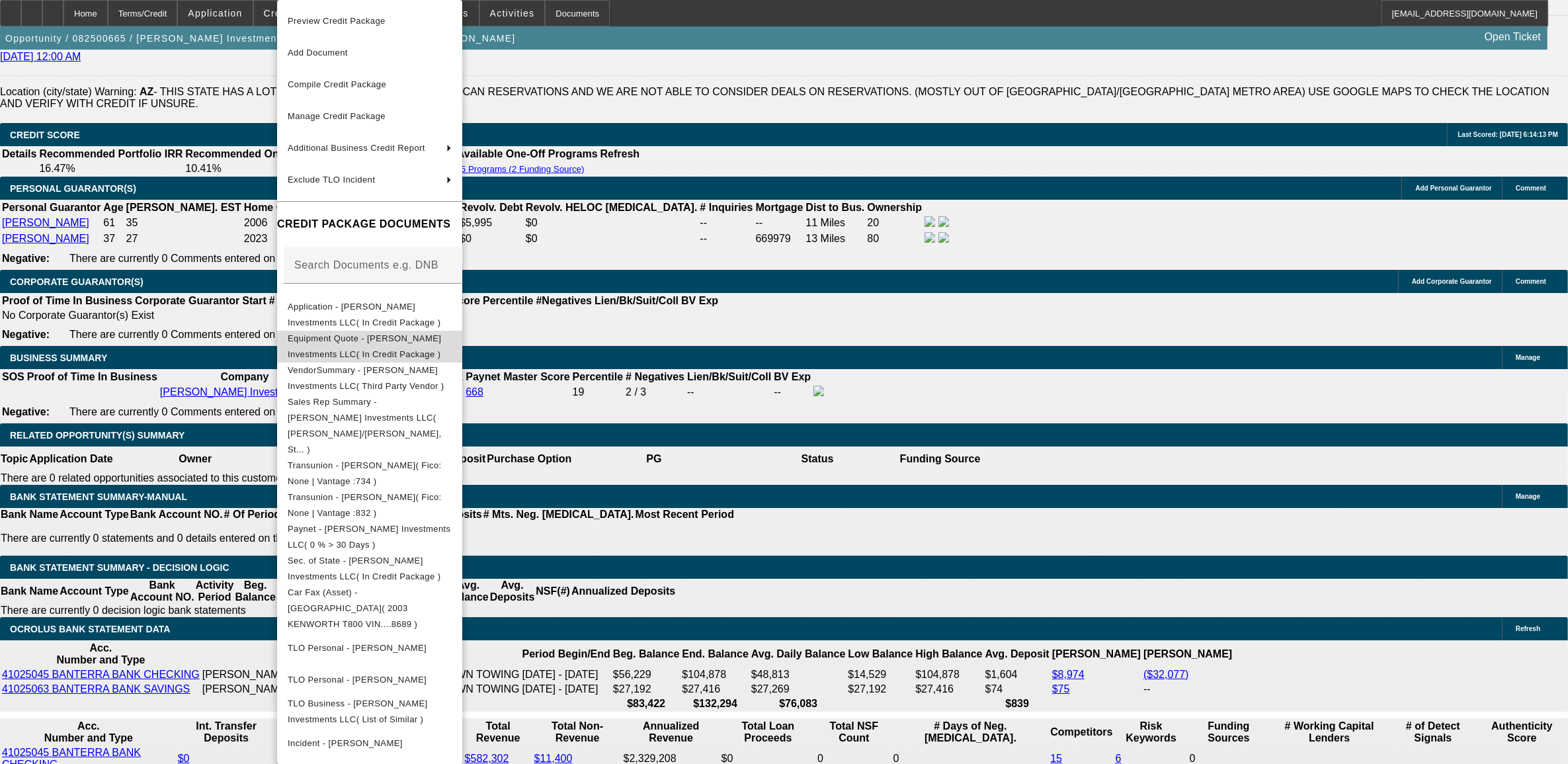
click at [381, 349] on button "Equipment Quote - [PERSON_NAME] Investments LLC( In Credit Package )" at bounding box center [369, 346] width 185 height 32
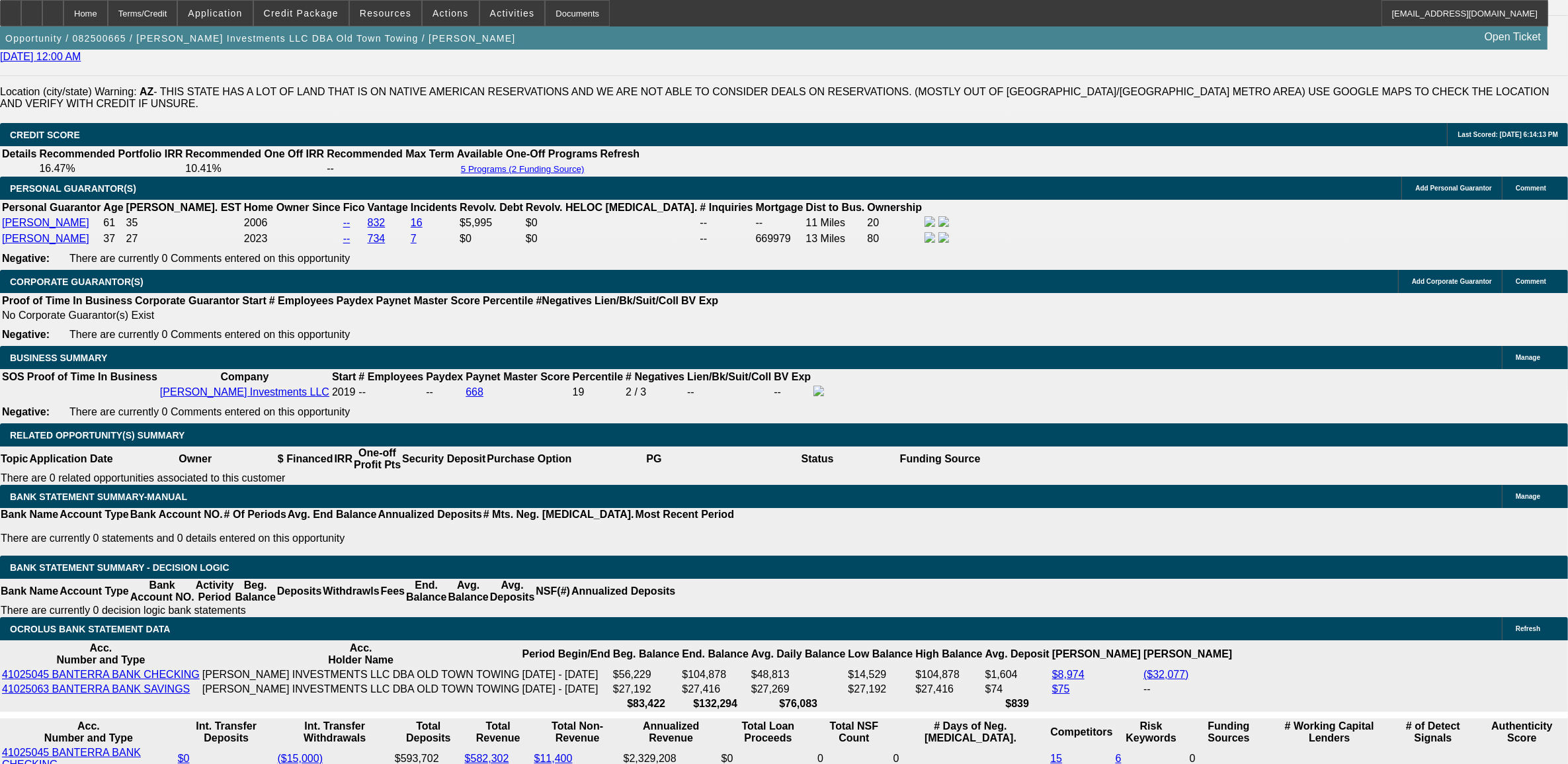
radio input "true"
type textarea "seller: 413.250.2385"
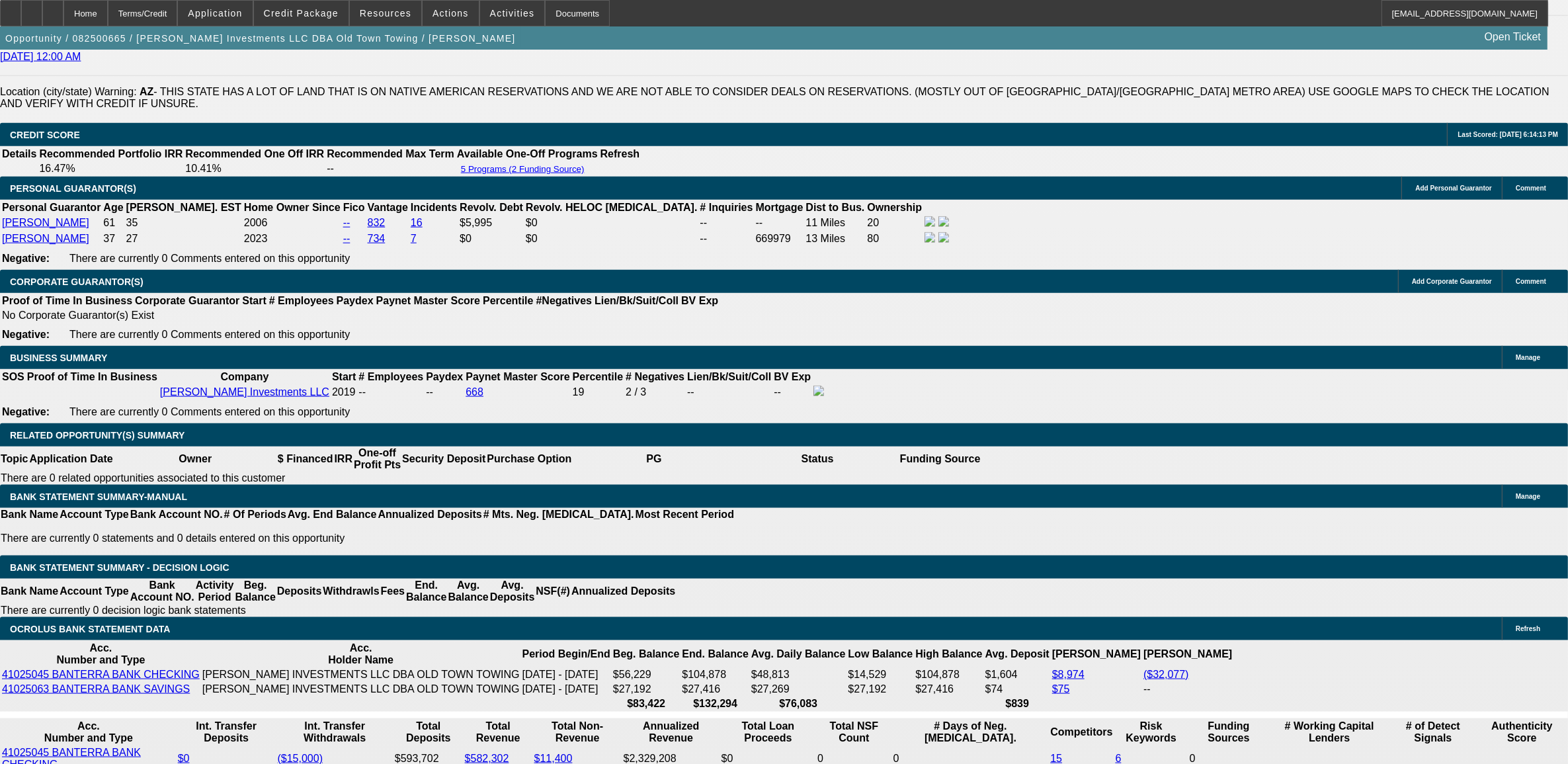
radio input "true"
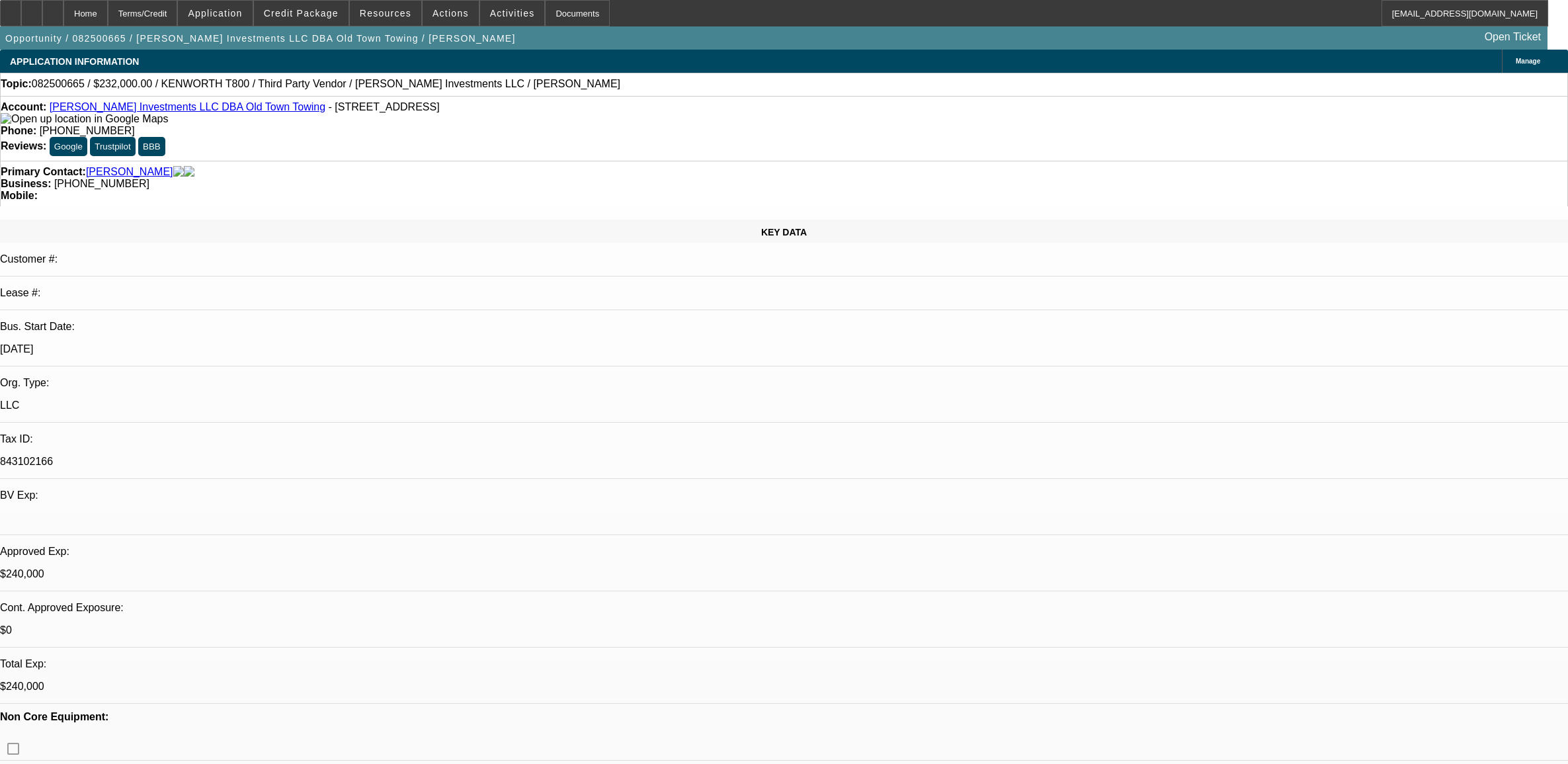
select select "0"
select select "2"
select select "0.1"
select select "4"
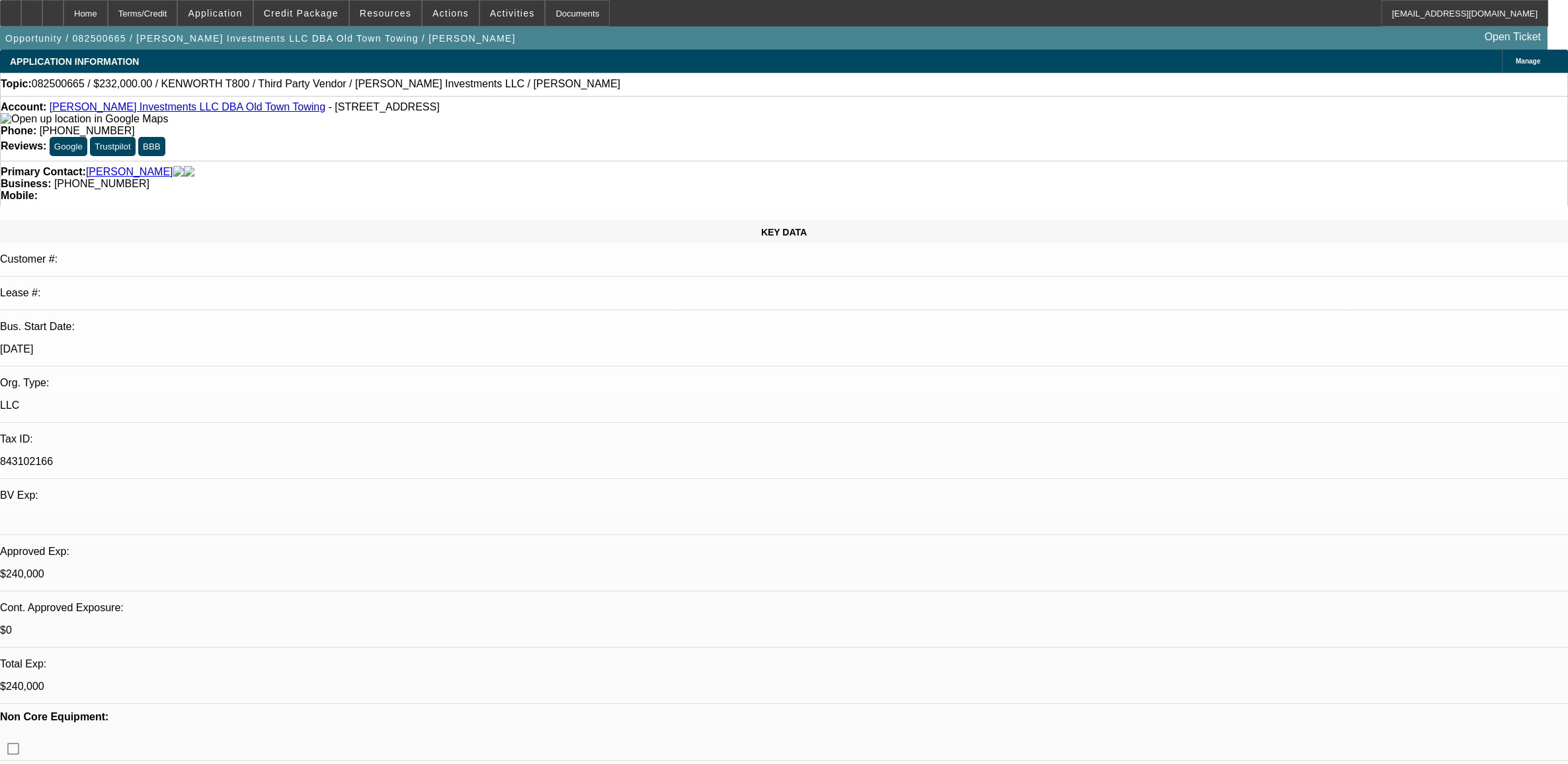
select select "0"
select select "2"
select select "0.1"
select select "4"
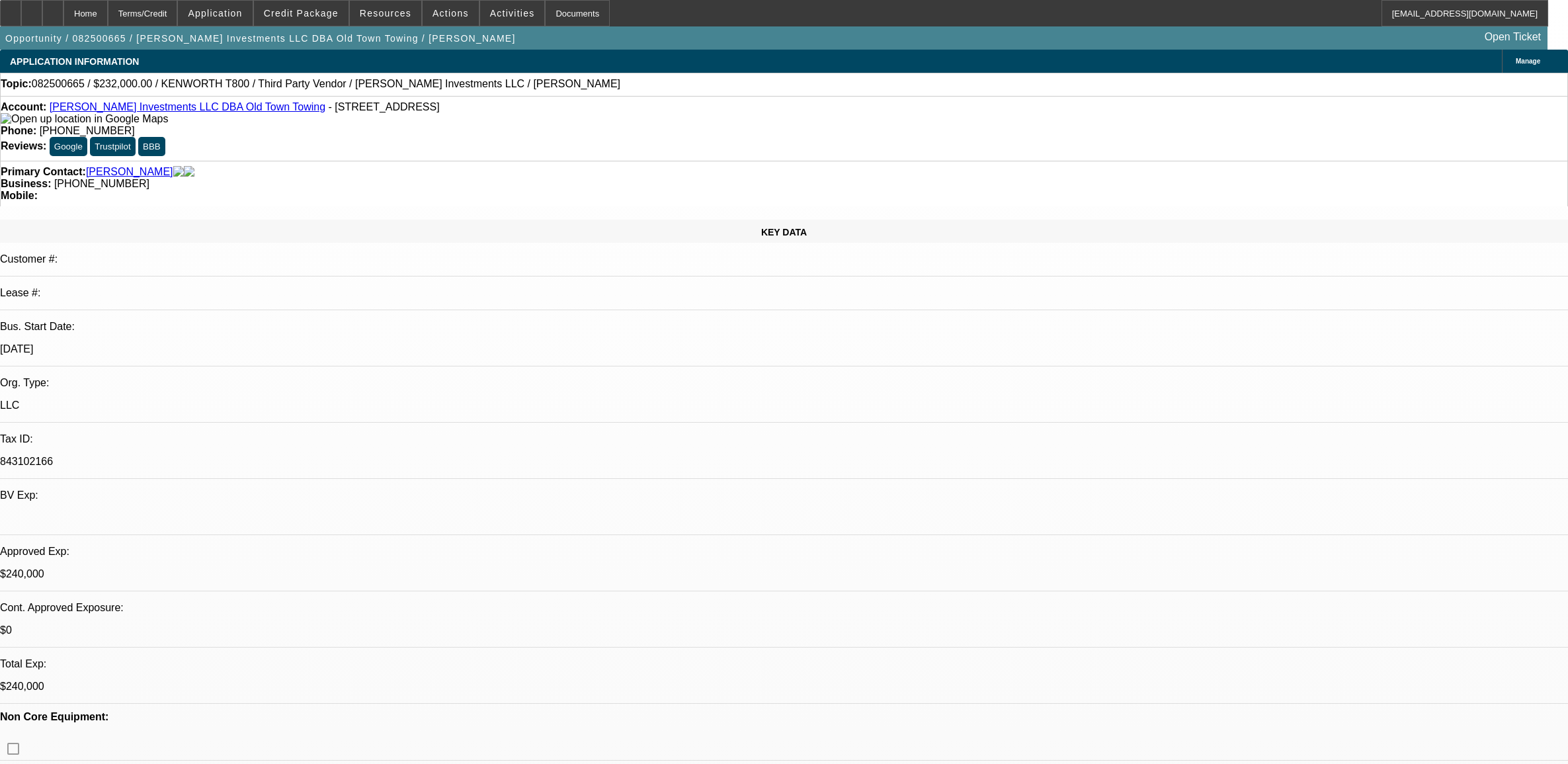
select select "0"
select select "2"
select select "0.1"
select select "4"
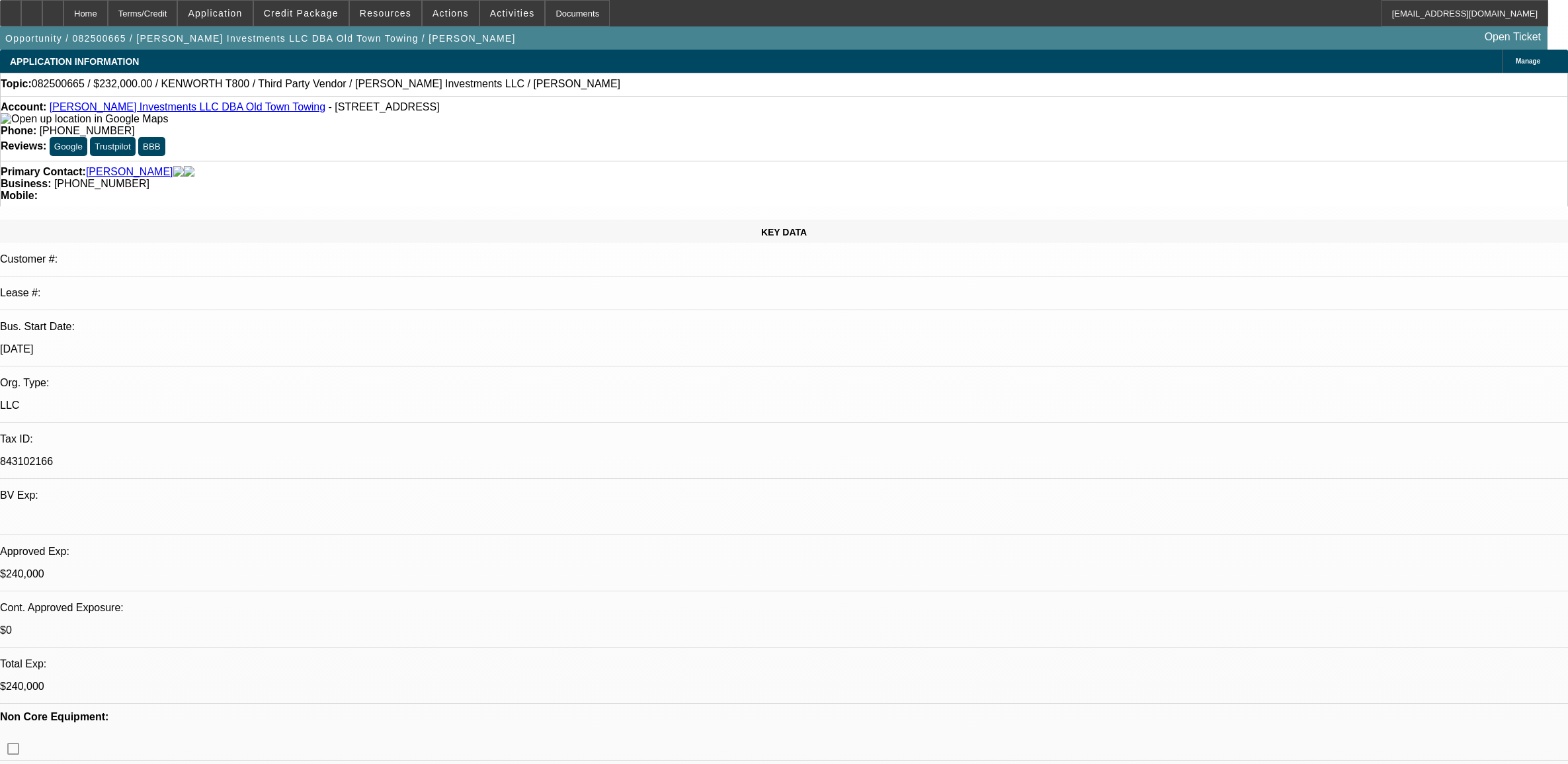
select select "0"
select select "0.1"
select select "4"
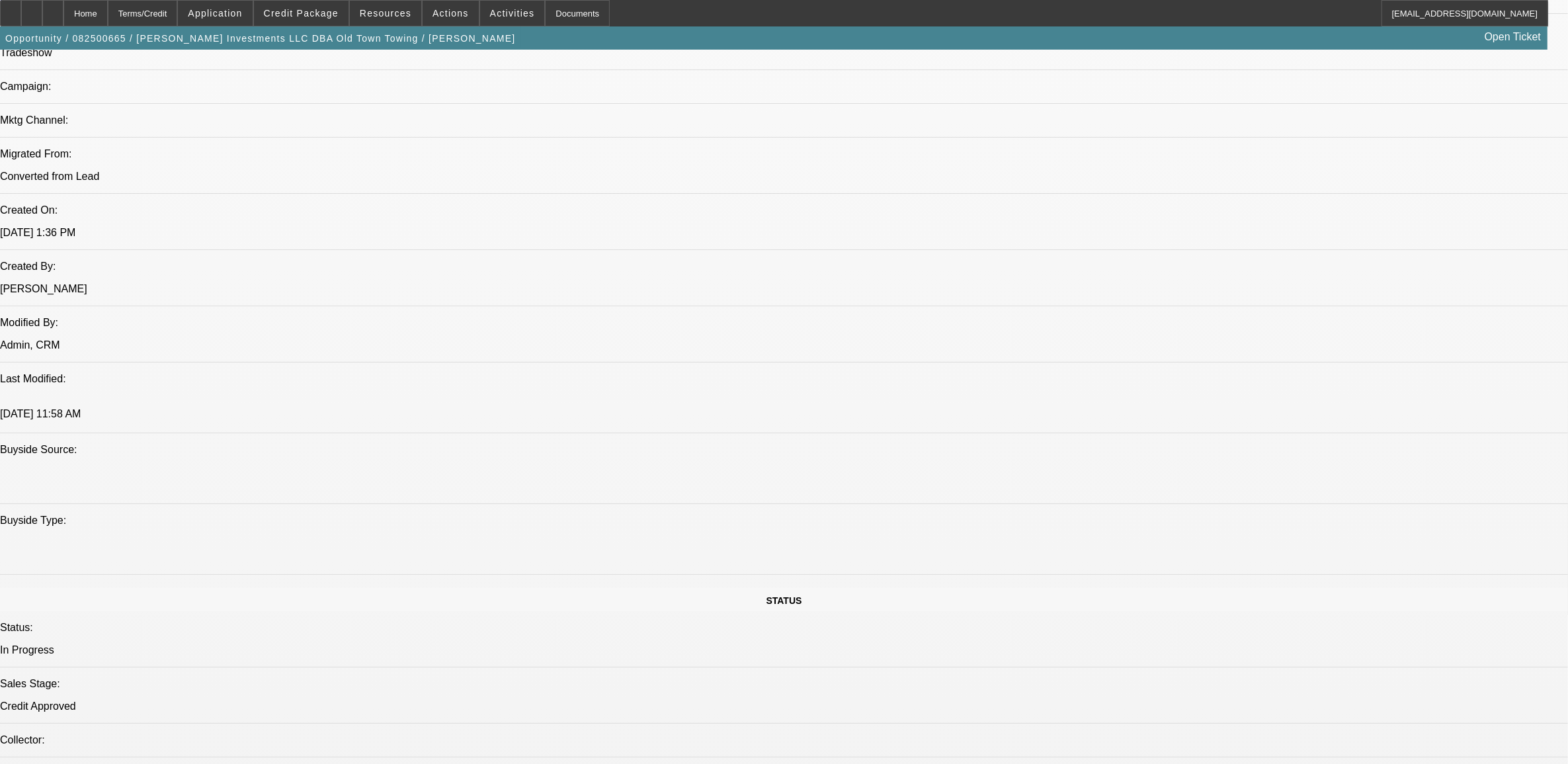
scroll to position [662, 0]
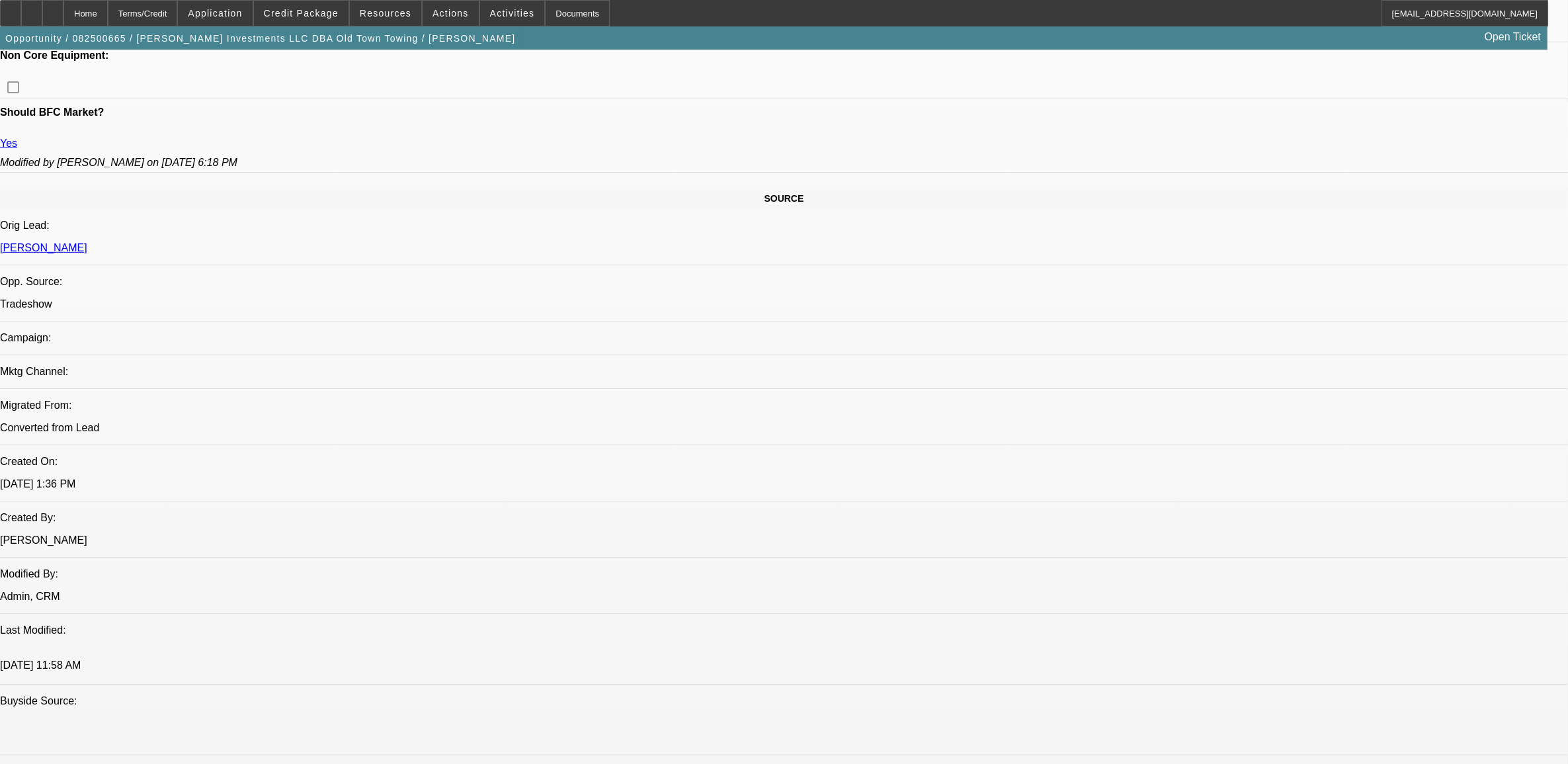
radio input "true"
type textarea "seller: [PERSON_NAME] [PERSON_NAME][EMAIL_ADDRESS][DOMAIN_NAME] 413.250.2385"
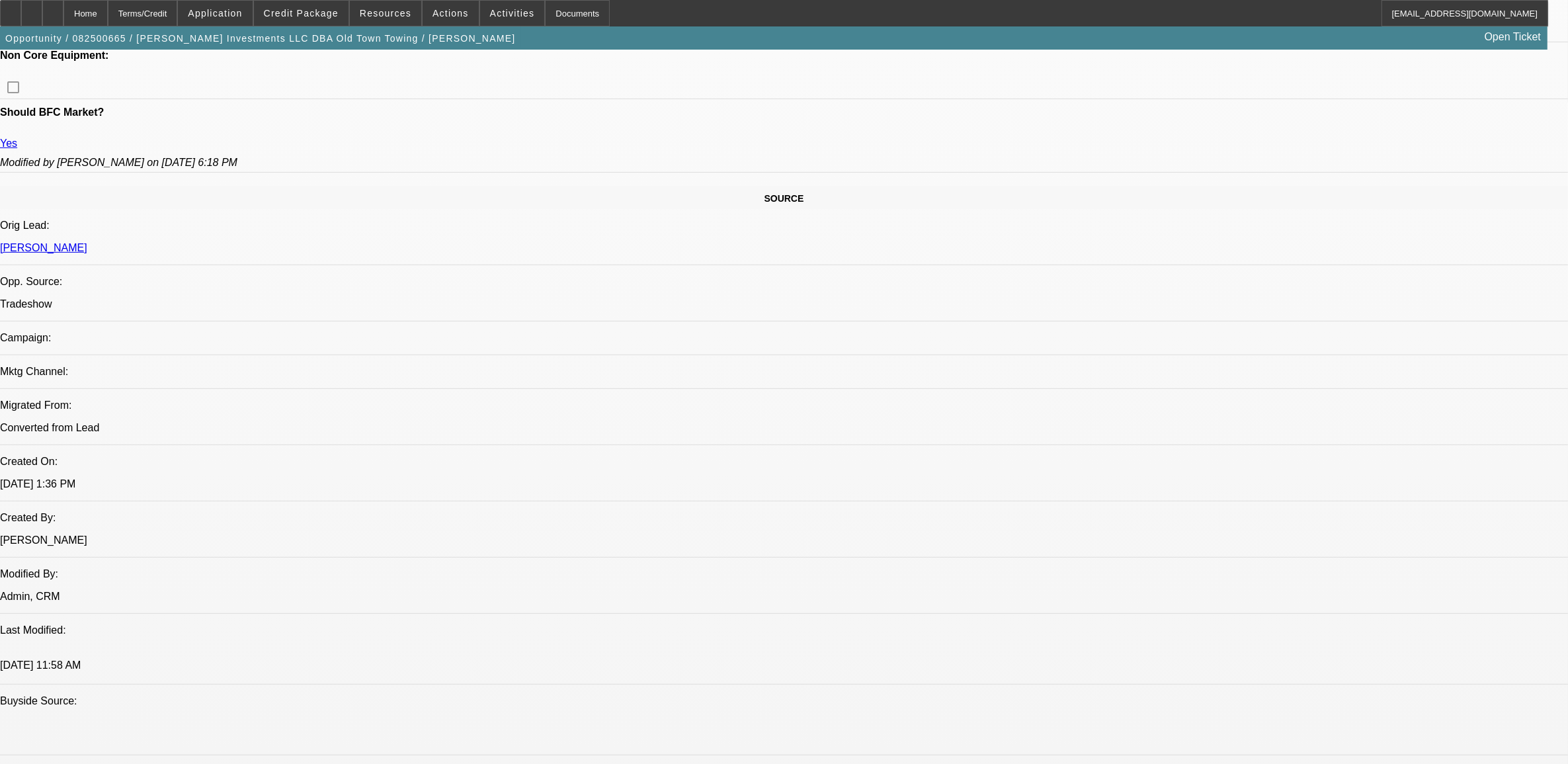
radio input "true"
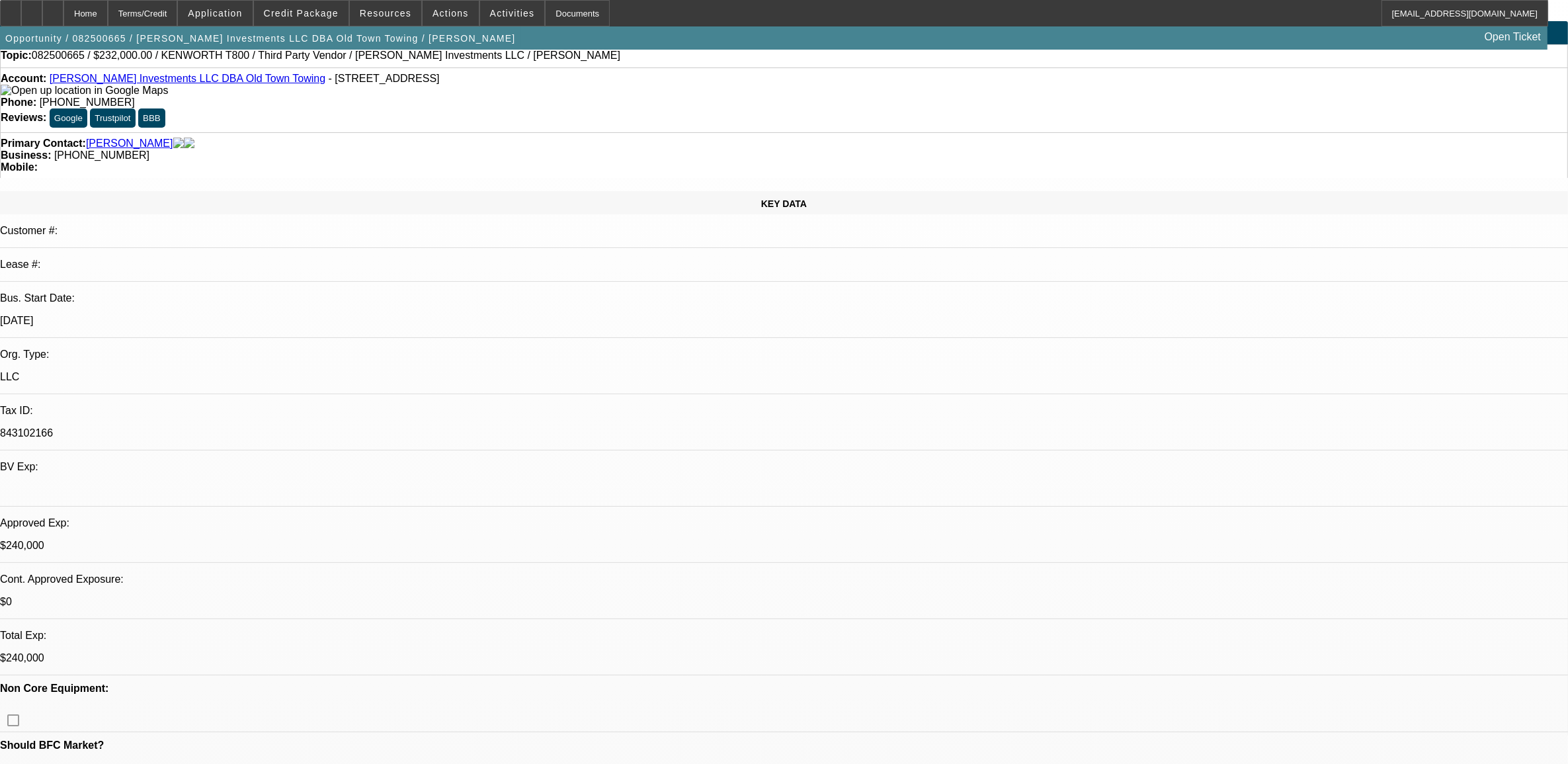
scroll to position [0, 0]
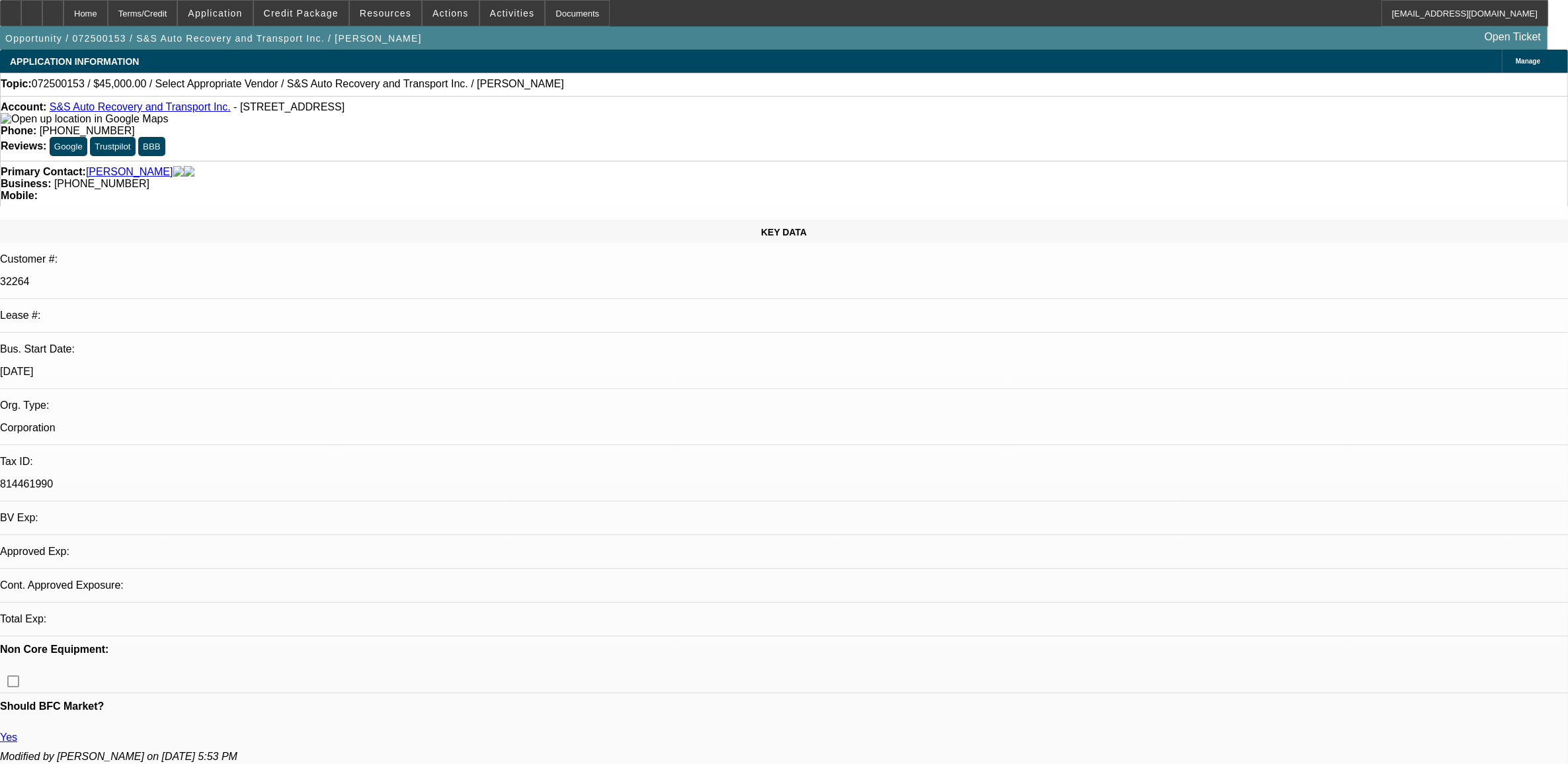
select select "0"
select select "2"
select select "0.1"
select select "1"
select select "2"
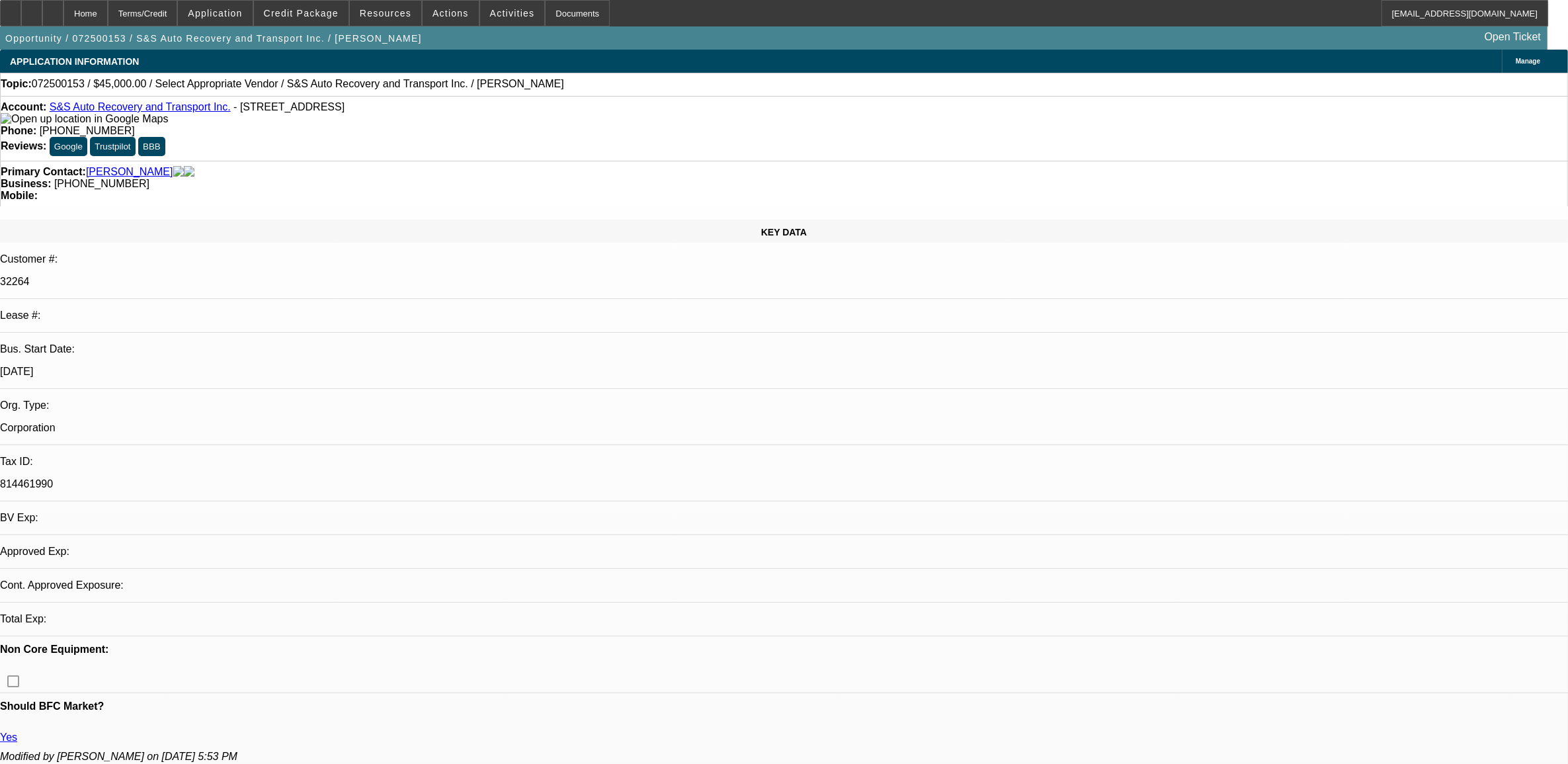
select select "4"
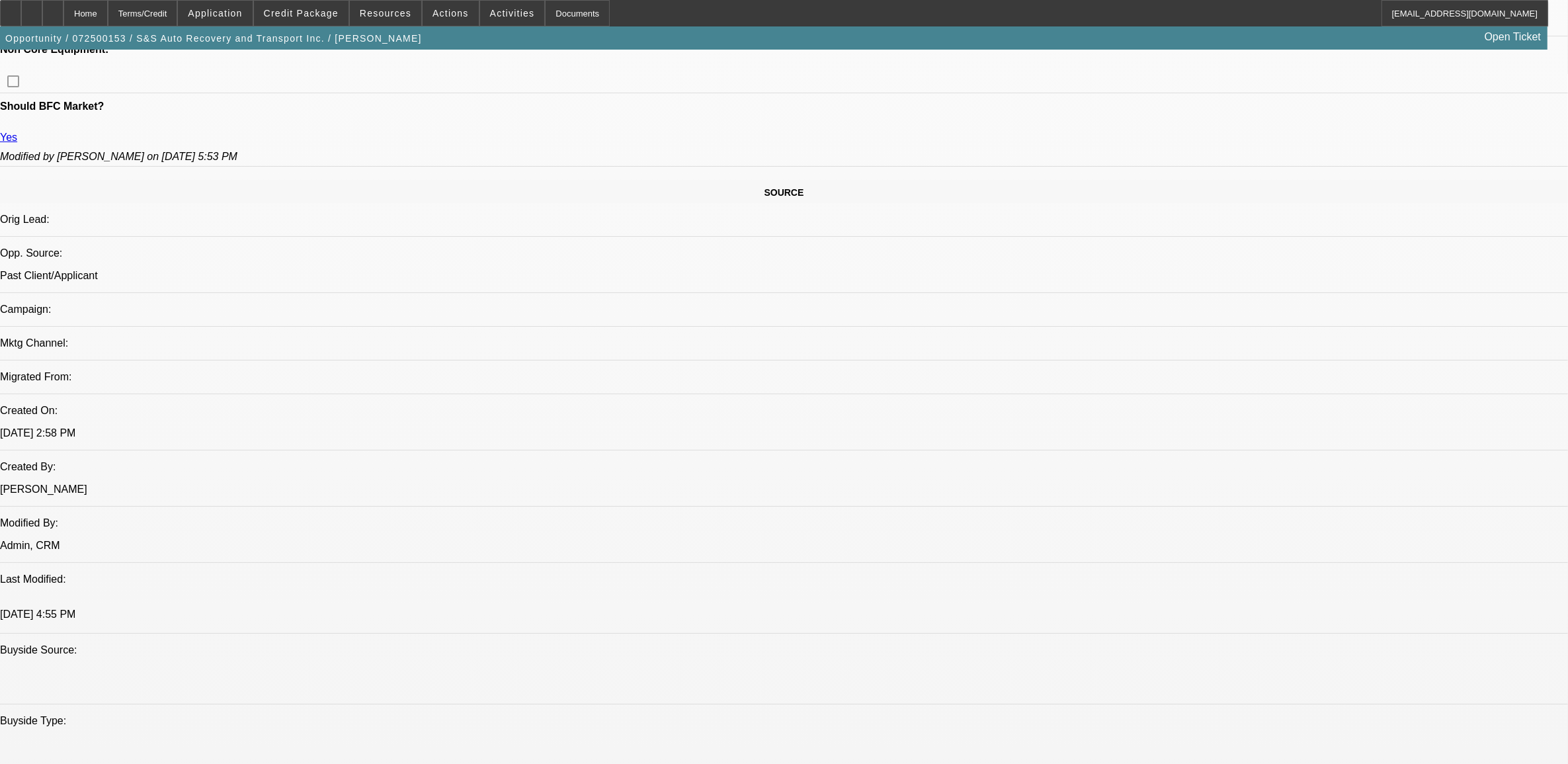
scroll to position [662, 0]
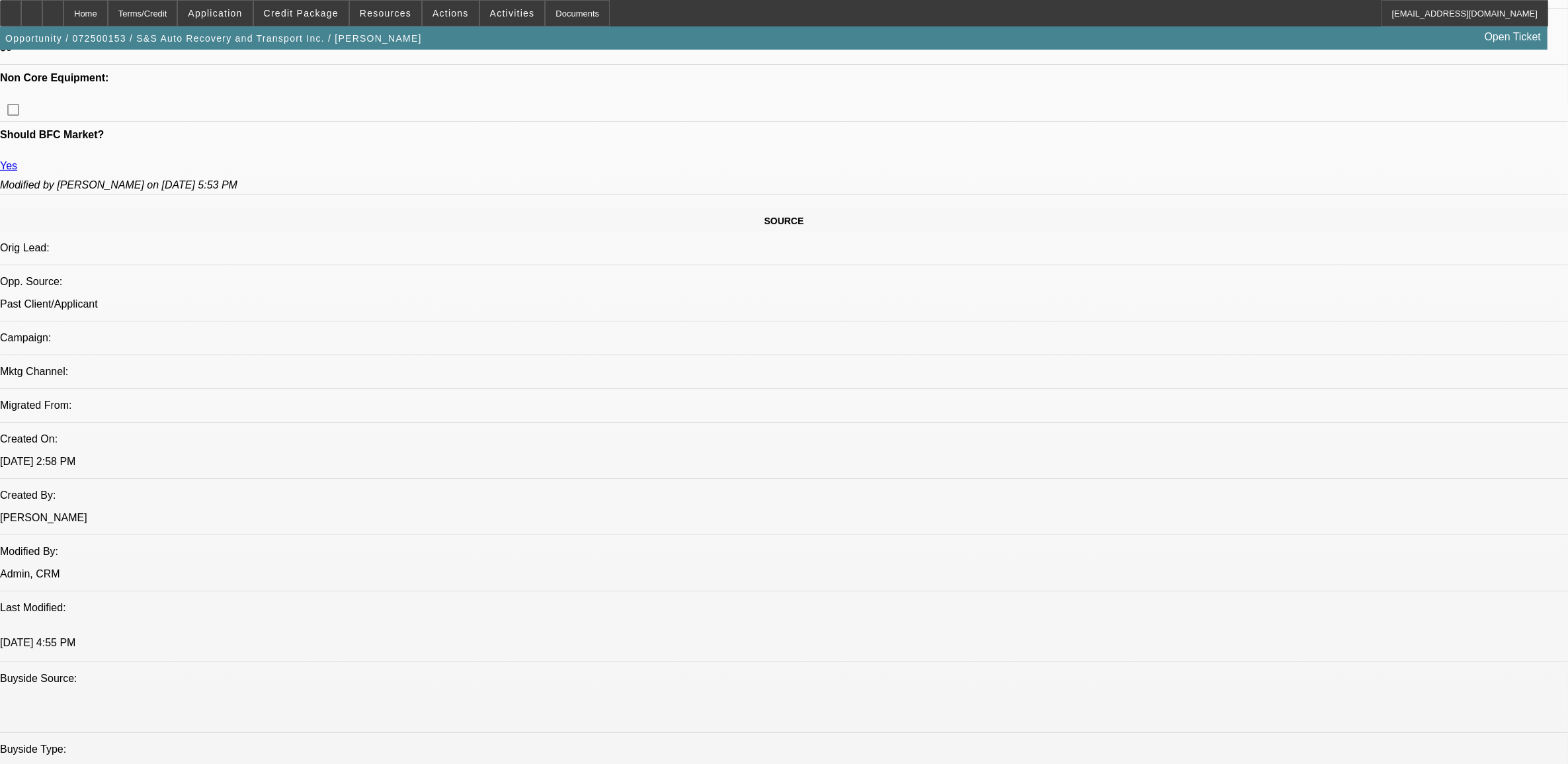
drag, startPoint x: 1174, startPoint y: 187, endPoint x: 1169, endPoint y: 141, distance: 46.3
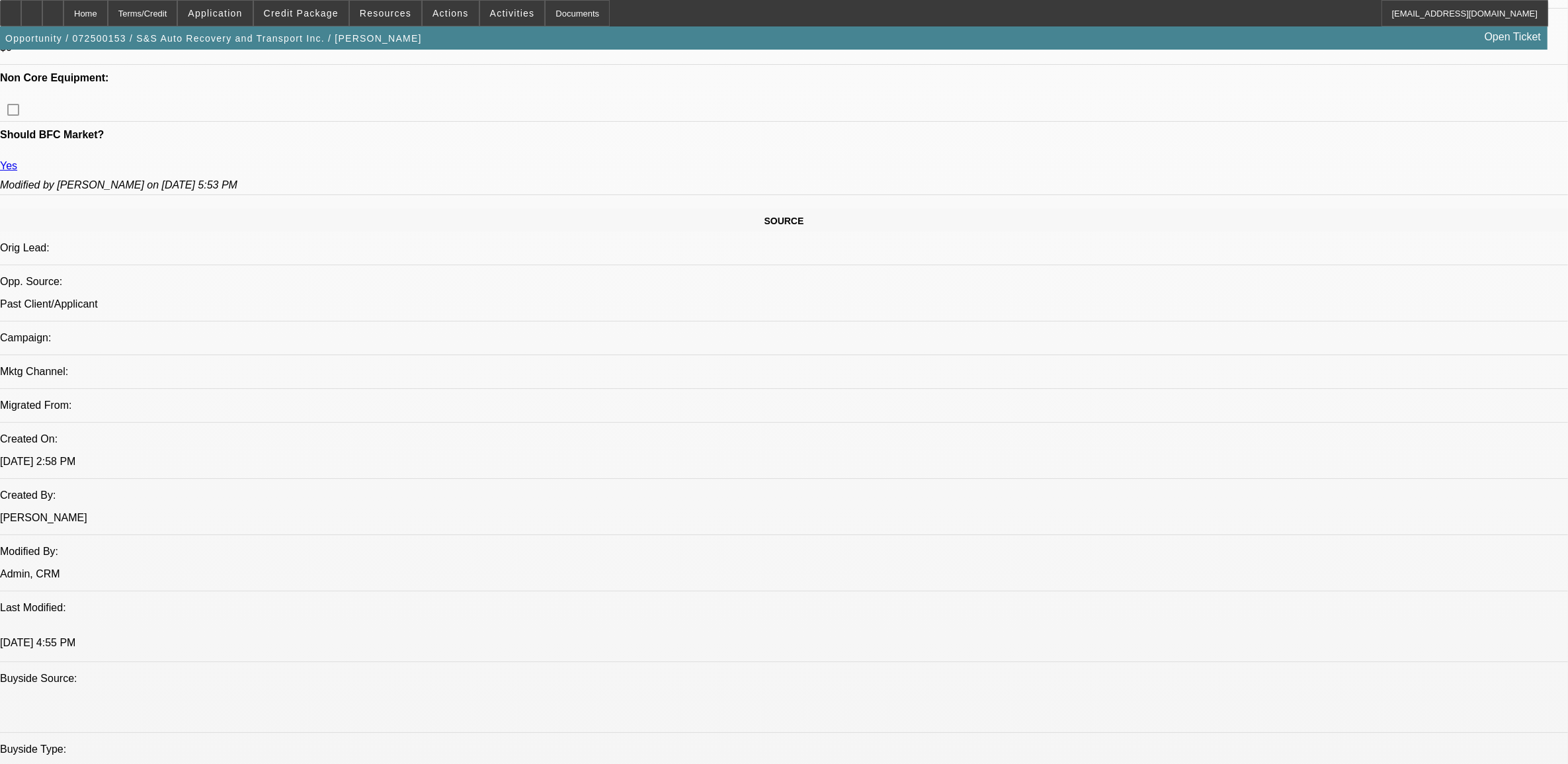
drag, startPoint x: 1169, startPoint y: 141, endPoint x: 1126, endPoint y: 123, distance: 46.6
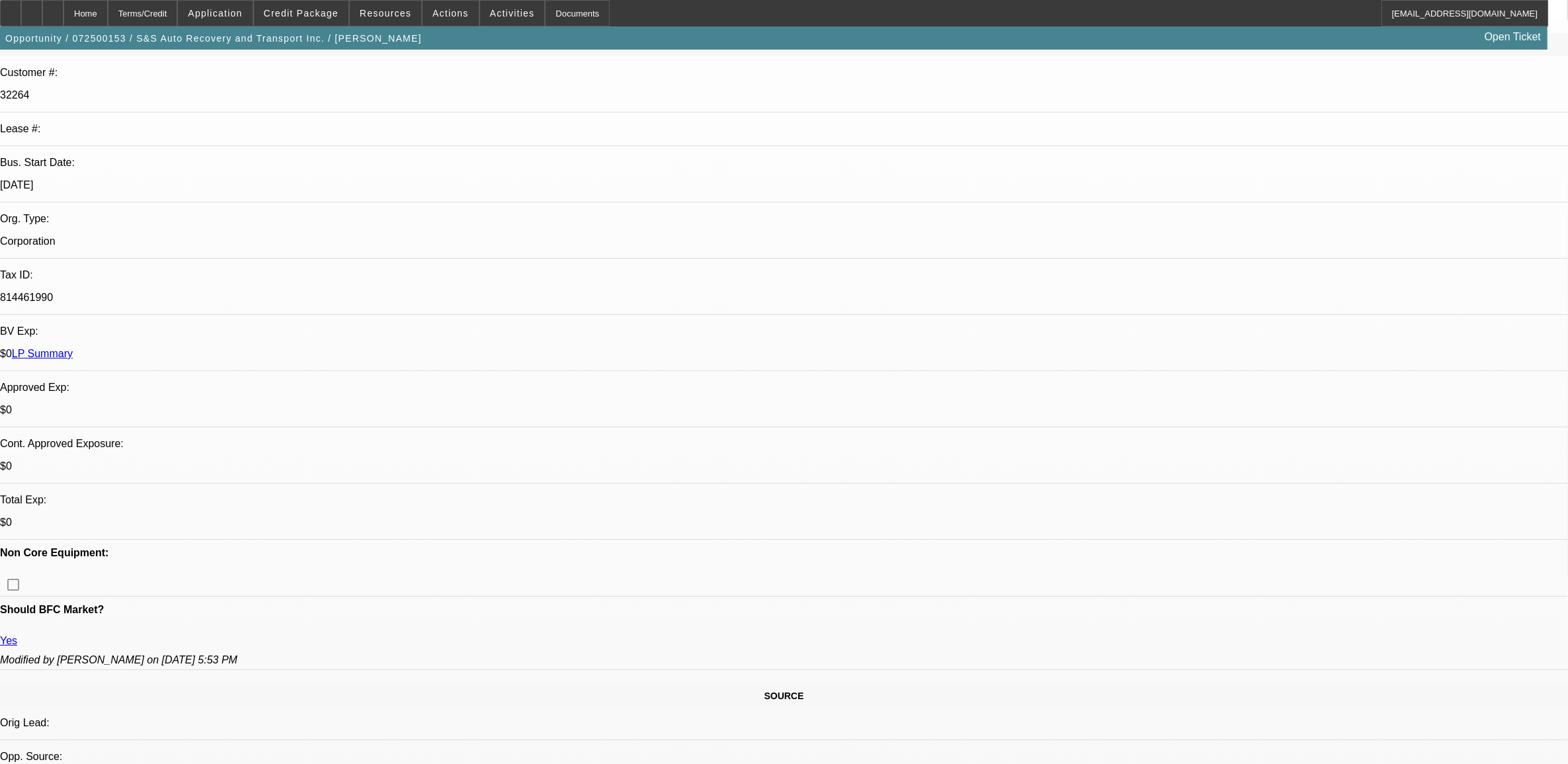
scroll to position [0, 0]
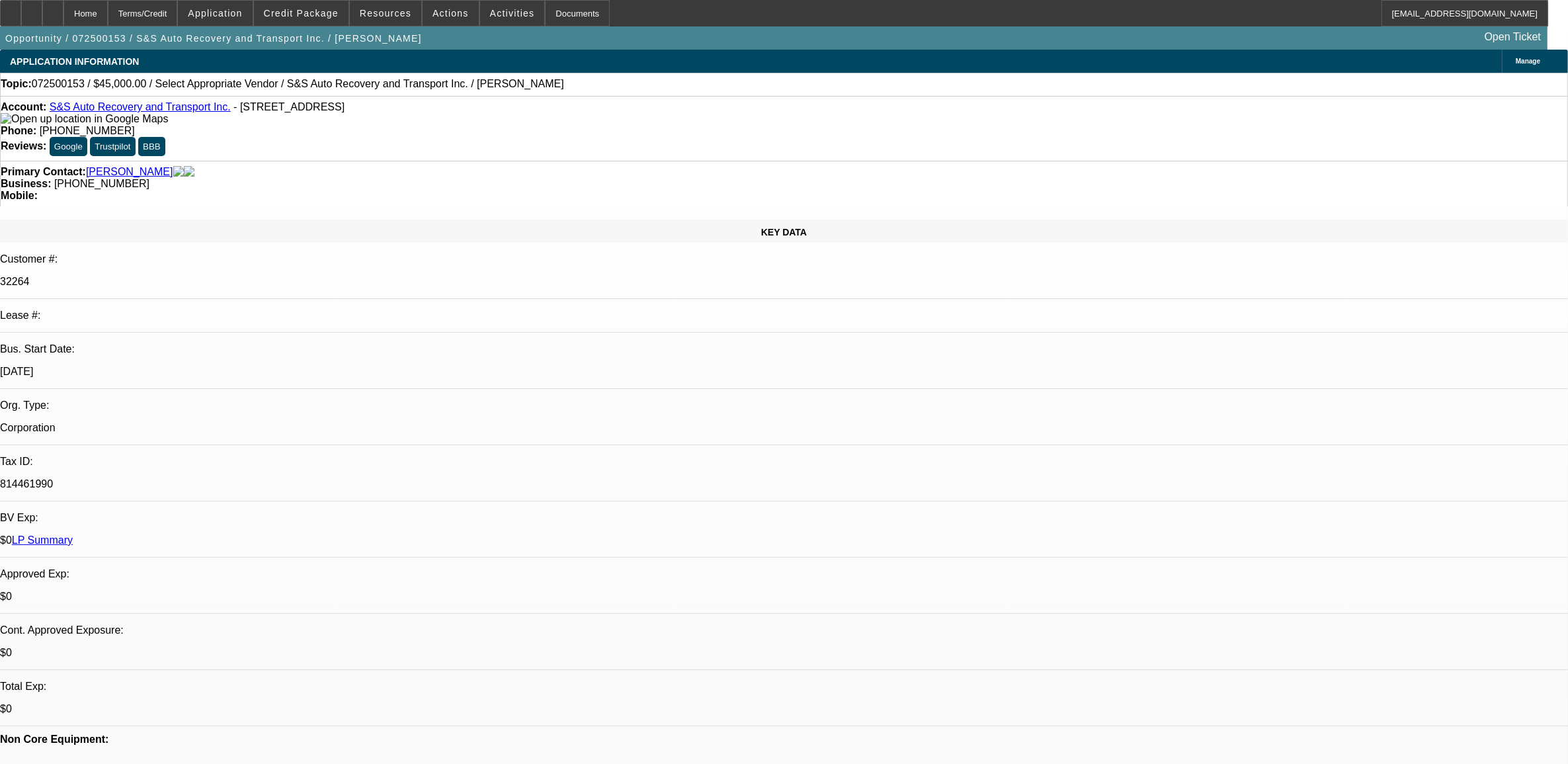
click at [65, 85] on span "072500153 / $45,000.00 / Select Appropriate Vendor / S&S Auto Recovery and Tran…" at bounding box center [297, 84] width 532 height 12
copy span "072500153"
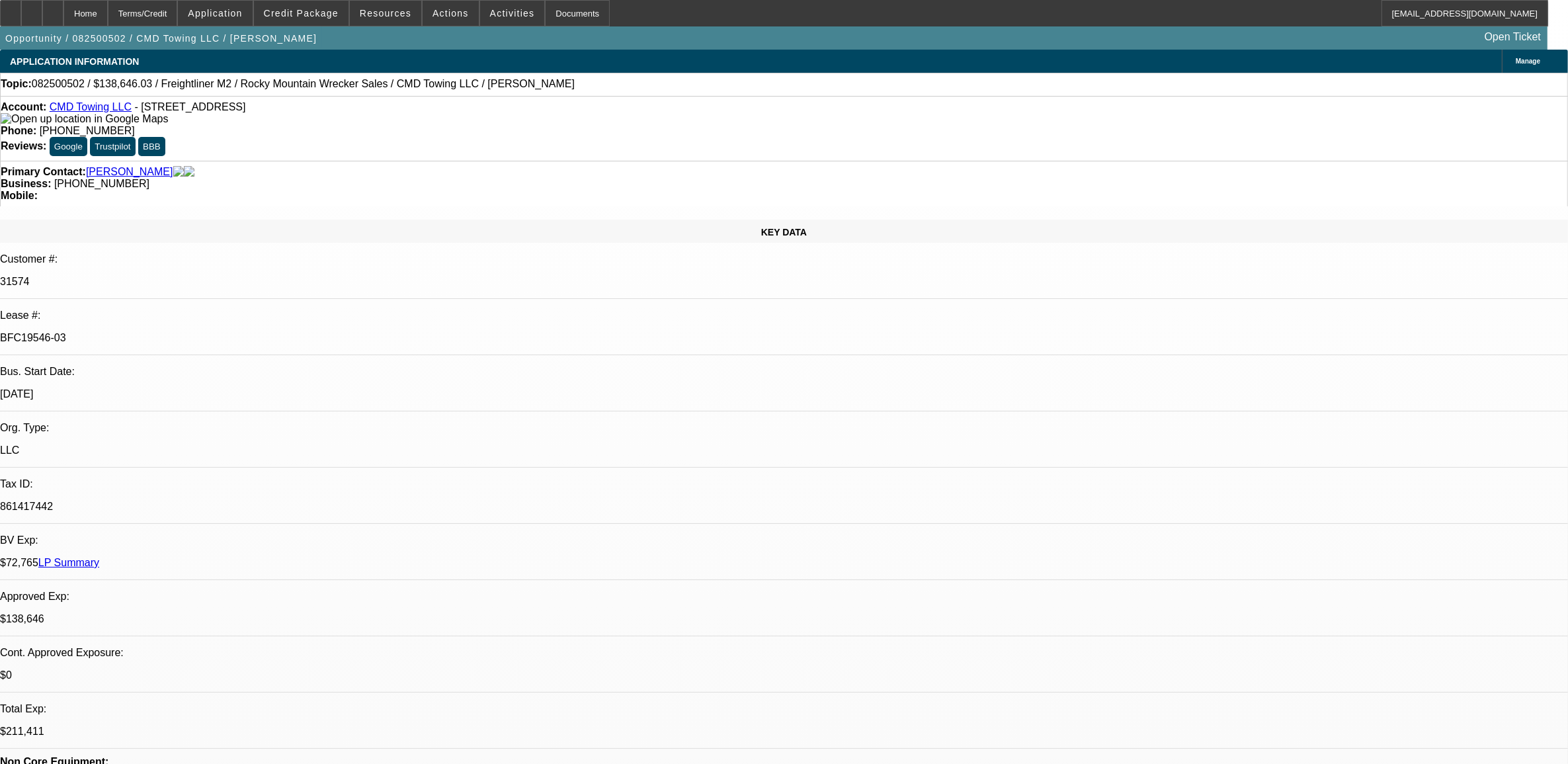
select select "0"
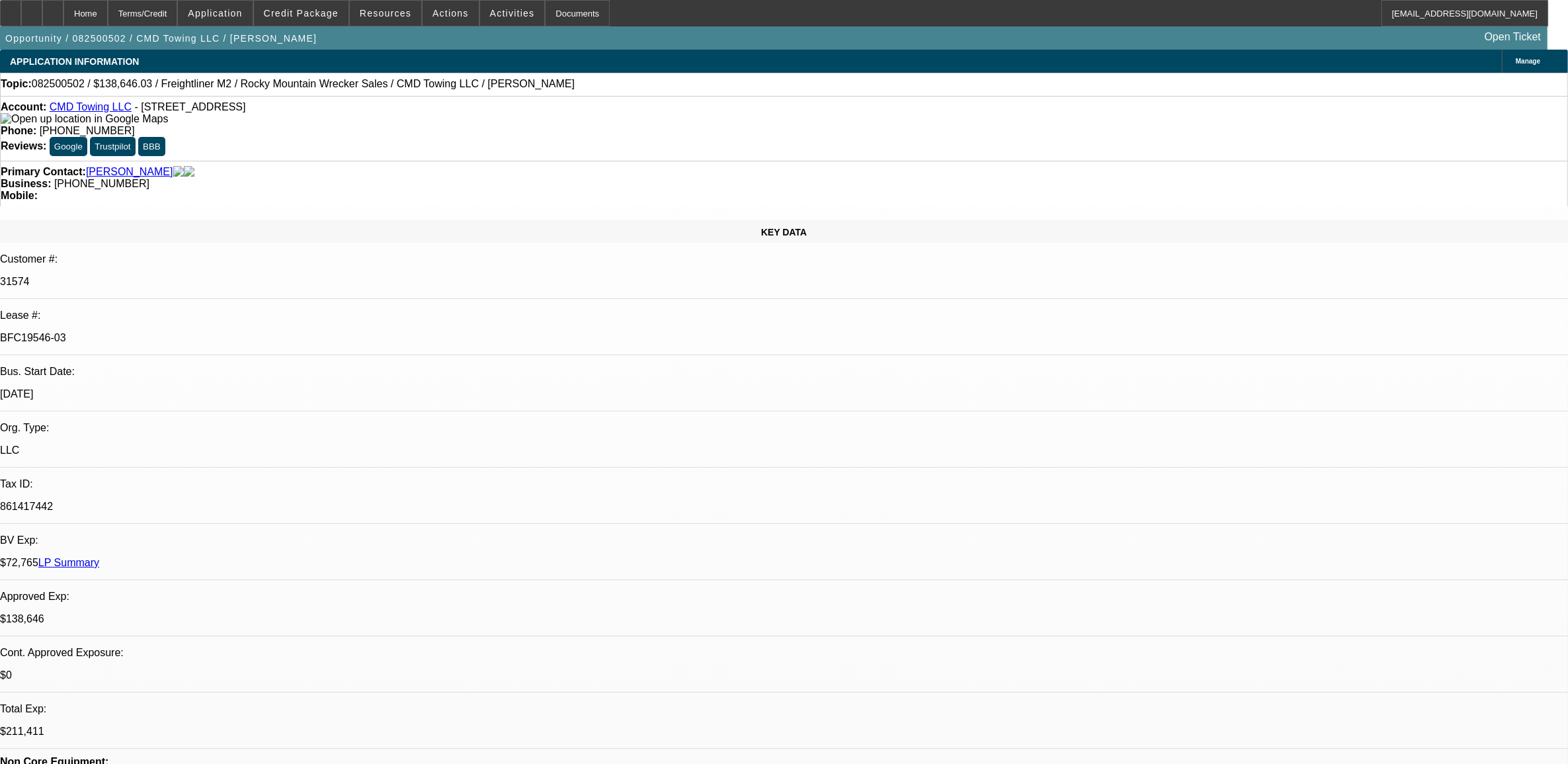
select select "0"
select select "1"
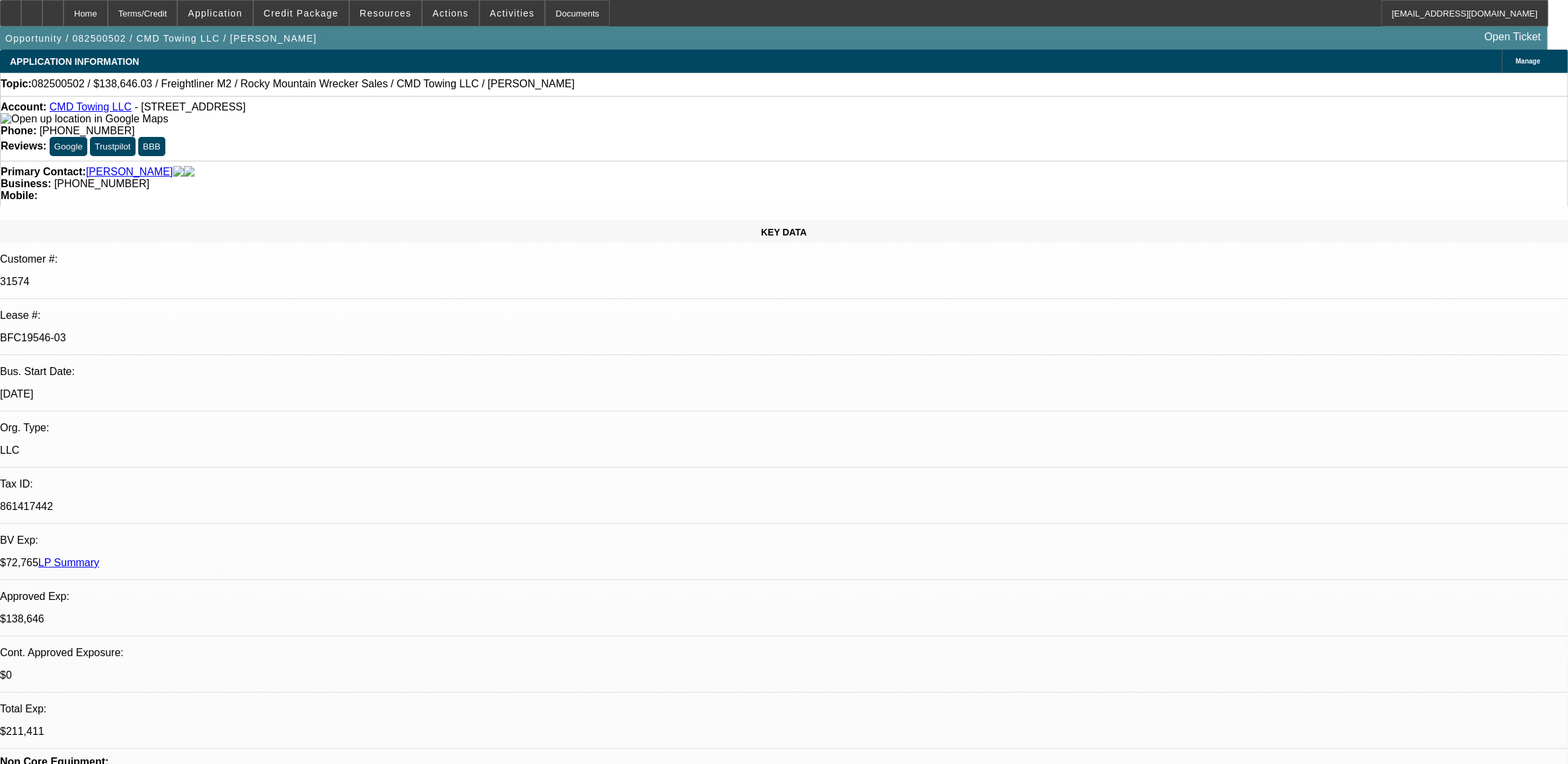
select select "1"
select select "6"
select select "1"
select select "6"
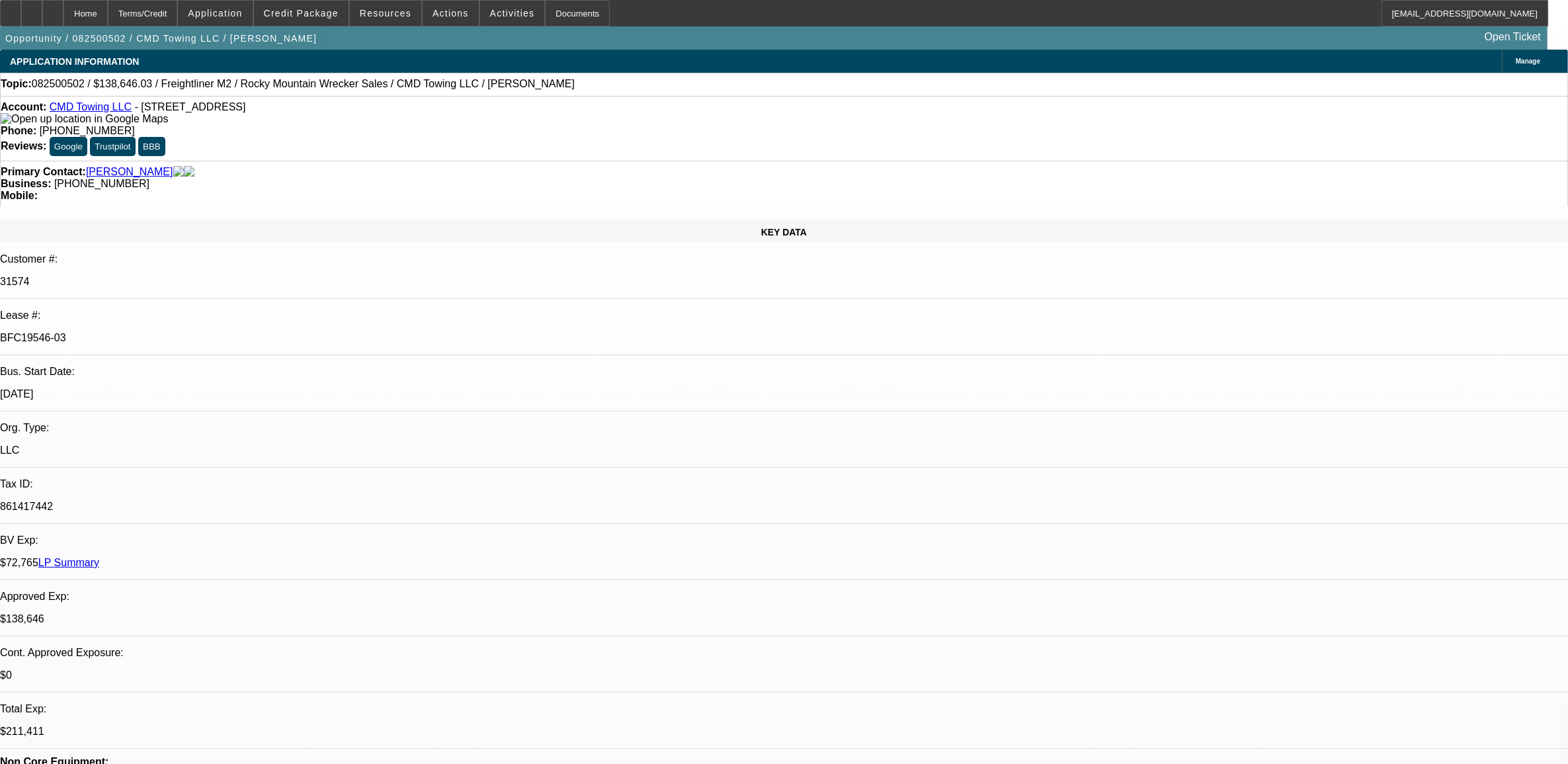
select select "1"
select select "6"
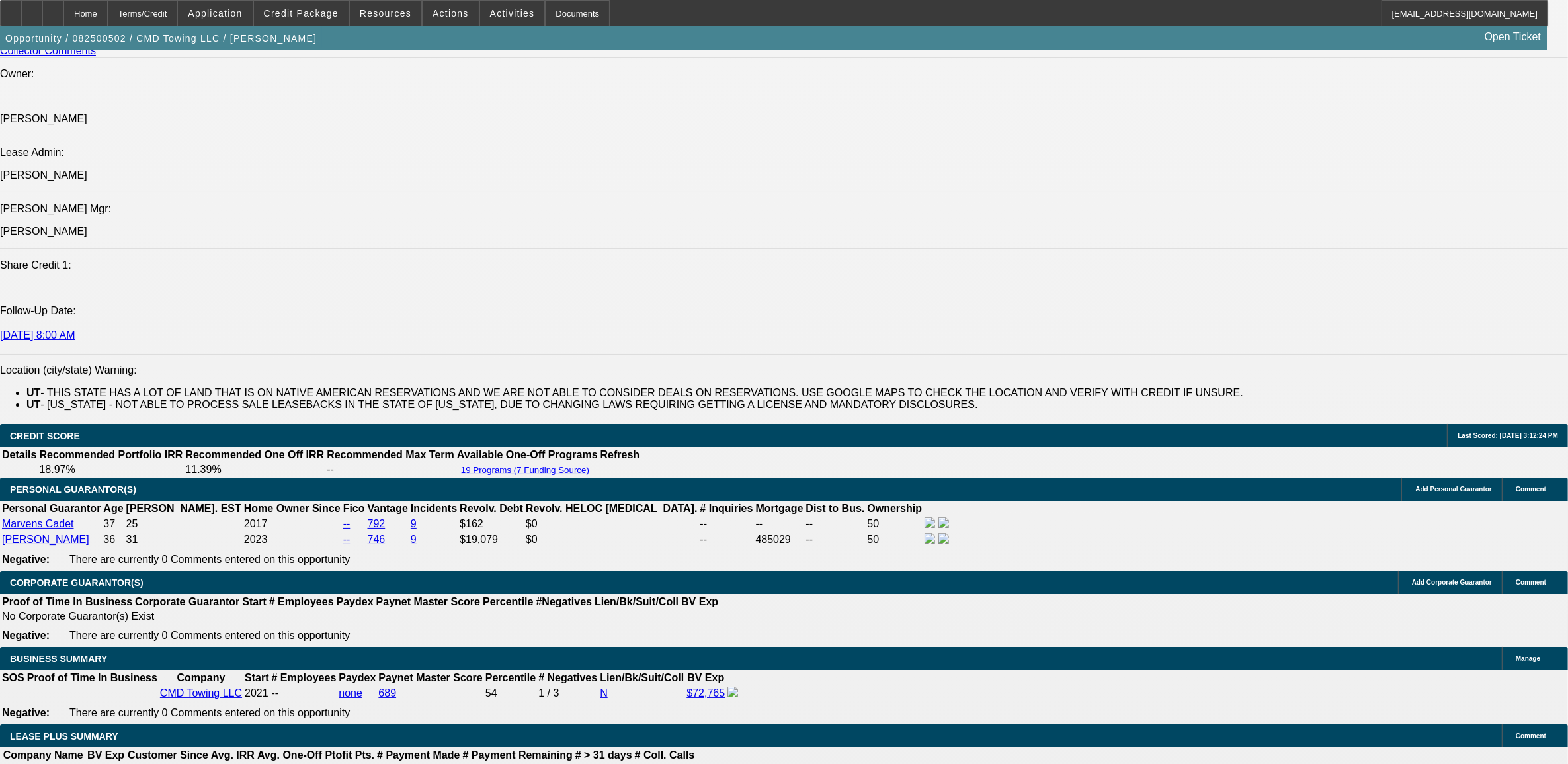
scroll to position [1901, 0]
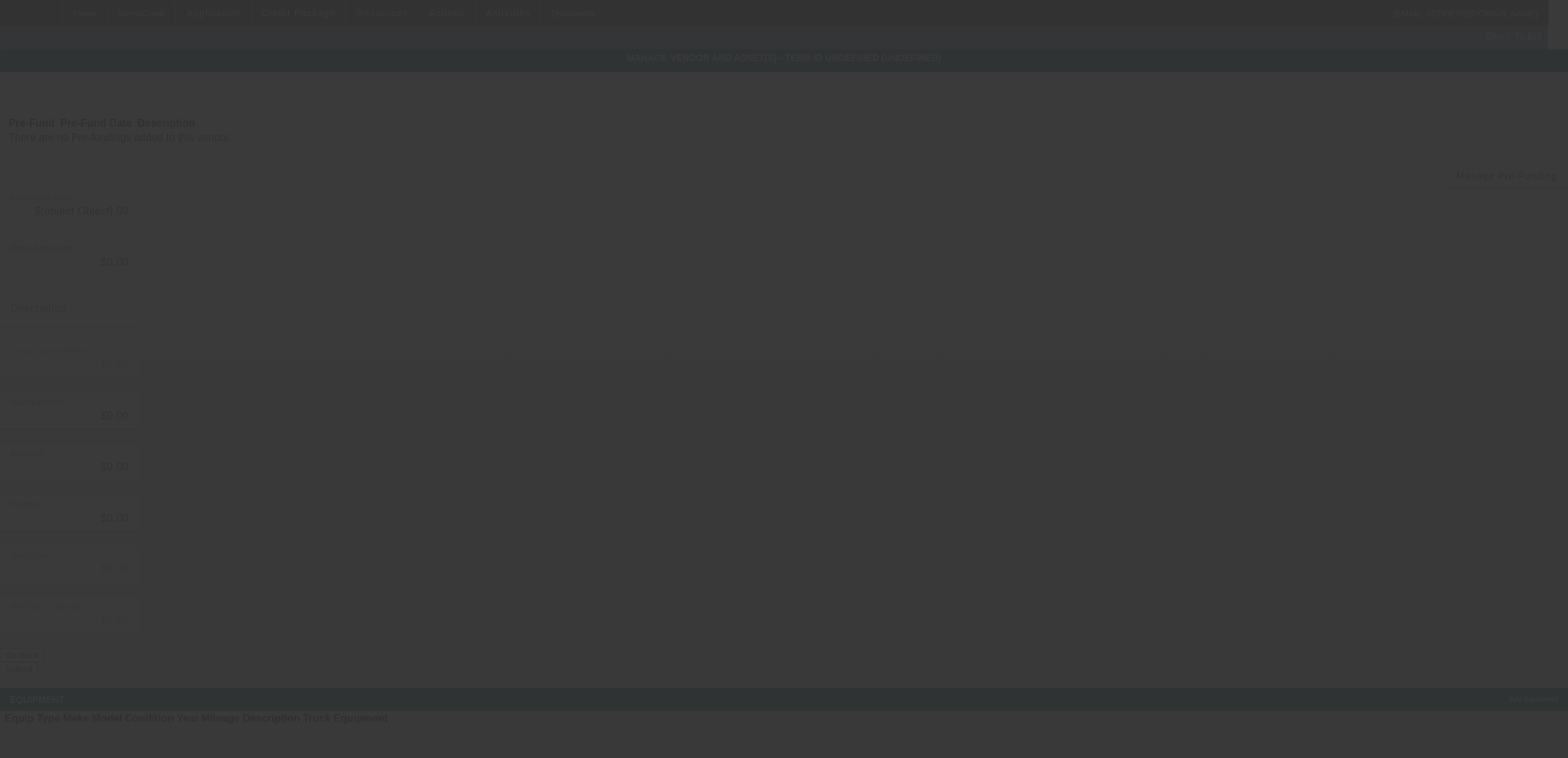
type input "$156,681.12"
type input "$11,964.91"
type input "tax"
type input "$168,646.03"
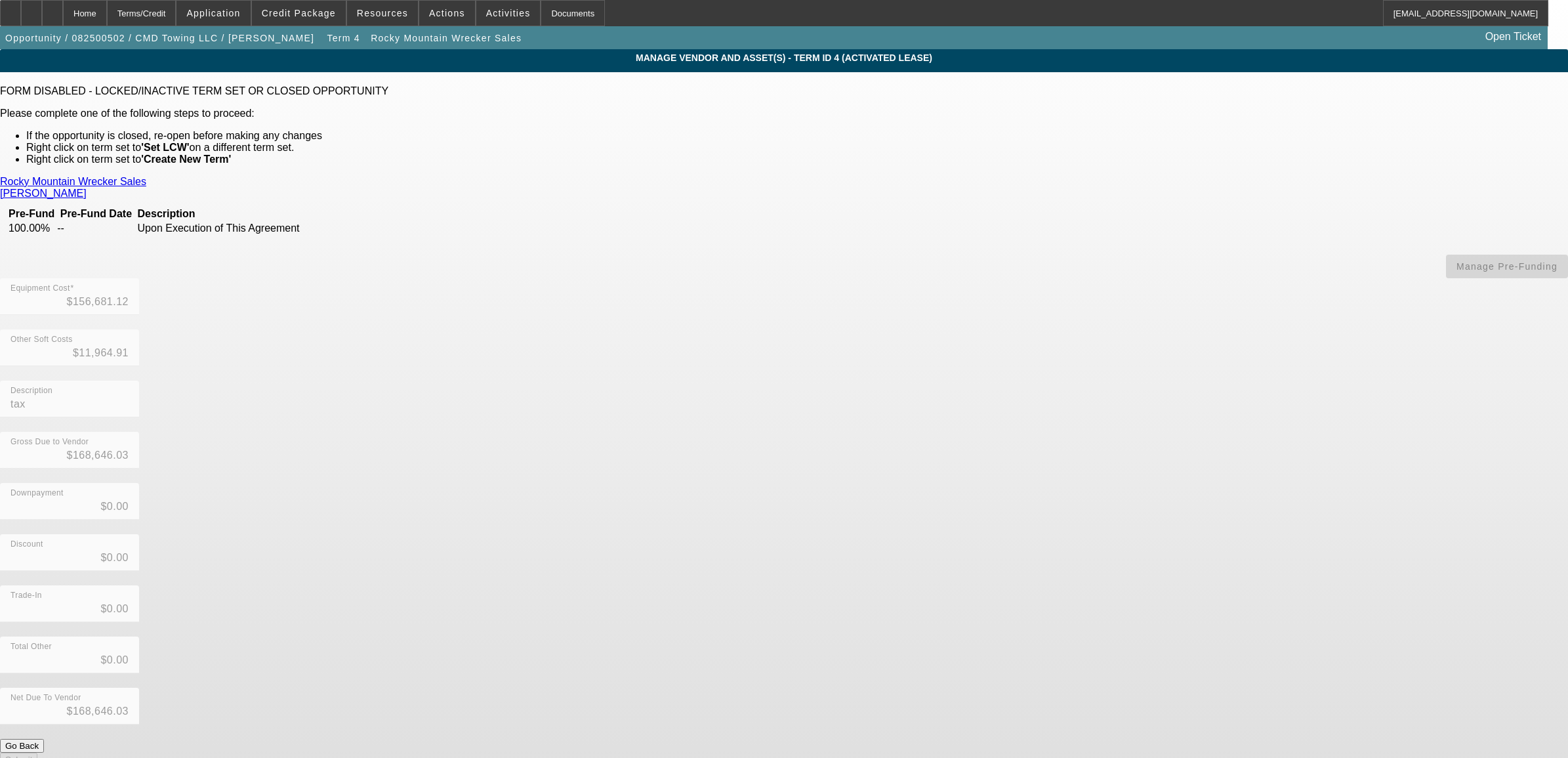
click at [146, 178] on link "Rocky Mountain Wrecker Sales" at bounding box center [73, 182] width 146 height 12
click at [107, 17] on div "Home" at bounding box center [85, 13] width 44 height 27
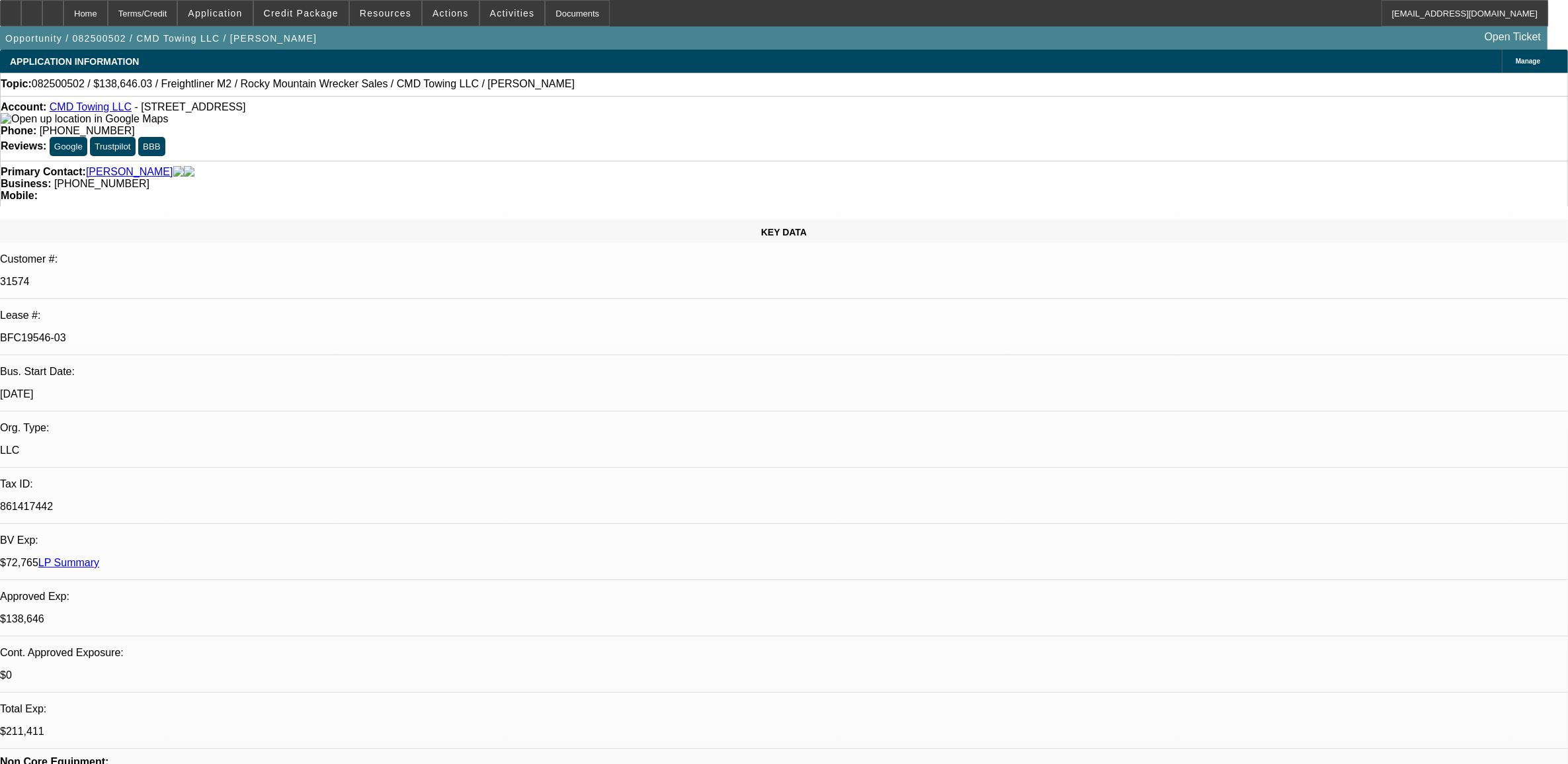
select select "0"
select select "6"
select select "0"
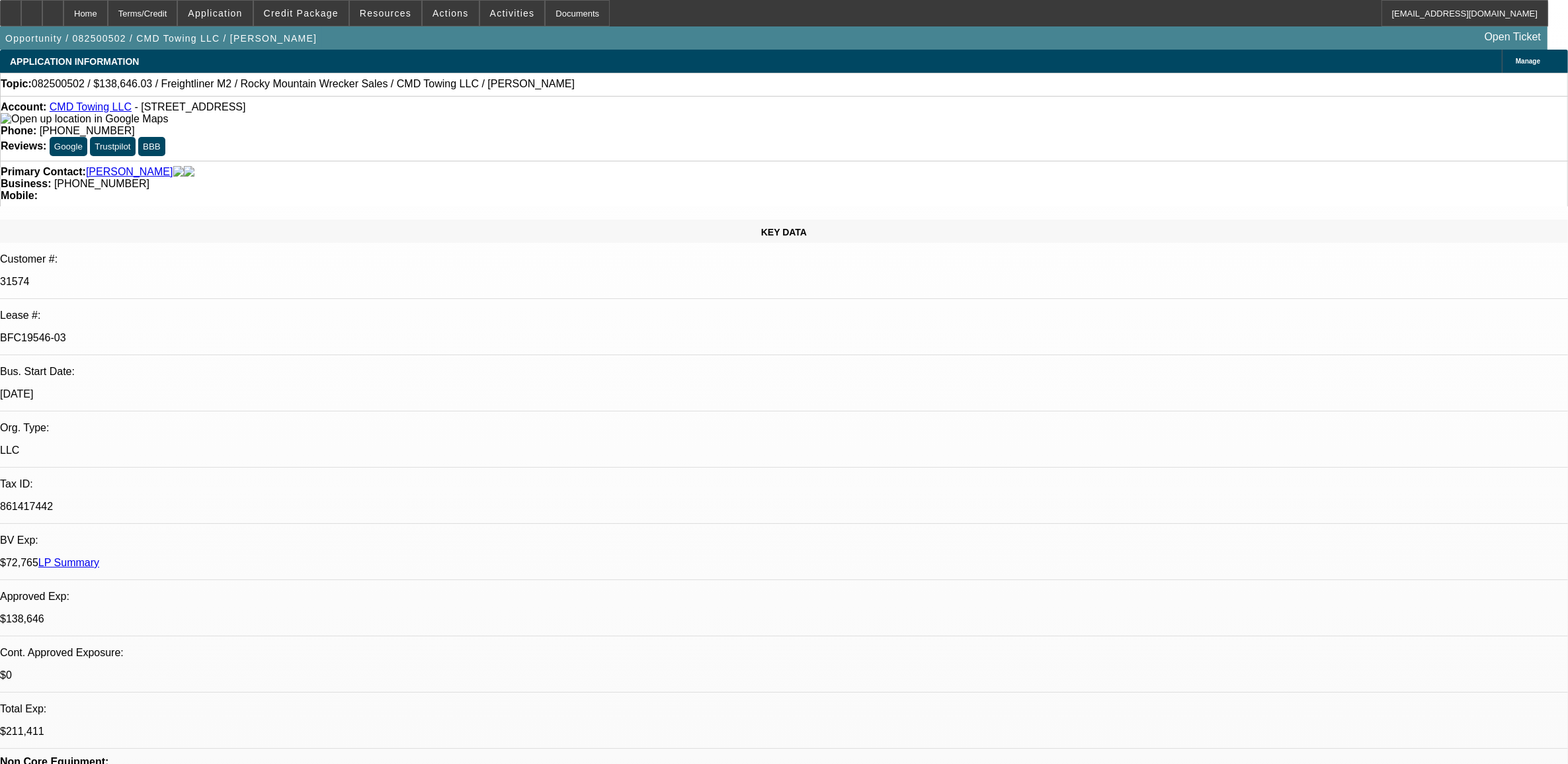
select select "0"
select select "6"
select select "0"
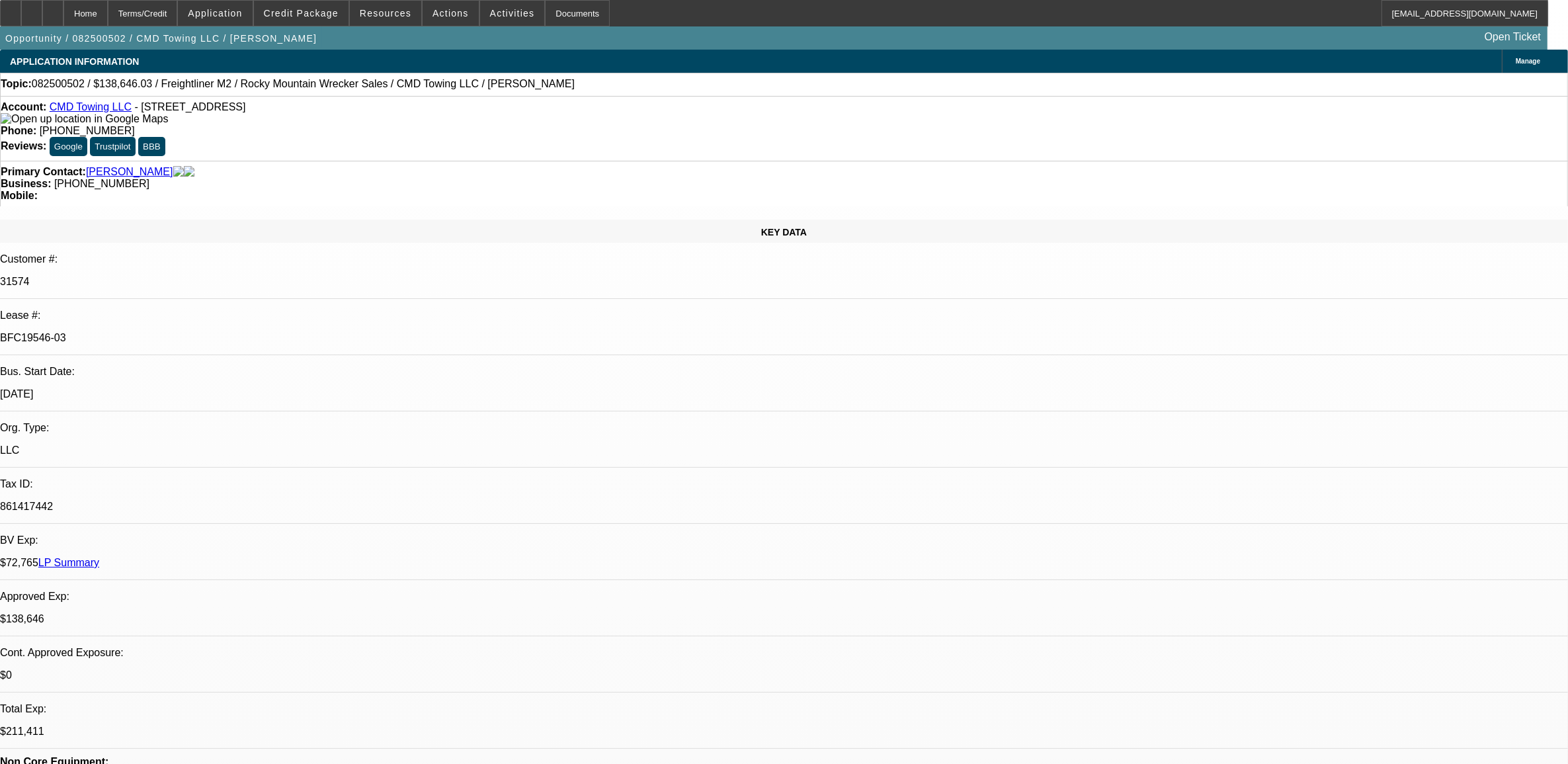
select select "0"
select select "6"
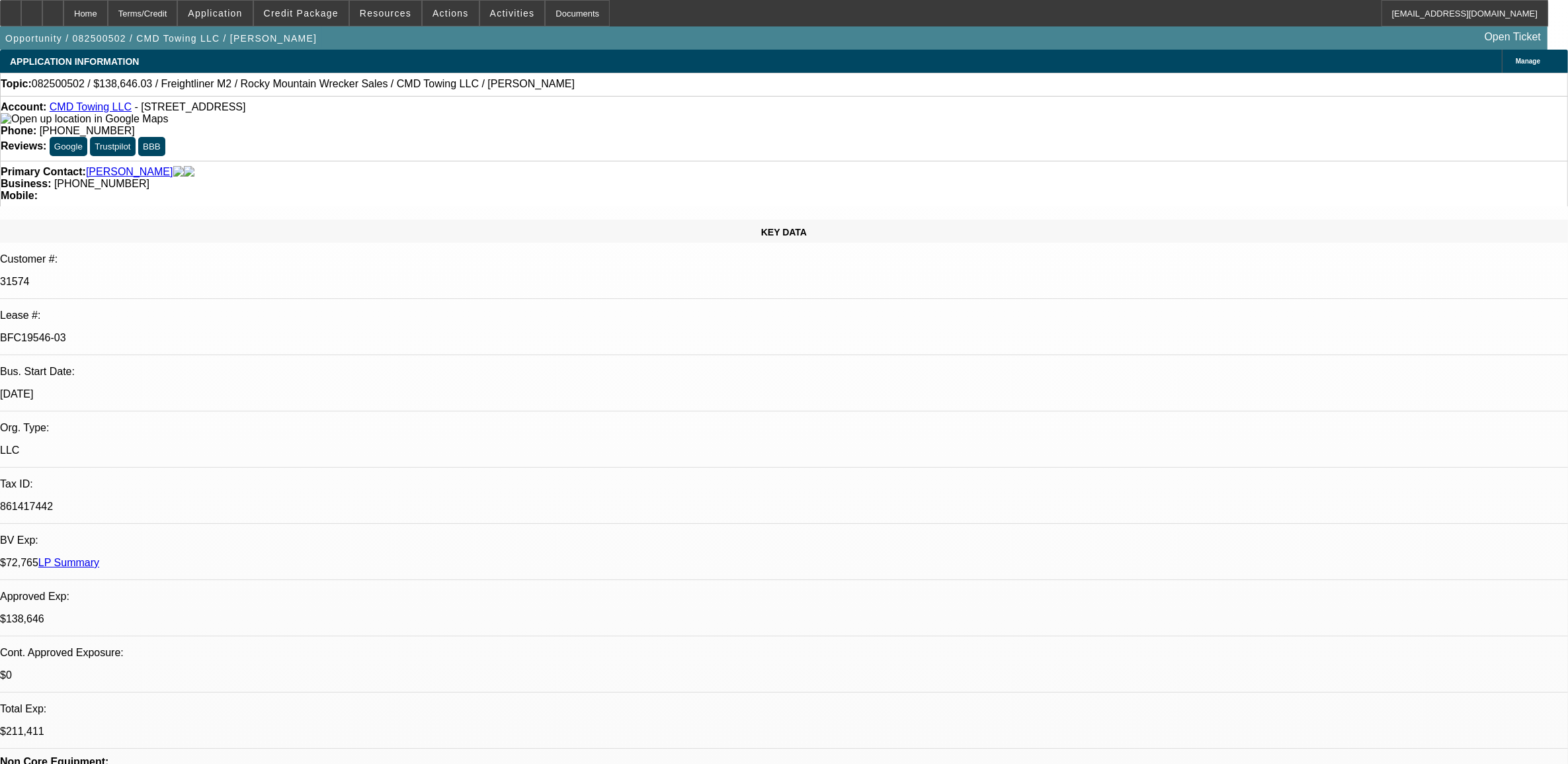
scroll to position [97, 0]
